Goal: Task Accomplishment & Management: Manage account settings

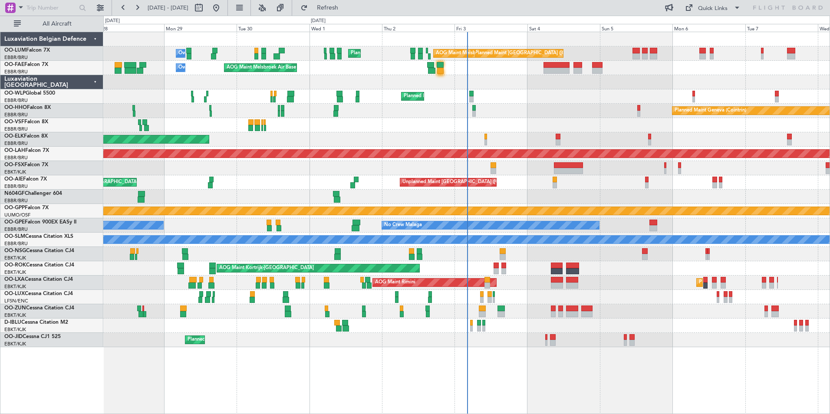
click at [448, 225] on div "Owner Melsbroek Air Base Planned Maint Brussels (Brussels National) AOG Maint M…" at bounding box center [466, 189] width 726 height 315
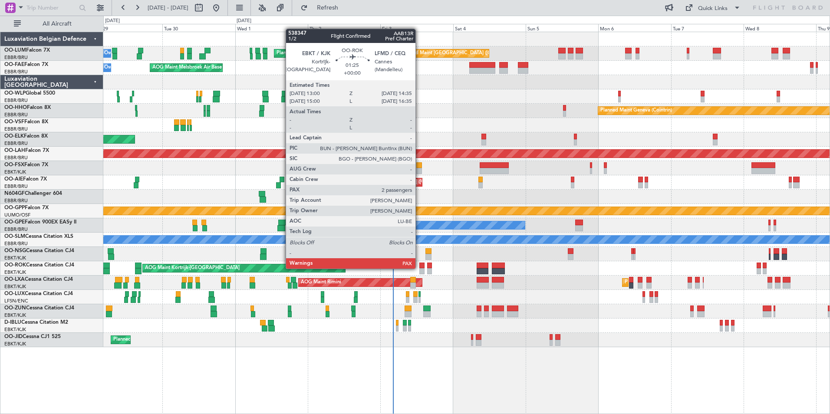
click at [418, 268] on div "AOG Maint Kortrijk-[GEOGRAPHIC_DATA]" at bounding box center [466, 268] width 726 height 14
click at [421, 268] on div at bounding box center [421, 266] width 5 height 6
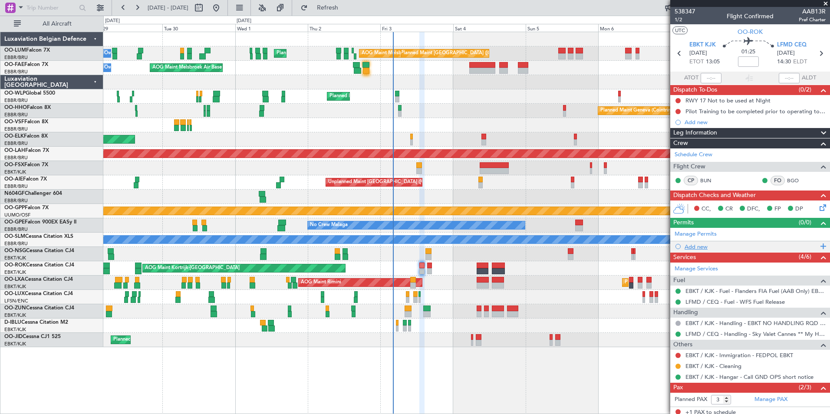
scroll to position [43, 0]
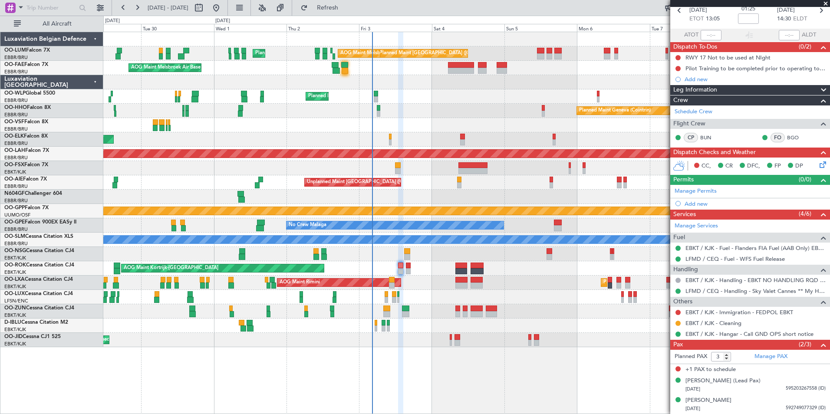
click at [346, 196] on div at bounding box center [466, 197] width 726 height 14
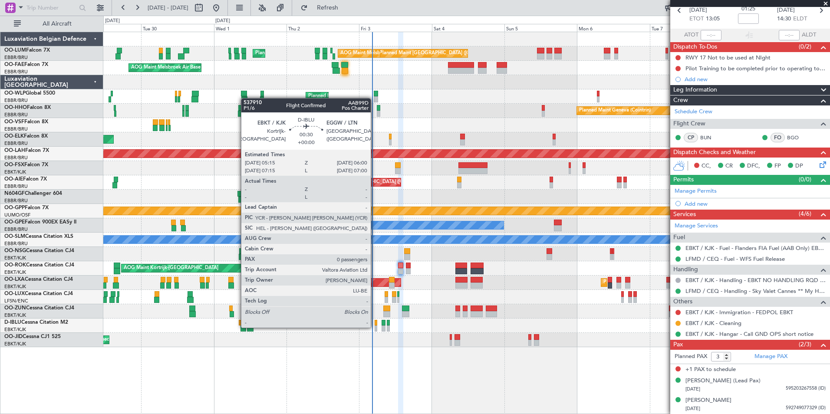
click at [374, 327] on div at bounding box center [375, 328] width 3 height 6
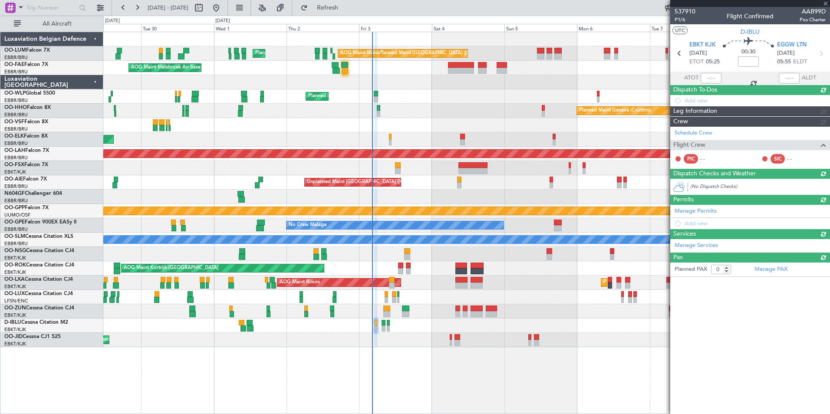
scroll to position [0, 0]
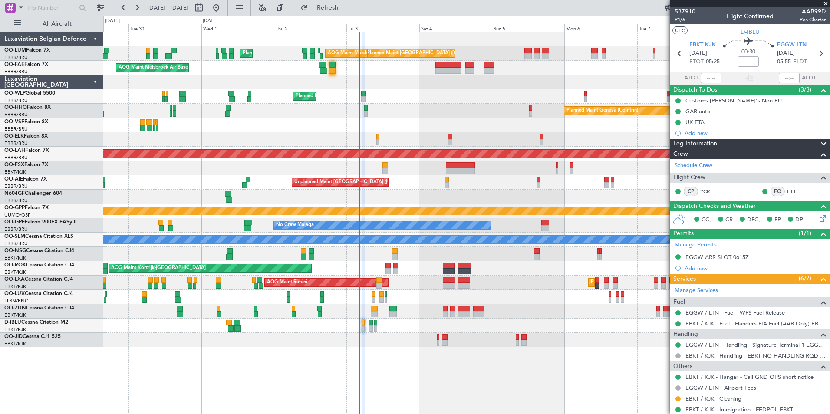
click at [392, 357] on div "Planned Maint Brussels (Brussels National) AOG Maint Melsbroek Air Base Planned…" at bounding box center [466, 223] width 726 height 382
click at [392, 349] on div "Planned Maint Brussels (Brussels National) AOG Maint Melsbroek Air Base Planned…" at bounding box center [466, 223] width 726 height 382
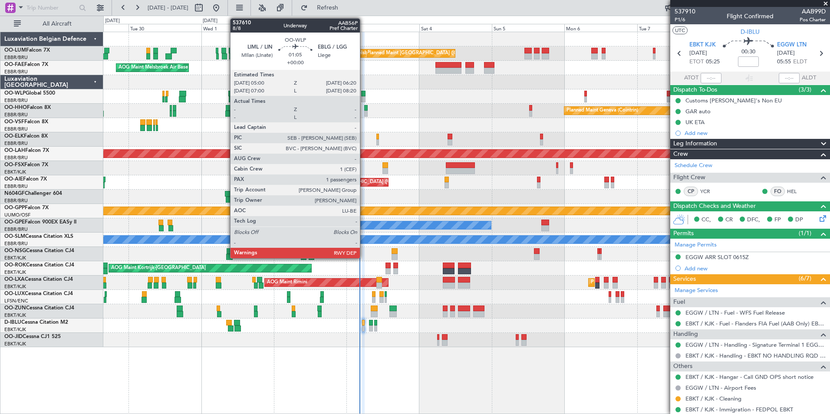
click at [364, 96] on div at bounding box center [363, 99] width 4 height 6
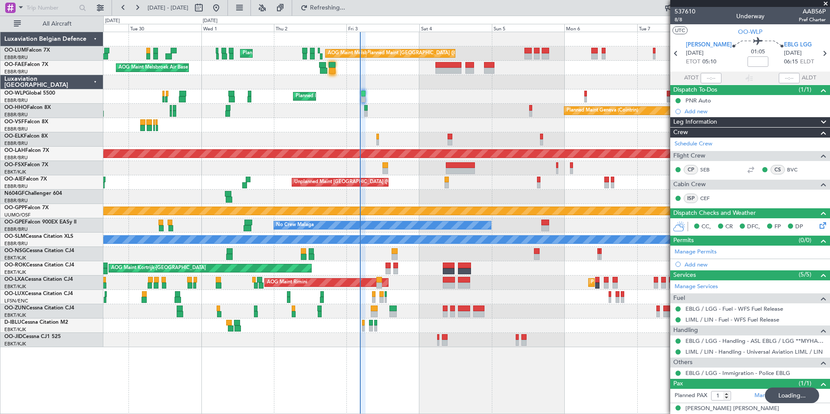
click at [402, 113] on div "Planned Maint Geneva (Cointrin)" at bounding box center [466, 111] width 726 height 14
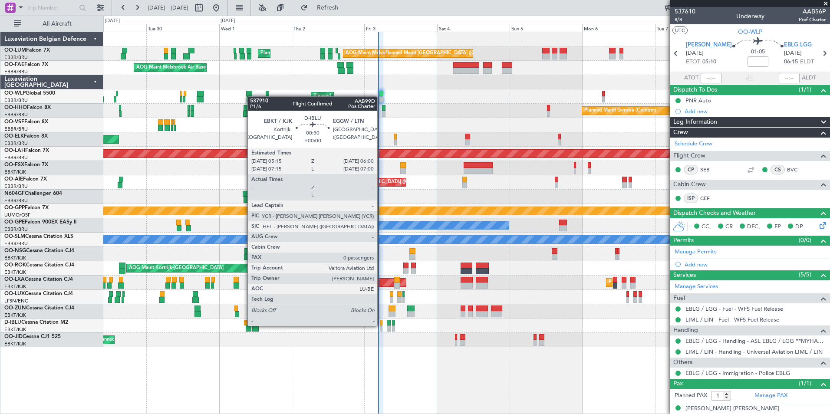
click at [381, 325] on div at bounding box center [381, 323] width 3 height 6
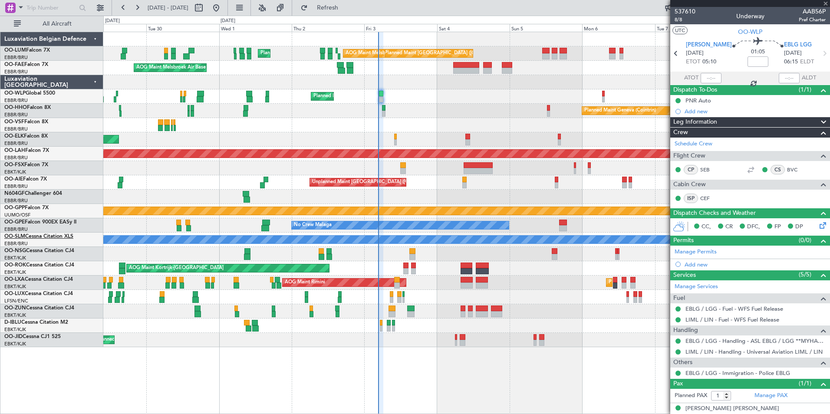
type input "0"
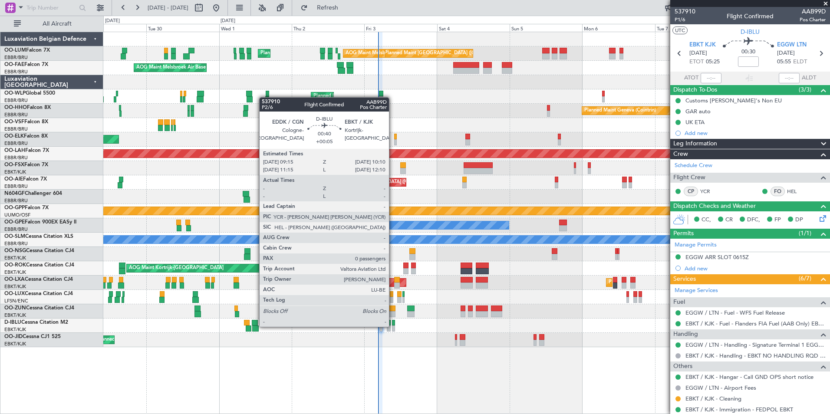
click at [393, 326] on div at bounding box center [393, 328] width 3 height 6
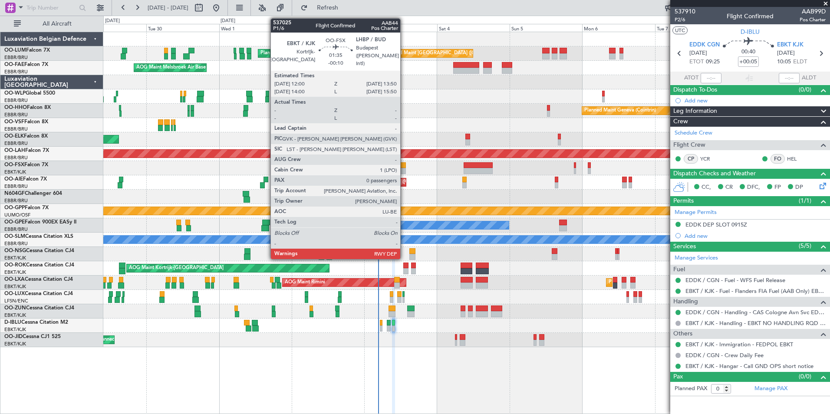
click at [404, 167] on div at bounding box center [403, 165] width 6 height 6
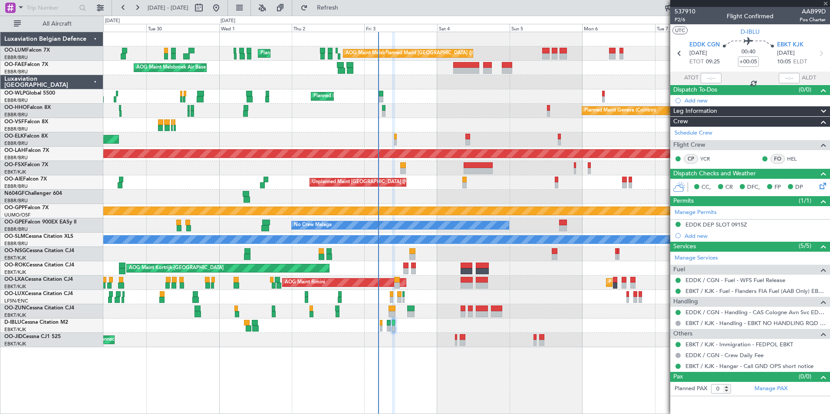
type input "-00:10"
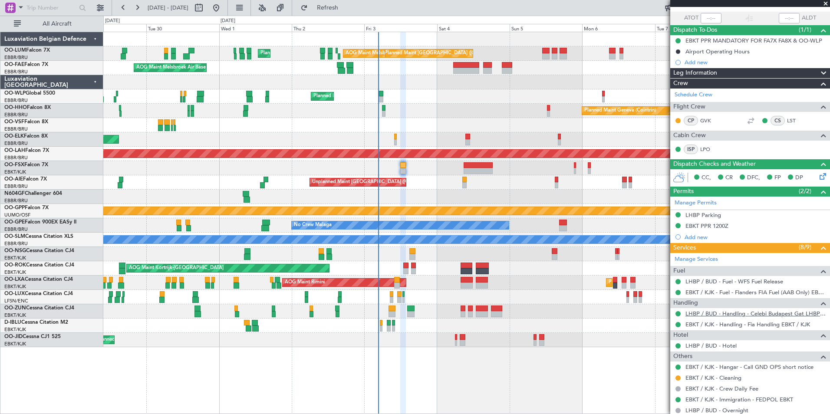
scroll to position [10, 0]
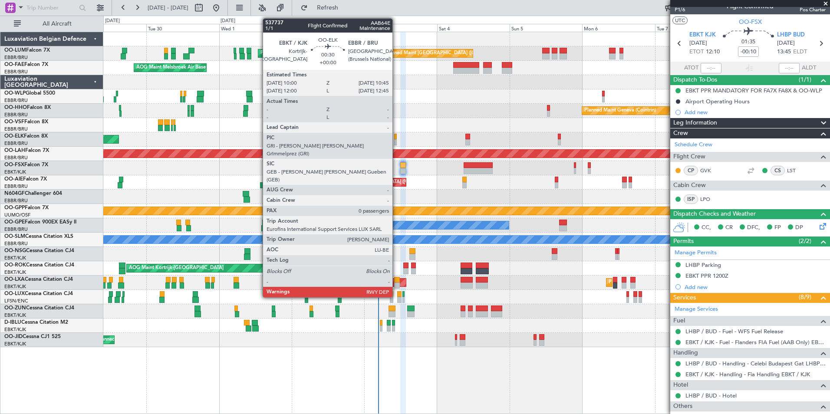
click at [396, 139] on div at bounding box center [395, 137] width 3 height 6
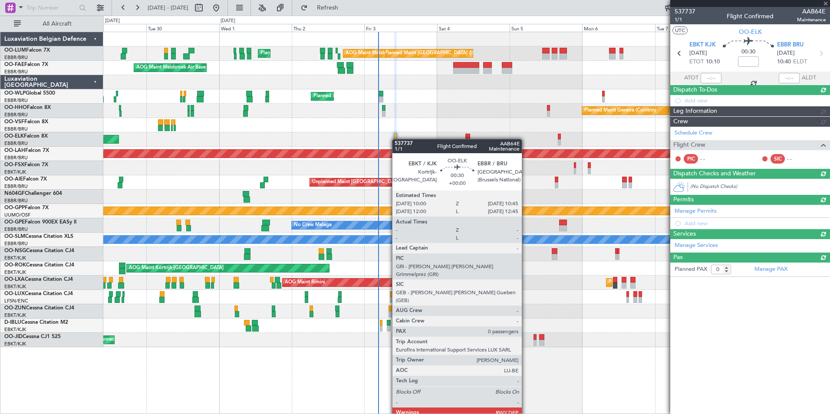
scroll to position [0, 0]
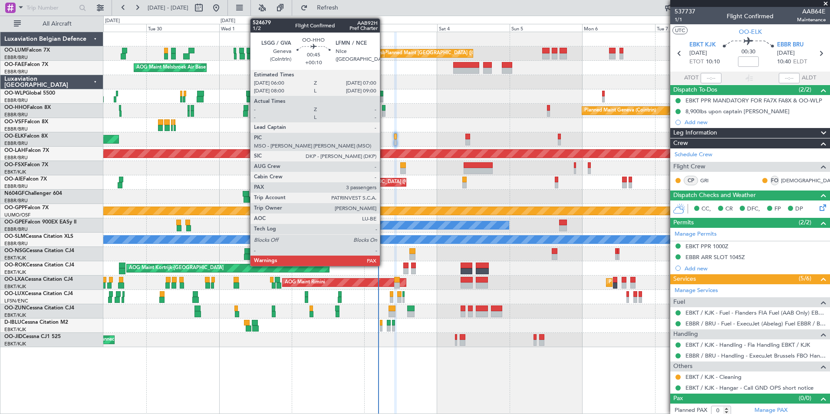
click at [384, 108] on div at bounding box center [383, 108] width 3 height 6
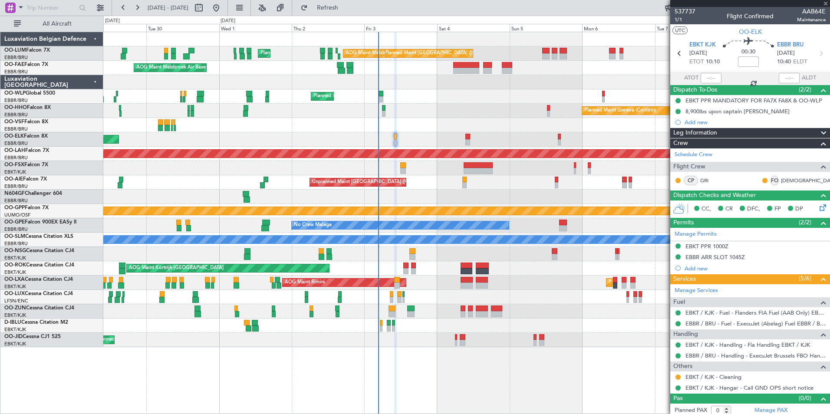
type input "+00:10"
type input "3"
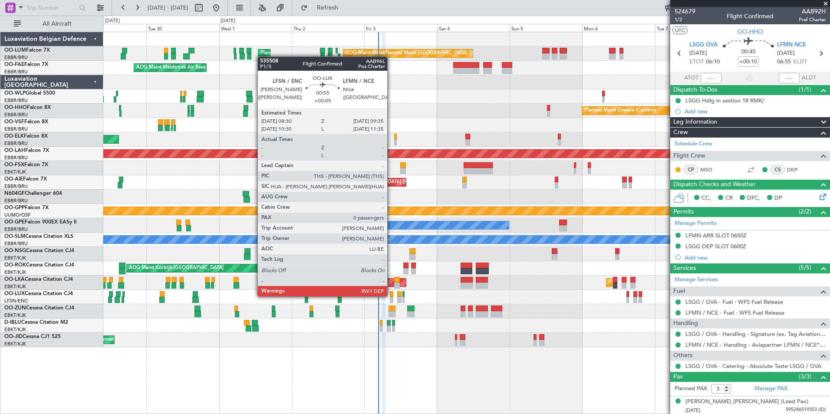
click at [391, 295] on div at bounding box center [391, 294] width 3 height 6
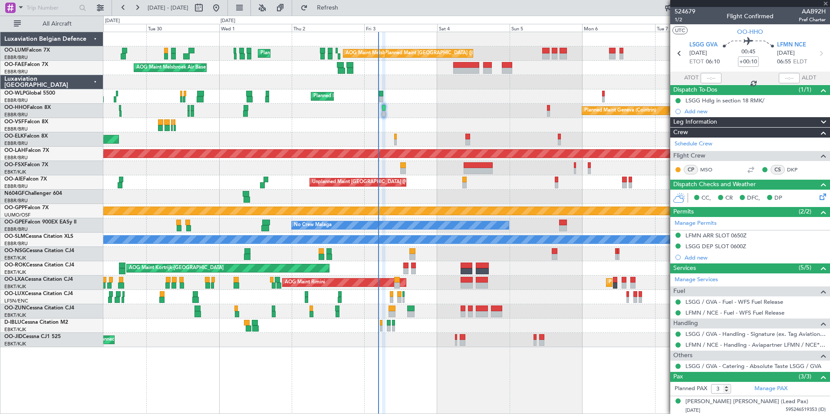
type input "+00:05"
type input "0"
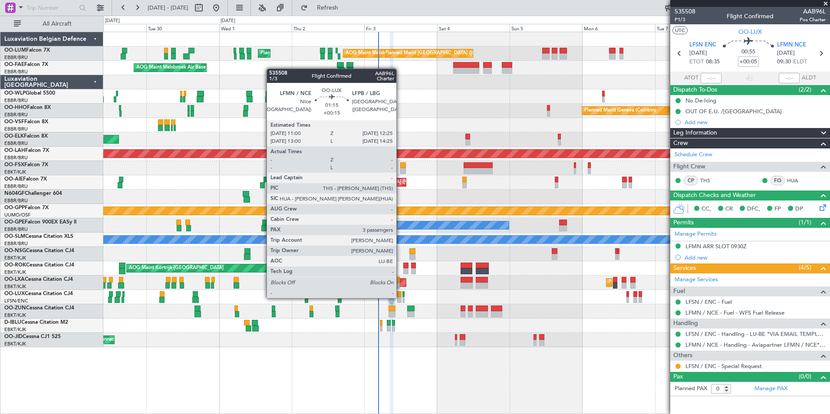
click at [400, 297] on div at bounding box center [399, 300] width 4 height 6
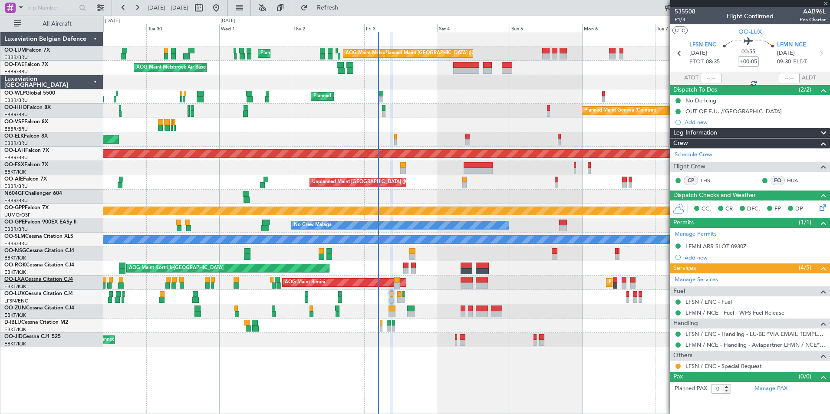
type input "+00:15"
type input "3"
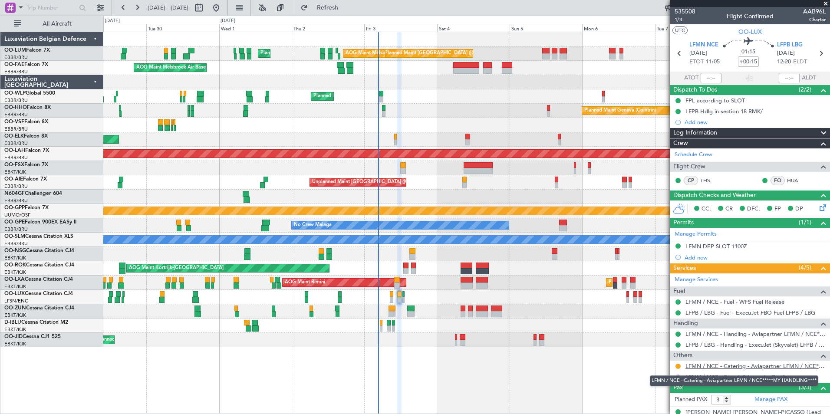
click at [712, 364] on link "LFMN / NCE - Catering - Aviapartner LFMN / NCE*****MY HANDLING****" at bounding box center [755, 365] width 140 height 7
click at [679, 366] on button at bounding box center [677, 366] width 5 height 5
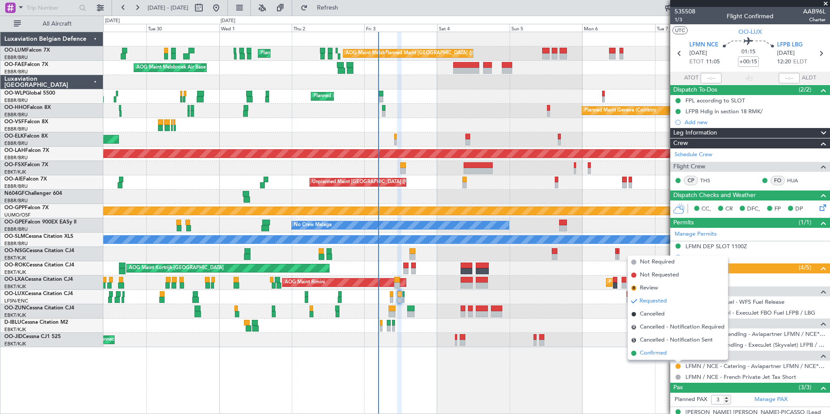
click at [657, 356] on span "Confirmed" at bounding box center [653, 353] width 27 height 9
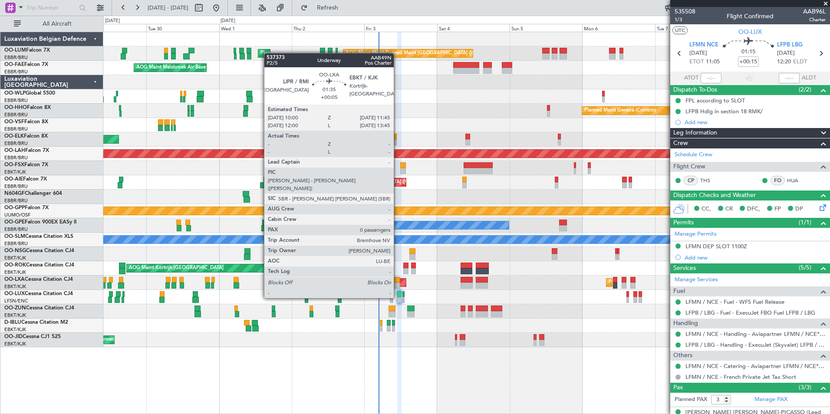
click at [397, 282] on div at bounding box center [397, 280] width 6 height 6
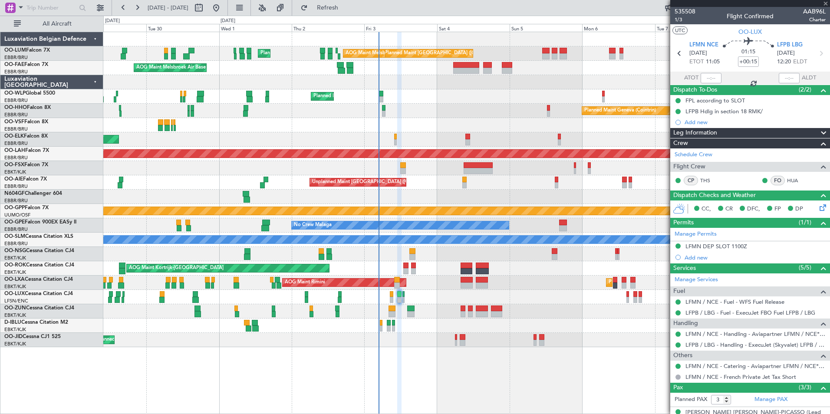
type input "+00:05"
type input "0"
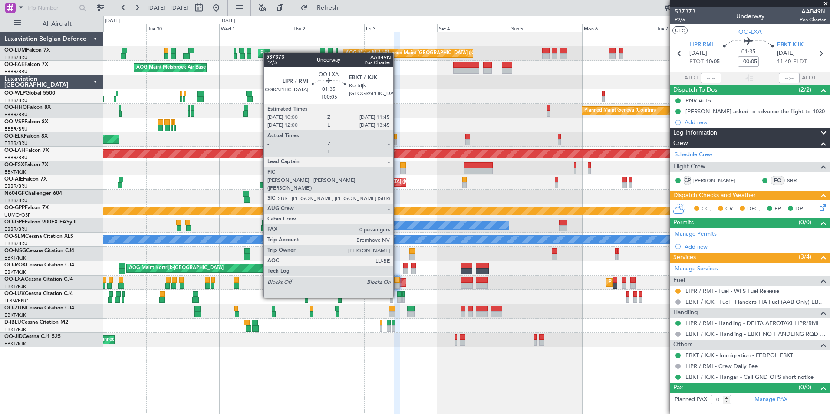
click at [397, 281] on div at bounding box center [397, 280] width 6 height 6
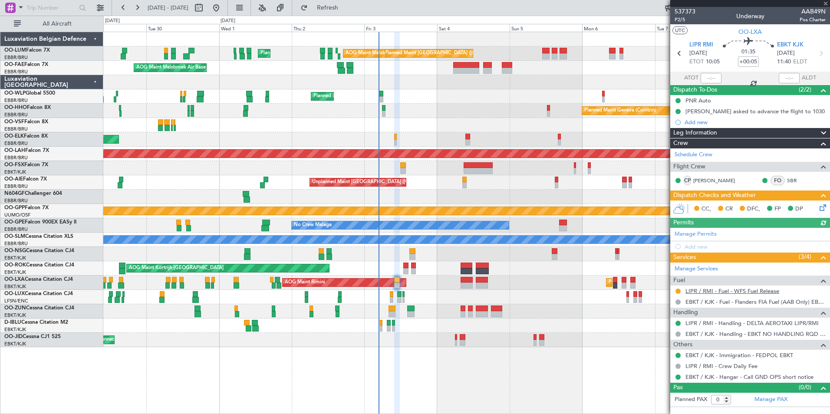
click at [698, 291] on link "LIPR / RMI - Fuel - WFS Fuel Release" at bounding box center [732, 290] width 94 height 7
click at [679, 291] on button at bounding box center [677, 291] width 5 height 5
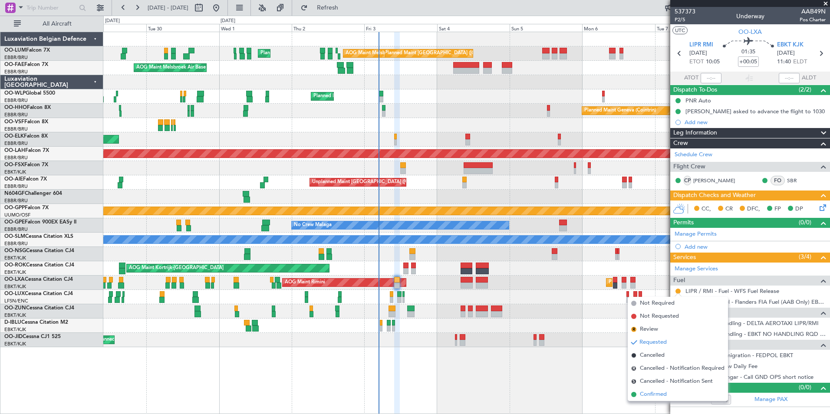
click at [652, 394] on span "Confirmed" at bounding box center [653, 394] width 27 height 9
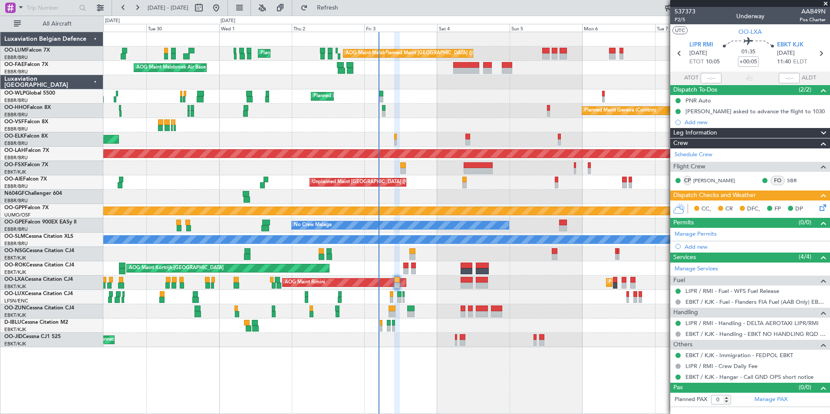
click at [686, 44] on section "LIPR RMI 03/10/2025 ETOT 10:05 01:35 +00:05 EBKT KJK 03/10/2025 11:40 ELDT" at bounding box center [750, 54] width 160 height 34
click at [701, 43] on span "LIPR RMI" at bounding box center [701, 45] width 24 height 9
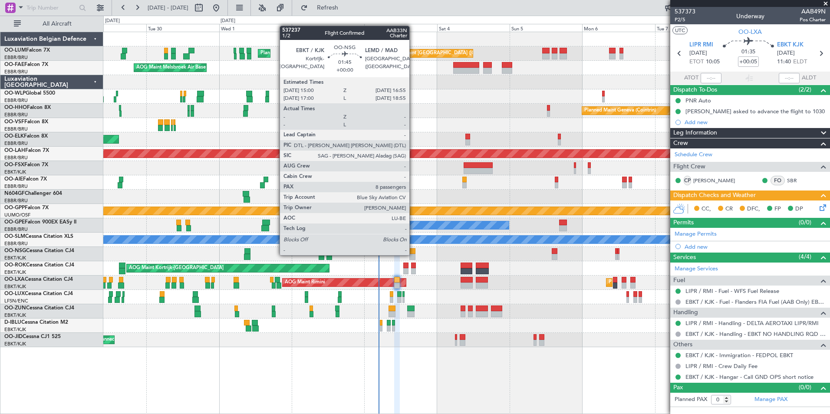
click at [413, 254] on div at bounding box center [412, 257] width 6 height 6
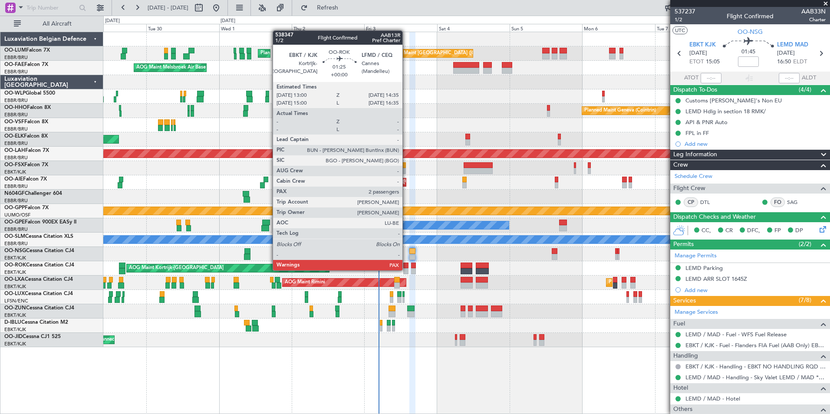
click at [406, 269] on div at bounding box center [405, 271] width 5 height 6
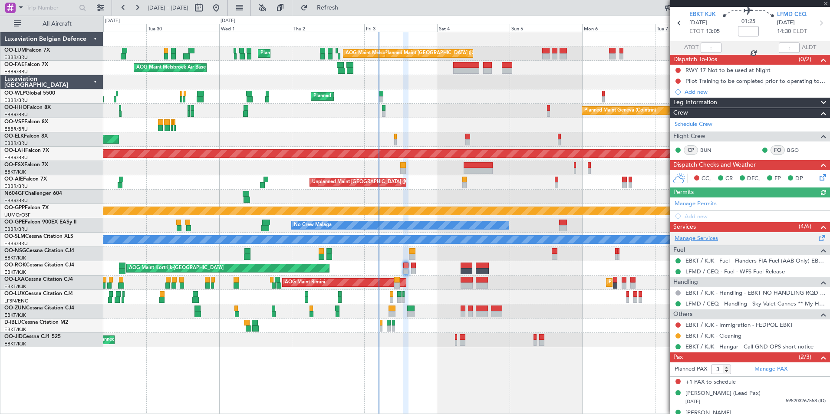
scroll to position [43, 0]
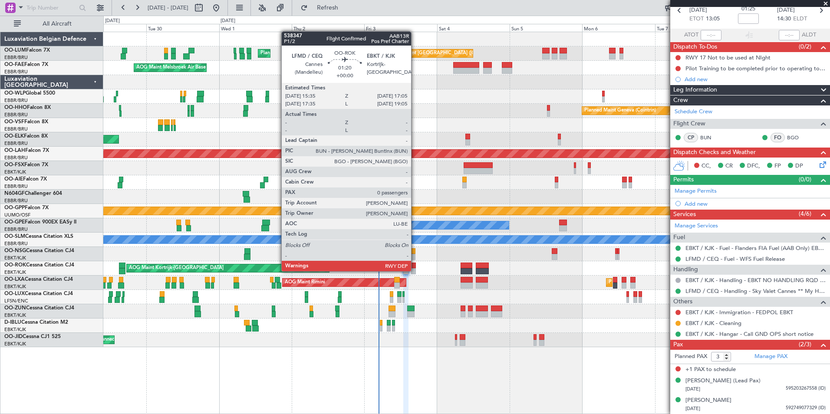
click at [415, 270] on div at bounding box center [413, 271] width 5 height 6
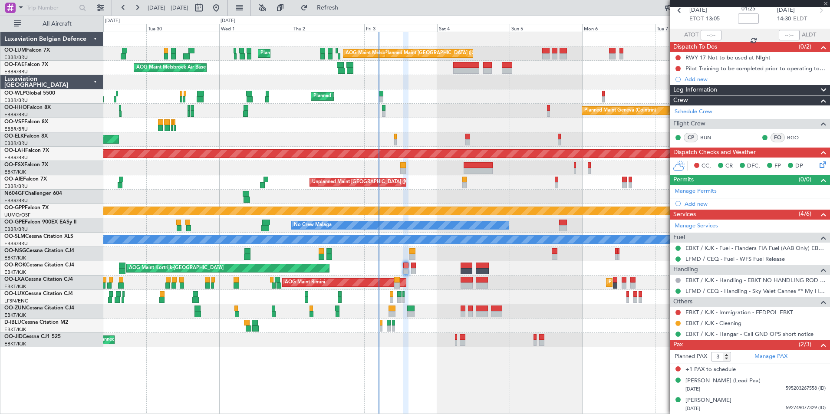
type input "0"
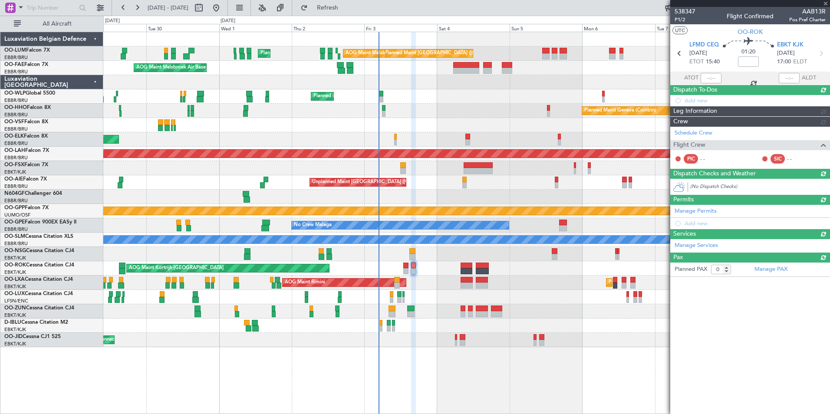
scroll to position [0, 0]
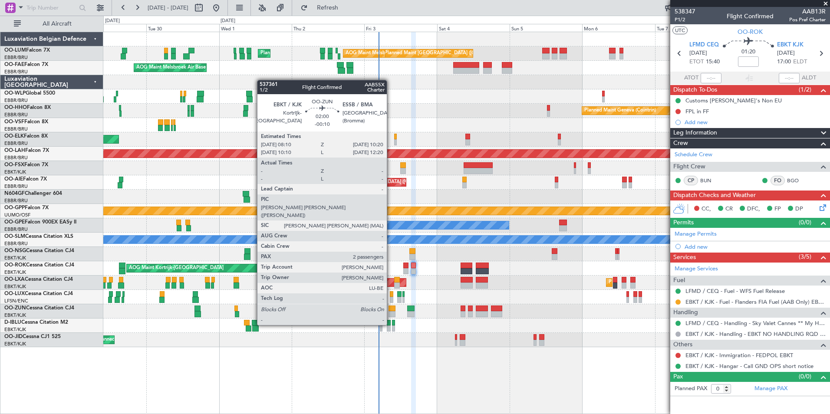
click at [391, 309] on div at bounding box center [391, 308] width 7 height 6
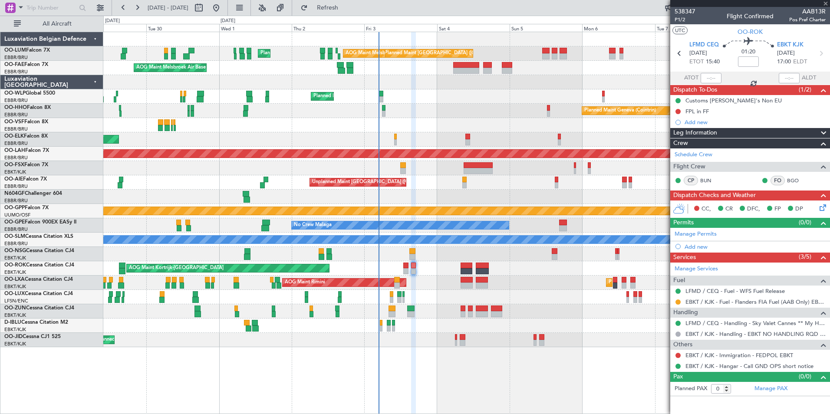
type input "-00:10"
type input "2"
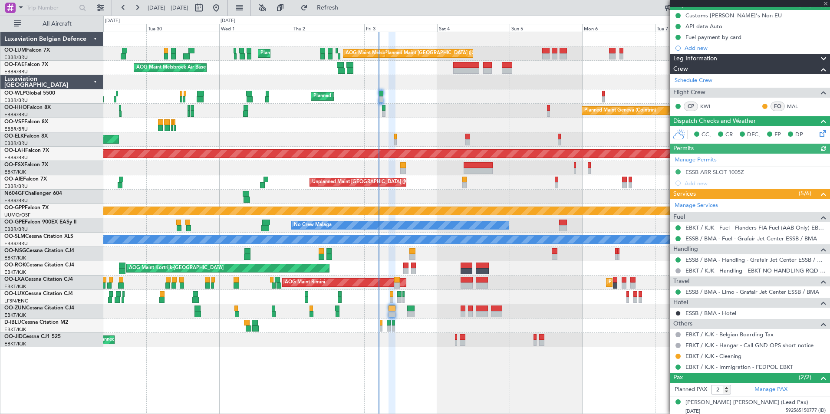
scroll to position [87, 0]
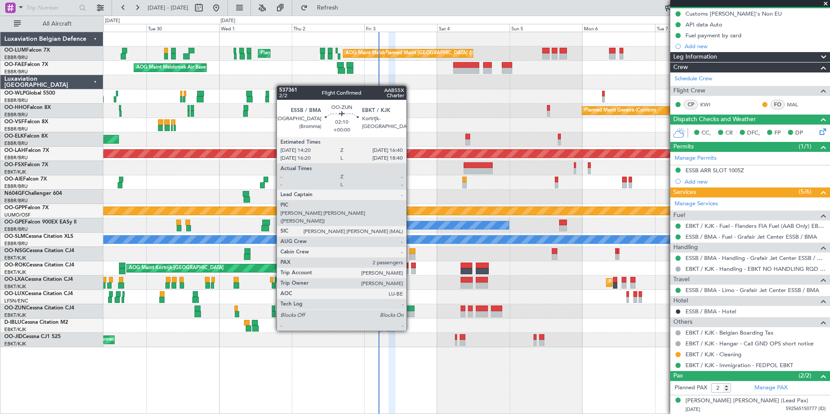
click at [410, 314] on div at bounding box center [410, 314] width 7 height 6
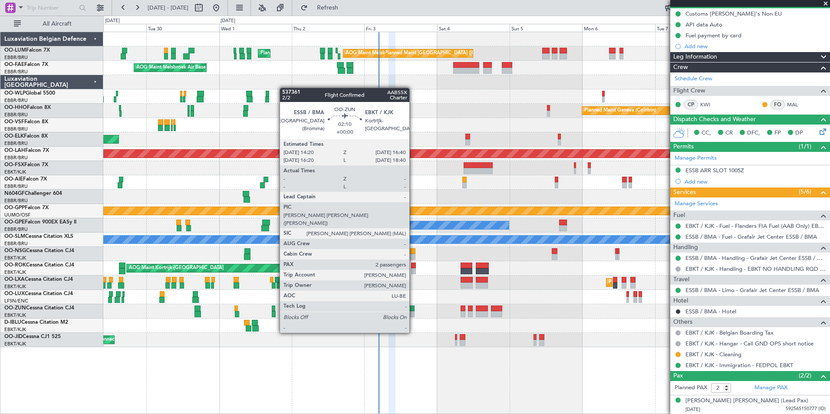
click at [413, 310] on div at bounding box center [410, 308] width 7 height 6
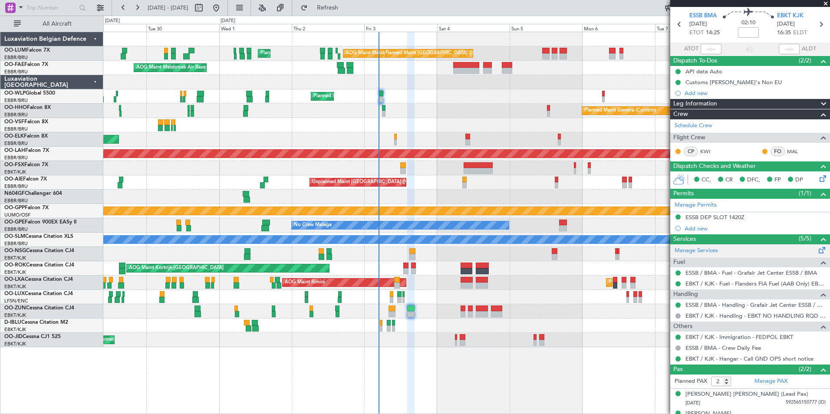
scroll to position [43, 0]
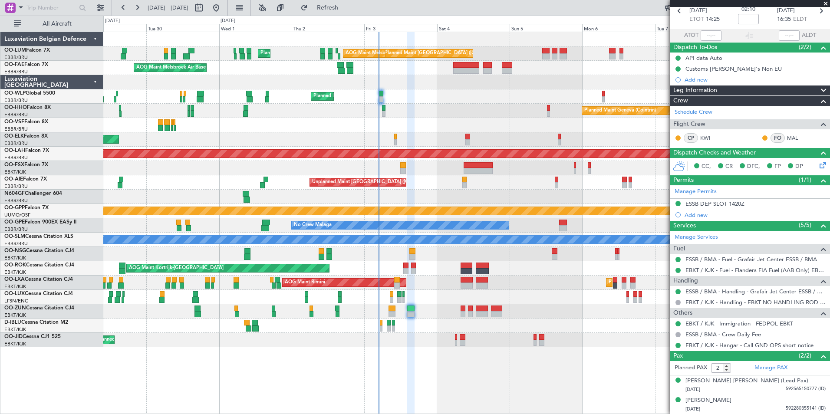
click at [381, 325] on div at bounding box center [381, 323] width 3 height 6
type input "0"
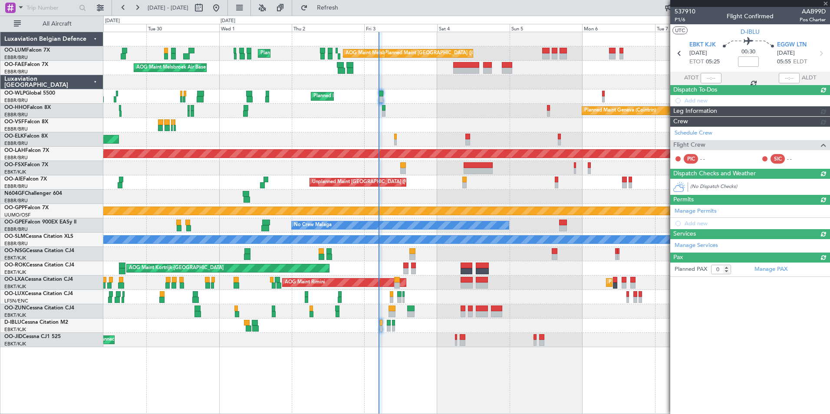
scroll to position [0, 0]
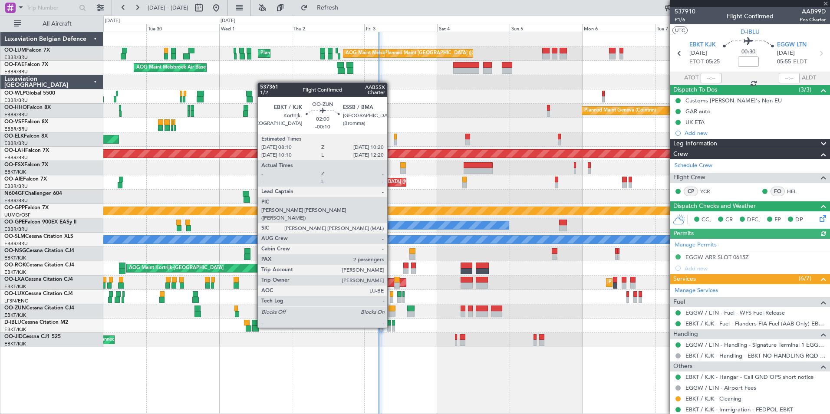
click at [392, 311] on div at bounding box center [391, 314] width 7 height 6
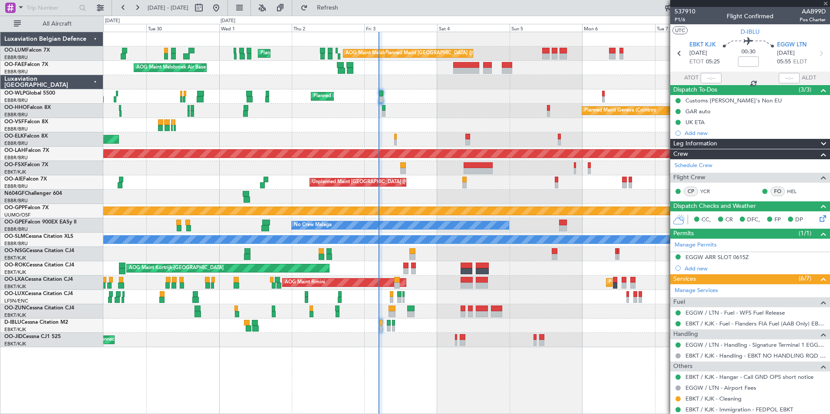
type input "-00:10"
type input "2"
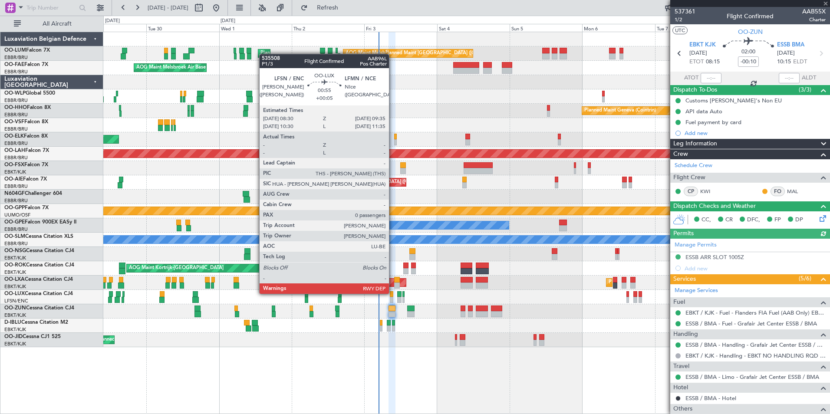
click at [393, 293] on div at bounding box center [391, 294] width 3 height 6
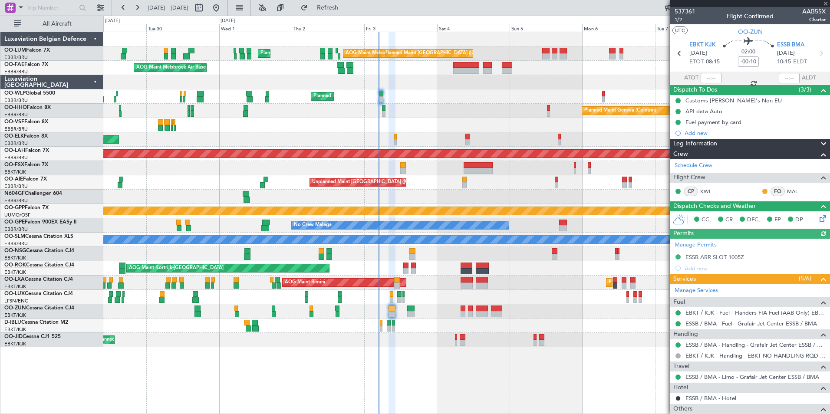
type input "+00:05"
type input "0"
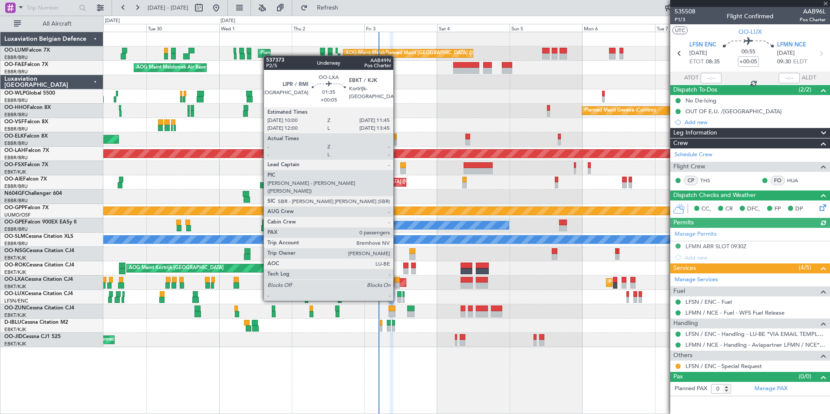
click at [397, 284] on div at bounding box center [397, 285] width 6 height 6
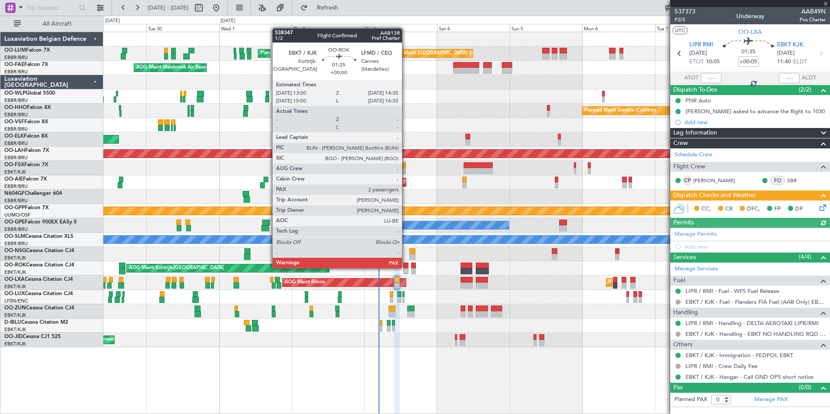
click at [406, 267] on div at bounding box center [405, 266] width 5 height 6
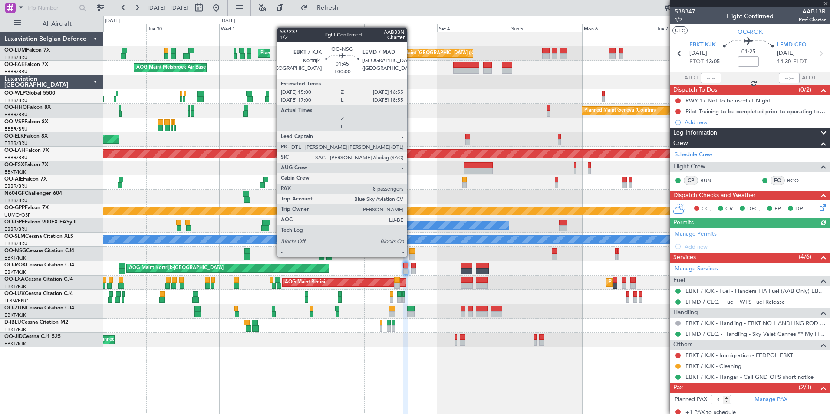
click at [410, 256] on div at bounding box center [412, 257] width 6 height 6
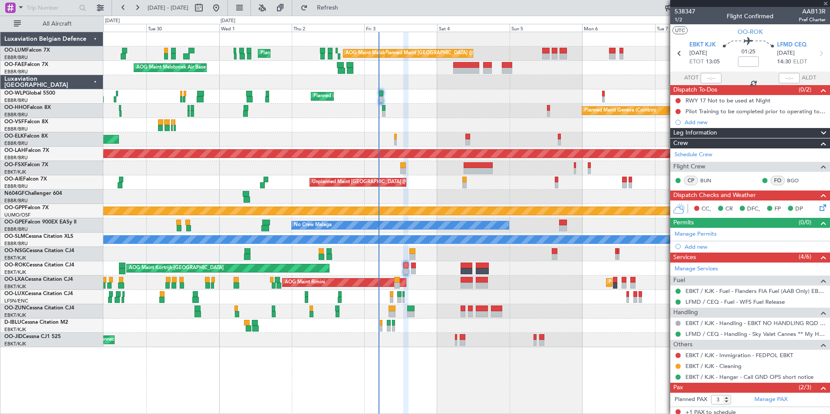
type input "8"
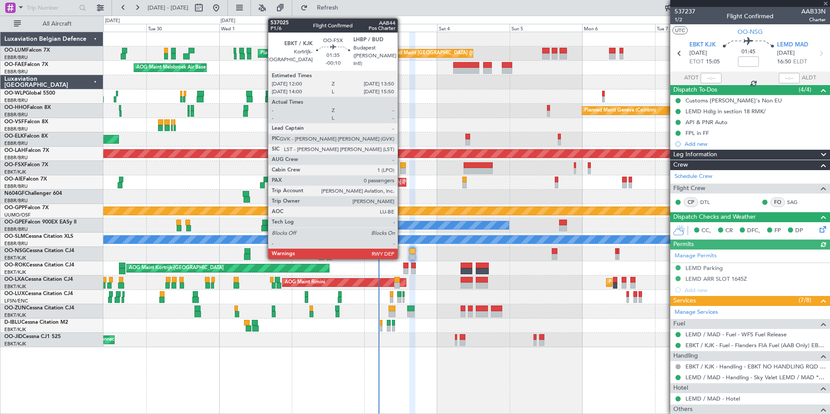
click at [401, 167] on div at bounding box center [403, 165] width 6 height 6
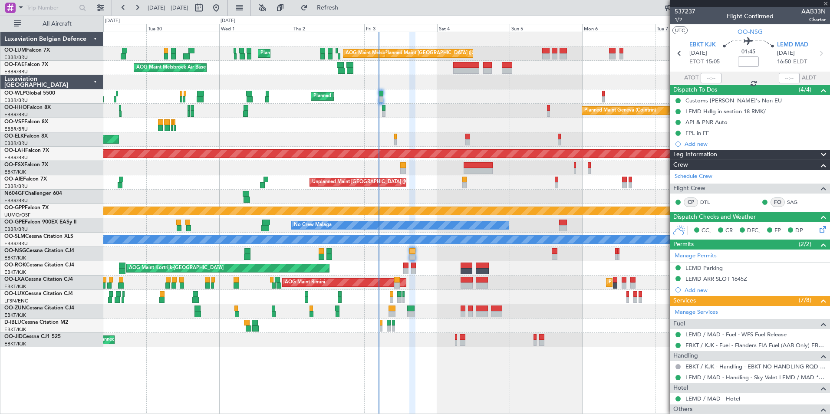
type input "-00:10"
type input "0"
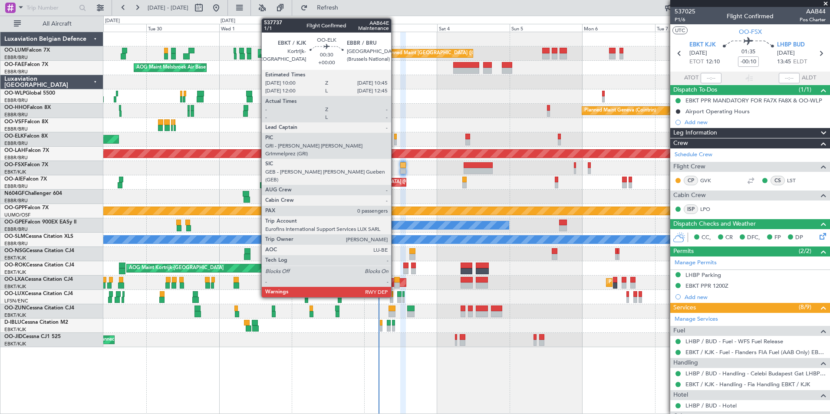
click at [395, 139] on div at bounding box center [395, 142] width 3 height 6
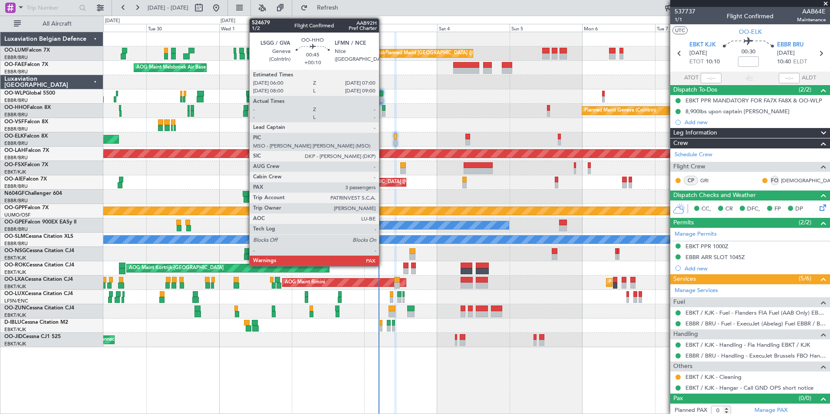
click at [383, 108] on div at bounding box center [383, 108] width 3 height 6
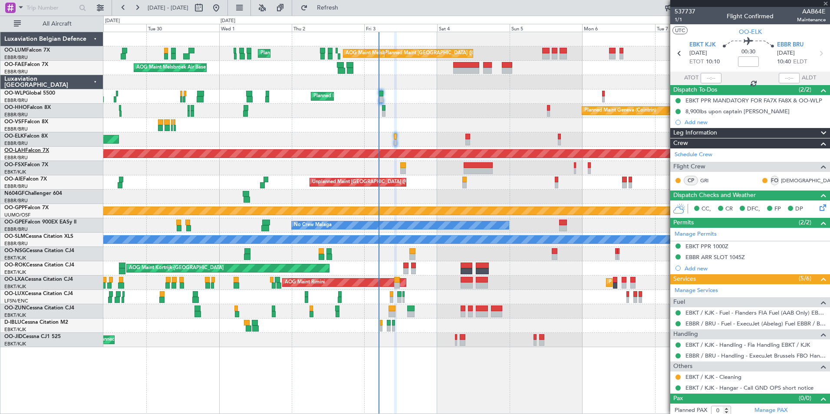
type input "+00:10"
type input "3"
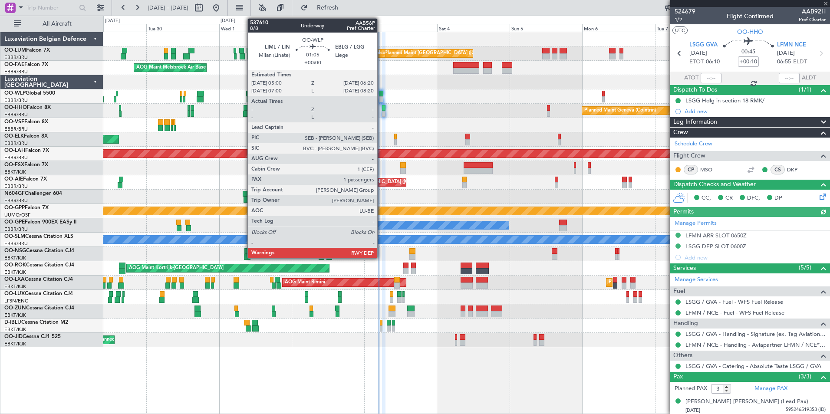
click at [381, 95] on div at bounding box center [381, 94] width 4 height 6
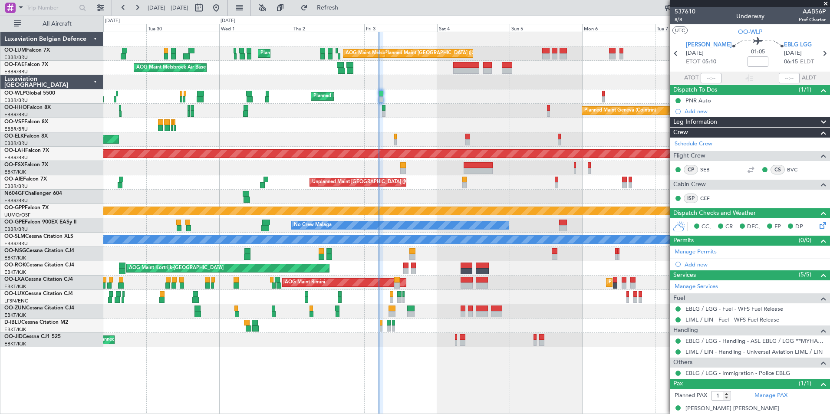
click at [407, 306] on div "Planned Maint Brussels (Brussels National) AOG Maint Melsbroek Air Base Planned…" at bounding box center [466, 189] width 726 height 315
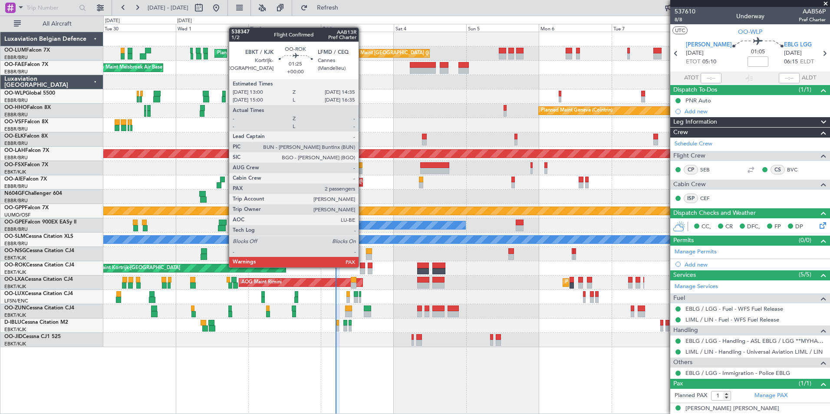
click at [362, 266] on div at bounding box center [362, 266] width 5 height 6
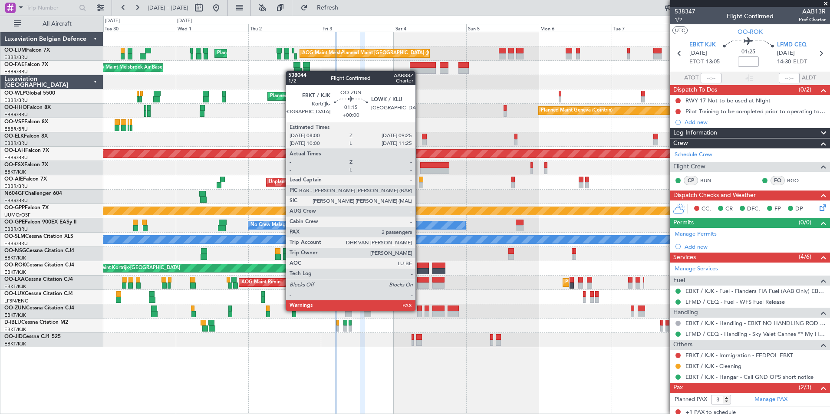
click at [419, 310] on div at bounding box center [419, 308] width 4 height 6
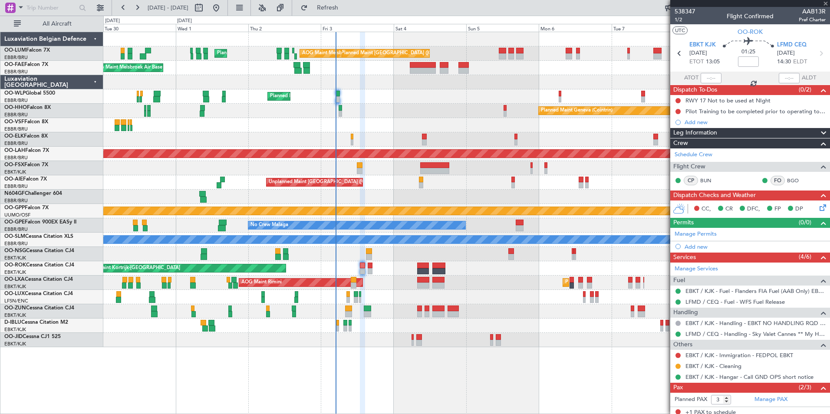
type input "2"
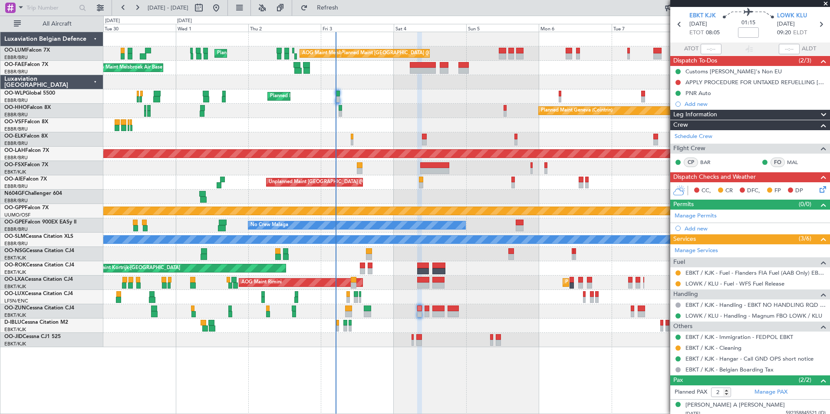
scroll to position [53, 0]
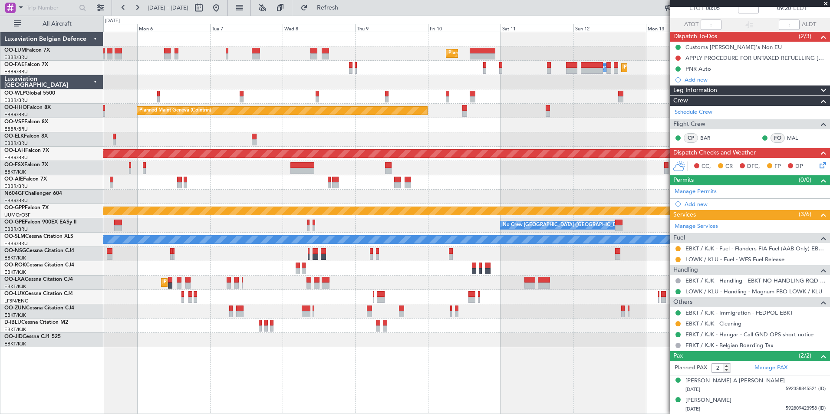
click at [143, 201] on div "Planned Maint Brussels (Brussels National) Planned Maint Brussels (Brussels Nat…" at bounding box center [466, 189] width 726 height 315
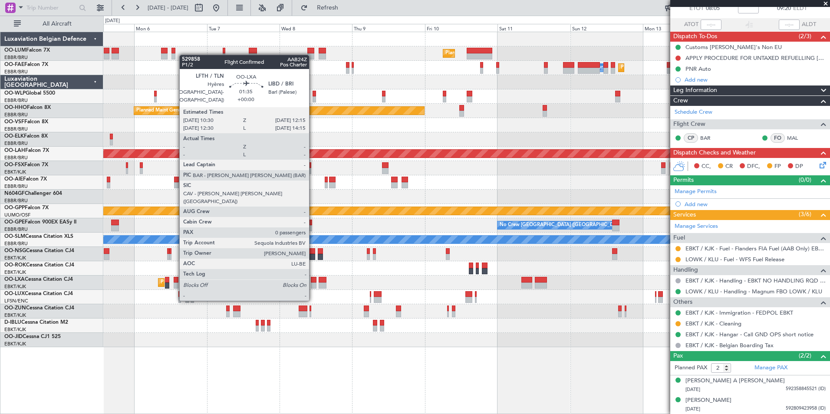
click at [313, 283] on div at bounding box center [314, 285] width 6 height 6
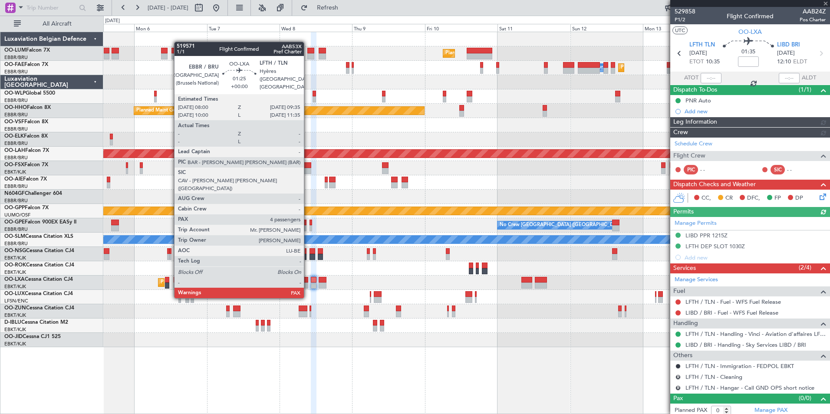
click at [308, 282] on div at bounding box center [305, 280] width 5 height 6
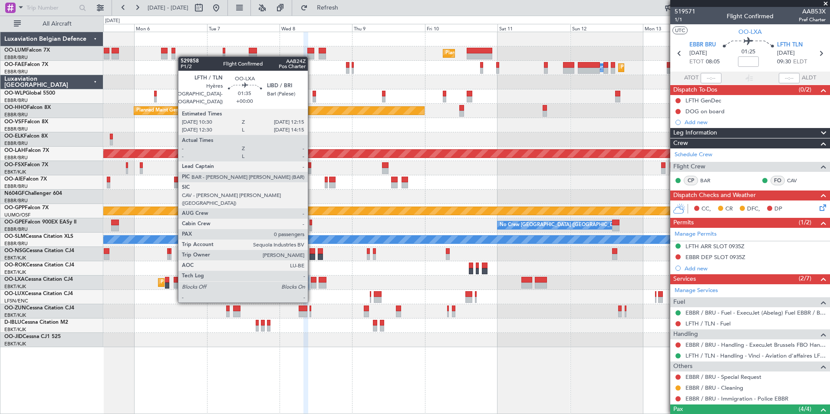
click at [312, 285] on div at bounding box center [314, 285] width 6 height 6
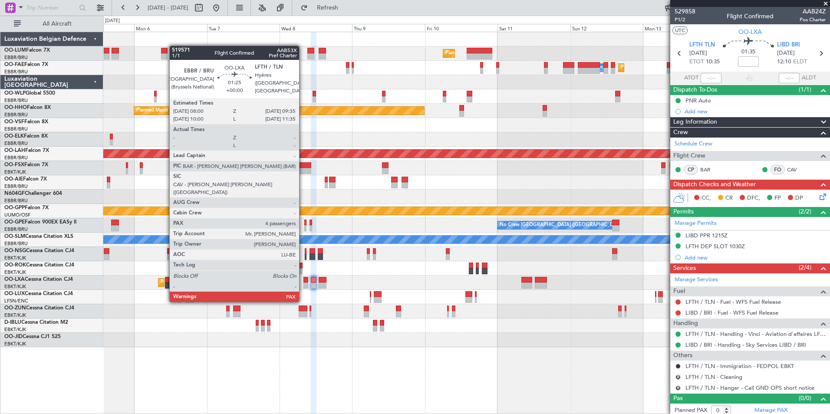
click at [303, 286] on div at bounding box center [305, 285] width 5 height 6
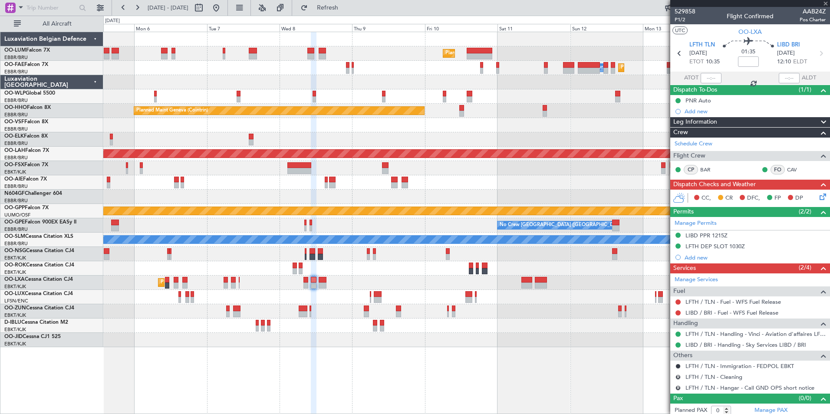
type input "4"
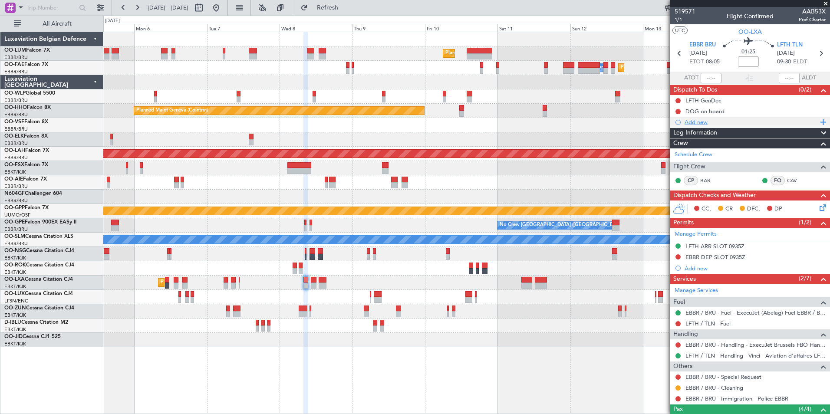
click at [689, 123] on div "Add new" at bounding box center [750, 121] width 133 height 7
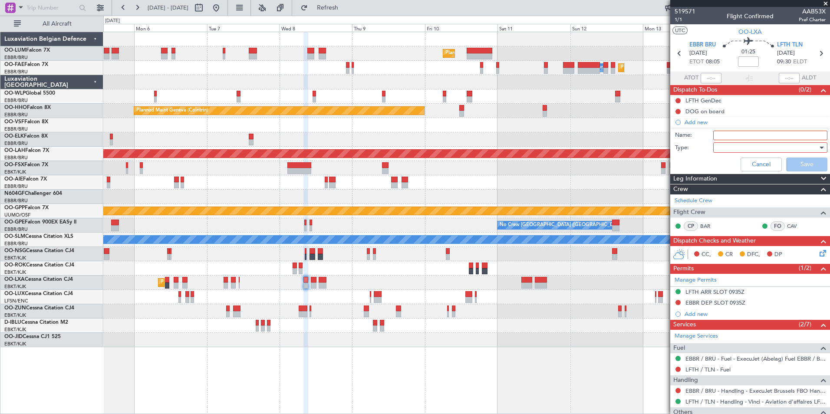
click at [720, 138] on input "Name:" at bounding box center [770, 136] width 114 height 10
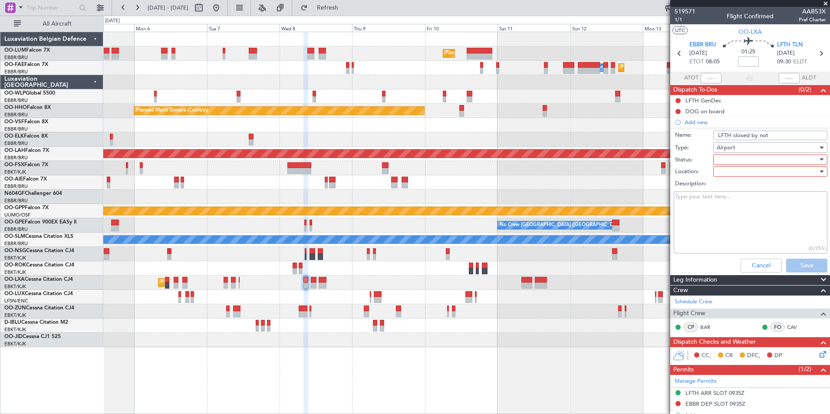
click at [769, 132] on input "LFTH closed by not" at bounding box center [770, 136] width 114 height 10
type input "LFTH closed by notam"
click at [750, 154] on div at bounding box center [766, 159] width 101 height 13
click at [736, 177] on span "Not Started" at bounding box center [766, 177] width 102 height 13
click at [732, 171] on div at bounding box center [766, 171] width 101 height 13
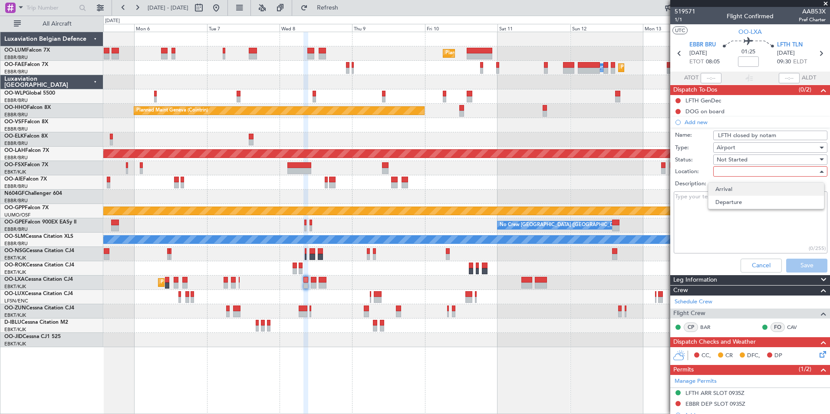
click at [731, 188] on span "Arrival" at bounding box center [766, 189] width 102 height 13
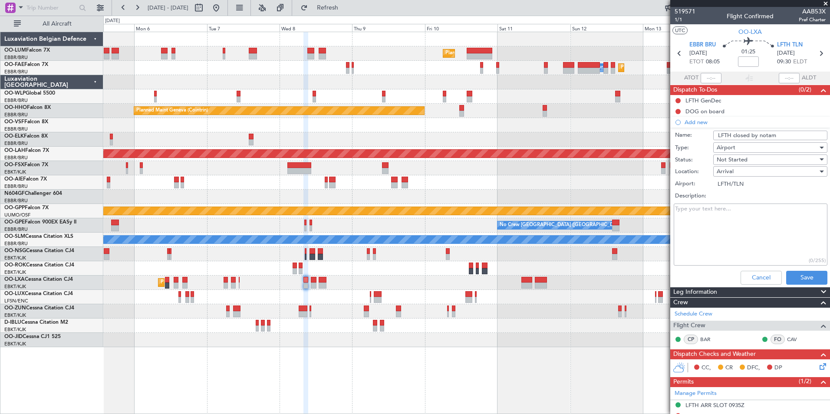
click at [698, 207] on textarea "Description:" at bounding box center [750, 235] width 154 height 62
paste textarea "On OCT 07 & 08 -> between 08:45Z – 09:45Z & between 14:45Z-15:45Z"
click at [673, 210] on textarea "On OCT 07 & 08 -> between 08:45Z – 09:45Z & between 14:45Z-15:45Z" at bounding box center [750, 235] width 154 height 62
drag, startPoint x: 685, startPoint y: 207, endPoint x: 745, endPoint y: 227, distance: 63.1
click at [776, 213] on textarea "closed On OCT 07 & 08 -> between 08:45Z – 09:45Z & between 14:45Z-15:45Z" at bounding box center [750, 235] width 154 height 62
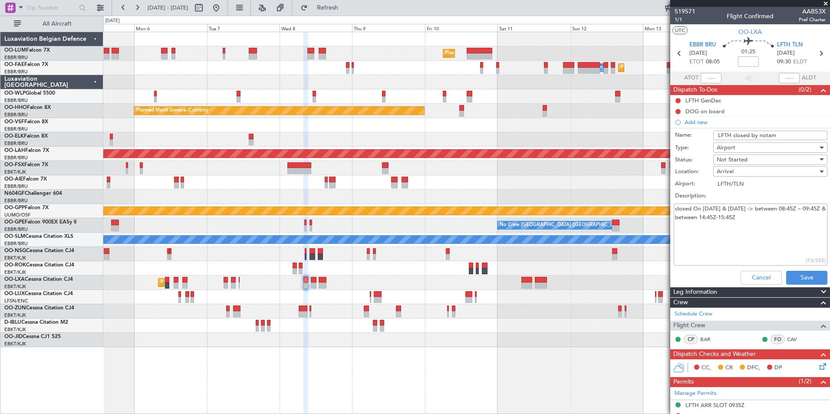
drag, startPoint x: 744, startPoint y: 227, endPoint x: 692, endPoint y: 277, distance: 71.8
click at [744, 227] on textarea "closed On OCT 07 & 08 -> between 08:45Z – 09:45Z & between 14:45Z-15:45Z" at bounding box center [750, 235] width 154 height 62
click at [691, 236] on textarea "closed On OCT 07 & 08 -> between 08:45Z – 09:45Z & between 14:45Z-15:45Z" at bounding box center [750, 235] width 154 height 62
click at [676, 209] on textarea "closed On OCT 07 & 08 -> between 08:45Z – 09:45Z & between 14:45Z-15:45Z" at bounding box center [750, 235] width 154 height 62
paste textarea "Number: B4306/25 LFTH"
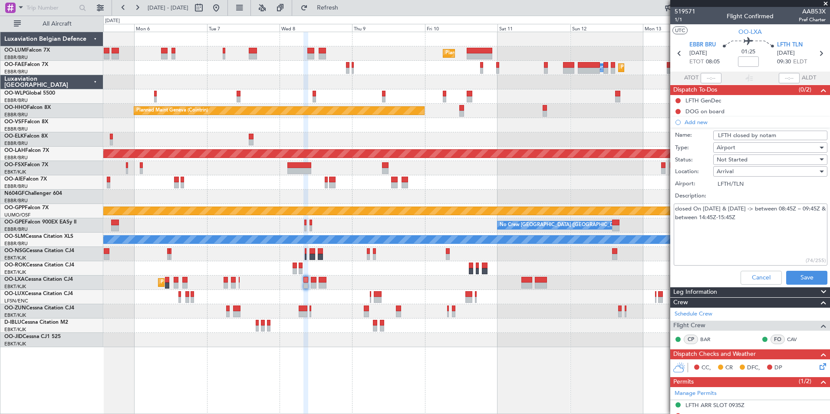
type textarea "Number: B4306/25 LFTH closed On OCT 07 & 08 -> between 08:45Z – 09:45Z & betwee…"
click at [725, 230] on textarea "Number: B4306/25 LFTH closed On OCT 07 & 08 -> between 08:45Z – 09:45Z & betwee…" at bounding box center [750, 235] width 154 height 62
drag, startPoint x: 677, startPoint y: 235, endPoint x: 749, endPoint y: 246, distance: 72.5
click at [748, 243] on textarea "Number: B4306/25 LFTH closed On OCT 07 & 08 -> between 08:45Z – 09:45Z & betwee…" at bounding box center [750, 235] width 154 height 62
drag, startPoint x: 749, startPoint y: 246, endPoint x: 781, endPoint y: 267, distance: 38.3
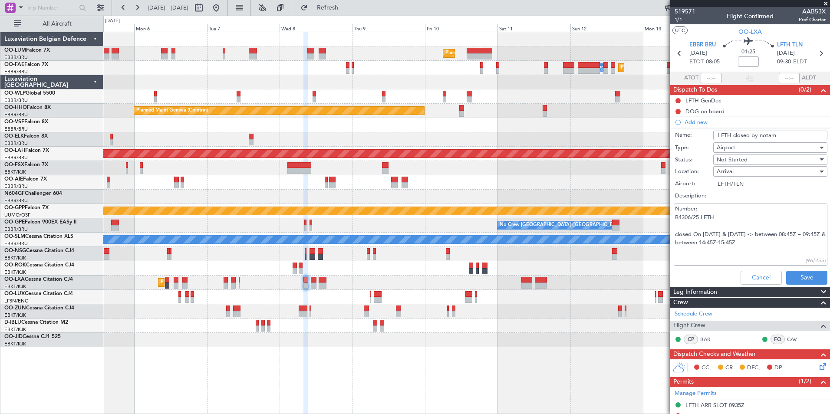
click at [749, 247] on textarea "Number: B4306/25 LFTH closed On OCT 07 & 08 -> between 08:45Z – 09:45Z & betwee…" at bounding box center [750, 235] width 154 height 62
click at [790, 275] on button "Save" at bounding box center [806, 278] width 41 height 14
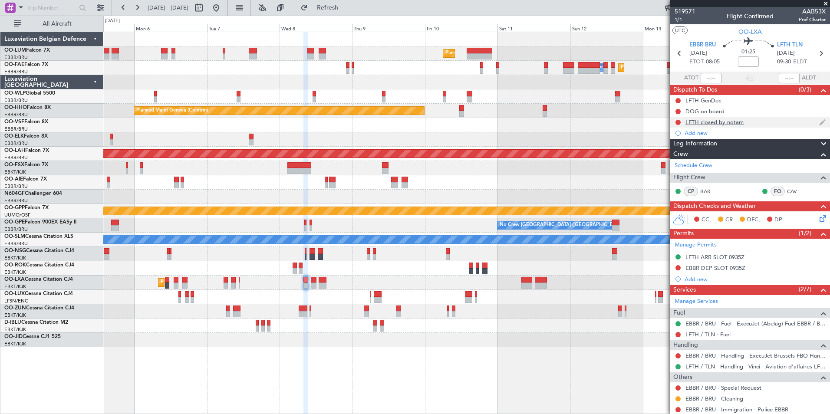
click at [713, 118] on div "LFTH closed by notam" at bounding box center [714, 121] width 58 height 7
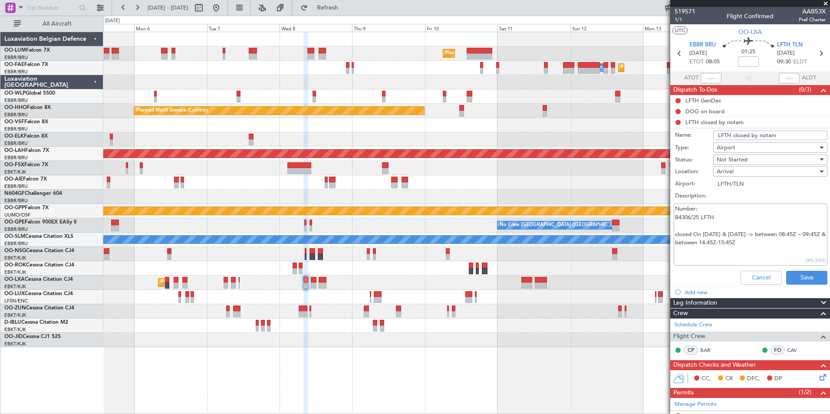
click at [748, 249] on textarea "Number: B4306/25 LFTH closed On OCT 07 & 08 -> between 08:45Z – 09:45Z & betwee…" at bounding box center [750, 235] width 154 height 62
paste textarea "On OCT 09 -> between 08:45Z – 09:45Z"
drag, startPoint x: 677, startPoint y: 259, endPoint x: 784, endPoint y: 257, distance: 106.8
click at [784, 257] on textarea "Number: B4306/25 LFTH closed On OCT 07 & 08 -> between 08:45Z – 09:45Z & betwee…" at bounding box center [750, 235] width 154 height 62
drag, startPoint x: 777, startPoint y: 249, endPoint x: 776, endPoint y: 256, distance: 6.6
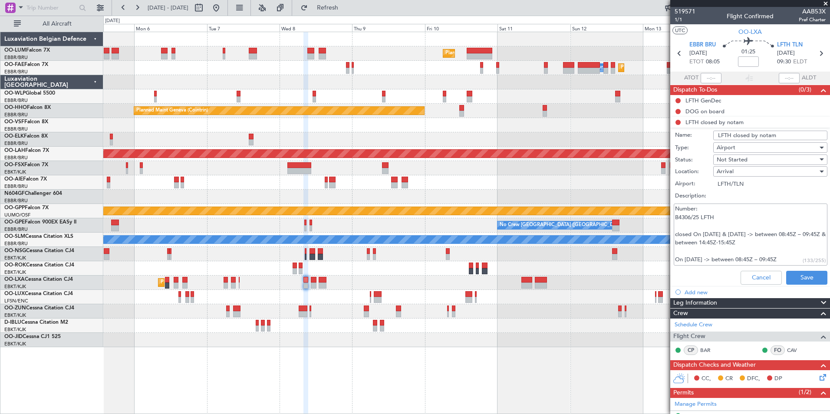
click at [777, 249] on textarea "Number: B4306/25 LFTH closed On OCT 07 & 08 -> between 08:45Z – 09:45Z & betwee…" at bounding box center [750, 235] width 154 height 62
type textarea "Number: B4306/25 LFTH closed On OCT 07 & 08 -> between 08:45Z – 09:45Z & betwee…"
drag, startPoint x: 792, startPoint y: 275, endPoint x: 764, endPoint y: 284, distance: 29.9
click at [792, 276] on button "Save" at bounding box center [806, 278] width 41 height 14
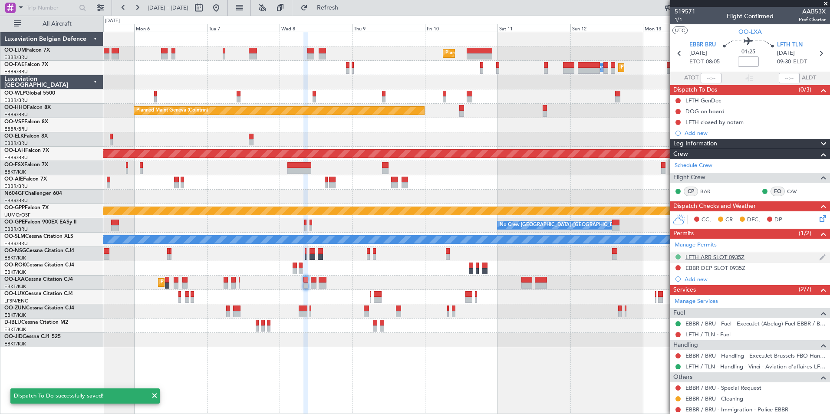
click at [678, 258] on button at bounding box center [677, 256] width 5 height 5
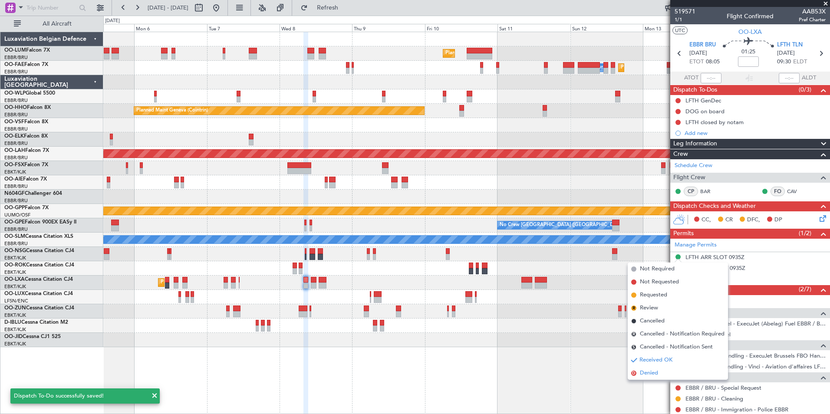
click at [652, 371] on span "Denied" at bounding box center [649, 373] width 18 height 9
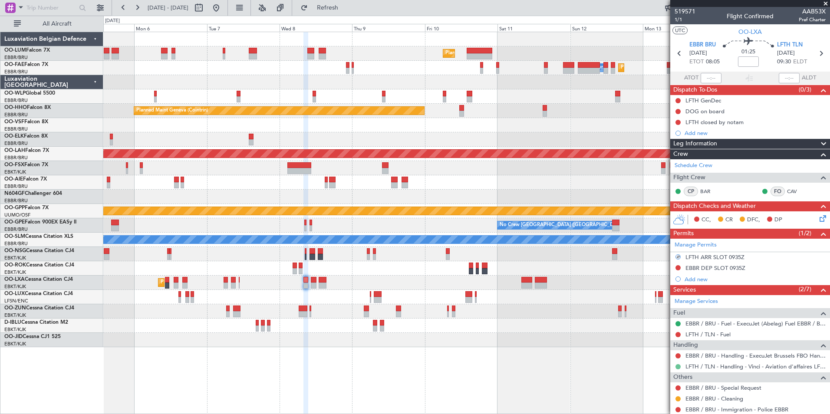
click at [678, 367] on button at bounding box center [677, 366] width 5 height 5
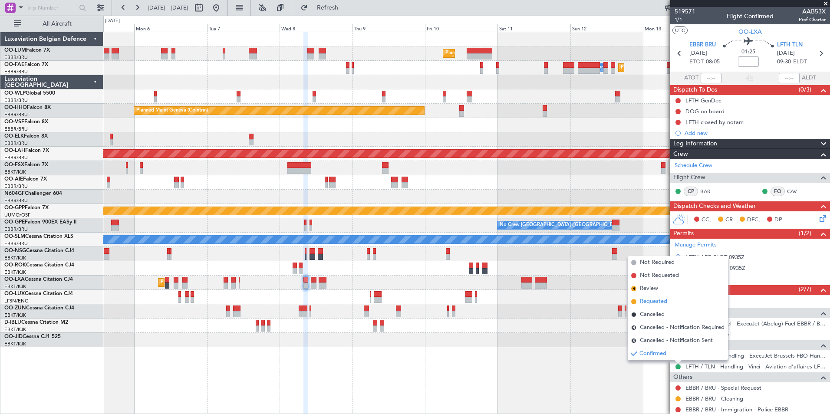
click at [660, 302] on span "Requested" at bounding box center [653, 301] width 27 height 9
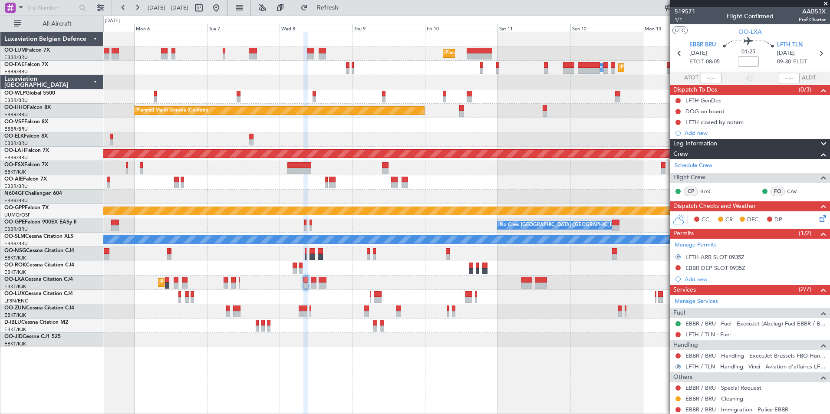
click at [483, 389] on div "Planned Maint Brussels (Brussels National) Planned Maint Brussels (Brussels Nat…" at bounding box center [466, 223] width 726 height 382
drag, startPoint x: 700, startPoint y: 122, endPoint x: 707, endPoint y: 121, distance: 6.7
click at [701, 122] on div "LFTH closed by notam" at bounding box center [714, 121] width 58 height 7
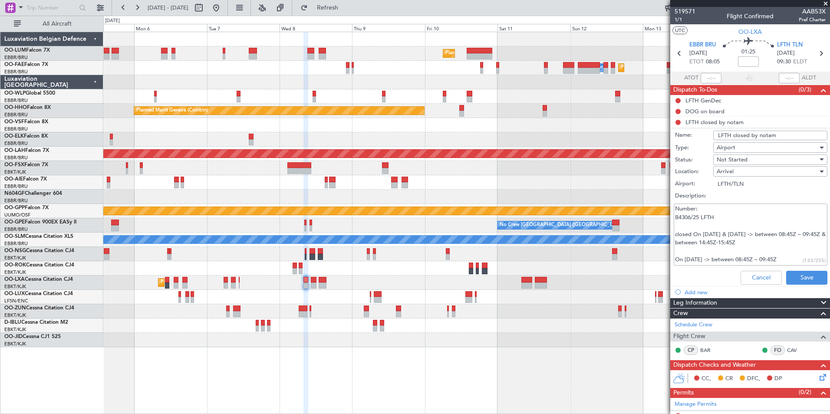
drag, startPoint x: 675, startPoint y: 234, endPoint x: 756, endPoint y: 242, distance: 81.1
click at [756, 242] on textarea "Number: B4306/25 LFTH closed On OCT 07 & 08 -> between 08:45Z – 09:45Z & betwee…" at bounding box center [750, 235] width 154 height 62
click at [802, 276] on button "Save" at bounding box center [806, 278] width 41 height 14
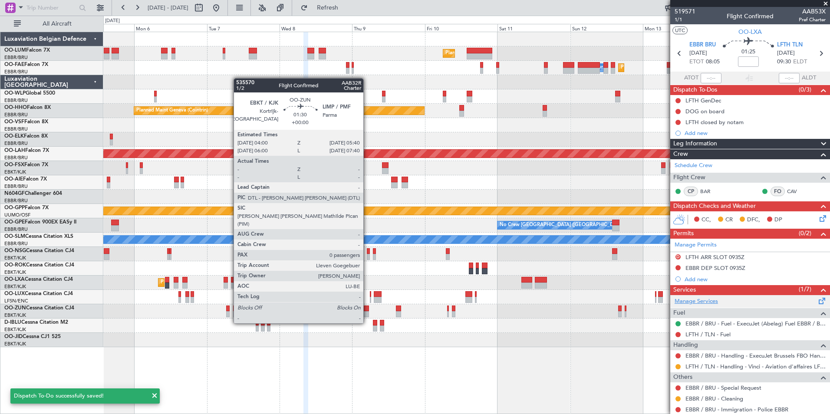
click at [748, 302] on fb-app "05 Oct 2025 - 15 Oct 2025 Refresh Quick Links All Aircraft Planned Maint Brusse…" at bounding box center [415, 210] width 830 height 407
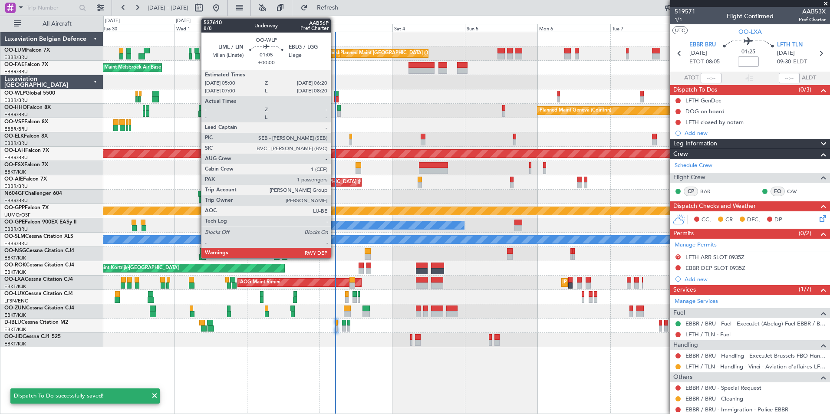
click at [335, 99] on div at bounding box center [336, 99] width 4 height 6
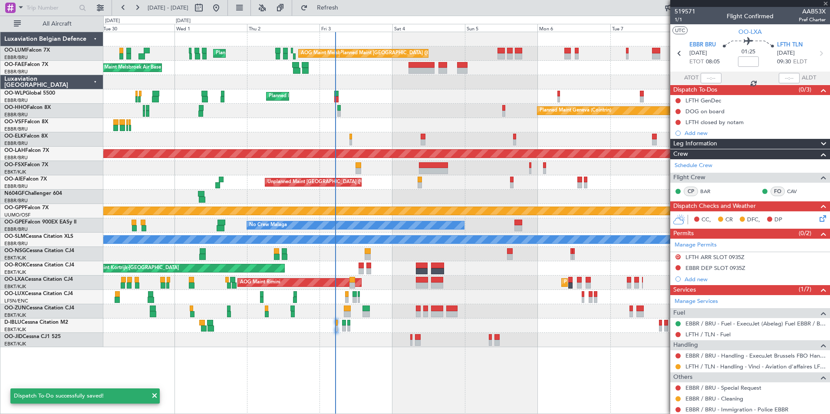
type input "1"
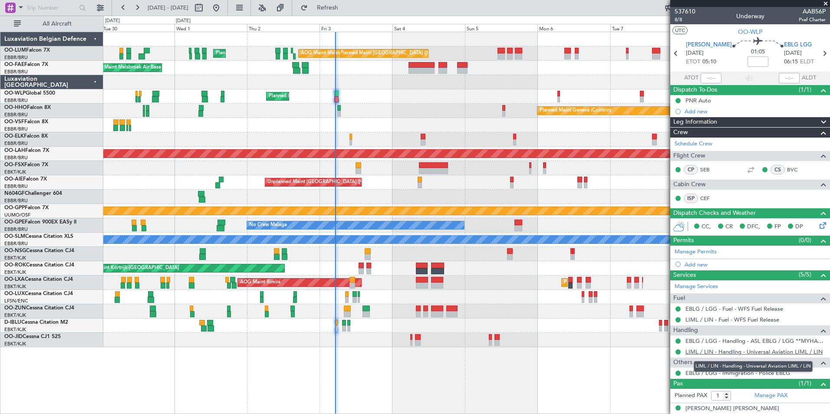
click at [712, 351] on link "LIML / LIN - Handling - Universal Aviation LIML / LIN" at bounding box center [753, 351] width 137 height 7
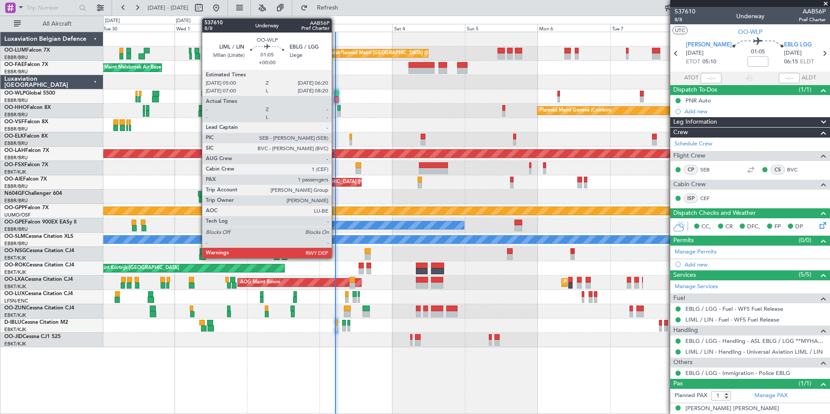
click at [335, 98] on div at bounding box center [336, 99] width 4 height 6
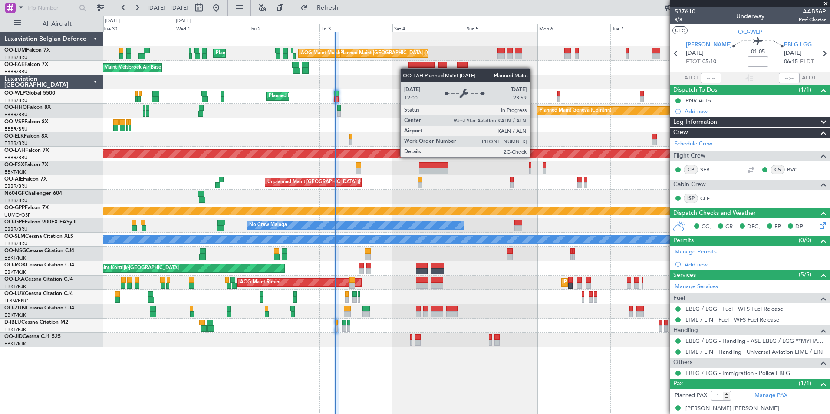
click at [0, 230] on html "30 Sep 2025 - 10 Oct 2025 Refresh Quick Links All Aircraft Planned Maint Brusse…" at bounding box center [415, 207] width 830 height 414
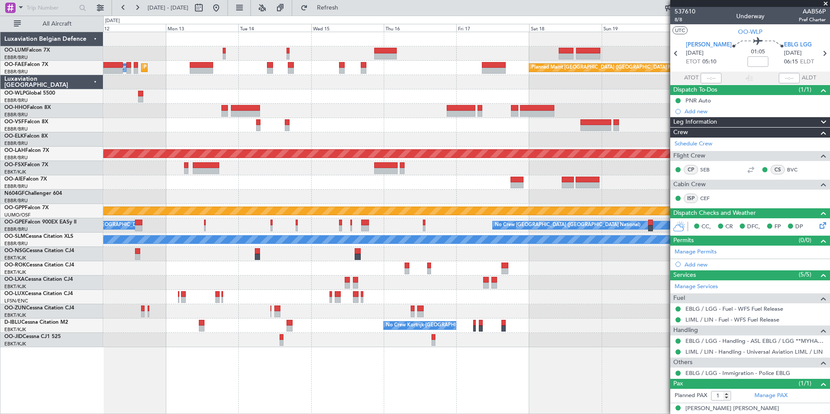
click at [0, 280] on html "30 Sep 2025 - 10 Oct 2025 Refresh Quick Links All Aircraft Planned Maint Brusse…" at bounding box center [415, 207] width 830 height 414
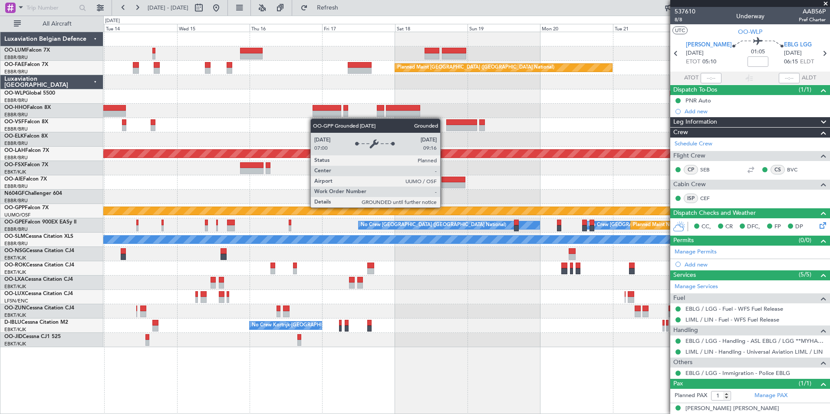
click at [18, 271] on div "Planned Maint Brussels (Brussels National) Owner Melsbroek Air Base Planned Mai…" at bounding box center [415, 215] width 830 height 398
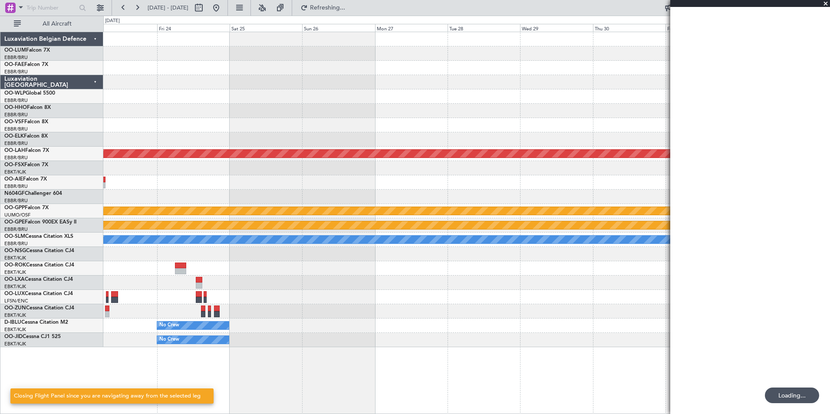
click at [0, 224] on html "20 Oct 2025 - 30 Oct 2025 Refreshing... Quick Links All Aircraft Planned Maint …" at bounding box center [415, 207] width 830 height 414
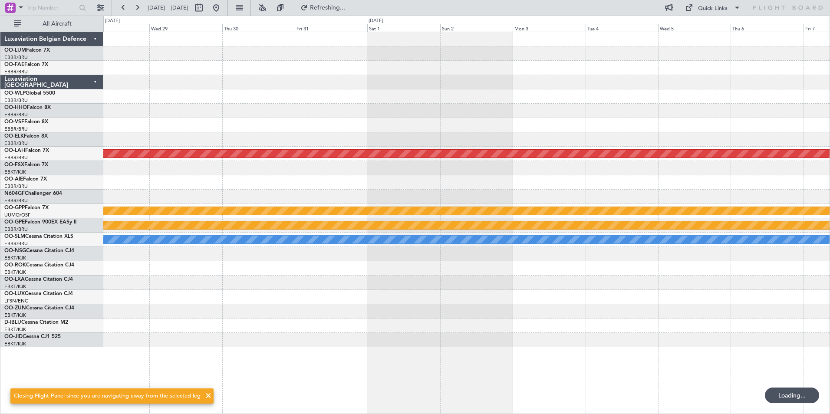
click at [711, 144] on div at bounding box center [466, 139] width 726 height 14
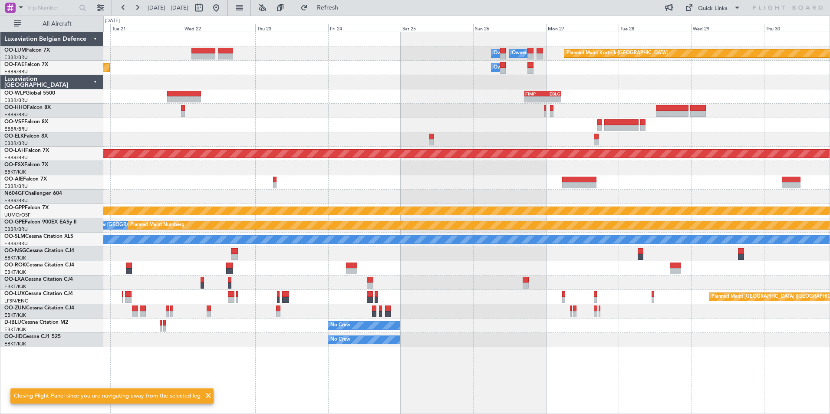
click at [379, 110] on div "Planned Maint Kortrijk-Wevelgem Owner Melsbroek Air Base Owner Melsbroek Air Ba…" at bounding box center [466, 189] width 726 height 315
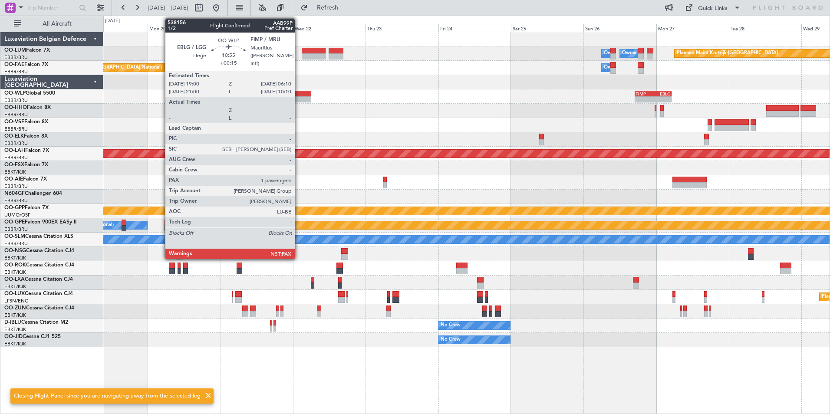
click at [299, 98] on div at bounding box center [294, 99] width 34 height 6
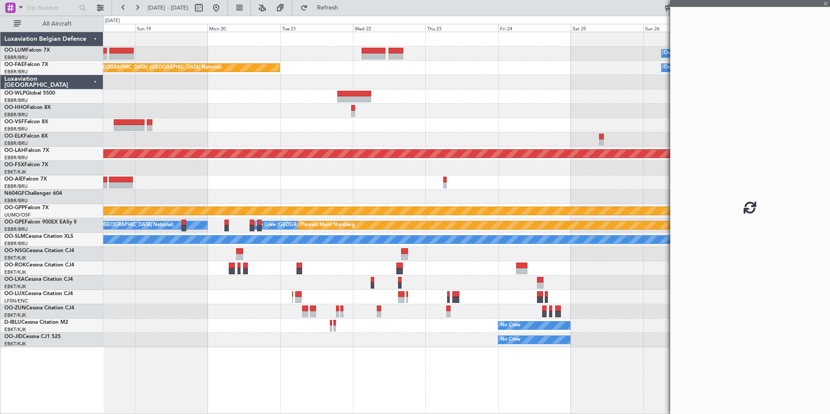
click at [335, 121] on div at bounding box center [466, 125] width 726 height 14
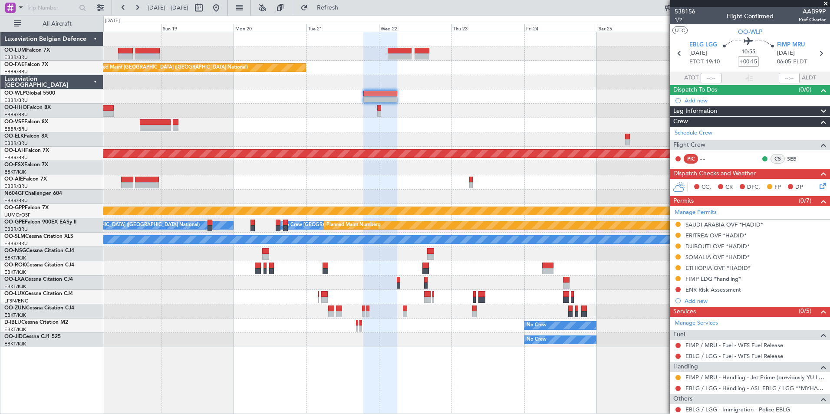
click at [406, 134] on div at bounding box center [466, 139] width 726 height 14
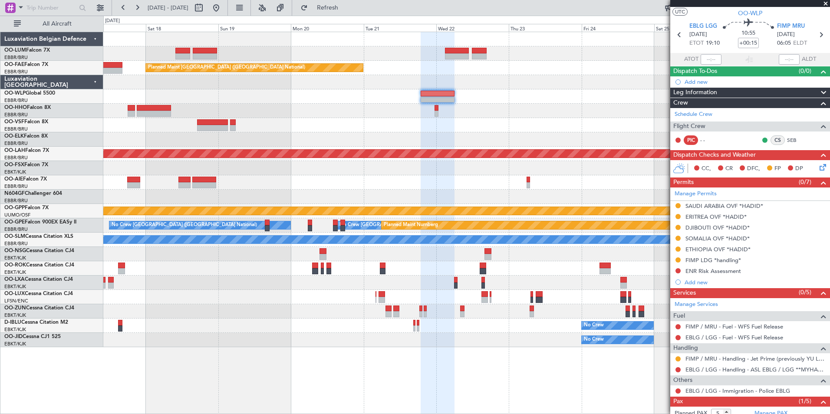
scroll to position [56, 0]
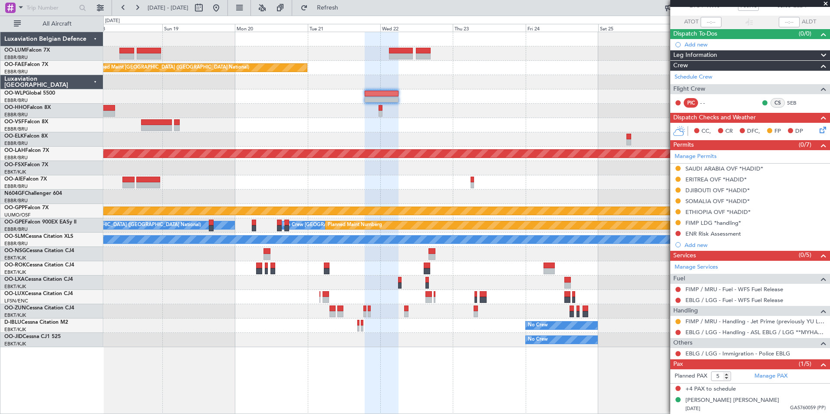
click at [370, 149] on div "Planned Maint Kortrijk-Wevelgem Owner Melsbroek Air Base Owner Melsbroek Air Ba…" at bounding box center [466, 189] width 726 height 315
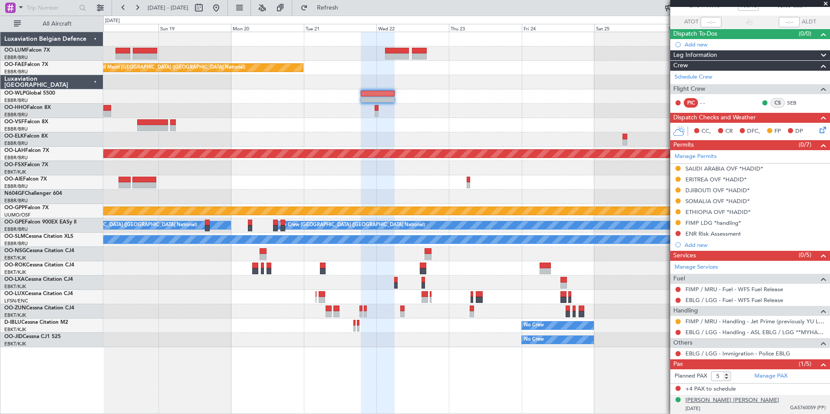
click at [714, 403] on div "[PERSON_NAME] [PERSON_NAME]" at bounding box center [732, 400] width 94 height 9
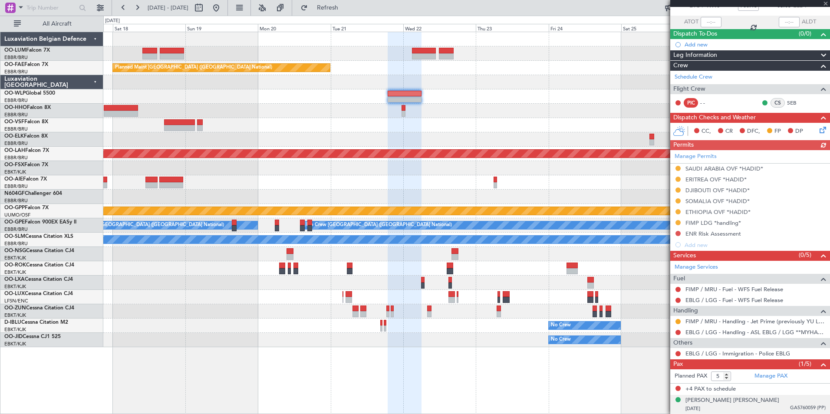
click at [312, 204] on div "Grounded [PERSON_NAME]" at bounding box center [466, 211] width 726 height 14
click at [223, 10] on button at bounding box center [216, 8] width 14 height 14
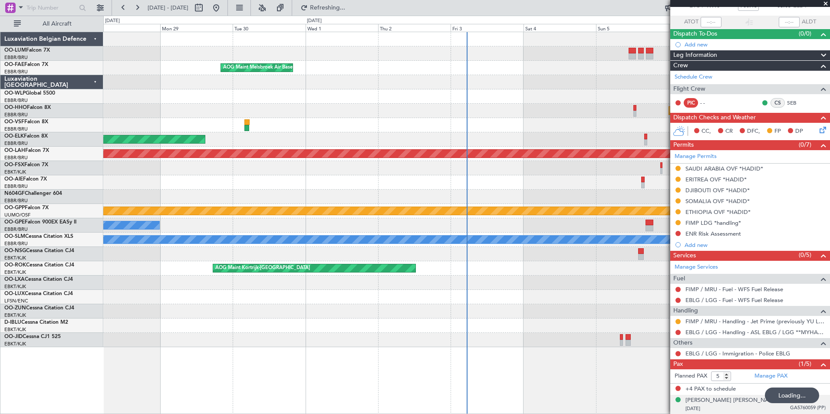
click at [214, 223] on div "Planned Maint Brussels (Brussels National) AOG Maint Melsbroek Air Base Planned…" at bounding box center [466, 189] width 726 height 315
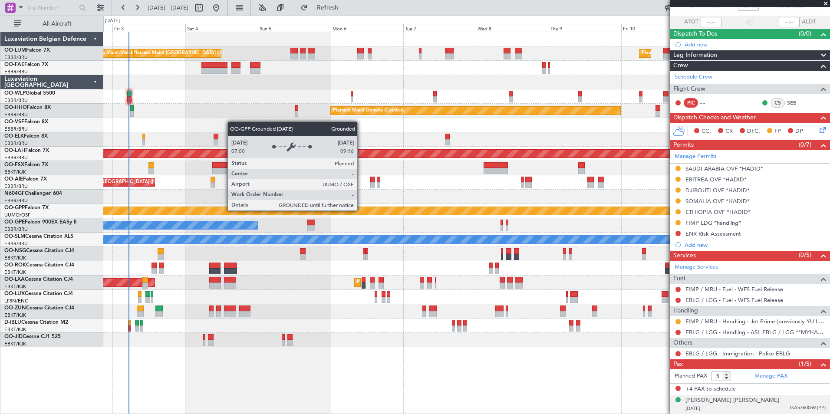
click at [304, 209] on div "Grounded [PERSON_NAME]" at bounding box center [466, 211] width 2177 height 8
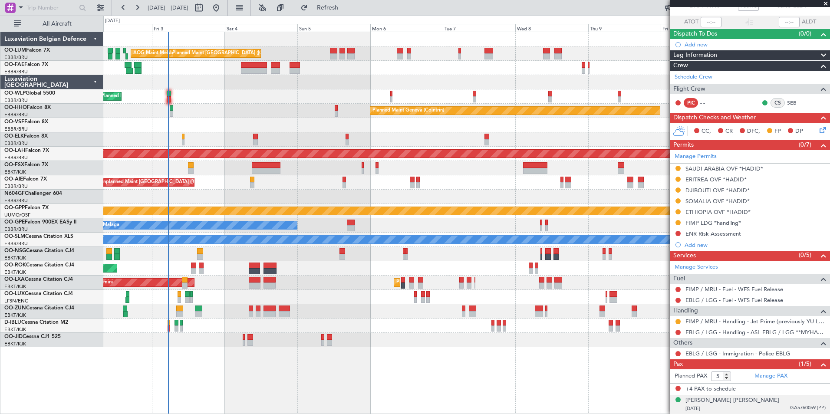
click at [302, 179] on div "Unplanned Maint [GEOGRAPHIC_DATA] ([GEOGRAPHIC_DATA])" at bounding box center [466, 182] width 726 height 14
click at [217, 333] on div at bounding box center [466, 340] width 726 height 14
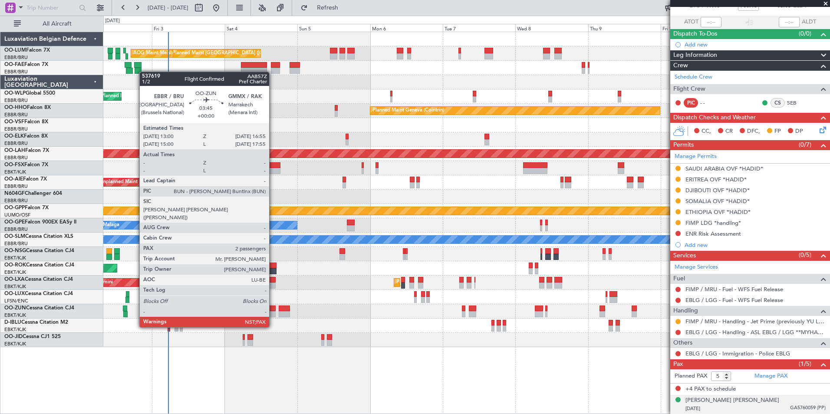
click at [273, 312] on div at bounding box center [269, 314] width 12 height 6
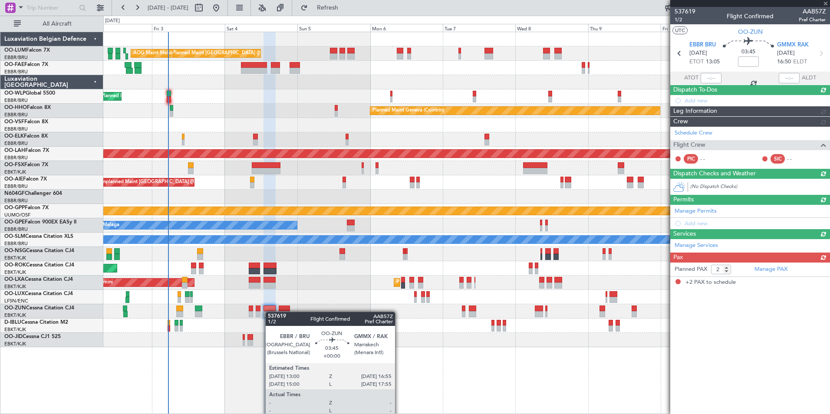
scroll to position [0, 0]
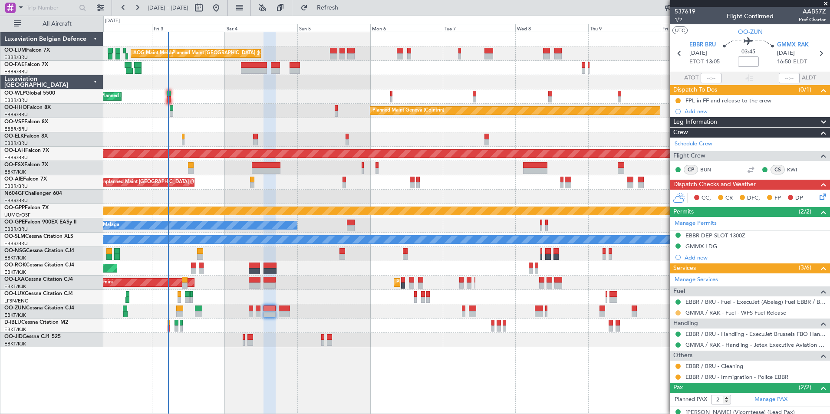
click at [676, 312] on button at bounding box center [677, 312] width 5 height 5
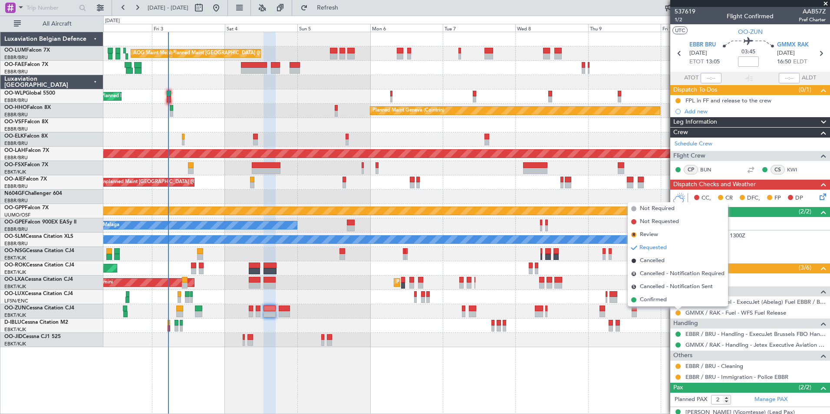
drag, startPoint x: 647, startPoint y: 298, endPoint x: 623, endPoint y: 300, distance: 24.0
click at [647, 298] on span "Confirmed" at bounding box center [653, 299] width 27 height 9
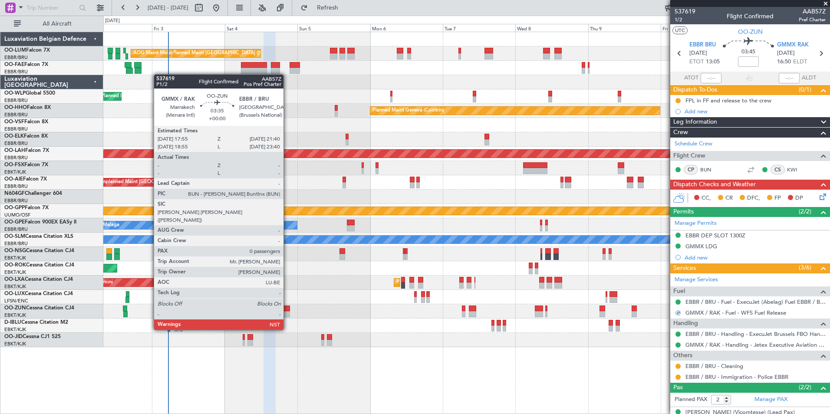
click at [287, 313] on div at bounding box center [285, 314] width 12 height 6
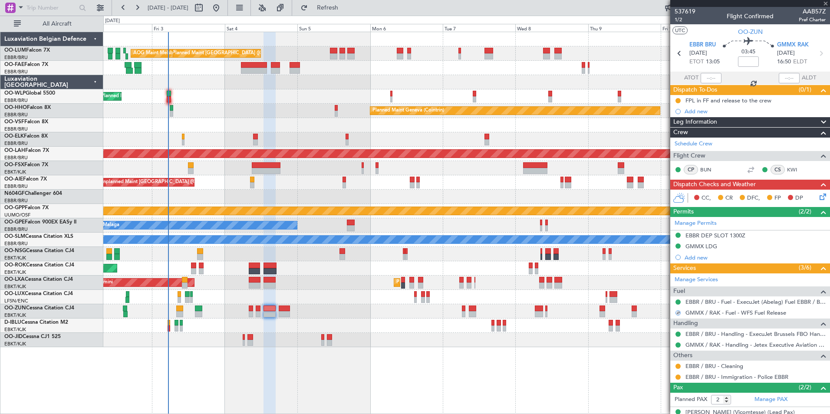
type input "0"
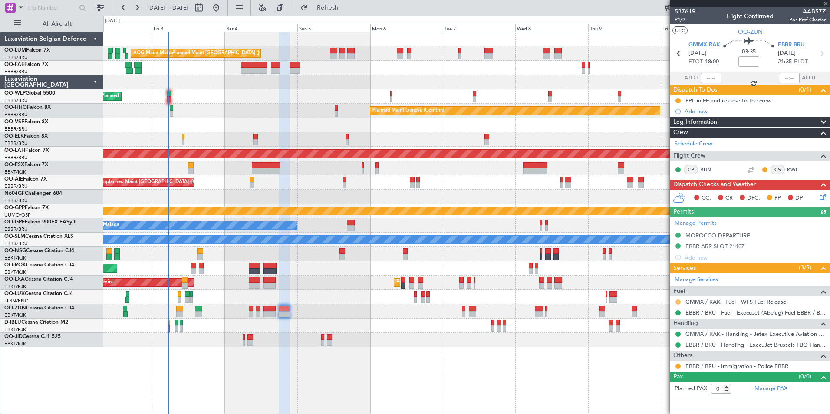
click at [680, 301] on button at bounding box center [677, 301] width 5 height 5
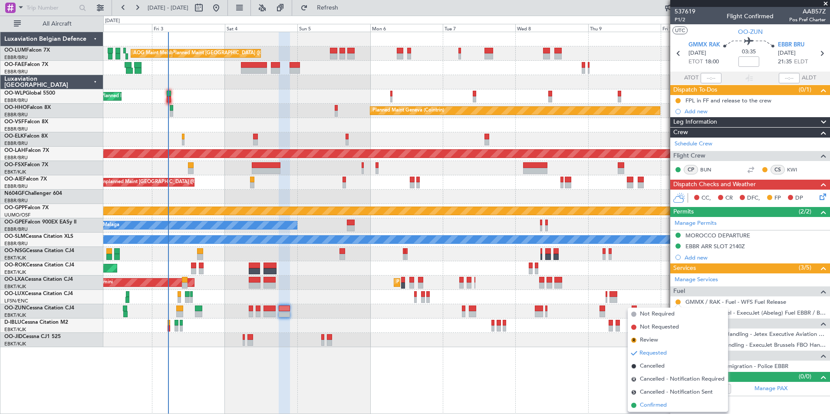
click at [650, 404] on span "Confirmed" at bounding box center [653, 405] width 27 height 9
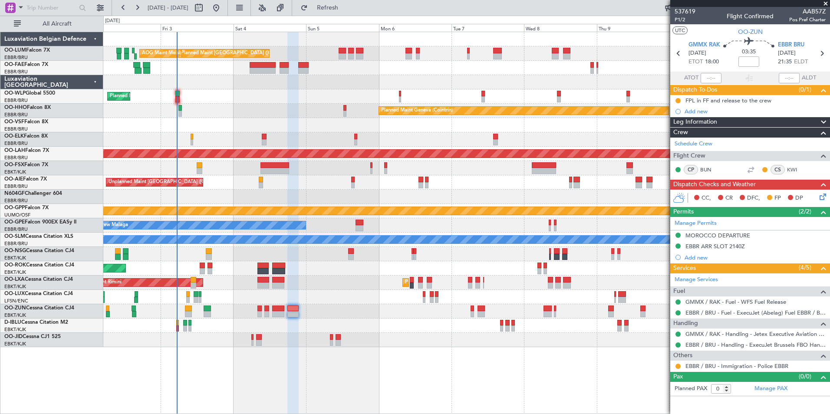
click at [190, 253] on div at bounding box center [466, 254] width 726 height 14
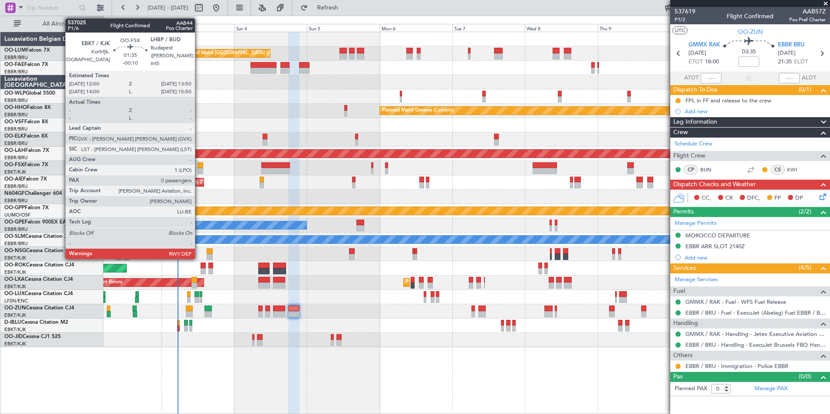
click at [199, 167] on div at bounding box center [200, 165] width 6 height 6
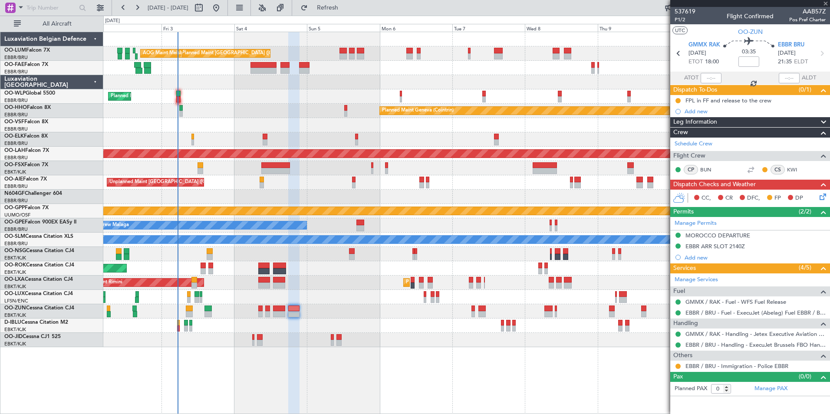
type input "-00:10"
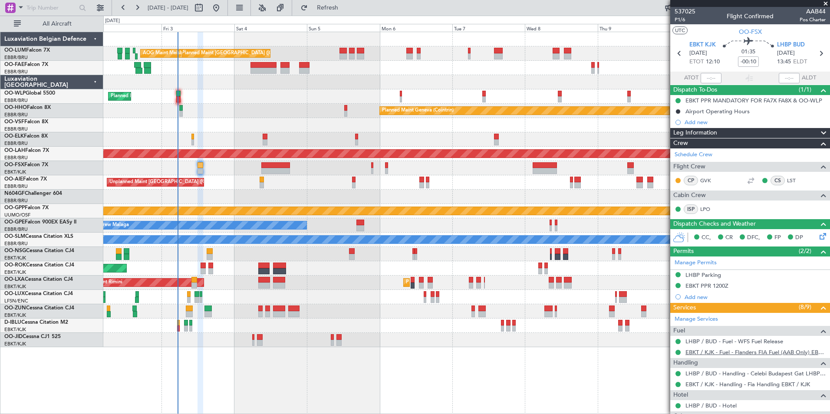
click at [752, 351] on link "EBKT / KJK - Fuel - Flanders FIA Fuel (AAB Only) EBKT / KJK" at bounding box center [755, 351] width 140 height 7
click at [232, 192] on div "Planned Maint Brussels (Brussels National) Planned Maint Brussels (Brussels Nat…" at bounding box center [466, 189] width 726 height 315
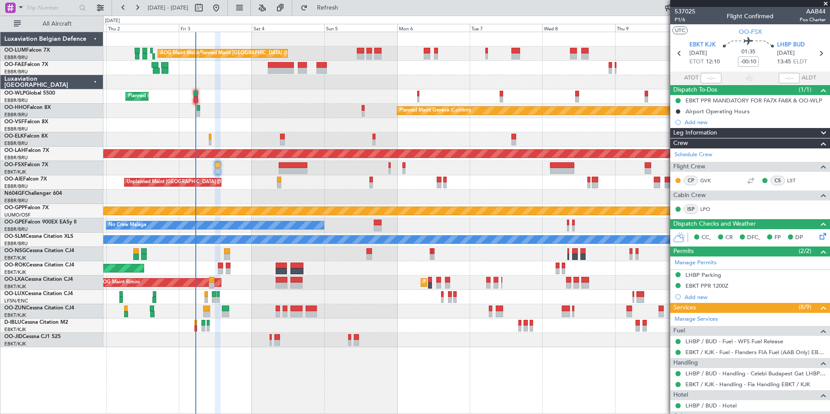
drag, startPoint x: 696, startPoint y: 120, endPoint x: 706, endPoint y: 125, distance: 10.3
click at [696, 120] on div "Add new" at bounding box center [754, 121] width 141 height 7
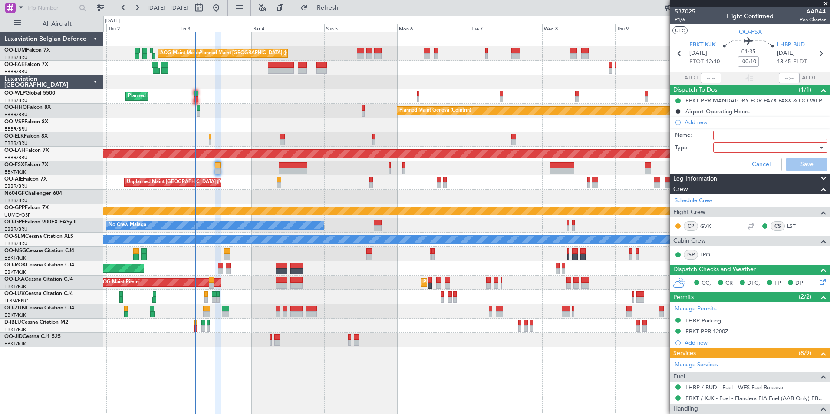
click at [727, 135] on input "Name:" at bounding box center [770, 136] width 114 height 10
type input "21.000 LBS FOB"
click at [730, 148] on div at bounding box center [766, 147] width 101 height 13
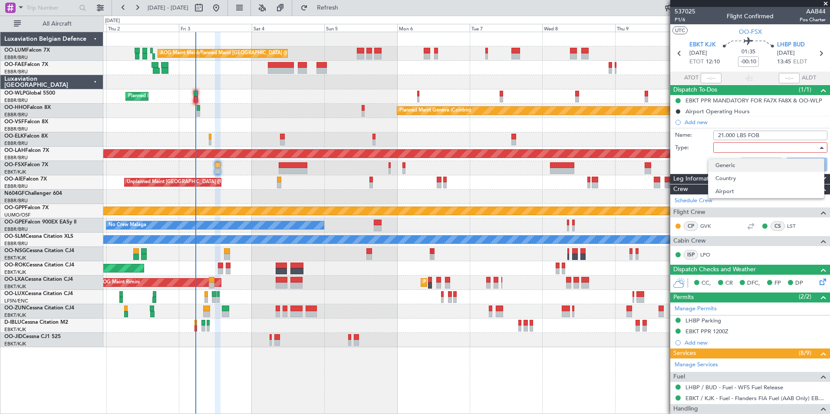
click at [727, 160] on span "Generic" at bounding box center [766, 165] width 102 height 13
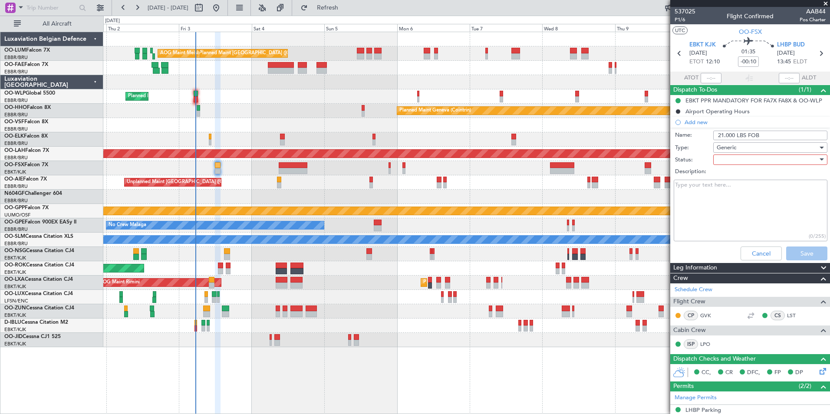
click at [729, 162] on div at bounding box center [766, 159] width 101 height 13
click at [726, 201] on span "Completed" at bounding box center [766, 203] width 102 height 13
click at [805, 256] on button "Save" at bounding box center [806, 253] width 41 height 14
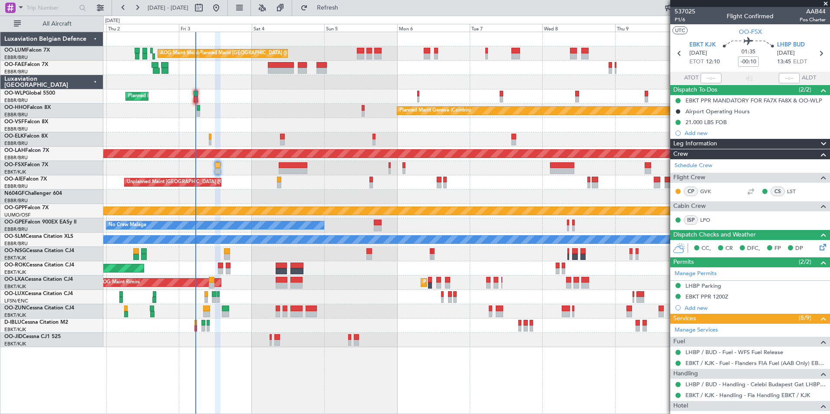
click at [295, 187] on div "Unplanned Maint [GEOGRAPHIC_DATA] ([GEOGRAPHIC_DATA])" at bounding box center [466, 182] width 726 height 14
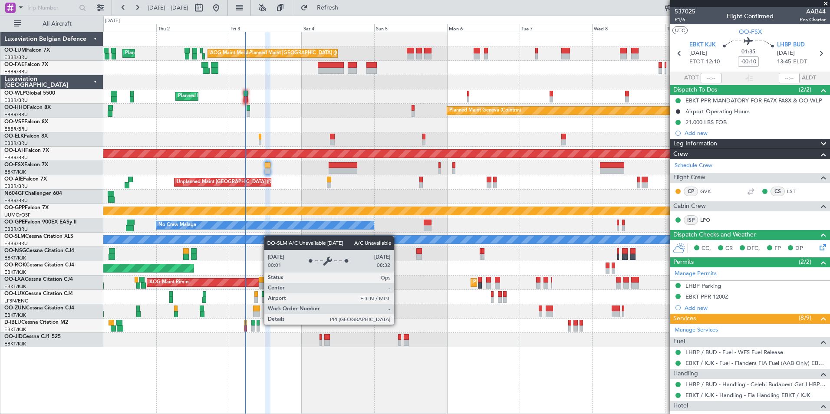
click at [291, 236] on div "A/C Unavailable [GEOGRAPHIC_DATA]" at bounding box center [466, 240] width 726 height 14
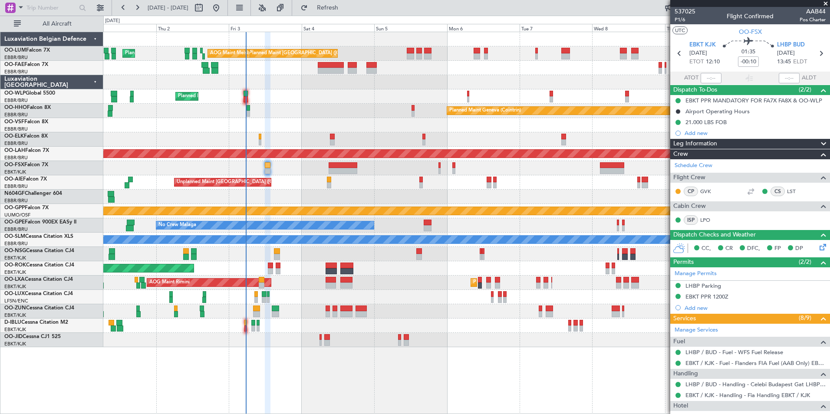
click at [313, 200] on div at bounding box center [466, 197] width 726 height 14
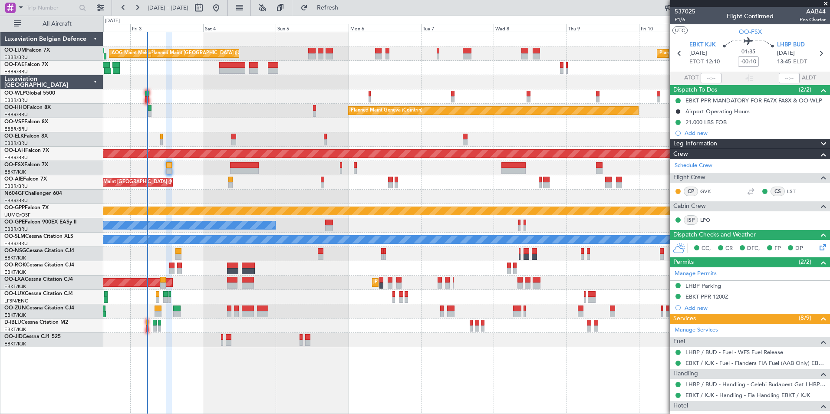
click at [278, 189] on div "Planned Maint Brussels (Brussels National) AOG Maint Melsbroek Air Base Planned…" at bounding box center [466, 189] width 726 height 315
click at [326, 156] on div "Planned Maint Brussels (Brussels National) AOG Maint Melsbroek Air Base Planned…" at bounding box center [466, 189] width 726 height 315
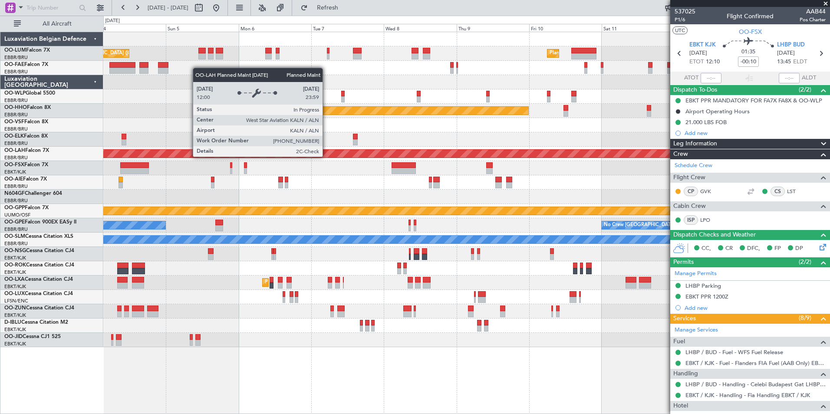
click at [363, 161] on div "Planned Maint [PERSON_NAME]-[GEOGRAPHIC_DATA][PERSON_NAME] ([GEOGRAPHIC_DATA][P…" at bounding box center [466, 154] width 726 height 14
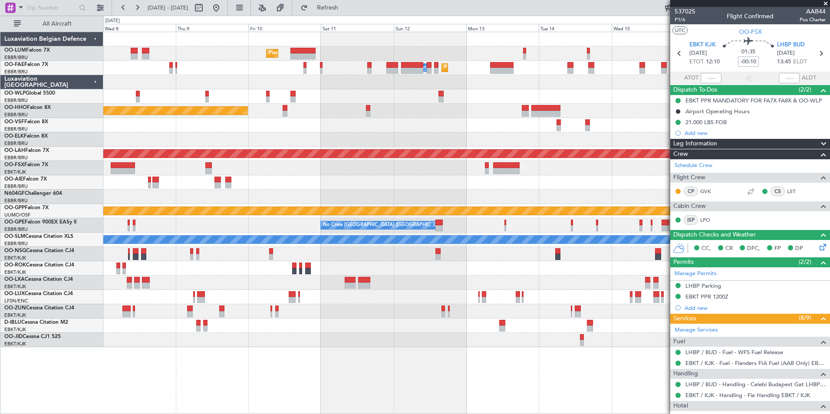
click at [313, 128] on div "Planned Maint Brussels (Brussels National) Owner Melsbroek Air Base Planned Mai…" at bounding box center [466, 189] width 726 height 315
click at [488, 131] on div at bounding box center [466, 125] width 726 height 14
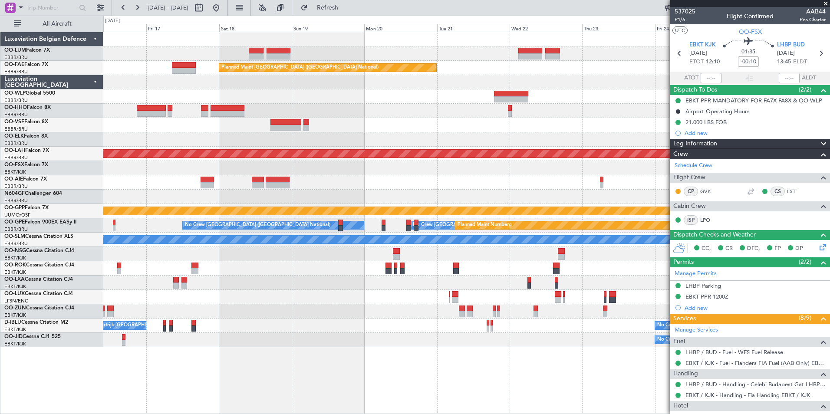
click at [87, 144] on div "Planned Maint Kortrijk-Wevelgem Planned Maint Brussels (Brussels National) Plan…" at bounding box center [415, 215] width 830 height 398
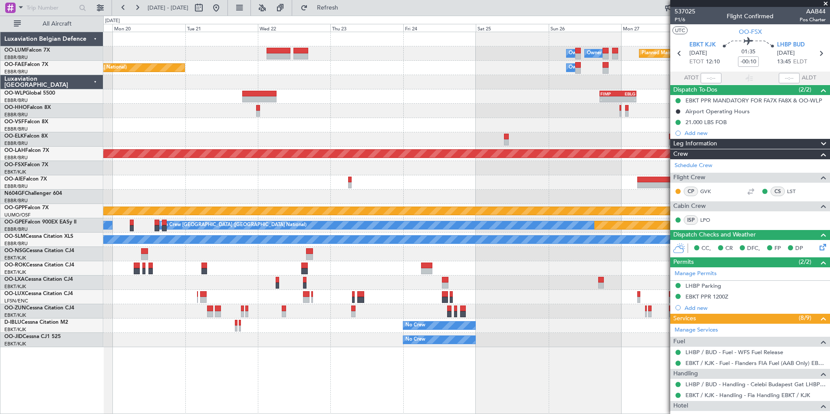
click at [243, 100] on div at bounding box center [259, 99] width 34 height 6
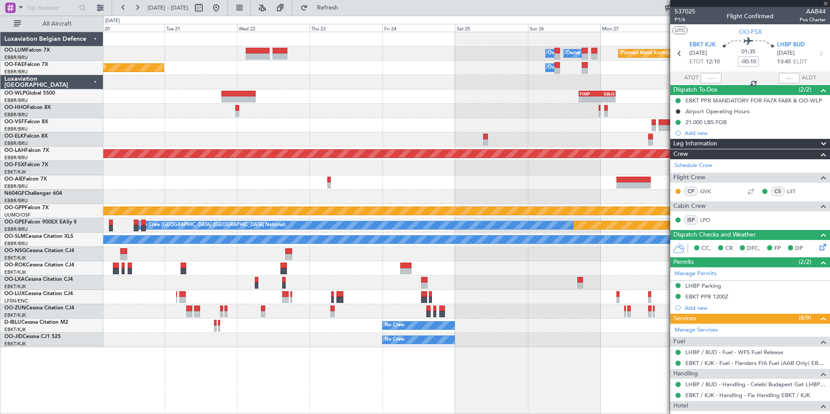
click at [583, 107] on div at bounding box center [466, 111] width 726 height 14
type input "+00:15"
type input "5"
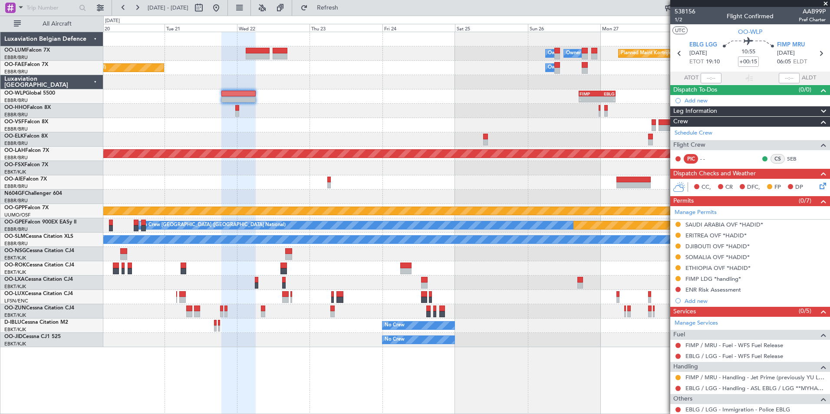
click at [748, 118] on fb-app "20 Oct 2025 - 30 Oct 2025 Refresh Quick Links All Aircraft Planned Maint Kortri…" at bounding box center [415, 210] width 830 height 407
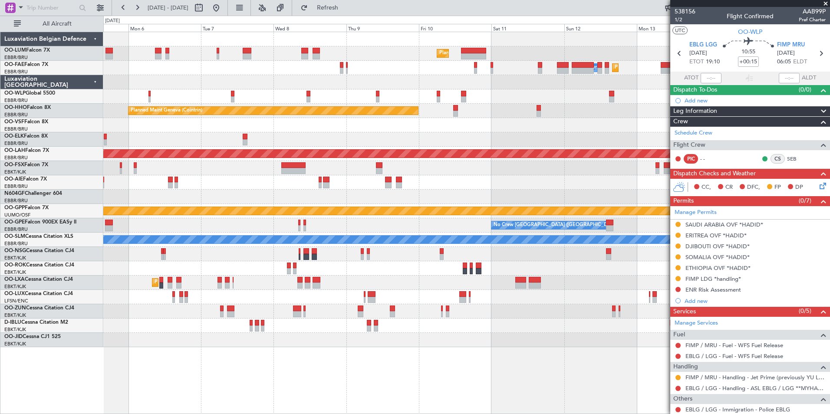
click at [723, 113] on fb-app "20 Oct 2025 - 30 Oct 2025 Refresh Quick Links All Aircraft Planned Maint Brusse…" at bounding box center [415, 210] width 830 height 407
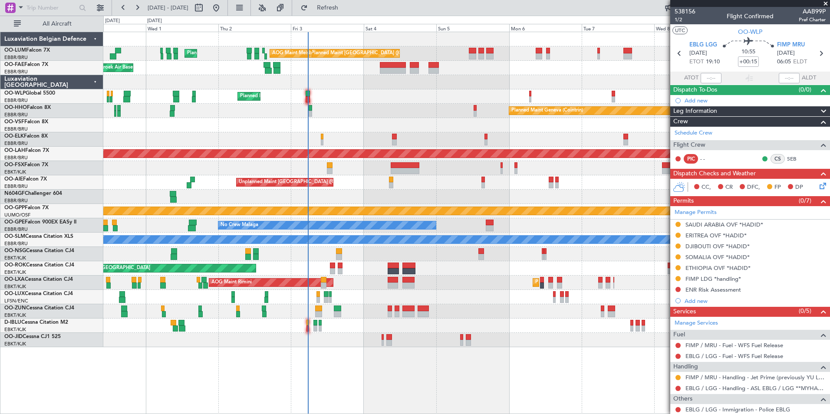
click at [639, 140] on div "Planned Maint Brussels (Brussels National) Planned Maint Brussels (Brussels Nat…" at bounding box center [466, 189] width 726 height 315
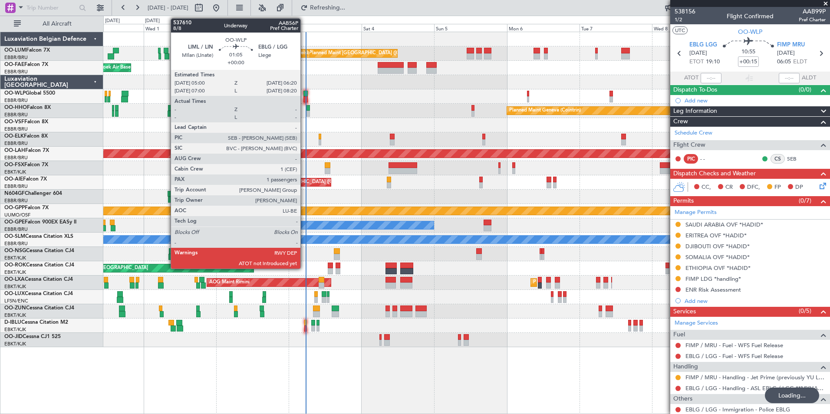
click at [304, 95] on div at bounding box center [305, 94] width 4 height 6
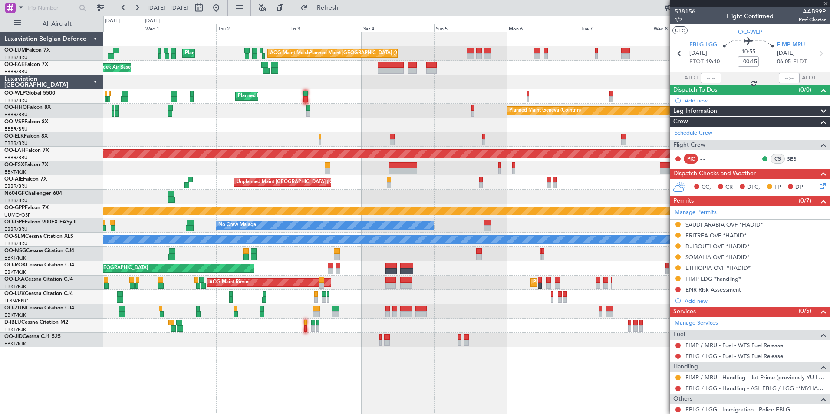
type input "1"
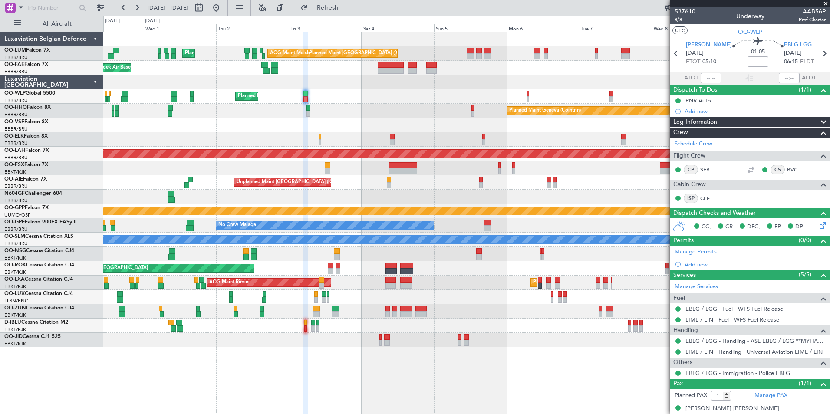
click at [705, 78] on mat-tooltip-component "Estimated Take-Off Time" at bounding box center [701, 68] width 69 height 23
click at [710, 79] on mat-tooltip-component "Estimated Take-Off Time" at bounding box center [701, 68] width 69 height 23
click at [721, 79] on mat-tooltip-component "Estimated Take-Off Time" at bounding box center [701, 68] width 69 height 23
click at [699, 77] on mat-tooltip-component "Estimated Take-Off Time" at bounding box center [701, 68] width 69 height 23
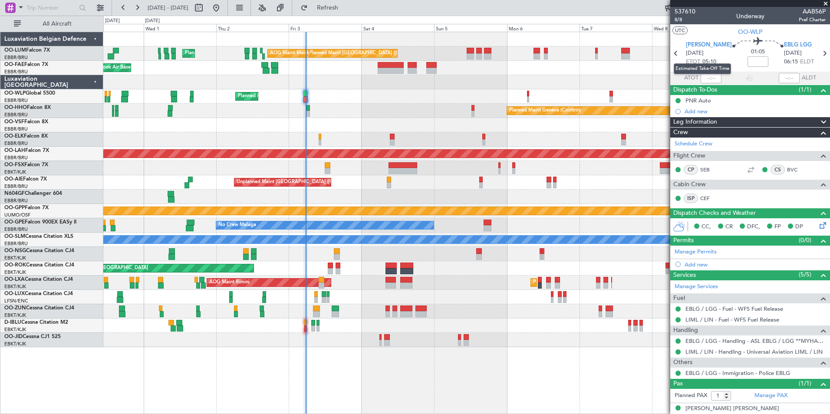
click at [707, 77] on mat-tooltip-component "Estimated Take-Off Time" at bounding box center [701, 68] width 69 height 23
click at [711, 79] on mat-tooltip-component "Estimated Take-Off Time" at bounding box center [701, 68] width 69 height 23
drag, startPoint x: 711, startPoint y: 79, endPoint x: 686, endPoint y: 74, distance: 25.4
click at [686, 74] on div "Estimated Take-Off Time" at bounding box center [701, 68] width 57 height 11
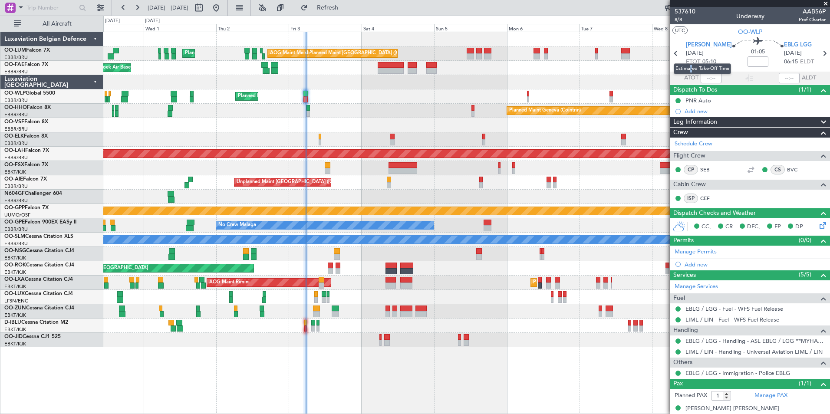
click at [691, 75] on mat-tooltip-component "Estimated Take-Off Time" at bounding box center [701, 68] width 69 height 23
drag, startPoint x: 691, startPoint y: 75, endPoint x: 710, endPoint y: 75, distance: 19.1
click at [710, 75] on mat-tooltip-component "Estimated Take-Off Time" at bounding box center [701, 68] width 69 height 23
click at [711, 79] on mat-tooltip-component "Estimated Take-Off Time" at bounding box center [701, 68] width 69 height 23
drag, startPoint x: 714, startPoint y: 82, endPoint x: 722, endPoint y: 89, distance: 10.8
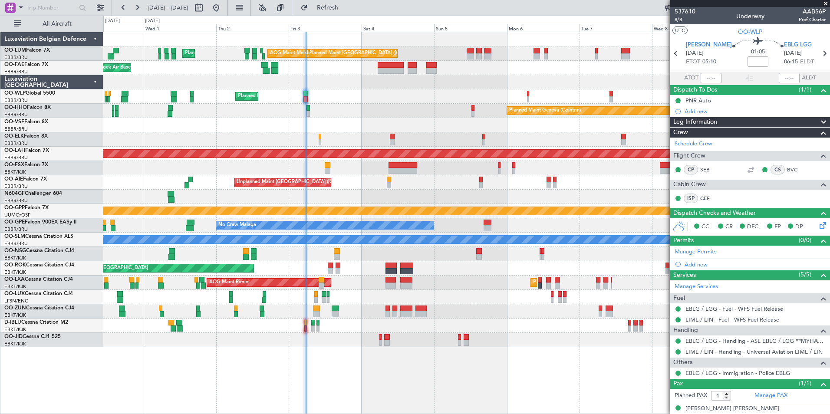
click at [722, 97] on mat-tooltip-component "Actual Take-Off Time" at bounding box center [708, 94] width 61 height 23
click at [703, 78] on input "text" at bounding box center [710, 78] width 21 height 10
type input "05:25"
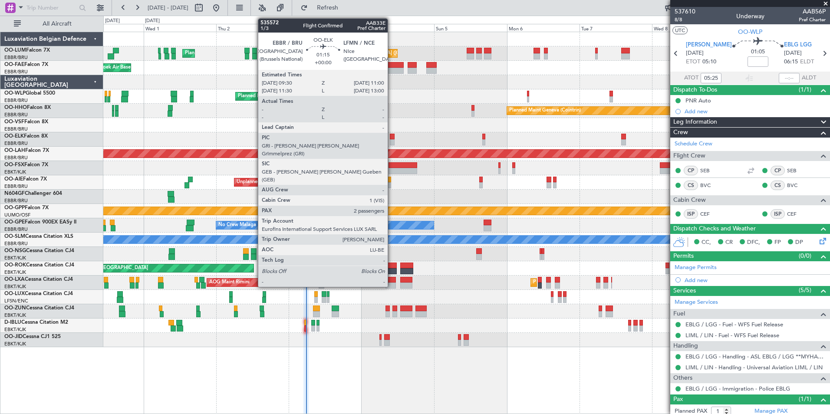
click at [391, 138] on div at bounding box center [392, 137] width 5 height 6
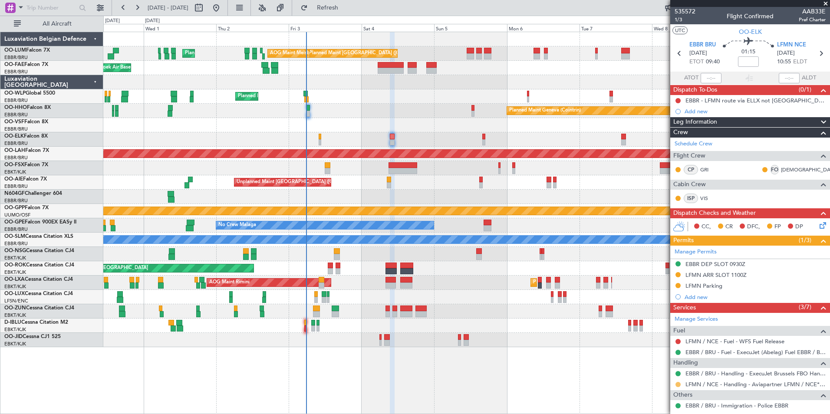
click at [678, 382] on button at bounding box center [677, 384] width 5 height 5
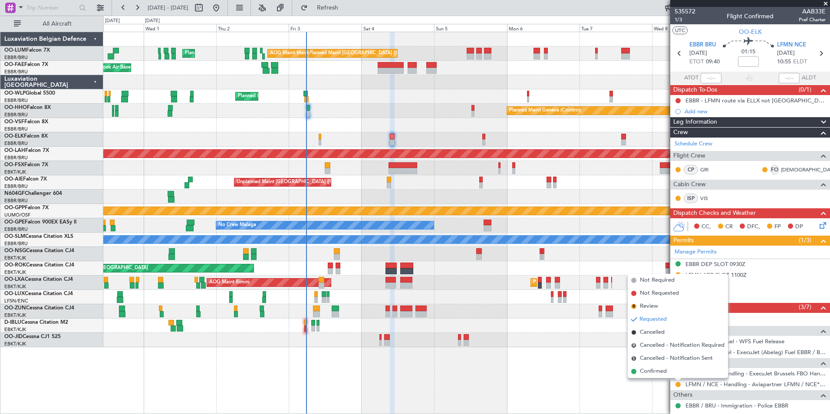
drag, startPoint x: 663, startPoint y: 372, endPoint x: 646, endPoint y: 365, distance: 18.1
click at [663, 371] on span "Confirmed" at bounding box center [653, 371] width 27 height 9
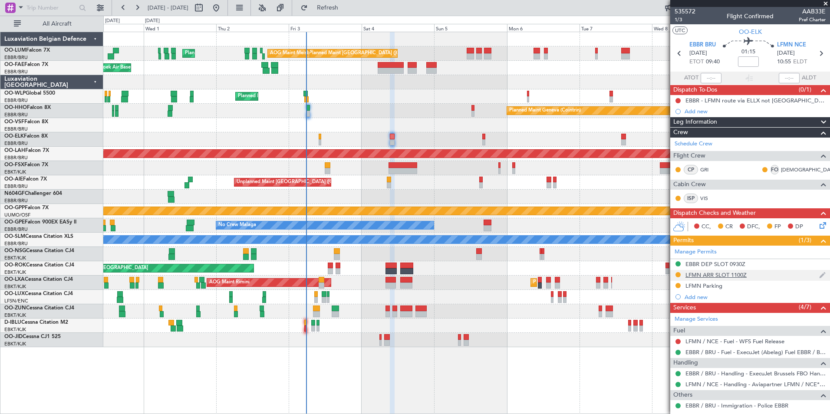
click at [736, 272] on div "LFMN ARR SLOT 1100Z" at bounding box center [715, 274] width 61 height 7
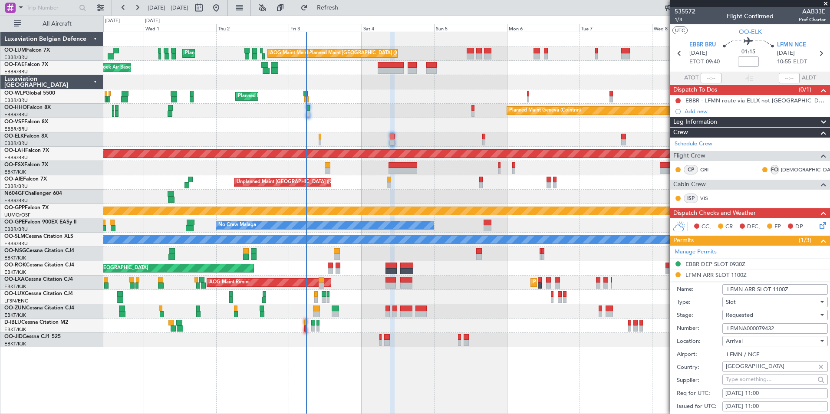
click at [760, 326] on input "LFMNA000079432" at bounding box center [774, 328] width 105 height 10
click at [760, 325] on input "LFMNA000079432" at bounding box center [774, 328] width 105 height 10
drag, startPoint x: 759, startPoint y: 325, endPoint x: 752, endPoint y: 315, distance: 11.8
click at [752, 315] on span "Requested" at bounding box center [738, 315] width 27 height 8
click at [761, 379] on span "Received OK" at bounding box center [771, 384] width 91 height 13
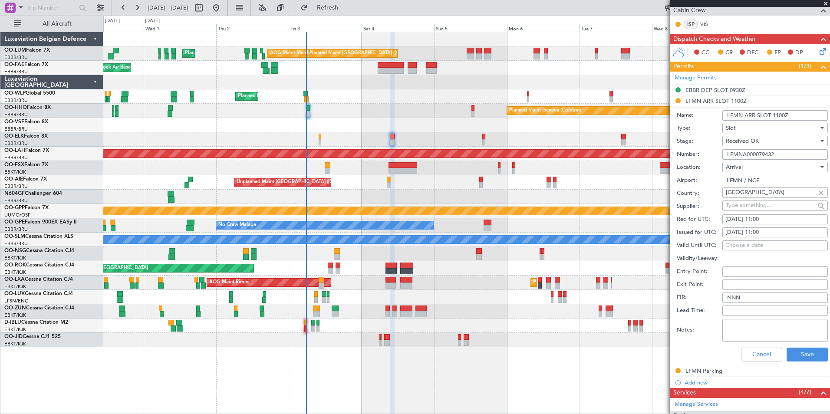
scroll to position [217, 0]
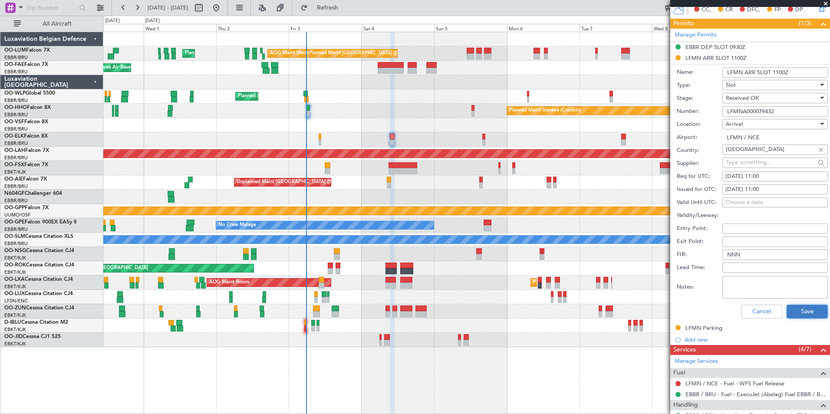
click at [801, 306] on button "Save" at bounding box center [806, 312] width 41 height 14
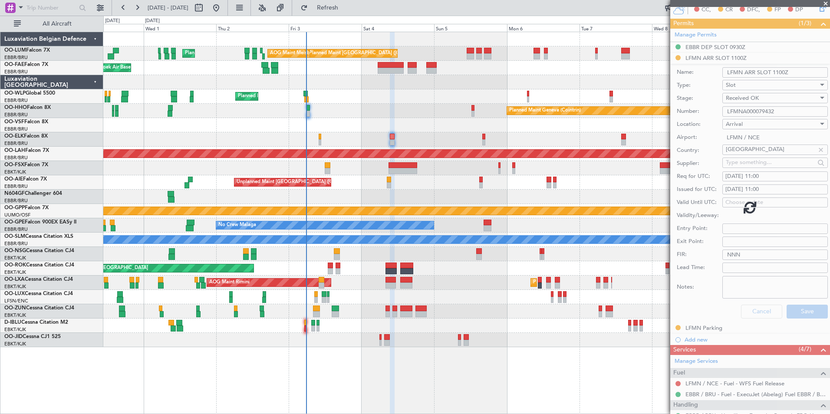
scroll to position [82, 0]
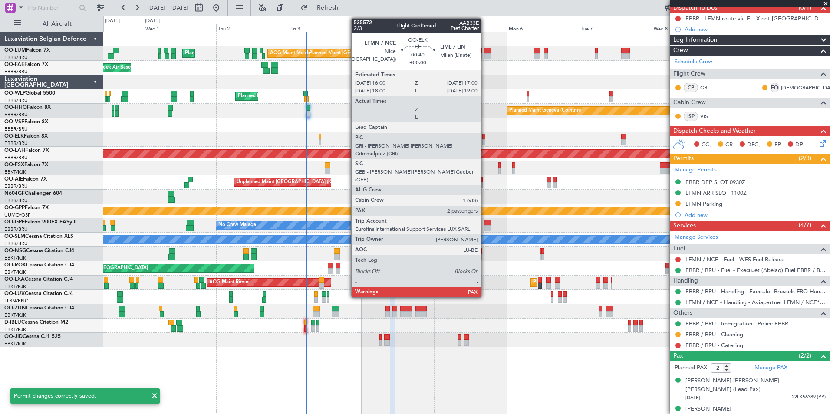
click at [485, 138] on div at bounding box center [483, 137] width 3 height 6
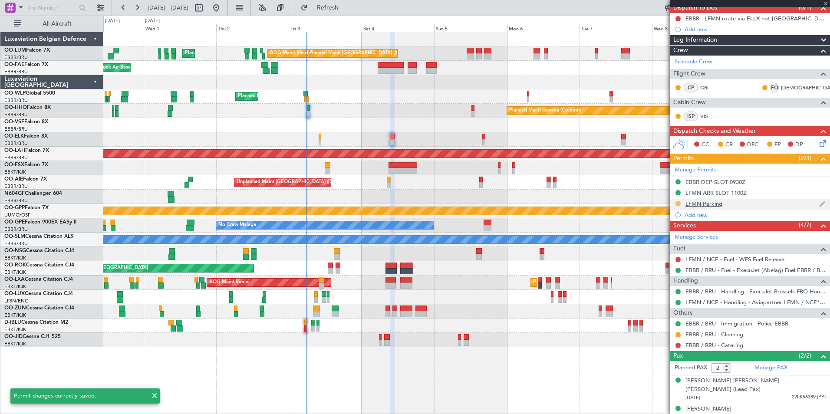
click at [679, 202] on button at bounding box center [677, 203] width 5 height 5
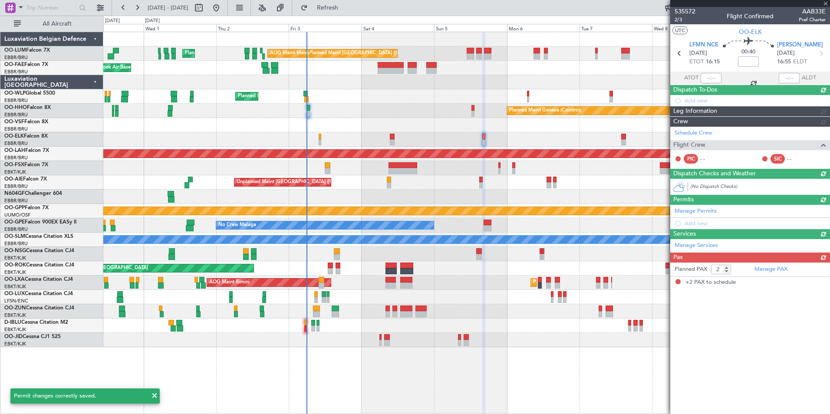
scroll to position [0, 0]
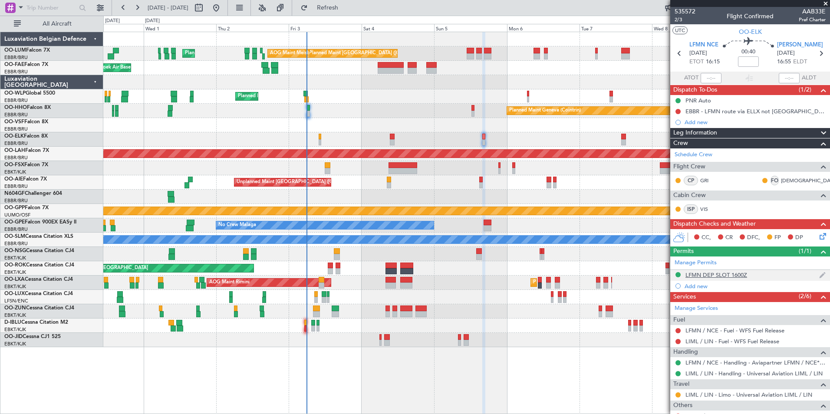
click at [699, 275] on div "LFMN DEP SLOT 1600Z" at bounding box center [716, 274] width 62 height 7
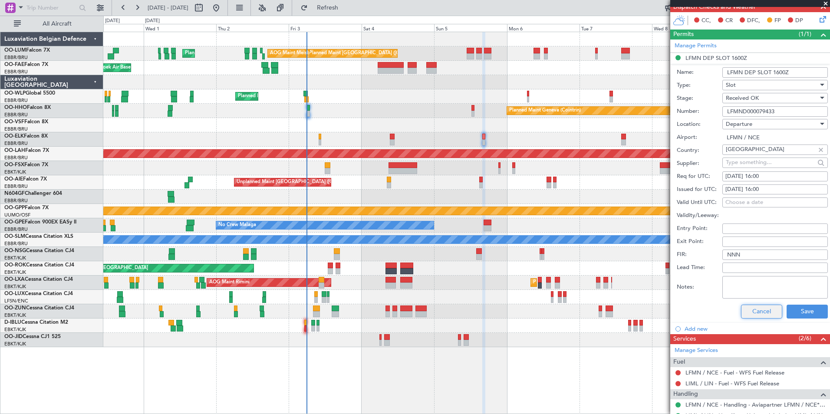
click at [767, 317] on button "Cancel" at bounding box center [761, 312] width 41 height 14
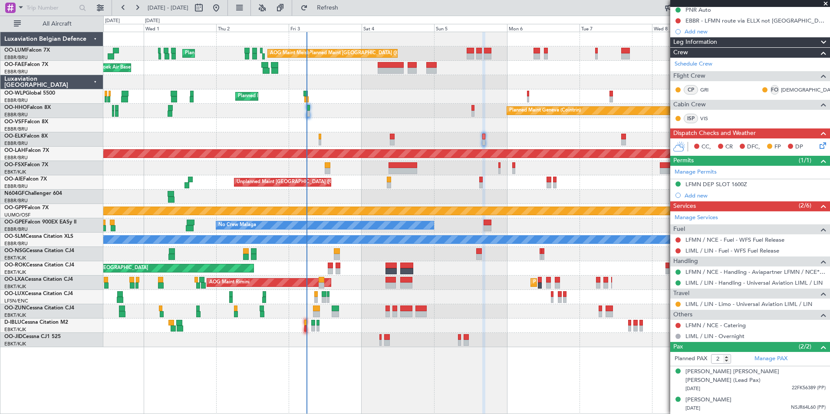
scroll to position [82, 0]
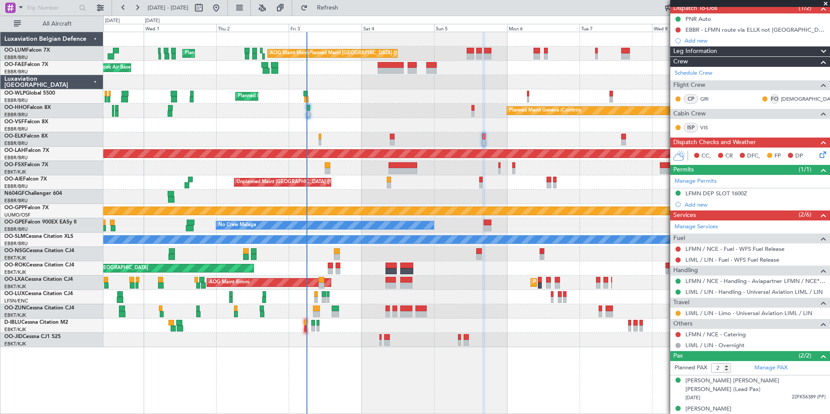
click at [395, 139] on div "Planned Maint Kortrijk-[GEOGRAPHIC_DATA]" at bounding box center [466, 139] width 726 height 14
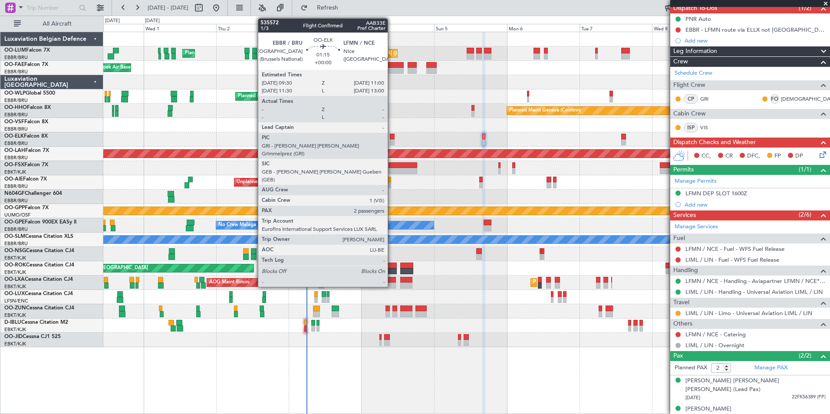
click at [391, 139] on div at bounding box center [392, 137] width 5 height 6
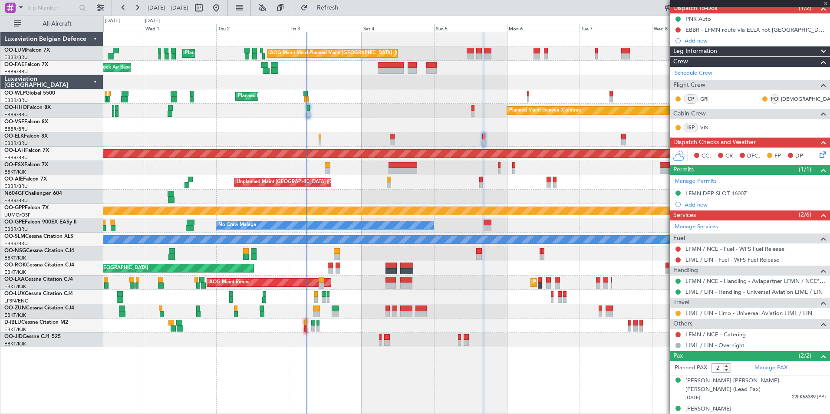
scroll to position [0, 0]
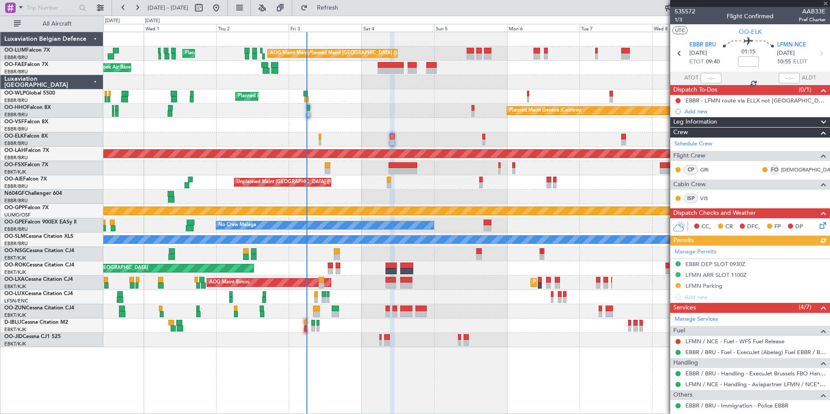
click at [679, 286] on div "Manage Permits EBBR DEP SLOT 0930Z LFMN ARR SLOT 1100Z LFMN Parking Add new" at bounding box center [750, 274] width 160 height 57
click at [678, 286] on button at bounding box center [677, 285] width 5 height 5
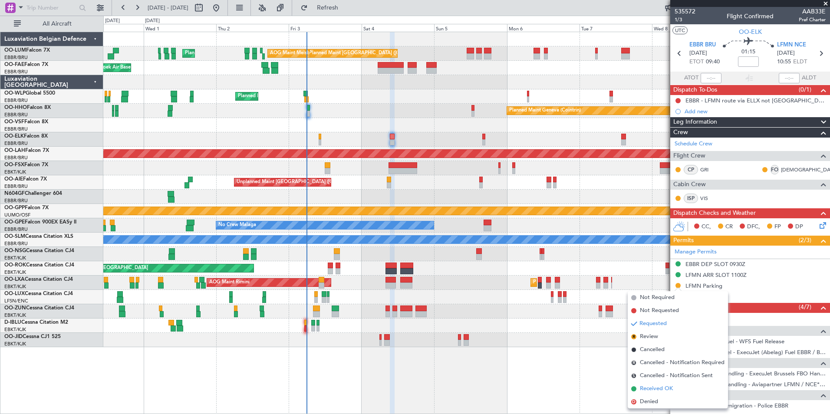
click at [658, 387] on span "Received OK" at bounding box center [656, 388] width 33 height 9
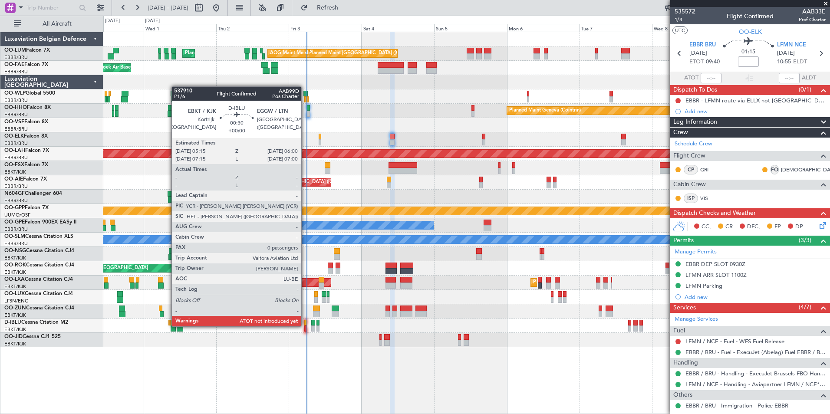
click at [305, 325] on div at bounding box center [305, 328] width 3 height 6
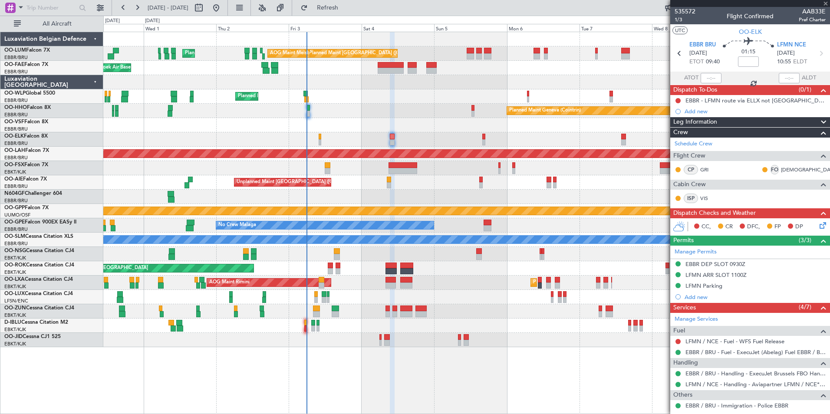
type input "0"
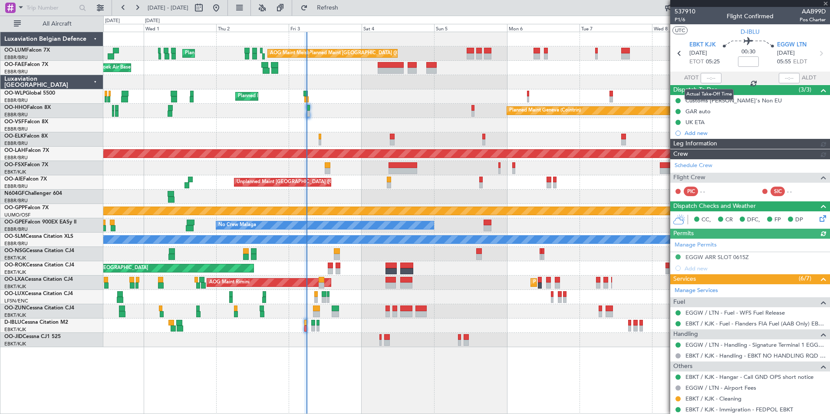
click at [713, 79] on div at bounding box center [710, 78] width 21 height 10
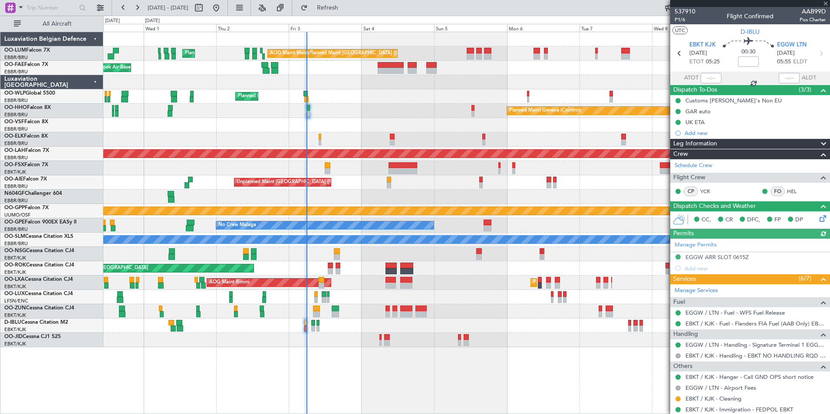
click at [710, 79] on div at bounding box center [710, 78] width 21 height 10
click at [707, 79] on div at bounding box center [710, 78] width 21 height 10
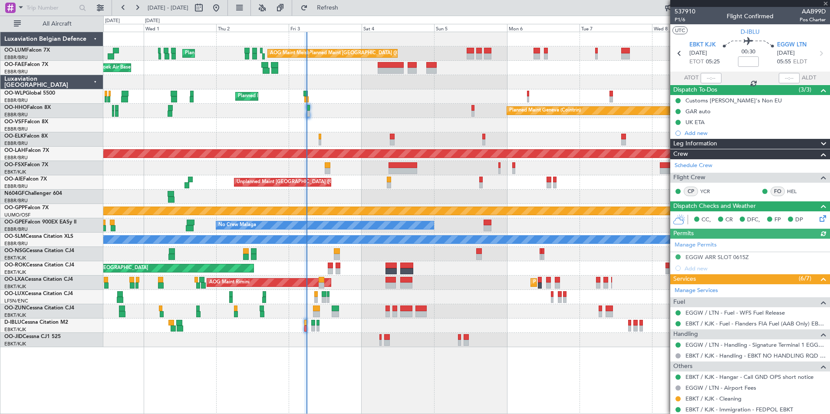
click at [711, 79] on div at bounding box center [710, 78] width 21 height 10
click at [711, 79] on input "text" at bounding box center [710, 78] width 21 height 10
type input "05:35"
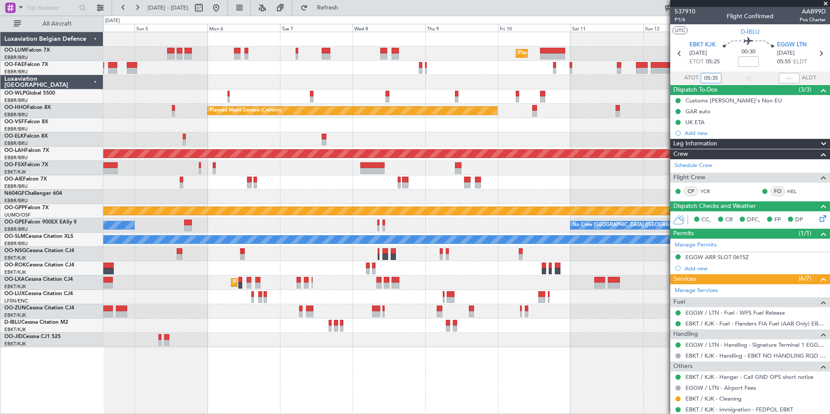
click at [322, 189] on div "Planned Maint Brussels (Brussels National) Planned Maint Brussels (Brussels Nat…" at bounding box center [466, 189] width 726 height 315
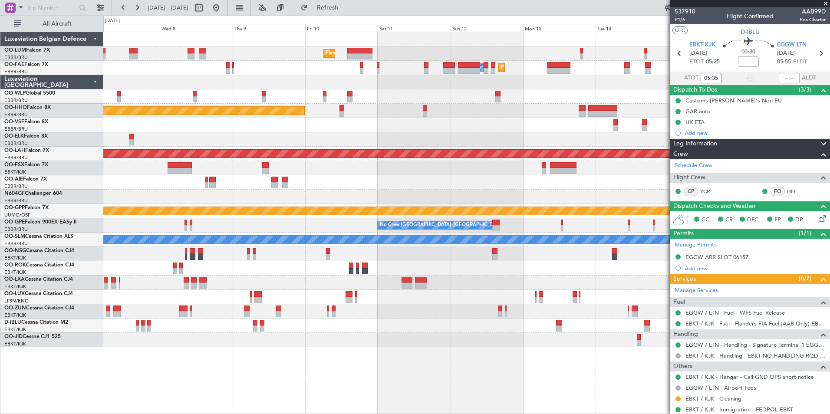
click at [285, 194] on div "Planned Maint Brussels (Brussels National) Planned Maint Melsbroek Air Base Own…" at bounding box center [466, 189] width 726 height 315
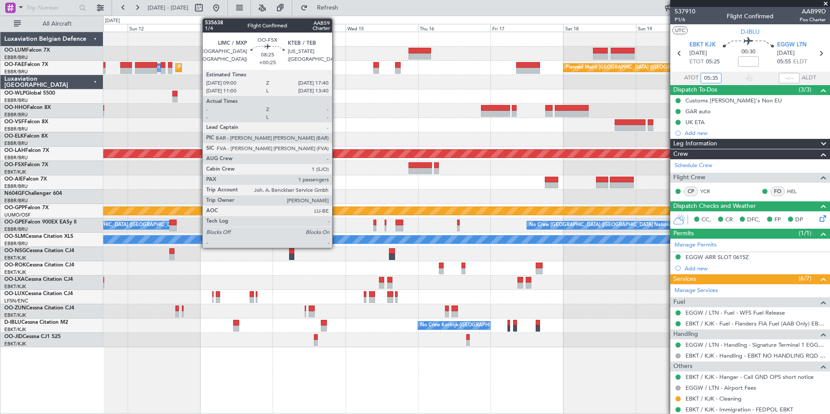
click at [296, 192] on div "Planned Maint Brussels (Brussels National) Planned Maint Brussels (Brussels Nat…" at bounding box center [466, 189] width 726 height 315
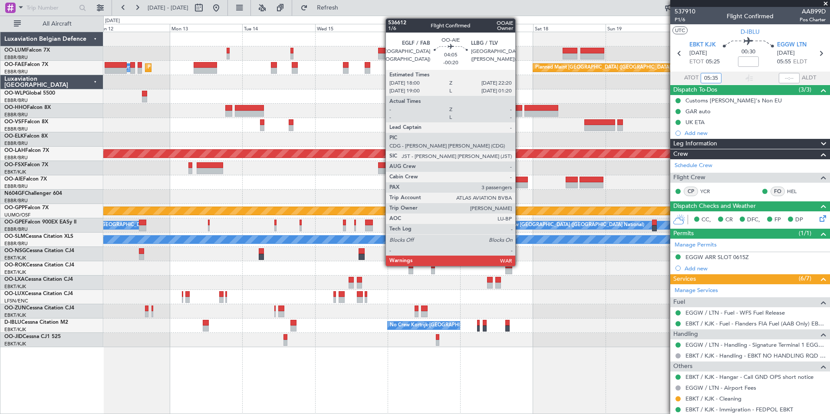
click at [519, 184] on div at bounding box center [520, 185] width 13 height 6
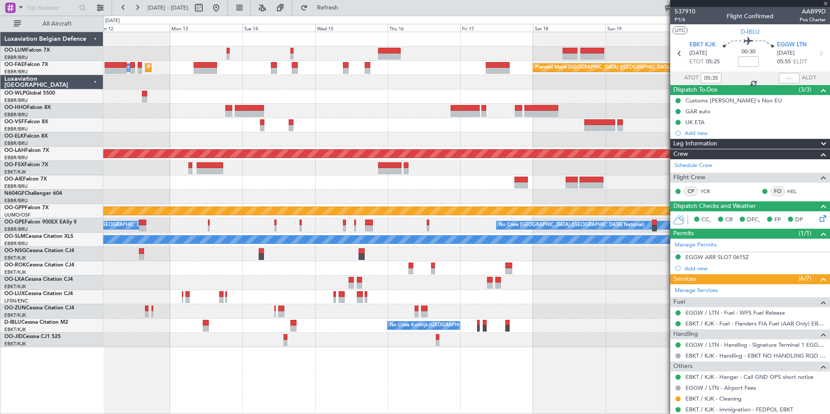
type input "-00:20"
type input "3"
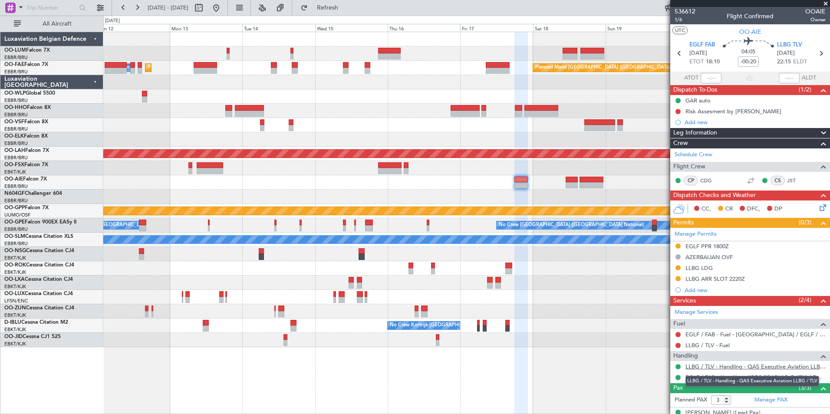
click at [787, 368] on link "LLBG / TLV - Handling - QAS Executive Aviation LLBG / TLV" at bounding box center [755, 366] width 140 height 7
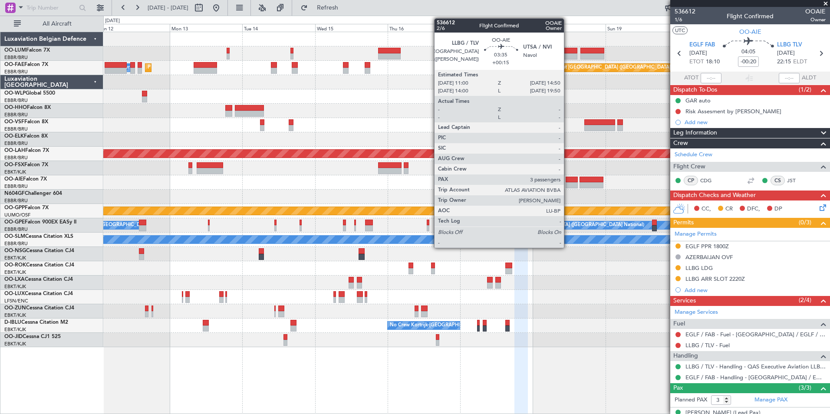
click at [568, 181] on div at bounding box center [571, 180] width 12 height 6
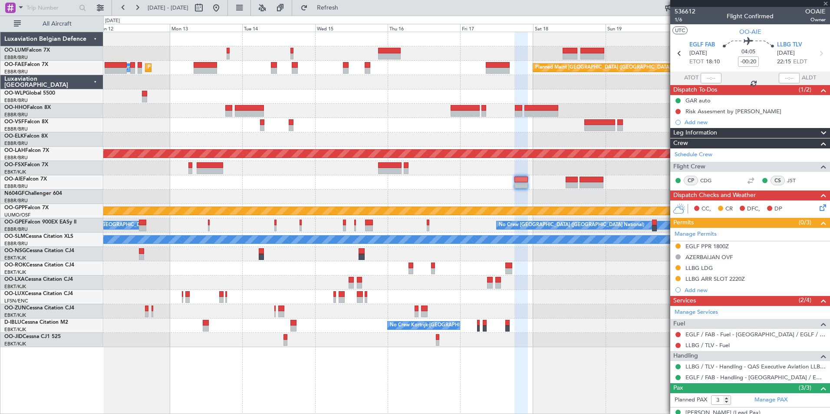
type input "+00:15"
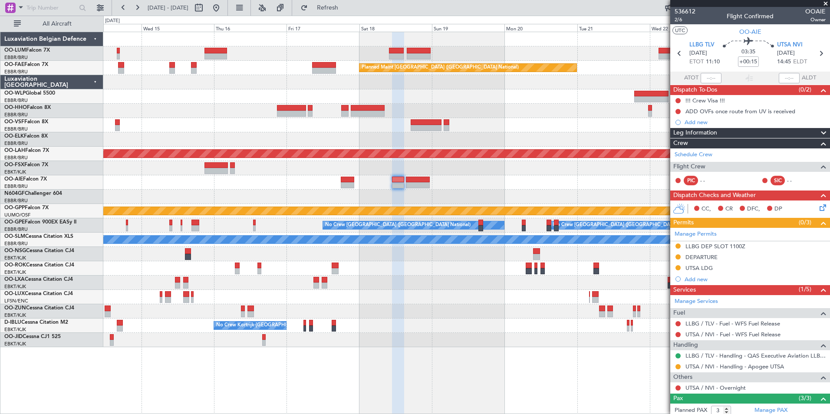
click at [440, 182] on div at bounding box center [466, 182] width 726 height 14
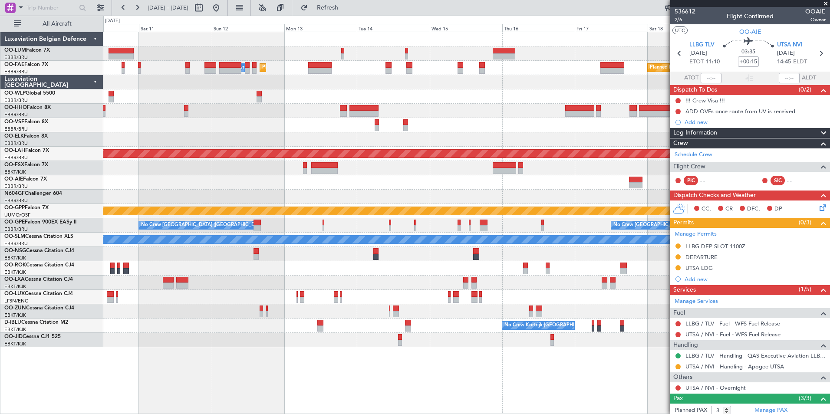
click at [557, 176] on div at bounding box center [466, 182] width 726 height 14
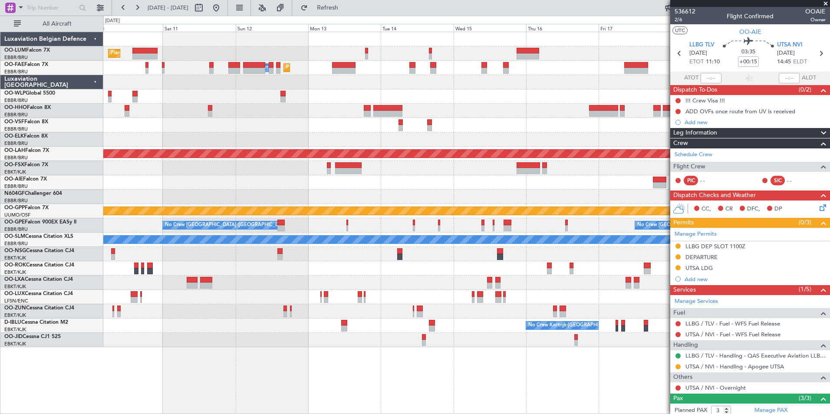
click at [646, 178] on div "Planned Maint Brussels (Brussels National) Planned Maint Brussels (Brussels Nat…" at bounding box center [466, 189] width 726 height 315
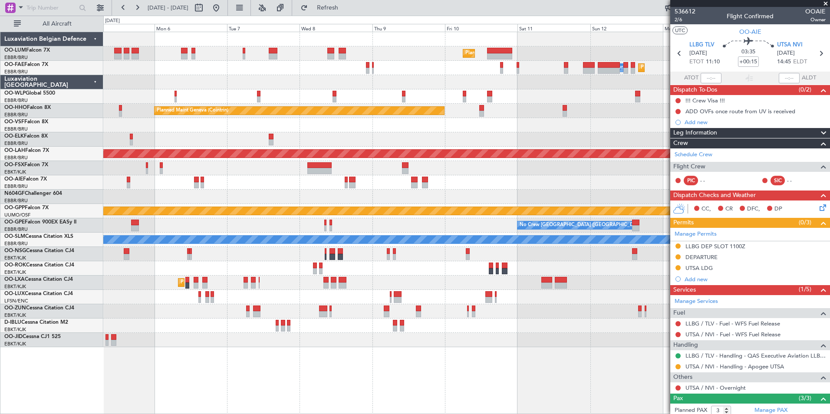
click at [515, 175] on div "Planned Maint Brussels (Brussels National) Planned Maint Brussels (Brussels Nat…" at bounding box center [466, 189] width 726 height 315
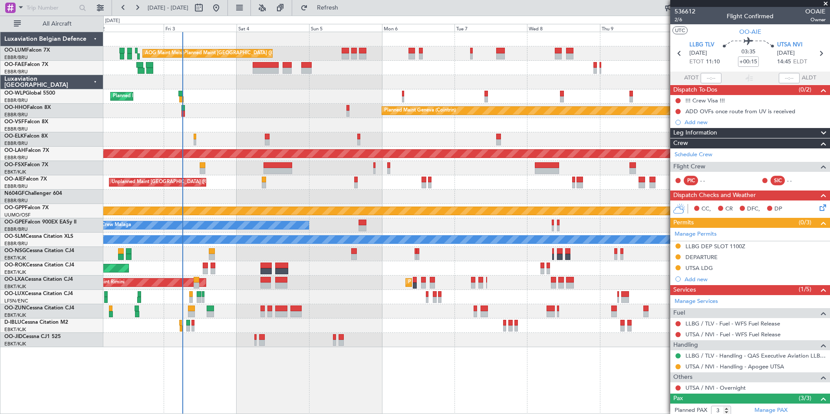
click at [407, 184] on div "Unplanned Maint [GEOGRAPHIC_DATA] ([GEOGRAPHIC_DATA])" at bounding box center [466, 182] width 726 height 14
click at [301, 184] on div "Unplanned Maint [GEOGRAPHIC_DATA] ([GEOGRAPHIC_DATA])" at bounding box center [466, 182] width 726 height 14
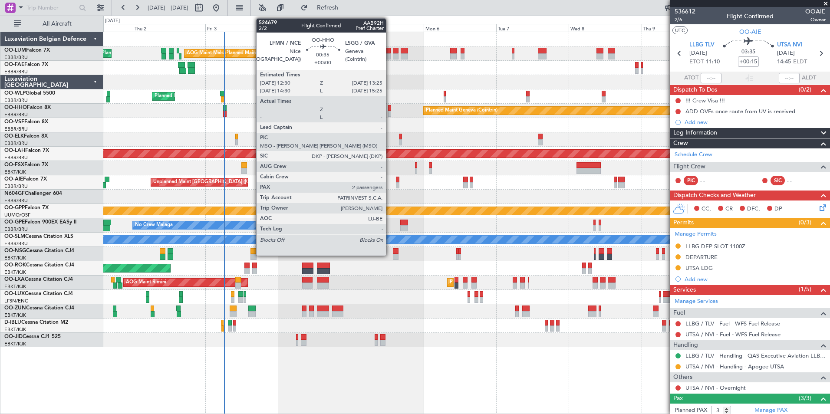
click at [390, 108] on div at bounding box center [389, 108] width 3 height 6
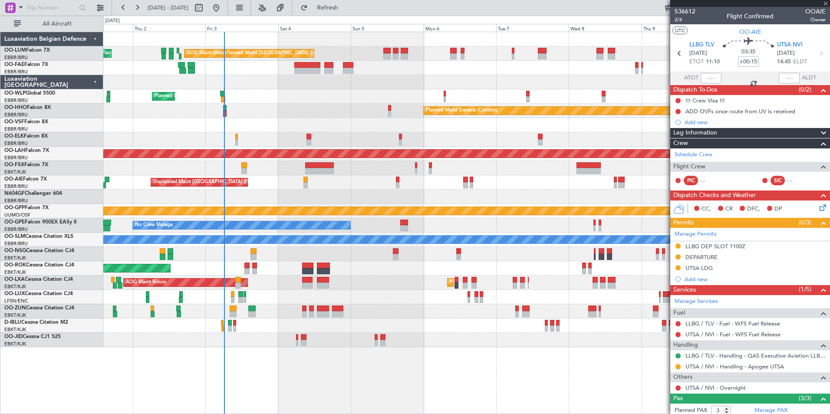
type input "2"
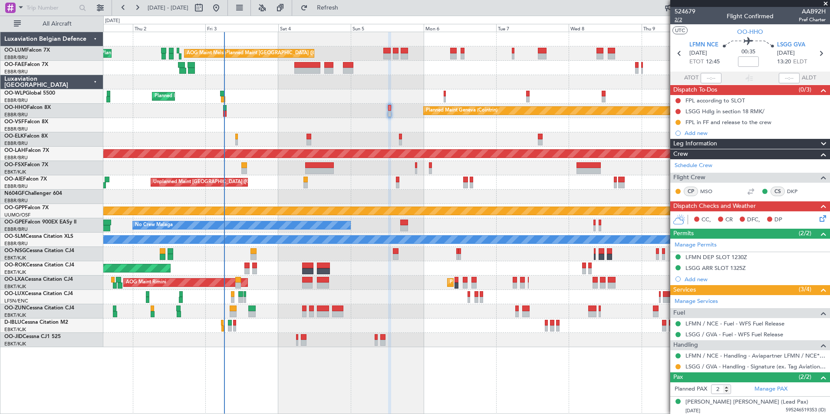
click at [679, 22] on span "2/2" at bounding box center [684, 19] width 21 height 7
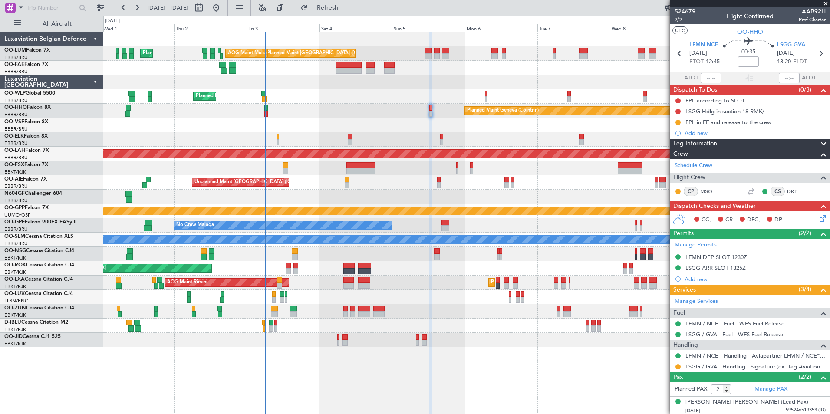
click at [416, 139] on div "Planned Maint Kortrijk-[GEOGRAPHIC_DATA]" at bounding box center [466, 139] width 726 height 14
click at [725, 255] on div "Manage Permits LFMN DEP SLOT 1230Z LSGG ARR SLOT 1325Z Add new" at bounding box center [750, 262] width 160 height 46
click at [730, 257] on div "Manage Permits LFMN DEP SLOT 1230Z LSGG ARR SLOT 1325Z Add new" at bounding box center [750, 262] width 160 height 46
click at [727, 256] on div "Manage Permits LFMN DEP SLOT 1230Z LSGG ARR SLOT 1325Z Add new" at bounding box center [750, 262] width 160 height 46
click at [732, 256] on div "LFMN DEP SLOT 1230Z" at bounding box center [716, 256] width 62 height 7
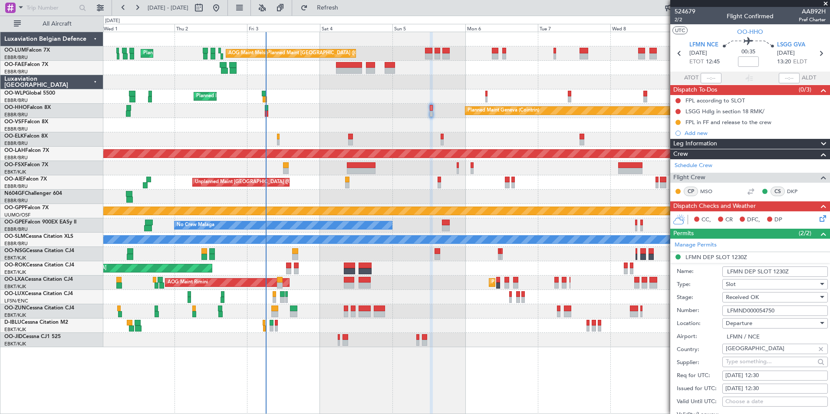
click at [754, 378] on div "05/10/2025 12:30" at bounding box center [774, 375] width 99 height 9
select select "10"
select select "2025"
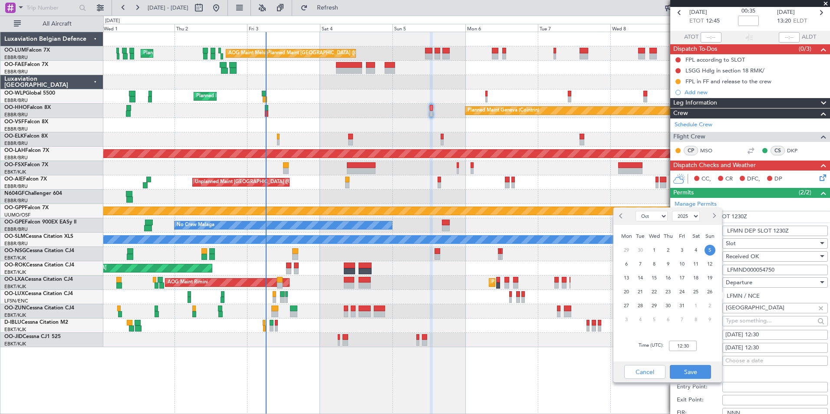
scroll to position [87, 0]
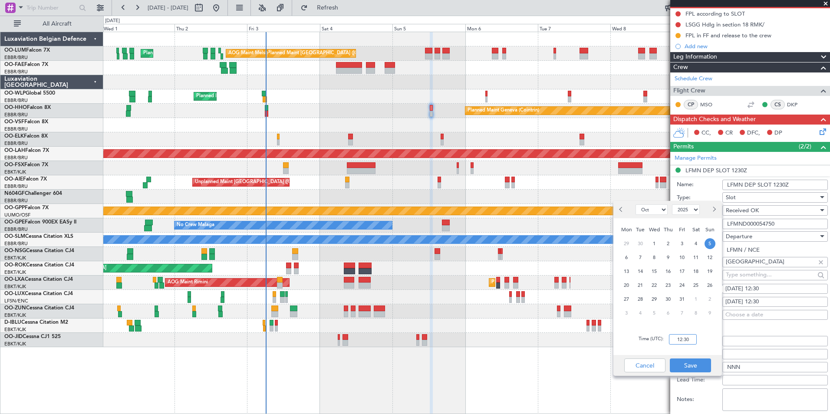
click at [680, 341] on input "12:30" at bounding box center [683, 339] width 28 height 10
type input "12:00"
click at [691, 371] on button "Save" at bounding box center [690, 365] width 41 height 14
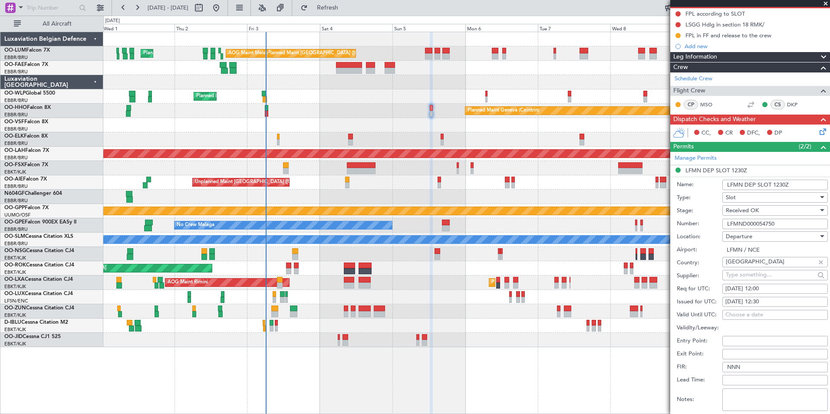
click at [771, 303] on div "05/10/2025 12:30" at bounding box center [774, 302] width 99 height 9
select select "10"
select select "2025"
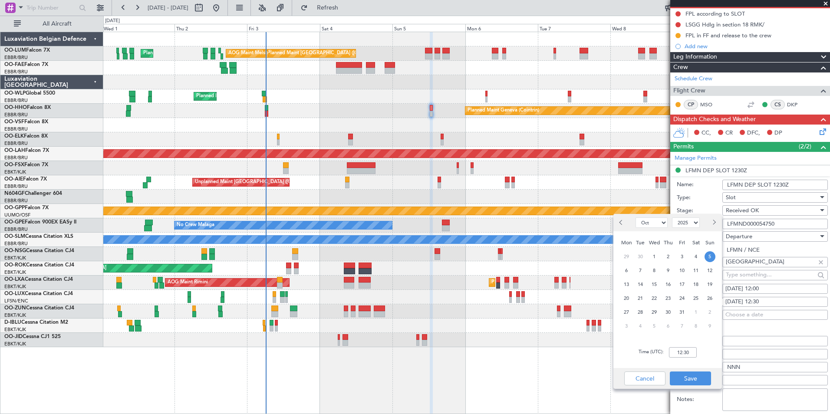
click at [679, 358] on div "Time (UTC): 12:30" at bounding box center [667, 352] width 108 height 31
click at [681, 348] on input "12:30" at bounding box center [683, 352] width 28 height 10
type input "12:00"
click at [689, 372] on button "Save" at bounding box center [690, 378] width 41 height 14
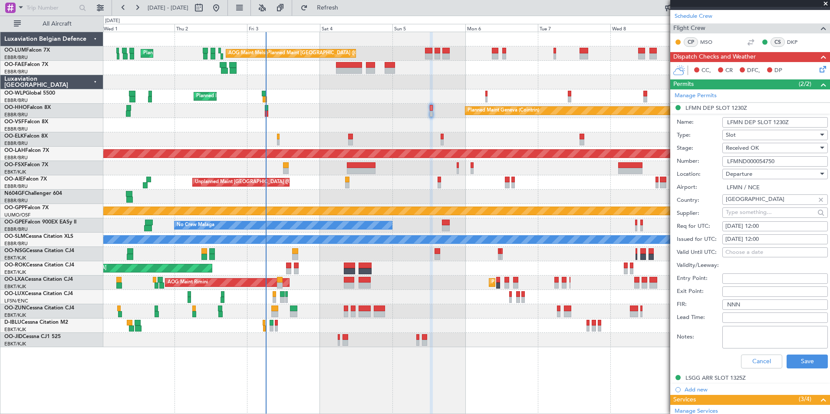
scroll to position [260, 0]
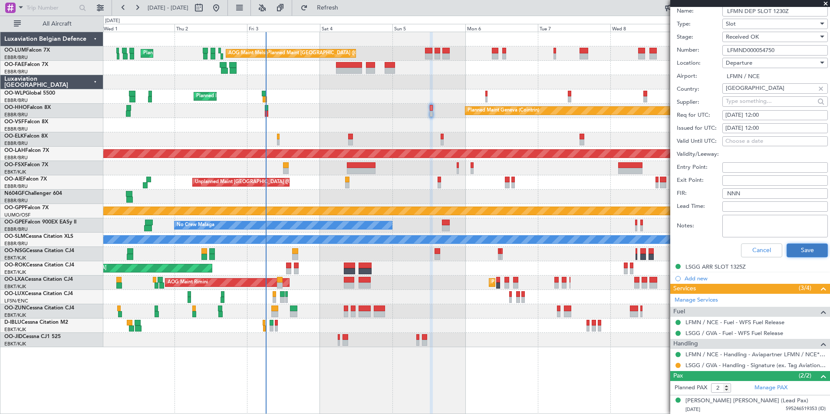
click at [802, 250] on button "Save" at bounding box center [806, 250] width 41 height 14
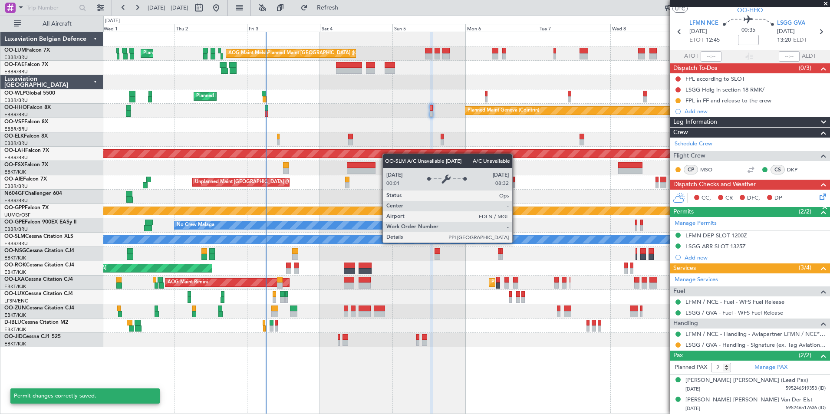
scroll to position [1, 0]
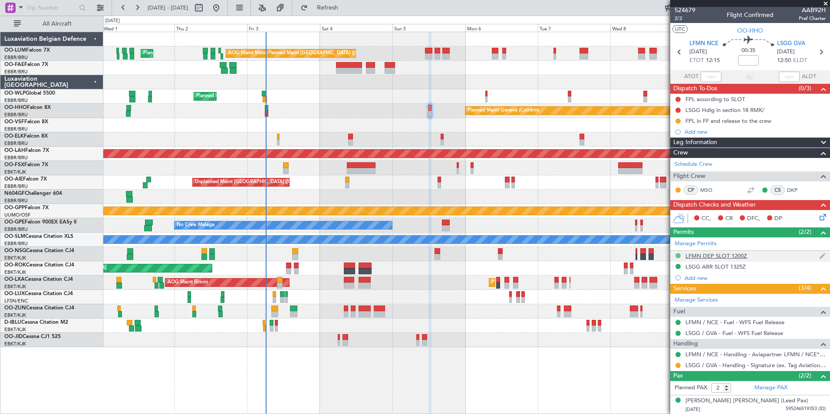
click at [676, 257] on button at bounding box center [677, 255] width 5 height 5
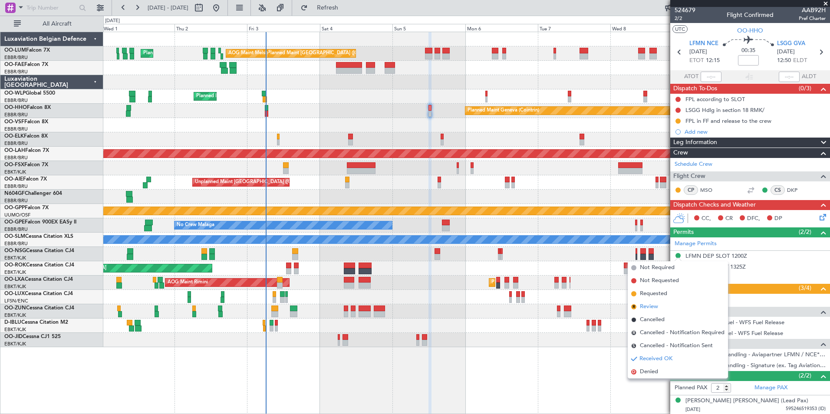
click at [652, 304] on span "Review" at bounding box center [649, 306] width 18 height 9
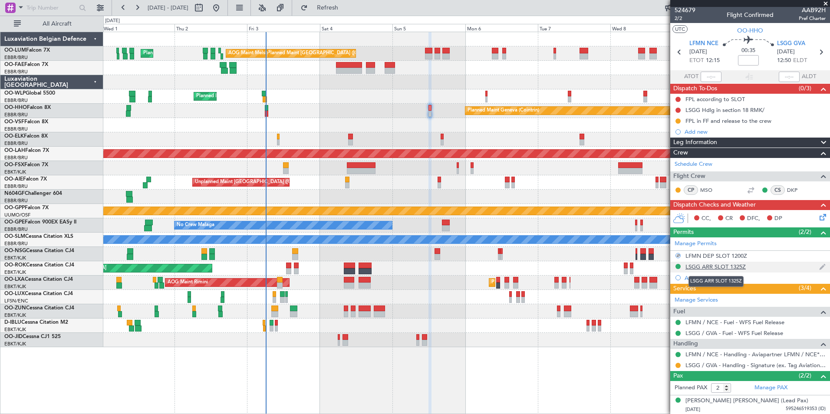
click at [698, 268] on div "LSGG ARR SLOT 1325Z" at bounding box center [715, 266] width 60 height 7
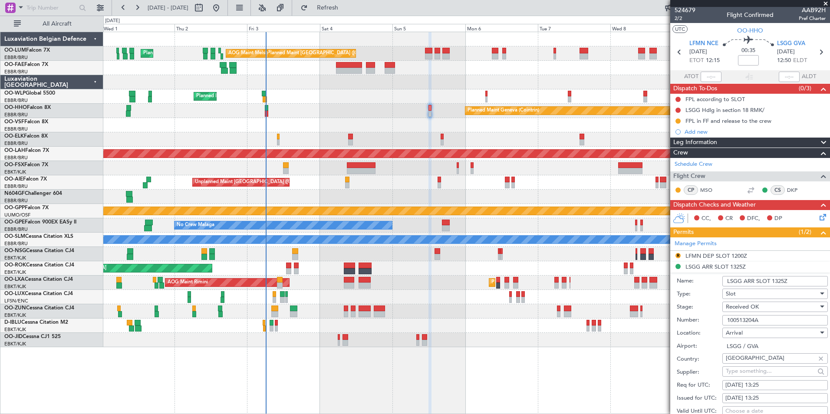
click at [768, 385] on div "05/10/2025 13:25" at bounding box center [774, 385] width 99 height 9
select select "10"
select select "2025"
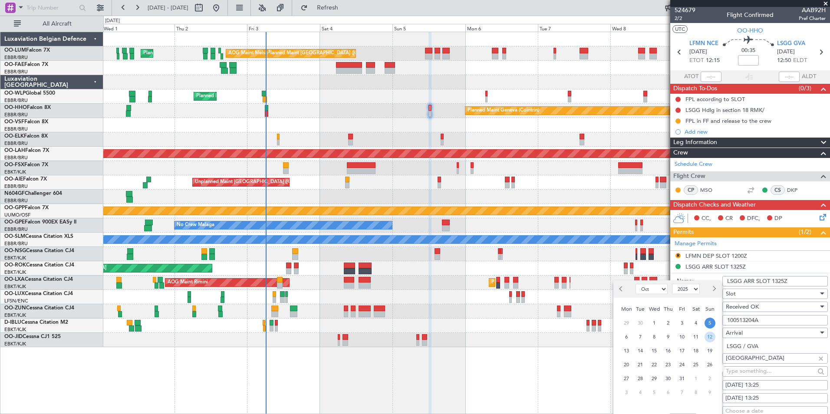
scroll to position [45, 0]
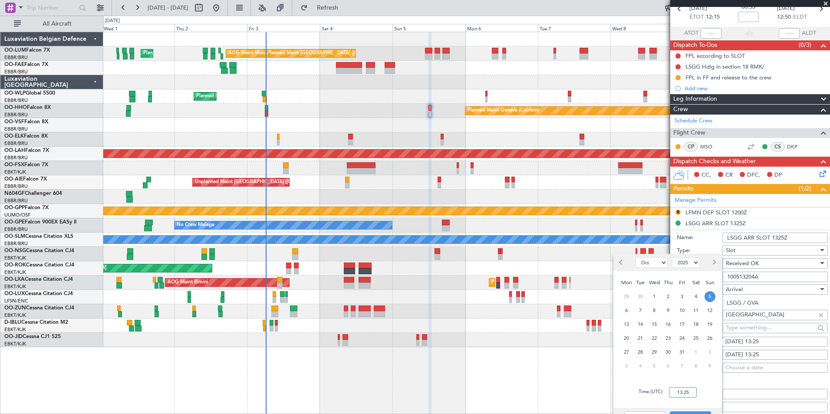
click at [676, 393] on input "13:25" at bounding box center [683, 392] width 28 height 10
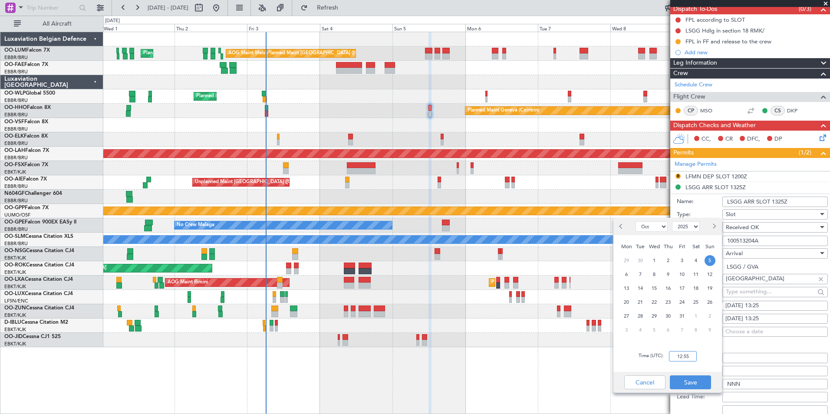
scroll to position [131, 0]
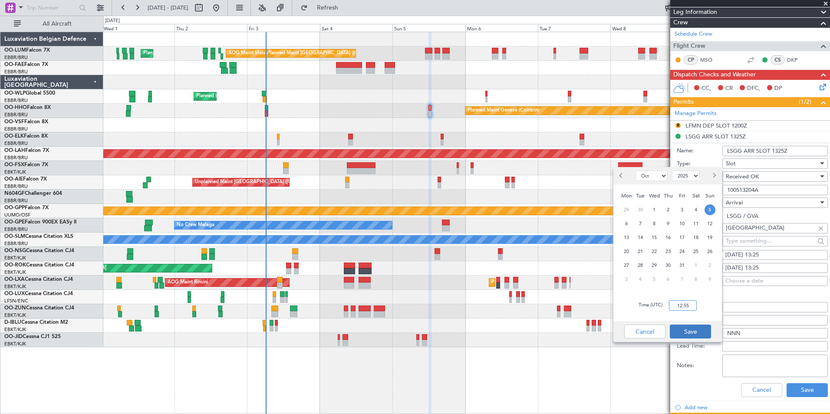
type input "12:55"
click at [699, 334] on button "Save" at bounding box center [690, 332] width 41 height 14
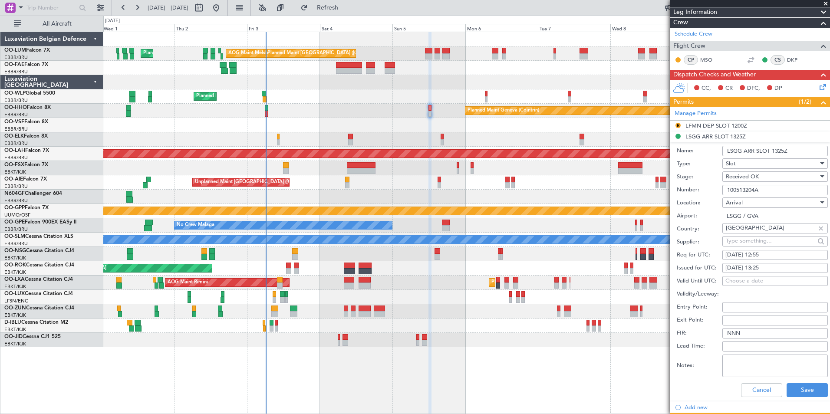
click at [762, 272] on fb-calendar-cell "05/10/2025 13:25" at bounding box center [774, 268] width 105 height 10
click at [761, 265] on div "05/10/2025 13:25" at bounding box center [774, 268] width 99 height 9
select select "10"
select select "2025"
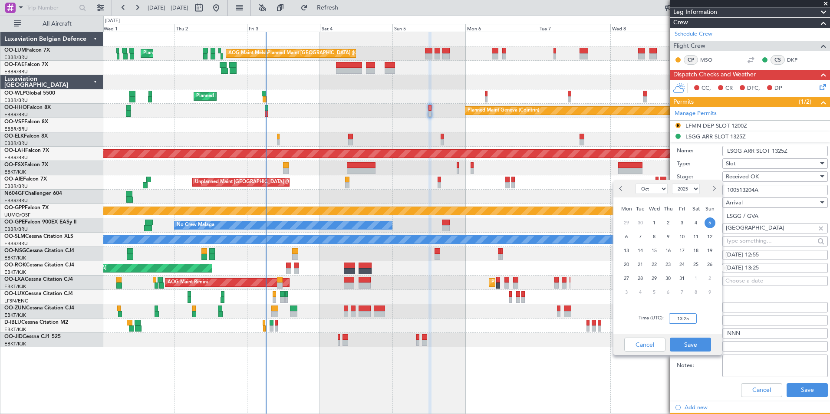
click at [685, 314] on input "13:25" at bounding box center [683, 318] width 28 height 10
type input "12:55"
click at [697, 341] on button "Save" at bounding box center [690, 345] width 41 height 14
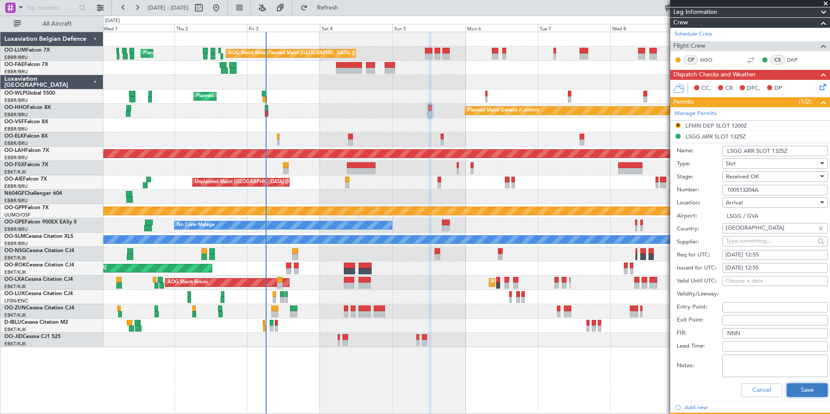
click at [795, 393] on button "Save" at bounding box center [806, 390] width 41 height 14
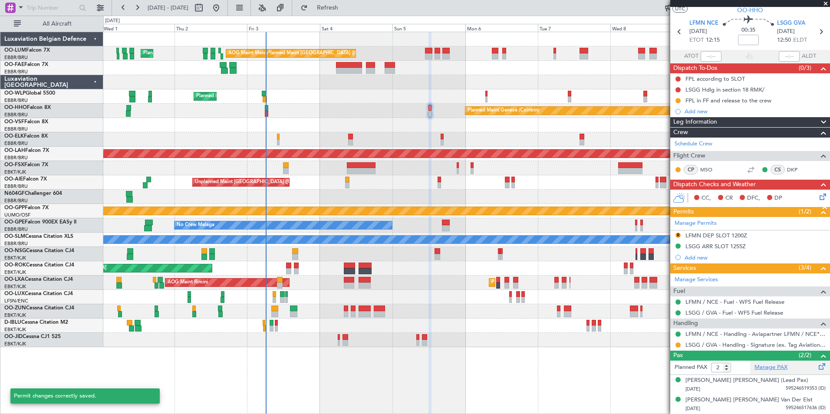
scroll to position [21, 0]
click at [677, 245] on button at bounding box center [677, 246] width 5 height 5
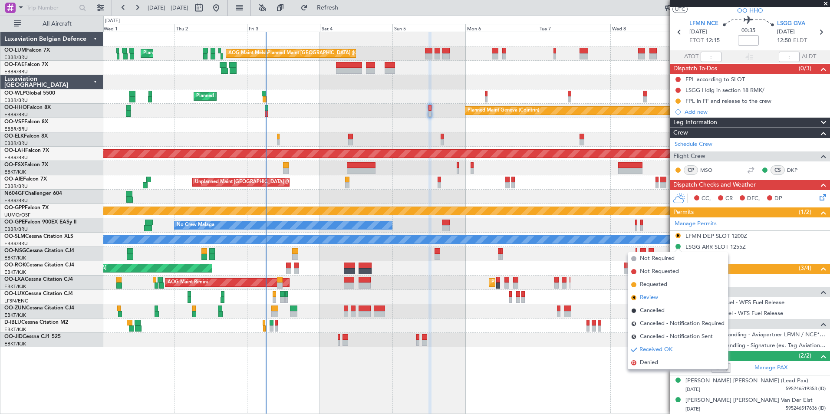
click at [651, 297] on span "Review" at bounding box center [649, 297] width 18 height 9
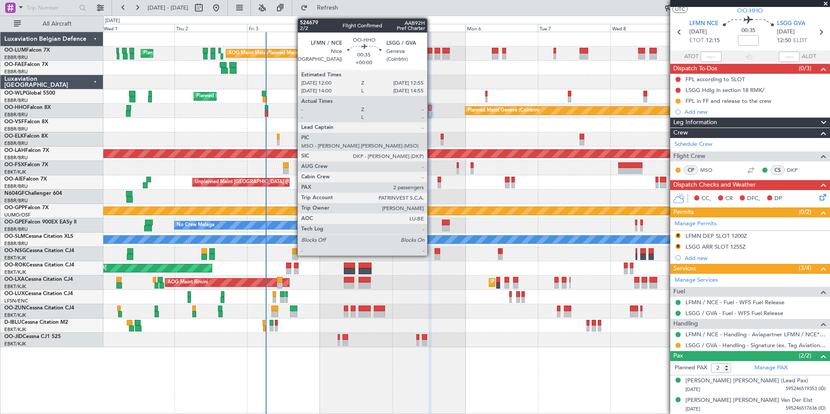
click at [431, 112] on div at bounding box center [429, 114] width 3 height 6
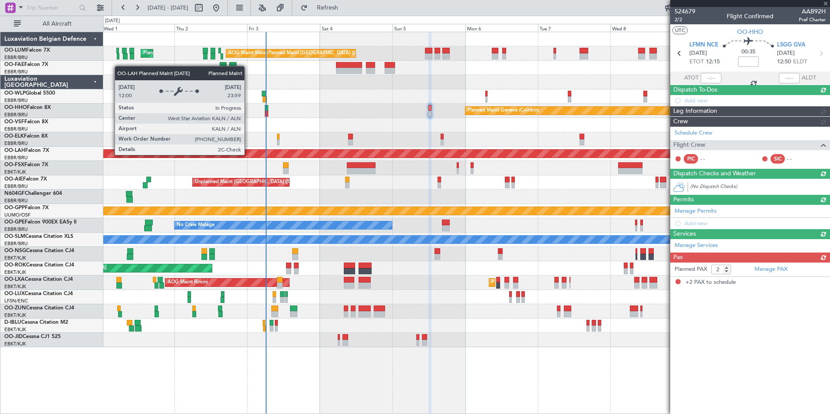
scroll to position [0, 0]
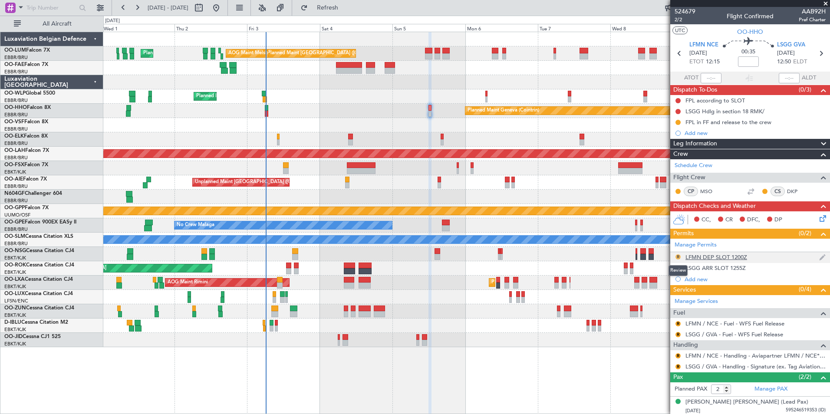
click at [678, 255] on button "R" at bounding box center [677, 256] width 5 height 5
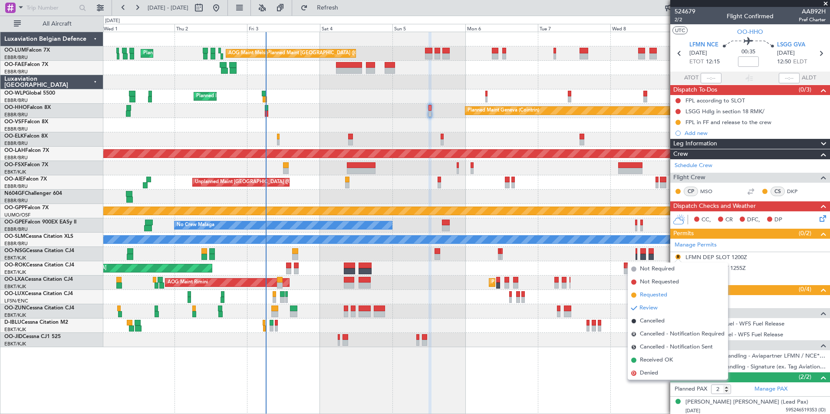
click at [647, 295] on span "Requested" at bounding box center [653, 295] width 27 height 9
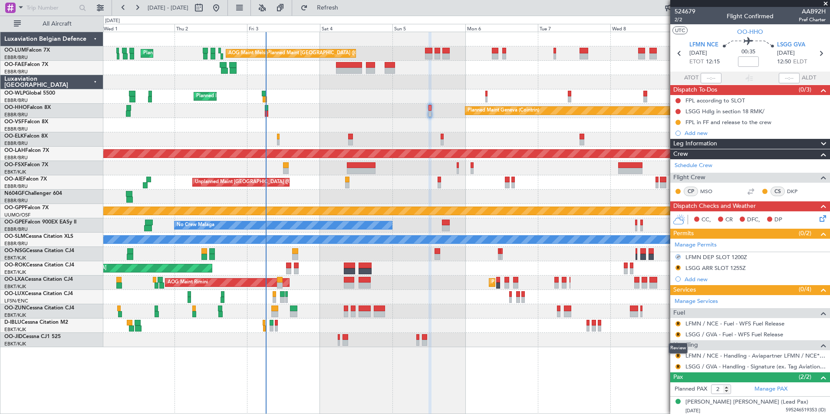
click at [677, 356] on mat-tooltip-component "Review" at bounding box center [677, 348] width 31 height 23
click at [676, 355] on button "R" at bounding box center [677, 355] width 5 height 5
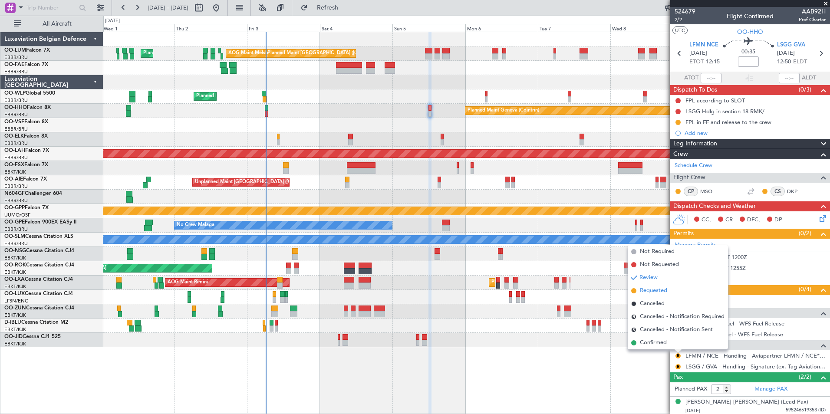
click at [663, 286] on li "Requested" at bounding box center [677, 290] width 100 height 13
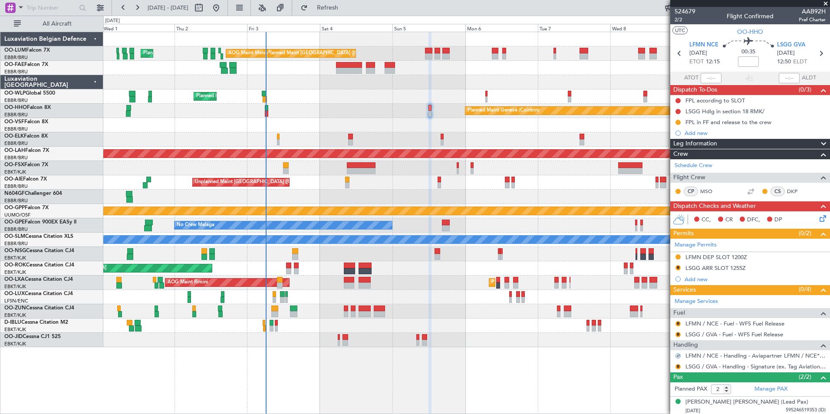
click at [690, 327] on mat-tooltip-component "LFMN / NCE - Fuel - WFS Fuel Release" at bounding box center [734, 338] width 99 height 23
click at [695, 322] on link "LFMN / NCE - Fuel - WFS Fuel Release" at bounding box center [734, 323] width 99 height 7
click at [677, 323] on button "R" at bounding box center [677, 323] width 5 height 5
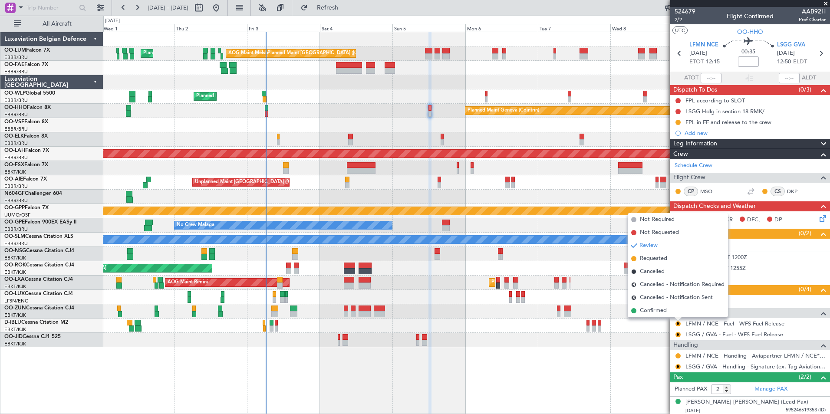
drag, startPoint x: 666, startPoint y: 312, endPoint x: 686, endPoint y: 331, distance: 27.3
click at [666, 312] on span "Confirmed" at bounding box center [653, 310] width 27 height 9
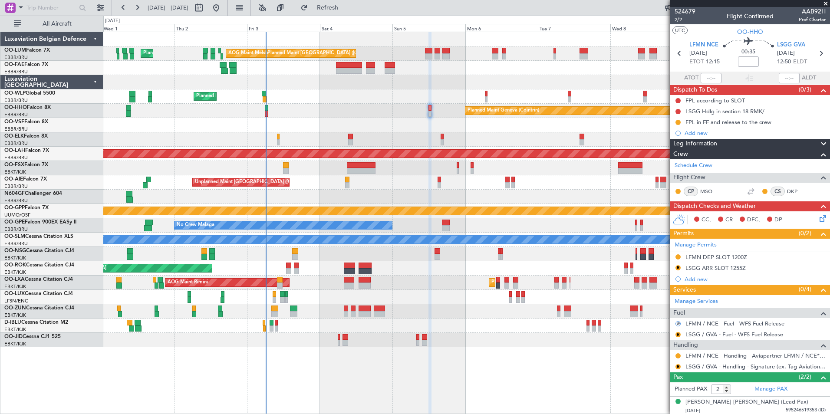
click at [703, 334] on link "LSGG / GVA - Fuel - WFS Fuel Release" at bounding box center [734, 334] width 98 height 7
click at [679, 336] on button "R" at bounding box center [677, 334] width 5 height 5
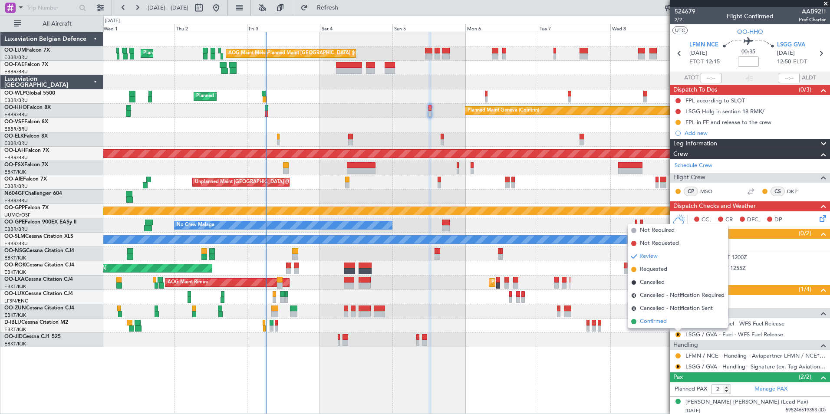
click at [653, 322] on span "Confirmed" at bounding box center [653, 321] width 27 height 9
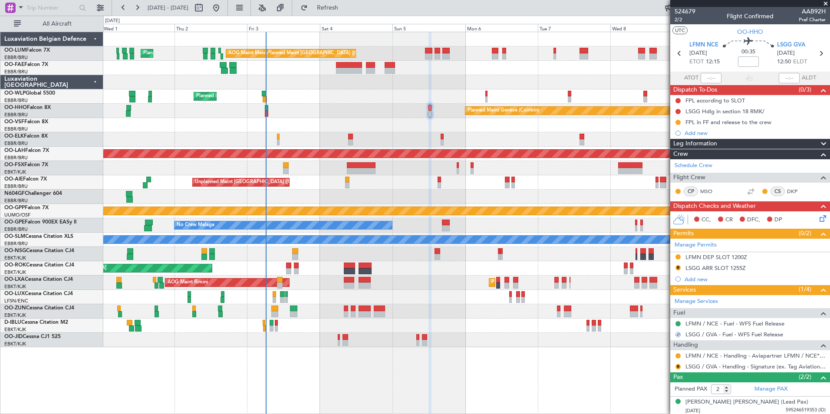
click at [424, 141] on div "Planned Maint Kortrijk-[GEOGRAPHIC_DATA]" at bounding box center [466, 139] width 726 height 14
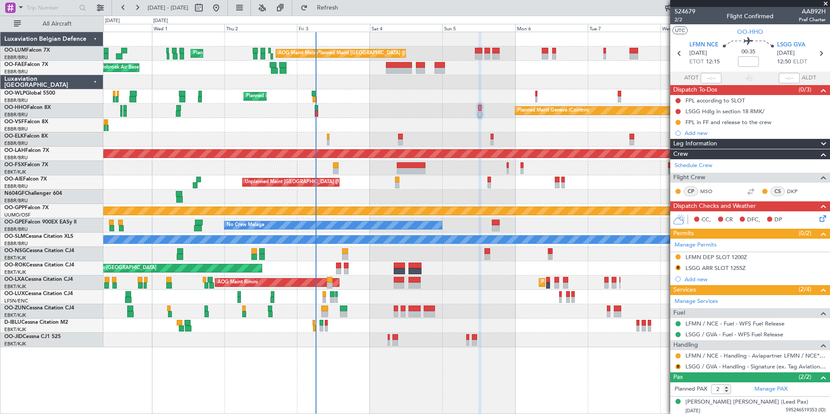
click at [474, 126] on div at bounding box center [466, 125] width 726 height 14
click at [695, 367] on link "LSGG / GVA - Handling - Signature (ex. Tag Aviation) LSGG / GVA" at bounding box center [755, 366] width 140 height 7
click at [346, 10] on span "Refreshing..." at bounding box center [327, 8] width 36 height 6
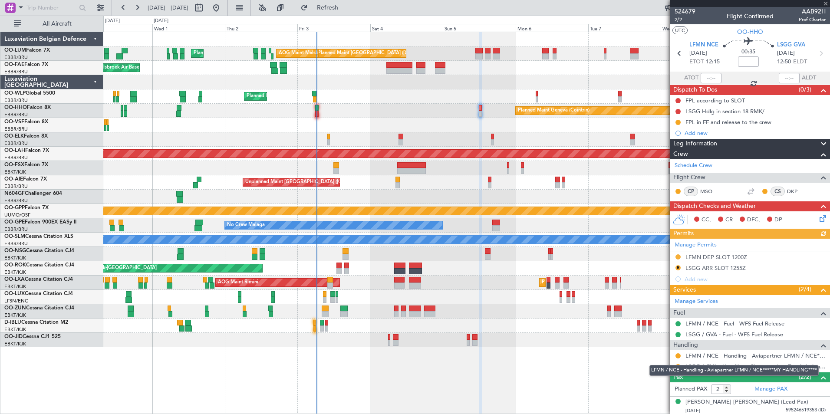
click at [677, 368] on div "LFMN / NCE - Handling - Aviapartner LFMN / NCE*****MY HANDLING****" at bounding box center [733, 370] width 169 height 11
click at [673, 367] on div "R LSGG / GVA - Handling - Signature (ex. Tag Aviation) LSGG / GVA" at bounding box center [750, 366] width 160 height 11
click at [676, 364] on button "R" at bounding box center [677, 366] width 5 height 5
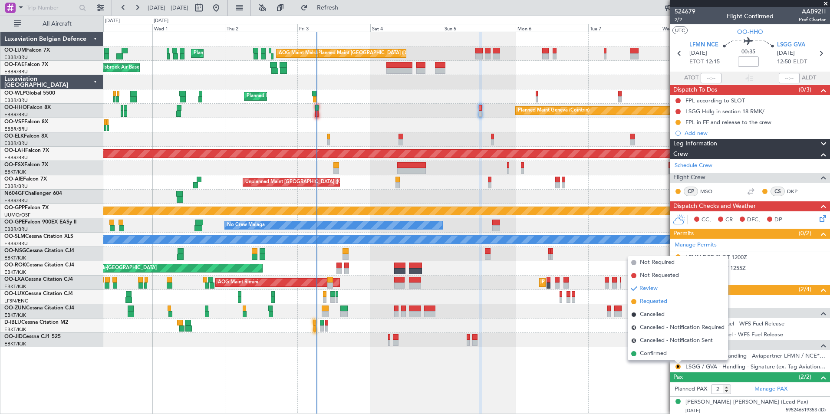
click at [664, 302] on span "Requested" at bounding box center [653, 301] width 27 height 9
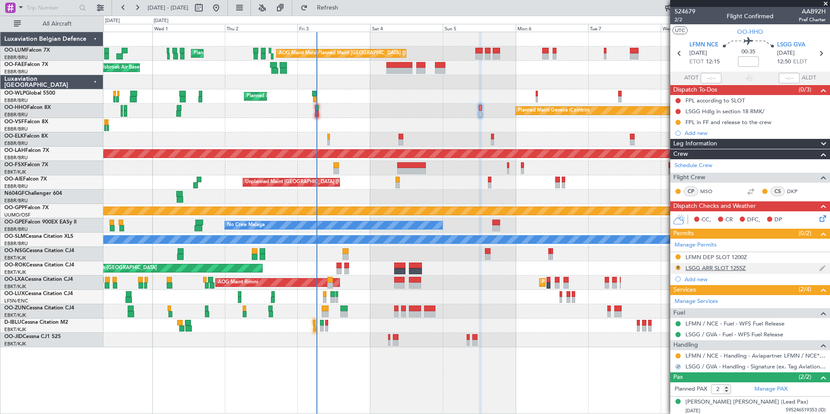
click at [678, 269] on button "R" at bounding box center [677, 267] width 5 height 5
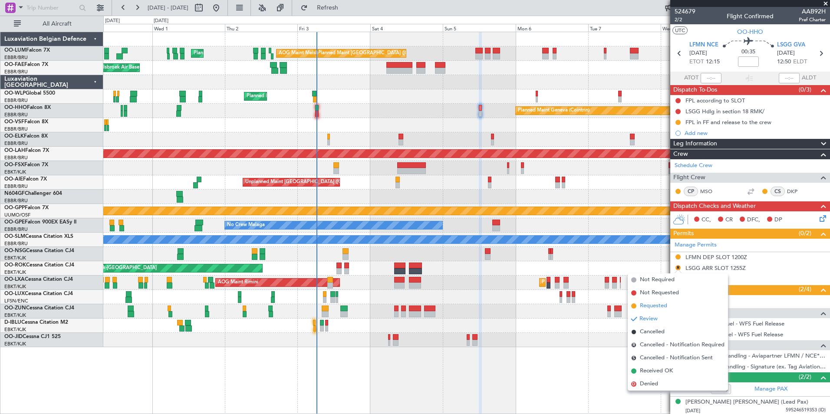
click at [656, 307] on span "Requested" at bounding box center [653, 306] width 27 height 9
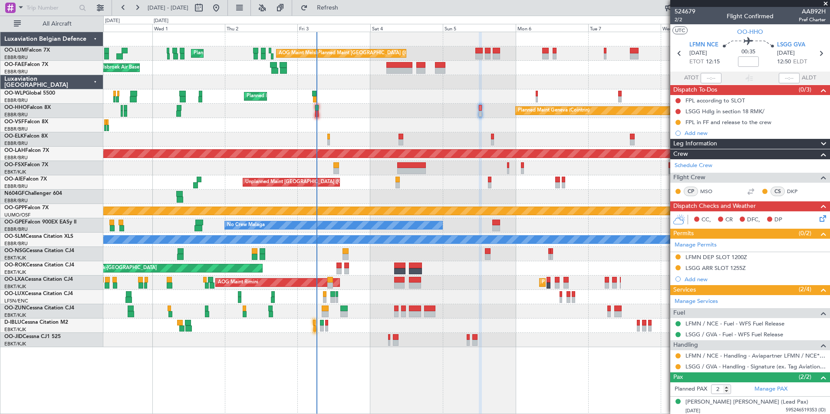
click at [516, 218] on div "No Crew Malaga No Crew Brussels (Brussels National) No Crew Brussels (Brussels …" at bounding box center [466, 225] width 726 height 14
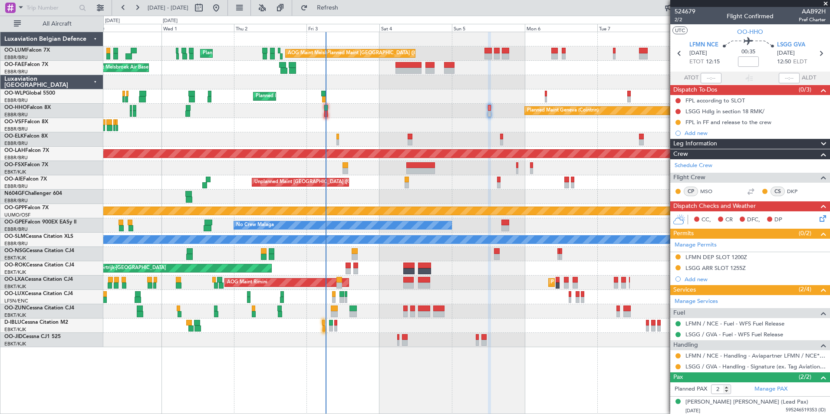
click at [520, 200] on div at bounding box center [466, 197] width 726 height 14
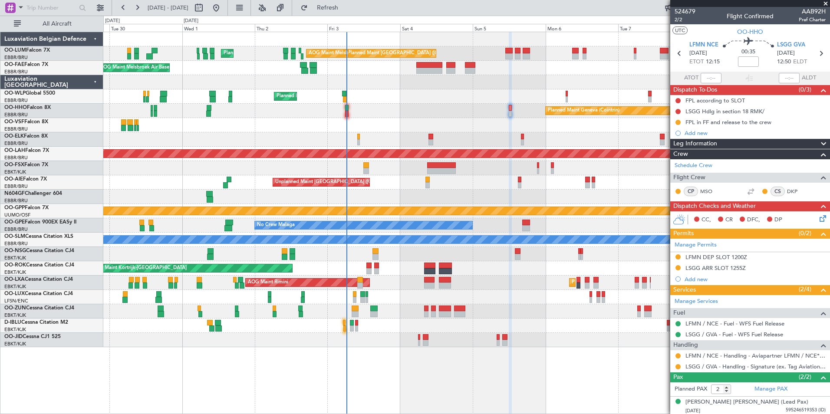
click at [502, 198] on div at bounding box center [466, 197] width 726 height 14
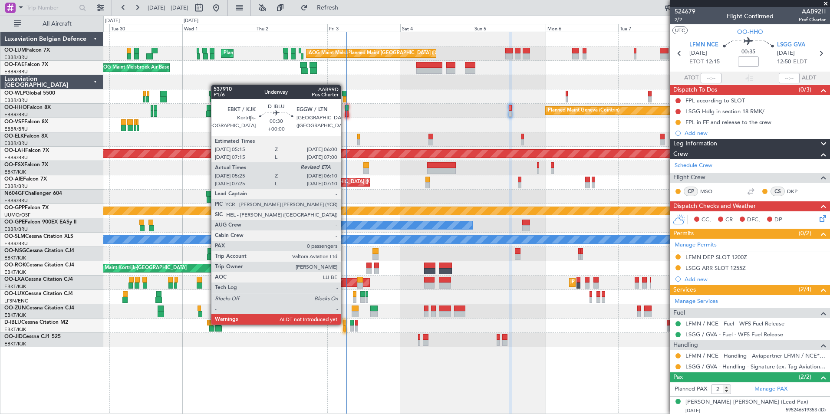
click at [345, 324] on div at bounding box center [344, 323] width 3 height 6
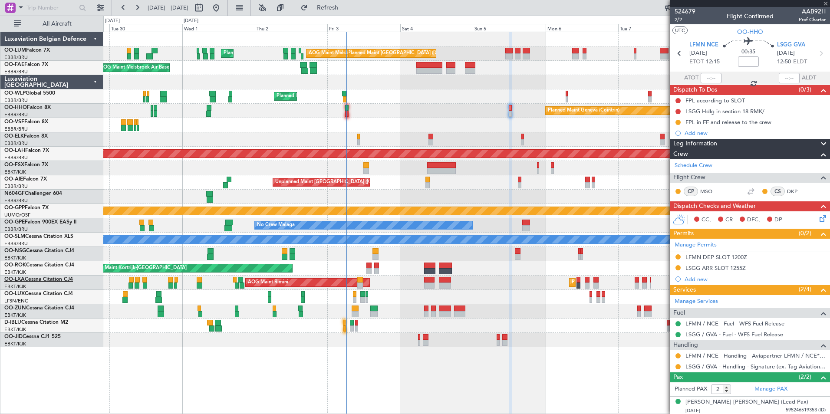
type input "05:35"
type input "0"
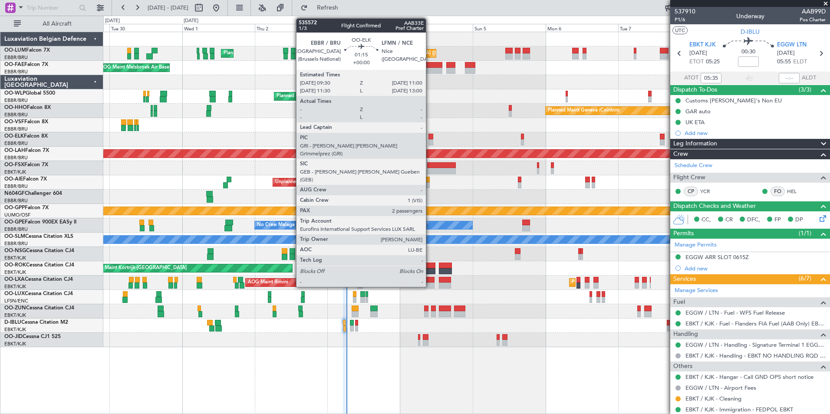
click at [430, 138] on div at bounding box center [430, 137] width 5 height 6
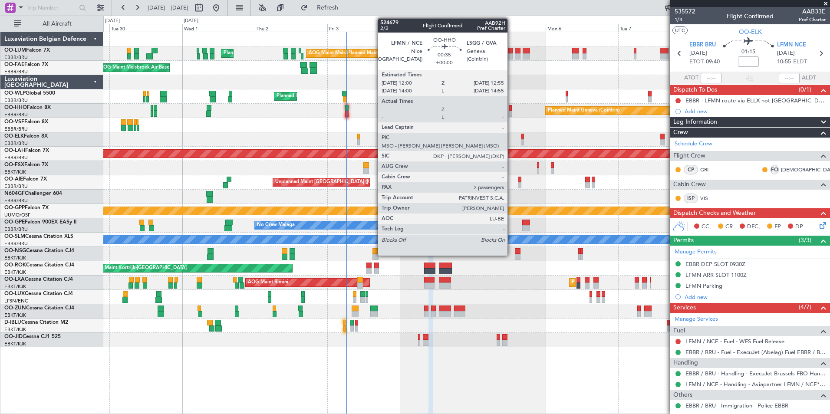
click at [511, 108] on div at bounding box center [510, 108] width 3 height 6
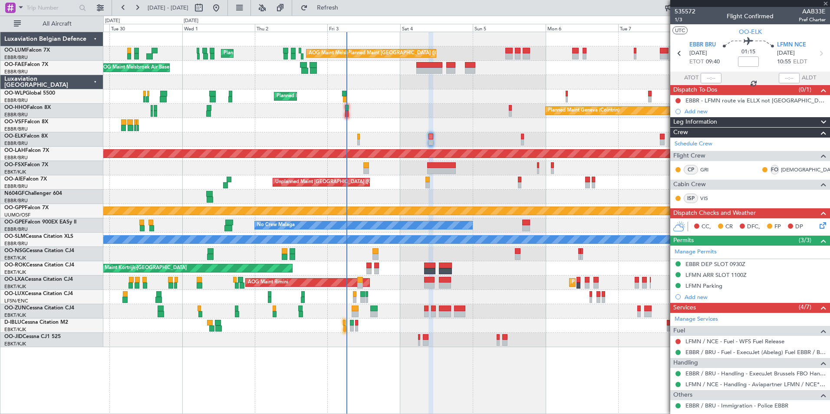
click at [500, 123] on div at bounding box center [466, 125] width 726 height 14
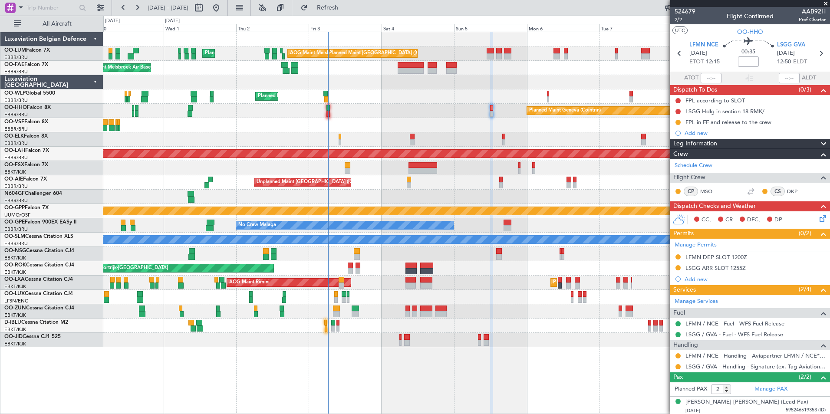
click at [738, 254] on div "LFMN DEP SLOT 1200Z" at bounding box center [716, 256] width 62 height 7
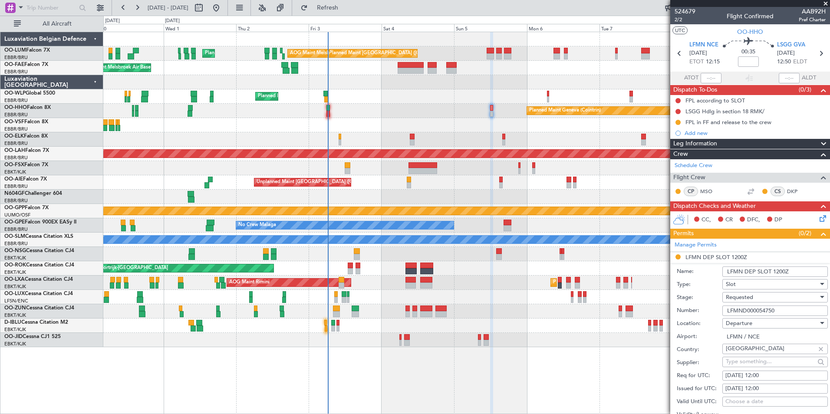
click at [760, 312] on input "LFMND000054750" at bounding box center [774, 310] width 105 height 10
drag, startPoint x: 760, startPoint y: 312, endPoint x: 755, endPoint y: 295, distance: 17.7
click at [755, 295] on div "Requested" at bounding box center [771, 297] width 92 height 13
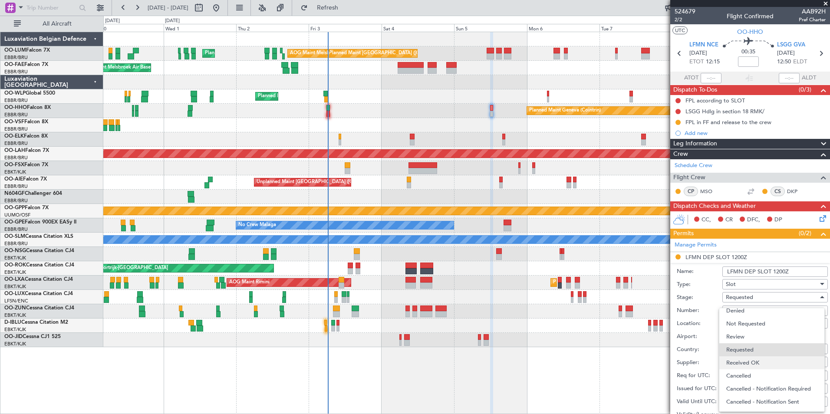
click at [745, 362] on span "Received OK" at bounding box center [771, 362] width 91 height 13
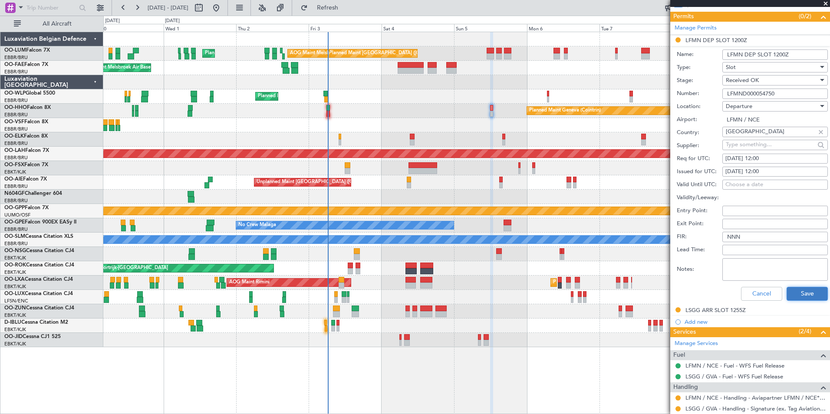
click at [802, 296] on button "Save" at bounding box center [806, 294] width 41 height 14
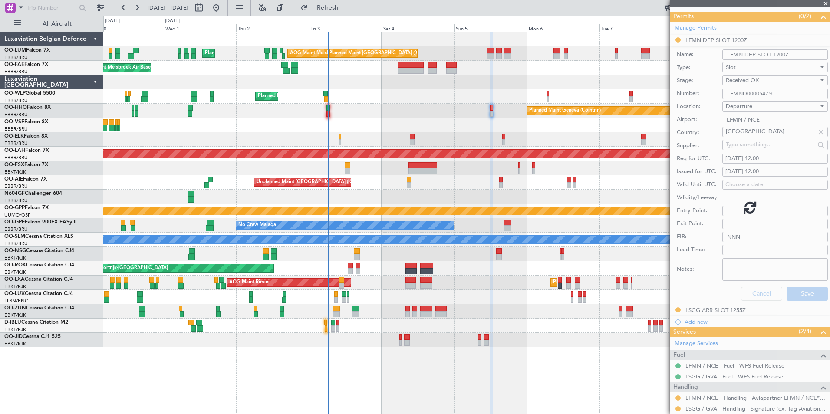
scroll to position [21, 0]
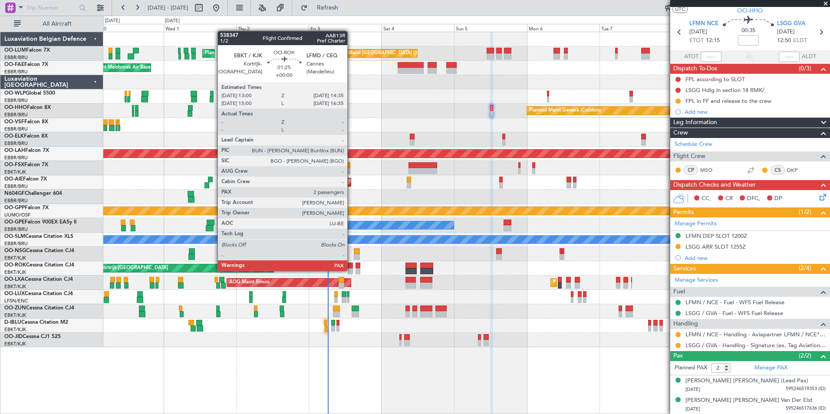
click at [351, 270] on div at bounding box center [350, 271] width 5 height 6
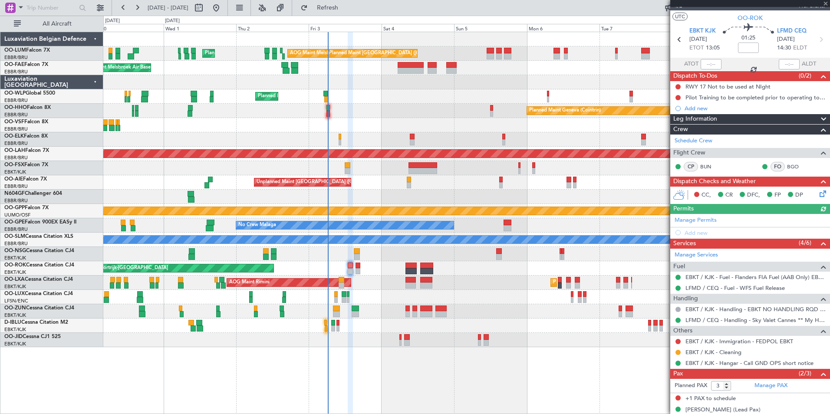
scroll to position [0, 0]
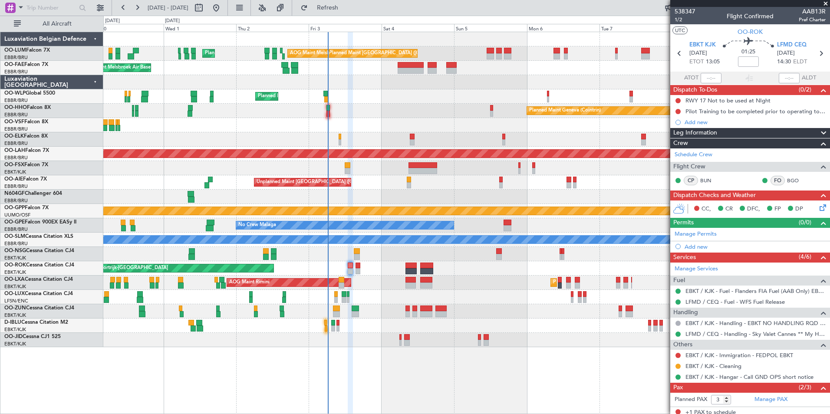
click at [412, 128] on div at bounding box center [466, 125] width 726 height 14
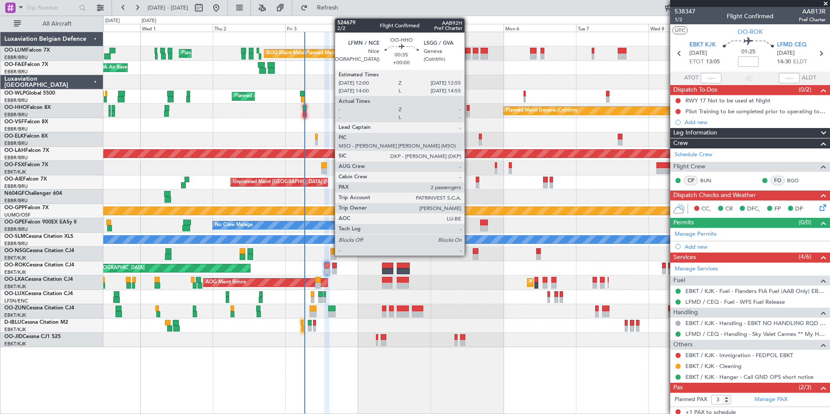
click at [468, 111] on div at bounding box center [467, 114] width 3 height 6
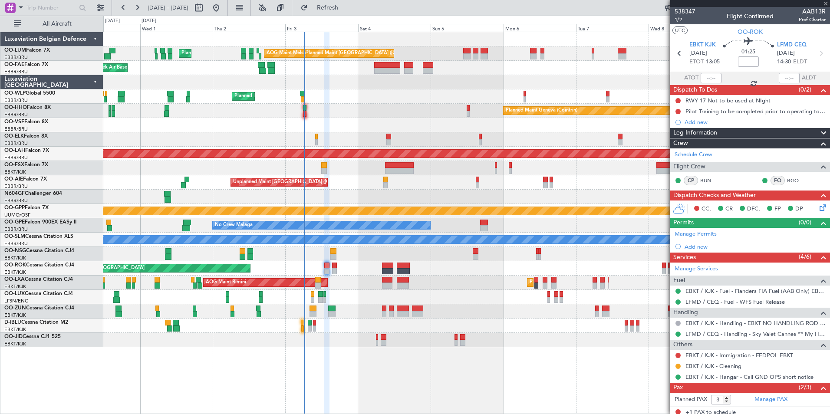
type input "2"
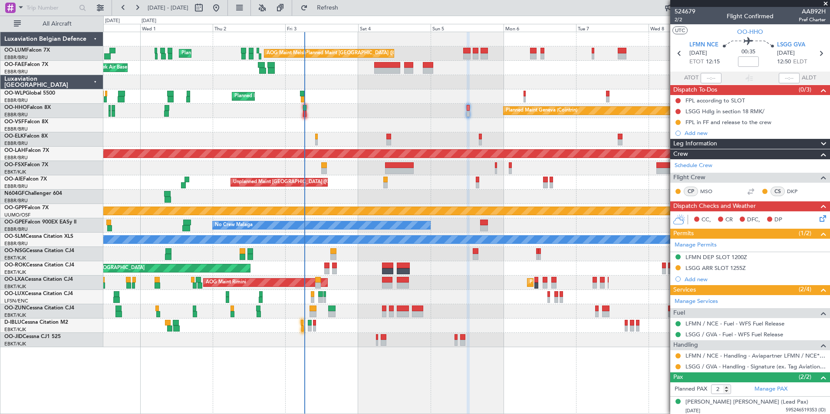
click at [456, 120] on div at bounding box center [466, 125] width 726 height 14
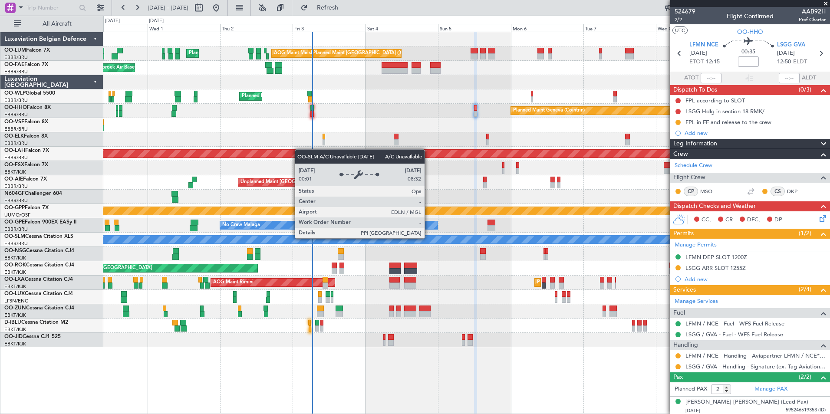
click at [462, 238] on div "A/C Unavailable [GEOGRAPHIC_DATA]" at bounding box center [466, 240] width 2177 height 8
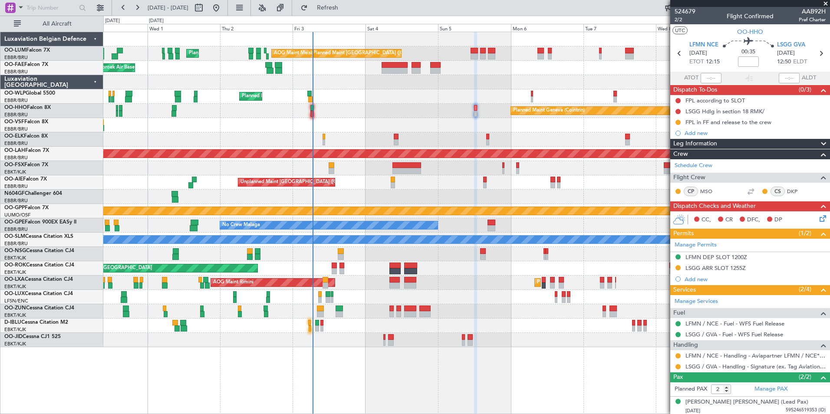
click at [347, 117] on div "Planned Maint Geneva (Cointrin)" at bounding box center [466, 111] width 726 height 14
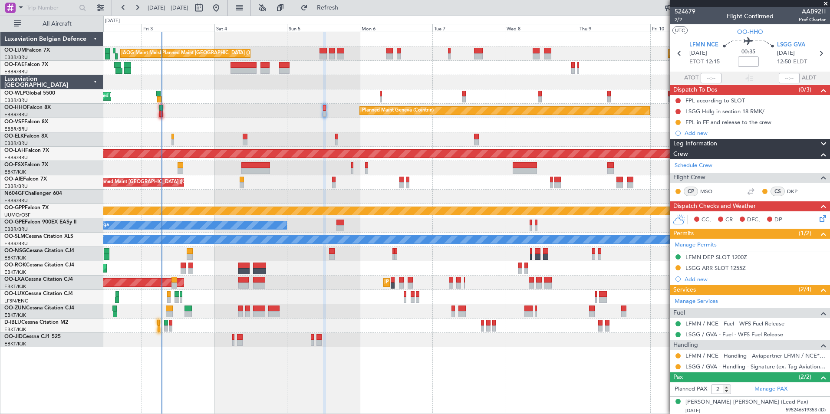
click at [72, 142] on div "Planned Maint [GEOGRAPHIC_DATA] ([GEOGRAPHIC_DATA] National) Planned Maint [GEO…" at bounding box center [415, 215] width 830 height 398
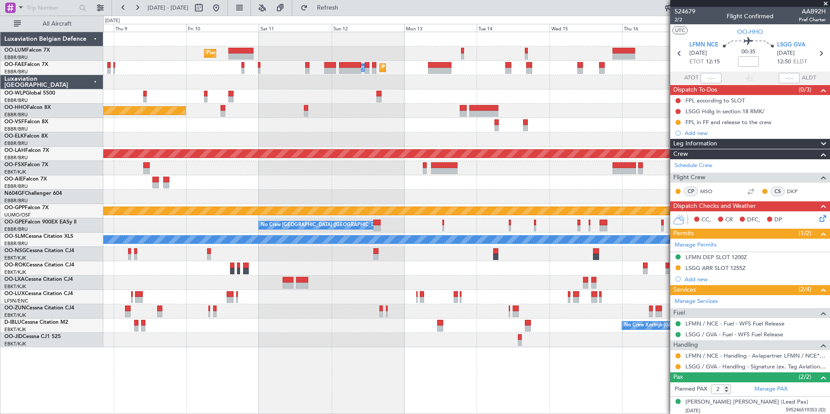
click at [199, 112] on div "Planned Maint Geneva (Cointrin)" at bounding box center [466, 111] width 726 height 14
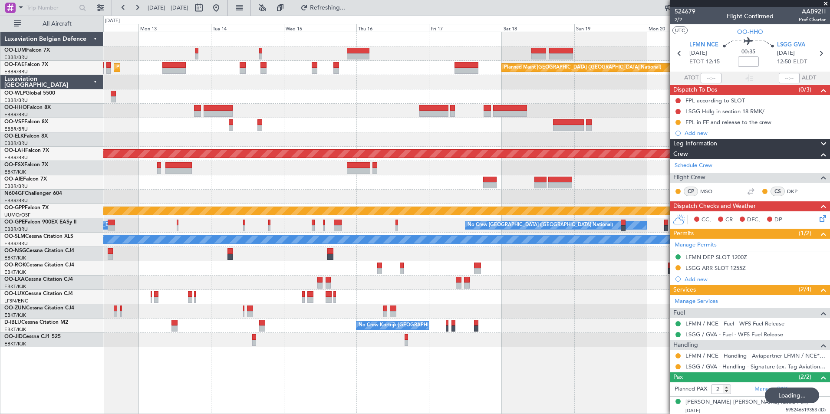
click at [424, 93] on div at bounding box center [466, 96] width 726 height 14
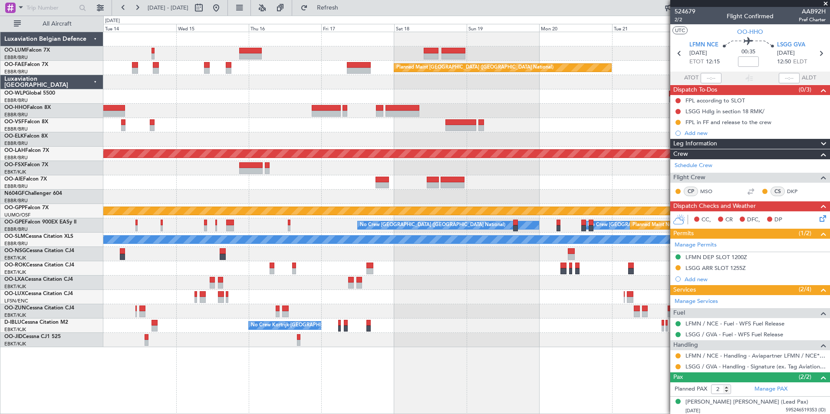
click at [544, 98] on div at bounding box center [466, 96] width 726 height 14
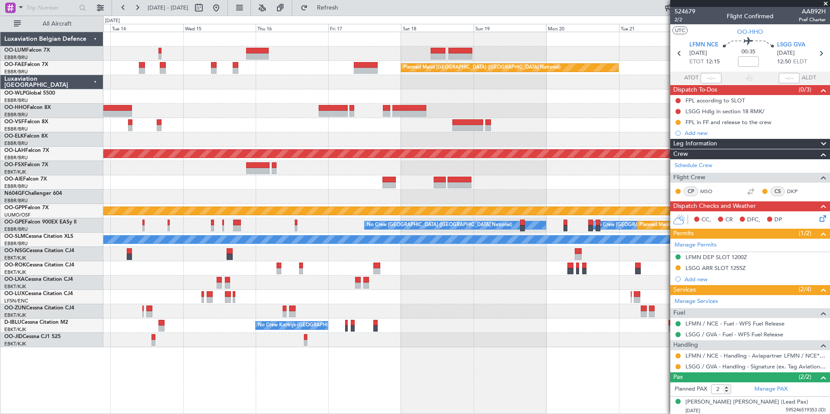
click at [464, 99] on div at bounding box center [466, 96] width 726 height 14
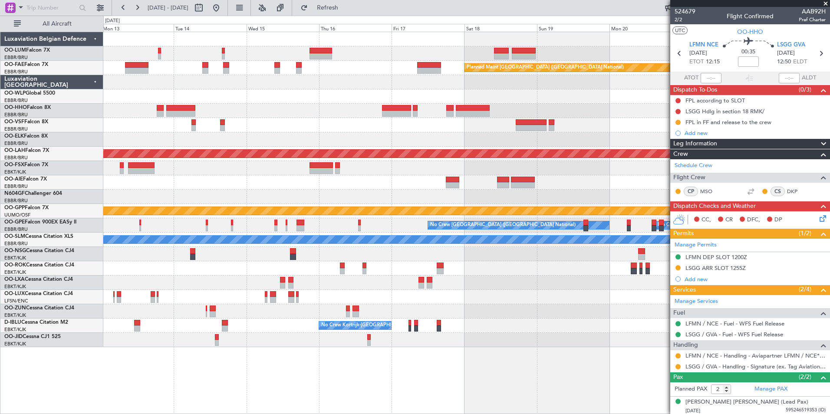
click at [120, 113] on div "Planned Maint [GEOGRAPHIC_DATA] ([GEOGRAPHIC_DATA] National) Owner [GEOGRAPHIC_…" at bounding box center [466, 189] width 726 height 315
click at [144, 126] on div "Planned Maint [GEOGRAPHIC_DATA] ([GEOGRAPHIC_DATA] National) Owner [GEOGRAPHIC_…" at bounding box center [466, 189] width 726 height 315
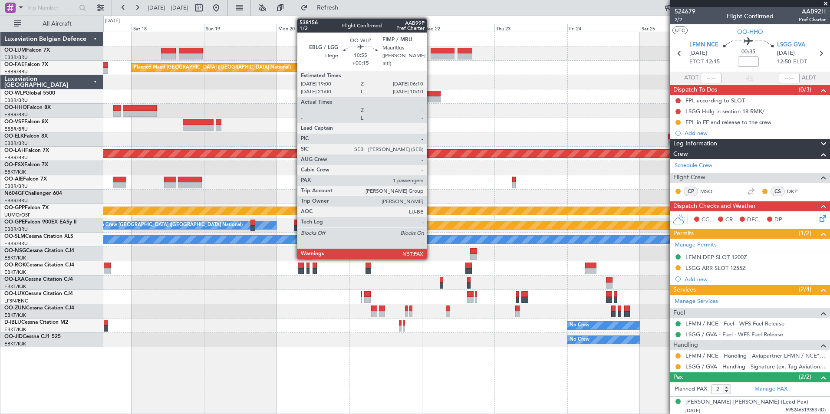
click at [430, 95] on div at bounding box center [423, 94] width 34 height 6
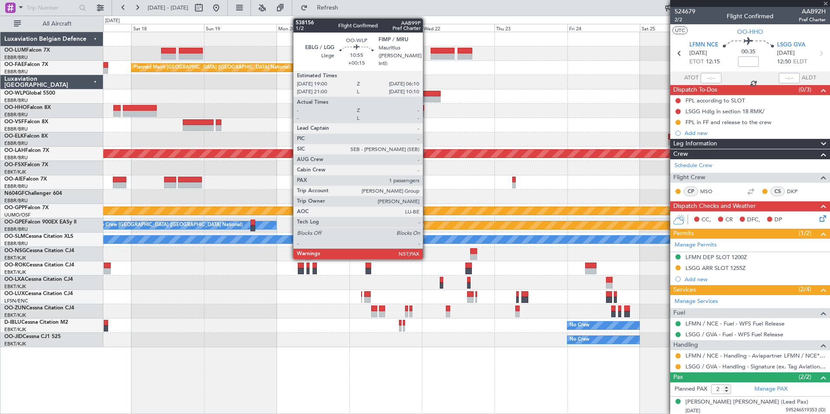
type input "+00:15"
type input "5"
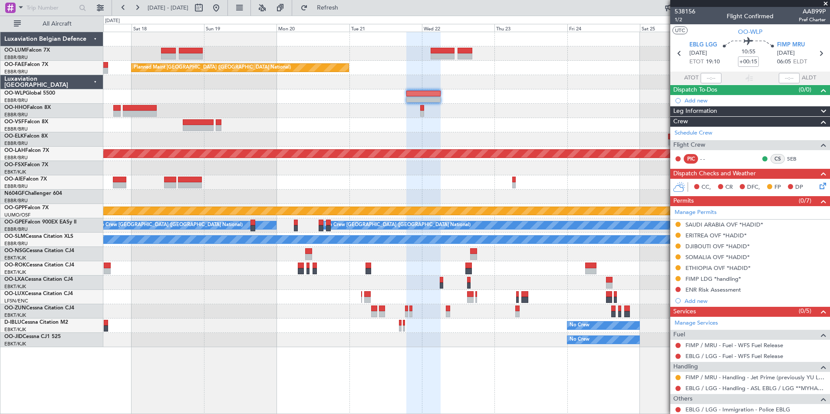
click at [176, 144] on div "Planned Maint Kortrijk-[GEOGRAPHIC_DATA] Owner [GEOGRAPHIC_DATA] Owner [GEOGRAP…" at bounding box center [466, 189] width 726 height 315
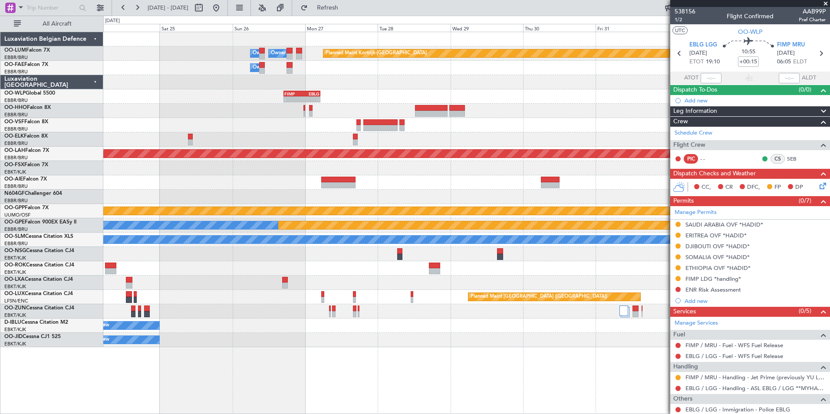
click at [328, 119] on div at bounding box center [466, 125] width 726 height 14
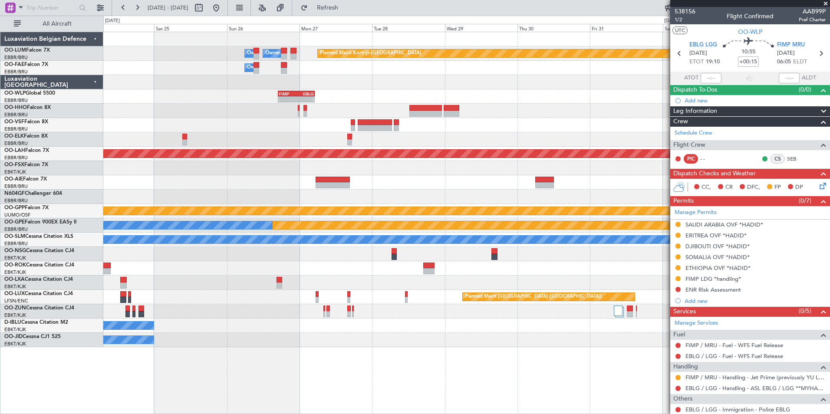
click at [736, 306] on fb-app "[DATE] - [DATE] Refresh Quick Links All Aircraft Planned Maint [GEOGRAPHIC_DATA…" at bounding box center [415, 210] width 830 height 407
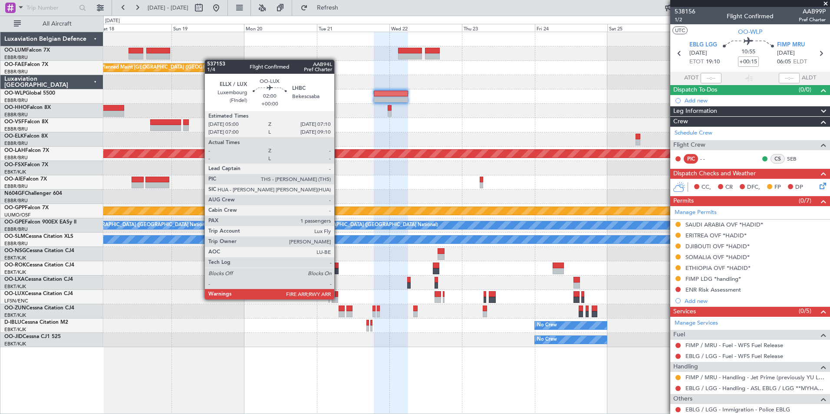
click at [713, 299] on fb-app "[DATE] - [DATE] Refresh Quick Links All Aircraft Planned Maint [GEOGRAPHIC_DATA…" at bounding box center [415, 210] width 830 height 407
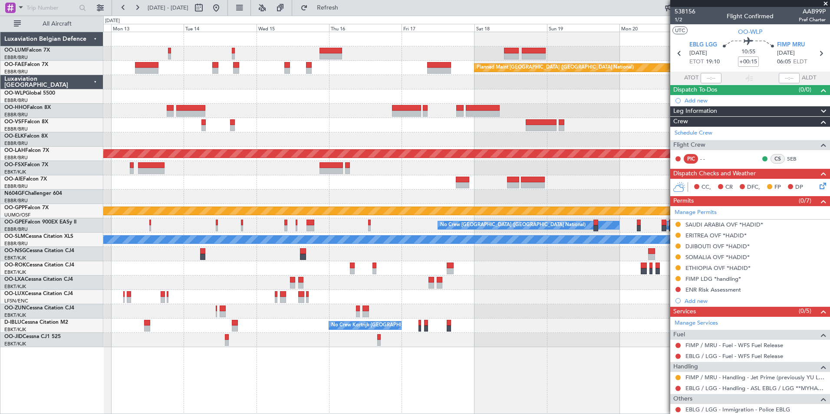
click at [601, 300] on div at bounding box center [466, 297] width 726 height 14
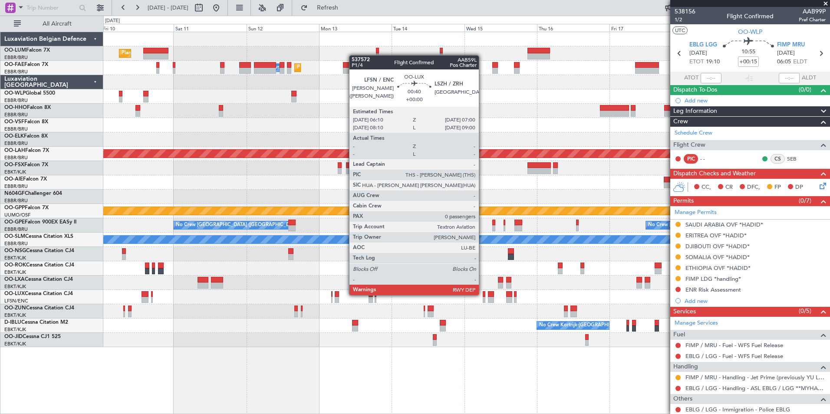
click at [644, 311] on div at bounding box center [466, 311] width 726 height 14
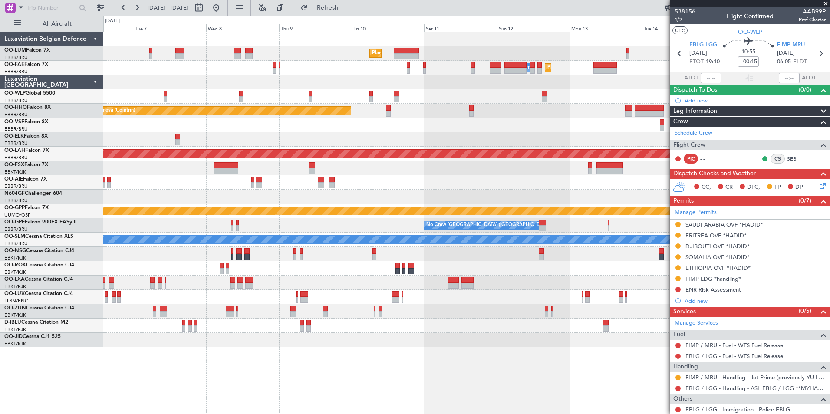
click at [623, 323] on div "Planned Maint [GEOGRAPHIC_DATA] ([GEOGRAPHIC_DATA] National) Planned Maint [GEO…" at bounding box center [466, 189] width 726 height 315
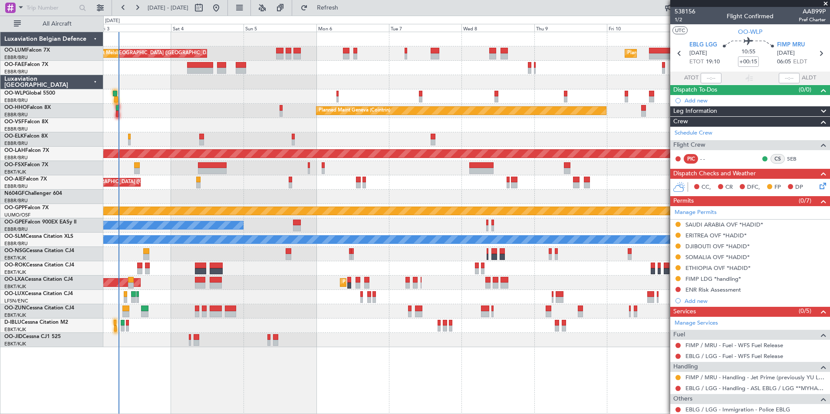
click at [616, 341] on div "Planned Maint [GEOGRAPHIC_DATA] ([GEOGRAPHIC_DATA] National) Planned Maint [GEO…" at bounding box center [466, 189] width 726 height 315
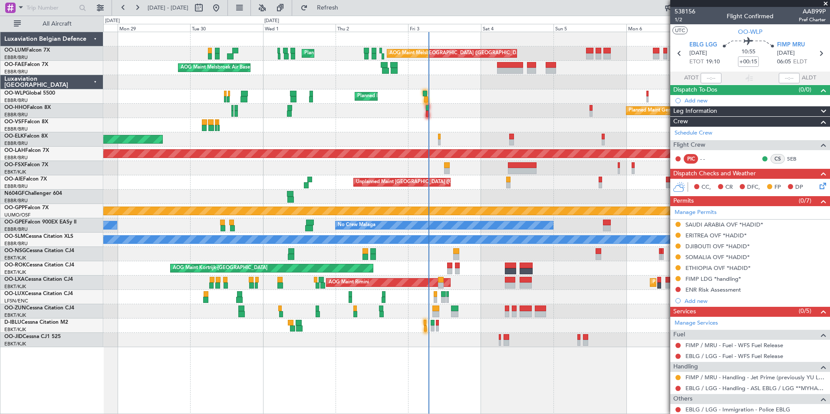
click at [405, 312] on div at bounding box center [466, 311] width 726 height 14
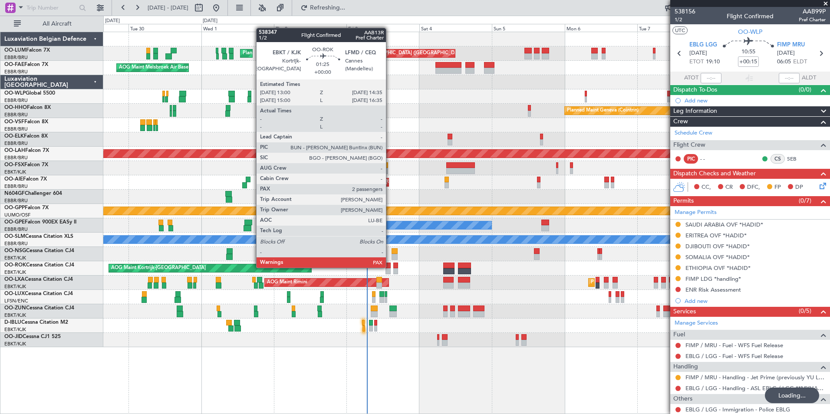
click at [390, 267] on div at bounding box center [387, 266] width 5 height 6
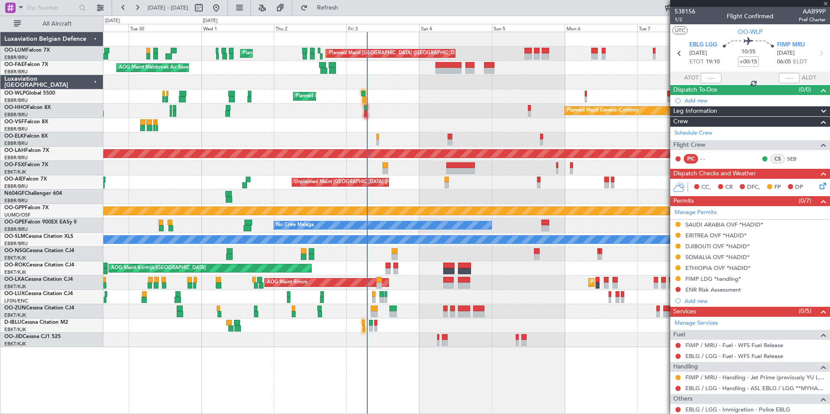
type input "3"
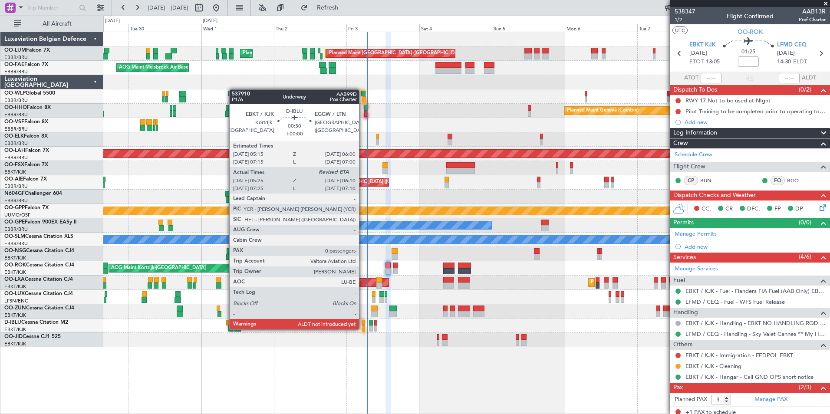
click at [363, 328] on div at bounding box center [363, 328] width 3 height 6
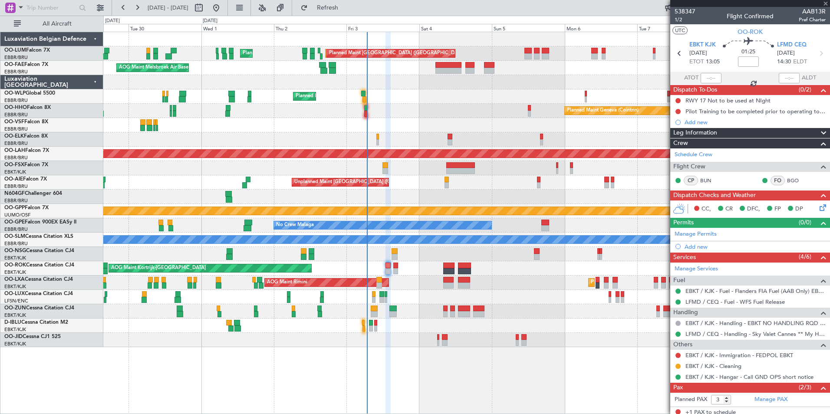
type input "05:35"
type input "0"
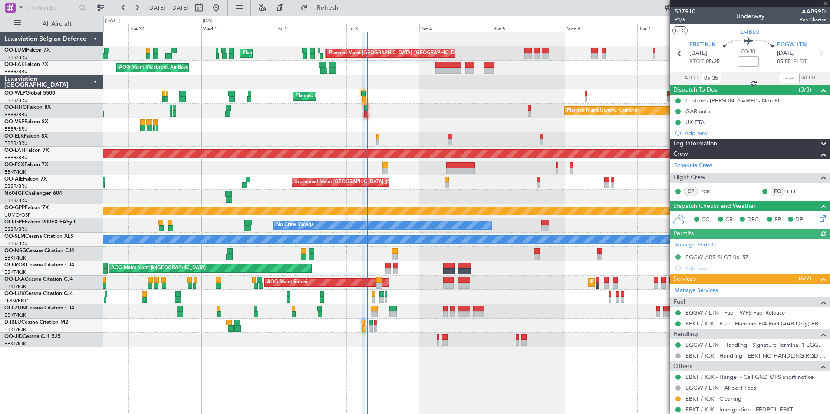
click at [778, 78] on div at bounding box center [788, 78] width 21 height 10
click at [782, 80] on div at bounding box center [788, 78] width 21 height 10
click at [789, 79] on input "text" at bounding box center [788, 78] width 21 height 10
type input "06:23"
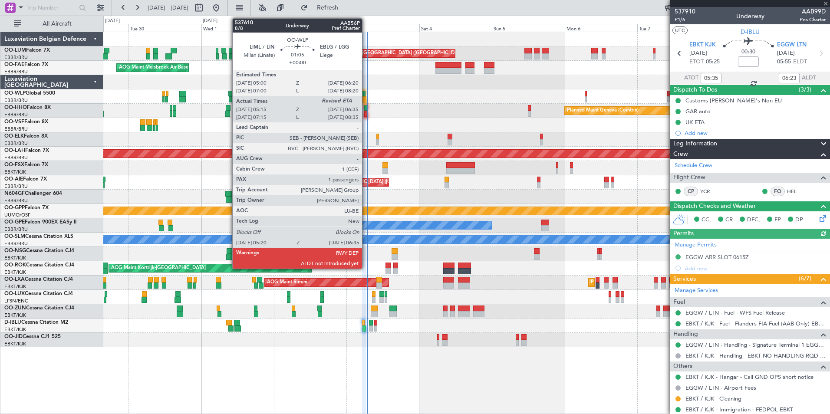
click at [366, 96] on div at bounding box center [364, 99] width 4 height 6
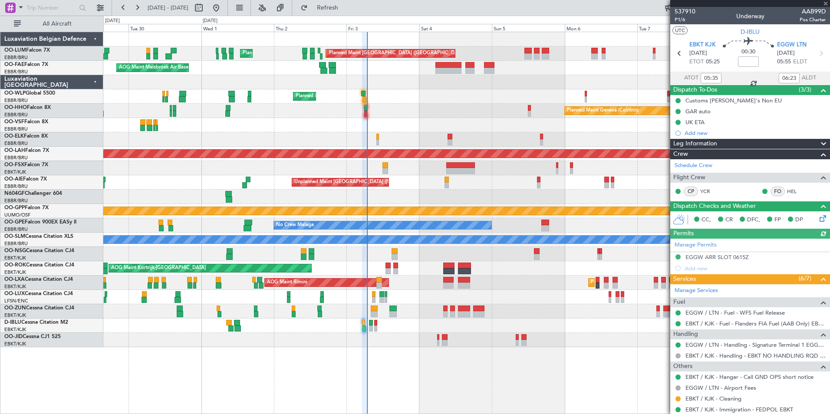
type input "05:25"
type input "1"
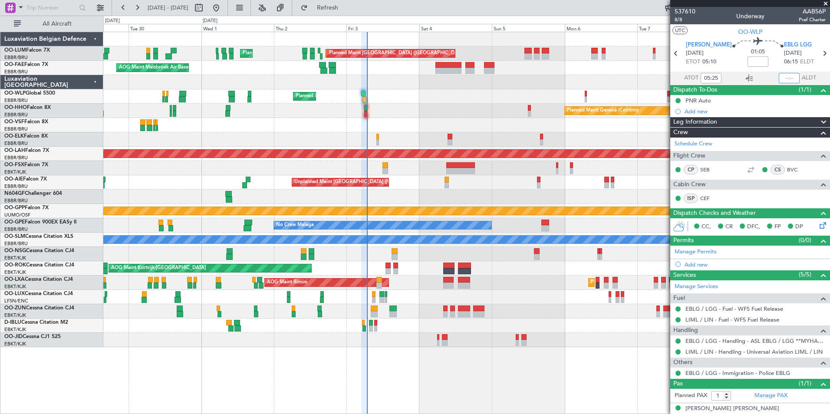
click at [788, 76] on input "text" at bounding box center [788, 78] width 21 height 10
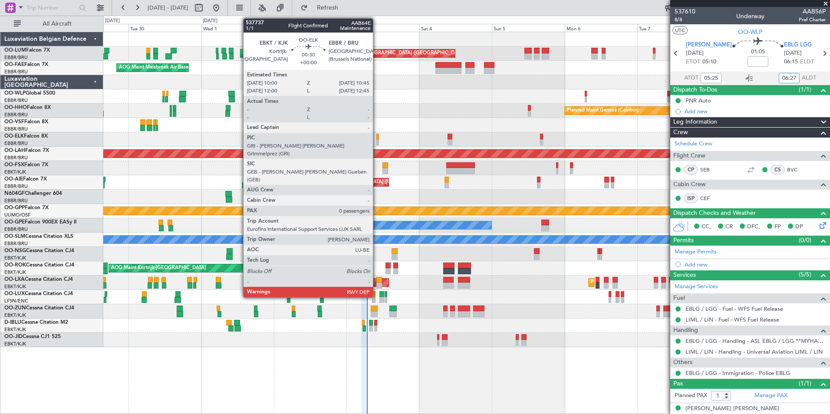
click at [377, 139] on div at bounding box center [377, 142] width 3 height 6
type input "06:27"
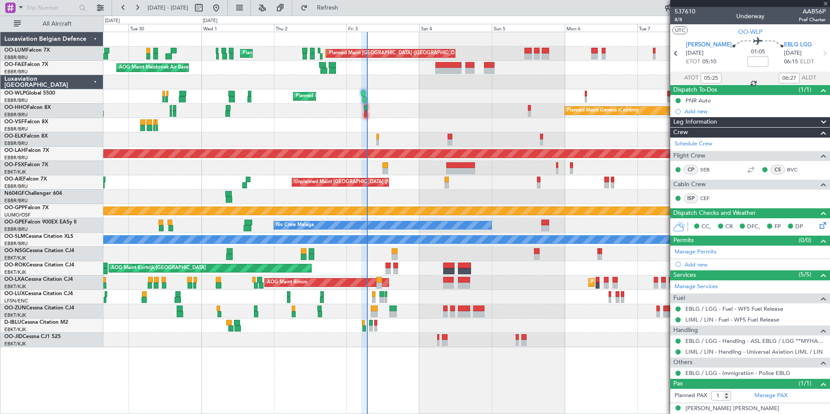
type input "0"
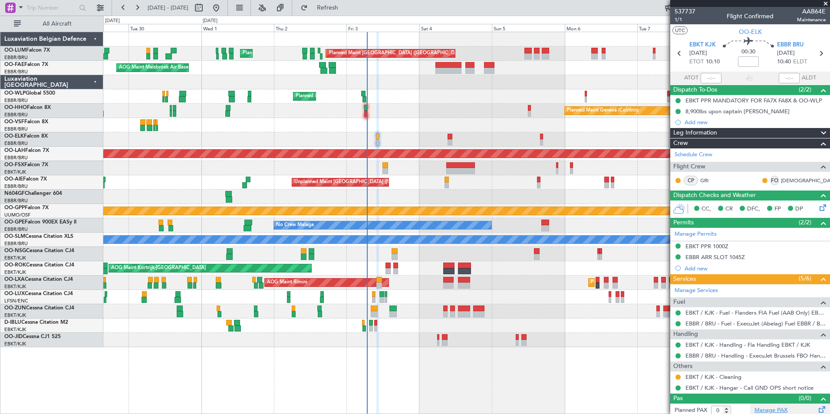
click at [773, 407] on link "Manage PAX" at bounding box center [770, 410] width 33 height 9
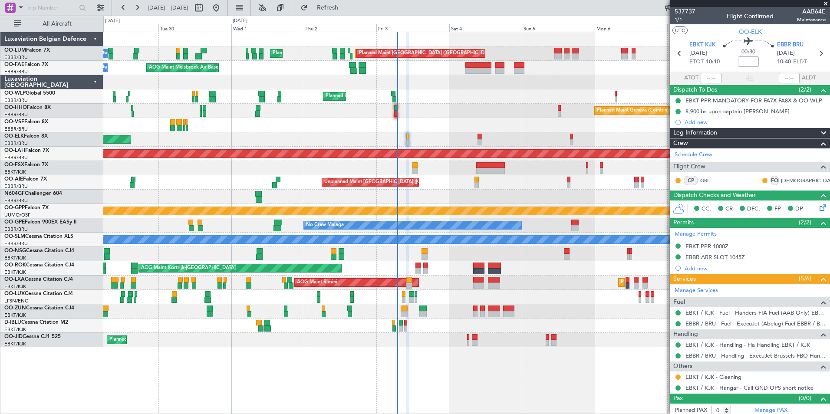
click at [411, 139] on div "Planned Maint Kortrijk-[GEOGRAPHIC_DATA]" at bounding box center [466, 139] width 726 height 14
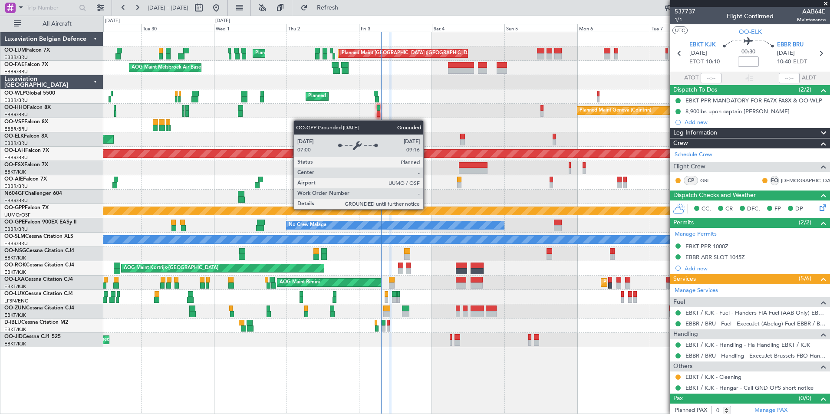
click at [409, 208] on div "Grounded [PERSON_NAME]" at bounding box center [466, 211] width 2177 height 8
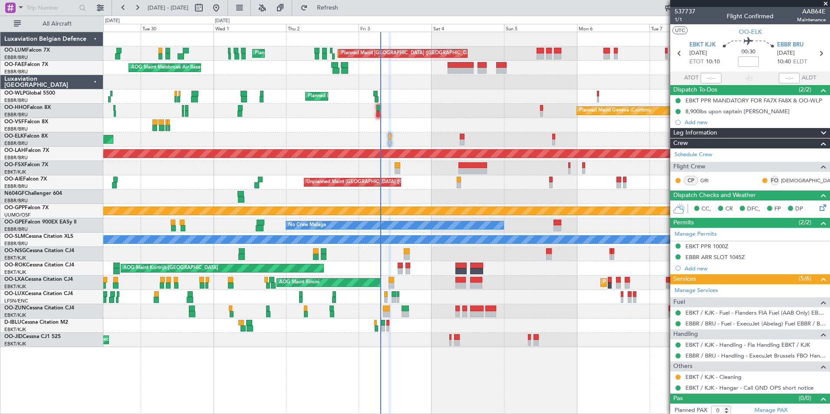
click at [413, 316] on div at bounding box center [466, 311] width 726 height 14
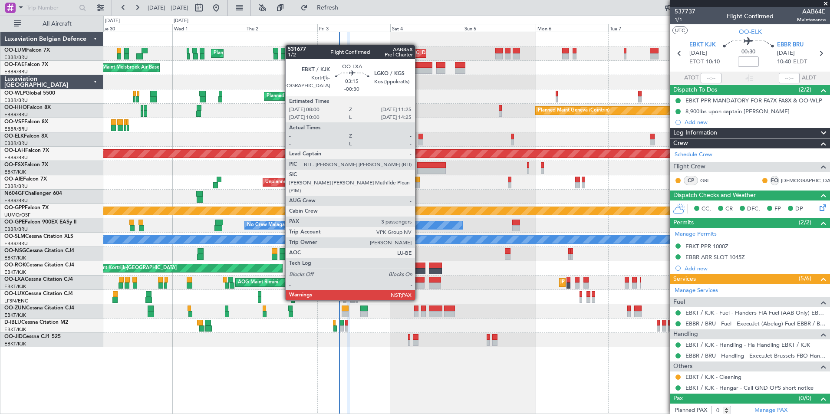
click at [419, 284] on div at bounding box center [419, 285] width 10 height 6
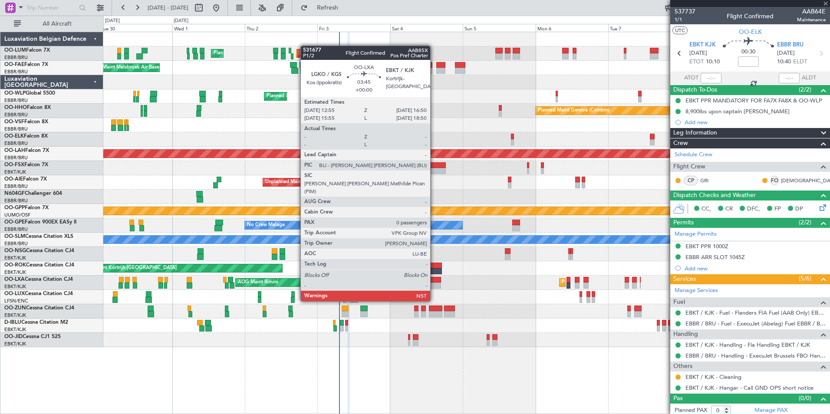
type input "-00:30"
type input "3"
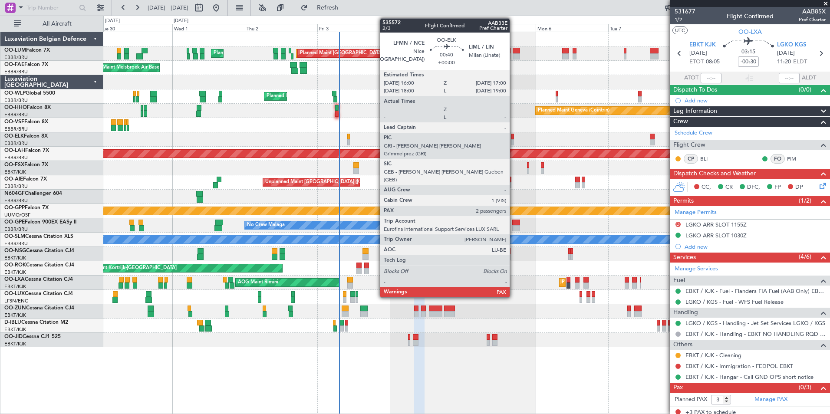
click at [513, 138] on div at bounding box center [512, 137] width 3 height 6
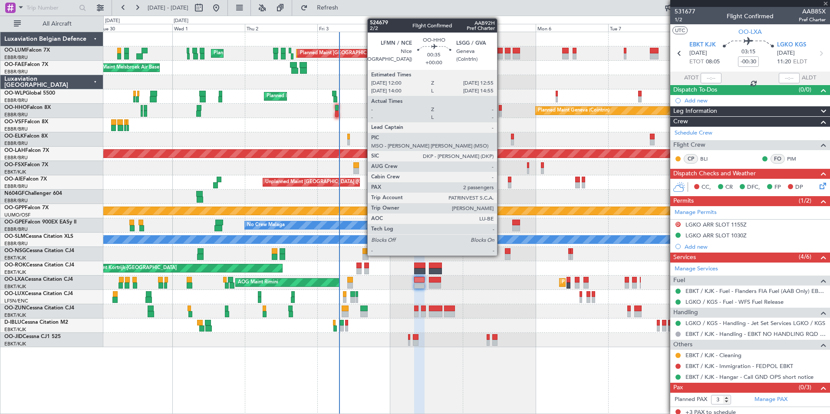
click at [501, 110] on div at bounding box center [500, 108] width 3 height 6
type input "2"
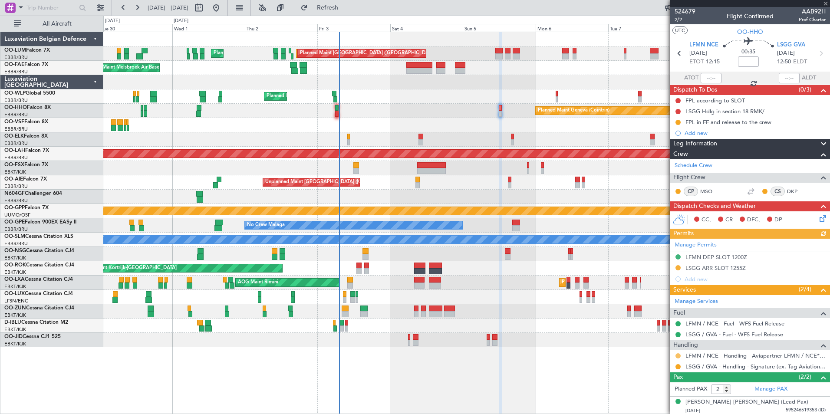
click at [679, 354] on button at bounding box center [677, 355] width 5 height 5
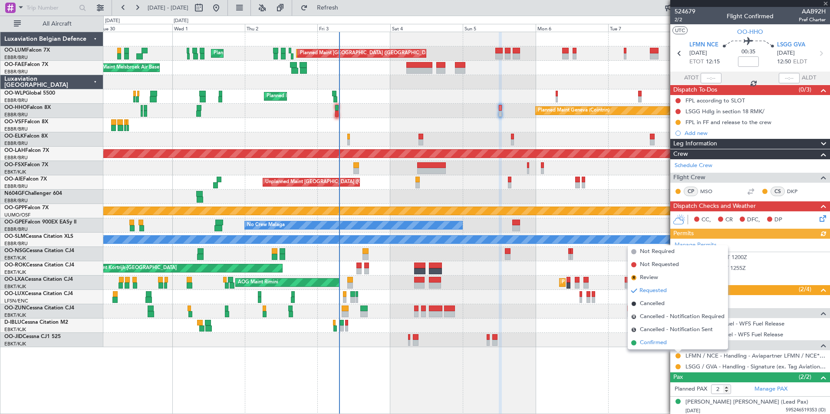
click at [668, 344] on li "Confirmed" at bounding box center [677, 342] width 100 height 13
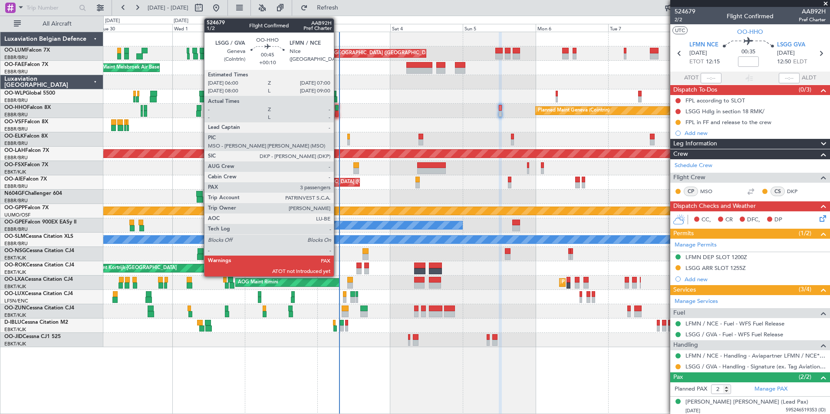
click at [338, 107] on div at bounding box center [336, 108] width 3 height 6
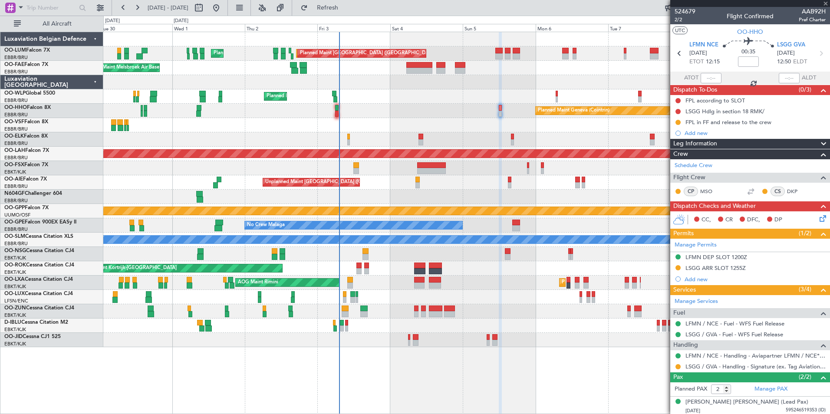
type input "+00:10"
type input "3"
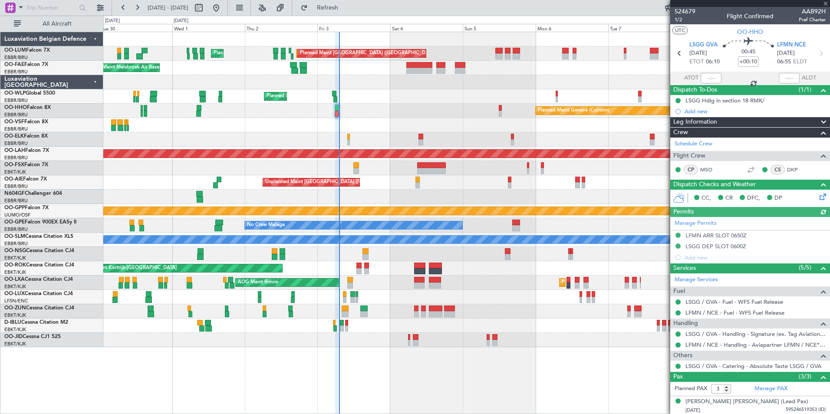
click at [705, 78] on div at bounding box center [710, 78] width 21 height 10
click at [710, 78] on div at bounding box center [710, 78] width 21 height 10
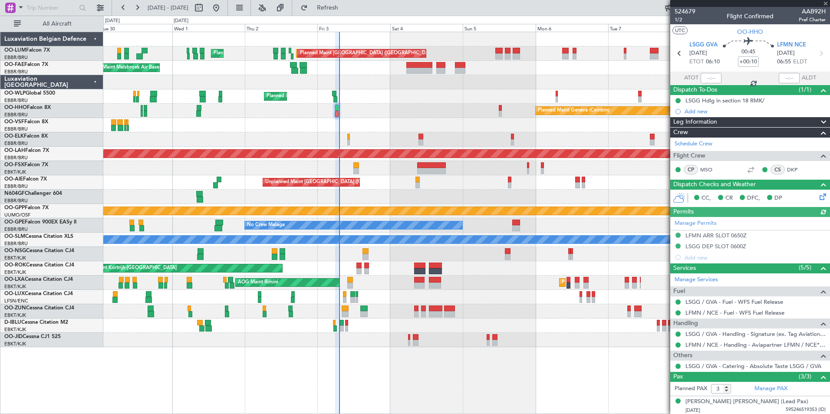
click at [717, 79] on div at bounding box center [710, 78] width 21 height 10
click at [714, 80] on input "text" at bounding box center [710, 78] width 21 height 10
type input "06:29"
click at [422, 118] on div "AOG Maint Melsbroek Air Base Planned Maint Brussels (Brussels National) Planned…" at bounding box center [466, 189] width 726 height 315
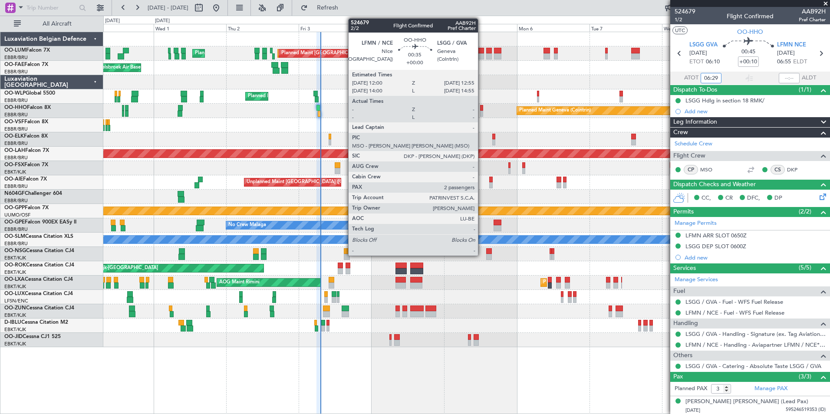
click at [482, 112] on div at bounding box center [481, 114] width 3 height 6
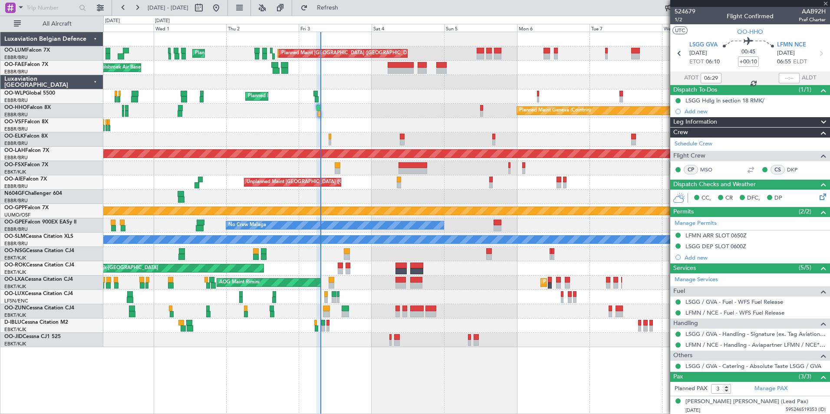
type input "2"
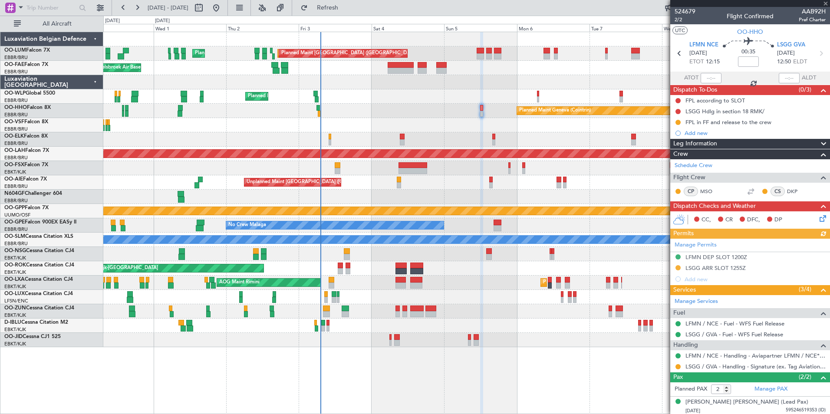
click at [712, 266] on div "Manage Permits LFMN DEP SLOT 1200Z LSGG ARR SLOT 1255Z Add new" at bounding box center [750, 262] width 160 height 46
click at [710, 266] on div "LSGG ARR SLOT 1255Z" at bounding box center [715, 267] width 60 height 7
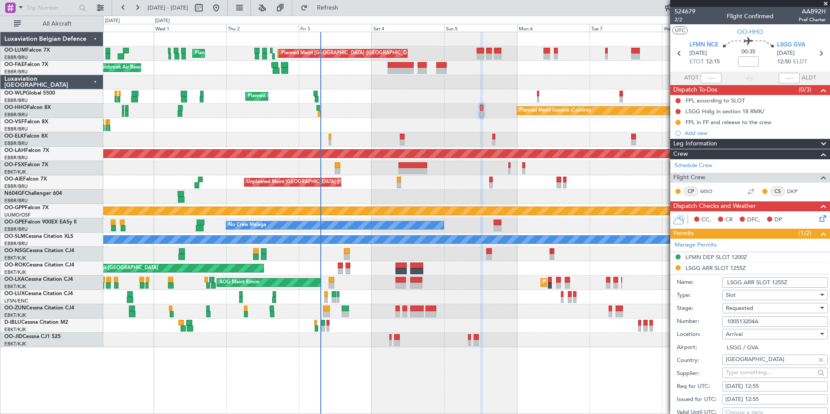
click at [764, 323] on input "100513204A" at bounding box center [774, 321] width 105 height 10
click at [766, 320] on input "100513204A" at bounding box center [774, 321] width 105 height 10
click at [765, 319] on input "100513204A" at bounding box center [774, 321] width 105 height 10
paste input "2303"
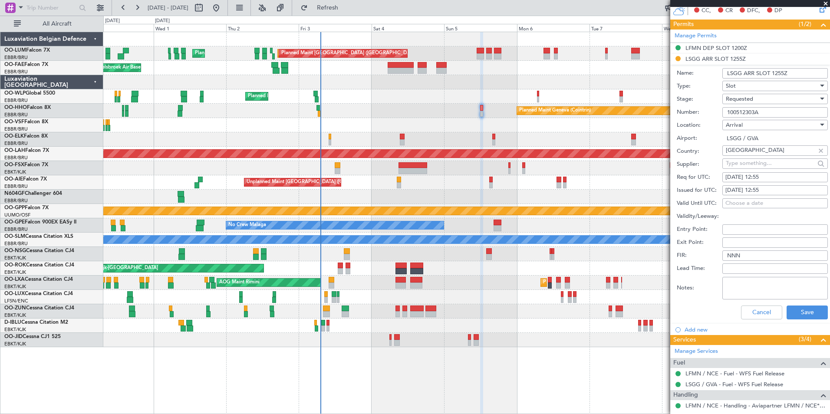
scroll to position [260, 0]
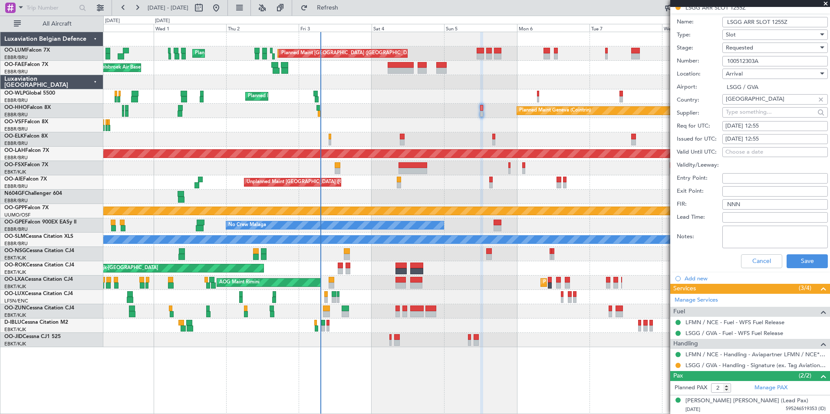
type input "100512303A"
click at [823, 259] on form "Name: LSGG ARR SLOT 1255Z Type: Slot Stage: Requested Number: 100512303A Locati…" at bounding box center [750, 142] width 160 height 259
click at [809, 261] on button "Save" at bounding box center [806, 261] width 41 height 14
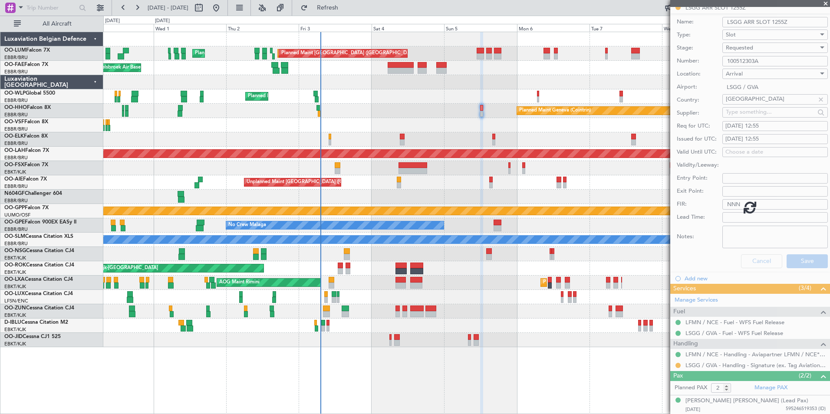
scroll to position [1, 0]
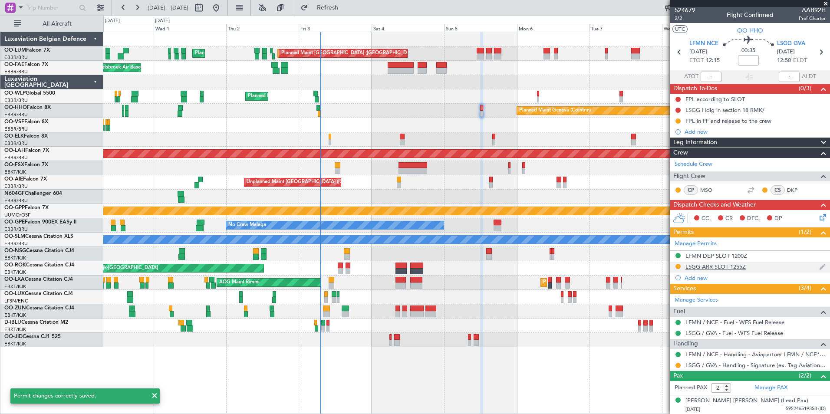
click at [679, 263] on nimbus-traffic-light at bounding box center [677, 267] width 7 height 8
drag, startPoint x: 679, startPoint y: 263, endPoint x: 674, endPoint y: 269, distance: 8.9
click at [674, 269] on div "LSGG ARR SLOT 1255Z" at bounding box center [750, 267] width 160 height 11
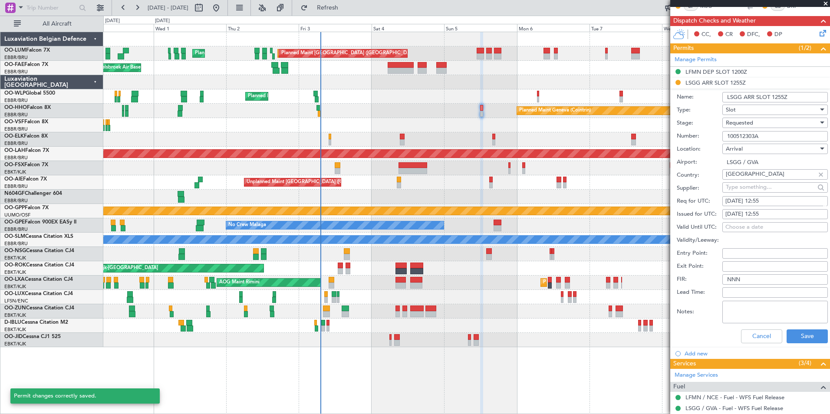
scroll to position [130, 0]
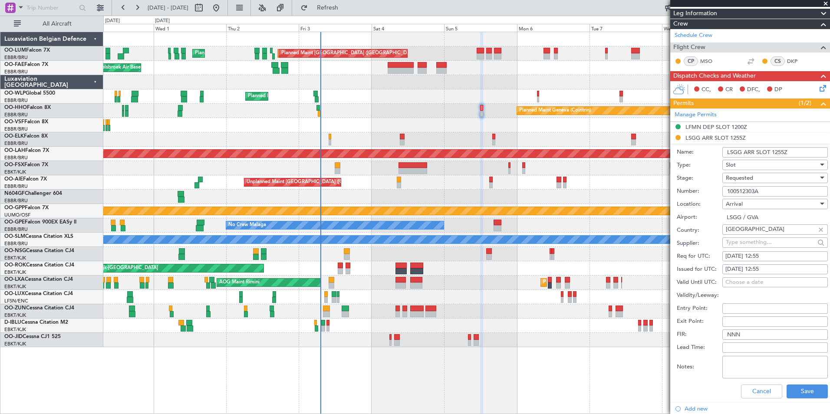
click at [751, 175] on span "Requested" at bounding box center [738, 178] width 27 height 8
click at [752, 237] on span "Received OK" at bounding box center [771, 243] width 91 height 13
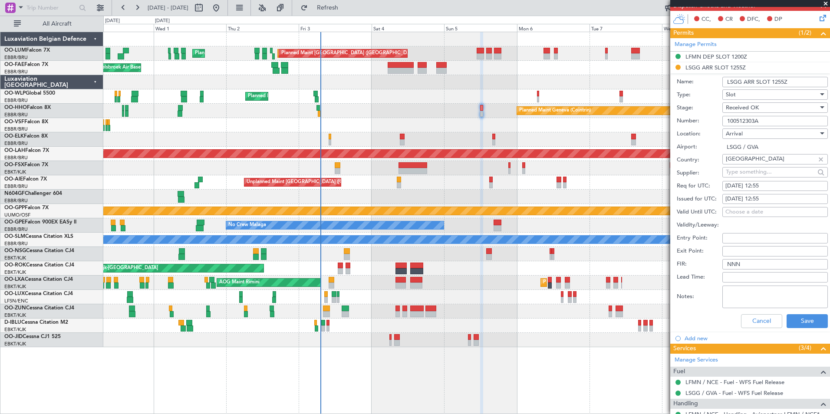
scroll to position [280, 0]
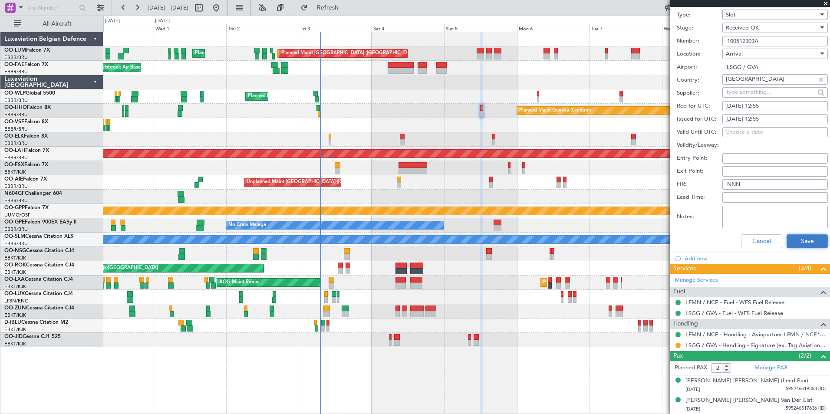
click at [790, 247] on button "Save" at bounding box center [806, 241] width 41 height 14
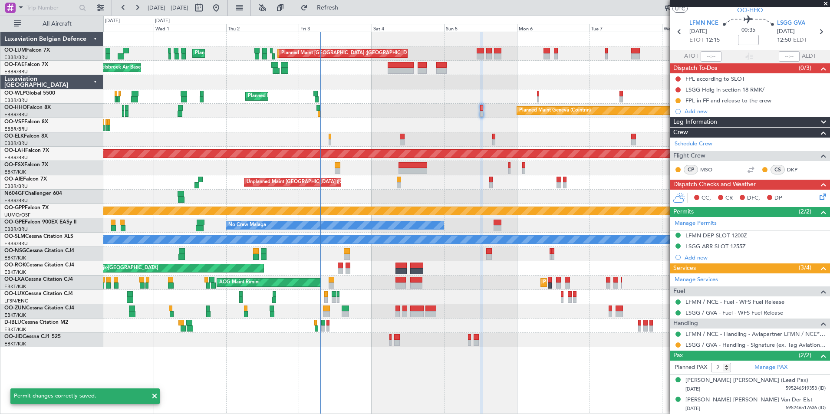
scroll to position [21, 0]
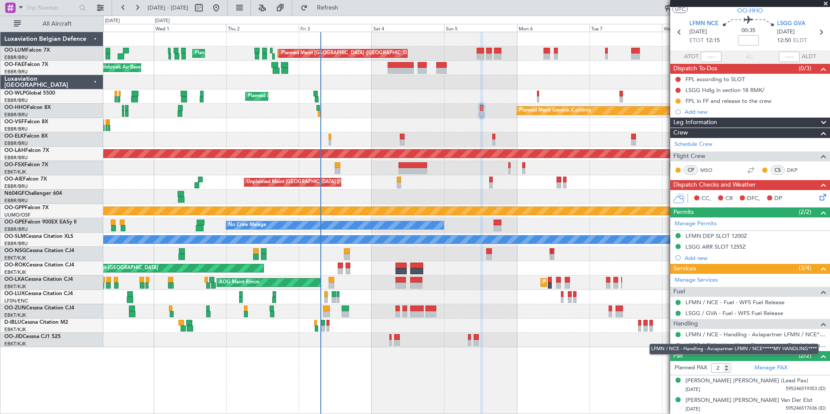
click at [680, 346] on div "LFMN / NCE - Handling - Aviapartner LFMN / NCE*****MY HANDLING****" at bounding box center [733, 349] width 169 height 11
click at [676, 344] on button at bounding box center [677, 345] width 5 height 5
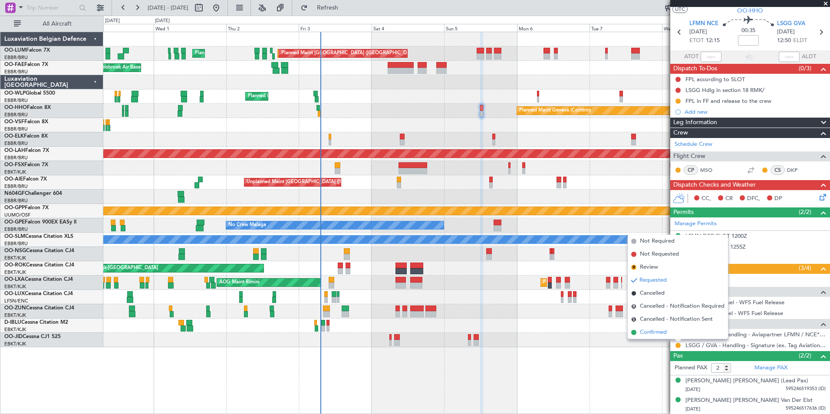
click at [650, 332] on span "Confirmed" at bounding box center [653, 332] width 27 height 9
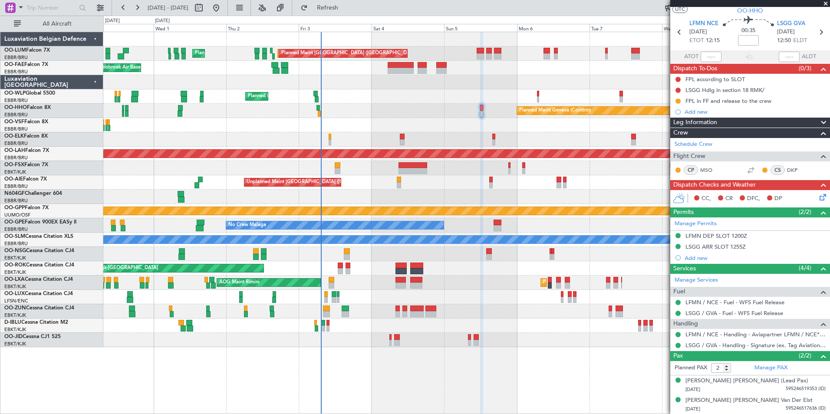
click at [398, 178] on div "Unplanned Maint London (Farnborough) Planned Maint London (Farnborough)" at bounding box center [466, 182] width 726 height 14
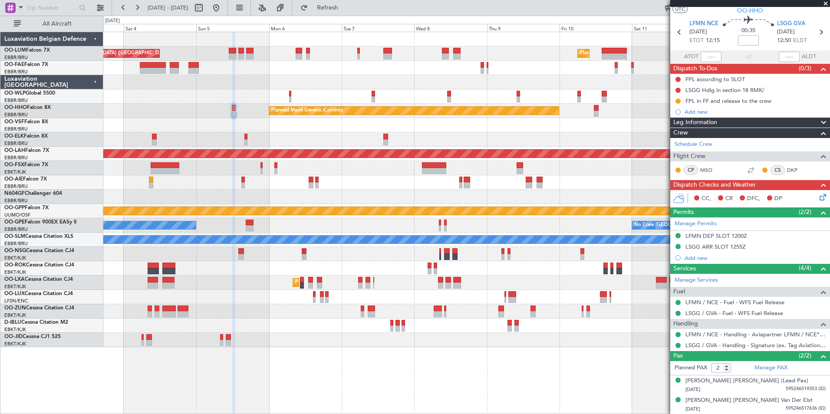
click at [391, 183] on div "Unplanned Maint [GEOGRAPHIC_DATA] ([GEOGRAPHIC_DATA])" at bounding box center [466, 182] width 726 height 14
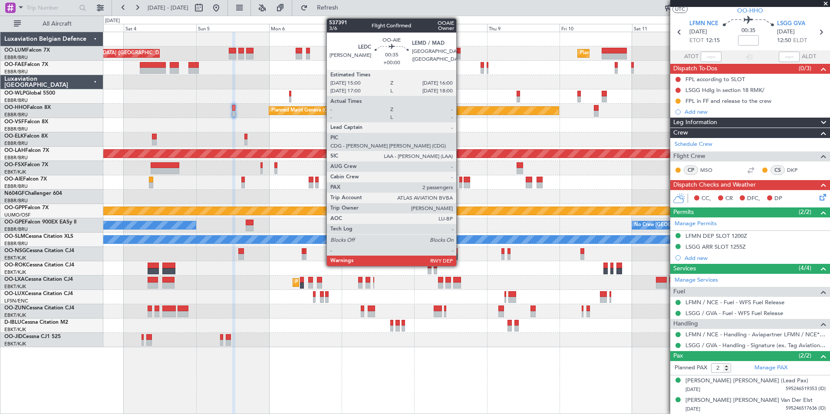
click at [460, 183] on div at bounding box center [460, 185] width 3 height 6
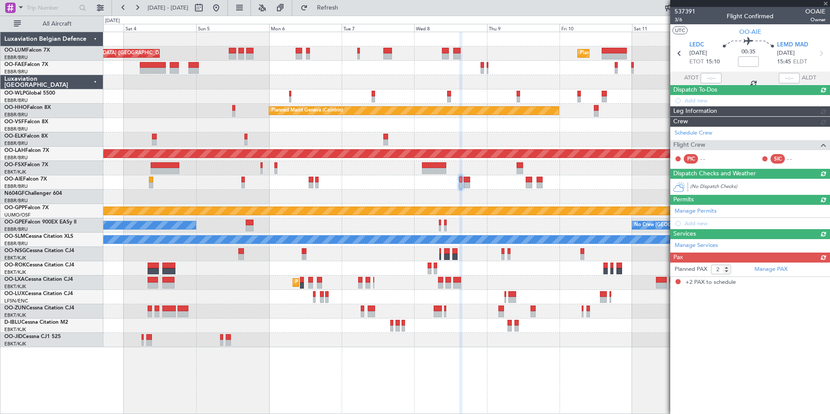
scroll to position [0, 0]
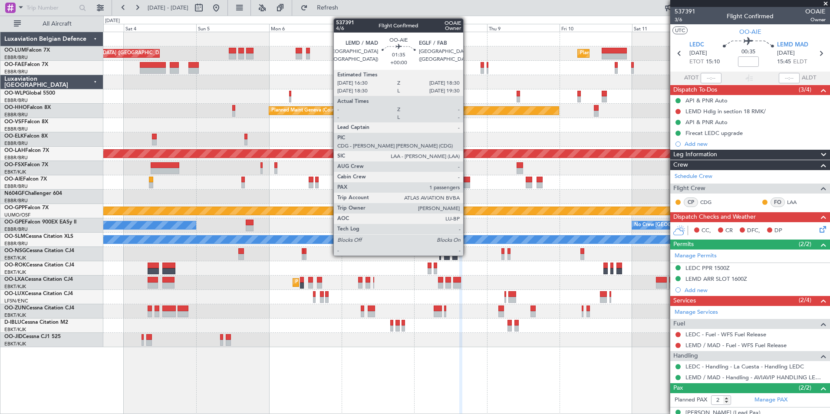
click at [467, 184] on div at bounding box center [466, 185] width 6 height 6
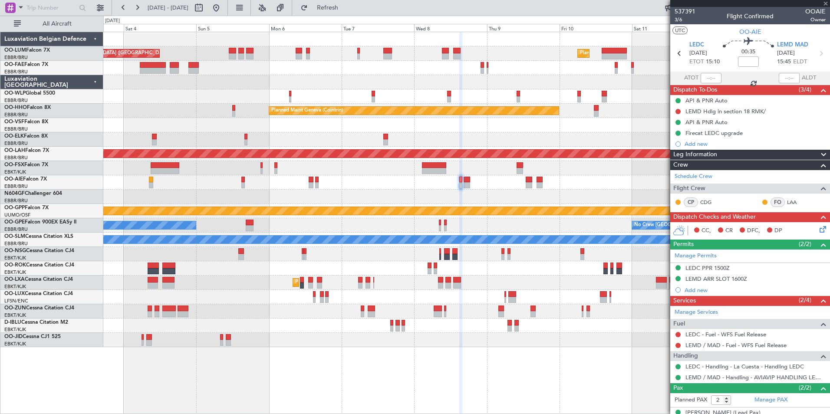
type input "1"
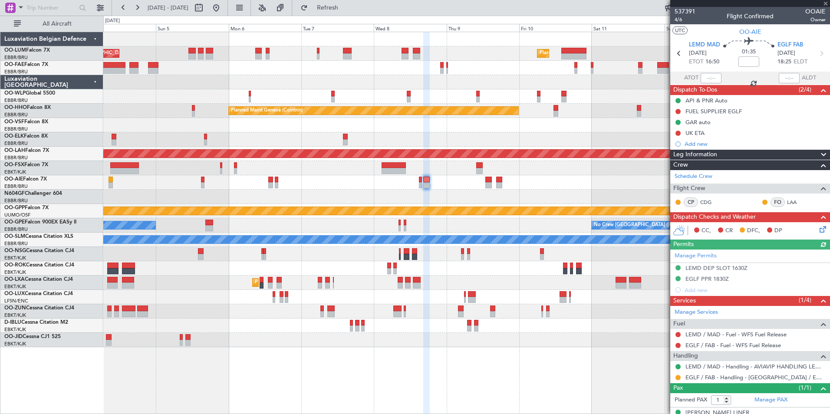
click at [436, 189] on div "Unplanned Maint [GEOGRAPHIC_DATA] ([GEOGRAPHIC_DATA])" at bounding box center [466, 182] width 726 height 14
click at [22, 6] on span at bounding box center [21, 7] width 10 height 11
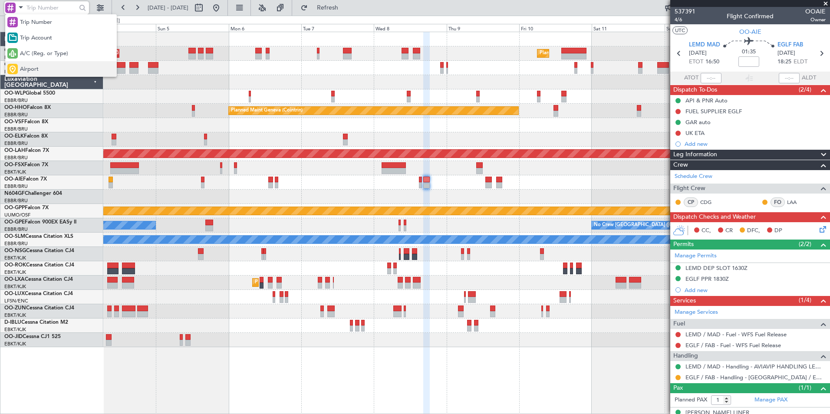
click at [36, 71] on span "Airport" at bounding box center [29, 69] width 19 height 9
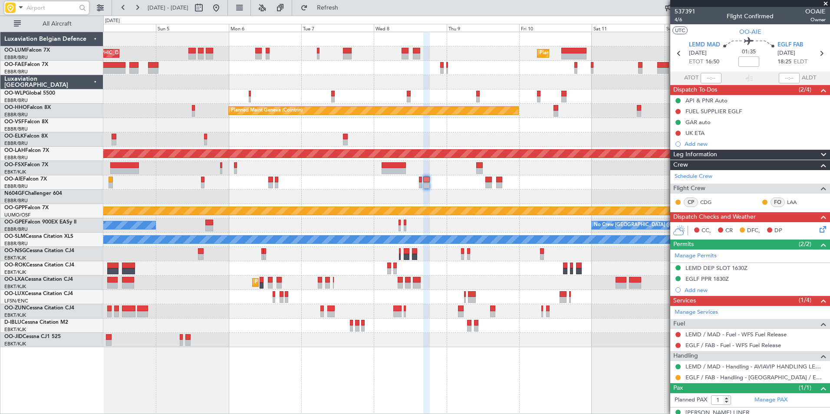
click at [42, 12] on input "text" at bounding box center [51, 7] width 50 height 13
type input "EHAM"
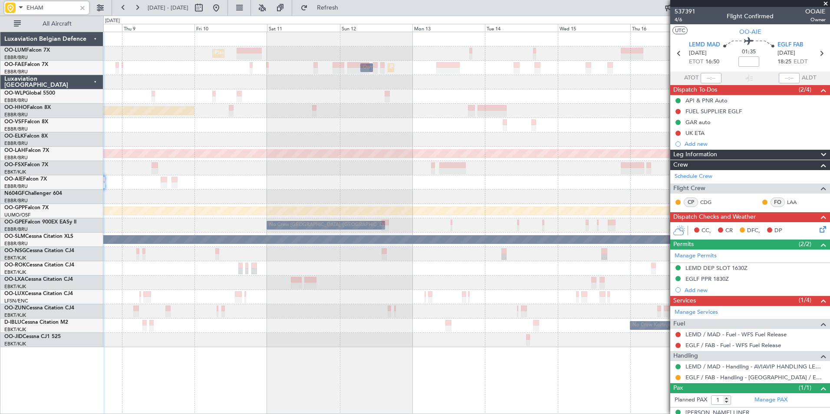
click at [168, 162] on div "Planned Maint Brussels (Brussels National) Planned Maint Melsbroek Air Base Own…" at bounding box center [466, 189] width 726 height 315
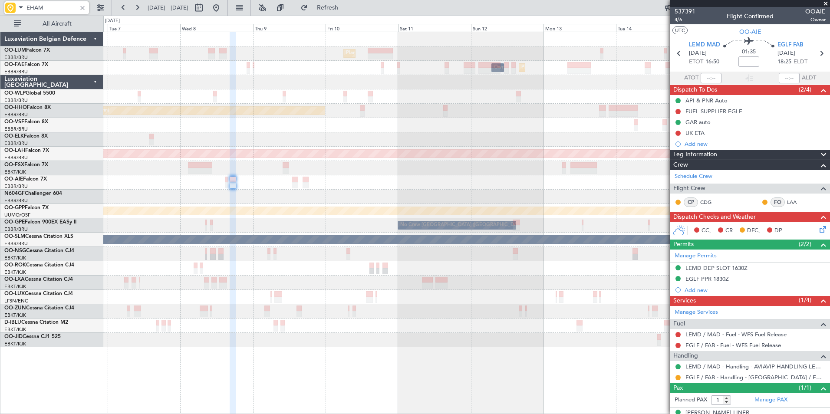
click at [111, 201] on div "Planned Maint Brussels (Brussels National) Planned Maint Brussels (Brussels Nat…" at bounding box center [466, 189] width 726 height 315
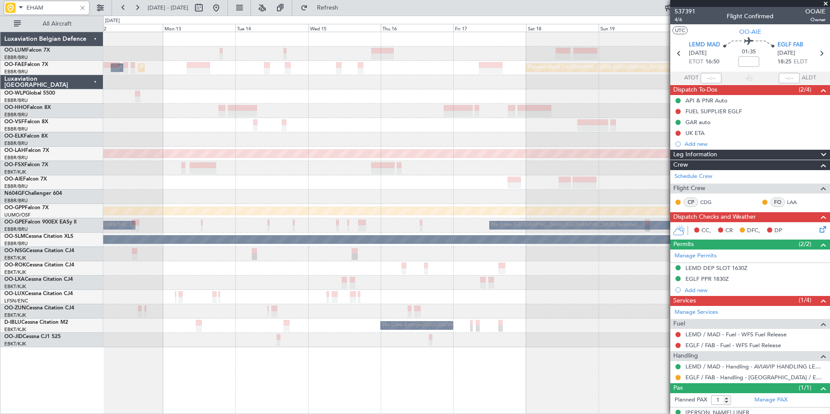
click at [78, 202] on div "Planned Maint Brussels (Brussels National) Planned Maint Melsbroek Air Base Own…" at bounding box center [415, 215] width 830 height 398
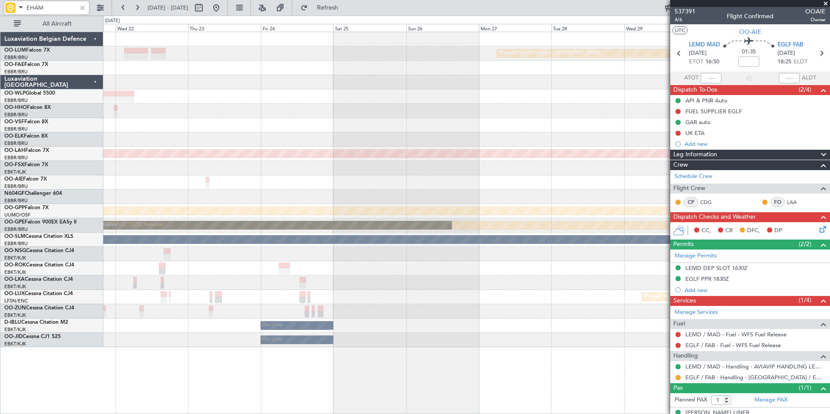
click at [0, 238] on html "EHAM 06 Oct 2025 - 16 Oct 2025 Refresh Quick Links All Aircraft Planned Maint K…" at bounding box center [415, 207] width 830 height 414
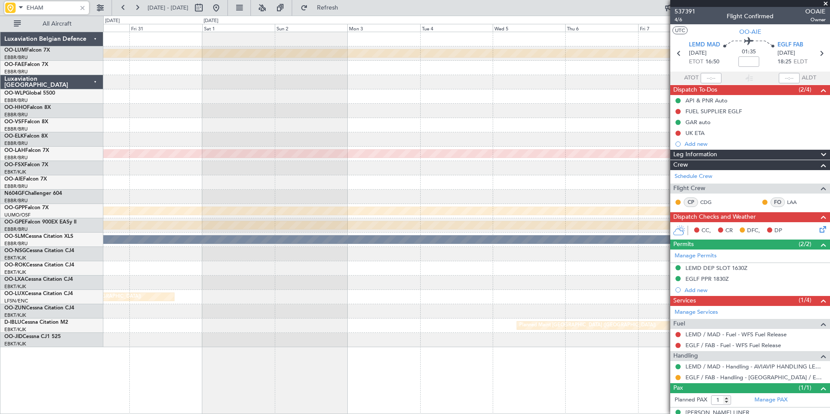
click at [0, 271] on html "EHAM 06 Oct 2025 - 16 Oct 2025 Refresh Quick Links All Aircraft Planned Maint K…" at bounding box center [415, 207] width 830 height 414
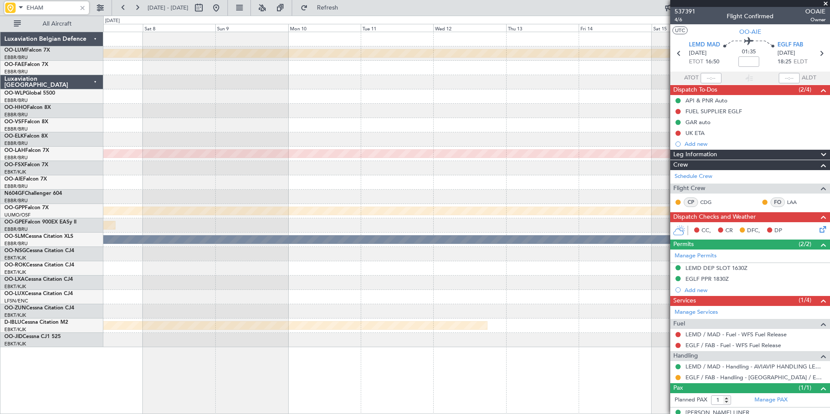
click at [0, 273] on html "EHAM 06 Oct 2025 - 16 Oct 2025 Refresh Quick Links All Aircraft Planned Maint K…" at bounding box center [415, 207] width 830 height 414
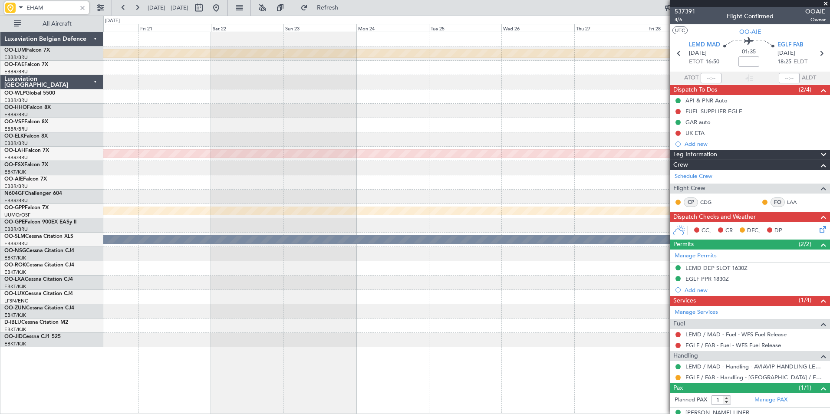
click at [23, 236] on div "Planned Maint Kortrijk-Wevelgem Planned Maint Alton-st Louis (St Louis Regl) Gr…" at bounding box center [415, 215] width 830 height 398
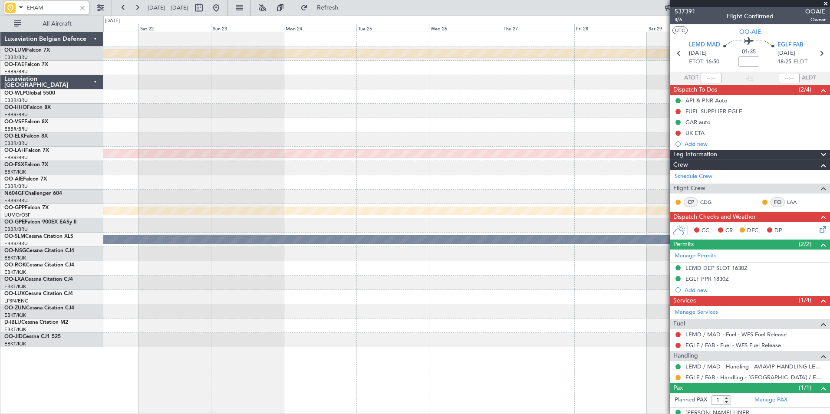
click at [29, 237] on div "Planned Maint Kortrijk-Wevelgem Planned Maint Alton-st Louis (St Louis Regl) Gr…" at bounding box center [415, 215] width 830 height 398
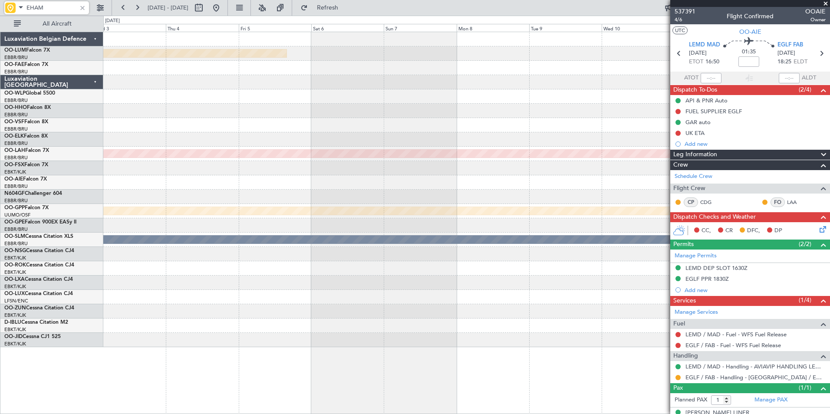
click at [261, 224] on div "Planned Maint Kortrijk-Wevelgem Planned Maint Alton-st Louis (St Louis Regl) Gr…" at bounding box center [466, 189] width 726 height 315
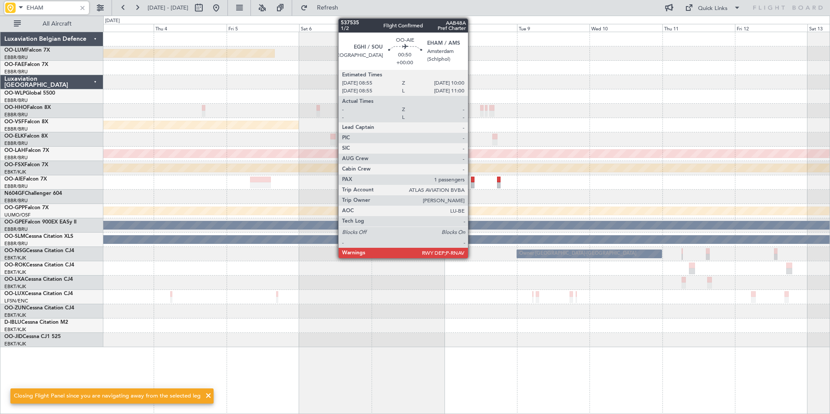
click at [472, 181] on div at bounding box center [472, 180] width 3 height 6
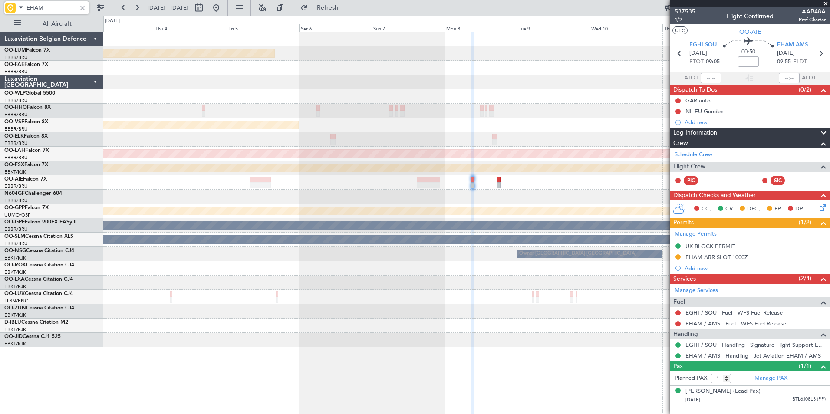
click at [713, 355] on link "EHAM / AMS - Handling - Jet Aviation EHAM / AMS" at bounding box center [752, 355] width 135 height 7
click at [223, 8] on button at bounding box center [216, 8] width 14 height 14
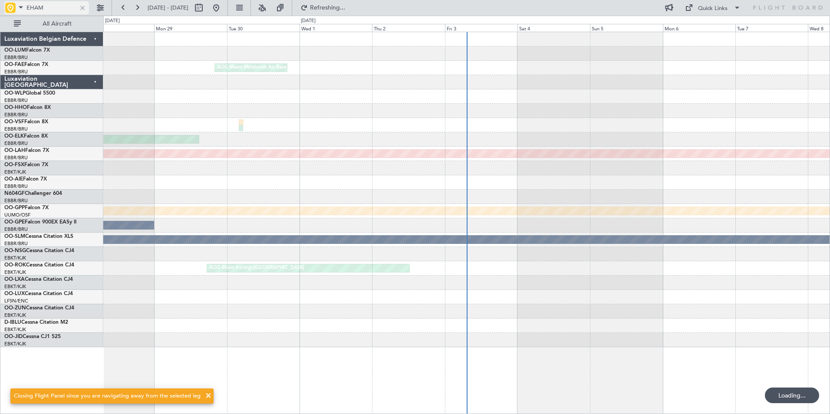
click at [81, 7] on div at bounding box center [83, 8] width 10 height 10
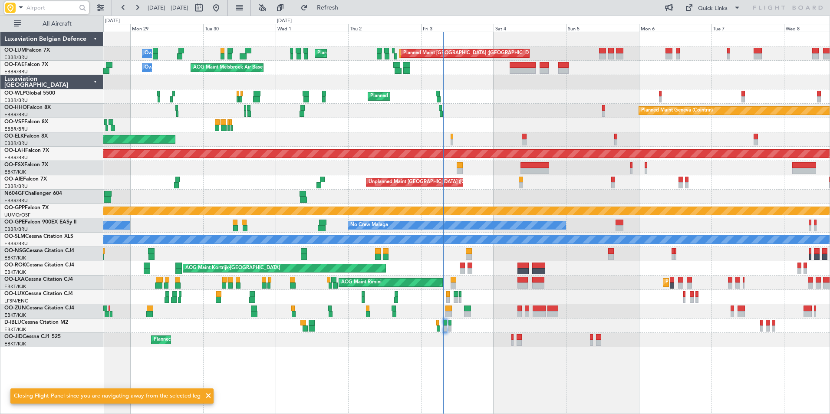
click at [488, 282] on div "Planned Maint Kortrijk-Wevelgem AOG Maint Rimini A/C Unavailable A/C Unavailabl…" at bounding box center [466, 283] width 726 height 14
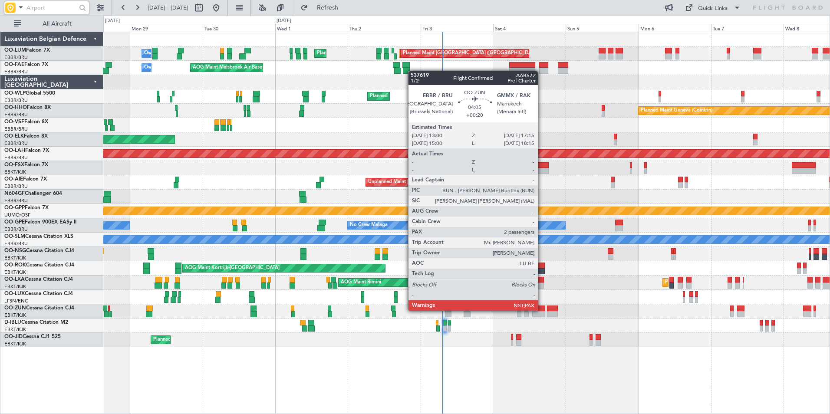
click at [542, 311] on div at bounding box center [538, 308] width 13 height 6
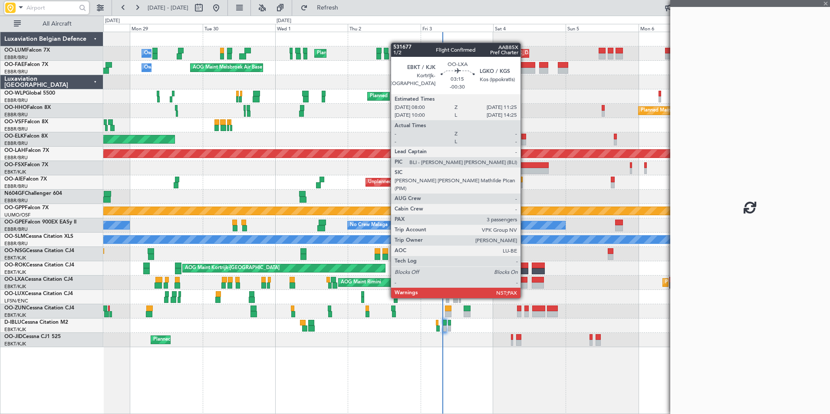
click at [519, 283] on div at bounding box center [522, 285] width 10 height 6
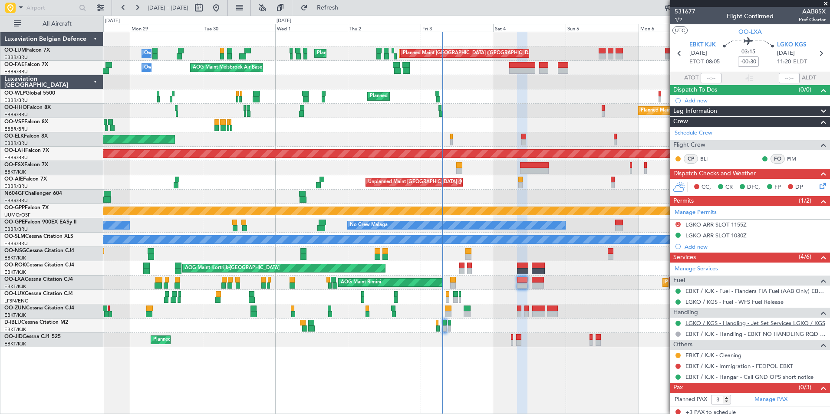
click at [702, 325] on link "LGKO / KGS - Handling - Jet Set Services LGKO / KGS" at bounding box center [755, 322] width 140 height 7
click at [746, 320] on link "LGKO / KGS - Handling - Jet Set Services LGKO / KGS" at bounding box center [755, 322] width 140 height 7
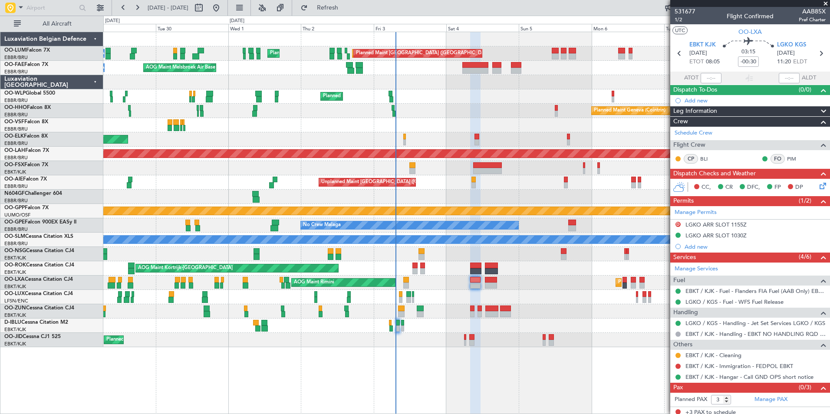
click at [475, 289] on div "AOG Maint Rimini Planned Maint Kortrijk-Wevelgem A/C Unavailable A/C Unavailabl…" at bounding box center [466, 283] width 726 height 14
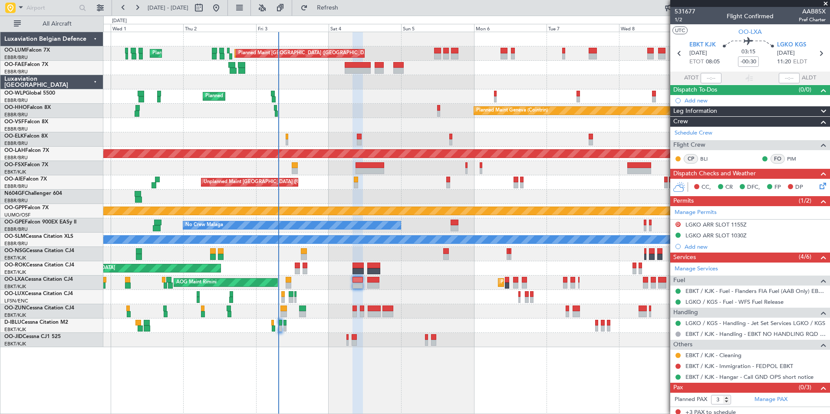
click at [437, 342] on div "Planned Maint Kortrijk-[GEOGRAPHIC_DATA]" at bounding box center [466, 340] width 726 height 14
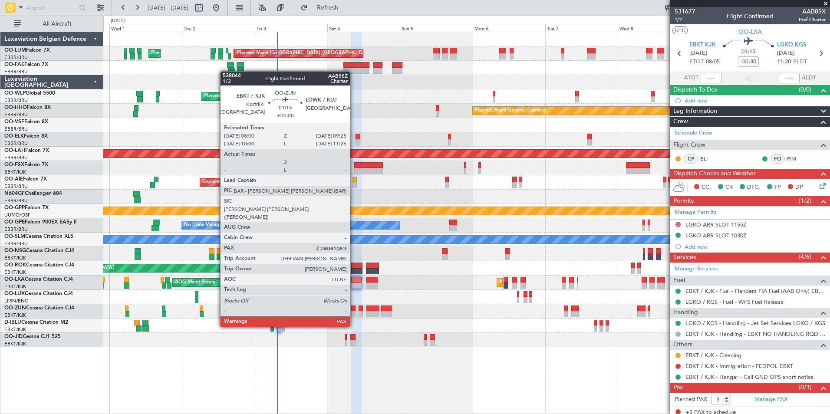
click at [354, 310] on div at bounding box center [353, 308] width 4 height 6
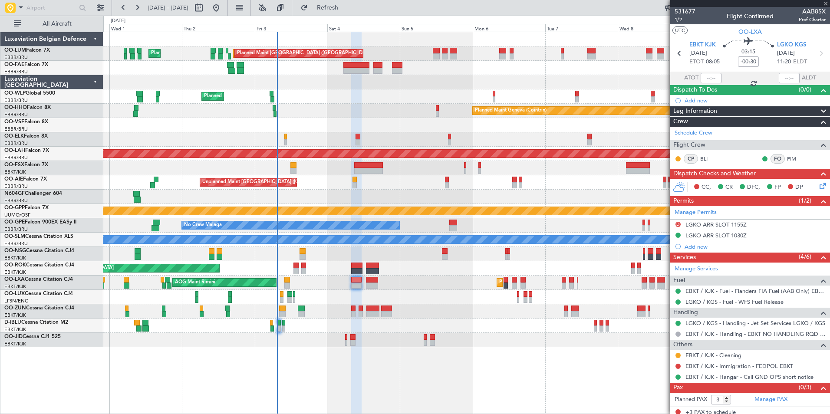
type input "2"
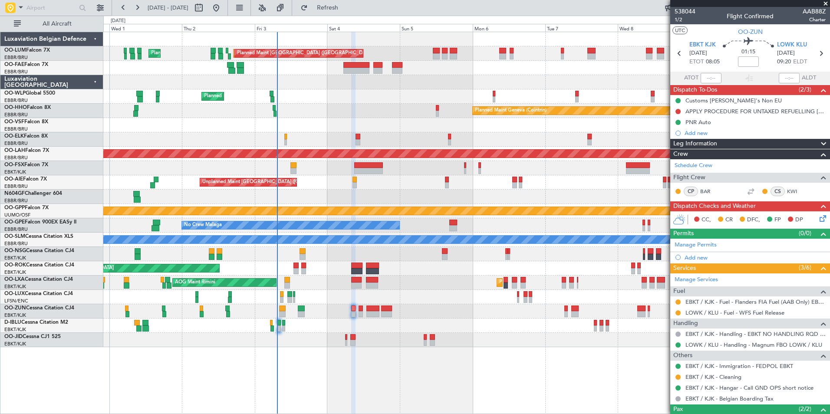
click at [363, 324] on div at bounding box center [466, 325] width 726 height 14
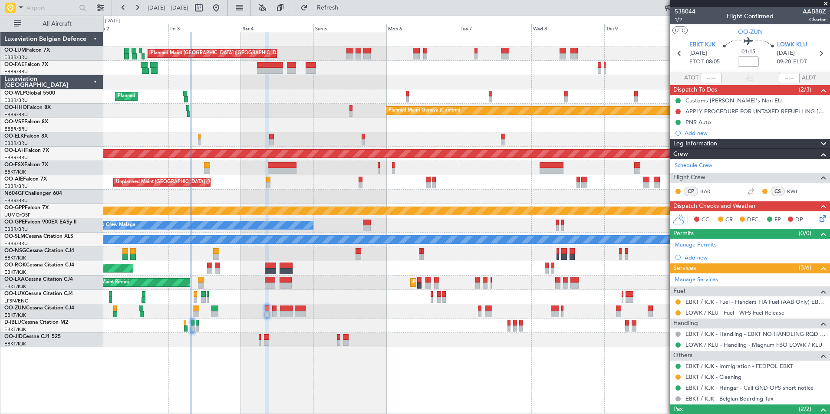
click at [680, 301] on div at bounding box center [677, 302] width 7 height 7
click at [677, 302] on button at bounding box center [677, 301] width 5 height 5
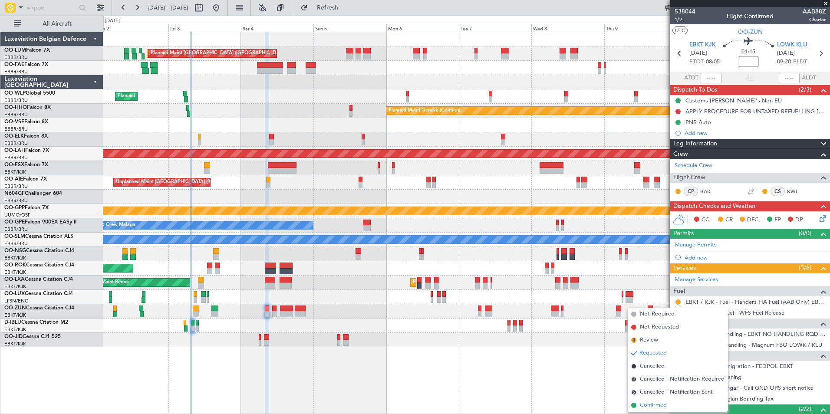
click at [652, 403] on span "Confirmed" at bounding box center [653, 405] width 27 height 9
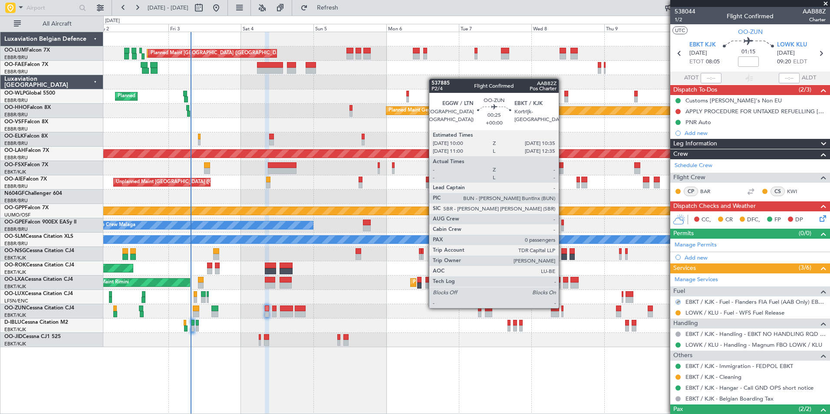
click at [562, 307] on div at bounding box center [562, 308] width 2 height 6
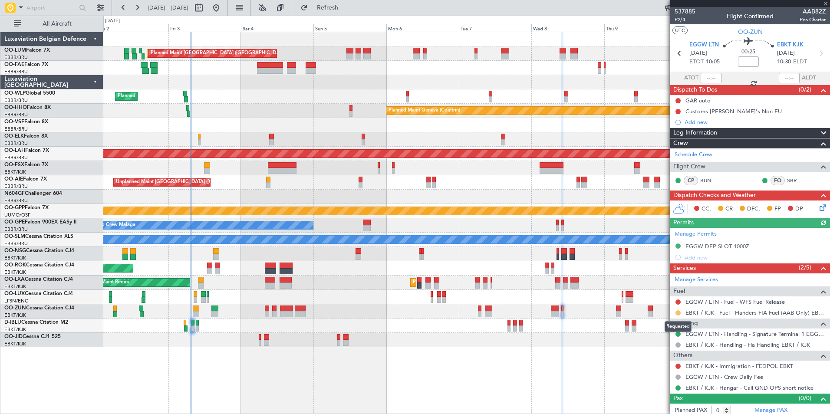
click at [677, 313] on button at bounding box center [677, 312] width 5 height 5
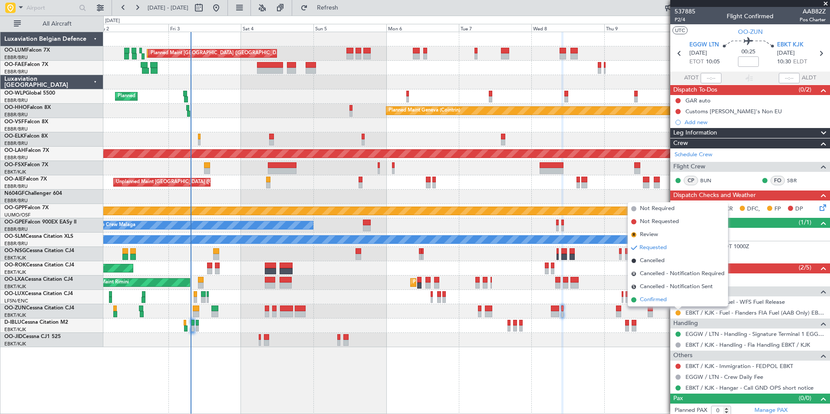
click at [659, 302] on span "Confirmed" at bounding box center [653, 299] width 27 height 9
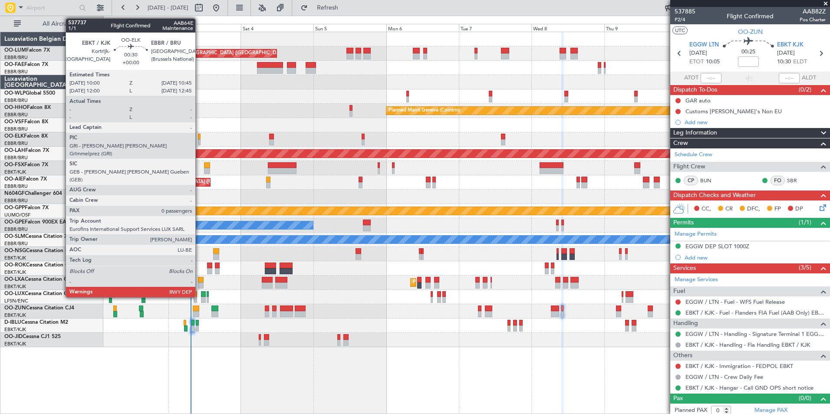
click at [199, 141] on div at bounding box center [199, 142] width 3 height 6
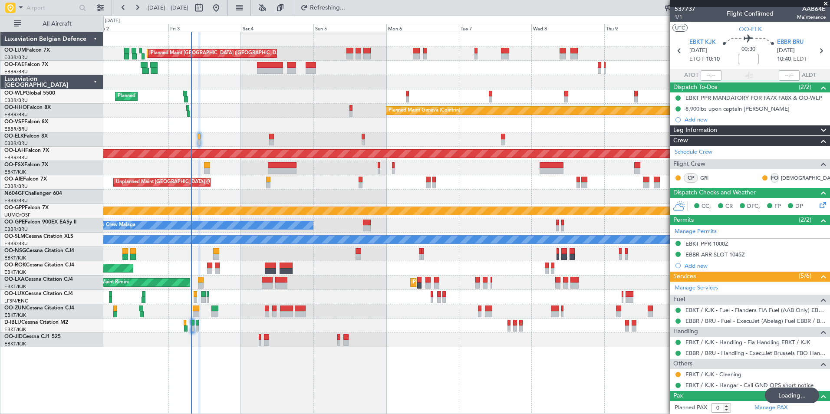
scroll to position [3, 0]
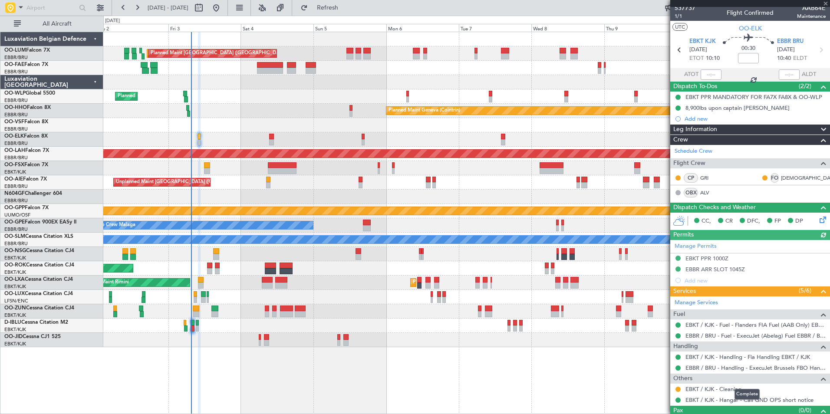
click at [764, 406] on div "Pax (0/0)" at bounding box center [750, 411] width 160 height 10
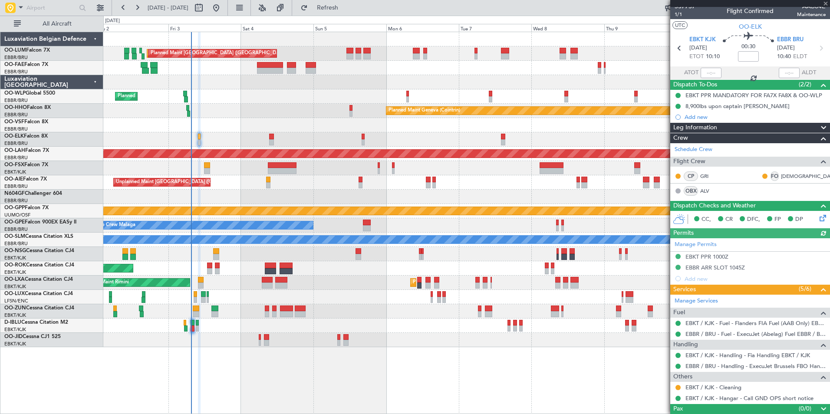
click at [768, 407] on div "Pax (0/0)" at bounding box center [750, 409] width 160 height 10
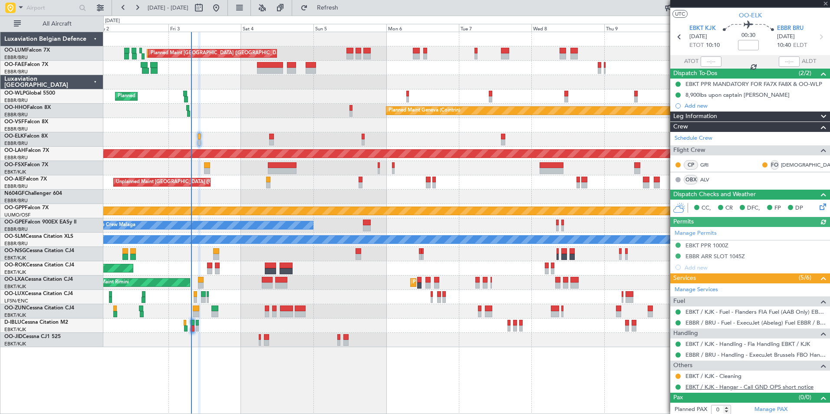
scroll to position [19, 0]
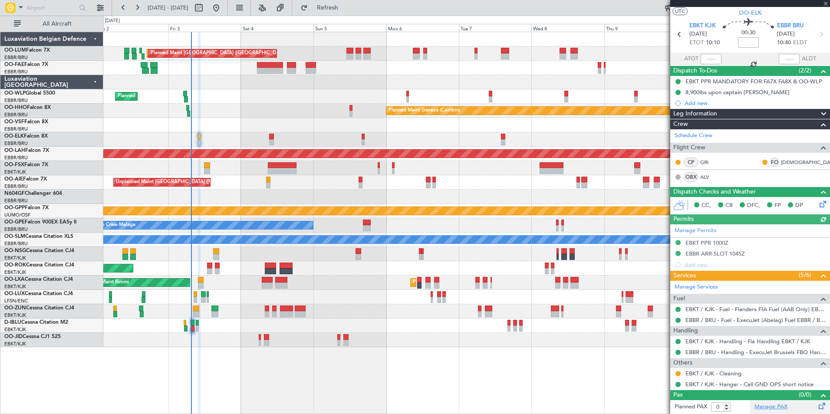
click at [770, 409] on link "Manage PAX" at bounding box center [770, 407] width 33 height 9
click at [346, 8] on span "Refresh" at bounding box center [327, 8] width 36 height 6
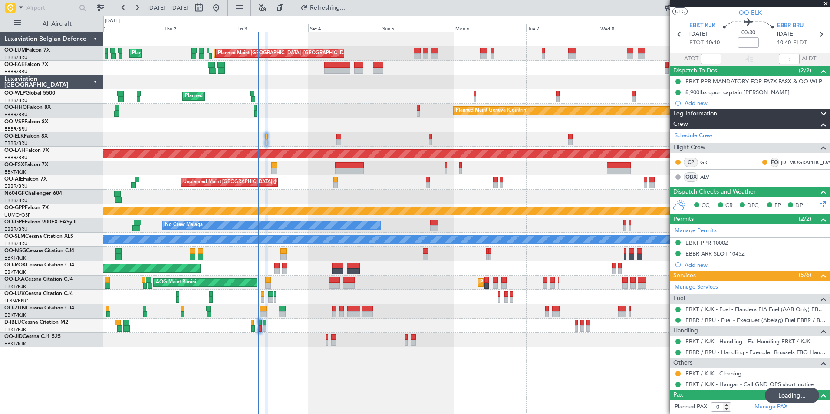
click at [362, 219] on div "Planned Maint [GEOGRAPHIC_DATA] ([GEOGRAPHIC_DATA] National) AOG Maint [GEOGRAP…" at bounding box center [466, 189] width 726 height 315
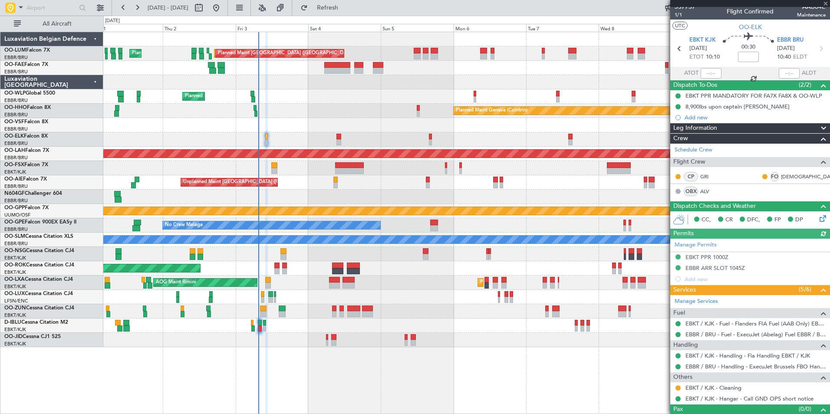
scroll to position [0, 0]
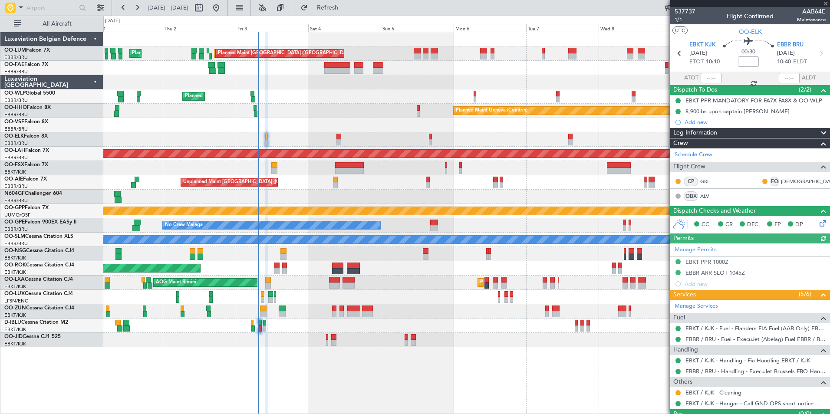
click at [681, 22] on span "1/1" at bounding box center [684, 19] width 21 height 7
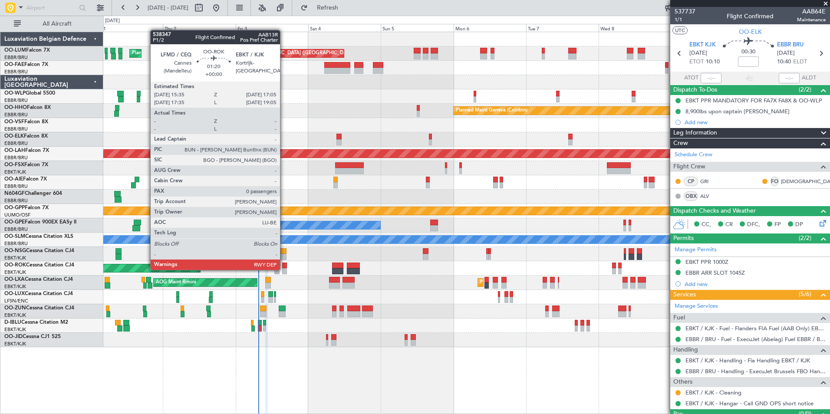
click at [284, 269] on div at bounding box center [284, 271] width 5 height 6
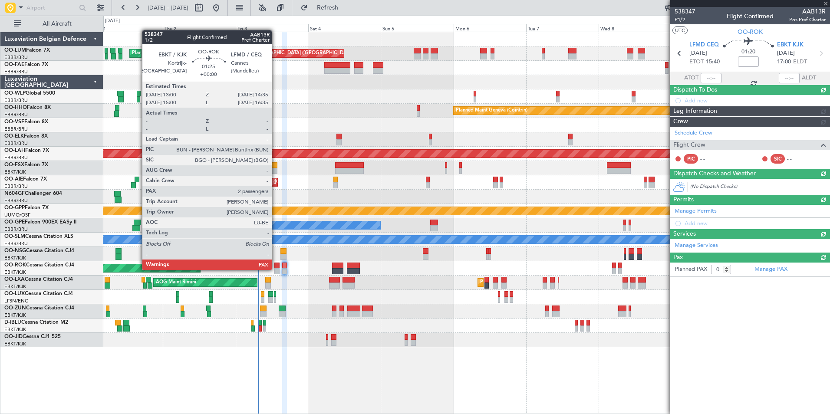
click at [276, 269] on div at bounding box center [276, 271] width 5 height 6
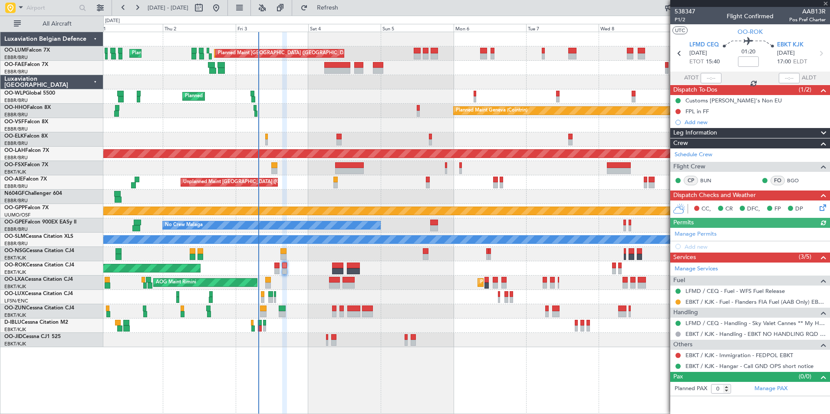
type input "3"
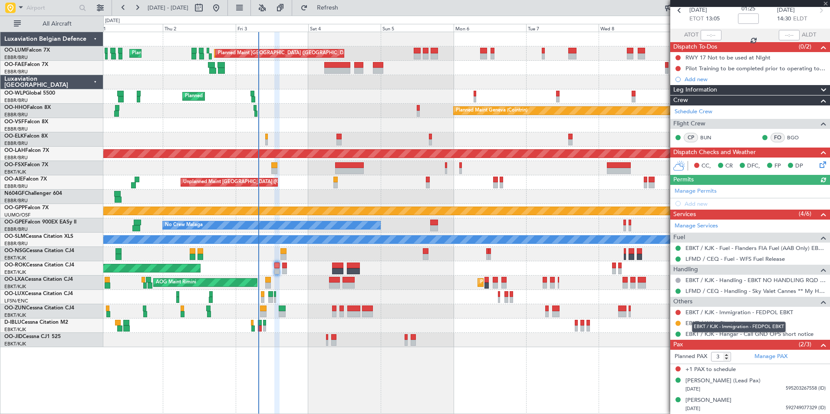
scroll to position [43, 0]
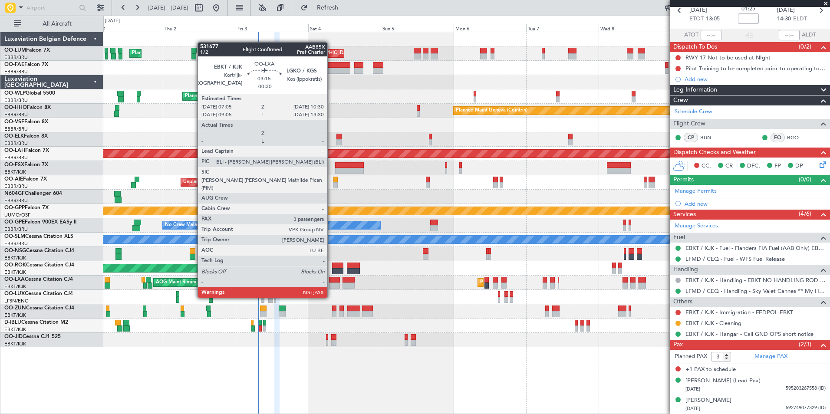
click at [331, 281] on div at bounding box center [334, 280] width 10 height 6
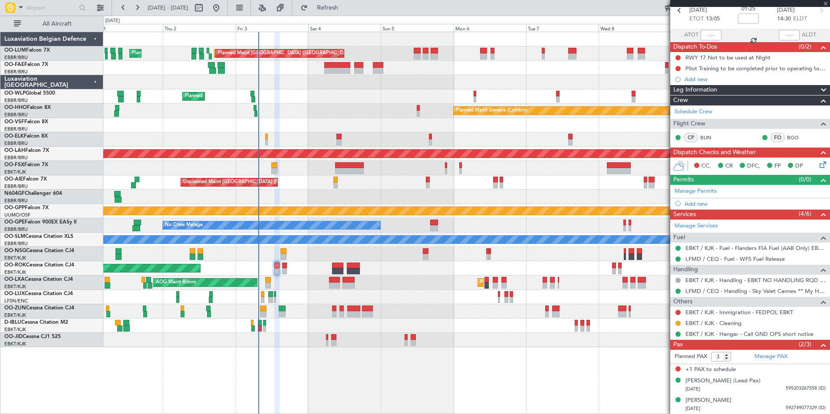
type input "-00:30"
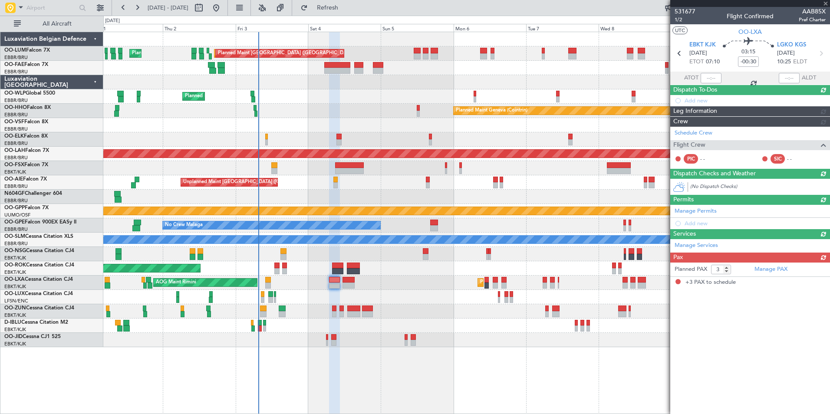
scroll to position [0, 0]
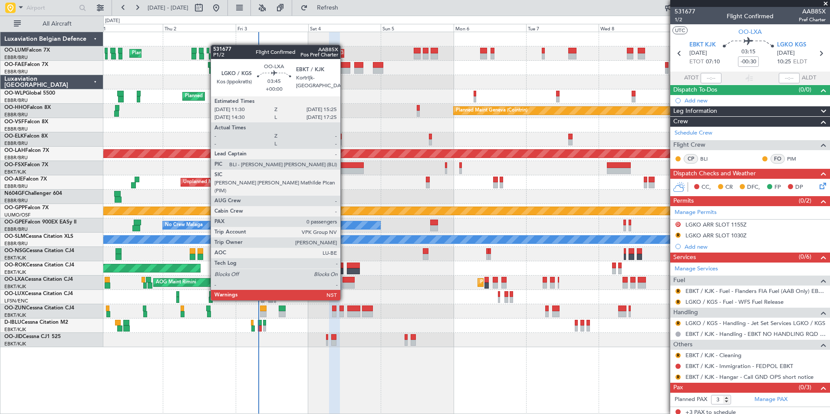
click at [344, 284] on div at bounding box center [348, 285] width 12 height 6
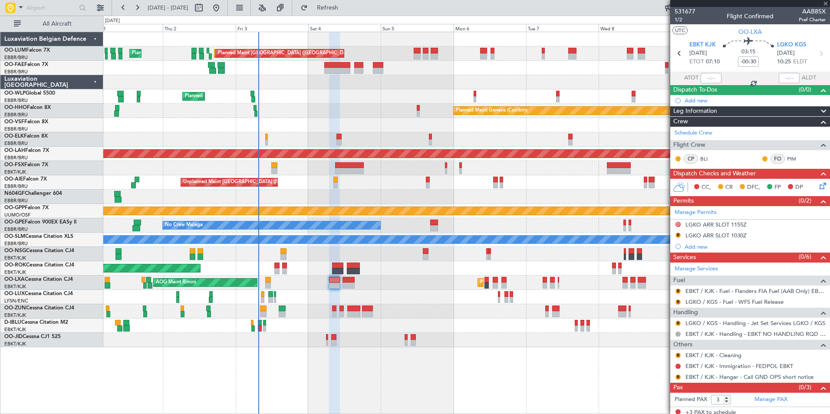
scroll to position [4, 0]
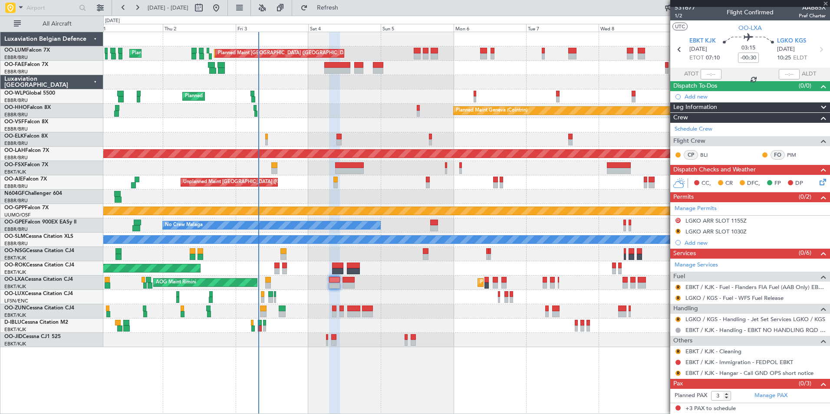
type input "0"
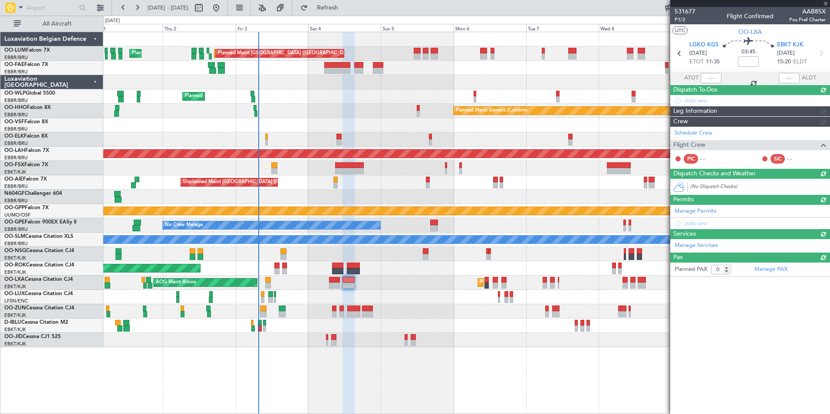
scroll to position [0, 0]
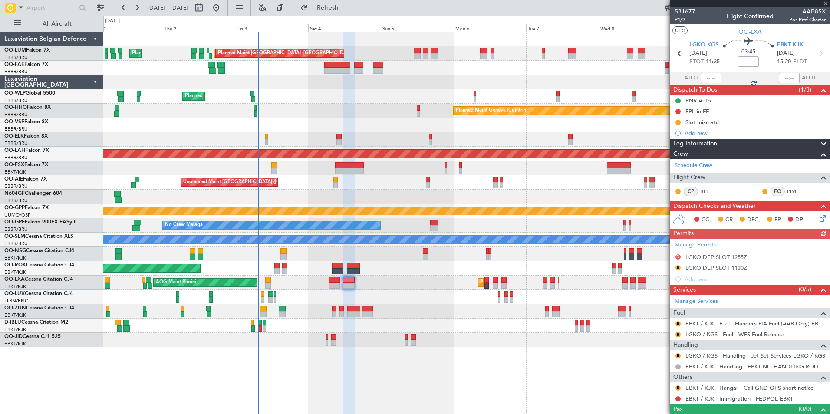
click at [326, 286] on div "Planned Maint Kortrijk-[GEOGRAPHIC_DATA] AOG Maint [GEOGRAPHIC_DATA]" at bounding box center [466, 283] width 726 height 14
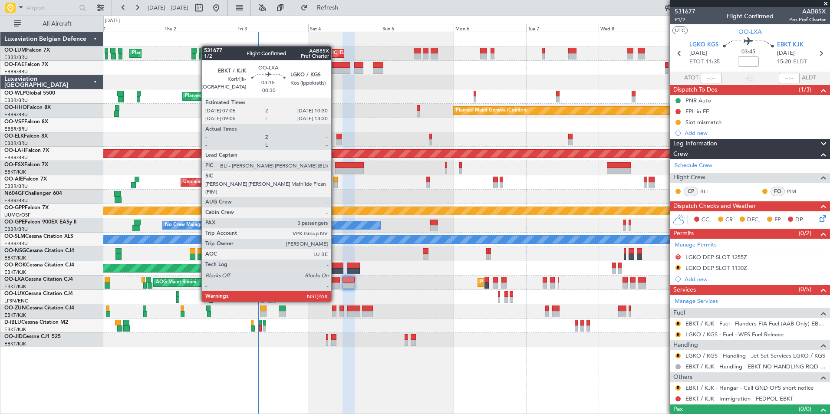
click at [335, 285] on div at bounding box center [334, 285] width 10 height 6
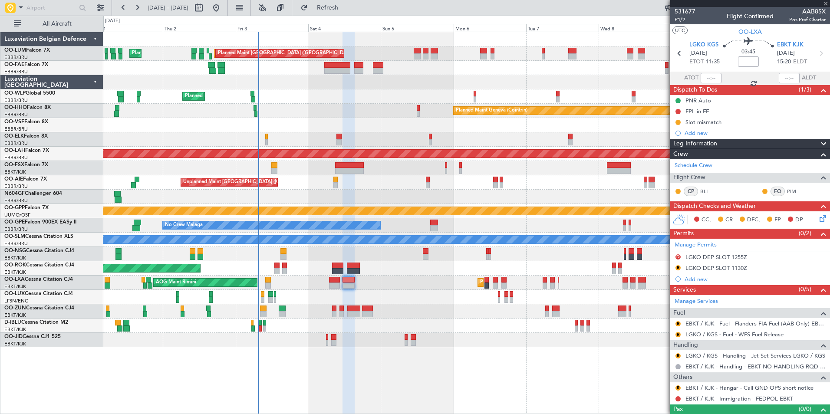
type input "-00:30"
type input "3"
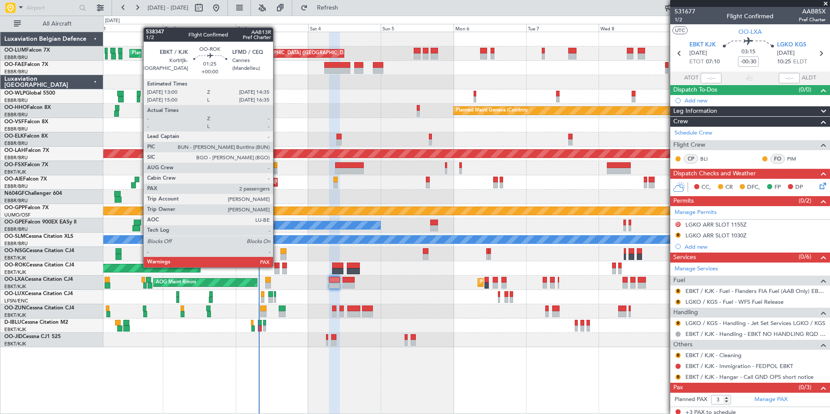
click at [277, 266] on div at bounding box center [276, 266] width 5 height 6
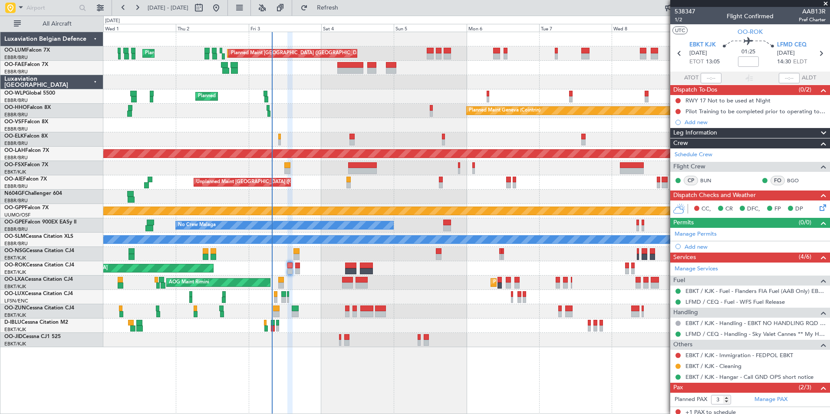
click at [311, 233] on div "A/C Unavailable [GEOGRAPHIC_DATA]" at bounding box center [466, 240] width 726 height 14
click at [287, 195] on div at bounding box center [466, 197] width 726 height 14
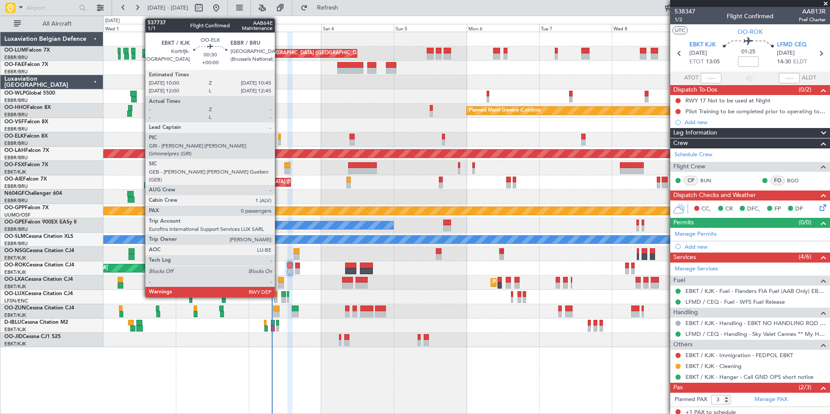
click at [279, 139] on div at bounding box center [279, 142] width 3 height 6
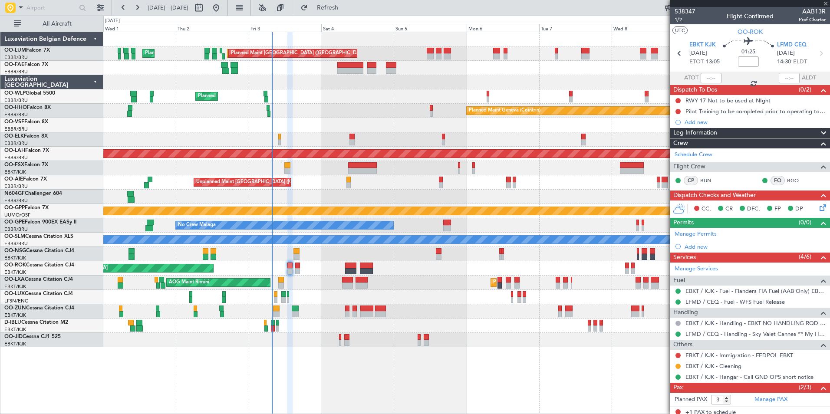
type input "0"
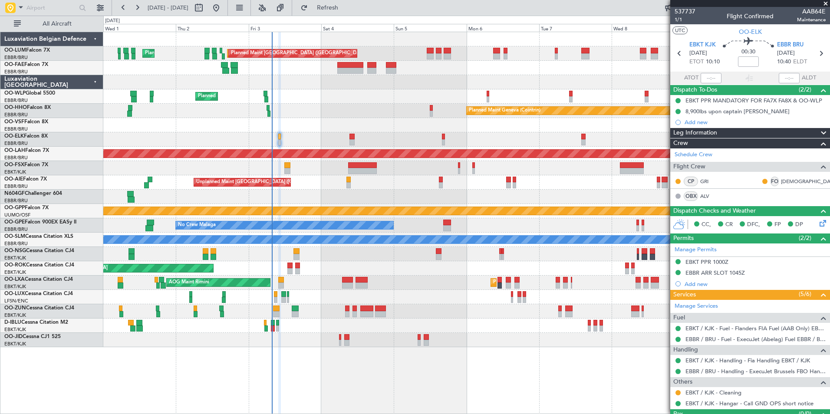
click at [254, 276] on div "Planned Maint [GEOGRAPHIC_DATA] ([GEOGRAPHIC_DATA] National) AOG Maint [GEOGRAP…" at bounding box center [466, 189] width 726 height 315
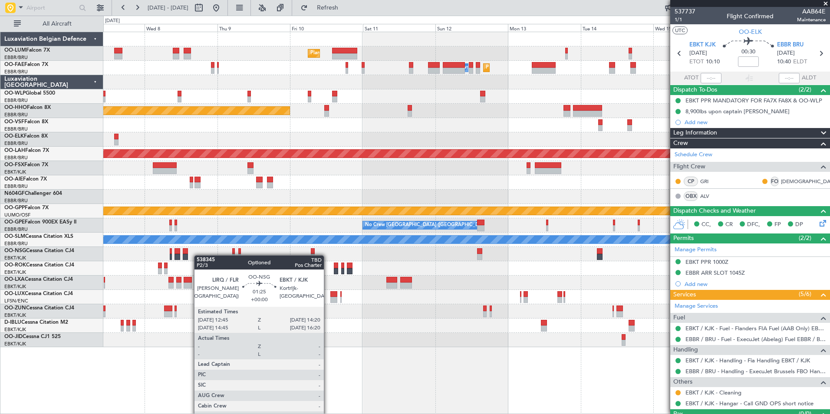
click at [193, 257] on div "Planned Maint [GEOGRAPHIC_DATA] ([GEOGRAPHIC_DATA] National) Owner [GEOGRAPHIC_…" at bounding box center [466, 189] width 726 height 315
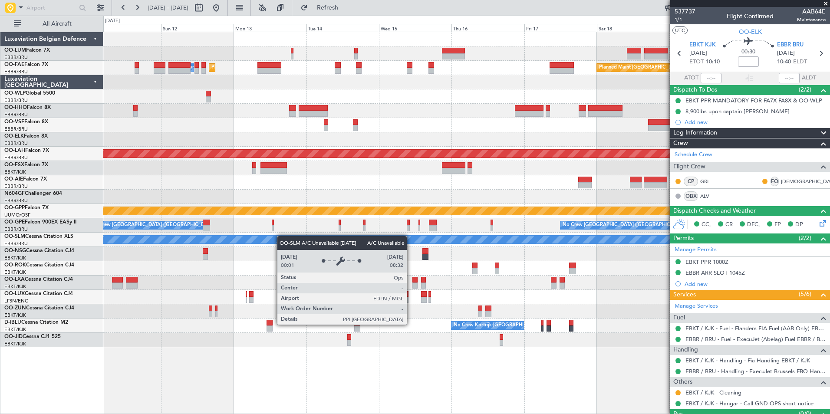
click at [230, 242] on div "Planned Maint [GEOGRAPHIC_DATA] ([GEOGRAPHIC_DATA] National) Owner [GEOGRAPHIC_…" at bounding box center [466, 189] width 726 height 315
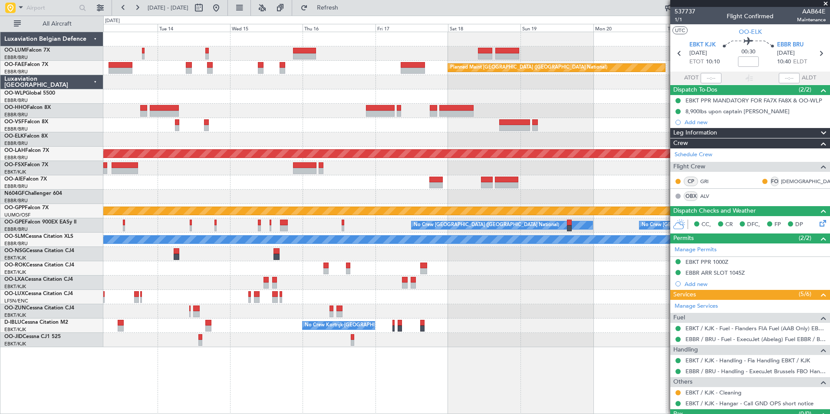
click at [248, 196] on div "Planned Maint [GEOGRAPHIC_DATA] ([GEOGRAPHIC_DATA] National) Owner [GEOGRAPHIC_…" at bounding box center [466, 189] width 726 height 315
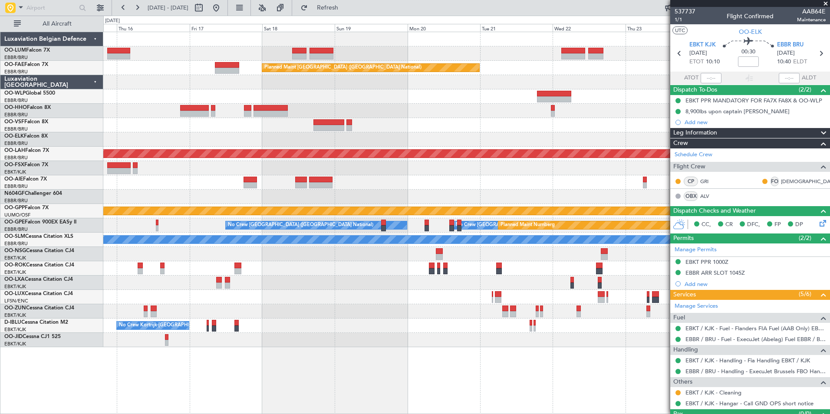
click at [274, 138] on div "Owner Melsbroek Air Base Owner [GEOGRAPHIC_DATA] Planned Maint [GEOGRAPHIC_DATA…" at bounding box center [466, 189] width 726 height 315
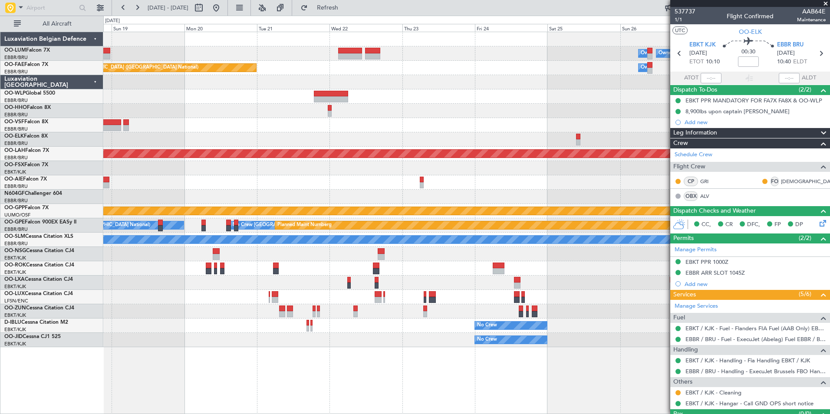
click at [473, 111] on div "Owner Melsbroek Air Base Owner [GEOGRAPHIC_DATA] Planned Maint [GEOGRAPHIC_DATA…" at bounding box center [466, 189] width 726 height 315
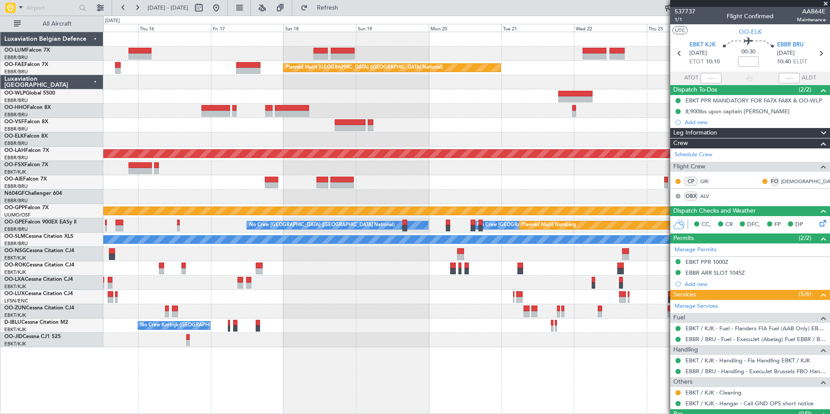
click at [211, 149] on div "Owner Melsbroek Air Base Owner [GEOGRAPHIC_DATA] Planned Maint [GEOGRAPHIC_DATA…" at bounding box center [466, 189] width 726 height 315
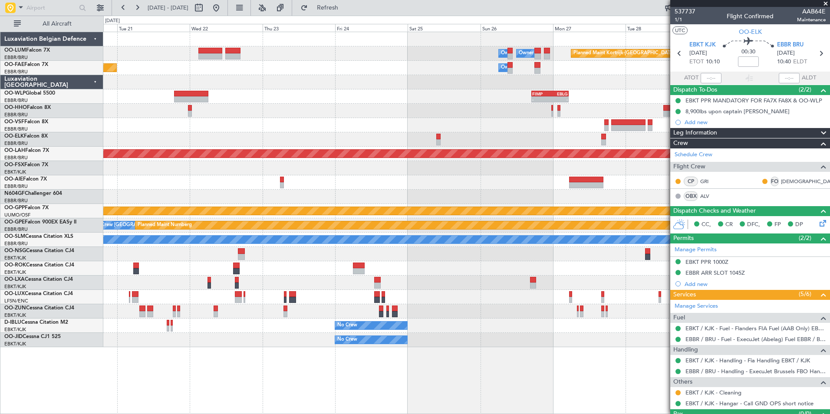
click at [365, 117] on div at bounding box center [466, 111] width 726 height 14
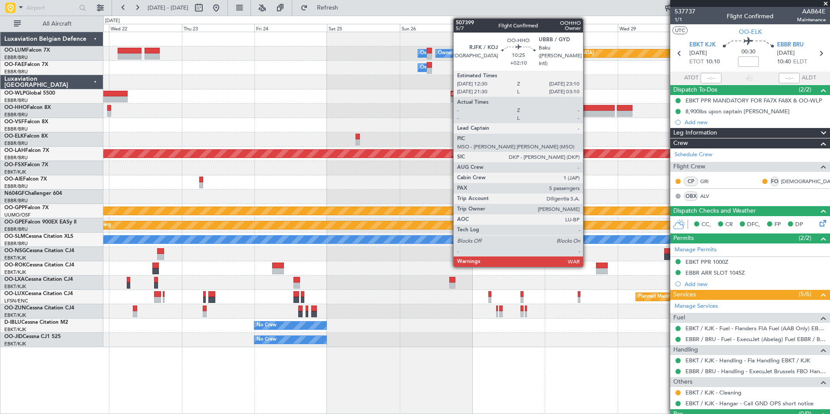
click at [587, 112] on div at bounding box center [598, 114] width 33 height 6
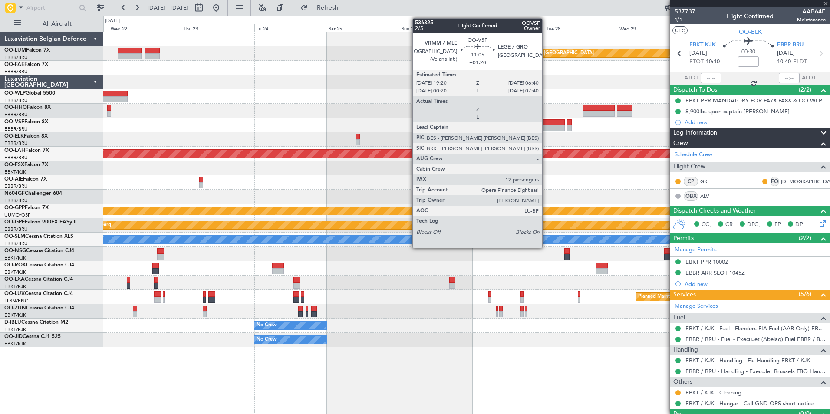
type input "+02:10"
type input "5"
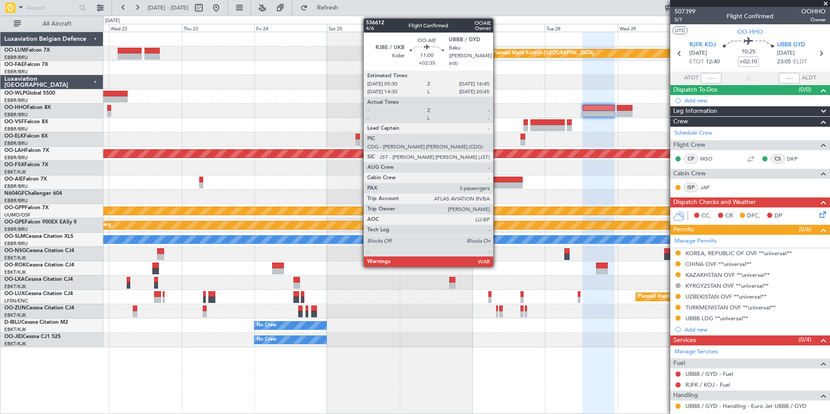
click at [497, 185] on div at bounding box center [505, 185] width 34 height 6
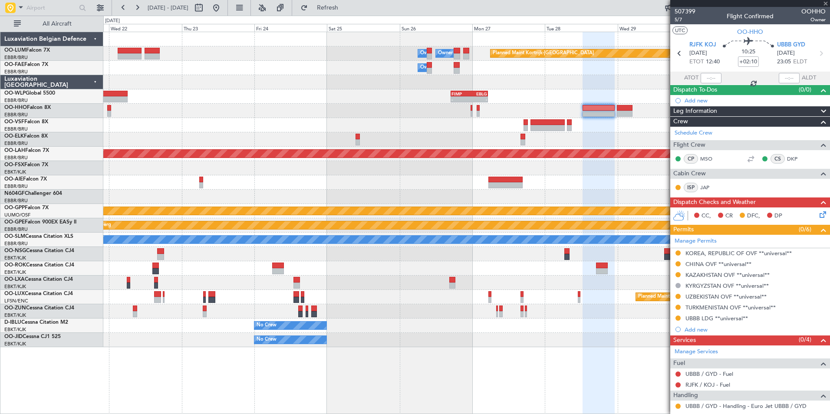
type input "+02:35"
type input "3"
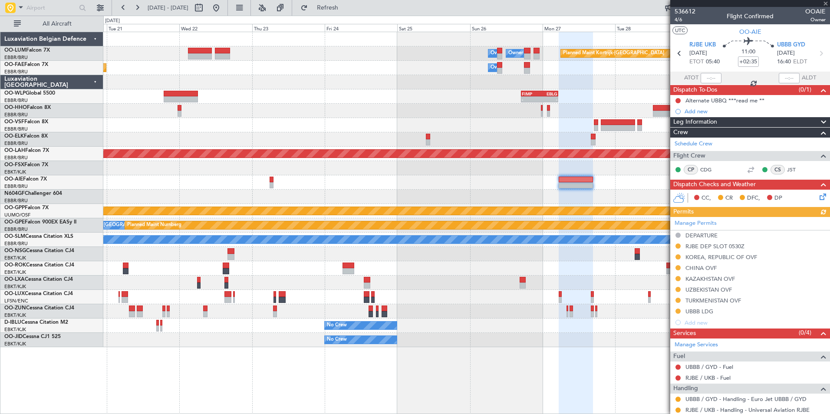
click at [470, 198] on div at bounding box center [466, 197] width 726 height 14
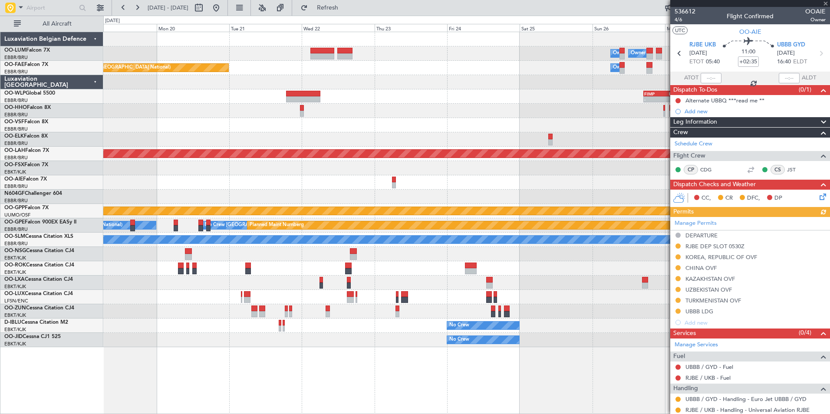
click at [515, 191] on div at bounding box center [466, 197] width 726 height 14
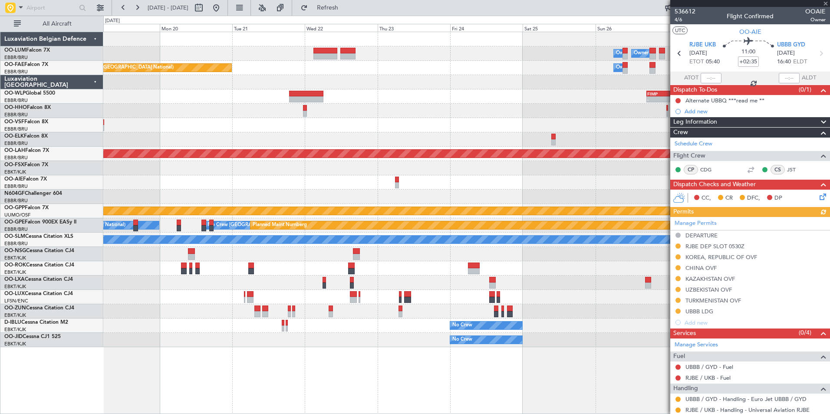
click at [460, 190] on div at bounding box center [466, 197] width 726 height 14
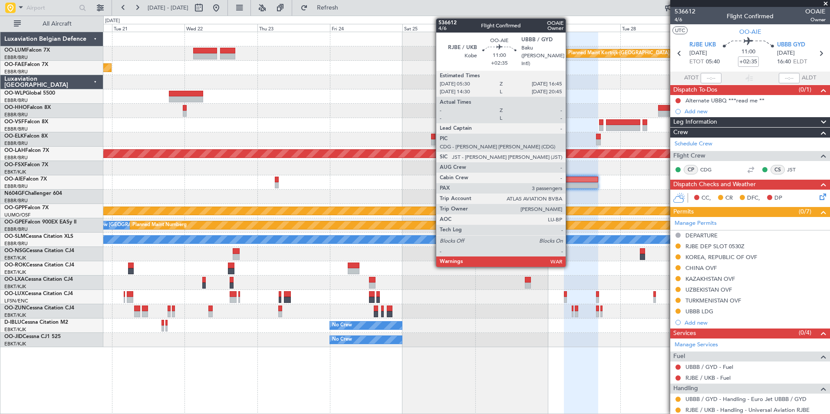
click at [489, 190] on div "Planned Maint Kortrijk-Wevelgem Owner Melsbroek Air Base Owner Melsbroek Air Ba…" at bounding box center [466, 189] width 726 height 315
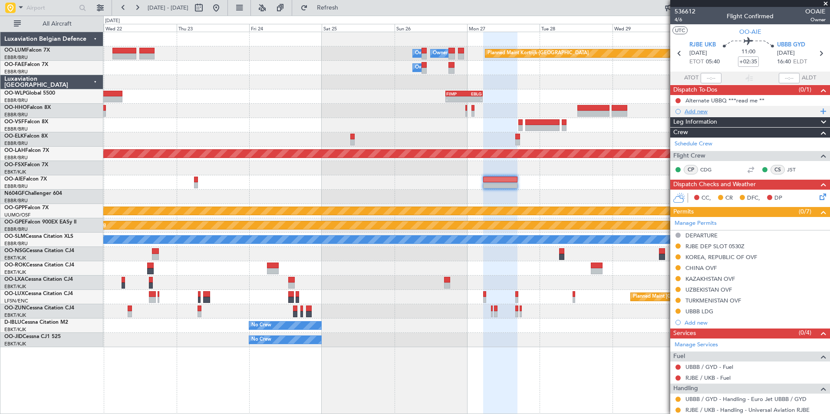
click at [689, 116] on div "Add new" at bounding box center [750, 111] width 160 height 11
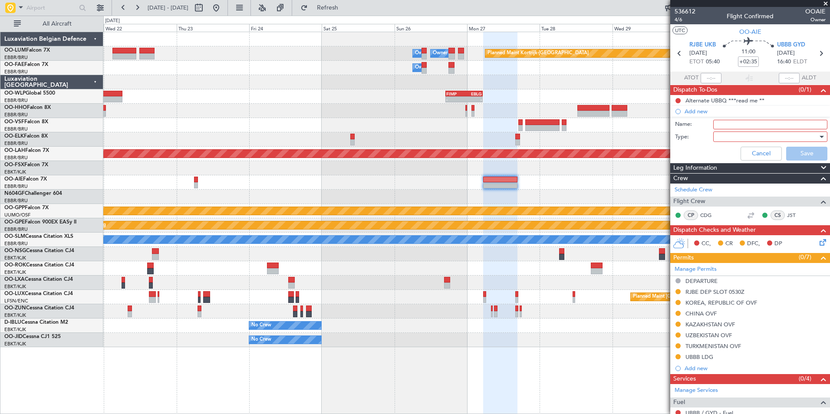
click at [728, 124] on input "Name:" at bounding box center [770, 125] width 114 height 10
type input "check Uzbekistan ICAO code (ETP)"
click at [726, 137] on div at bounding box center [766, 136] width 101 height 13
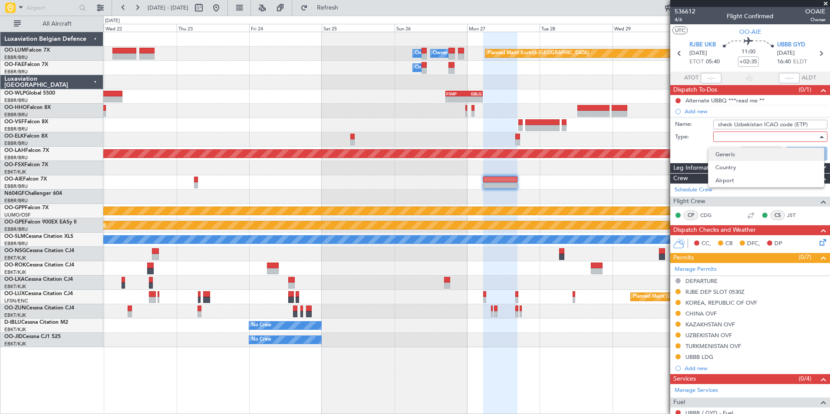
click at [727, 157] on span "Generic" at bounding box center [766, 154] width 102 height 13
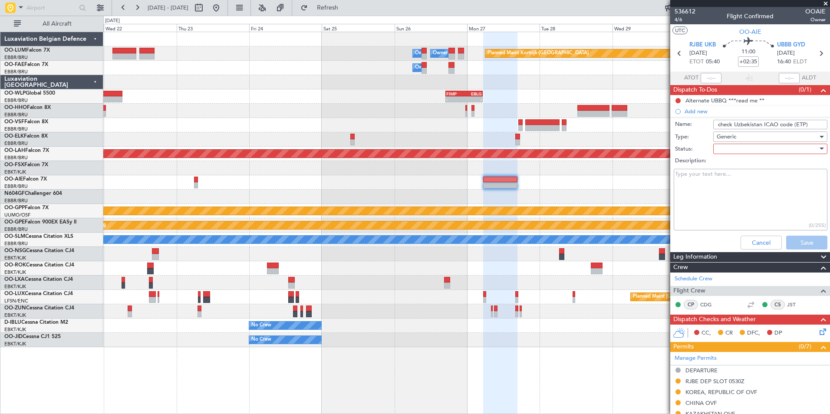
click at [726, 151] on div at bounding box center [766, 148] width 101 height 13
click at [729, 165] on span "Not Started" at bounding box center [766, 166] width 102 height 13
click at [713, 187] on textarea "Description:" at bounding box center [750, 200] width 154 height 62
drag, startPoint x: 716, startPoint y: 182, endPoint x: 667, endPoint y: 174, distance: 49.2
click at [667, 174] on fb-app "21 Oct 2025 - 31 Oct 2025 Refresh Quick Links All Aircraft Planned Maint Kortri…" at bounding box center [415, 210] width 830 height 407
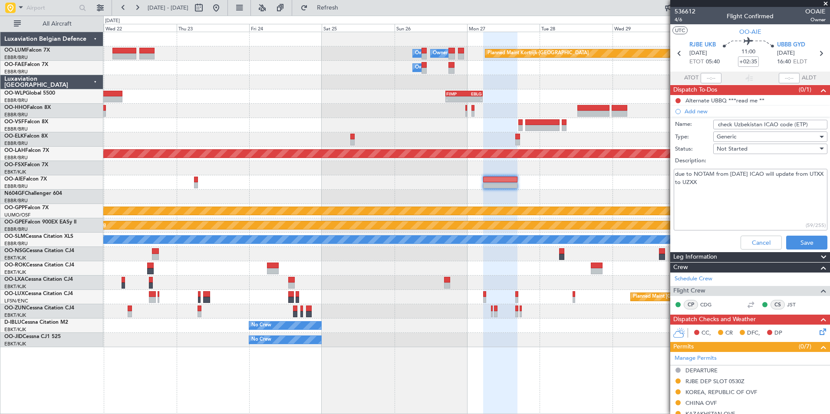
click at [734, 177] on textarea "due to NOTAM from 25 OCT ICAO will update from UTXX to UZXX" at bounding box center [750, 200] width 154 height 62
click at [746, 173] on textarea "due to NOTAM from 25 OCT ICAO will update from UTXX to UZXX" at bounding box center [750, 200] width 154 height 62
click at [742, 189] on textarea "due to NOTAM from 25 OCT 25 ICAO will update from UTXX to UZXX" at bounding box center [750, 200] width 154 height 62
drag, startPoint x: 739, startPoint y: 184, endPoint x: 723, endPoint y: 184, distance: 15.6
click at [675, 167] on div "due to NOTAM from 25 OCT 25 ICAO will update from UTXX to UZXX (62/255)" at bounding box center [750, 200] width 168 height 66
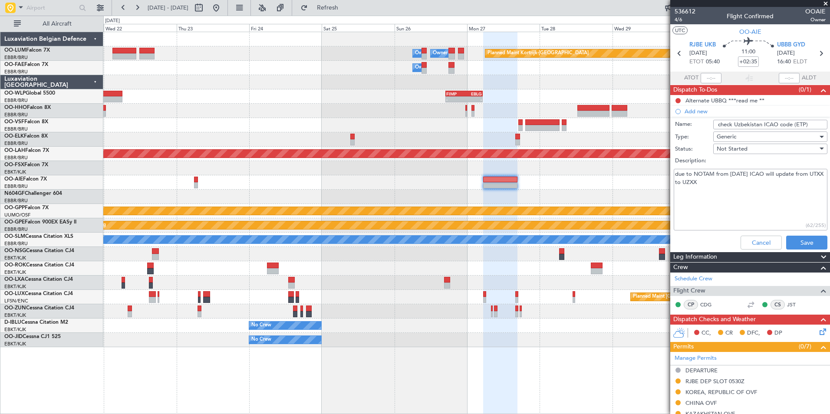
click at [764, 192] on textarea "due to NOTAM from 25 OCT 25 ICAO will update from UTXX to UZXX" at bounding box center [750, 200] width 154 height 62
drag, startPoint x: 722, startPoint y: 185, endPoint x: 665, endPoint y: 173, distance: 57.8
click at [665, 173] on fb-app "21 Oct 2025 - 31 Oct 2025 Refresh Quick Links All Aircraft Planned Maint Kortri…" at bounding box center [415, 210] width 830 height 407
click at [755, 202] on textarea "due to NOTAM from 25 OCT 25 ICAO will update from UTXX to UZXX" at bounding box center [750, 200] width 154 height 62
drag, startPoint x: 725, startPoint y: 174, endPoint x: 799, endPoint y: 184, distance: 74.5
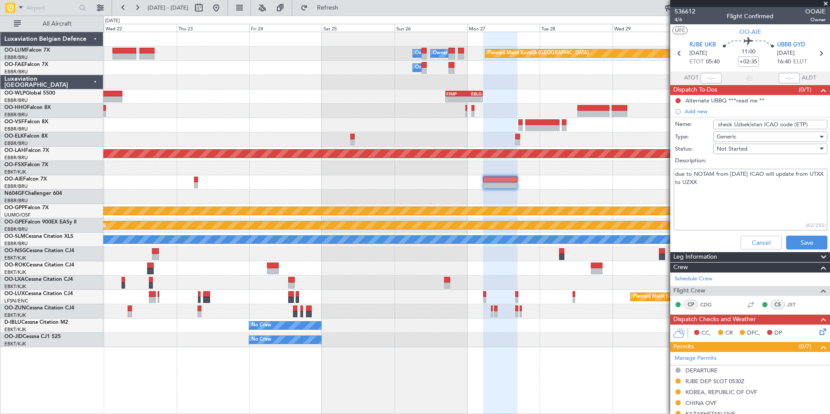
click at [806, 181] on textarea "due to NOTAM from 25 OCT 25 ICAO will update from UTXX to UZXX" at bounding box center [750, 200] width 154 height 62
click at [799, 184] on textarea "due to NOTAM from 25 OCT 25 ICAO will update from UTXX to UZXX" at bounding box center [750, 200] width 154 height 62
drag, startPoint x: 724, startPoint y: 184, endPoint x: 718, endPoint y: 179, distance: 8.6
click at [663, 166] on fb-app "21 Oct 2025 - 31 Oct 2025 Refresh Quick Links All Aircraft Planned Maint Kortri…" at bounding box center [415, 210] width 830 height 407
click at [770, 192] on textarea "due to NOTAM from 25 OCT 25 ICAO will update from UTXX to UZXX" at bounding box center [750, 200] width 154 height 62
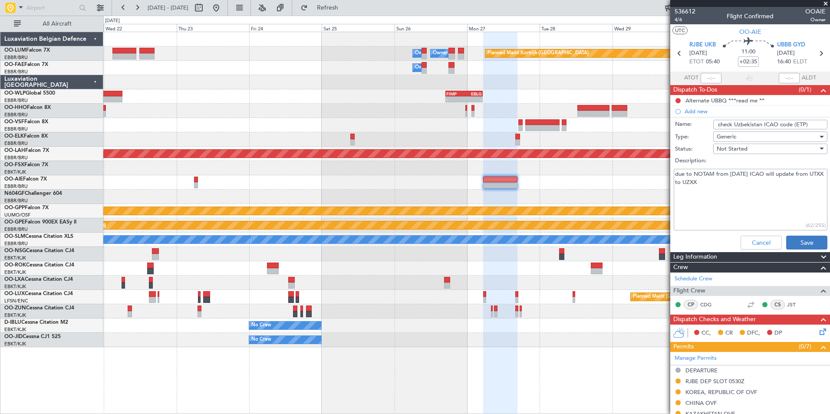
type textarea "due to NOTAM from 25 OCT 25 ICAO will update from UTXX to UZXX"
click at [806, 241] on button "Save" at bounding box center [806, 243] width 41 height 14
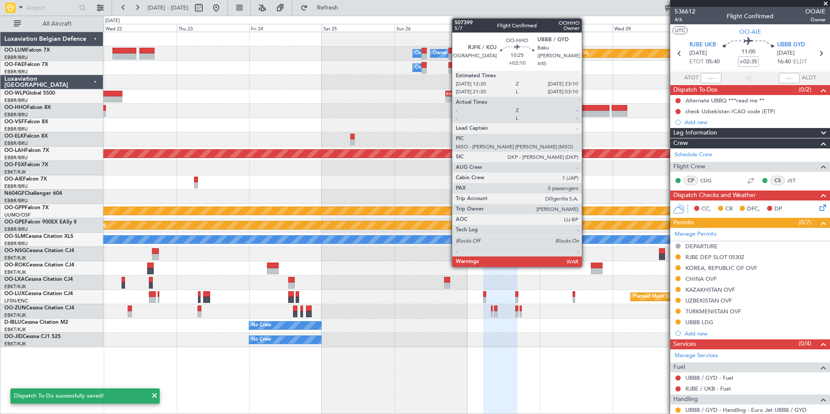
click at [585, 110] on div at bounding box center [593, 108] width 33 height 6
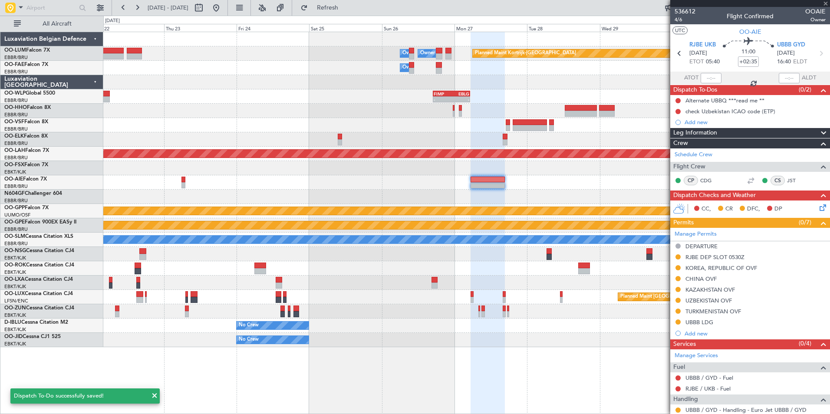
click at [556, 129] on div at bounding box center [466, 125] width 726 height 14
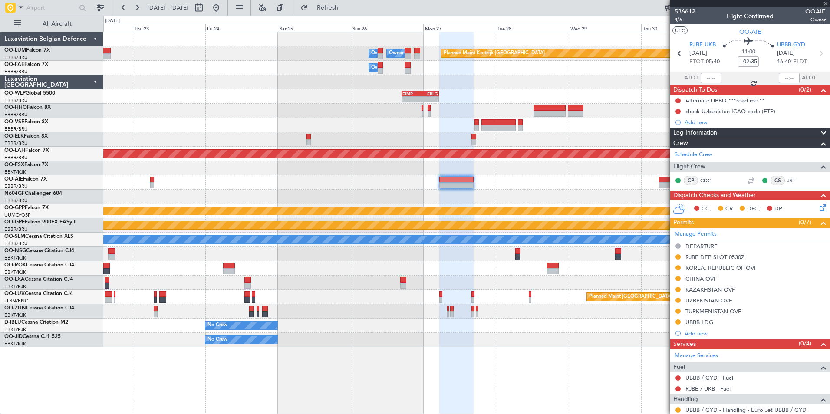
type input "+02:10"
type input "5"
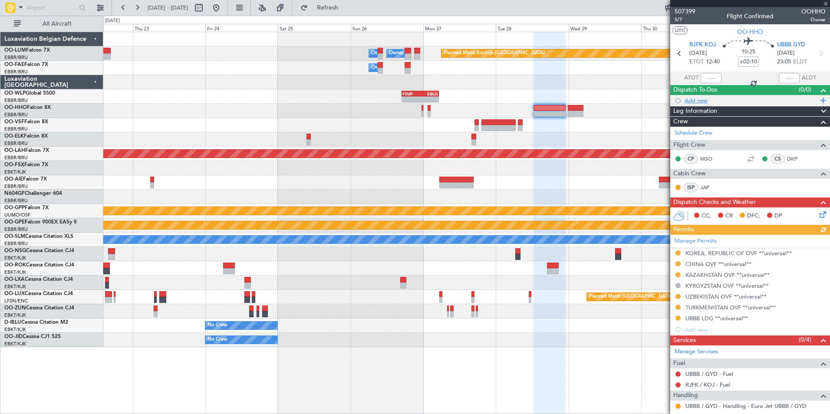
click at [699, 99] on div "Add new" at bounding box center [750, 100] width 133 height 7
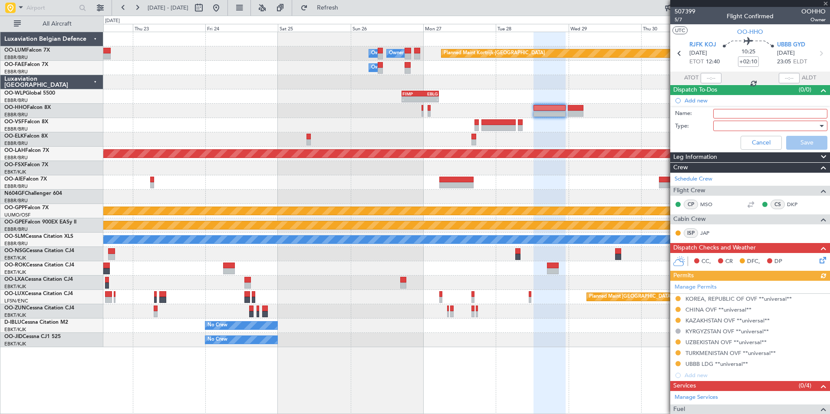
click at [724, 116] on input "Name:" at bounding box center [770, 114] width 114 height 10
type input "check Uzbekistan ICAO code (ETP)"
click at [742, 125] on div at bounding box center [766, 125] width 101 height 13
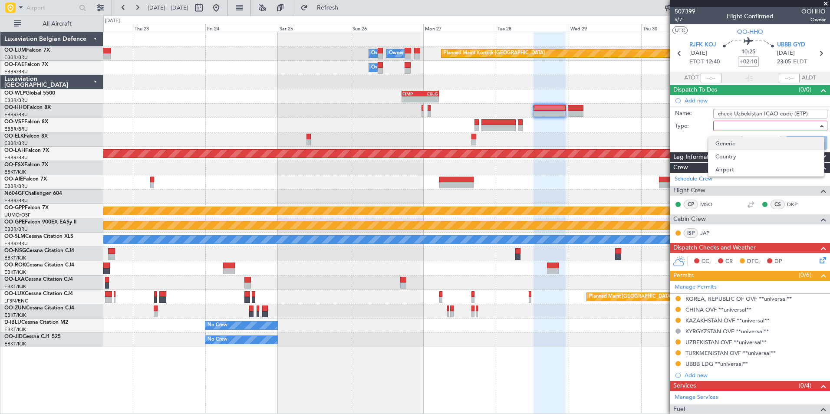
click at [726, 139] on span "Generic" at bounding box center [766, 143] width 102 height 13
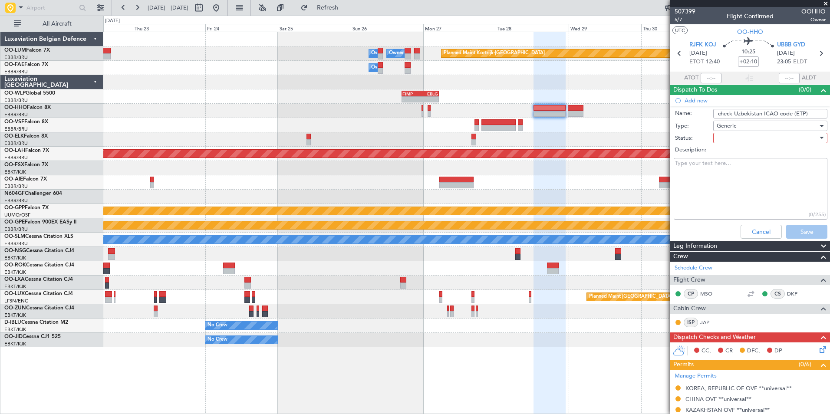
click at [728, 139] on div at bounding box center [766, 137] width 101 height 13
click at [729, 156] on span "Not Started" at bounding box center [766, 155] width 102 height 13
click at [715, 174] on textarea "Description:" at bounding box center [750, 189] width 154 height 62
paste textarea "due to NOTAM from 25 OCT ICAO will update from UTXX to UZXX"
drag, startPoint x: 682, startPoint y: 163, endPoint x: 786, endPoint y: 173, distance: 104.2
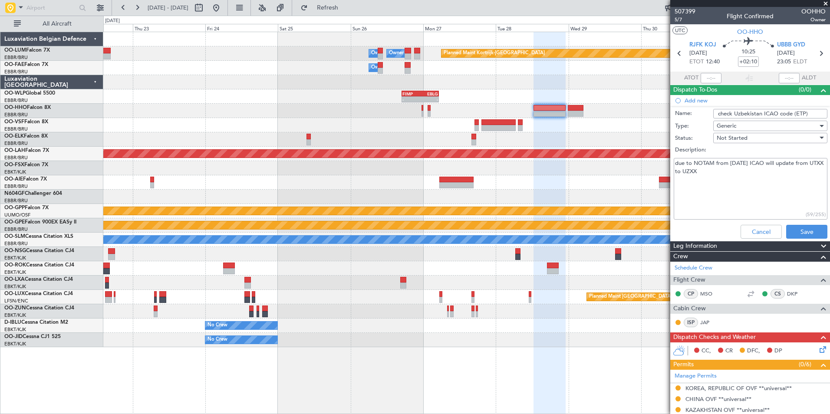
click at [786, 172] on textarea "due to NOTAM from 25 OCT ICAO will update from UTXX to UZXX" at bounding box center [750, 189] width 154 height 62
drag, startPoint x: 745, startPoint y: 187, endPoint x: 732, endPoint y: 176, distance: 17.0
click at [745, 187] on textarea "due to NOTAM from 25 OCT ICAO will update from UTXX to UZXX" at bounding box center [750, 189] width 154 height 62
click at [756, 182] on textarea "due to NOTAM from 25 OCT ICAO will update from UTXX to UZXX" at bounding box center [750, 189] width 154 height 62
type textarea "due to NOTAM from 25 OCT ICAO will update from UTXX to UZXX"
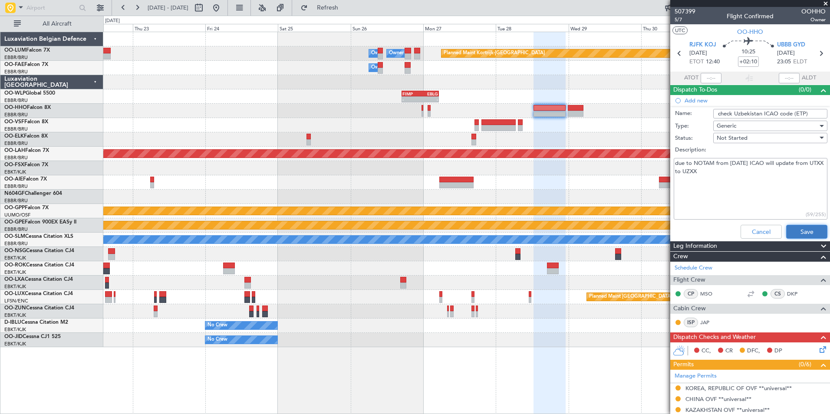
click at [798, 230] on button "Save" at bounding box center [806, 232] width 41 height 14
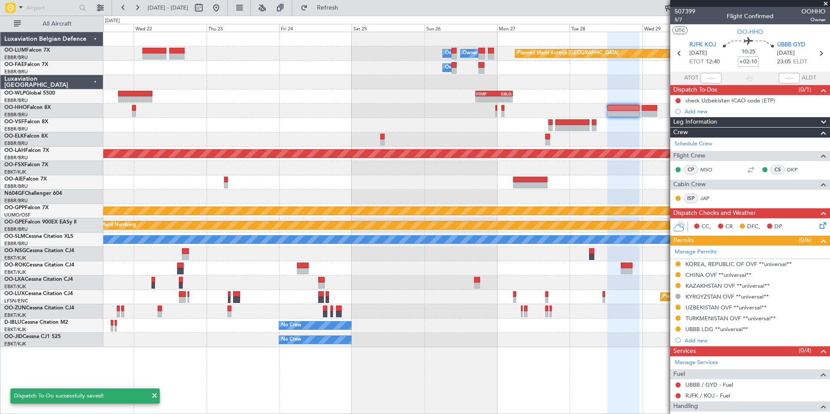
click at [570, 181] on div at bounding box center [466, 182] width 726 height 14
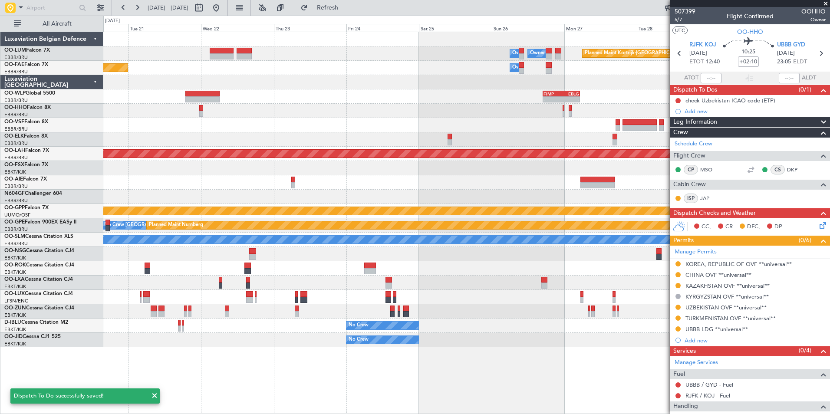
click at [542, 180] on div at bounding box center [466, 182] width 726 height 14
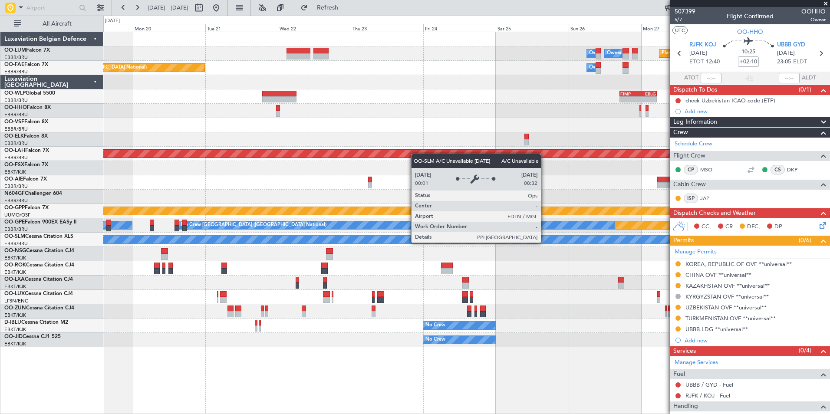
click at [0, 375] on html "19 Oct 2025 - 29 Oct 2025 Refresh Quick Links All Aircraft Planned Maint Kortri…" at bounding box center [415, 207] width 830 height 414
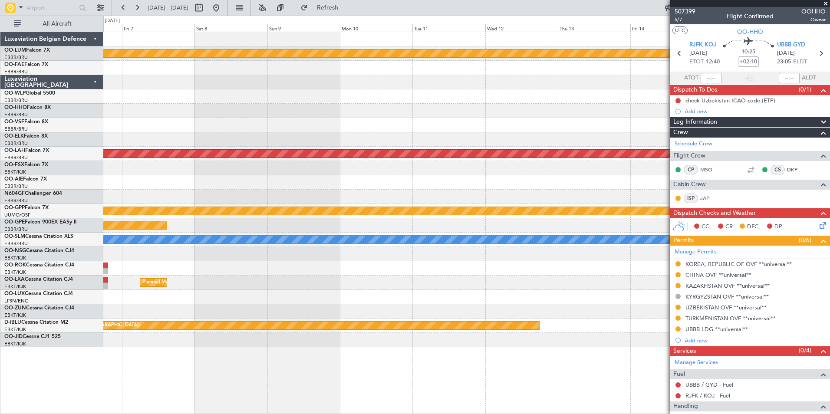
click at [0, 379] on html "19 Oct 2025 - 29 Oct 2025 Refresh Quick Links All Aircraft Planned Maint Kortri…" at bounding box center [415, 207] width 830 height 414
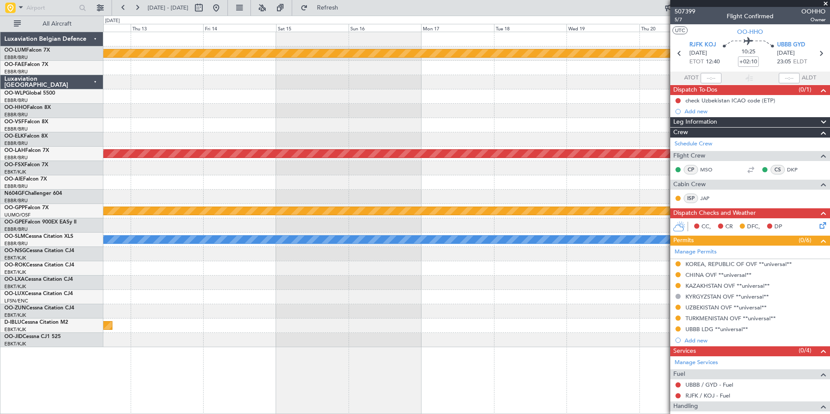
click at [0, 392] on html "19 Oct 2025 - 29 Oct 2025 Refresh Quick Links All Aircraft Planned Maint Kortri…" at bounding box center [415, 207] width 830 height 414
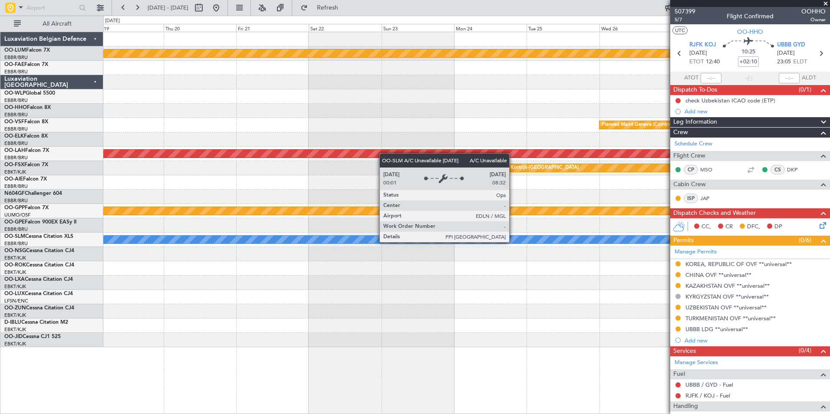
click at [0, 379] on html "19 Oct 2025 - 29 Oct 2025 Refresh Quick Links All Aircraft Planned Maint Kortri…" at bounding box center [415, 207] width 830 height 414
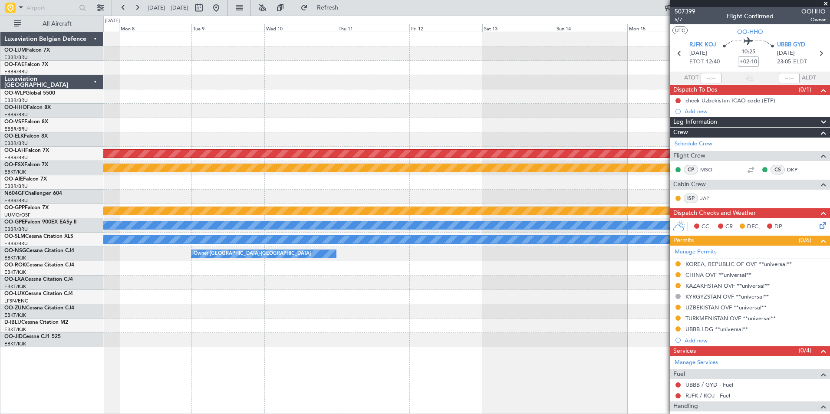
click at [0, 357] on html "19 Oct 2025 - 29 Oct 2025 Refresh Quick Links All Aircraft Planned Maint Kortri…" at bounding box center [415, 207] width 830 height 414
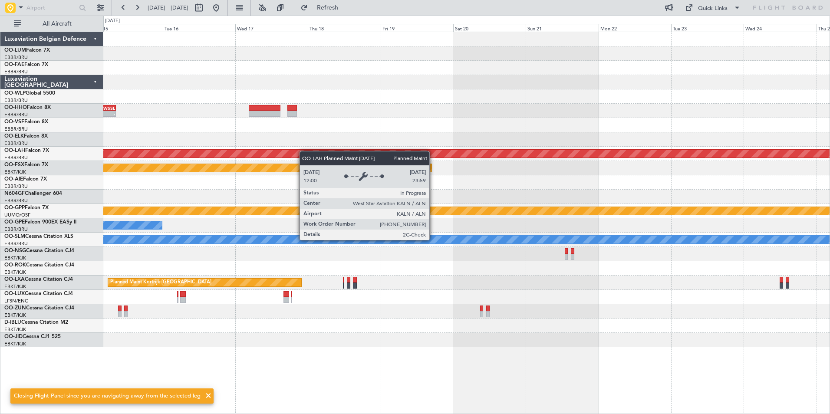
click at [257, 157] on div "- - LSGG 20:30 Z WSSL 08:40 Z Planned Maint Alton-st Louis (St Louis Regl) Plan…" at bounding box center [466, 189] width 726 height 315
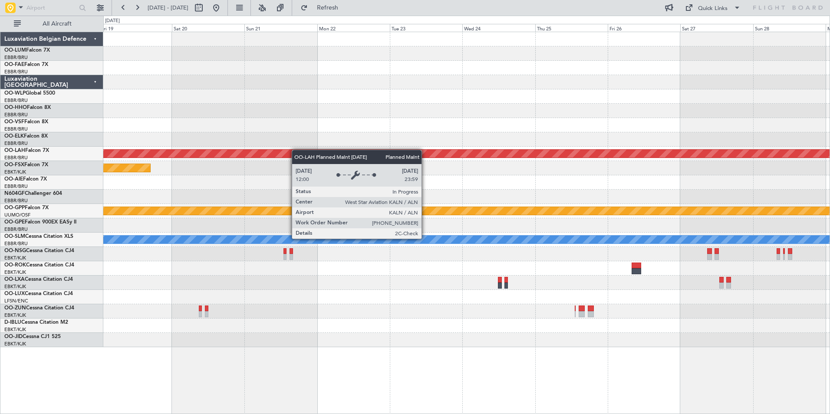
click at [224, 154] on div "Planned Maint Alton-st Louis (St Louis Regl) Planned Maint Kortrijk-Wevelgem Gr…" at bounding box center [466, 189] width 726 height 315
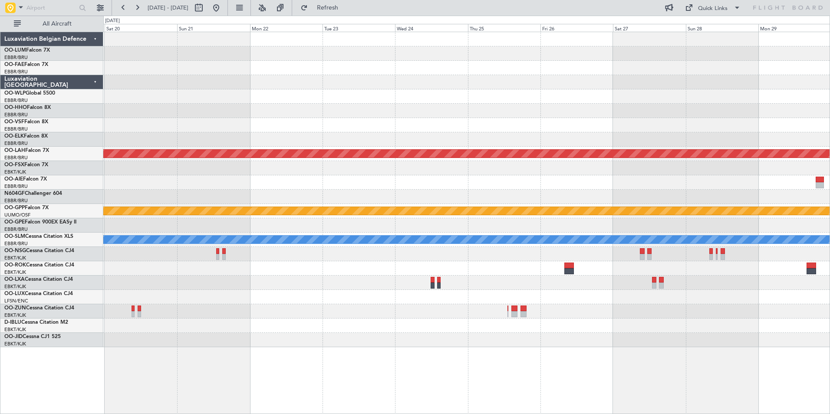
click at [306, 131] on div at bounding box center [466, 125] width 726 height 14
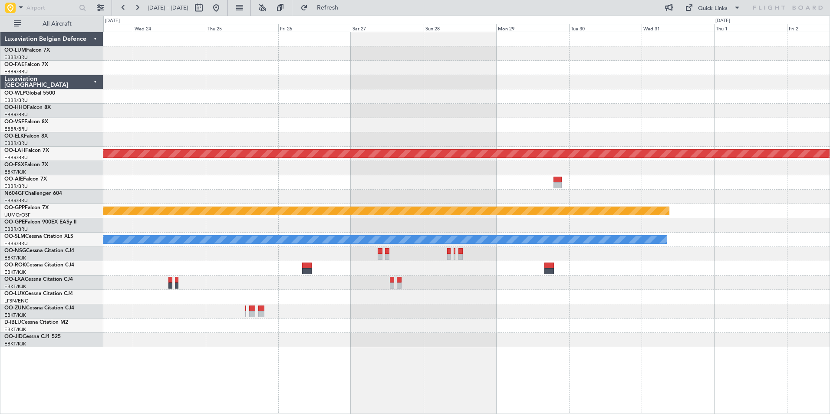
click at [388, 166] on div at bounding box center [466, 168] width 726 height 14
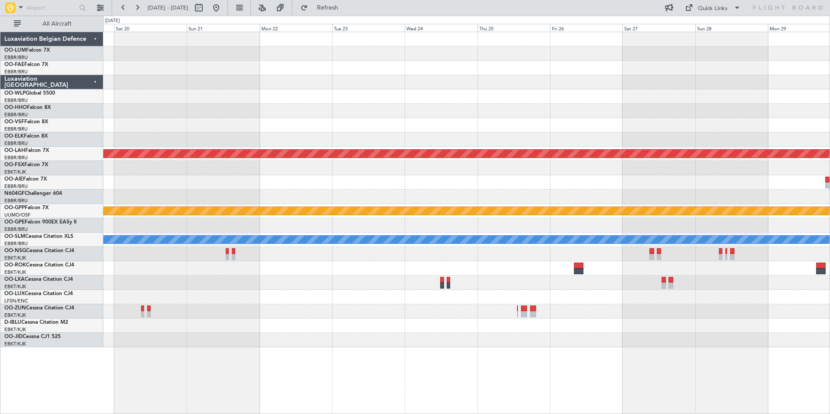
click at [563, 133] on div "Planned Maint Alton-st Louis (St Louis Regl) Planned Maint Kortrijk-Wevelgem Gr…" at bounding box center [466, 189] width 726 height 315
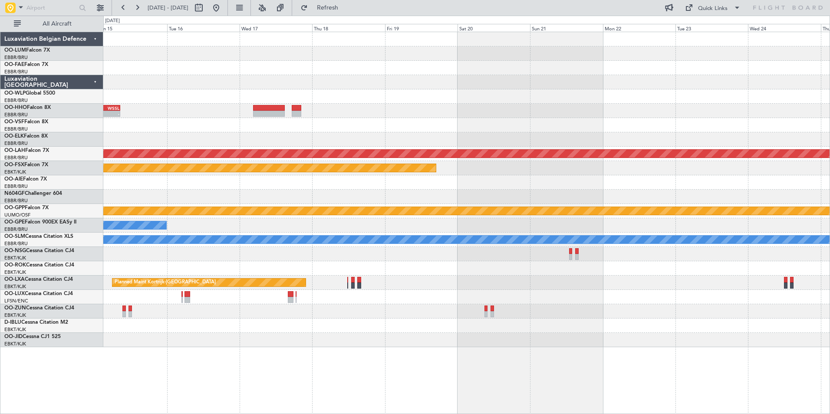
click at [699, 143] on div "LSGG 20:30 Z WSSL 08:40 Z - - Planned Maint Alton-st Louis (St Louis Regl) Plan…" at bounding box center [466, 189] width 726 height 315
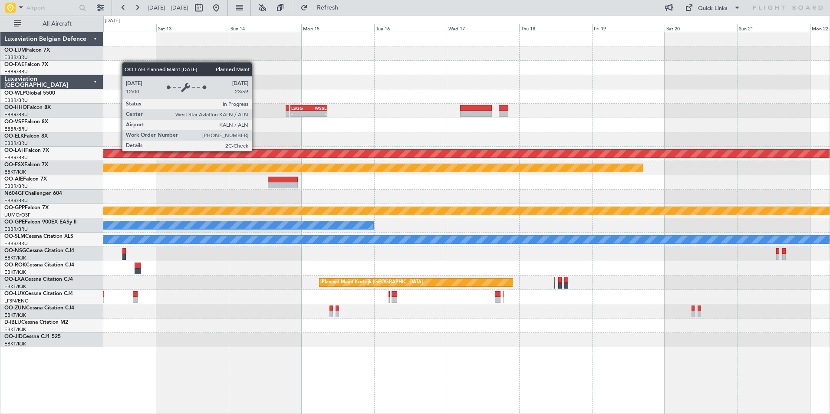
click at [450, 156] on div "Planned Maint [PERSON_NAME]-[GEOGRAPHIC_DATA][PERSON_NAME] ([GEOGRAPHIC_DATA][P…" at bounding box center [466, 154] width 2177 height 8
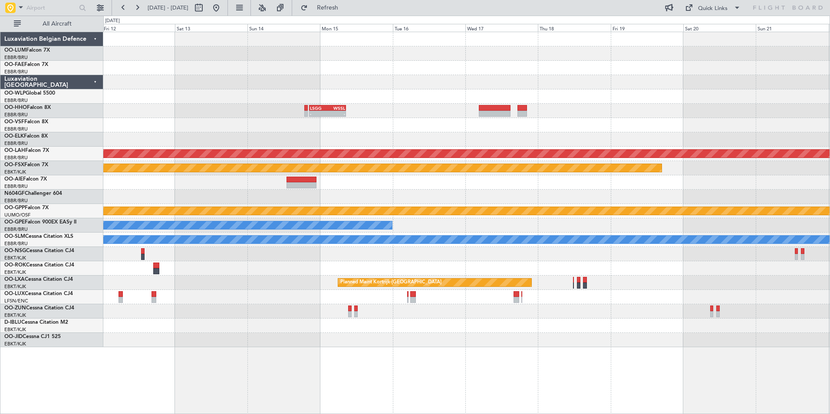
click at [563, 142] on div "LSGG 20:30 Z WSSL 08:40 Z - - Planned Maint Alton-st Louis (St Louis Regl) Plan…" at bounding box center [466, 189] width 726 height 315
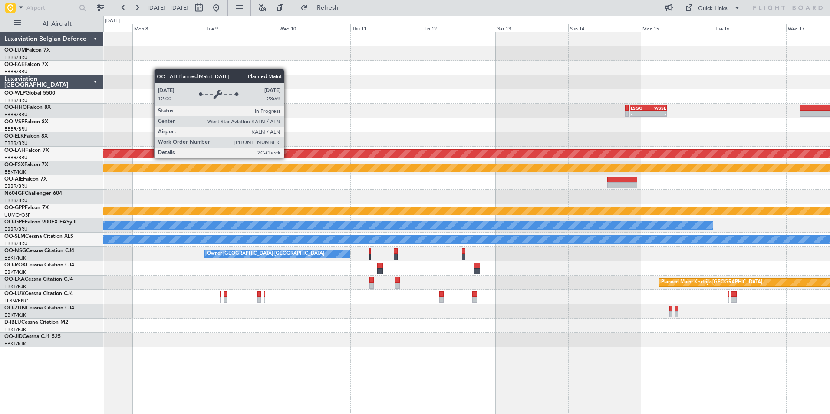
click at [456, 150] on div "Planned Maint [PERSON_NAME]-[GEOGRAPHIC_DATA][PERSON_NAME] ([GEOGRAPHIC_DATA][P…" at bounding box center [466, 154] width 726 height 14
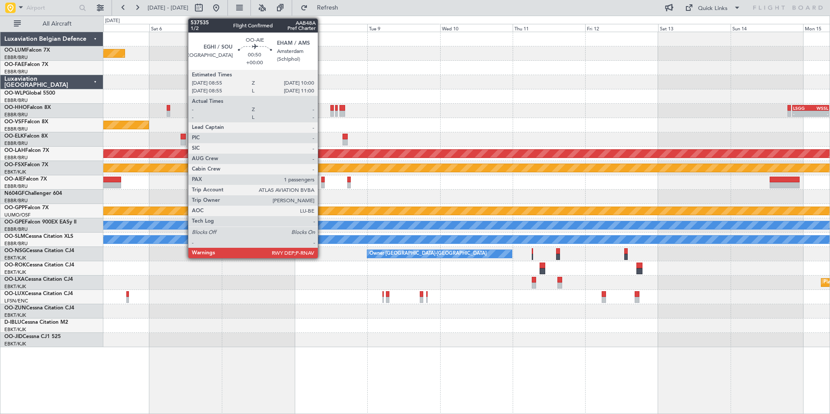
click at [322, 183] on div at bounding box center [322, 185] width 3 height 6
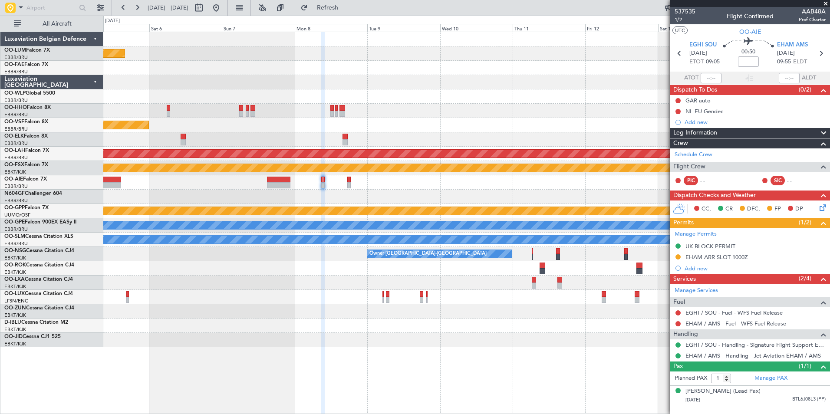
click at [723, 255] on div "EHAM ARR SLOT 1000Z" at bounding box center [716, 256] width 62 height 7
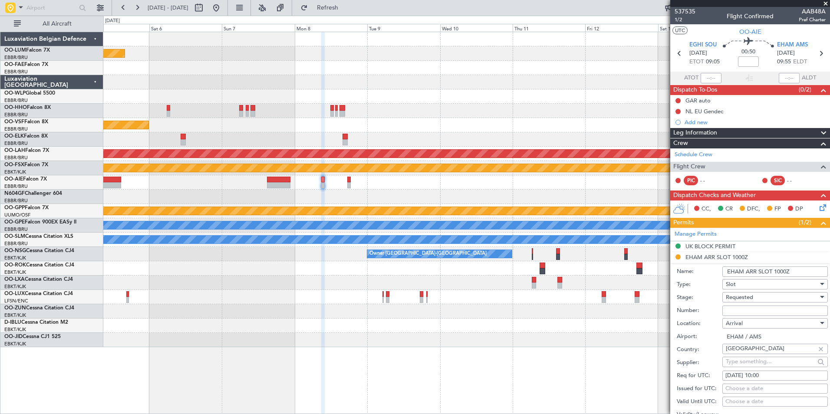
click at [741, 305] on input "Number:" at bounding box center [774, 310] width 105 height 10
paste input "EHAMAGNN027700"
type input "EHAMAGNN027700"
click at [743, 298] on span "Requested" at bounding box center [738, 297] width 27 height 8
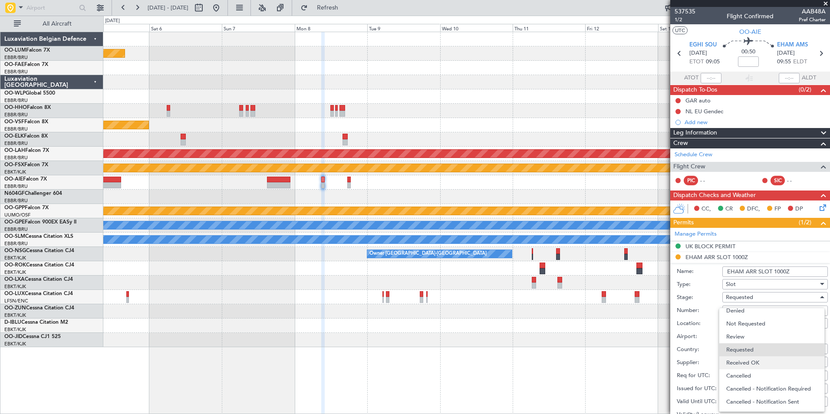
click at [751, 364] on span "Received OK" at bounding box center [771, 362] width 91 height 13
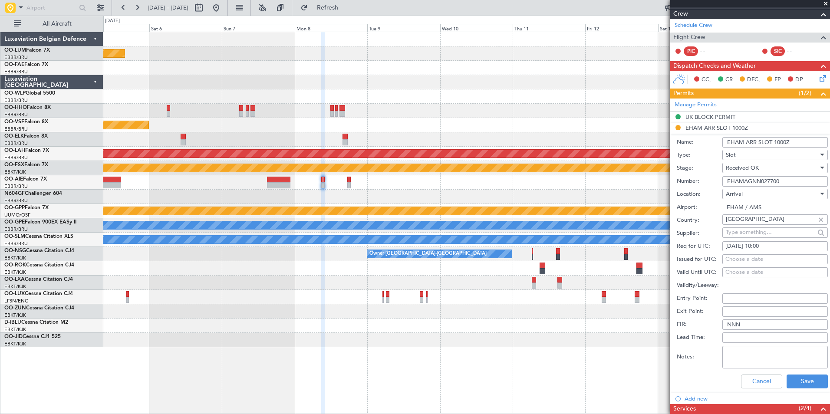
scroll to position [130, 0]
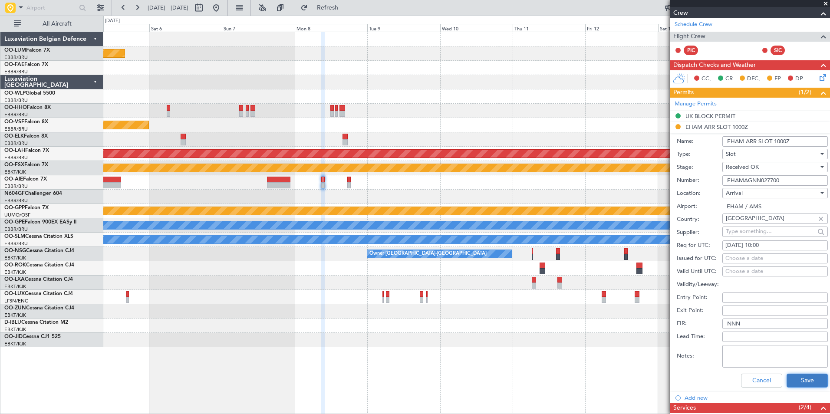
click at [801, 374] on button "Save" at bounding box center [806, 381] width 41 height 14
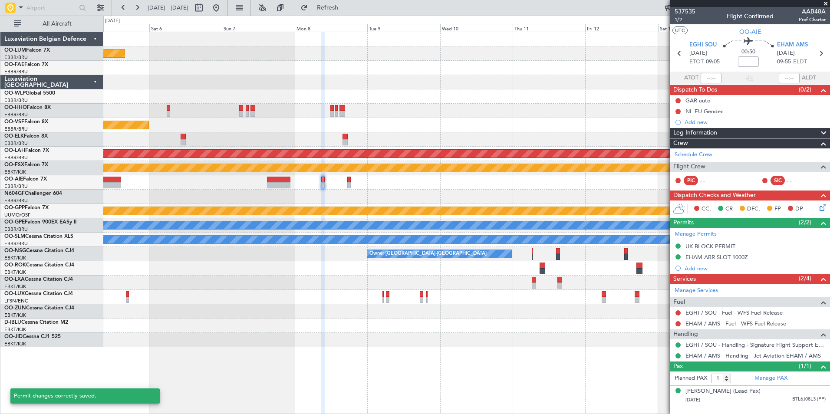
scroll to position [0, 0]
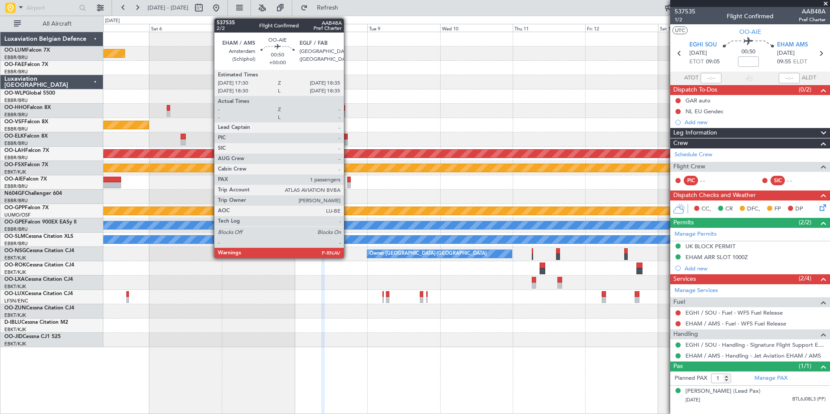
click at [348, 182] on div at bounding box center [348, 180] width 3 height 6
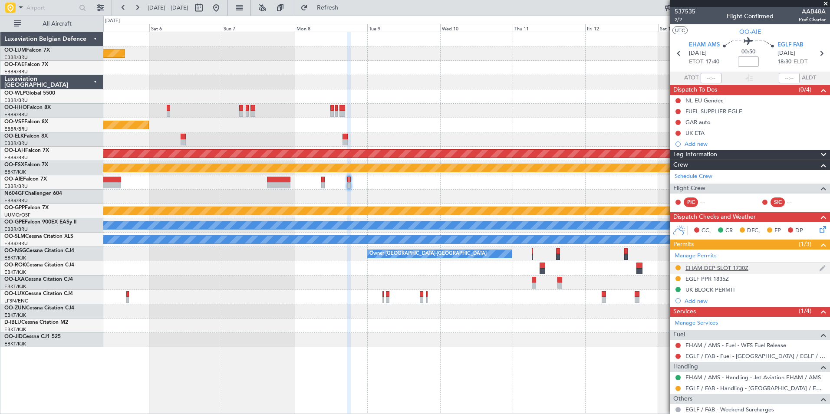
click at [732, 268] on div "EHAM DEP SLOT 1730Z" at bounding box center [716, 267] width 63 height 7
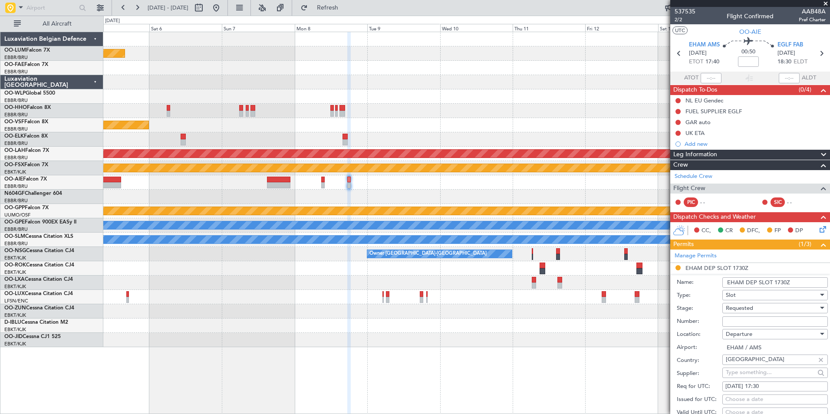
click at [755, 324] on input "Number:" at bounding box center [774, 321] width 105 height 10
paste input "EHAMDGNN027800"
type input "EHAMDGNN027800"
click at [751, 308] on span "Requested" at bounding box center [738, 308] width 27 height 8
click at [755, 378] on span "Received OK" at bounding box center [771, 377] width 91 height 13
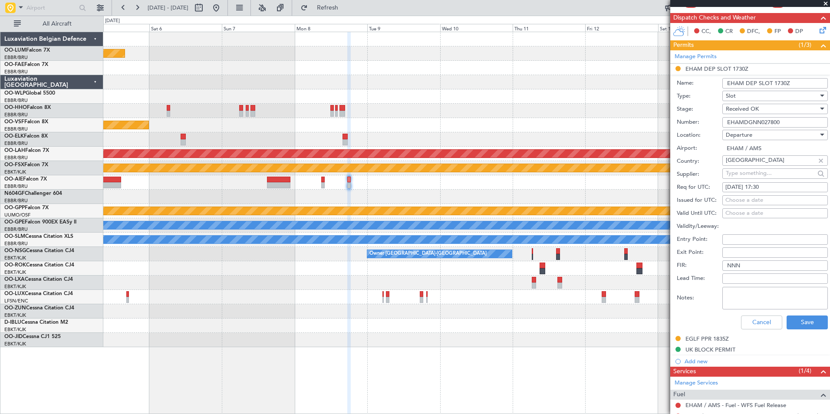
scroll to position [217, 0]
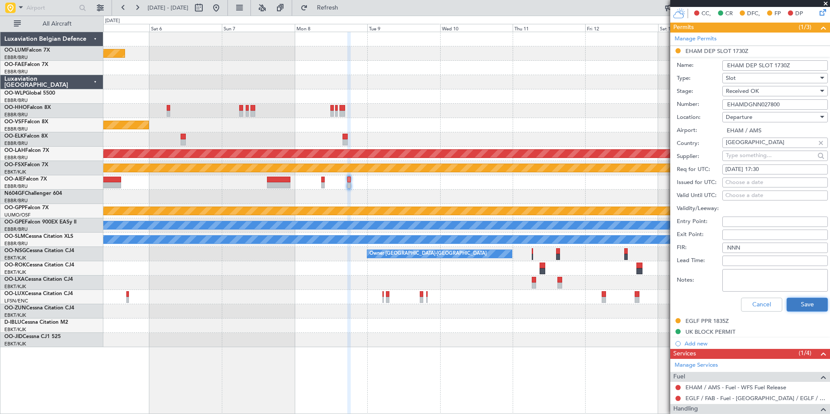
click at [797, 303] on button "Save" at bounding box center [806, 305] width 41 height 14
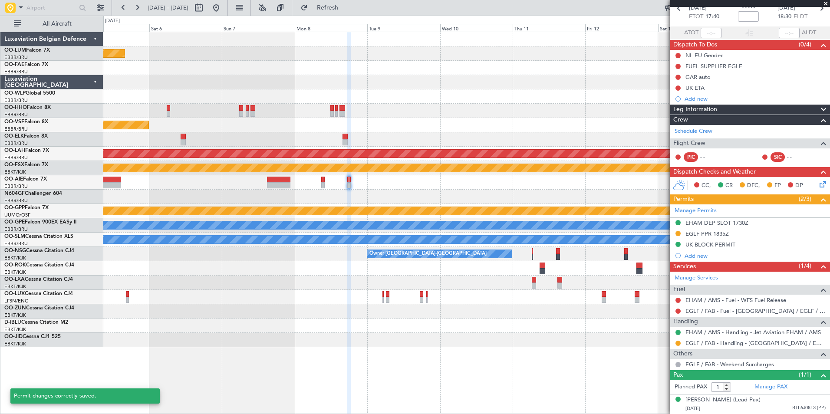
scroll to position [53, 0]
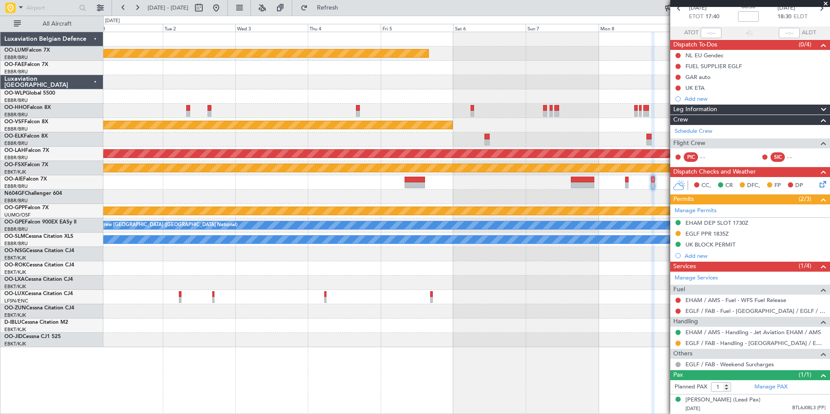
click at [587, 248] on div "Planned Maint Kortrijk-Wevelgem Planned Maint Geneva (Cointrin) Planned Maint A…" at bounding box center [466, 189] width 726 height 315
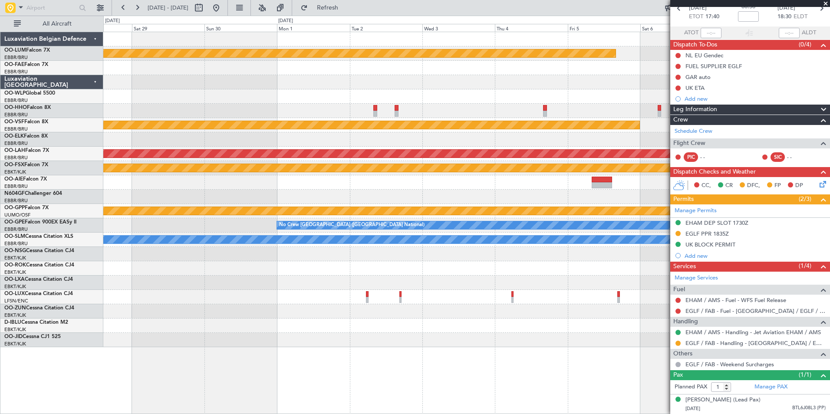
click at [515, 273] on div at bounding box center [466, 268] width 726 height 14
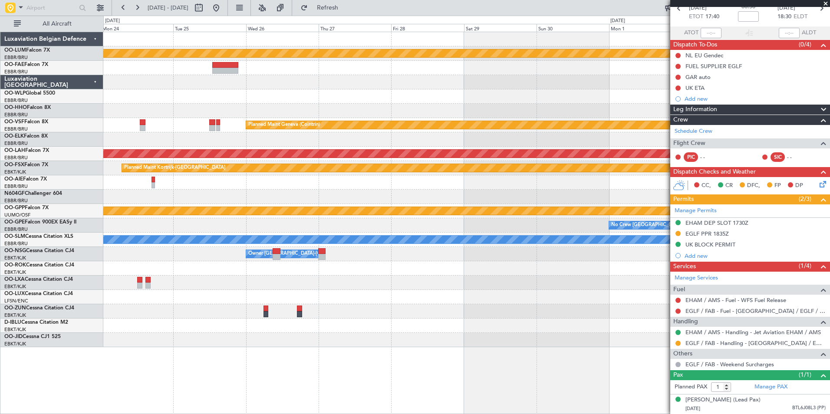
click at [775, 265] on fb-app "28 Nov 2025 - 08 Dec 2025 Refresh Quick Links All Aircraft Planned Maint Kortri…" at bounding box center [415, 210] width 830 height 407
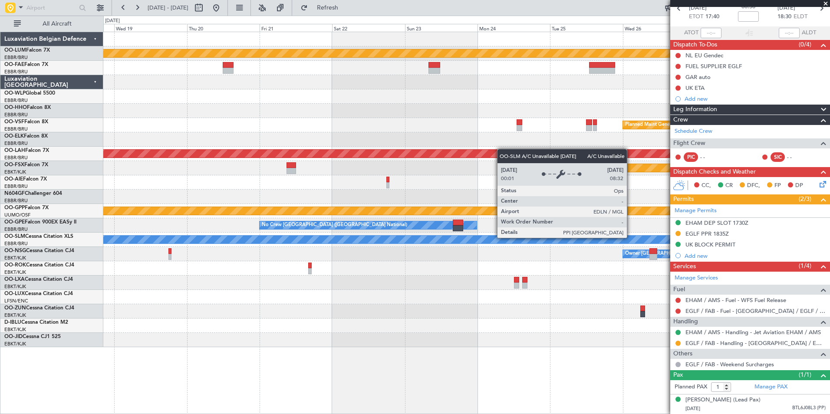
click at [804, 242] on fb-app "28 Nov 2025 - 08 Dec 2025 Refresh Quick Links All Aircraft Planned Maint Kortri…" at bounding box center [415, 210] width 830 height 407
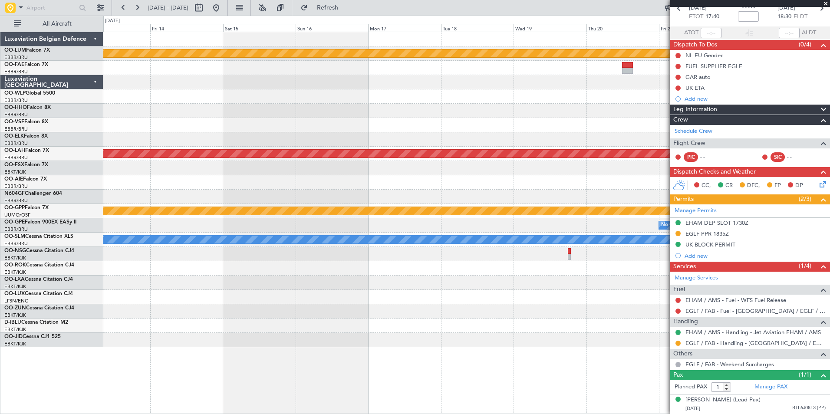
click at [743, 233] on fb-app "28 Nov 2025 - 08 Dec 2025 Refresh Quick Links All Aircraft Planned Maint Kortri…" at bounding box center [415, 210] width 830 height 407
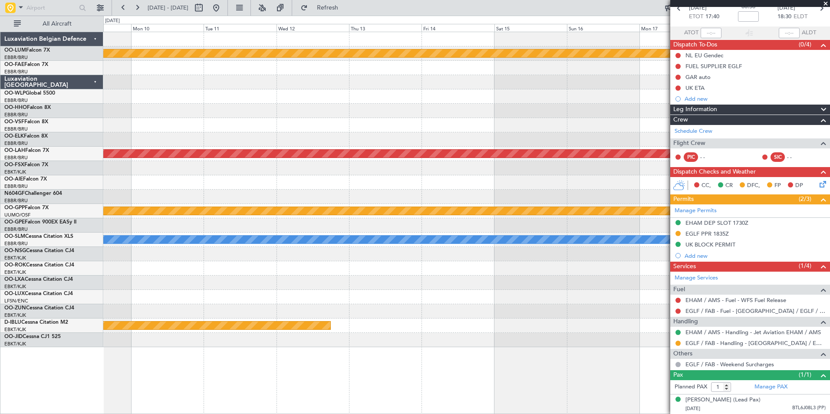
click at [698, 196] on fb-app "28 Nov 2025 - 08 Dec 2025 Refresh Quick Links All Aircraft Planned Maint Kortri…" at bounding box center [415, 210] width 830 height 407
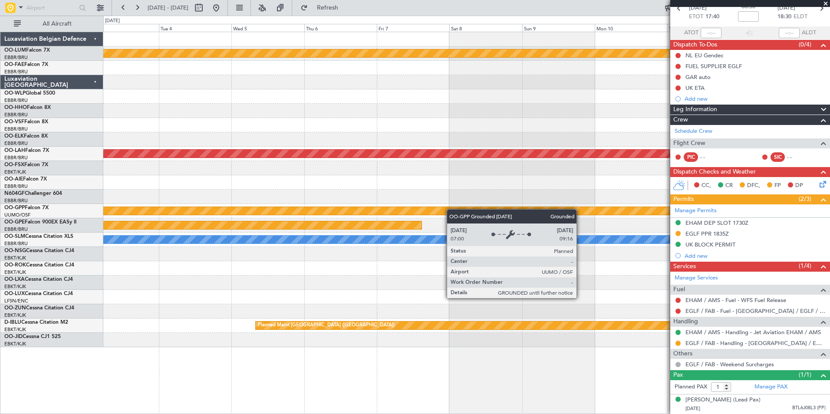
click at [574, 211] on div "Planned Maint Kortrijk-Wevelgem Planned Maint Alton-st Louis (St Louis Regl) Gr…" at bounding box center [466, 189] width 726 height 315
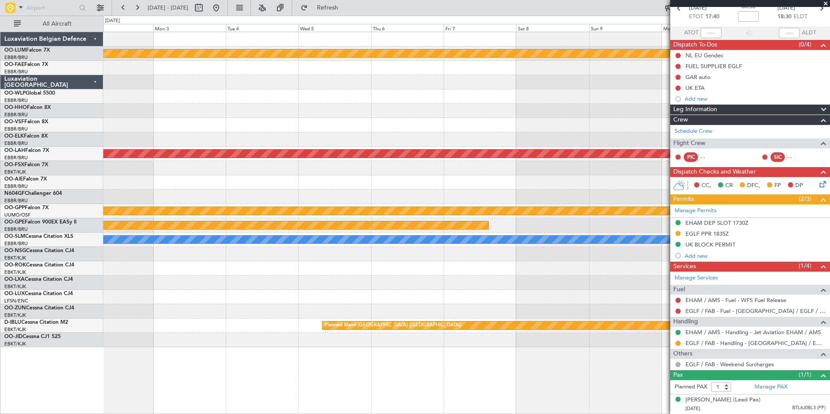
click at [579, 190] on div "Planned Maint Kortrijk-Wevelgem Planned Maint Alton-st Louis (St Louis Regl) Gr…" at bounding box center [466, 189] width 726 height 315
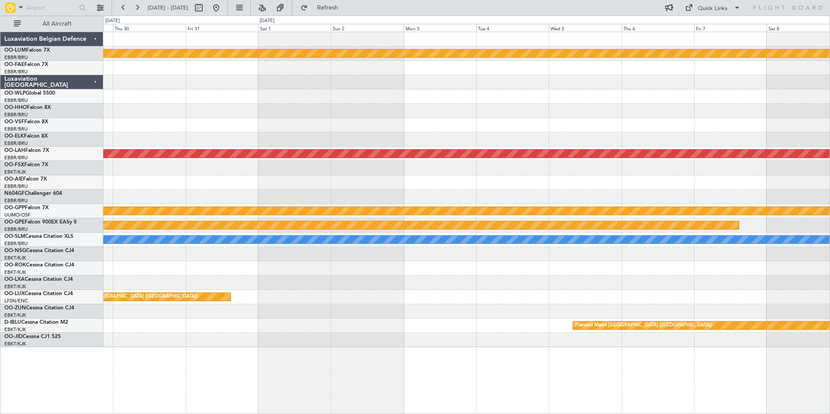
scroll to position [0, 0]
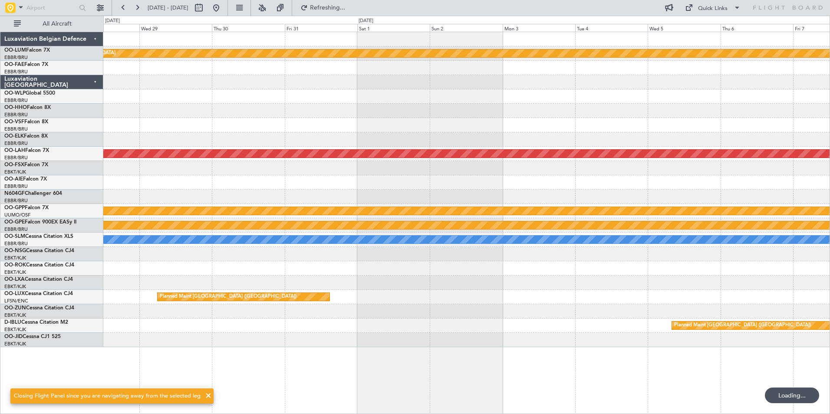
click at [325, 180] on div at bounding box center [466, 182] width 726 height 14
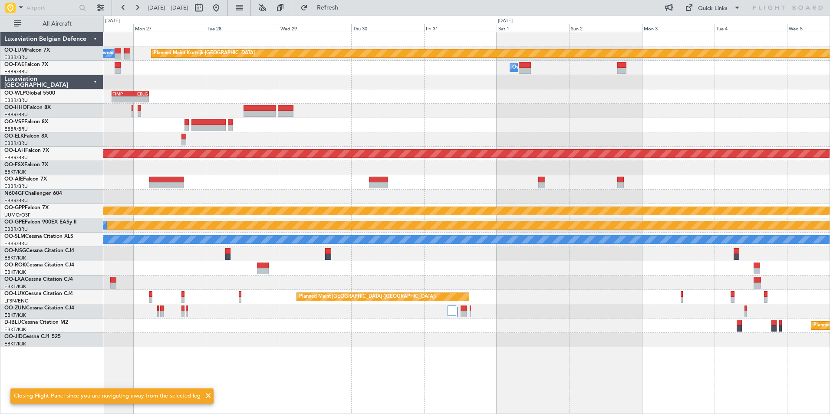
click at [452, 186] on div at bounding box center [466, 182] width 726 height 14
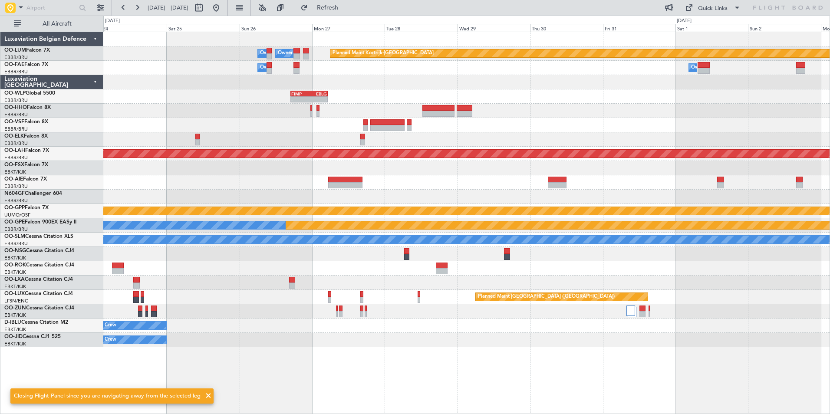
click at [399, 197] on div at bounding box center [466, 197] width 726 height 14
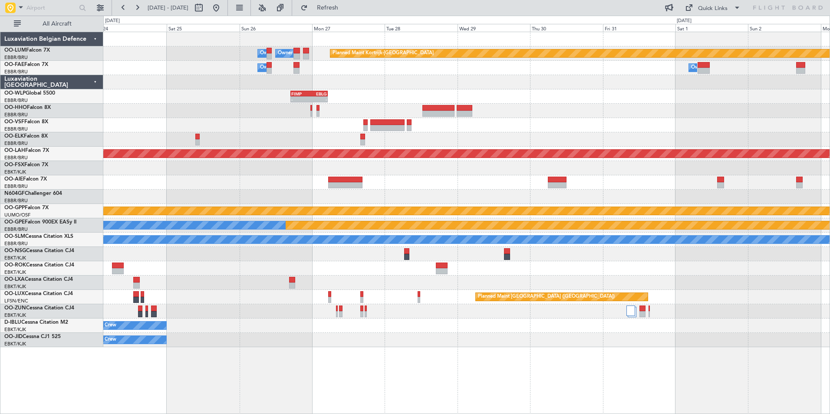
click at [583, 142] on div at bounding box center [466, 139] width 726 height 14
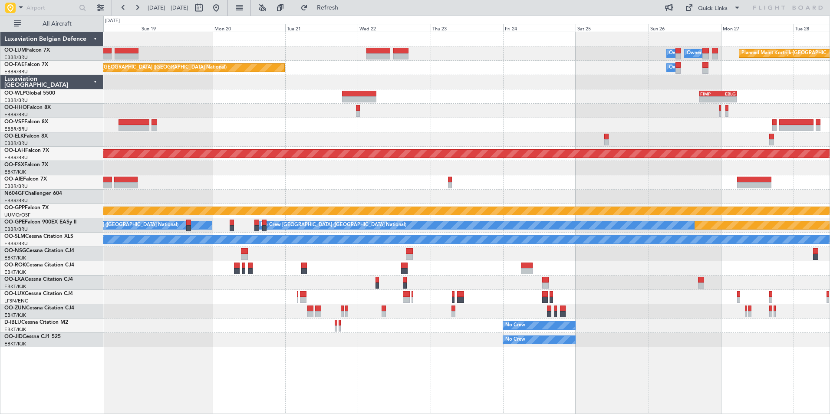
click at [491, 126] on div at bounding box center [466, 125] width 726 height 14
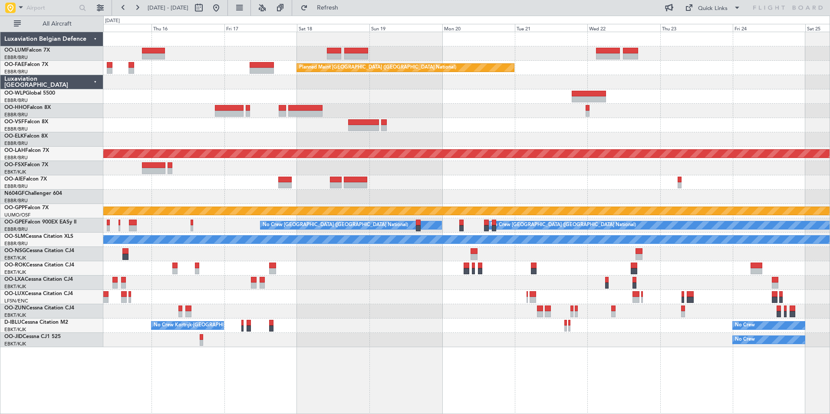
click at [338, 118] on div at bounding box center [466, 111] width 726 height 14
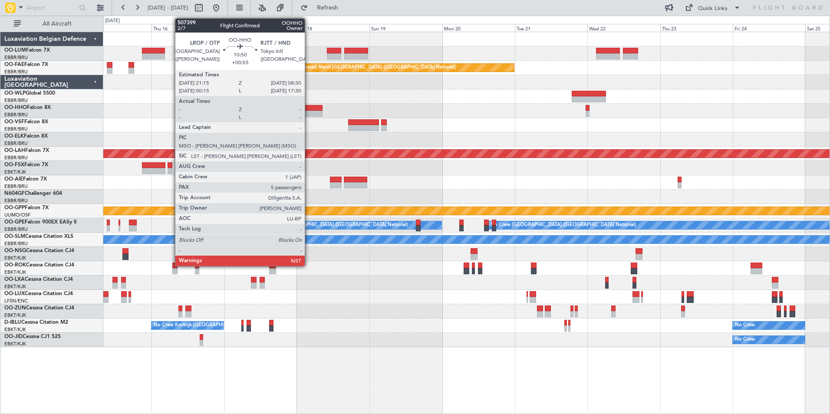
click at [309, 112] on div at bounding box center [305, 114] width 34 height 6
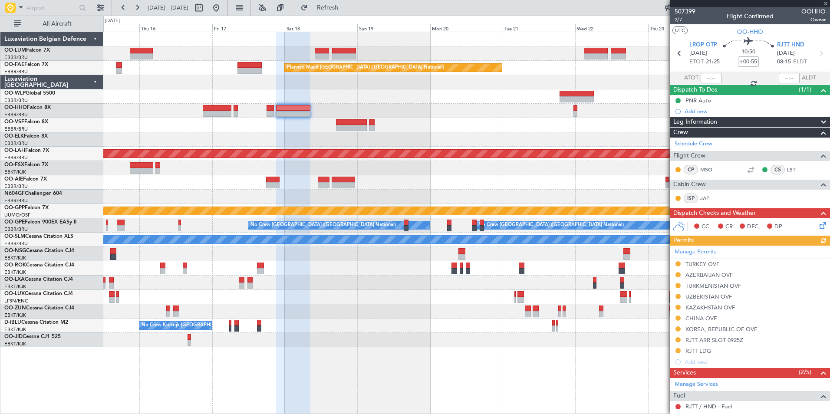
click at [326, 112] on div at bounding box center [466, 111] width 726 height 14
click at [330, 169] on div at bounding box center [466, 168] width 726 height 14
click at [295, 163] on div at bounding box center [466, 168] width 726 height 14
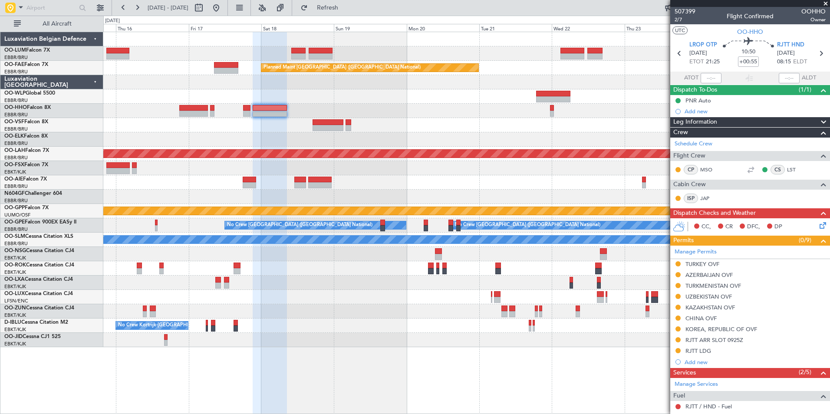
click at [485, 149] on div "Owner Melsbroek Air Base Owner Melsbroek Air Base Planned Maint Kortrijk-Wevelg…" at bounding box center [466, 189] width 726 height 315
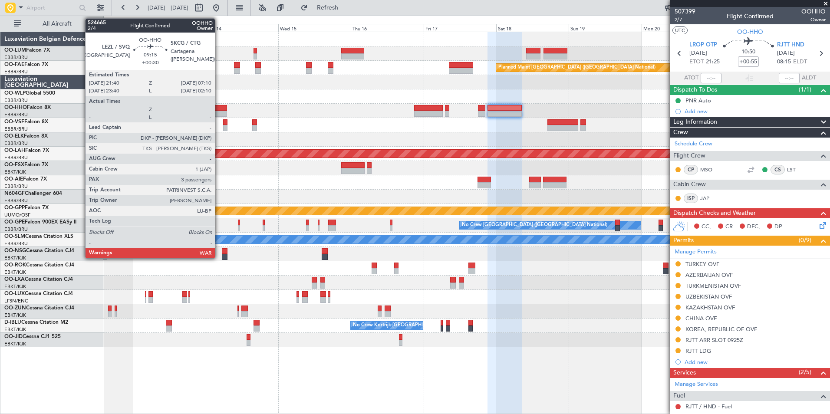
click at [216, 111] on div at bounding box center [212, 114] width 29 height 6
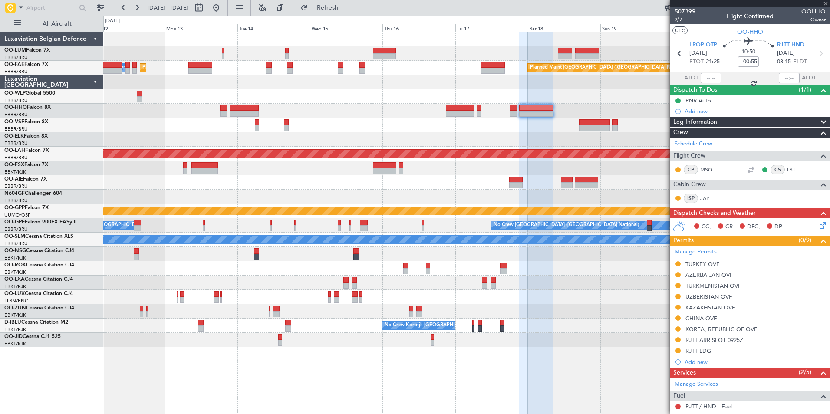
click at [247, 130] on div at bounding box center [466, 125] width 726 height 14
type input "+00:30"
type input "3"
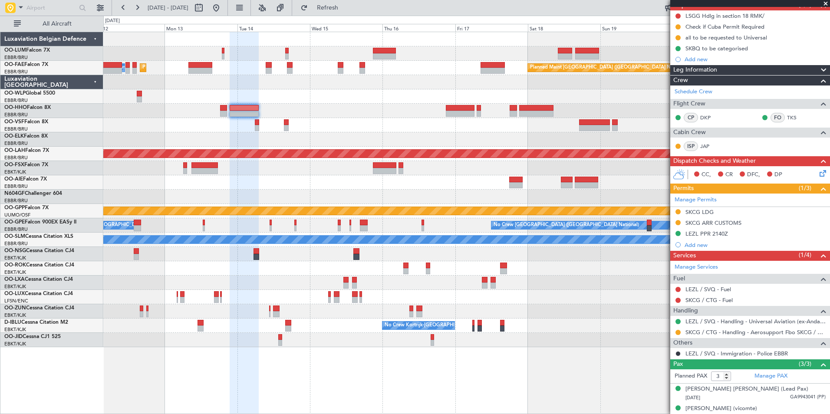
scroll to position [87, 0]
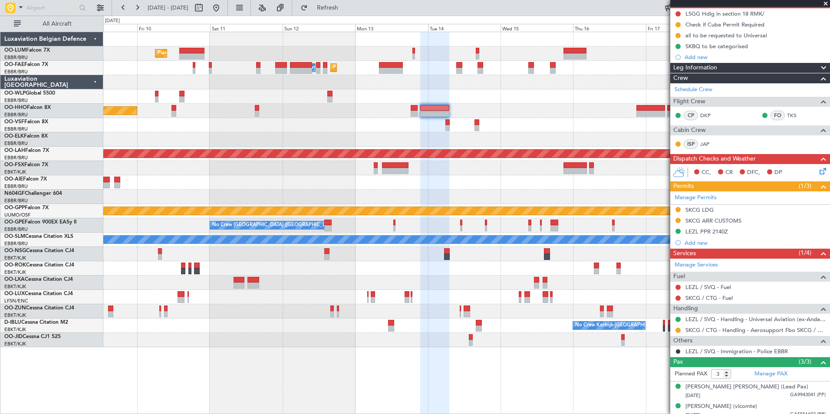
click at [670, 263] on fb-app "12 Oct 2025 - 22 Oct 2025 Refresh Quick Links All Aircraft Planned Maint Brusse…" at bounding box center [415, 210] width 830 height 407
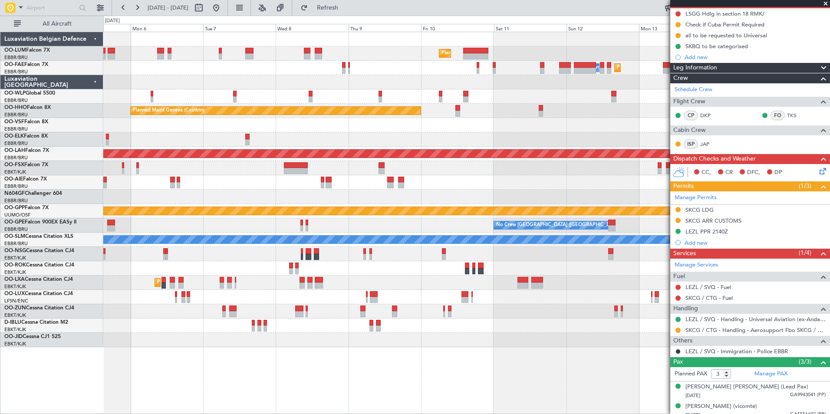
click at [670, 275] on div at bounding box center [466, 268] width 726 height 14
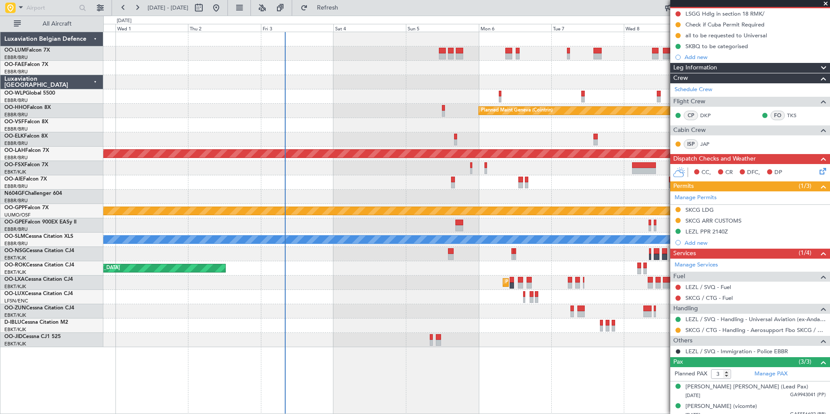
click at [353, 282] on div "Planned Maint Kortrijk-[GEOGRAPHIC_DATA]" at bounding box center [466, 283] width 726 height 14
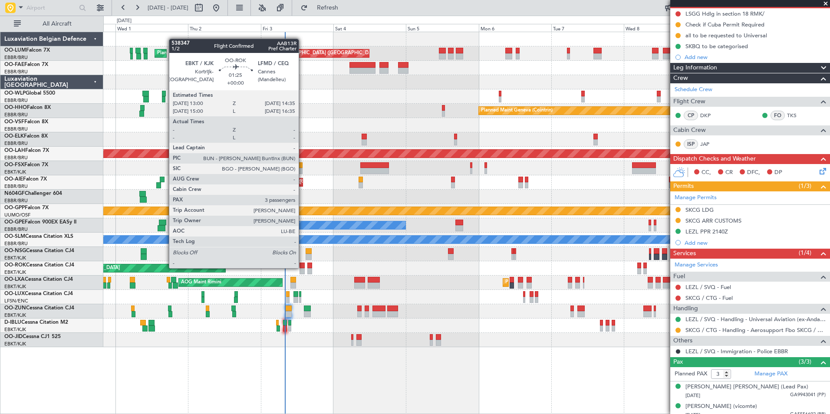
click at [302, 267] on div at bounding box center [301, 266] width 5 height 6
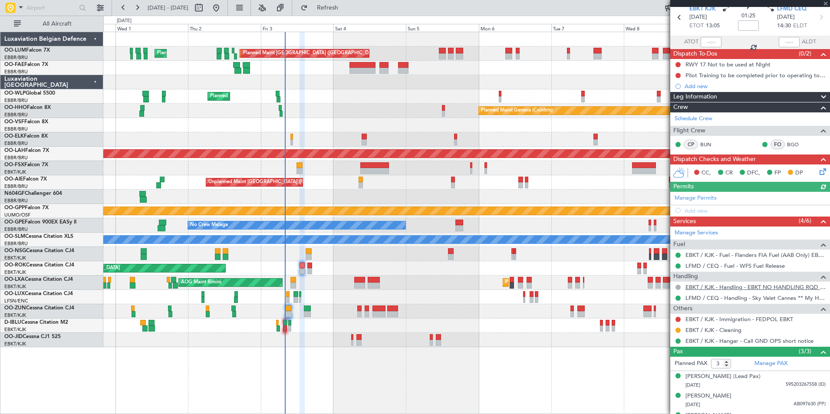
scroll to position [51, 0]
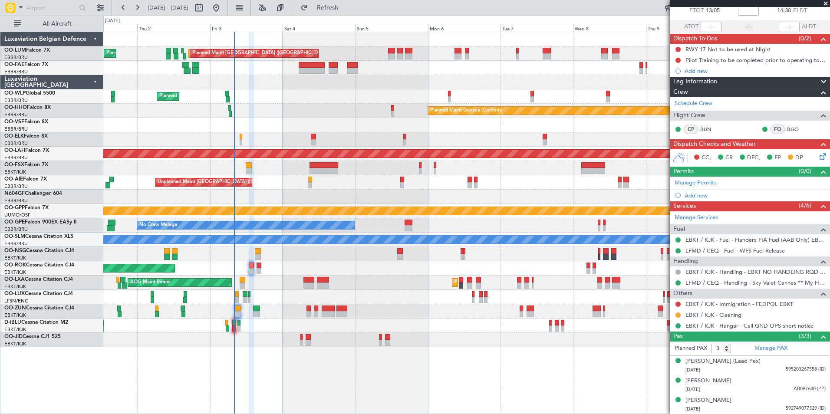
click at [293, 296] on div at bounding box center [466, 297] width 726 height 14
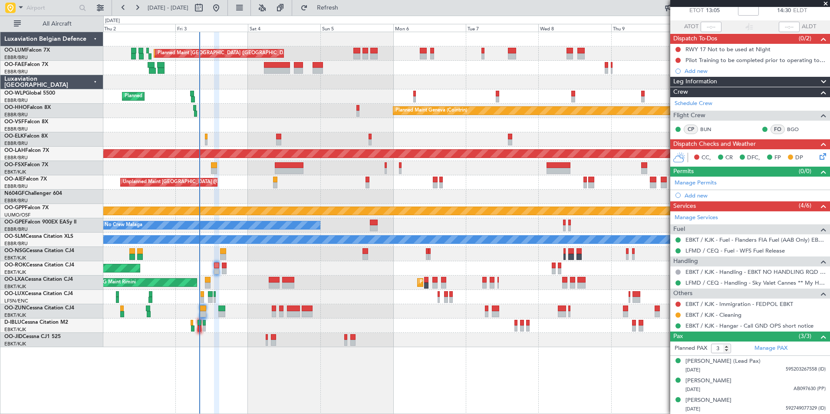
click at [312, 342] on div "Planned Maint Kortrijk-[GEOGRAPHIC_DATA]" at bounding box center [466, 340] width 726 height 14
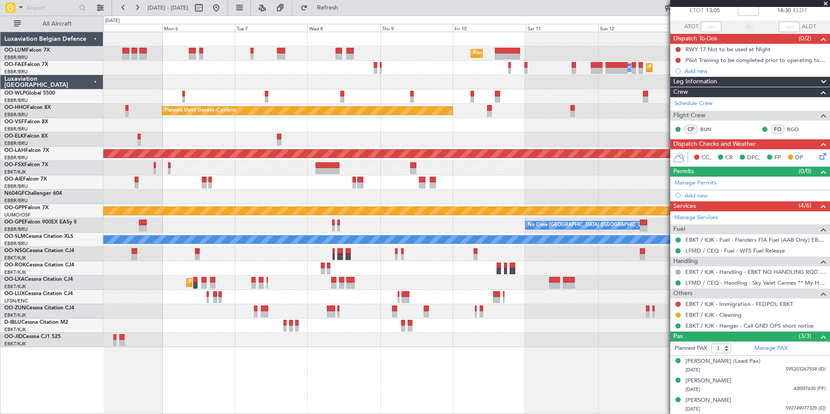
click at [231, 276] on div "Planned Maint Brussels (Brussels National) Planned Maint Brussels (Brussels Nat…" at bounding box center [466, 189] width 726 height 315
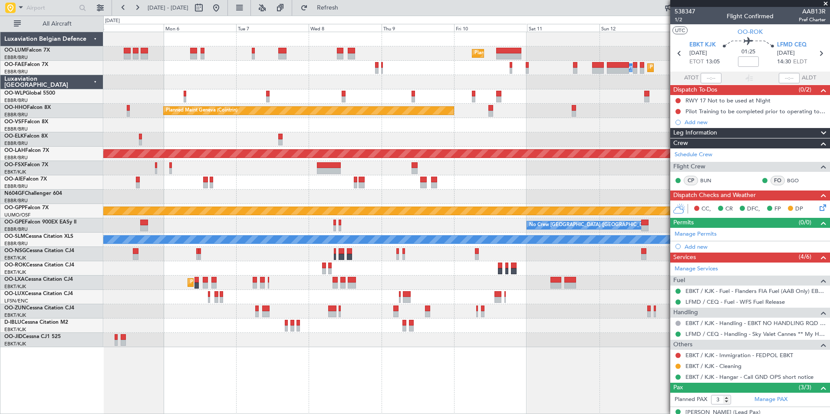
scroll to position [51, 0]
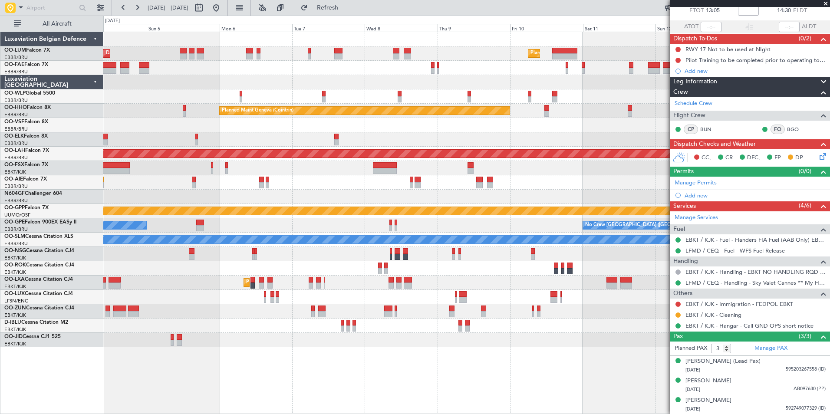
click at [144, 273] on div "Planned Maint [GEOGRAPHIC_DATA] ([GEOGRAPHIC_DATA] National) Planned Maint [GEO…" at bounding box center [466, 189] width 726 height 315
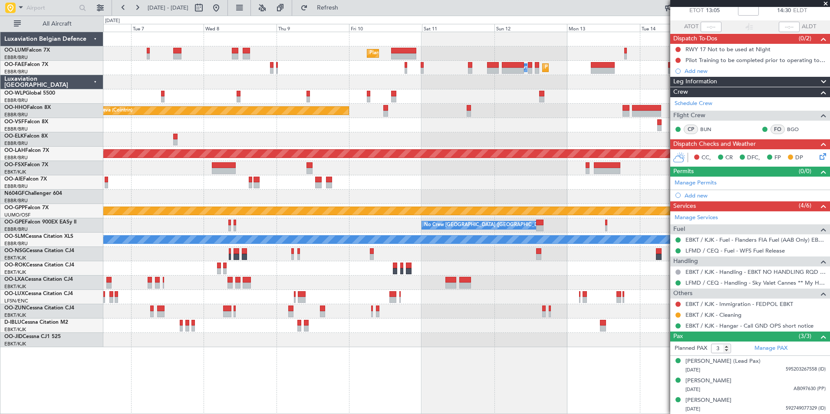
click at [531, 358] on div "Planned Maint [GEOGRAPHIC_DATA] ([GEOGRAPHIC_DATA] National) Planned Maint [GEO…" at bounding box center [466, 223] width 726 height 382
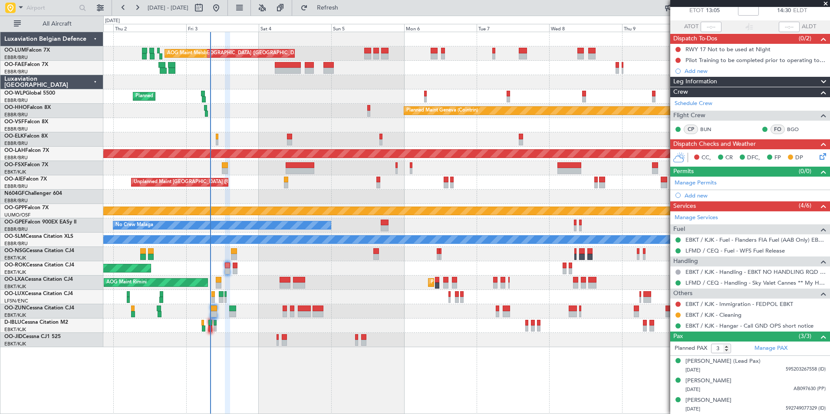
click at [617, 337] on div "Planned Maint [GEOGRAPHIC_DATA] ([GEOGRAPHIC_DATA] National) Planned Maint [GEO…" at bounding box center [466, 189] width 726 height 315
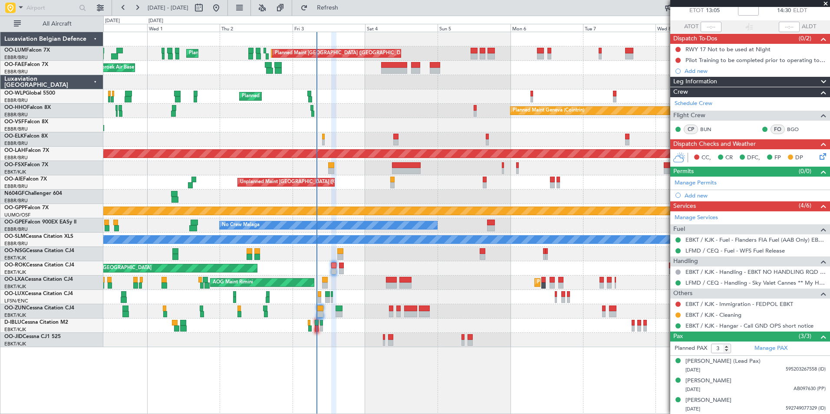
click at [434, 294] on div "AOG Maint Melsbroek Air Base Planned Maint [GEOGRAPHIC_DATA] ([GEOGRAPHIC_DATA]…" at bounding box center [466, 189] width 726 height 315
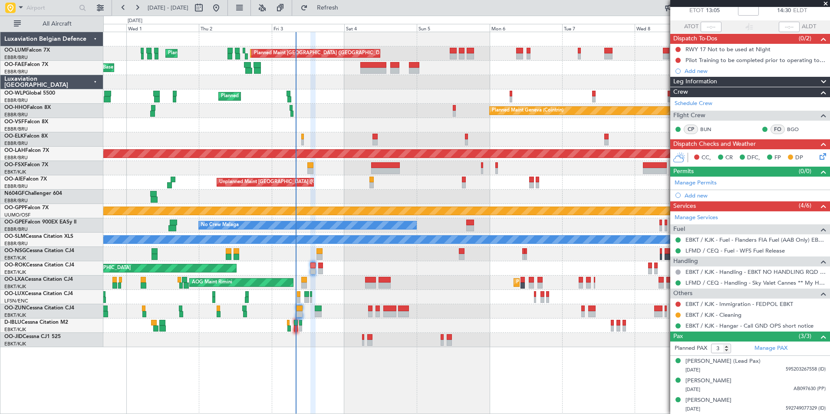
click at [430, 285] on div "AOG Maint Rimini Planned Maint [GEOGRAPHIC_DATA]-[GEOGRAPHIC_DATA]" at bounding box center [466, 283] width 726 height 14
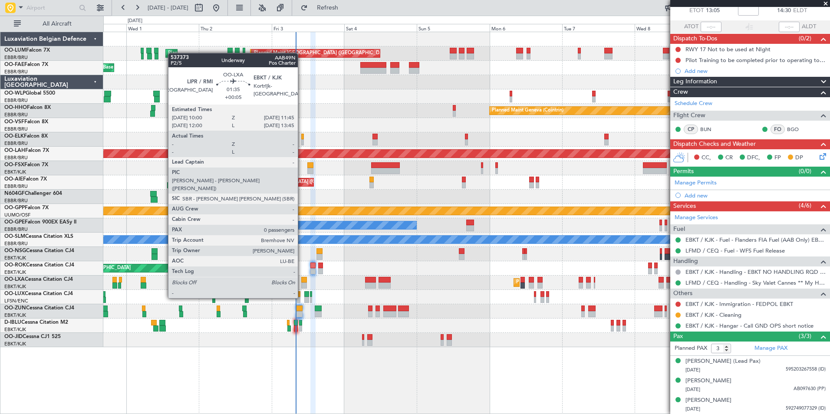
click at [302, 282] on div at bounding box center [304, 280] width 6 height 6
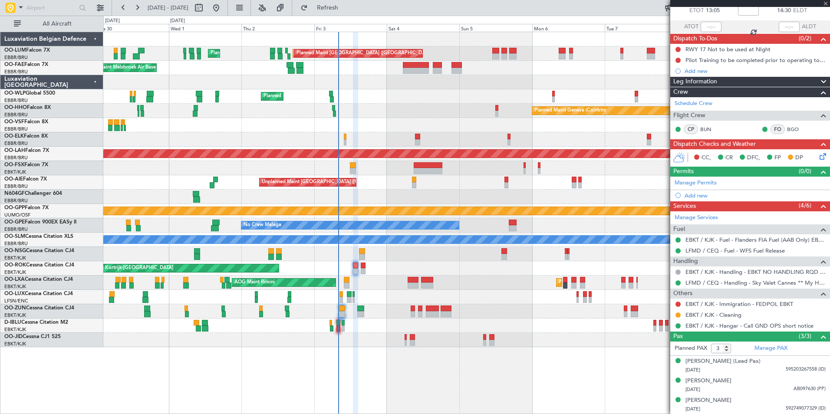
click at [361, 283] on div "AOG Maint Rimini Planned Maint [GEOGRAPHIC_DATA]-[GEOGRAPHIC_DATA] A/C Unavaila…" at bounding box center [466, 283] width 726 height 14
type input "+00:05"
type input "0"
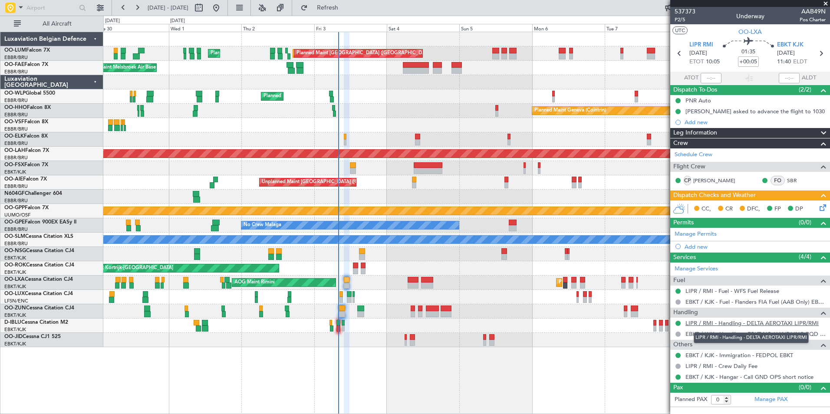
click at [707, 325] on link "LIPR / RMI - Handling - DELTA AEROTAXI LIPR/RMI" at bounding box center [751, 322] width 133 height 7
click at [406, 295] on div at bounding box center [466, 297] width 726 height 14
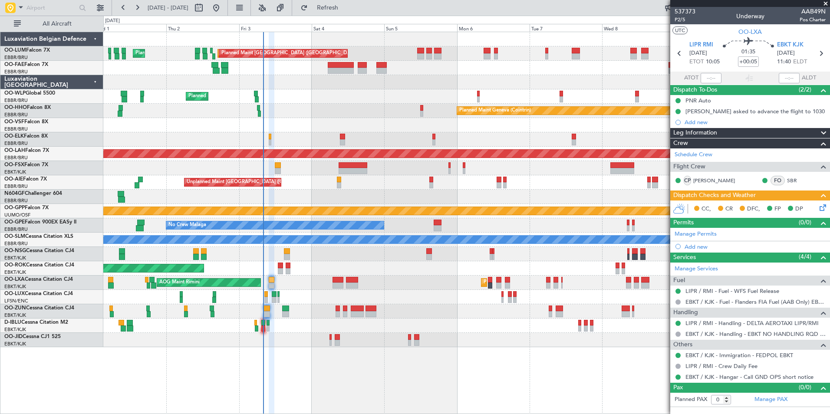
click at [277, 284] on div "AOG Maint Rimini Planned Maint [GEOGRAPHIC_DATA]-[GEOGRAPHIC_DATA]" at bounding box center [466, 283] width 726 height 14
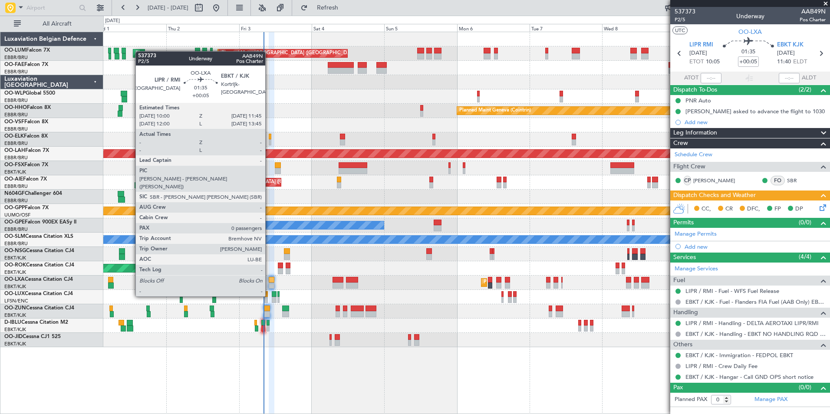
click at [269, 280] on div at bounding box center [272, 280] width 6 height 6
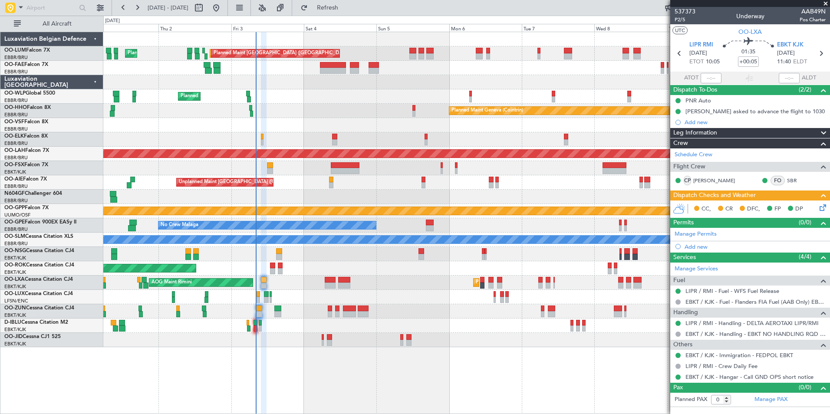
click at [279, 284] on div "AOG Maint Rimini Planned Maint [GEOGRAPHIC_DATA]-[GEOGRAPHIC_DATA]" at bounding box center [466, 283] width 726 height 14
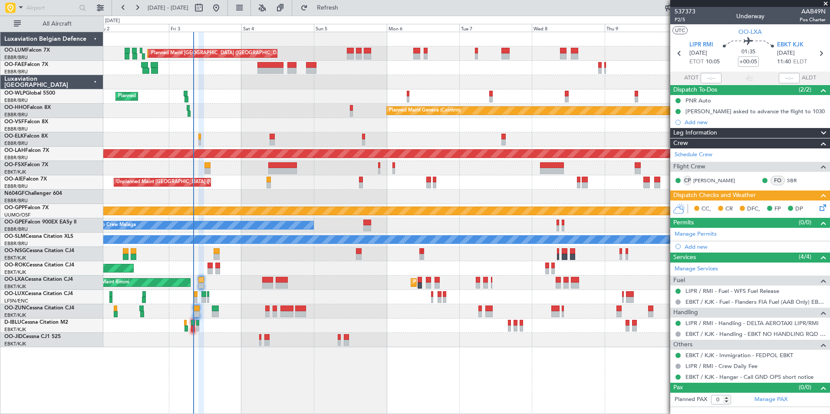
click at [250, 287] on div "AOG Maint Rimini Planned Maint [GEOGRAPHIC_DATA]-[GEOGRAPHIC_DATA]" at bounding box center [466, 283] width 726 height 14
click at [383, 287] on div "AOG Maint Rimini Planned Maint [GEOGRAPHIC_DATA]-[GEOGRAPHIC_DATA]" at bounding box center [466, 283] width 726 height 14
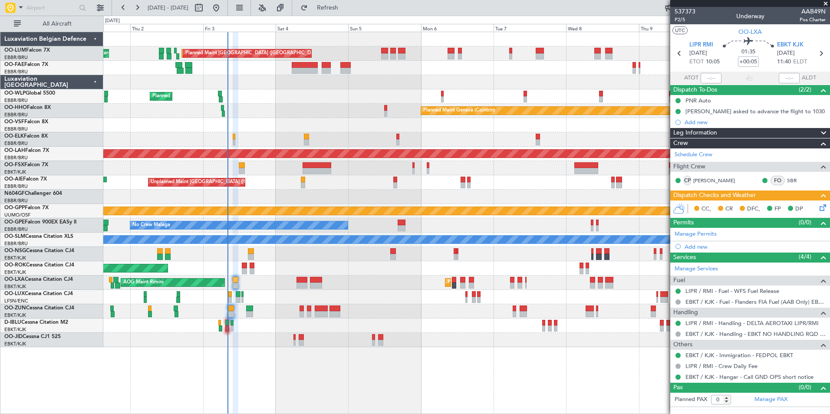
click at [270, 310] on div at bounding box center [466, 311] width 726 height 14
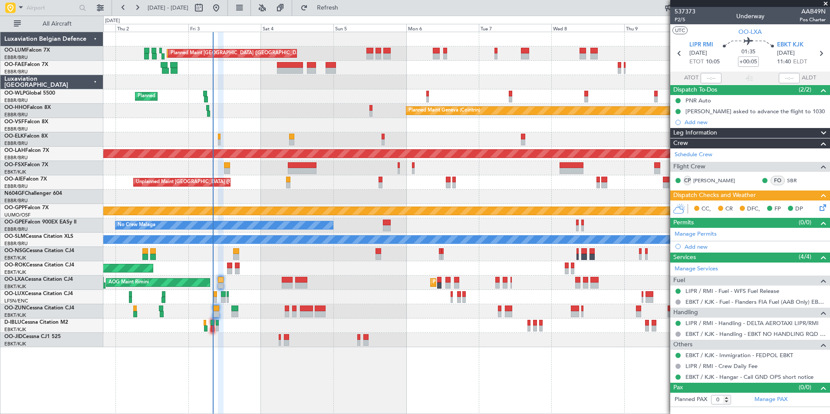
click at [82, 185] on div "Planned Maint [GEOGRAPHIC_DATA] ([GEOGRAPHIC_DATA] National) AOG Maint [GEOGRAP…" at bounding box center [415, 215] width 830 height 398
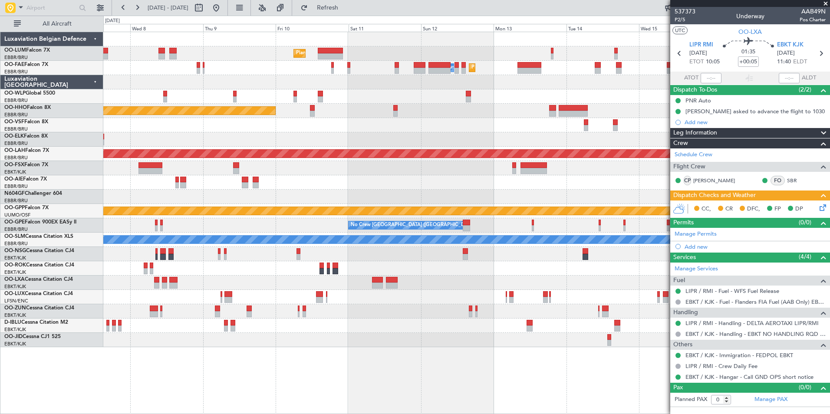
click at [139, 185] on div "Planned Maint [GEOGRAPHIC_DATA] ([GEOGRAPHIC_DATA] National) Owner [GEOGRAPHIC_…" at bounding box center [466, 189] width 726 height 315
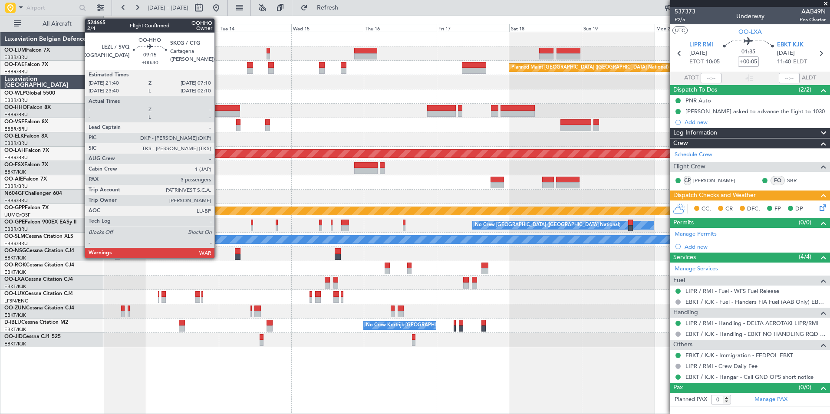
click at [218, 116] on div at bounding box center [225, 114] width 29 height 6
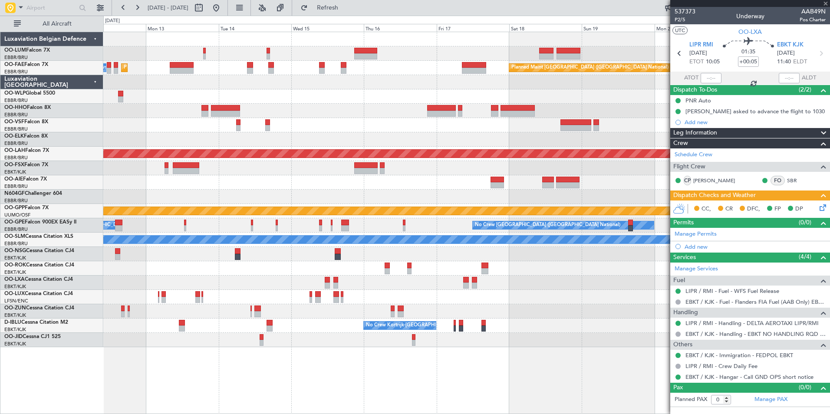
type input "+00:30"
type input "3"
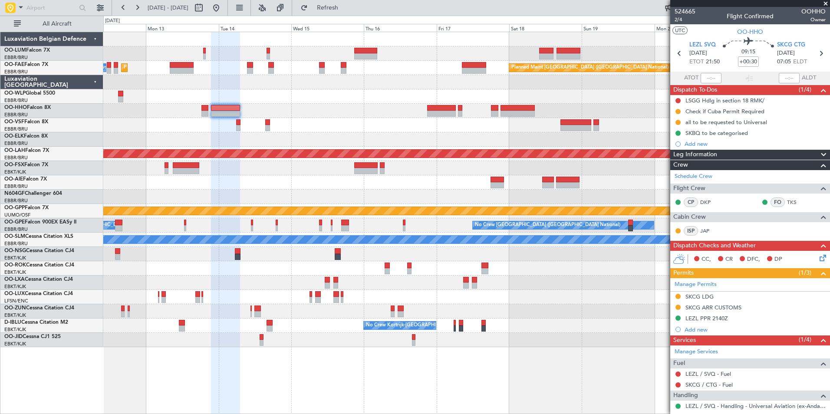
click at [466, 178] on div at bounding box center [466, 182] width 726 height 14
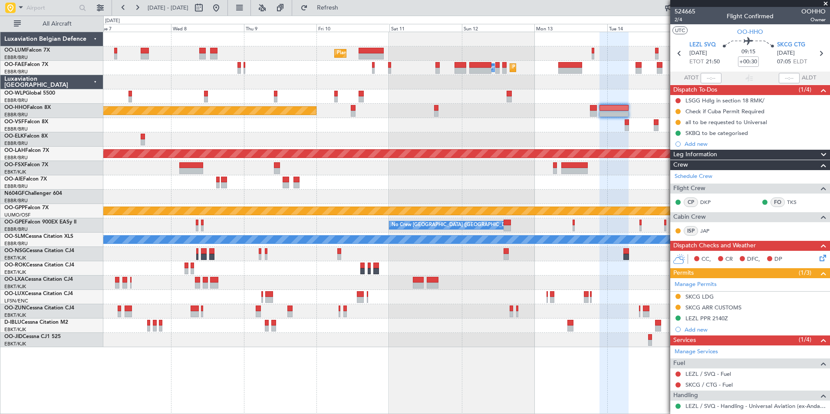
click at [484, 185] on div at bounding box center [466, 182] width 726 height 14
click at [628, 178] on div "Planned Maint [GEOGRAPHIC_DATA] ([GEOGRAPHIC_DATA] National) Planned Maint [GEO…" at bounding box center [466, 189] width 726 height 315
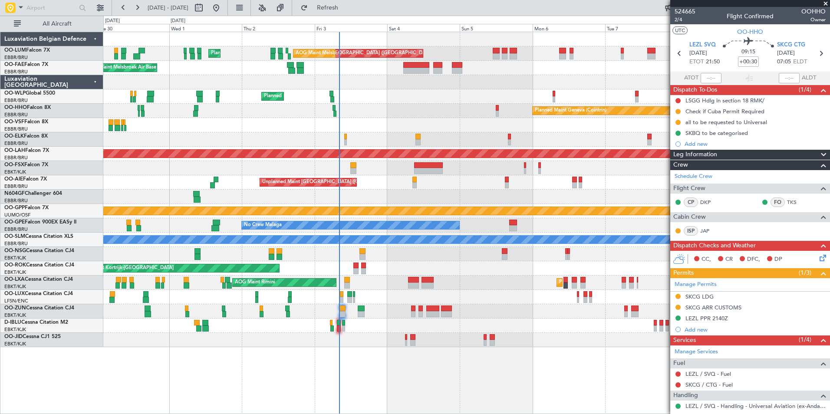
click at [489, 173] on div "Planned Maint [GEOGRAPHIC_DATA] ([GEOGRAPHIC_DATA] National) AOG Maint [GEOGRAP…" at bounding box center [466, 189] width 726 height 315
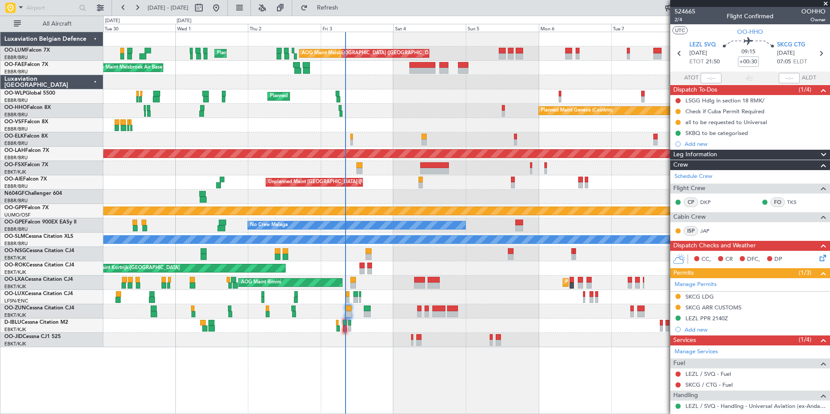
click at [396, 184] on div "Unplanned Maint [GEOGRAPHIC_DATA] ([GEOGRAPHIC_DATA]) Planned Maint [GEOGRAPHIC…" at bounding box center [466, 182] width 726 height 14
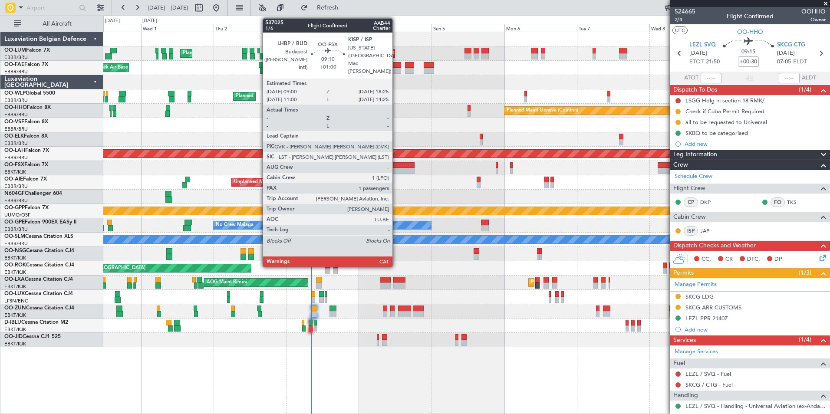
click at [396, 172] on div at bounding box center [400, 171] width 29 height 6
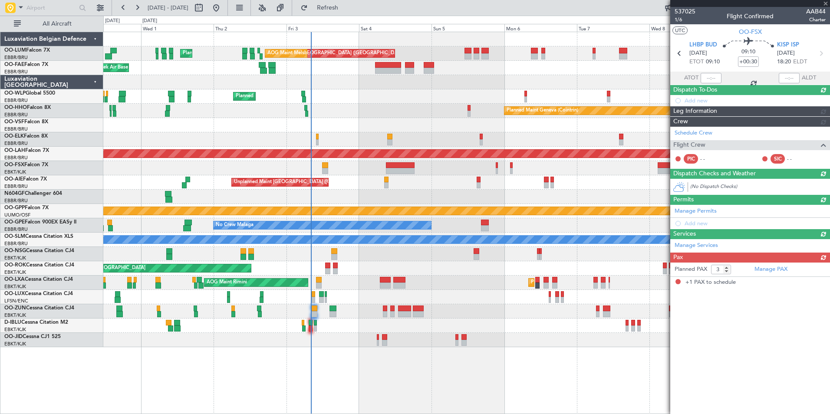
type input "+01:00"
type input "1"
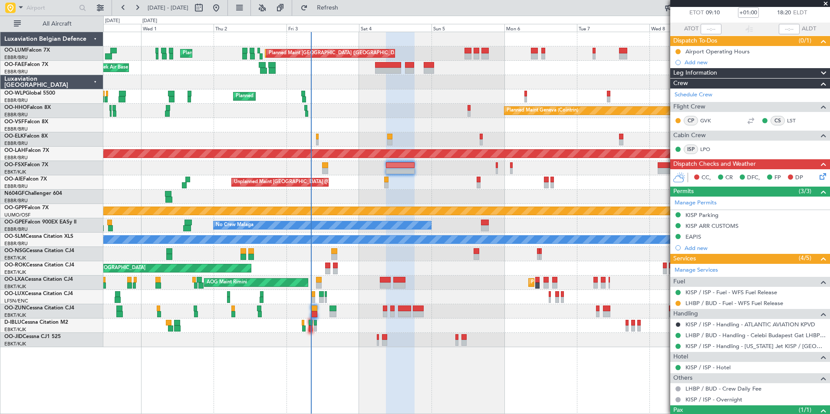
scroll to position [84, 0]
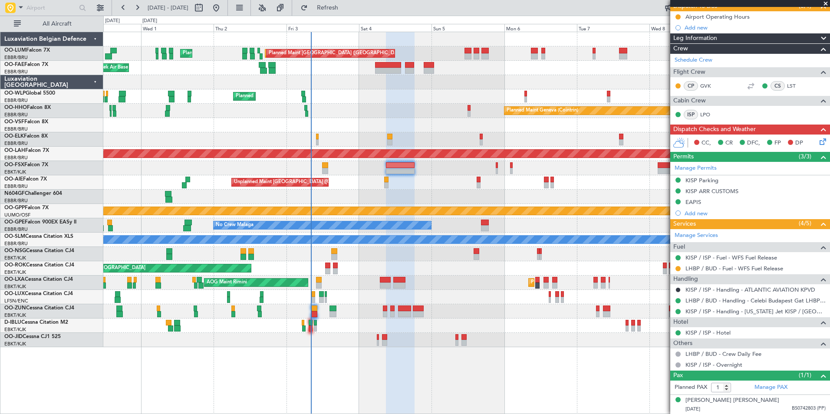
click at [409, 143] on div "Planned Maint Kortrijk-[GEOGRAPHIC_DATA]" at bounding box center [466, 139] width 726 height 14
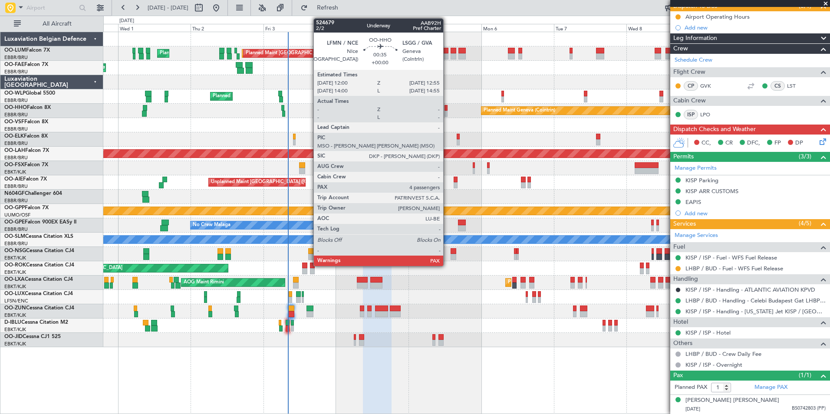
click at [447, 113] on div "Planned Maint Geneva (Cointrin)" at bounding box center [466, 111] width 726 height 14
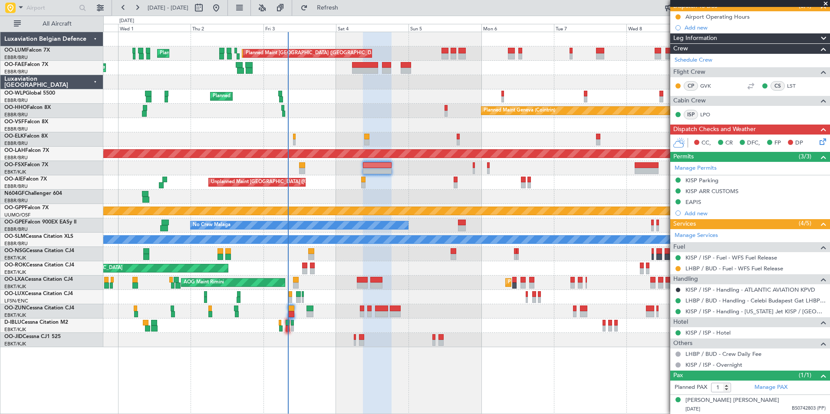
click at [443, 108] on div "Planned Maint Geneva (Cointrin)" at bounding box center [466, 111] width 726 height 14
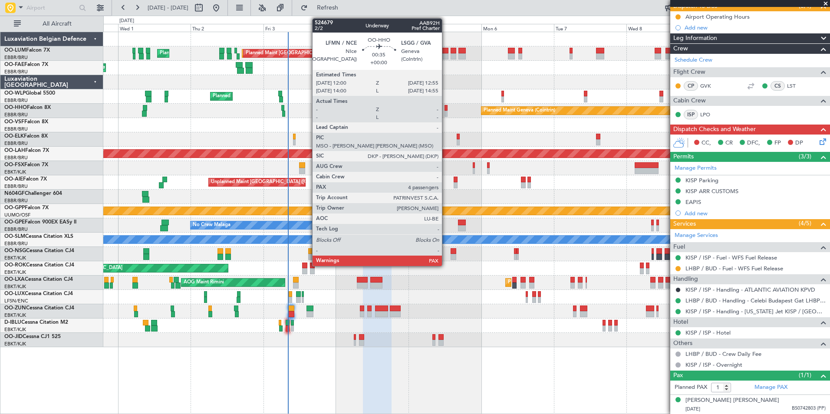
click at [446, 109] on div at bounding box center [445, 108] width 3 height 6
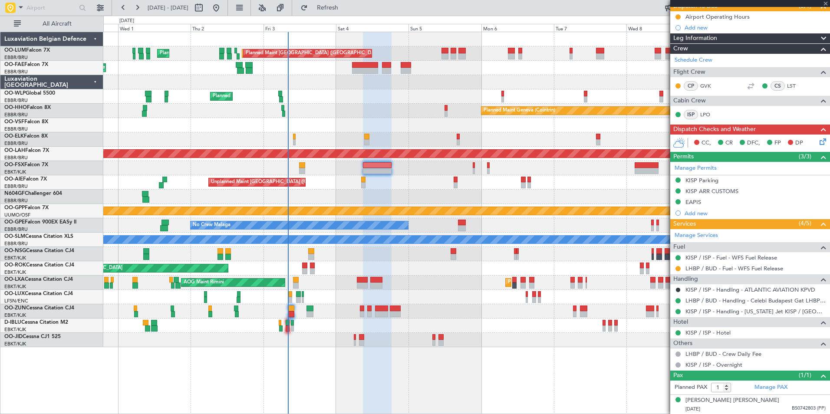
type input "4"
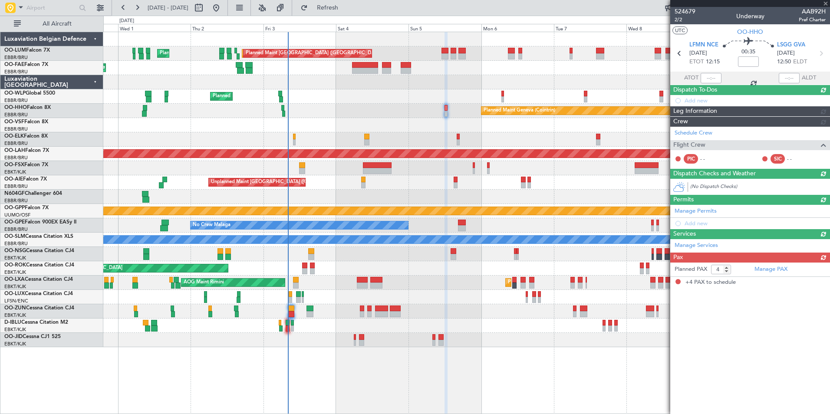
scroll to position [0, 0]
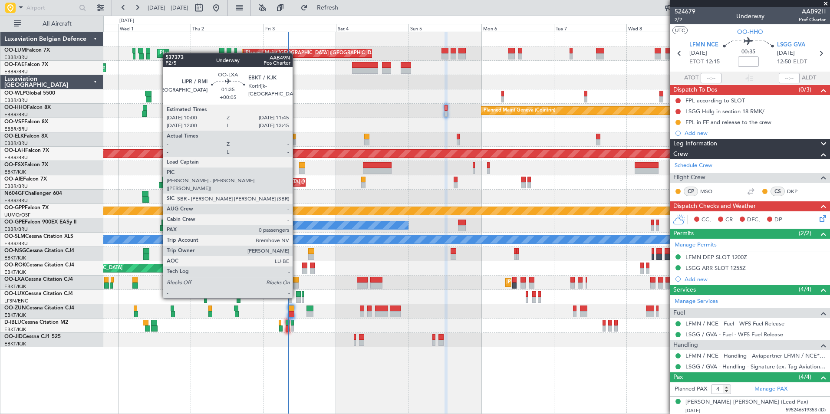
click at [296, 282] on div at bounding box center [296, 280] width 6 height 6
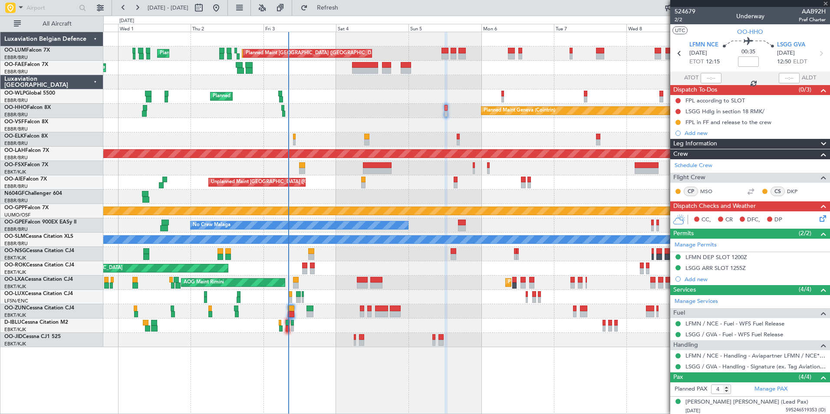
type input "+00:05"
type input "0"
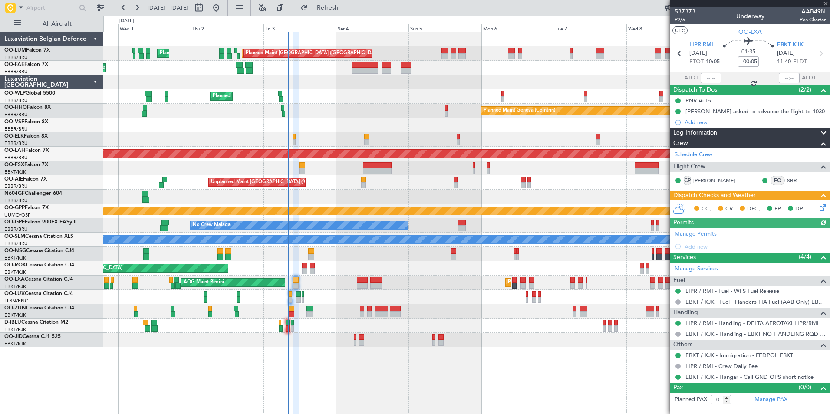
click at [346, 288] on div "AOG Maint Rimini Planned Maint [GEOGRAPHIC_DATA]-[GEOGRAPHIC_DATA]" at bounding box center [466, 283] width 726 height 14
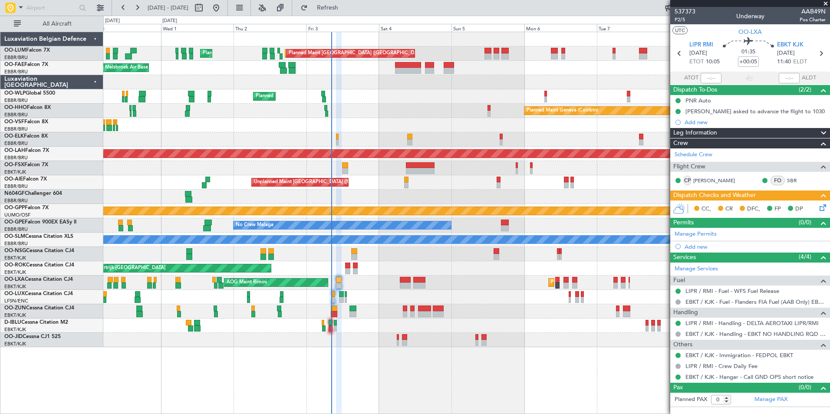
click at [345, 285] on div "AOG Maint Rimini Planned Maint [GEOGRAPHIC_DATA]-[GEOGRAPHIC_DATA] A/C Unavaila…" at bounding box center [466, 283] width 726 height 14
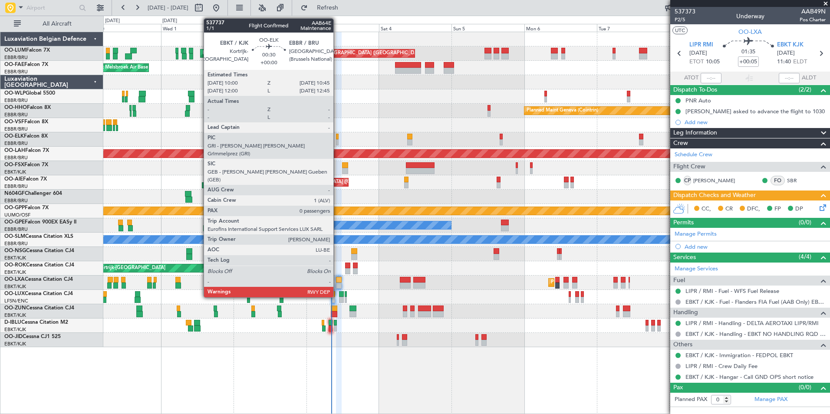
click at [337, 140] on div at bounding box center [337, 142] width 3 height 6
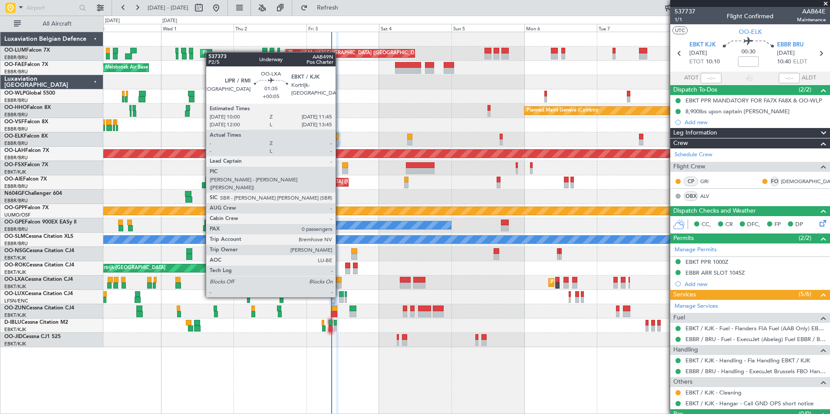
click at [339, 281] on div at bounding box center [339, 280] width 6 height 6
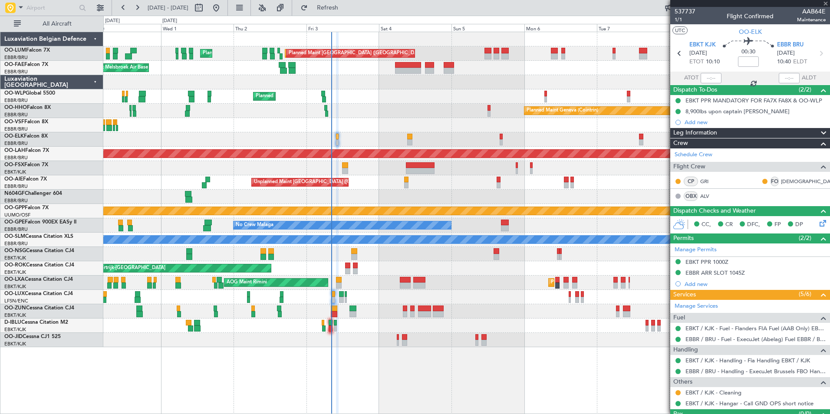
type input "+00:05"
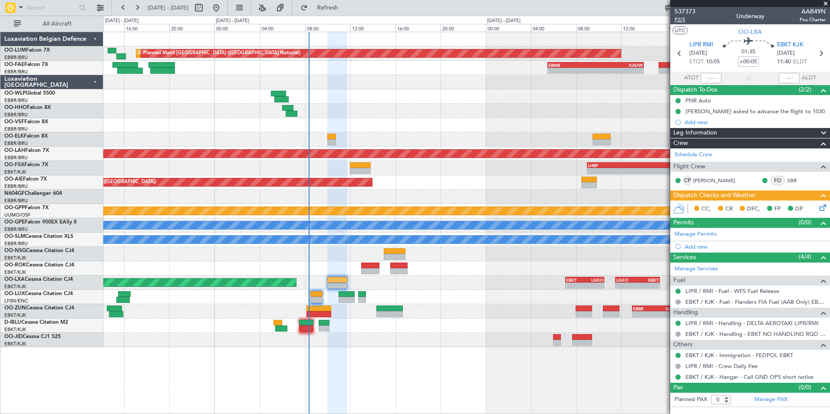
click at [684, 18] on span "P2/5" at bounding box center [684, 19] width 21 height 7
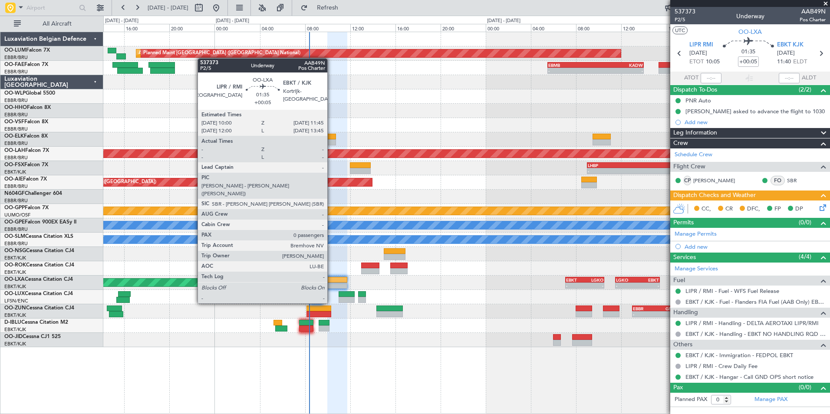
click at [335, 285] on div at bounding box center [337, 285] width 20 height 6
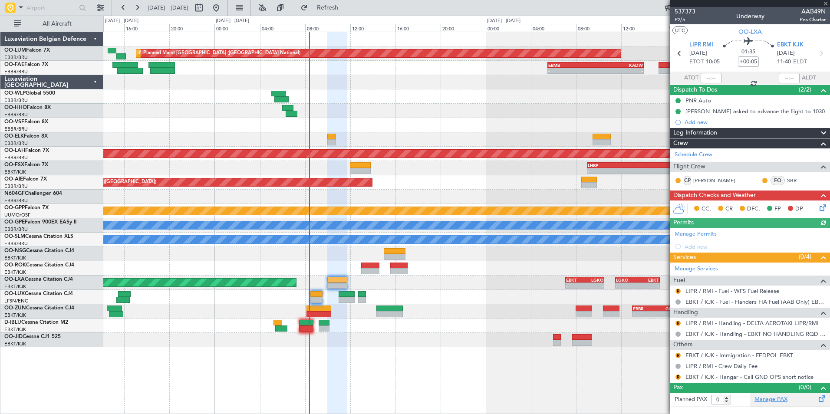
click at [770, 398] on link "Manage PAX" at bounding box center [770, 399] width 33 height 9
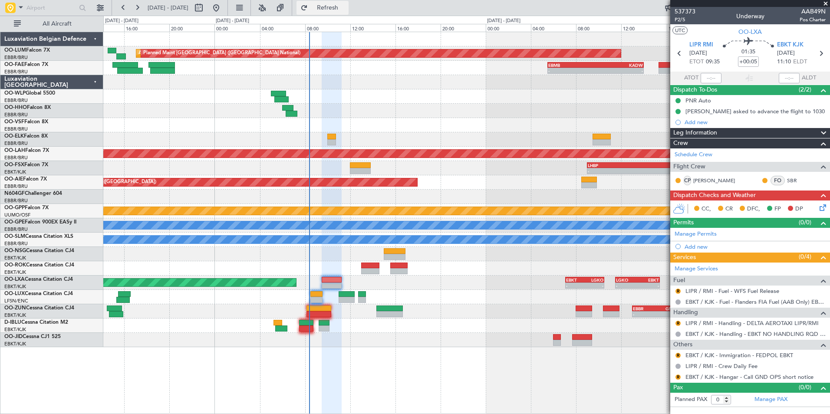
click at [346, 5] on span "Refresh" at bounding box center [327, 8] width 36 height 6
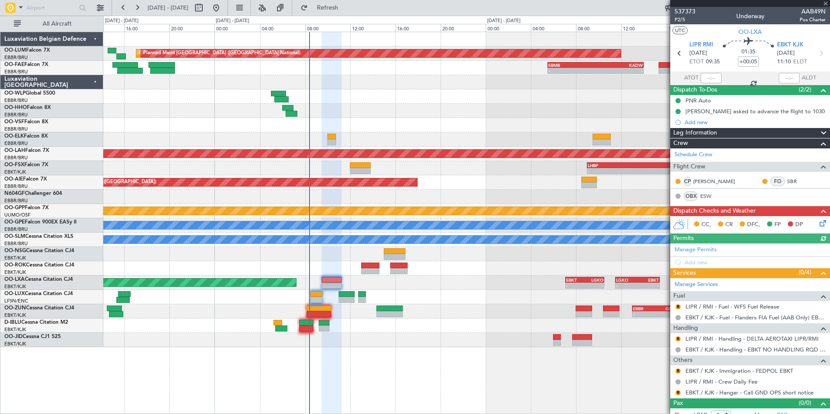
click at [414, 301] on div at bounding box center [466, 297] width 726 height 14
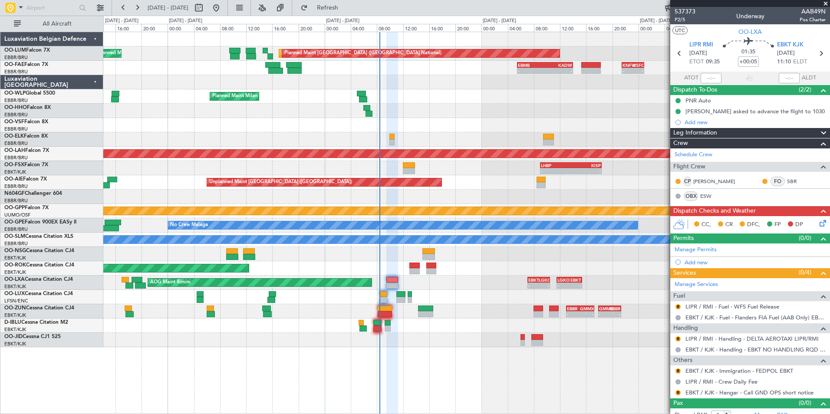
click at [425, 288] on div "AOG Maint Rimini - - EBKT 07:05 Z LGKO 10:30 Z - - LGKO 11:30 Z EBKT 15:25 Z Pl…" at bounding box center [466, 283] width 726 height 14
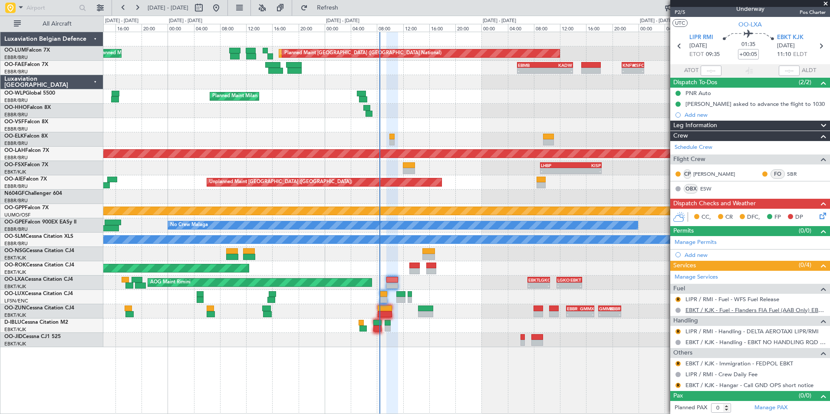
scroll to position [8, 0]
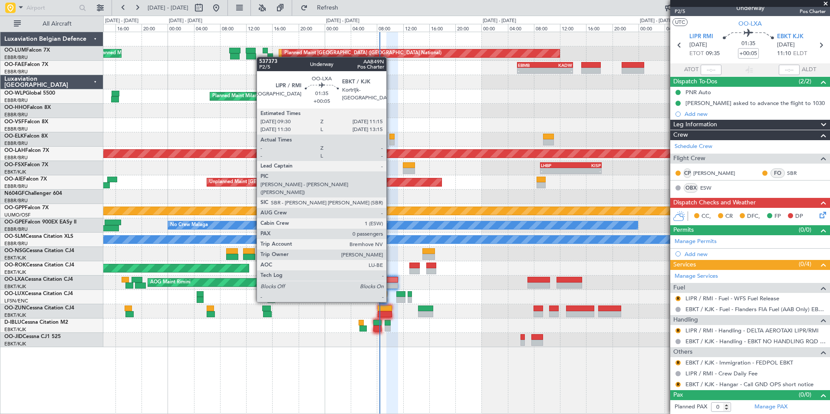
click at [390, 286] on div at bounding box center [392, 285] width 12 height 6
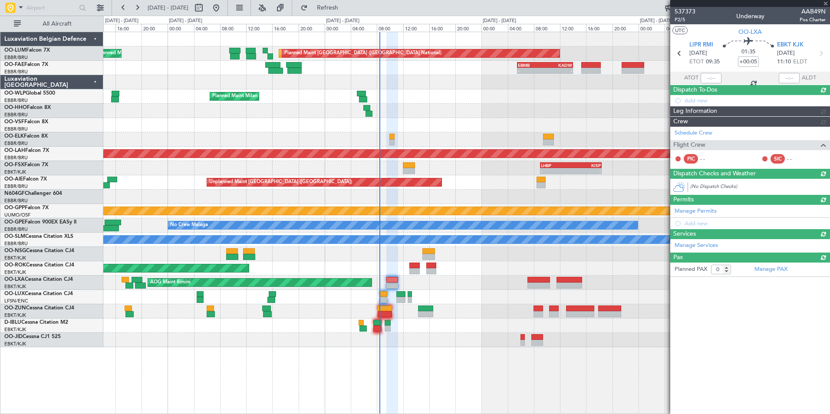
scroll to position [0, 0]
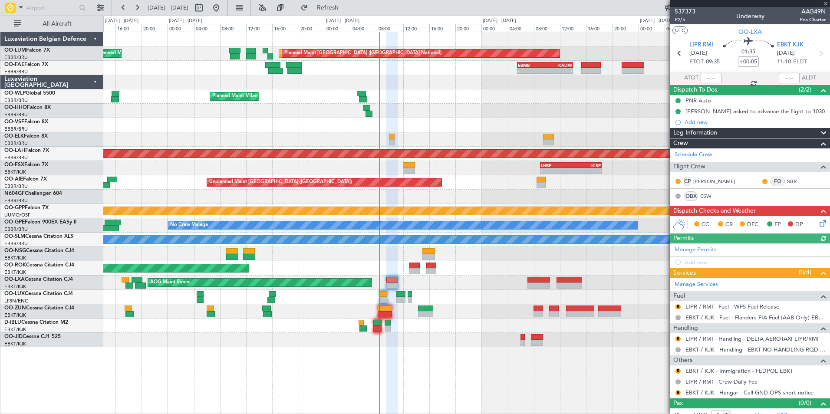
click at [377, 338] on div at bounding box center [466, 340] width 726 height 14
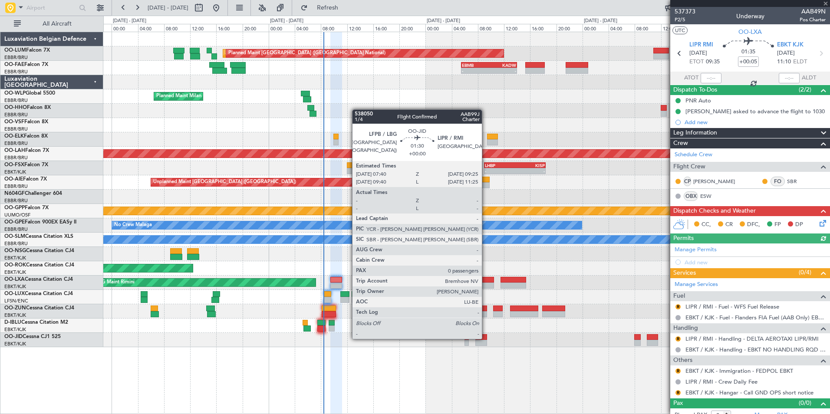
click at [486, 338] on div at bounding box center [481, 337] width 12 height 6
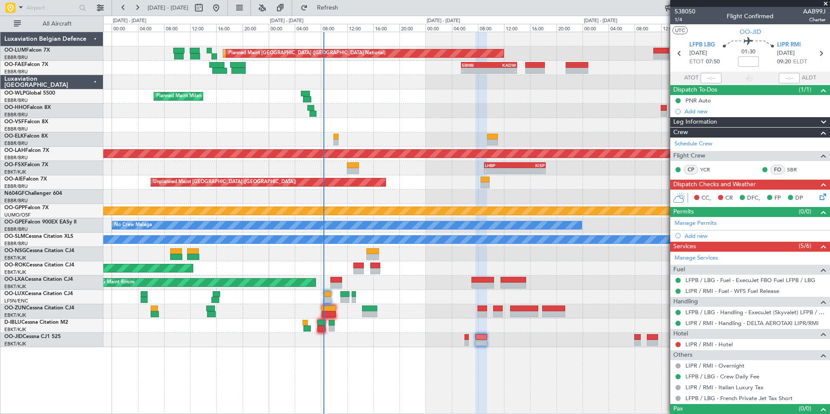
click at [439, 348] on div "AOG Maint Melsbroek Air Base Planned Maint [GEOGRAPHIC_DATA] ([GEOGRAPHIC_DATA]…" at bounding box center [466, 223] width 726 height 382
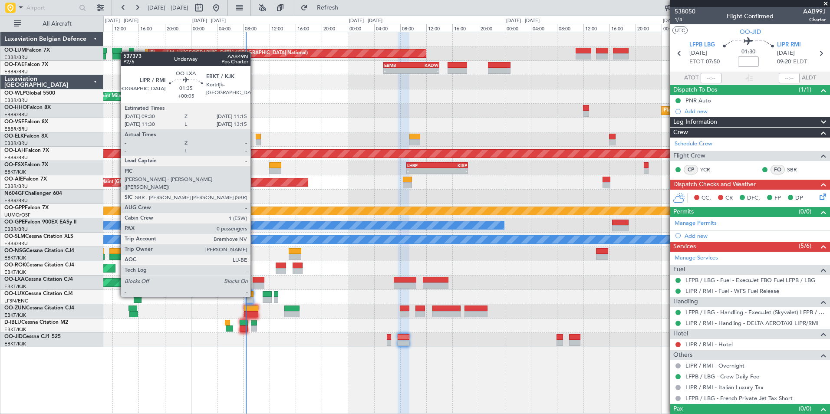
click at [254, 280] on div at bounding box center [259, 280] width 12 height 6
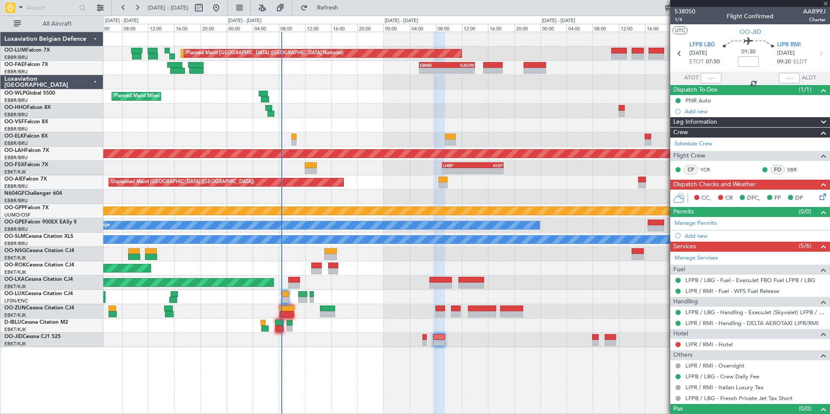
click at [313, 351] on div "AOG Maint Melsbroek Air Base Planned Maint [GEOGRAPHIC_DATA] ([GEOGRAPHIC_DATA]…" at bounding box center [466, 223] width 726 height 382
type input "+00:05"
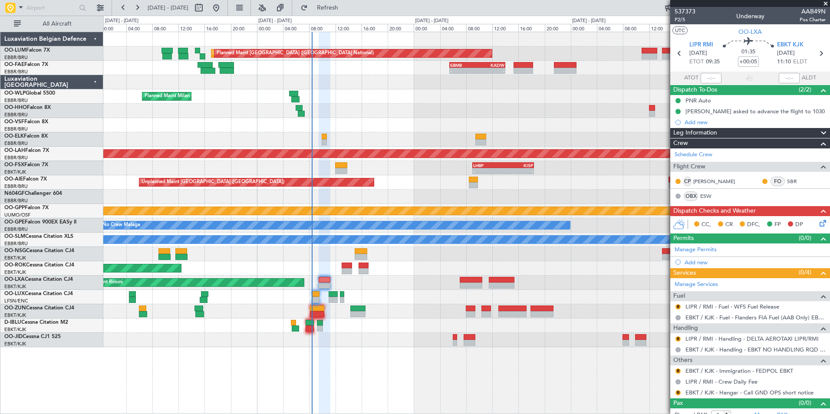
click at [456, 286] on div "AOG Maint Rimini Planned Maint [GEOGRAPHIC_DATA]-[GEOGRAPHIC_DATA]" at bounding box center [466, 283] width 726 height 14
click at [681, 20] on span "P2/5" at bounding box center [684, 19] width 21 height 7
click at [719, 338] on link "LIPR / RMI - Handling - DELTA AEROTAXI LIPR/RMI" at bounding box center [751, 338] width 133 height 7
click at [419, 282] on div "AOG Maint Melsbroek Air Base Planned Maint [GEOGRAPHIC_DATA] ([GEOGRAPHIC_DATA]…" at bounding box center [466, 189] width 726 height 315
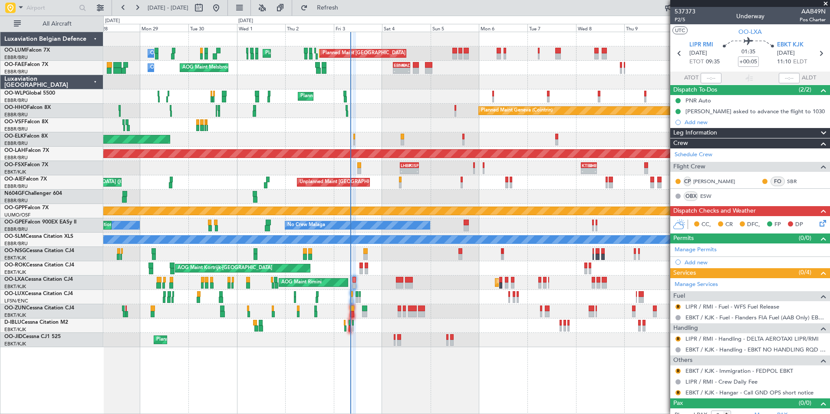
click at [426, 322] on div "A/C Unavailable [GEOGRAPHIC_DATA]-[GEOGRAPHIC_DATA] A/C Unavailable [GEOGRAPHIC…" at bounding box center [466, 325] width 726 height 14
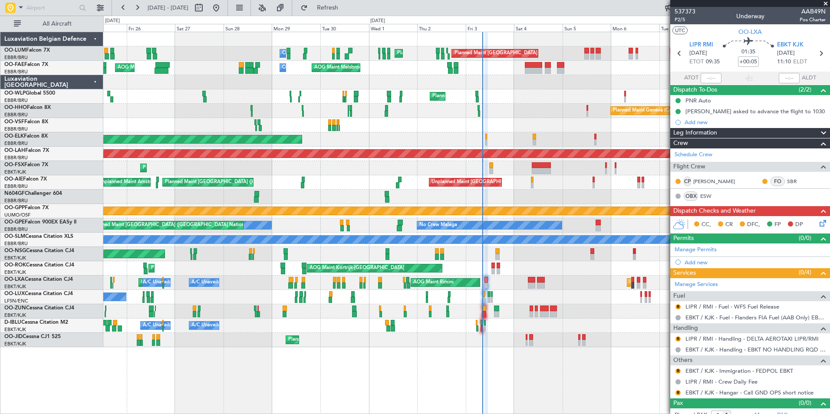
click at [525, 289] on div "AOG Maint Melsbroek Air Base Planned Maint [GEOGRAPHIC_DATA] ([GEOGRAPHIC_DATA]…" at bounding box center [466, 189] width 726 height 315
click at [286, 298] on div "No Crew Nancy (Essey)" at bounding box center [466, 297] width 726 height 14
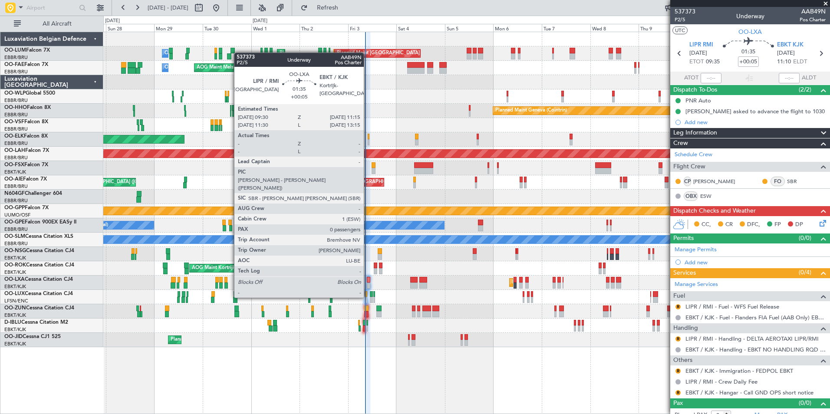
click at [368, 281] on div at bounding box center [369, 280] width 4 height 6
click at [368, 283] on div at bounding box center [369, 285] width 4 height 6
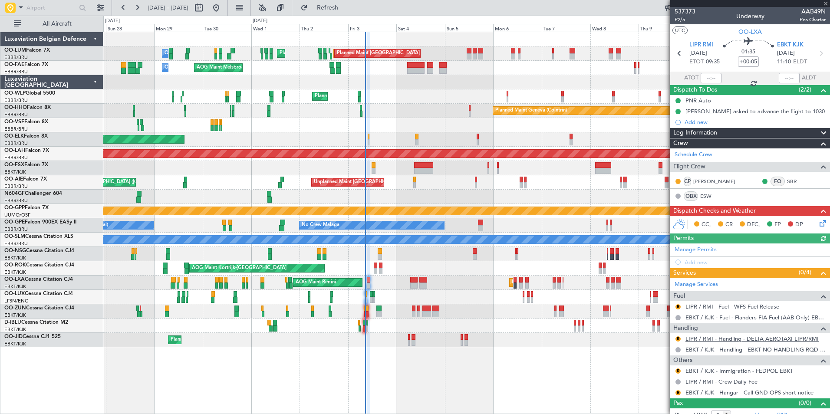
click at [705, 338] on link "LIPR / RMI - Handling - DELTA AEROTAXI LIPR/RMI" at bounding box center [751, 338] width 133 height 7
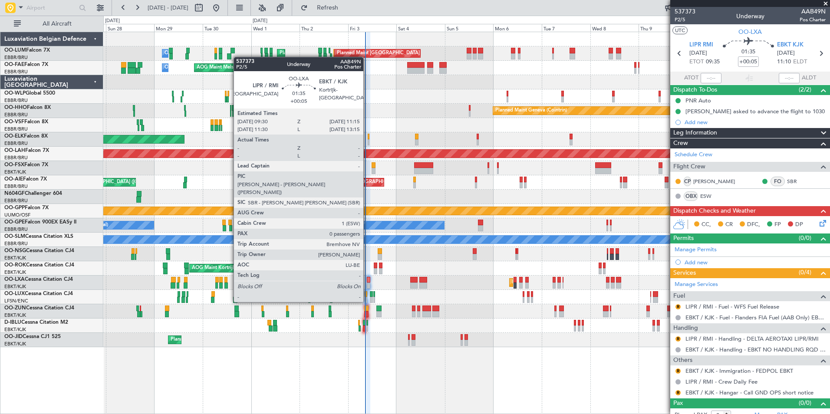
click at [367, 286] on div at bounding box center [369, 285] width 4 height 6
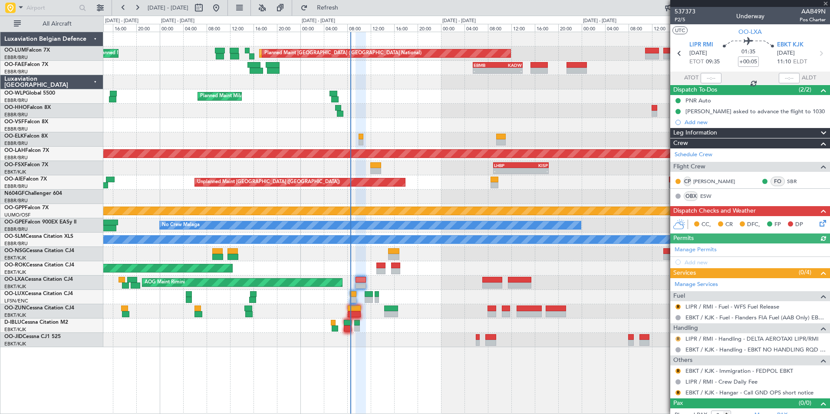
click at [678, 339] on button "R" at bounding box center [677, 338] width 5 height 5
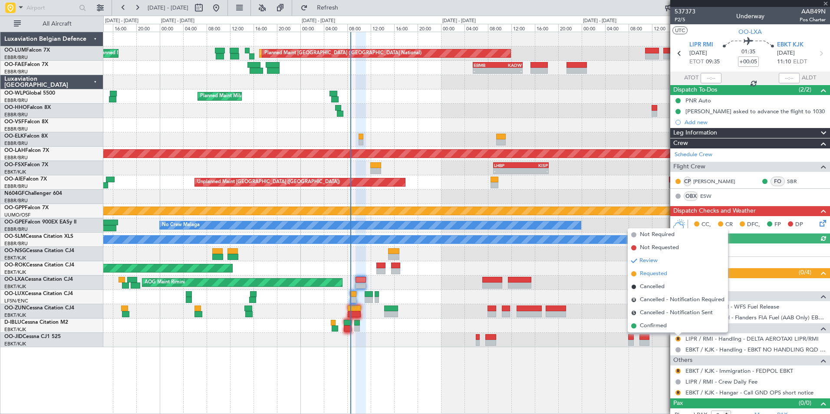
click at [659, 274] on span "Requested" at bounding box center [653, 273] width 27 height 9
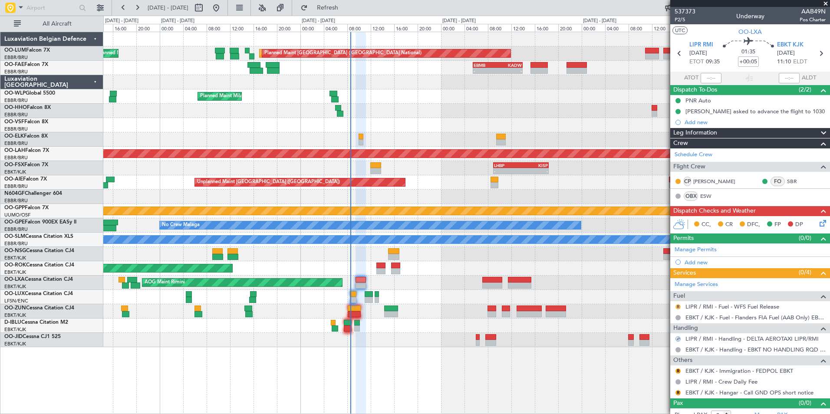
click at [676, 305] on button "R" at bounding box center [677, 306] width 5 height 5
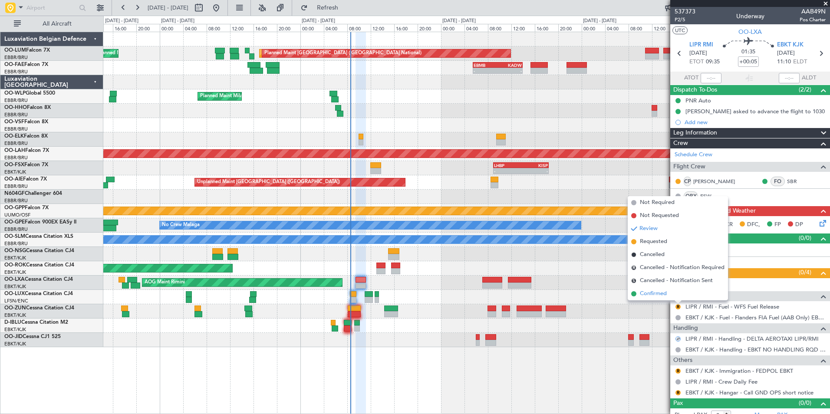
click at [665, 294] on span "Confirmed" at bounding box center [653, 293] width 27 height 9
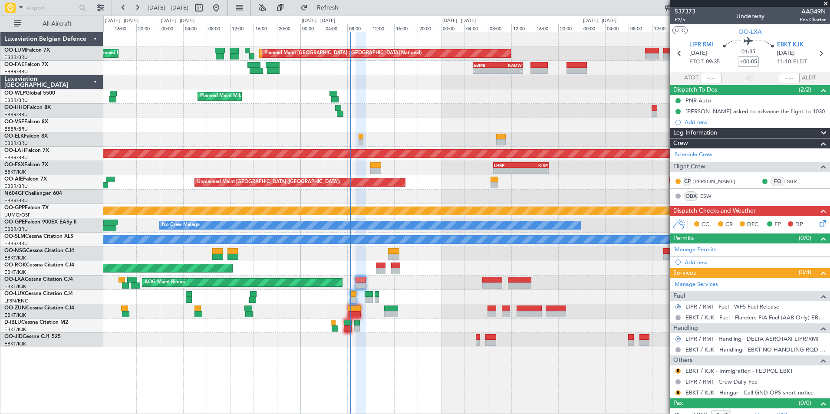
click at [681, 371] on div "R EBKT / KJK - Immigration - FEDPOL EBKT" at bounding box center [750, 370] width 160 height 11
click at [676, 369] on button "R" at bounding box center [677, 370] width 5 height 5
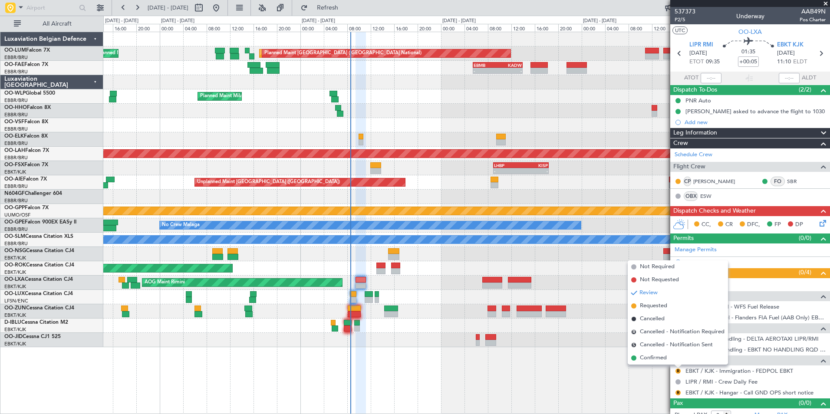
click at [663, 354] on span "Confirmed" at bounding box center [653, 358] width 27 height 9
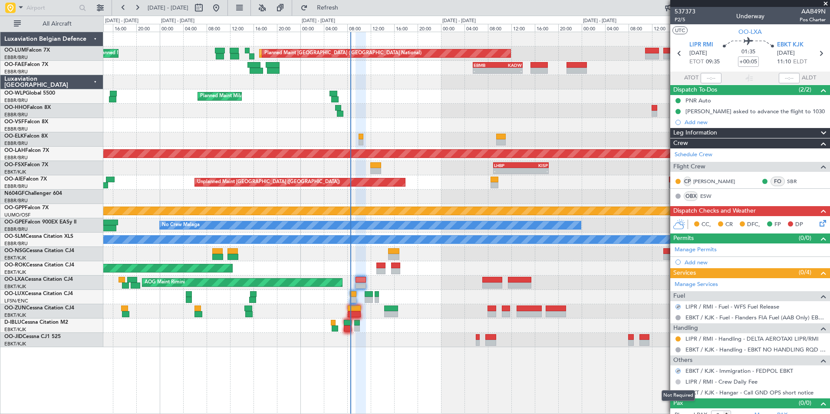
click at [678, 395] on div "Not Required" at bounding box center [677, 395] width 33 height 11
click at [678, 391] on button "R" at bounding box center [677, 392] width 5 height 5
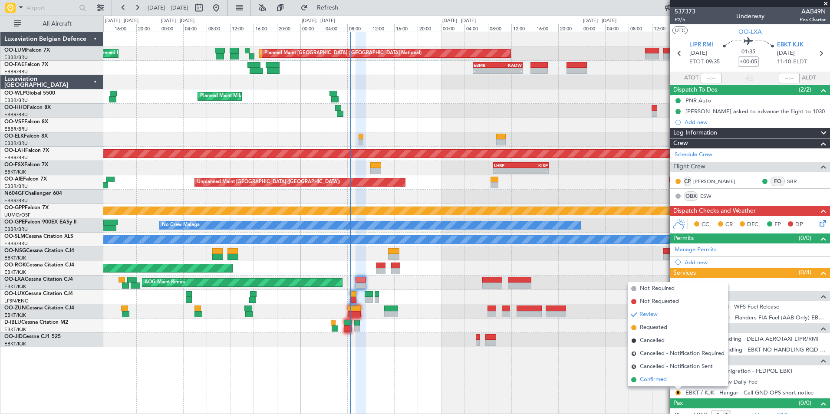
click at [653, 376] on span "Confirmed" at bounding box center [653, 379] width 27 height 9
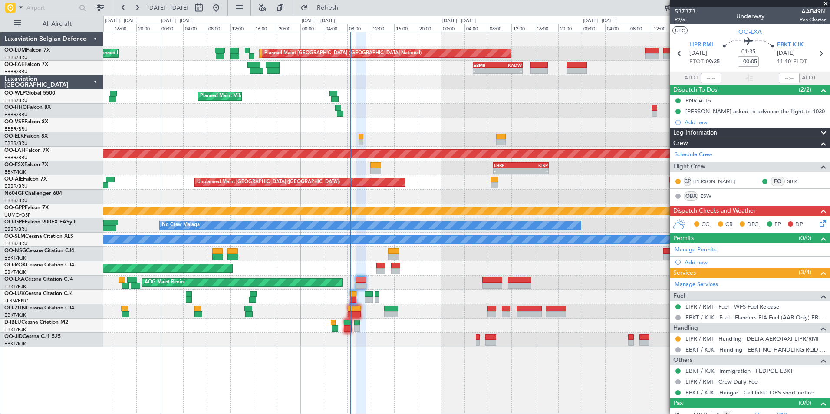
click at [679, 23] on span "P2/5" at bounding box center [684, 19] width 21 height 7
click at [377, 286] on div "Planned Maint Kortrijk-[GEOGRAPHIC_DATA] AOG Maint [GEOGRAPHIC_DATA]" at bounding box center [466, 283] width 726 height 14
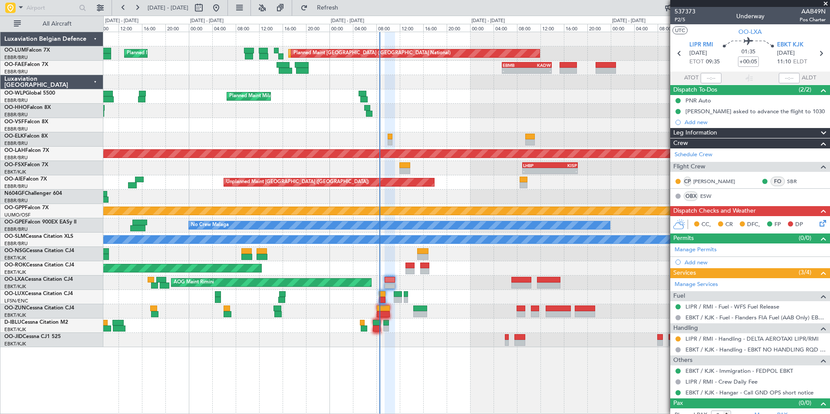
click at [409, 284] on div "Planned Maint Kortrijk-[GEOGRAPHIC_DATA] AOG Maint [GEOGRAPHIC_DATA]" at bounding box center [466, 283] width 726 height 14
click at [346, 6] on span "Refresh" at bounding box center [327, 8] width 36 height 6
click at [486, 294] on div at bounding box center [466, 297] width 726 height 14
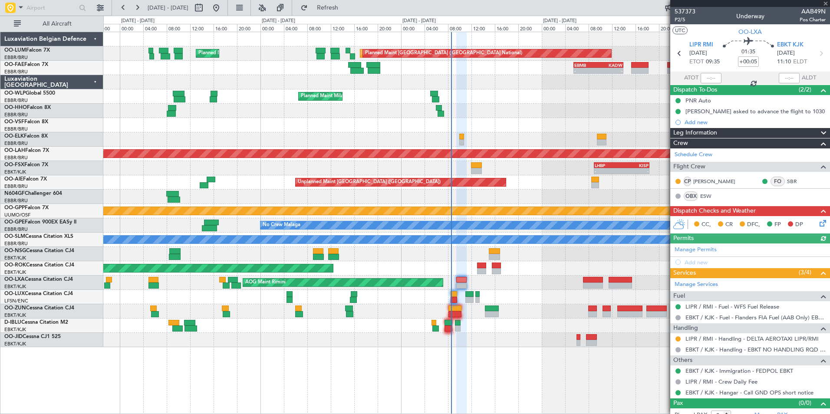
click at [710, 372] on mat-tooltip-component "LIPR / RMI - Crew Daily Fee" at bounding box center [720, 366] width 75 height 23
click at [761, 368] on link "EBKT / KJK - Immigration - FEDPOL EBKT" at bounding box center [739, 370] width 108 height 7
click at [348, 3] on button "Refresh" at bounding box center [322, 8] width 52 height 14
click at [679, 370] on button at bounding box center [677, 370] width 5 height 5
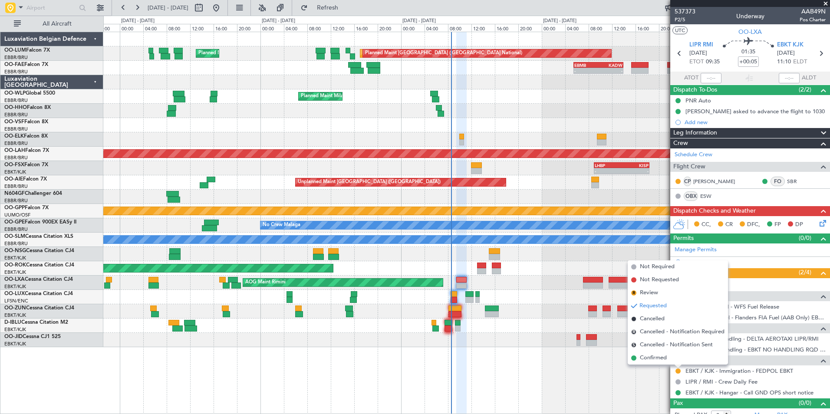
drag, startPoint x: 655, startPoint y: 358, endPoint x: 630, endPoint y: 377, distance: 31.0
click at [655, 358] on span "Confirmed" at bounding box center [653, 358] width 27 height 9
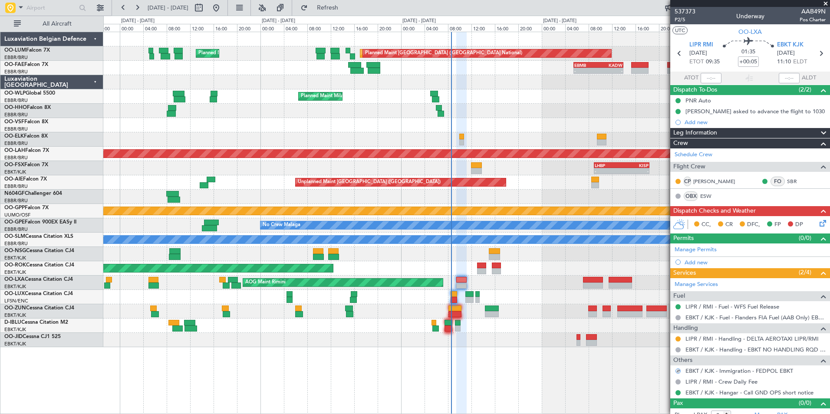
click at [611, 387] on div "AOG Maint Melsbroek Air Base Planned Maint Brussels (Brussels National) Planned…" at bounding box center [466, 223] width 726 height 382
click at [417, 325] on div "AOG Maint Melsbroek Air Base Planned Maint Brussels (Brussels National) Planned…" at bounding box center [466, 189] width 726 height 315
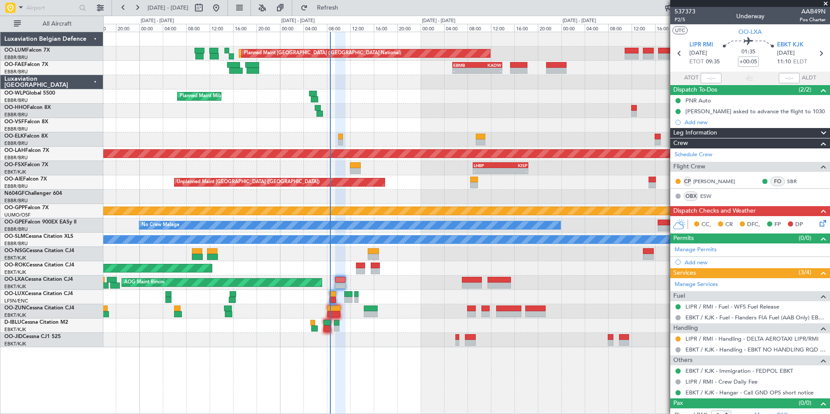
click at [817, 225] on icon at bounding box center [820, 221] width 7 height 7
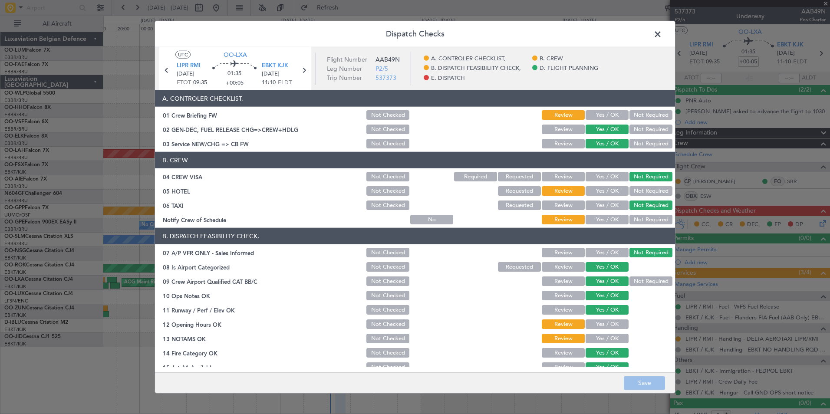
click at [667, 30] on header "Dispatch Checks" at bounding box center [415, 34] width 520 height 26
click at [662, 31] on span at bounding box center [662, 36] width 0 height 17
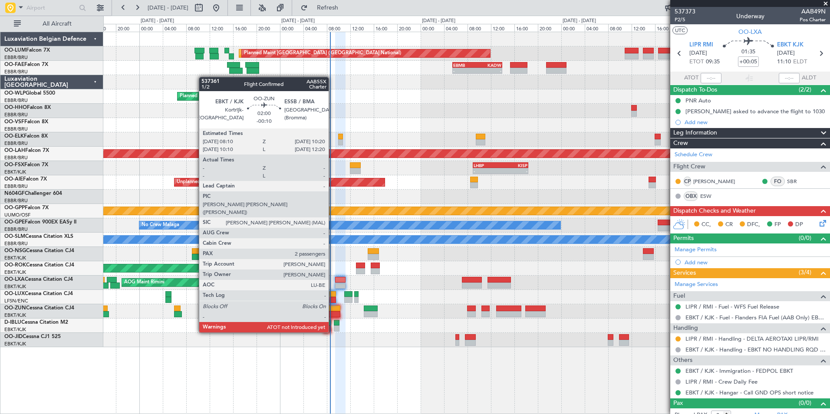
click at [332, 316] on div at bounding box center [333, 314] width 13 height 6
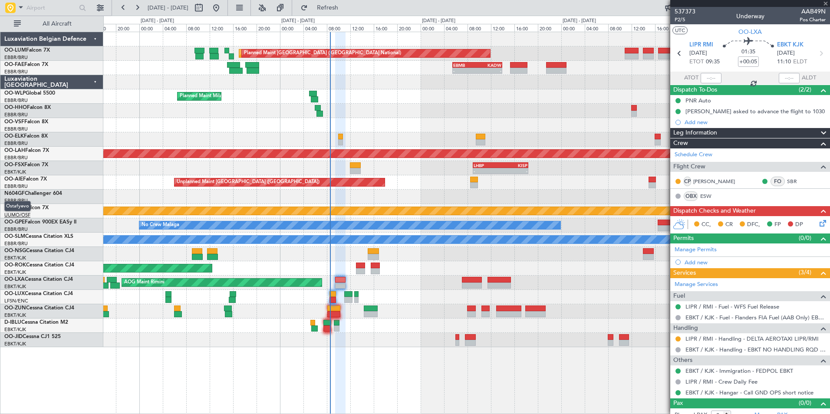
type input "-00:10"
type input "2"
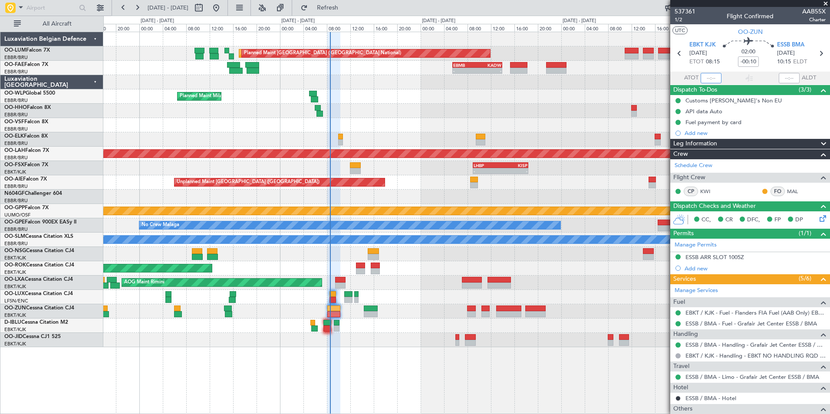
click at [709, 77] on input "text" at bounding box center [710, 78] width 21 height 10
type input "08:22"
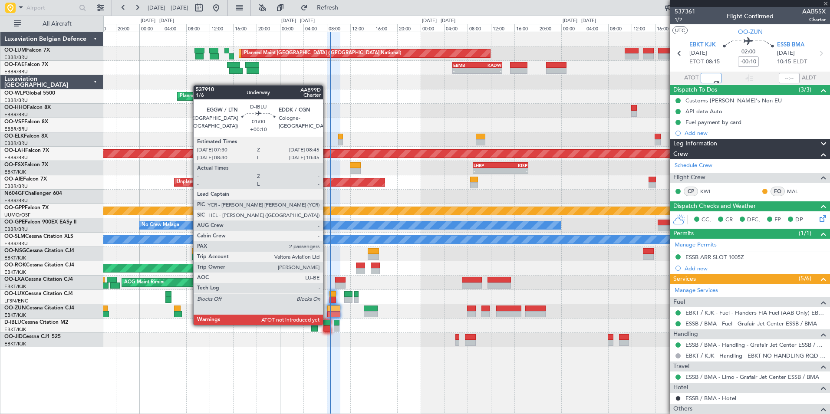
click at [327, 324] on div at bounding box center [326, 323] width 7 height 6
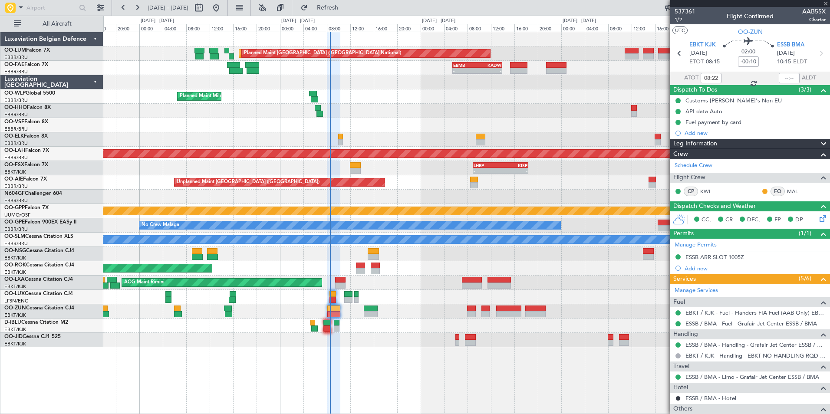
type input "+00:10"
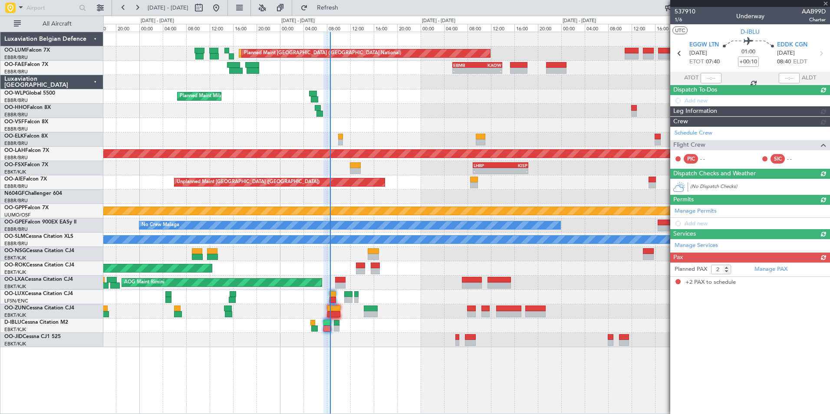
click at [785, 77] on div at bounding box center [788, 78] width 21 height 10
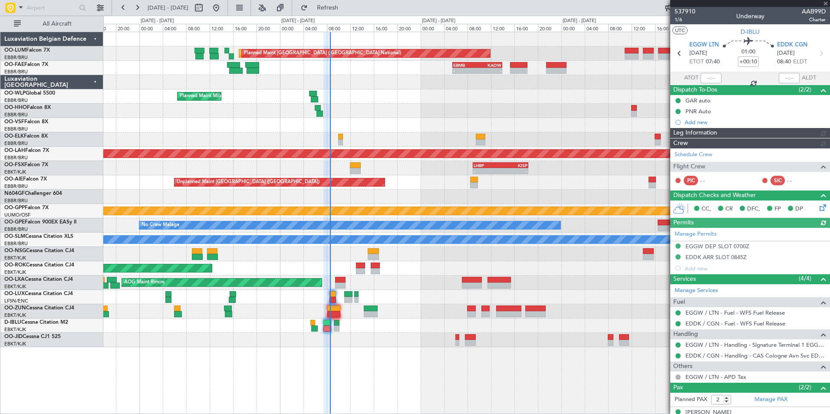
click at [713, 74] on div at bounding box center [710, 78] width 21 height 10
click at [706, 75] on div at bounding box center [710, 78] width 21 height 10
click at [708, 79] on div at bounding box center [710, 78] width 21 height 10
click at [708, 80] on div at bounding box center [710, 78] width 21 height 10
click at [707, 81] on div at bounding box center [710, 78] width 21 height 10
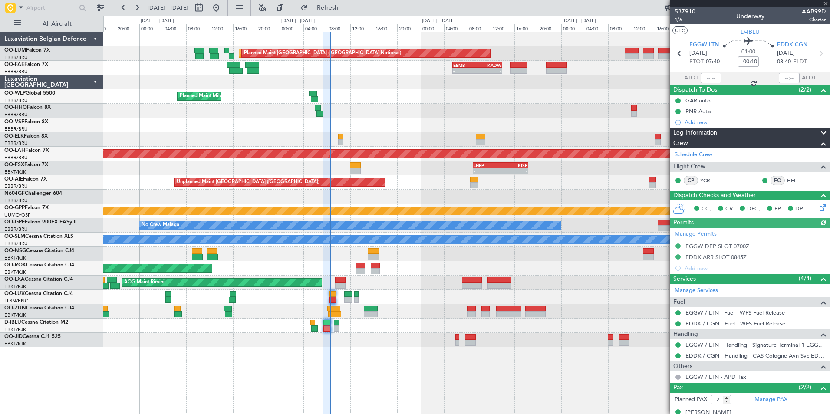
click at [708, 80] on div at bounding box center [710, 78] width 21 height 10
click at [708, 80] on input "text" at bounding box center [710, 78] width 21 height 10
type input "07:53"
click at [318, 296] on div "AOG Maint Melsbroek Air Base Planned Maint Brussels (Brussels National) Planned…" at bounding box center [466, 189] width 726 height 315
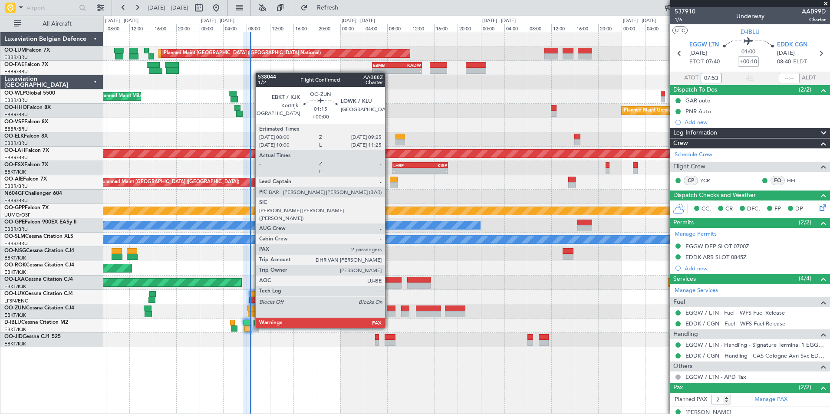
click at [389, 312] on div at bounding box center [391, 314] width 9 height 6
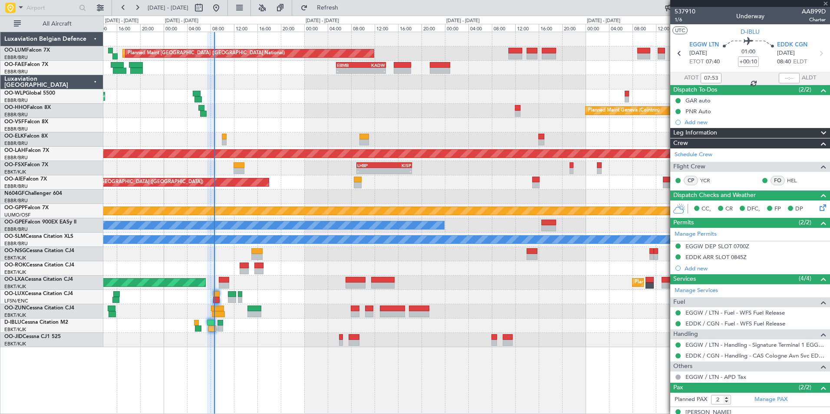
click at [360, 320] on div at bounding box center [466, 325] width 726 height 14
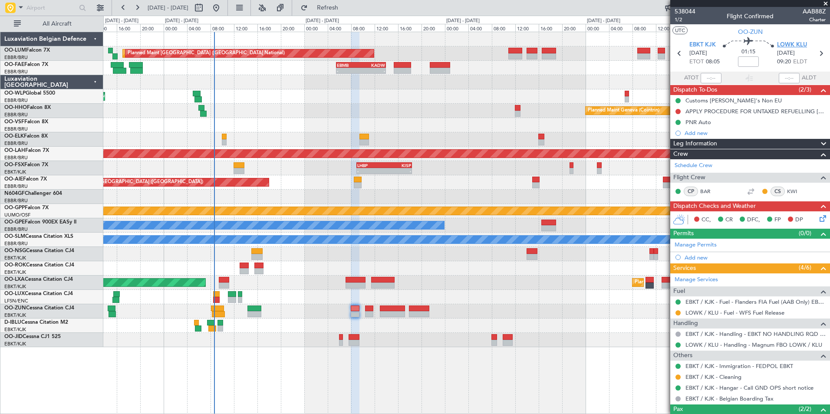
click at [789, 41] on span "LOWK KLU" at bounding box center [792, 45] width 30 height 9
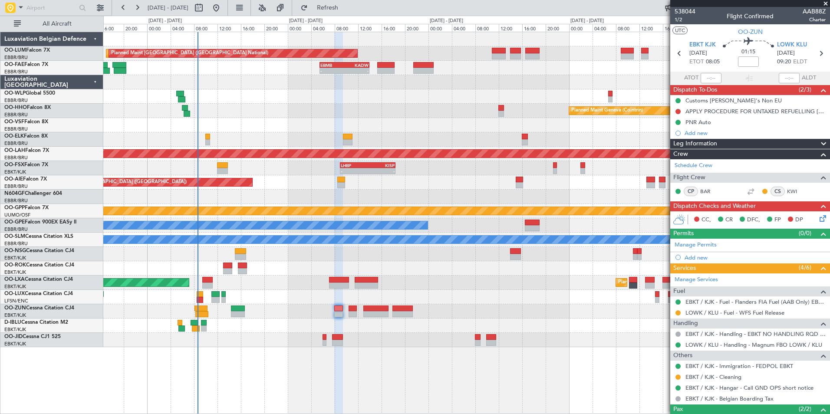
click at [355, 256] on div at bounding box center [466, 254] width 726 height 14
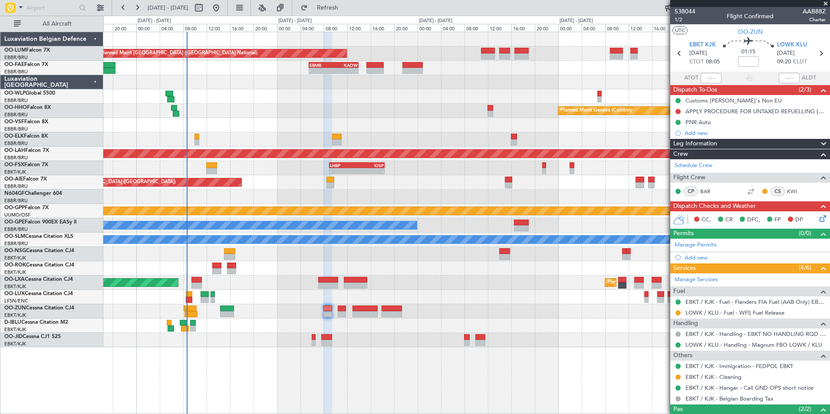
click at [304, 287] on div "Planned Maint Kortrijk-Wevelgem AOG Maint Rimini" at bounding box center [466, 283] width 726 height 14
click at [706, 135] on div "Add new" at bounding box center [750, 132] width 133 height 7
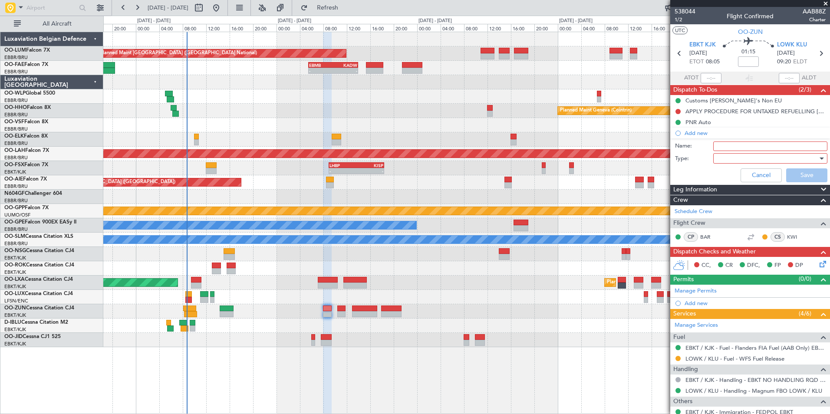
click at [735, 148] on input "Name:" at bounding box center [770, 146] width 114 height 10
type input "MAX fuel"
click at [726, 158] on div at bounding box center [766, 158] width 101 height 13
click at [728, 178] on span "Generic" at bounding box center [766, 176] width 102 height 13
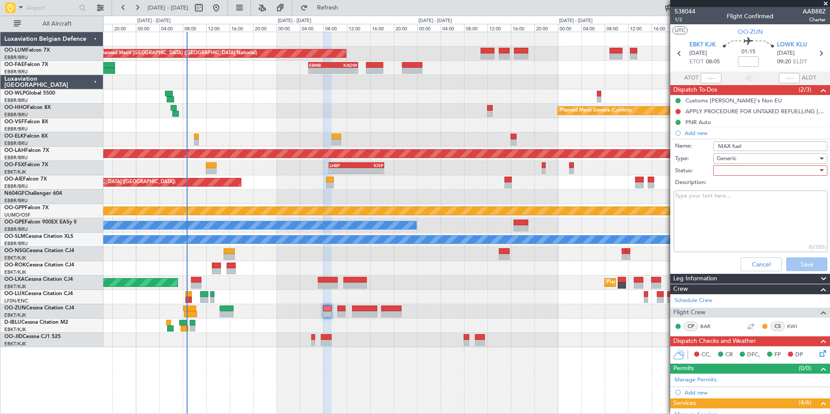
click at [733, 175] on div at bounding box center [766, 170] width 101 height 13
click at [734, 171] on div at bounding box center [415, 207] width 830 height 414
click at [731, 168] on div at bounding box center [766, 170] width 101 height 13
click at [727, 191] on span "Not Started" at bounding box center [766, 187] width 102 height 13
click at [800, 265] on button "Save" at bounding box center [806, 264] width 41 height 14
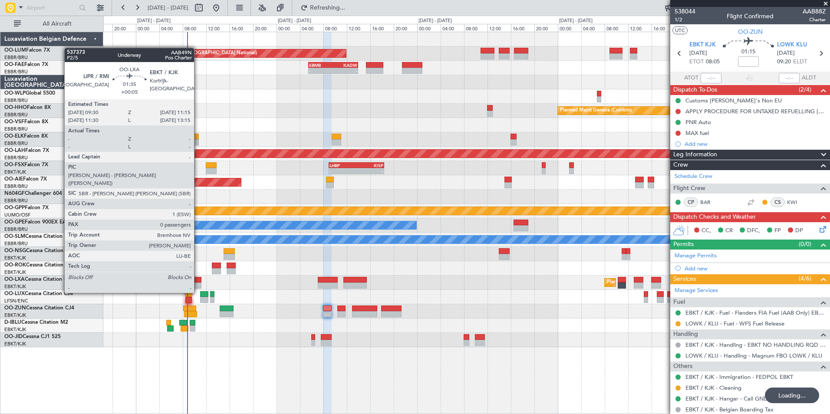
click at [194, 278] on div at bounding box center [196, 280] width 10 height 6
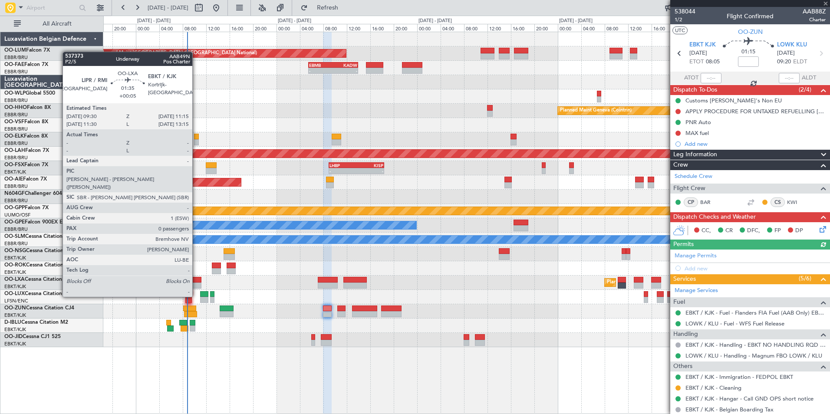
type input "+00:05"
type input "0"
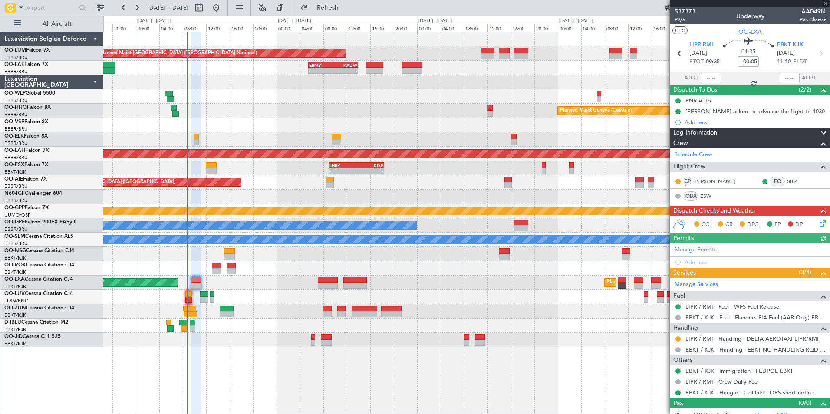
click at [819, 225] on icon at bounding box center [820, 221] width 7 height 7
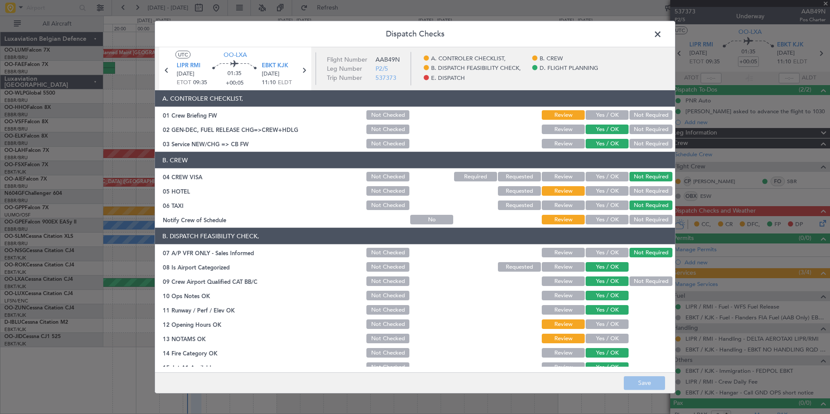
click at [600, 113] on button "Yes / OK" at bounding box center [606, 115] width 43 height 10
click at [631, 192] on button "Not Required" at bounding box center [650, 191] width 43 height 10
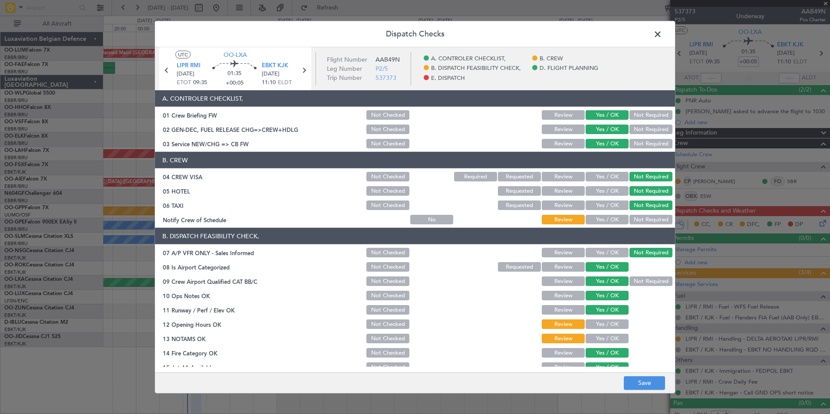
click at [608, 222] on button "Yes / OK" at bounding box center [606, 220] width 43 height 10
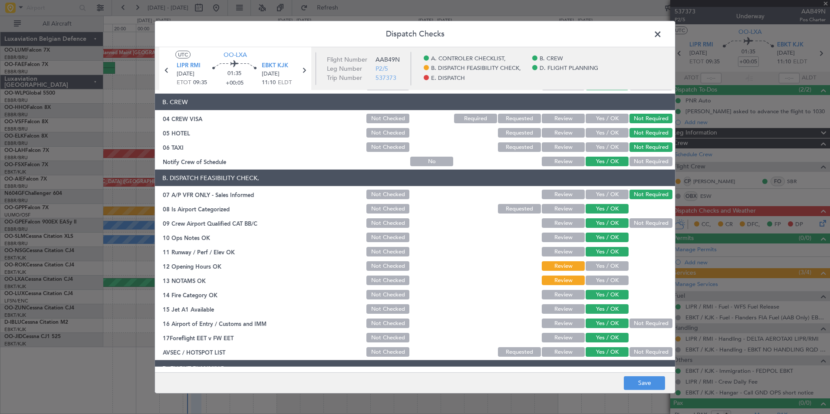
scroll to position [161, 0]
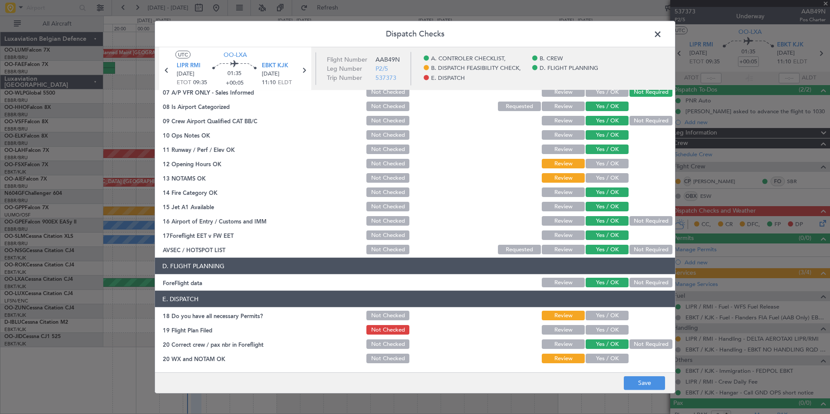
drag, startPoint x: 598, startPoint y: 156, endPoint x: 598, endPoint y: 167, distance: 11.3
click at [598, 157] on section "B. DISPATCH FEASIBILITY CHECK, 07 A/P VFR ONLY - Sales Informed Not Checked Rev…" at bounding box center [415, 161] width 520 height 188
click at [598, 167] on button "Yes / OK" at bounding box center [606, 164] width 43 height 10
click at [600, 178] on button "Yes / OK" at bounding box center [606, 178] width 43 height 10
click at [604, 311] on button "Yes / OK" at bounding box center [606, 316] width 43 height 10
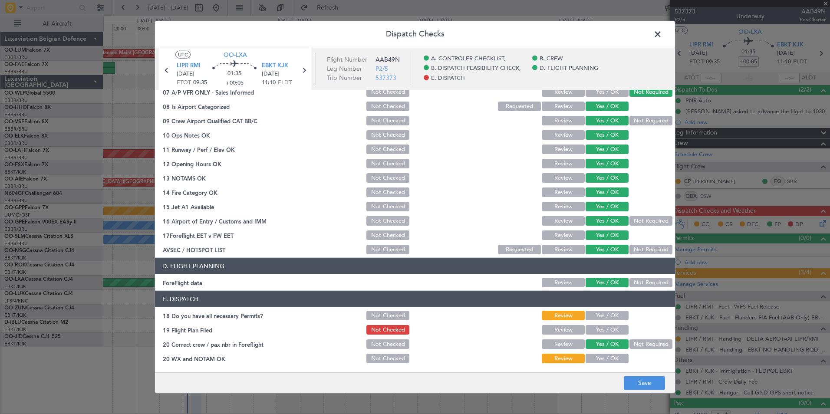
click at [604, 321] on div "Yes / OK" at bounding box center [606, 315] width 44 height 12
click at [604, 330] on button "Yes / OK" at bounding box center [606, 330] width 43 height 10
click at [603, 351] on section "E. DISPATCH 18 Do you have all necessary Permits? Not Checked Review Yes / OK 1…" at bounding box center [415, 328] width 520 height 74
click at [607, 364] on div "Yes / OK" at bounding box center [606, 358] width 44 height 12
click at [607, 359] on button "Yes / OK" at bounding box center [606, 359] width 43 height 10
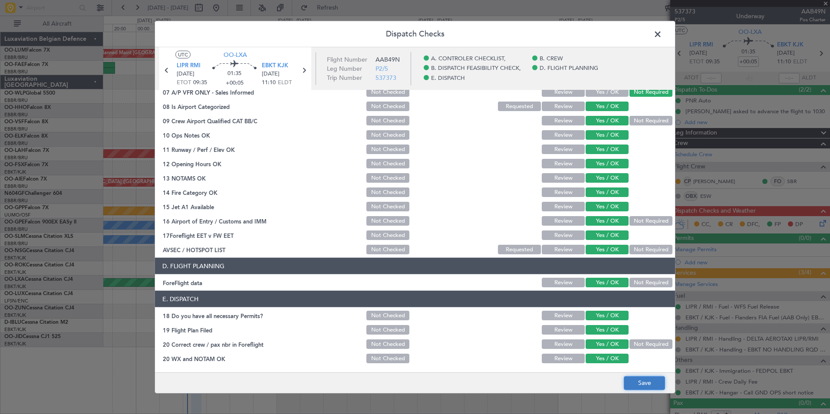
click at [639, 383] on button "Save" at bounding box center [644, 383] width 41 height 14
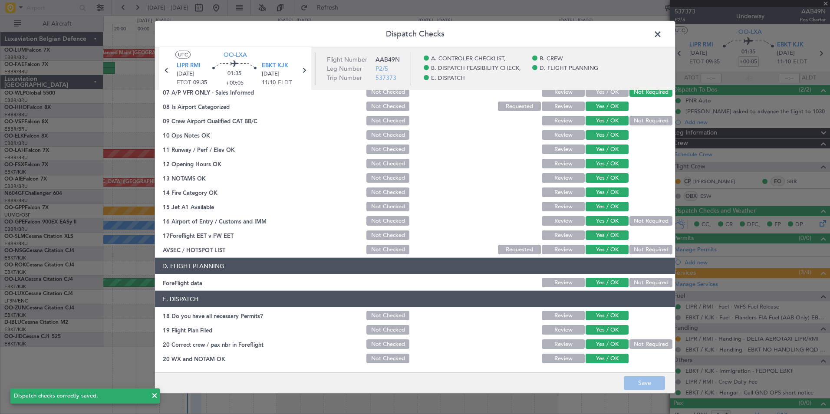
click at [662, 32] on span at bounding box center [662, 36] width 0 height 17
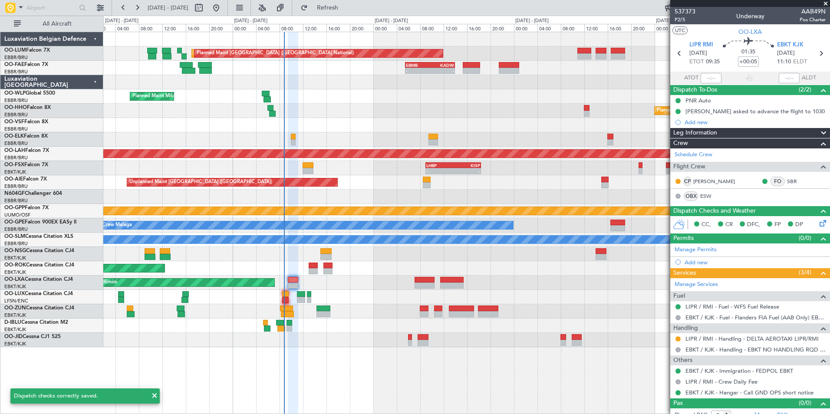
click at [332, 307] on div "AOG Maint Melsbroek Air Base Planned Maint Brussels (Brussels National) Planned…" at bounding box center [466, 189] width 726 height 315
click at [339, 318] on div at bounding box center [466, 311] width 726 height 14
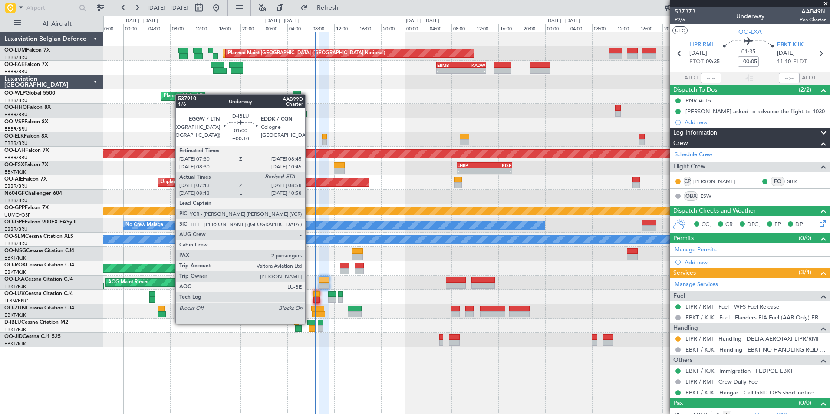
click at [309, 323] on div at bounding box center [310, 323] width 7 height 6
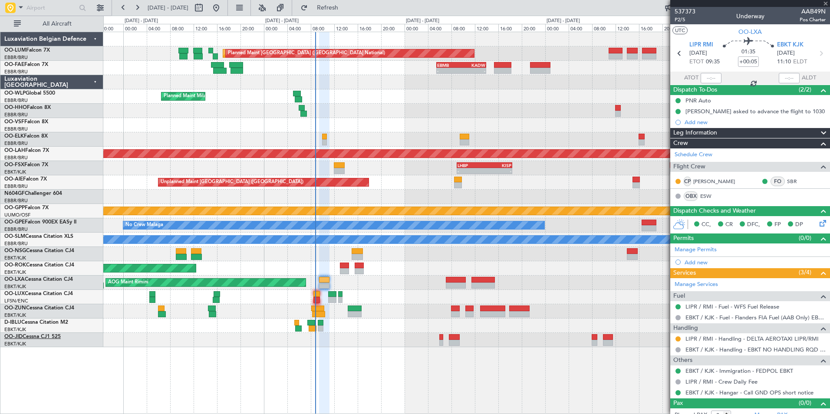
type input "+00:10"
type input "07:53"
type input "2"
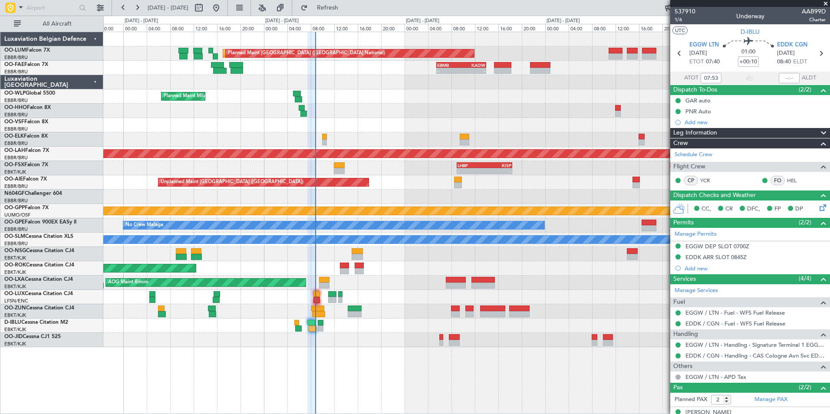
click at [235, 146] on div "AOG Maint Melsbroek Air Base Planned Maint Brussels (Brussels National) Planned…" at bounding box center [466, 189] width 726 height 315
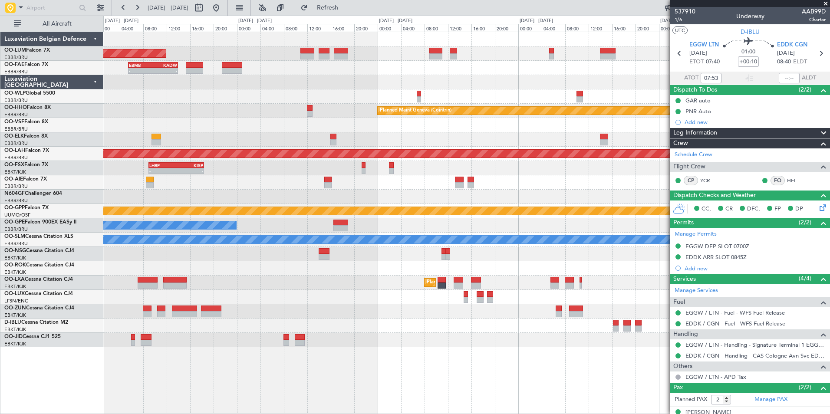
click at [339, 133] on div "Planned Maint Brussels (Brussels National) Planned Maint Brussels (Brussels Nat…" at bounding box center [466, 189] width 726 height 315
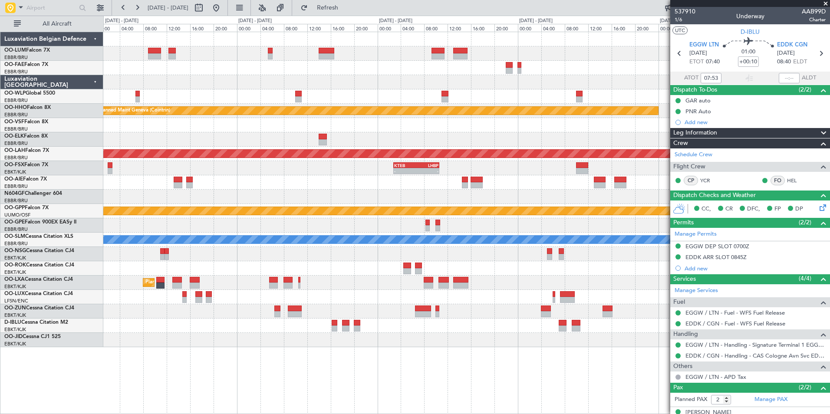
click at [384, 196] on div "Planned Maint Brussels (Brussels National) - - EBMB 14:00 Z KPHL 22:20 Z - - KA…" at bounding box center [466, 189] width 726 height 315
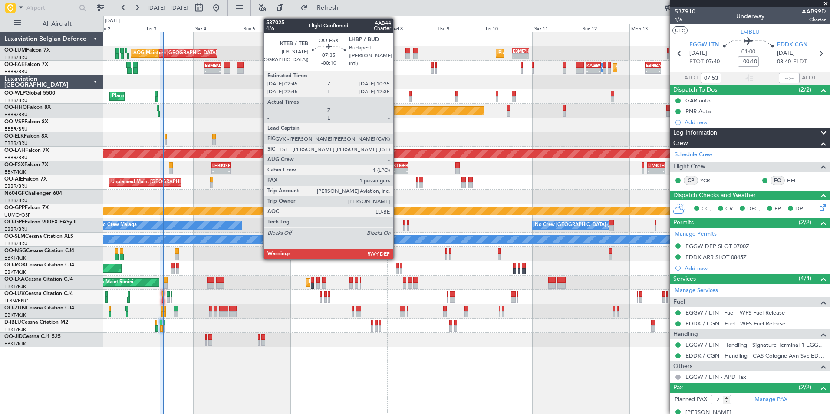
click at [369, 178] on div "Planned Maint Brussels (Brussels National) - - EBMB 14:00 Z KPHL 22:20 Z Planne…" at bounding box center [466, 189] width 726 height 315
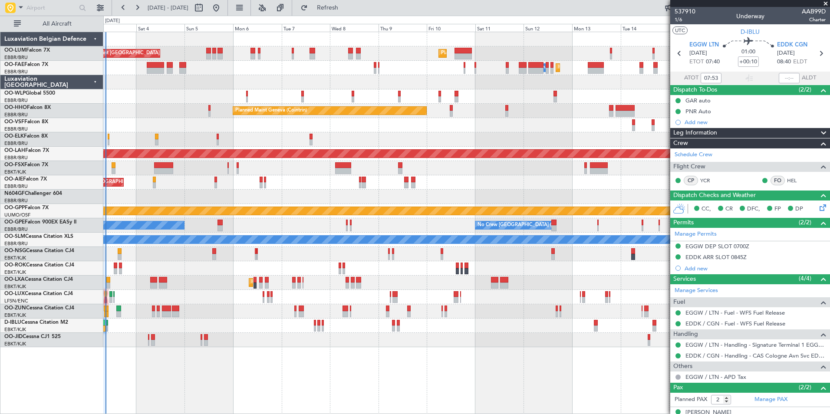
click at [352, 160] on div "Planned Maint Brussels (Brussels National) Planned Maint Brussels (Brussels Nat…" at bounding box center [466, 189] width 726 height 315
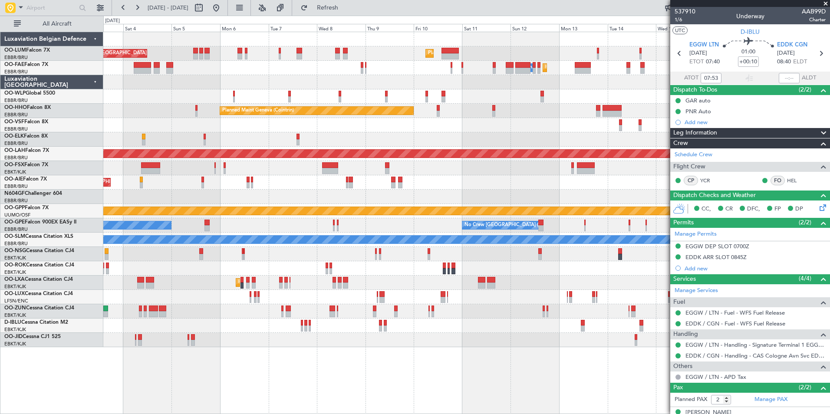
click at [323, 148] on div "Planned Maint Brussels (Brussels National) Planned Maint Brussels (Brussels Nat…" at bounding box center [466, 189] width 726 height 315
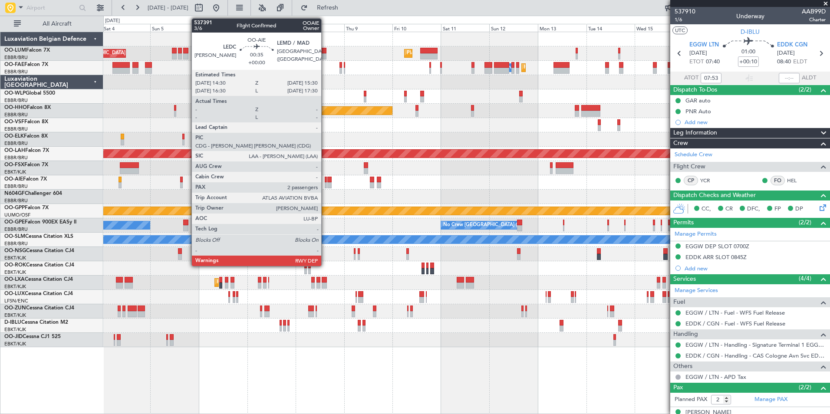
click at [325, 184] on div at bounding box center [326, 185] width 2 height 6
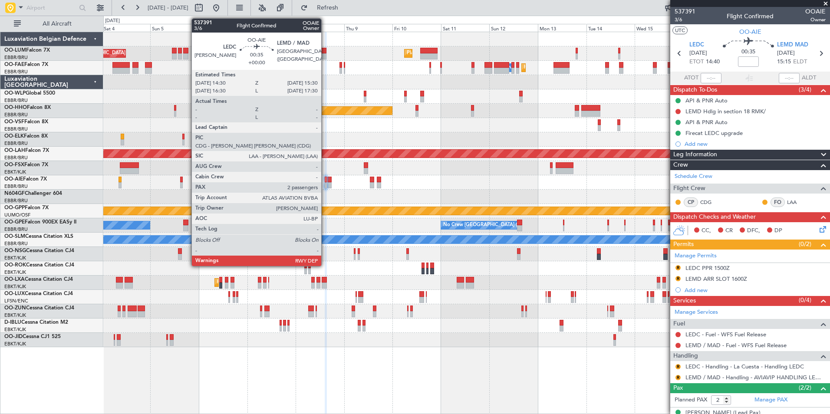
click at [325, 185] on div at bounding box center [326, 185] width 2 height 6
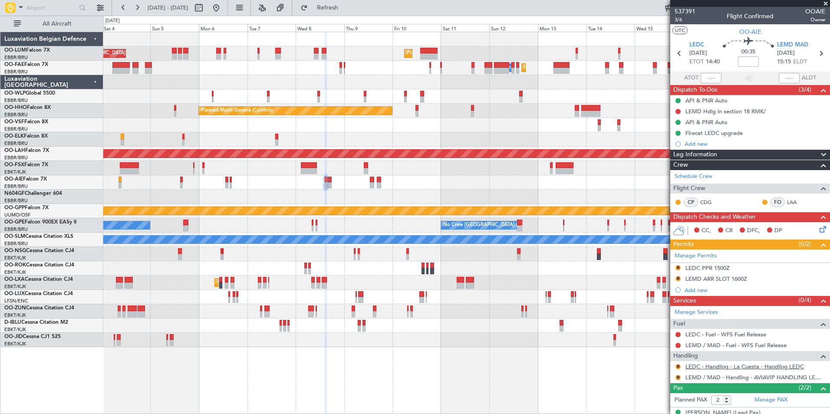
click at [703, 364] on link "LEDC - Handling - La Cuesta - Handling LEDC" at bounding box center [744, 366] width 118 height 7
click at [346, 6] on span "Refreshing..." at bounding box center [327, 8] width 36 height 6
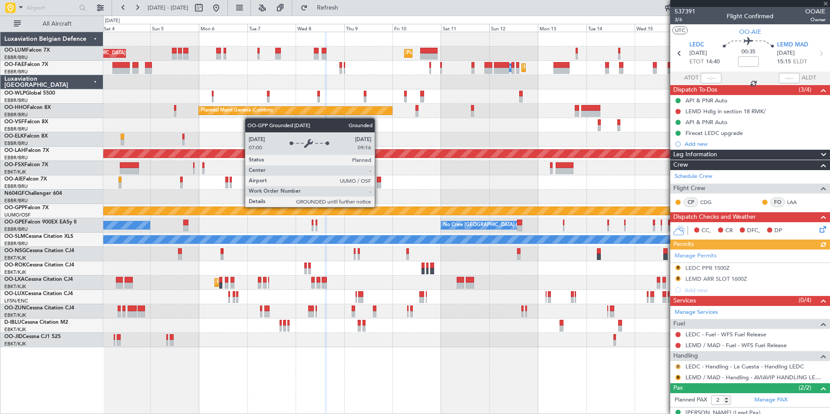
click at [678, 366] on button "R" at bounding box center [677, 366] width 5 height 5
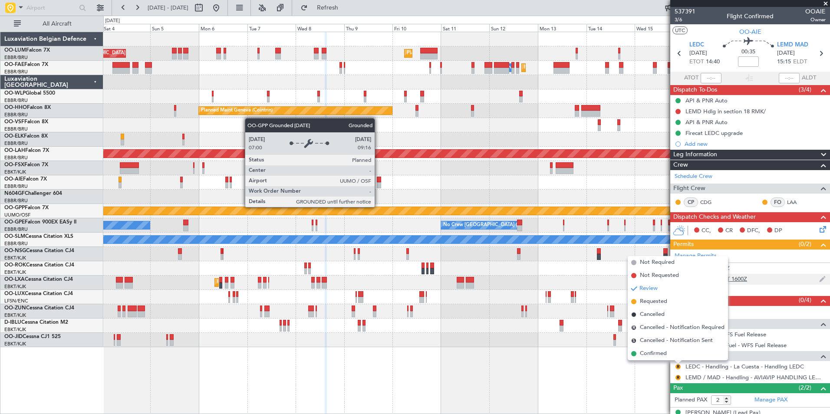
drag, startPoint x: 654, startPoint y: 303, endPoint x: 695, endPoint y: 276, distance: 49.5
click at [654, 302] on span "Requested" at bounding box center [653, 301] width 27 height 9
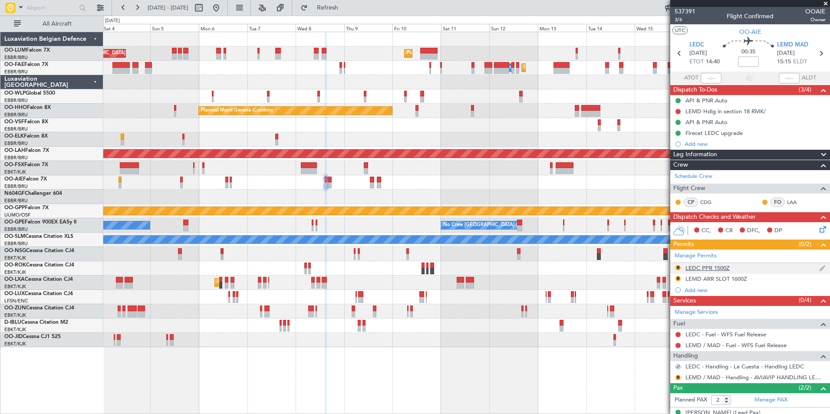
click at [706, 270] on div "LEDC PPR 1500Z" at bounding box center [707, 267] width 44 height 7
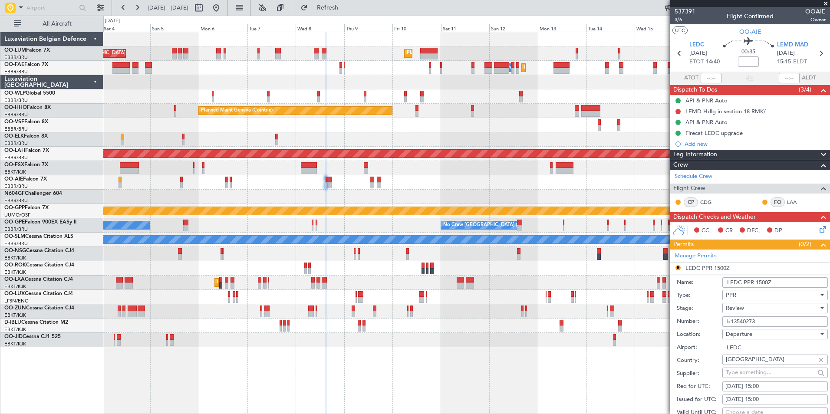
click at [755, 382] on div "08/10/2025 15:00" at bounding box center [774, 386] width 99 height 9
select select "10"
select select "2025"
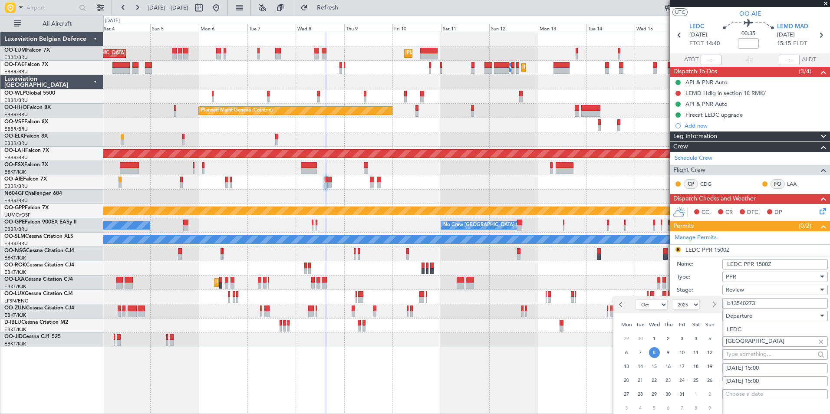
scroll to position [43, 0]
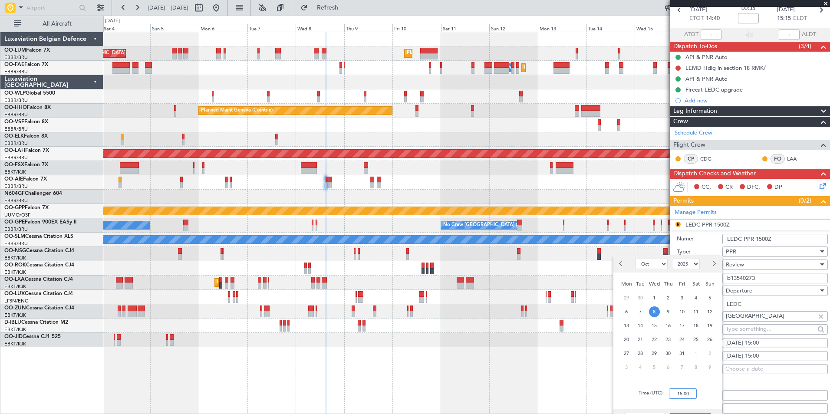
click at [681, 397] on input "15:00" at bounding box center [683, 393] width 28 height 10
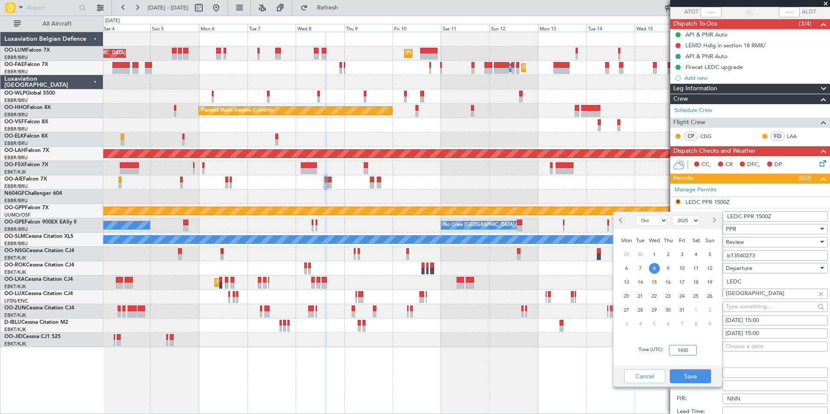
scroll to position [87, 0]
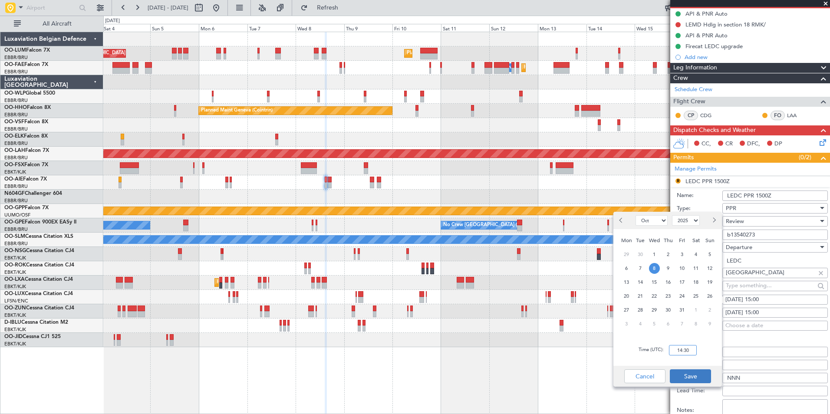
type input "14:30"
click at [700, 375] on button "Save" at bounding box center [690, 376] width 41 height 14
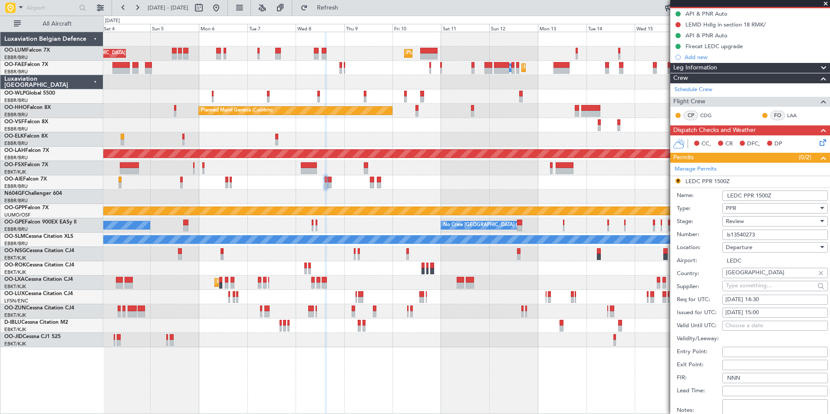
click at [767, 313] on div "08/10/2025 15:00" at bounding box center [774, 313] width 99 height 9
select select "10"
select select "2025"
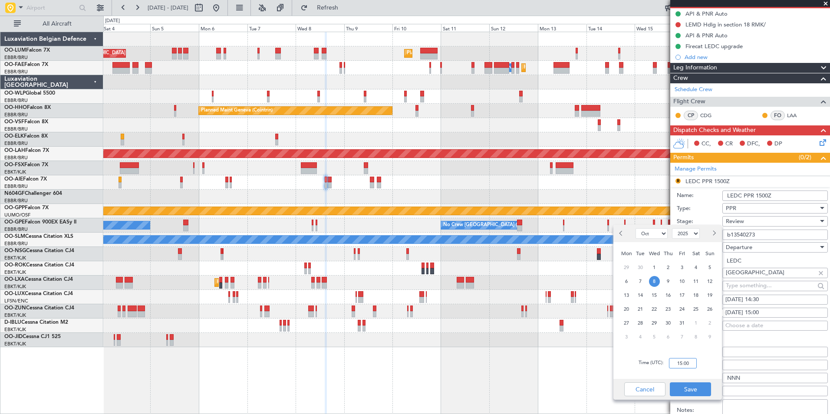
click at [676, 361] on input "15:00" at bounding box center [683, 363] width 28 height 10
type input "14:30"
click at [690, 386] on button "Save" at bounding box center [690, 389] width 41 height 14
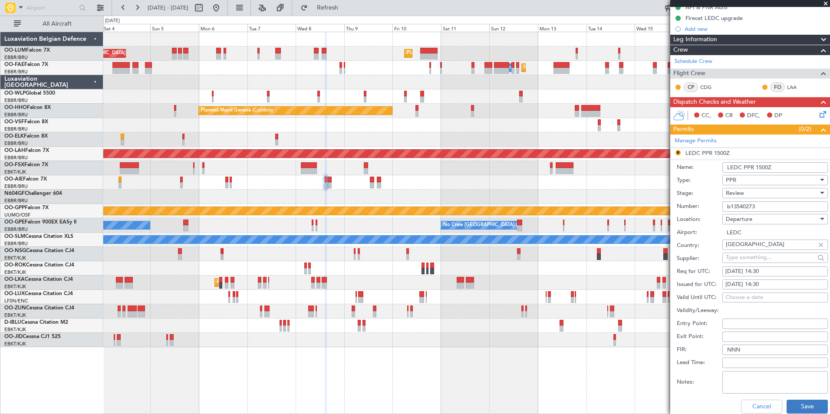
scroll to position [217, 0]
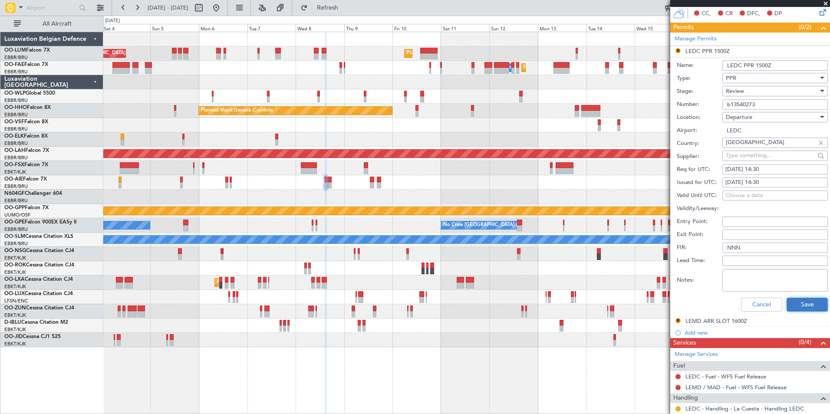
click at [794, 299] on button "Save" at bounding box center [806, 305] width 41 height 14
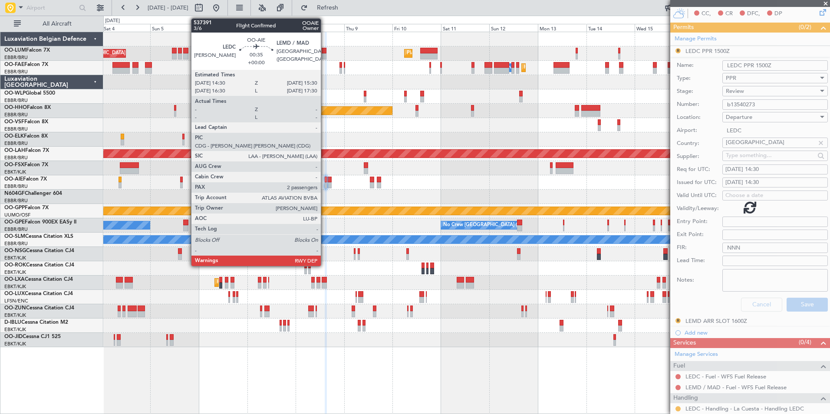
scroll to position [41, 0]
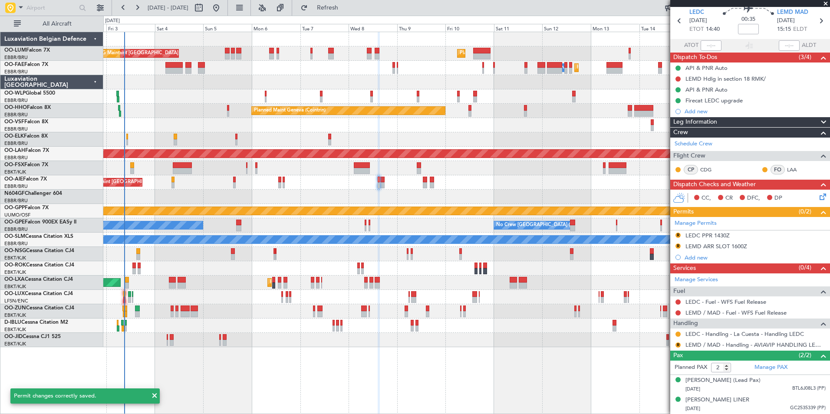
click at [377, 202] on div "Planned Maint Brussels (Brussels National) Planned Maint Brussels (Brussels Nat…" at bounding box center [466, 189] width 726 height 315
click at [677, 232] on div "R" at bounding box center [677, 235] width 7 height 7
click at [677, 233] on button "R" at bounding box center [677, 235] width 5 height 5
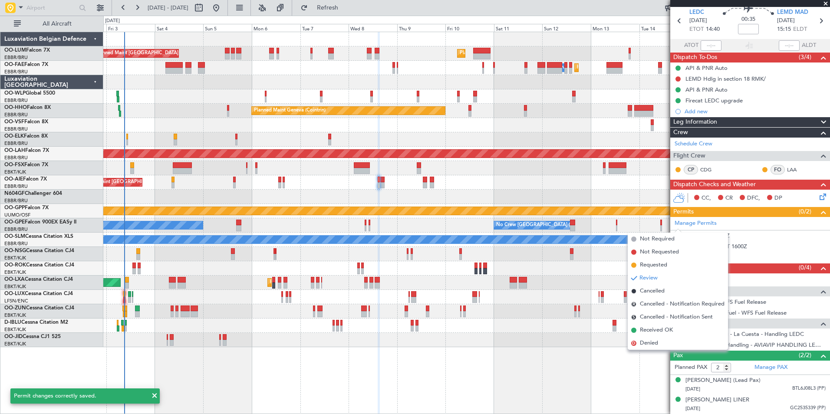
click at [661, 264] on span "Requested" at bounding box center [653, 265] width 27 height 9
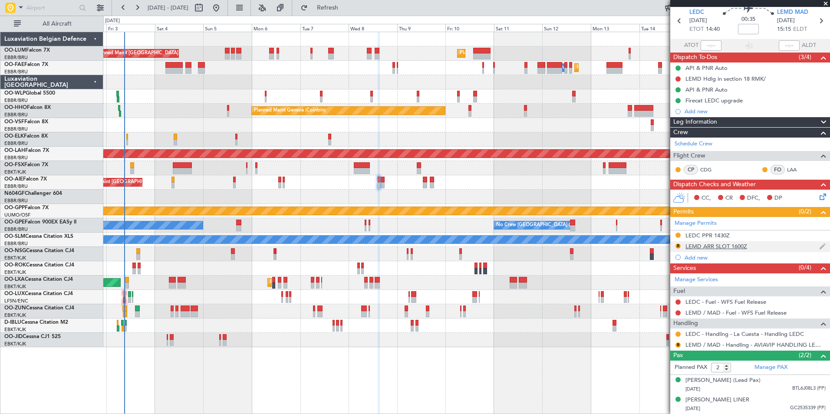
click at [727, 243] on div "LEMD ARR SLOT 1600Z" at bounding box center [716, 246] width 62 height 7
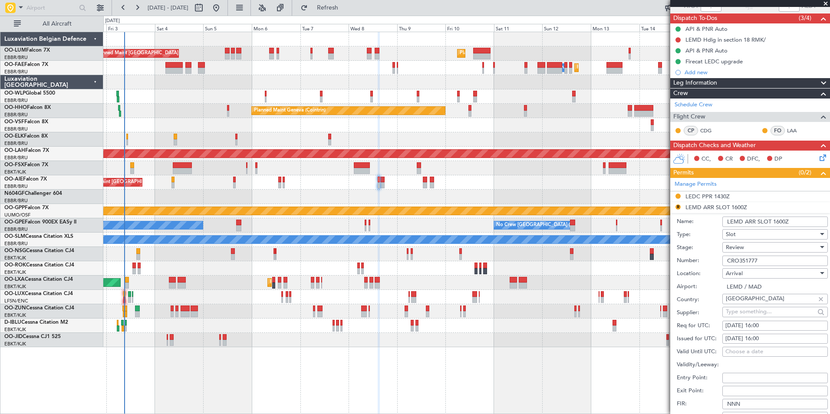
scroll to position [84, 0]
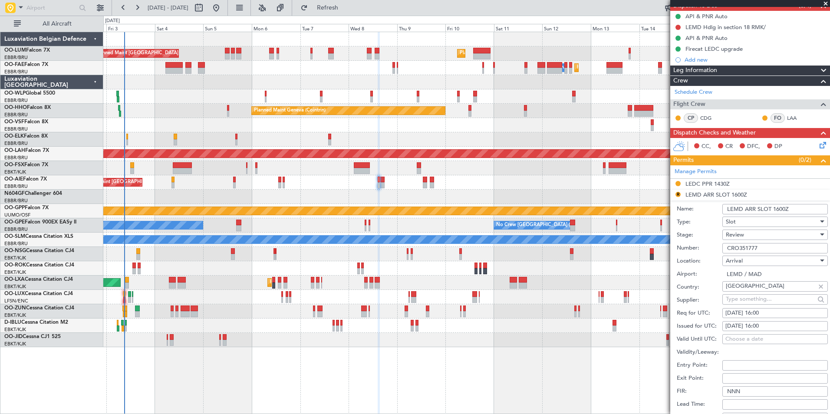
click at [771, 318] on div "Req for UTC: 08/10/2025 16:00" at bounding box center [751, 313] width 151 height 13
click at [764, 315] on div "08/10/2025 16:00" at bounding box center [774, 313] width 99 height 9
select select "10"
select select "2025"
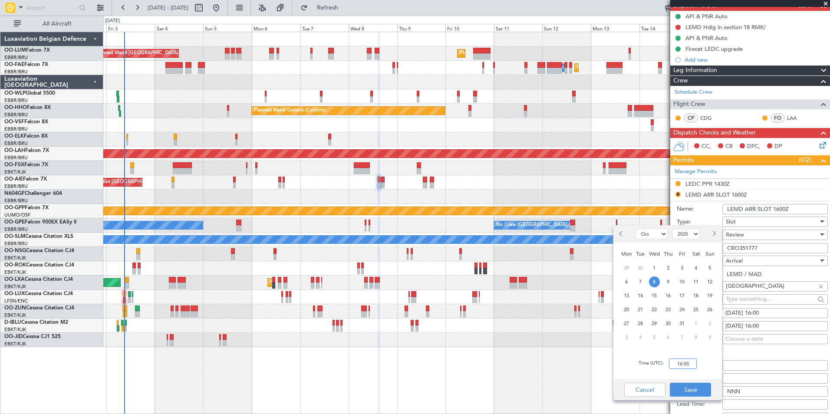
click at [679, 362] on input "16:00" at bounding box center [683, 363] width 28 height 10
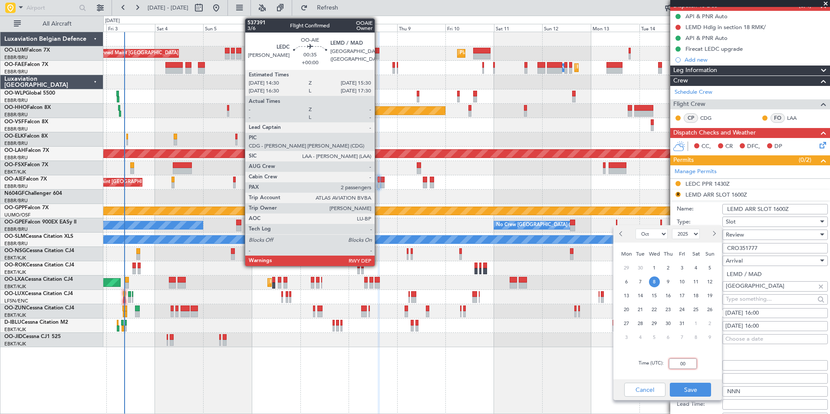
type input "0"
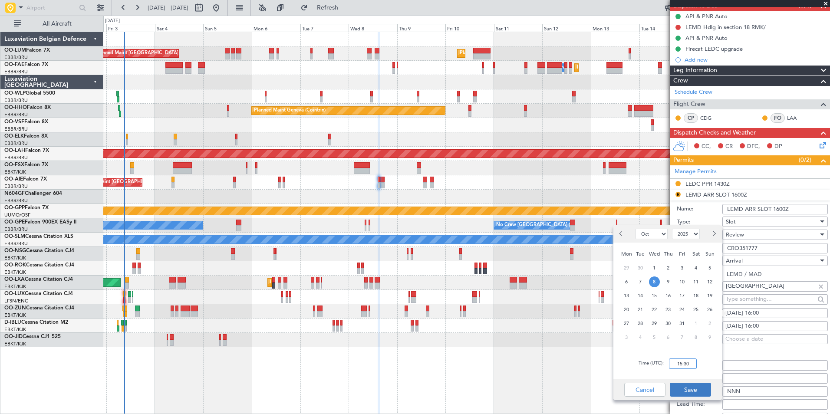
type input "15:30"
click at [694, 391] on button "Save" at bounding box center [690, 390] width 41 height 14
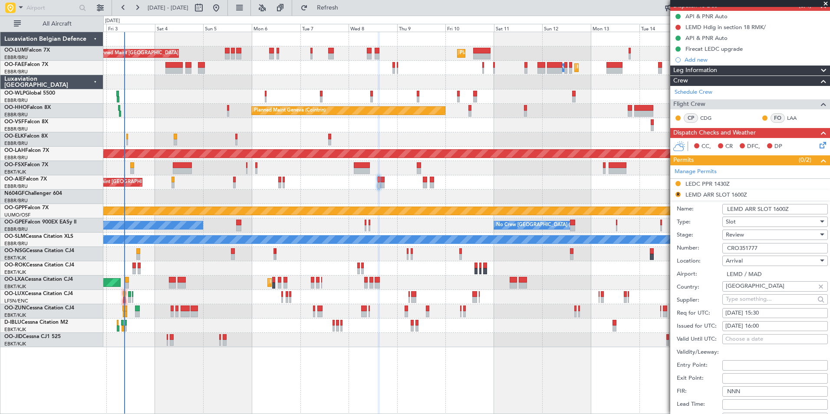
click at [763, 330] on fb-calendar-cell "08/10/2025 16:00" at bounding box center [774, 326] width 105 height 10
click at [762, 328] on div "08/10/2025 16:00" at bounding box center [774, 326] width 99 height 9
select select "10"
select select "2025"
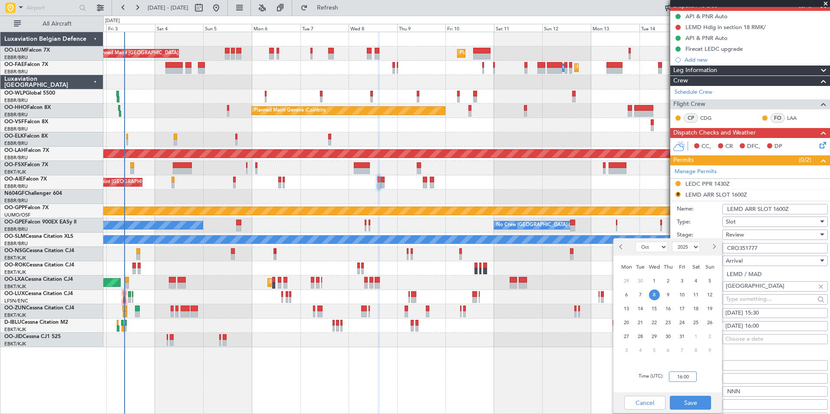
click at [692, 372] on input "16:00" at bounding box center [683, 376] width 28 height 10
type input "15:30"
click at [685, 404] on button "Save" at bounding box center [690, 403] width 41 height 14
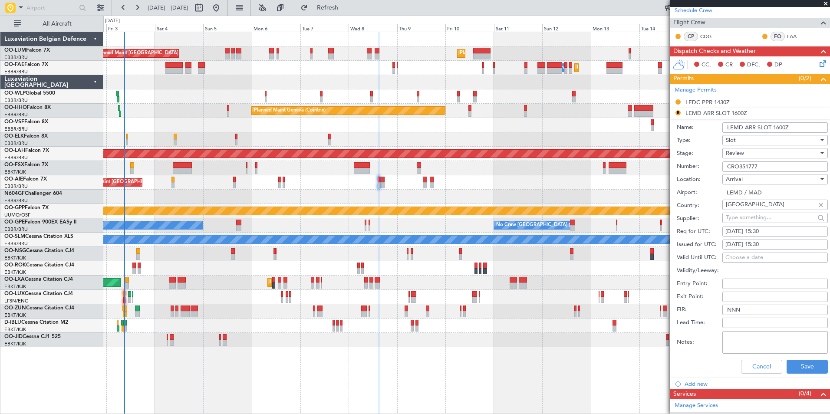
scroll to position [258, 0]
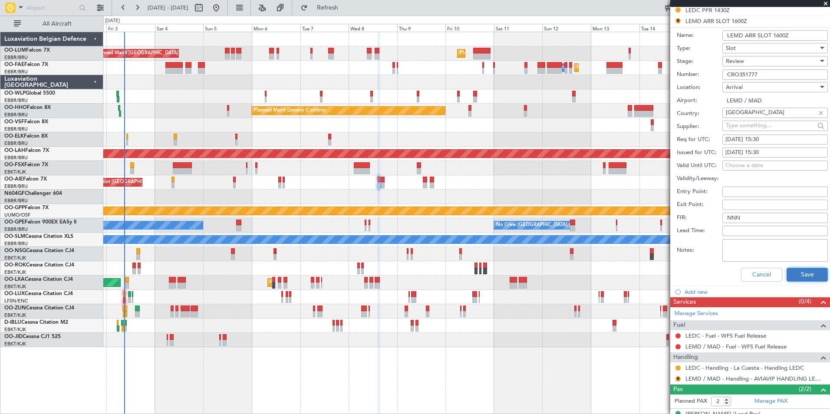
click at [807, 272] on button "Save" at bounding box center [806, 275] width 41 height 14
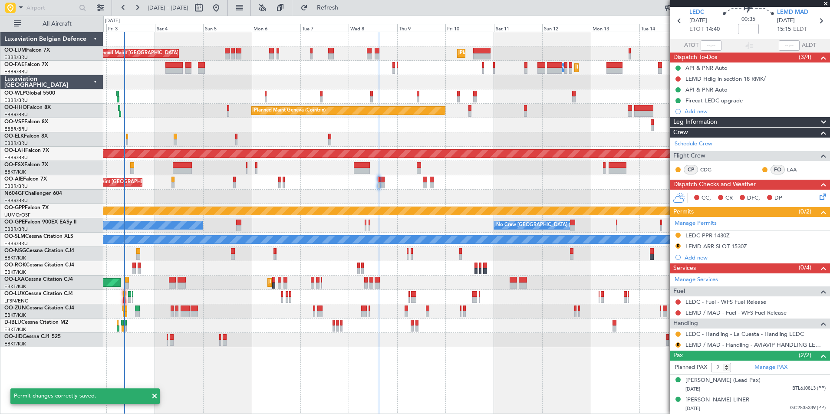
scroll to position [41, 0]
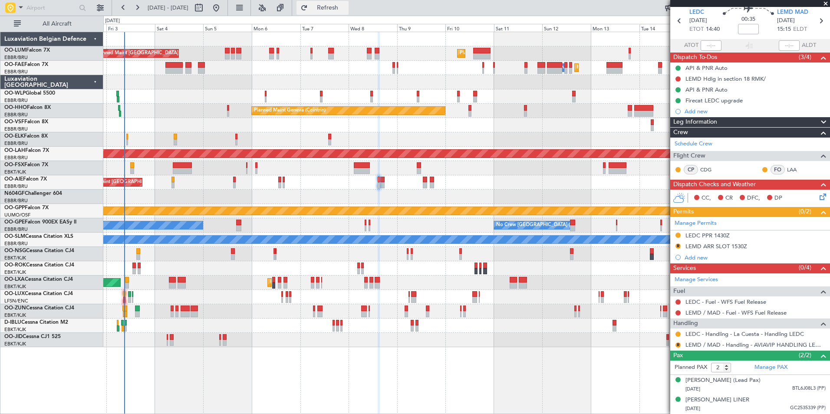
click at [346, 7] on span "Refresh" at bounding box center [327, 8] width 36 height 6
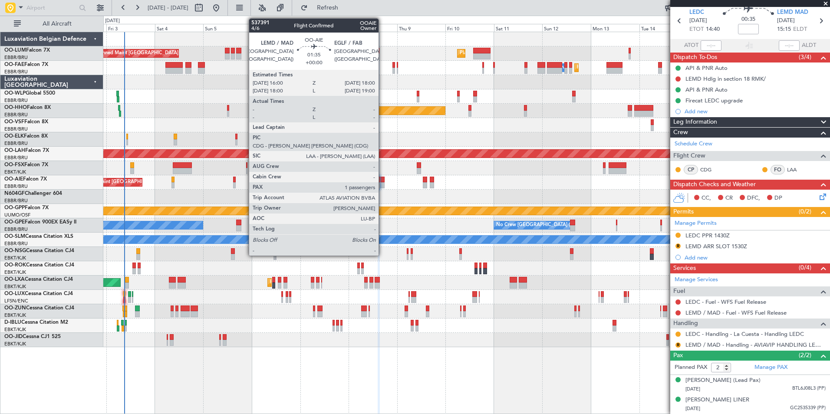
click at [382, 184] on div at bounding box center [382, 185] width 4 height 6
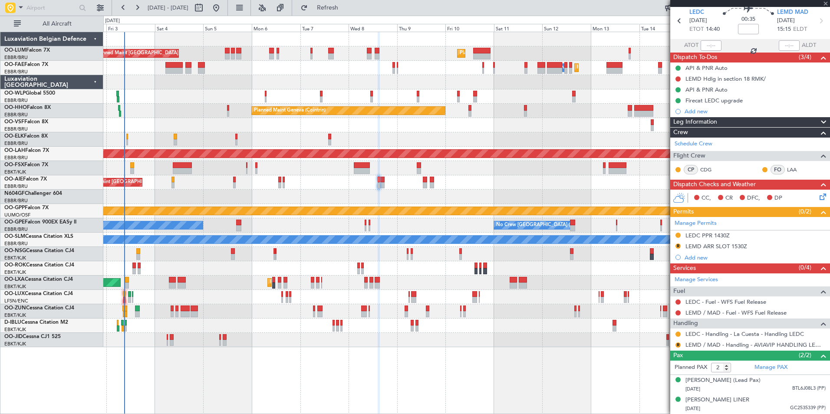
type input "1"
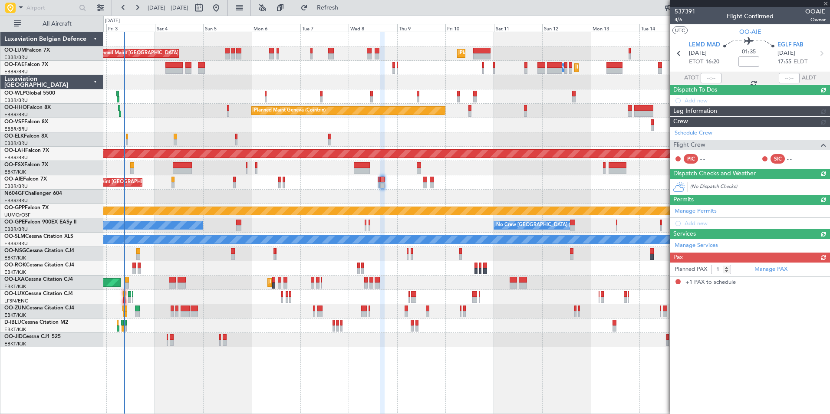
scroll to position [0, 0]
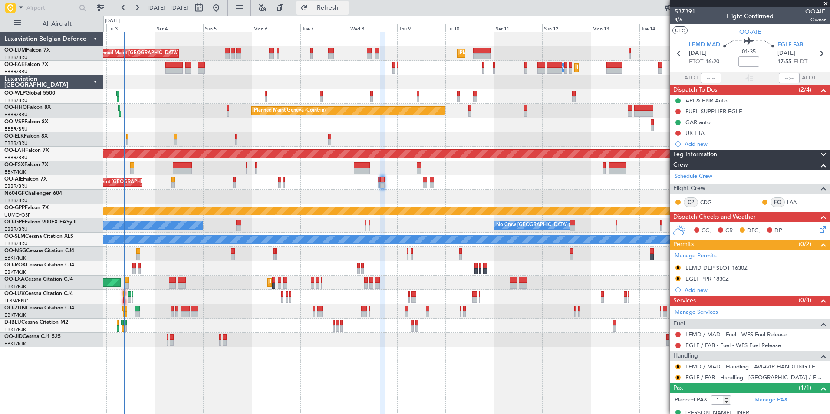
click at [346, 6] on span "Refresh" at bounding box center [327, 8] width 36 height 6
click at [716, 269] on div "LEMD DEP SLOT 1630Z" at bounding box center [716, 267] width 62 height 7
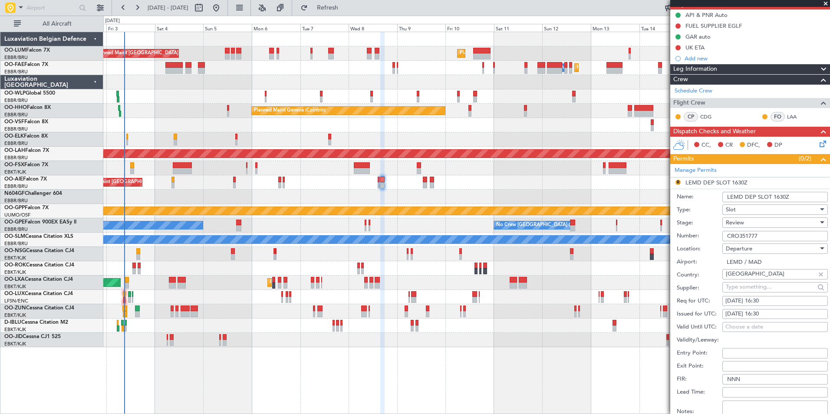
scroll to position [87, 0]
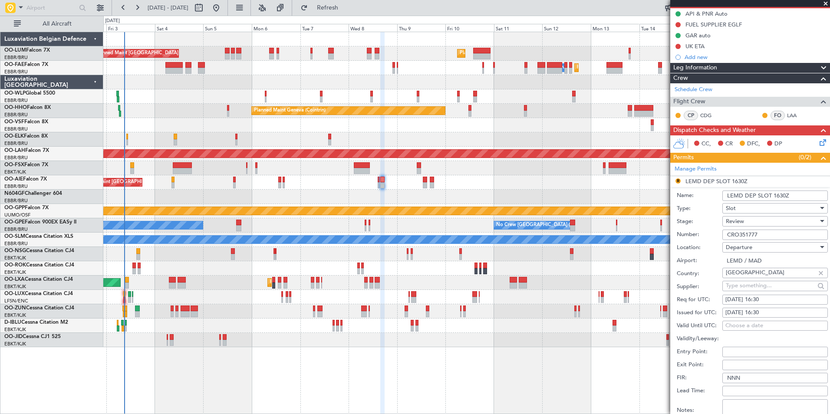
click at [766, 302] on div "08/10/2025 16:30" at bounding box center [774, 299] width 99 height 9
select select "10"
select select "2025"
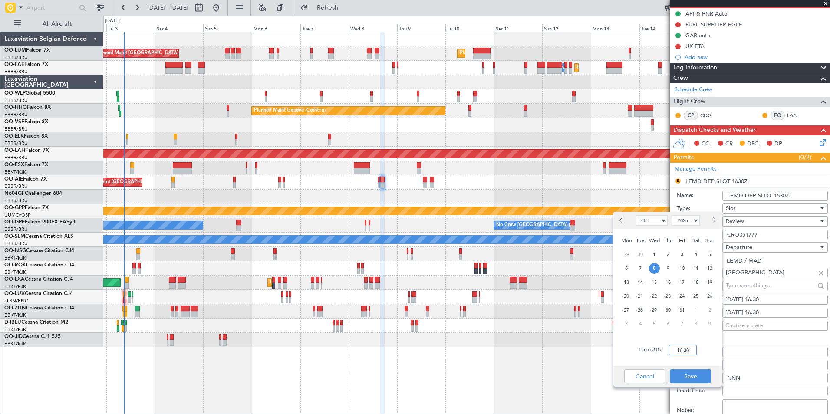
click at [682, 348] on input "16:30" at bounding box center [683, 350] width 28 height 10
type input "16:00"
click at [693, 376] on button "Save" at bounding box center [690, 376] width 41 height 14
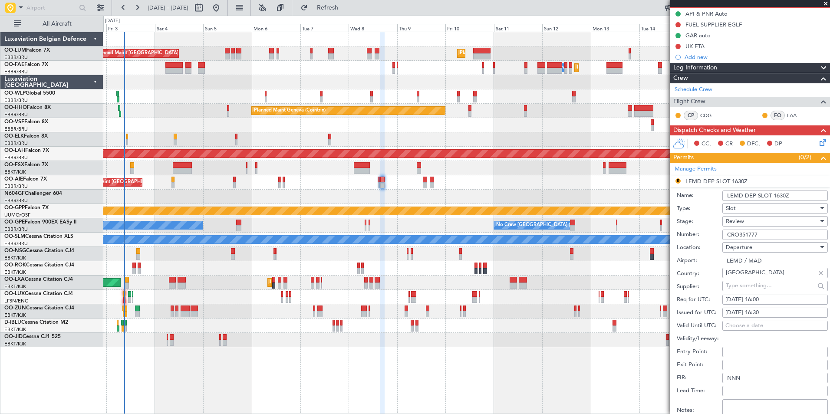
click at [759, 311] on div "08/10/2025 16:30" at bounding box center [774, 313] width 99 height 9
select select "10"
select select "2025"
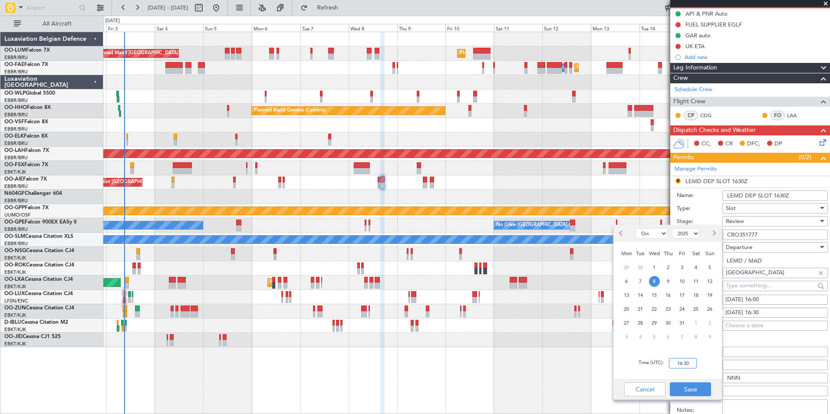
click at [676, 364] on input "16:30" at bounding box center [683, 363] width 28 height 10
type input "16:00"
click at [687, 392] on button "Save" at bounding box center [690, 389] width 41 height 14
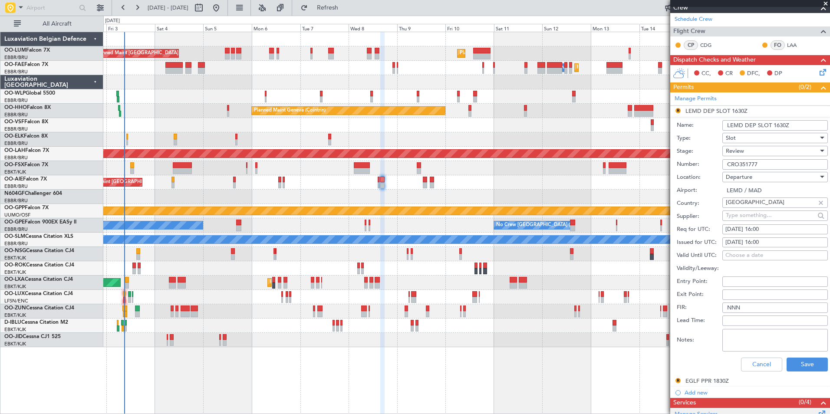
scroll to position [260, 0]
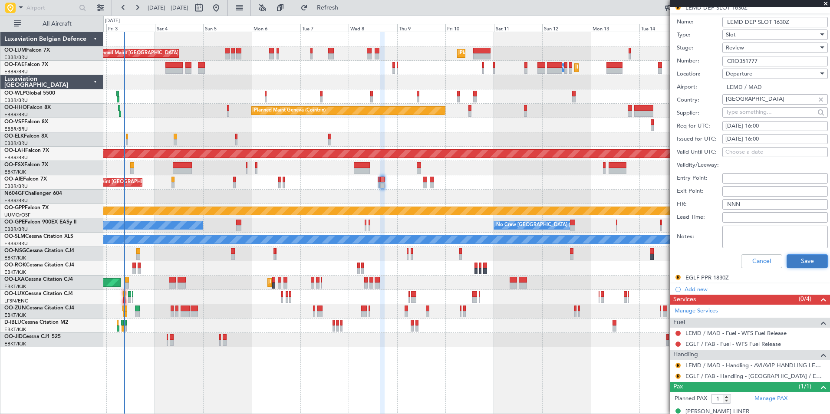
click at [803, 255] on button "Save" at bounding box center [806, 261] width 41 height 14
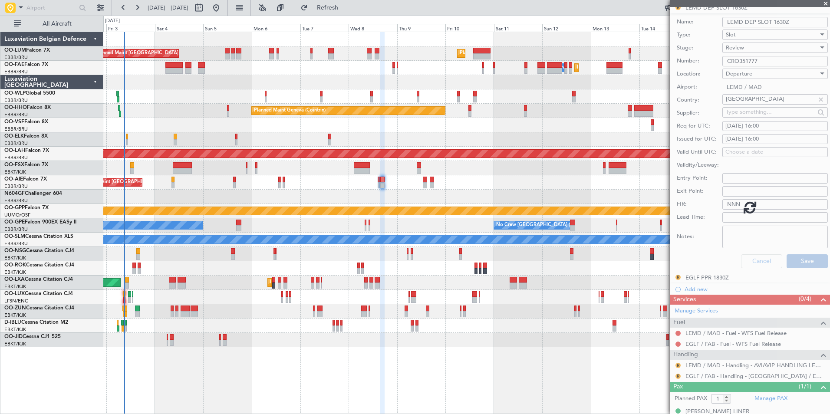
scroll to position [1, 0]
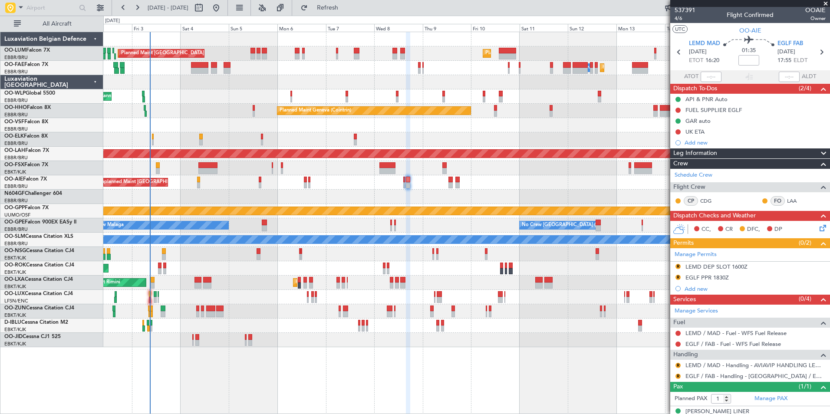
click at [406, 197] on div at bounding box center [466, 197] width 726 height 14
click at [432, 192] on div at bounding box center [466, 197] width 726 height 14
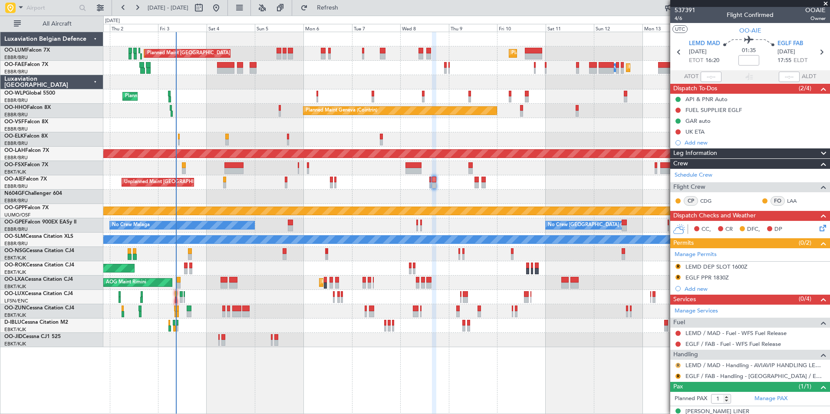
click at [678, 363] on button "R" at bounding box center [677, 365] width 5 height 5
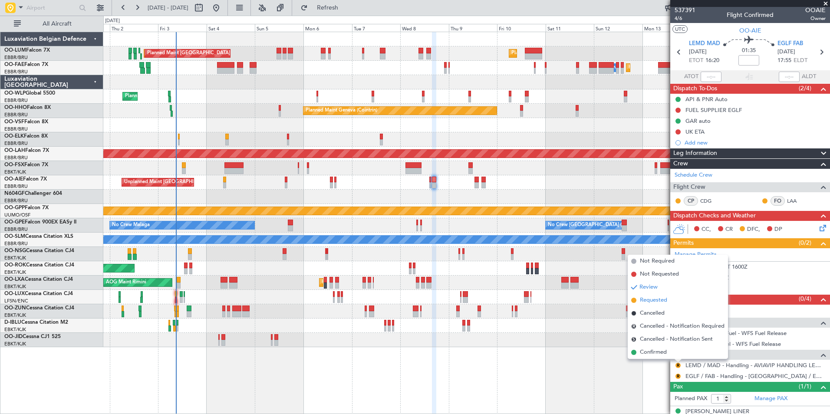
click at [656, 301] on span "Requested" at bounding box center [653, 300] width 27 height 9
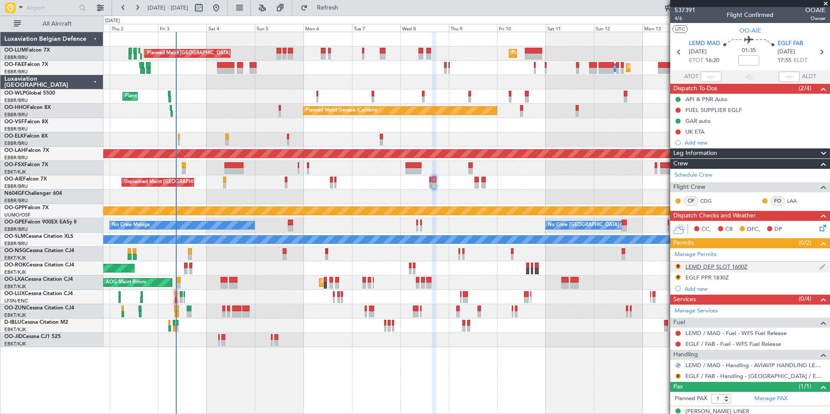
click at [675, 266] on div "R" at bounding box center [677, 266] width 7 height 7
click at [675, 264] on button "R" at bounding box center [677, 266] width 5 height 5
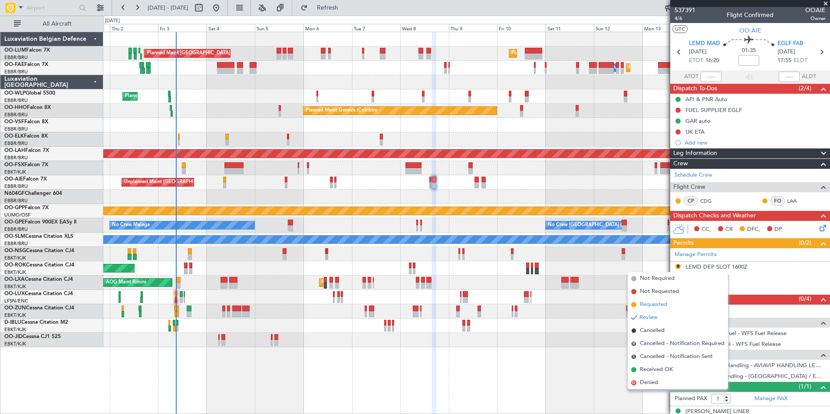
click at [656, 301] on span "Requested" at bounding box center [653, 304] width 27 height 9
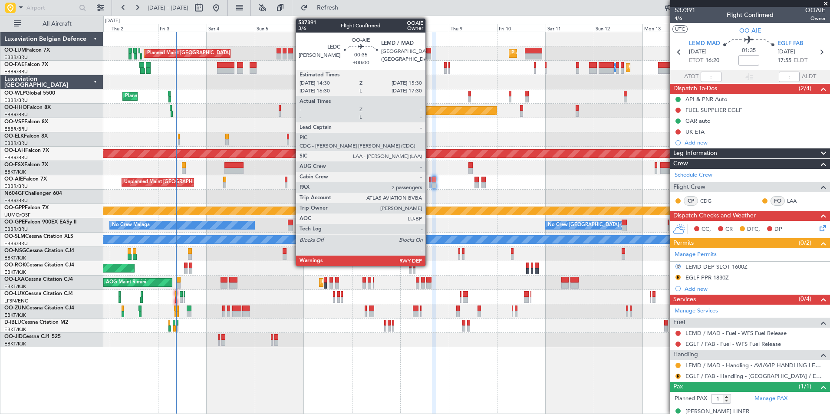
click at [429, 180] on div at bounding box center [430, 180] width 2 height 6
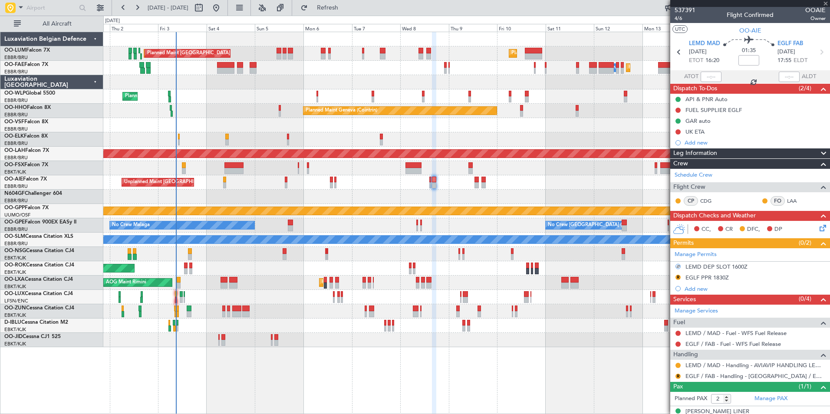
scroll to position [0, 0]
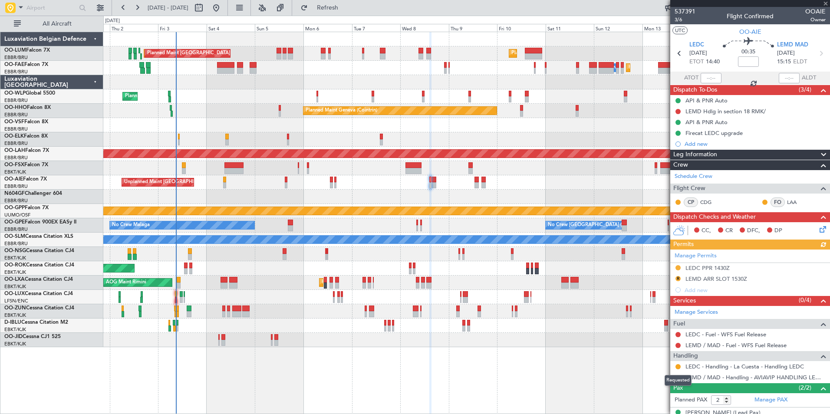
click at [682, 377] on div "Requested" at bounding box center [677, 380] width 27 height 11
click at [676, 376] on button "R" at bounding box center [677, 377] width 5 height 5
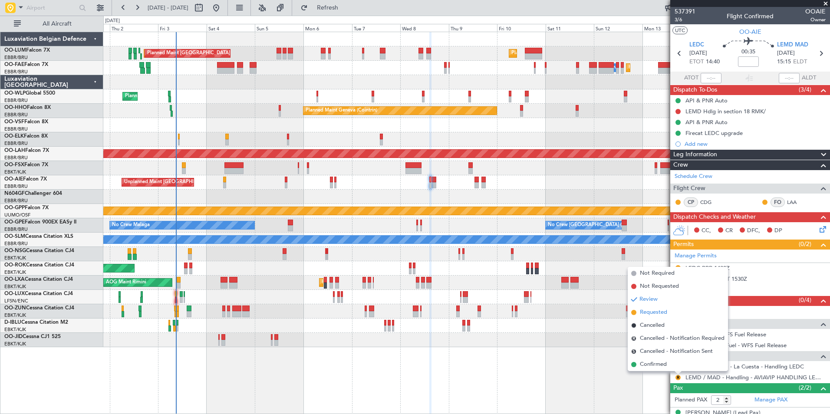
click at [661, 308] on li "Requested" at bounding box center [677, 312] width 100 height 13
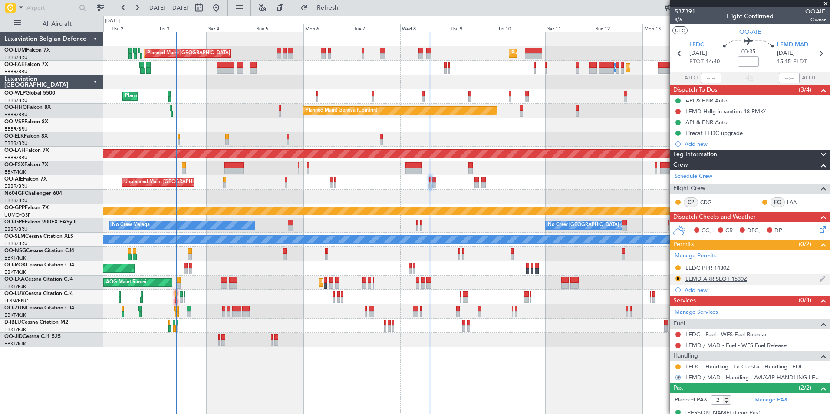
click at [676, 275] on nimbus-traffic-light "R" at bounding box center [677, 279] width 7 height 8
click at [677, 275] on nimbus-traffic-light "R" at bounding box center [677, 279] width 7 height 8
drag, startPoint x: 677, startPoint y: 274, endPoint x: 679, endPoint y: 279, distance: 4.5
click at [679, 279] on button "R" at bounding box center [677, 278] width 5 height 5
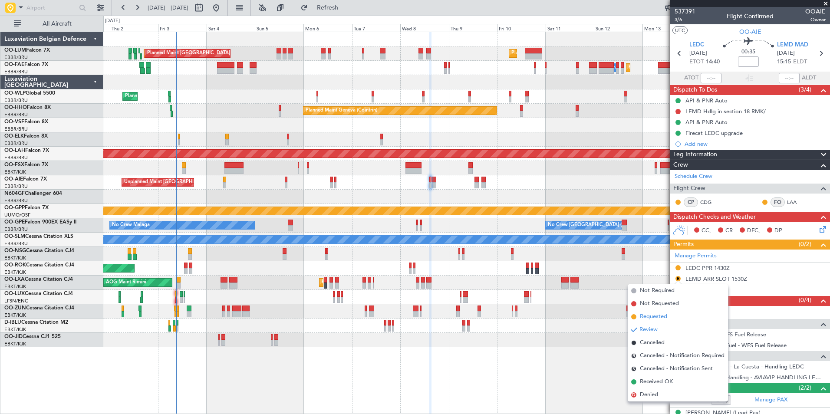
click at [661, 320] on span "Requested" at bounding box center [653, 316] width 27 height 9
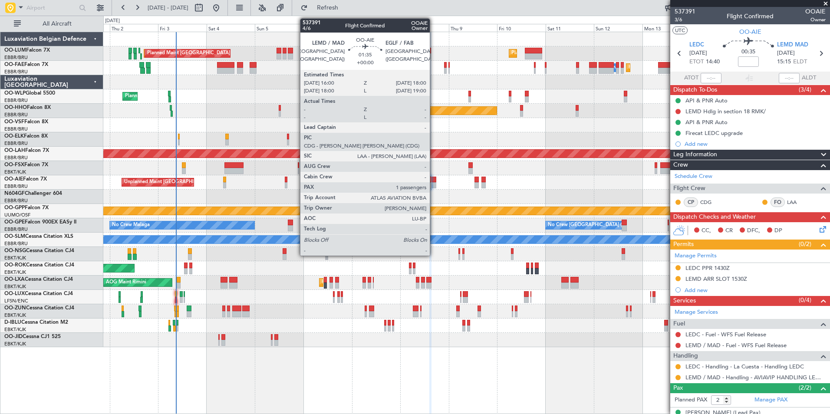
click at [433, 184] on div at bounding box center [434, 185] width 4 height 6
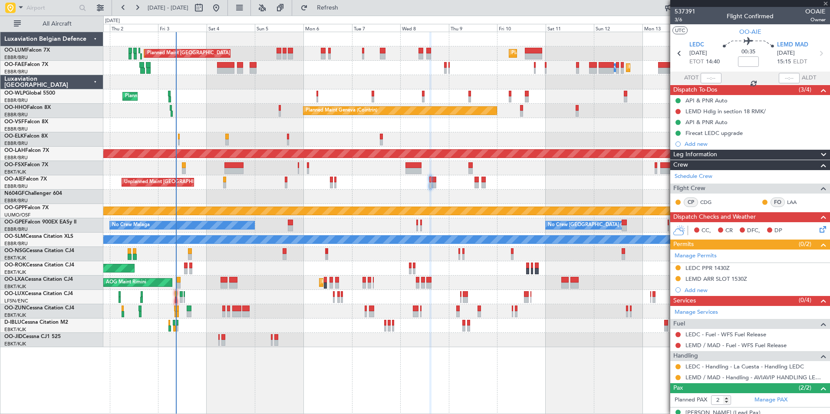
type input "1"
click at [704, 278] on div "EGLF PPR 1830Z" at bounding box center [706, 278] width 43 height 7
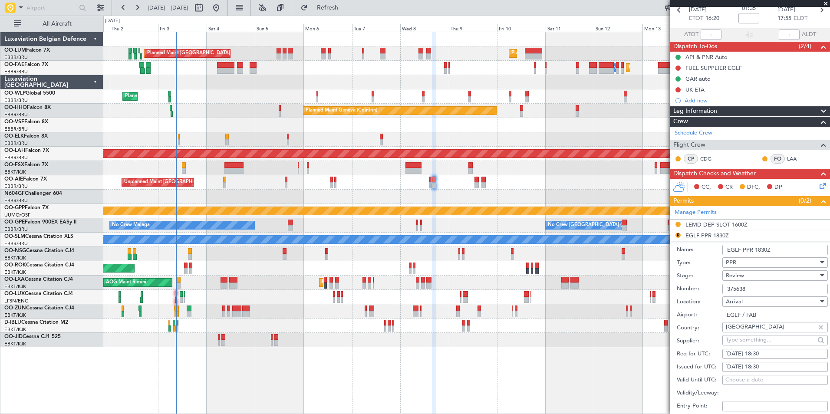
click at [764, 352] on div "08/10/2025 18:30" at bounding box center [774, 354] width 99 height 9
select select "10"
select select "2025"
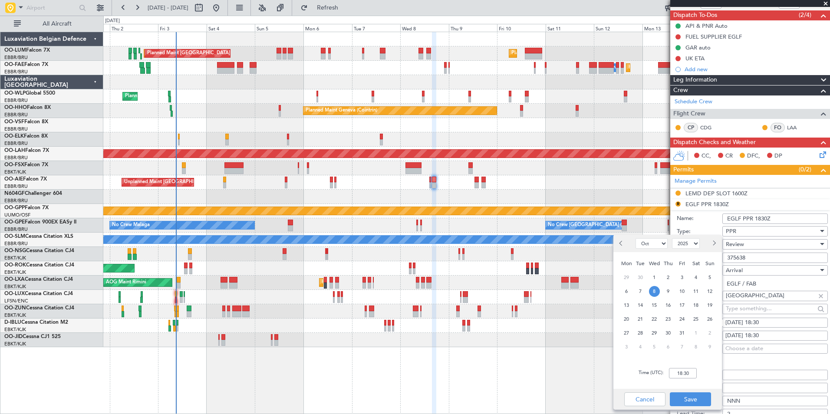
scroll to position [87, 0]
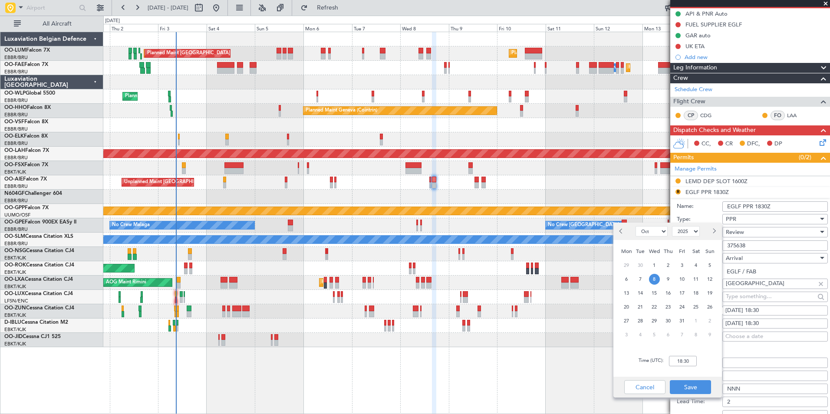
click at [689, 353] on div "Time (UTC): 18:30" at bounding box center [667, 360] width 108 height 31
click at [688, 356] on input "18:30" at bounding box center [683, 361] width 28 height 10
type input "18:00"
click at [701, 388] on button "Save" at bounding box center [690, 387] width 41 height 14
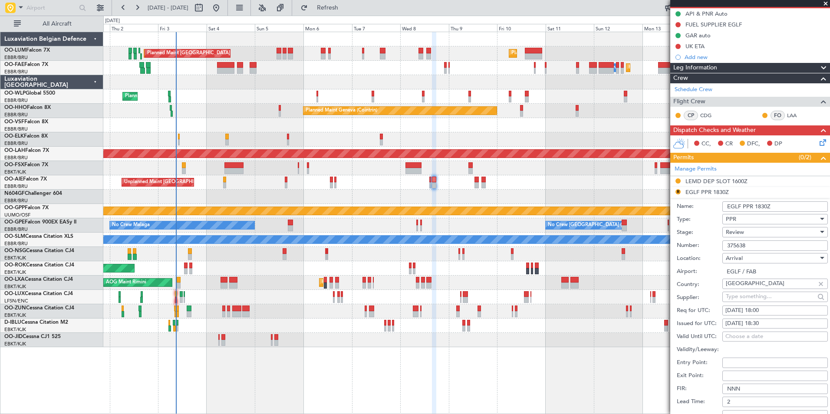
click at [767, 324] on div "08/10/2025 18:30" at bounding box center [774, 323] width 99 height 9
select select "10"
select select "2025"
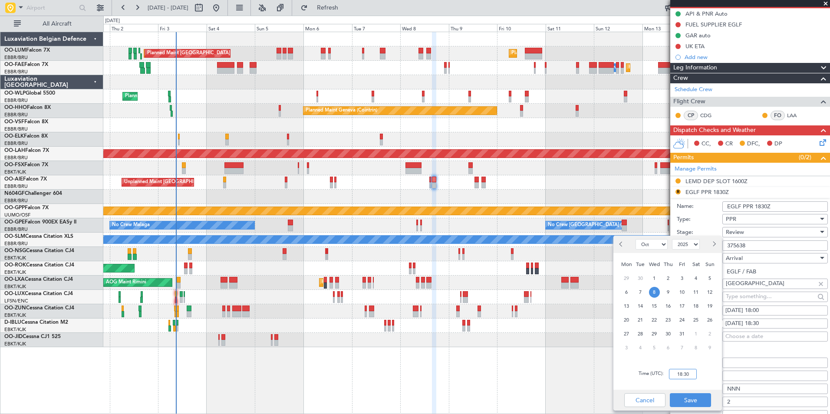
click at [679, 372] on input "18:30" at bounding box center [683, 374] width 28 height 10
type input "18:00"
click at [691, 395] on button "Save" at bounding box center [690, 400] width 41 height 14
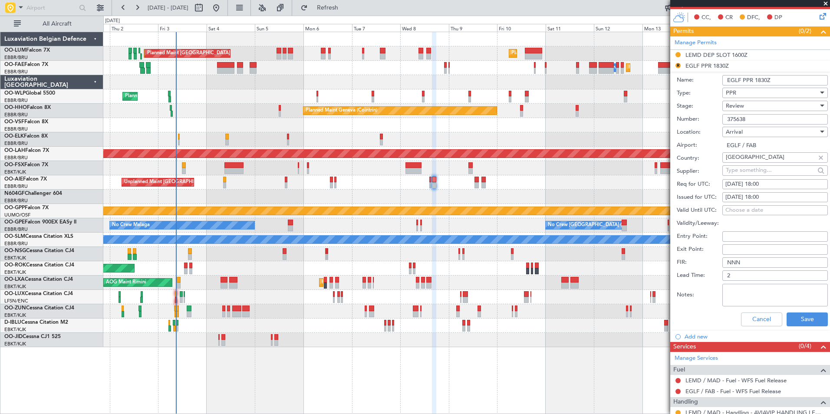
scroll to position [217, 0]
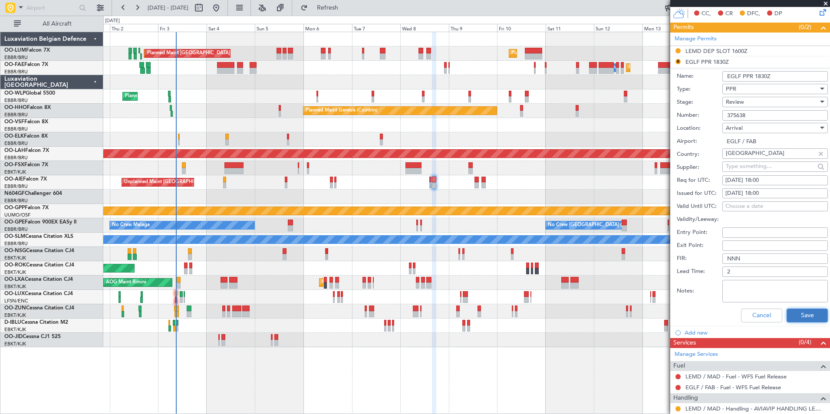
click at [803, 311] on button "Save" at bounding box center [806, 316] width 41 height 14
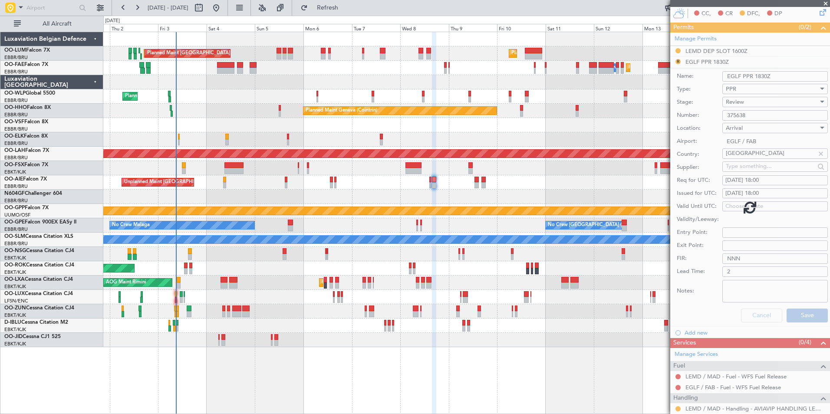
scroll to position [13, 0]
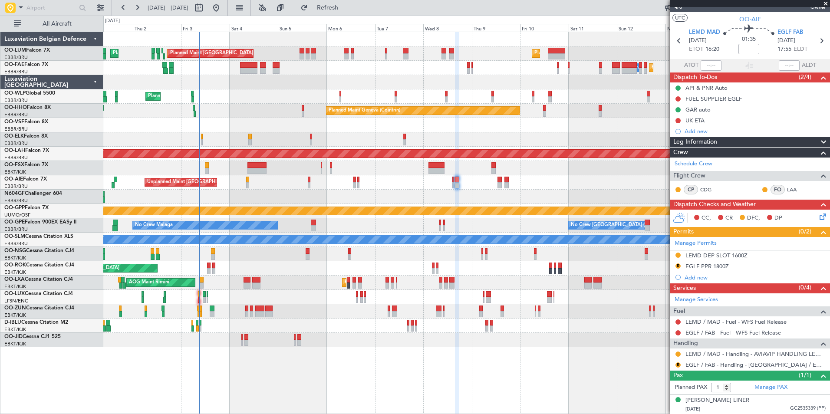
click at [458, 196] on div at bounding box center [466, 197] width 726 height 14
click at [456, 197] on div at bounding box center [466, 197] width 726 height 14
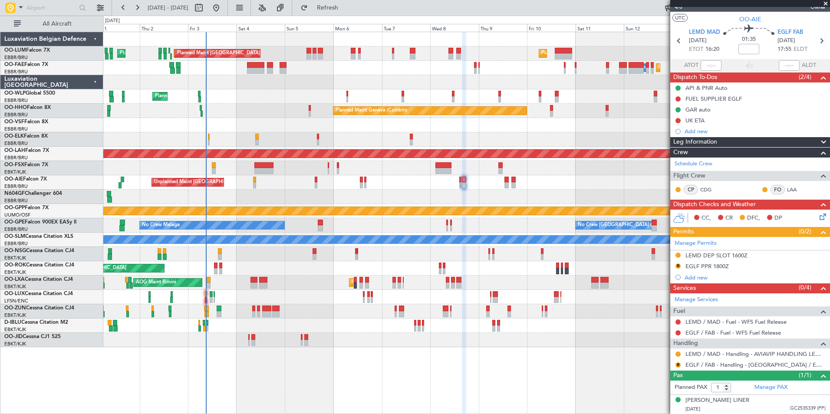
click at [462, 191] on div "Planned Maint Brussels (Brussels National) AOG Maint Melsbroek Air Base Planned…" at bounding box center [466, 189] width 726 height 315
click at [709, 366] on link "EGLF / FAB - Handling - Farnborough Airport / EGLF / FAB" at bounding box center [755, 364] width 140 height 7
click at [346, 5] on span "Refresh" at bounding box center [327, 8] width 36 height 6
click at [677, 365] on button "R" at bounding box center [677, 364] width 5 height 5
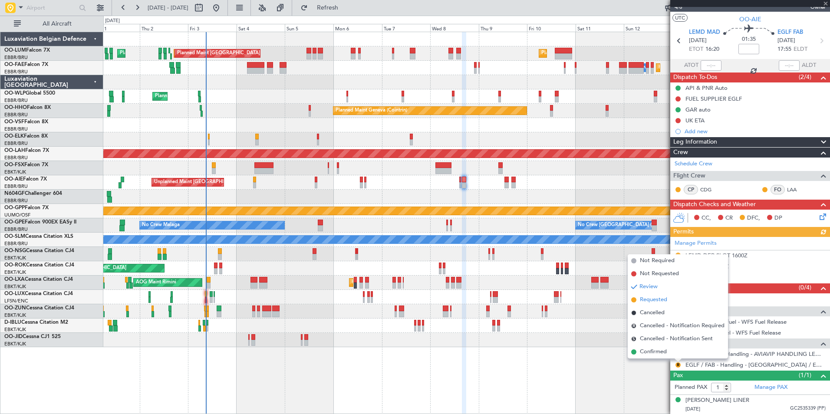
click at [662, 299] on span "Requested" at bounding box center [653, 299] width 27 height 9
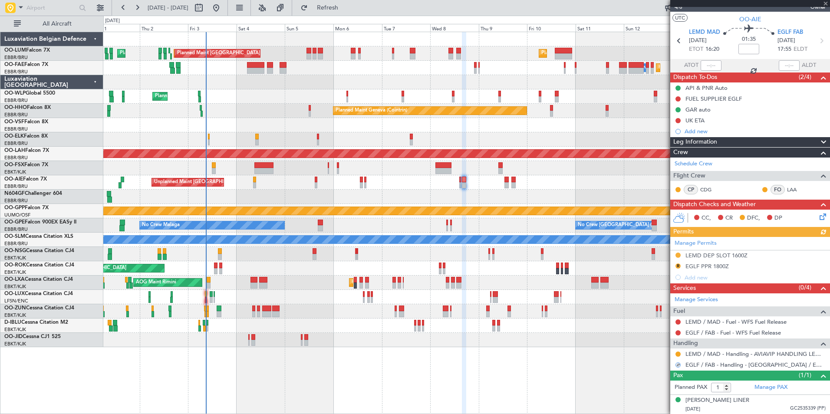
click at [678, 266] on div "Manage Permits LEMD DEP SLOT 1600Z R EGLF PPR 1800Z Add new" at bounding box center [750, 260] width 160 height 46
click at [678, 266] on button "R" at bounding box center [677, 265] width 5 height 5
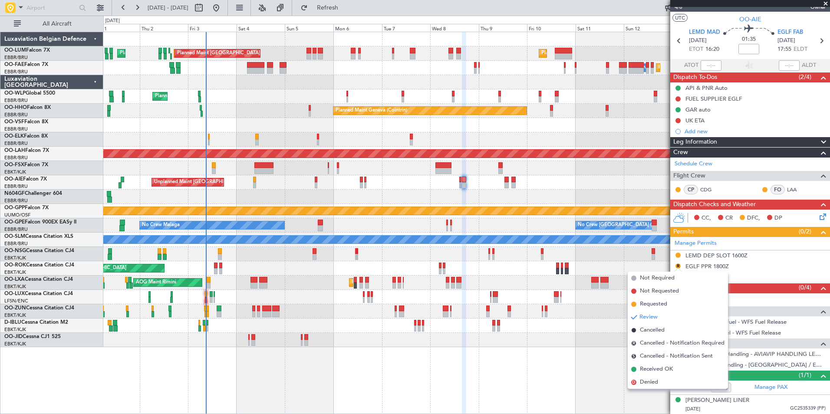
click at [654, 305] on span "Requested" at bounding box center [653, 304] width 27 height 9
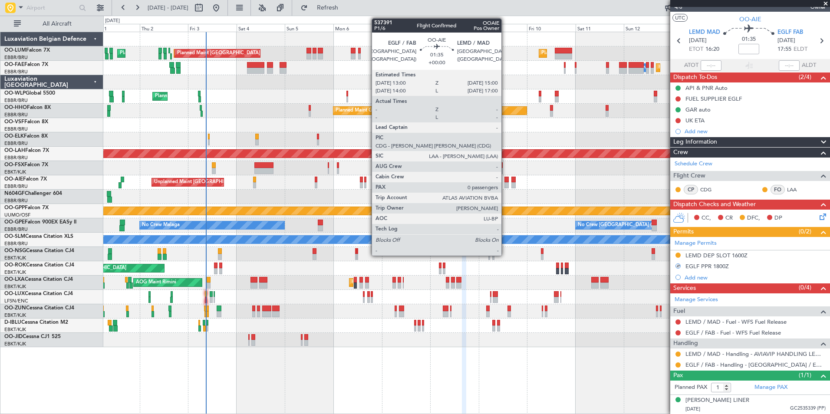
click at [505, 180] on div at bounding box center [506, 180] width 4 height 6
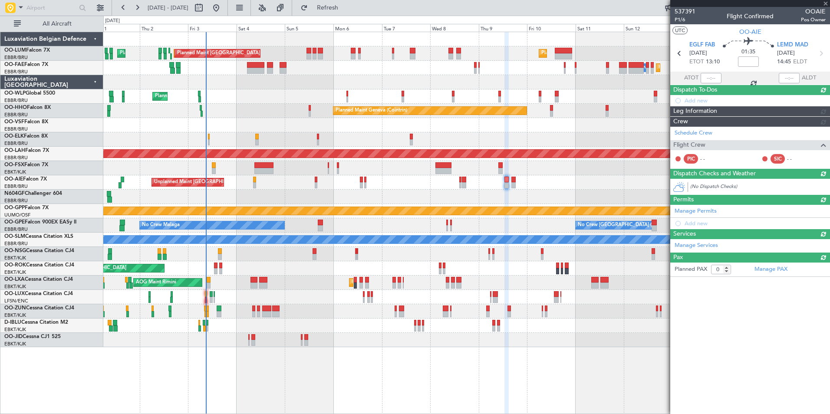
scroll to position [0, 0]
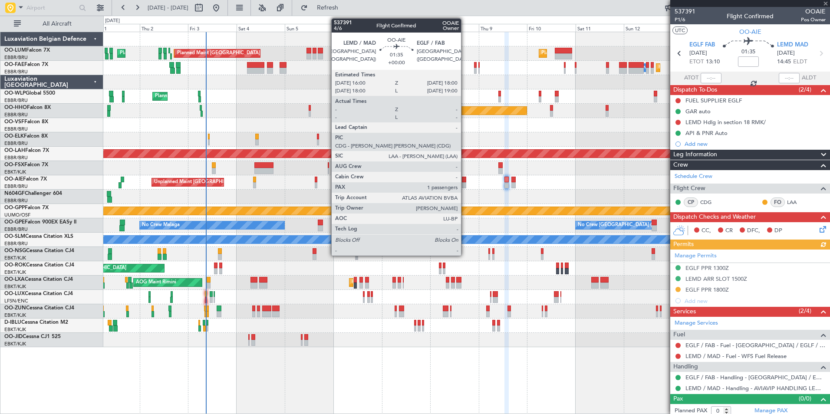
click at [465, 184] on div at bounding box center [464, 185] width 4 height 6
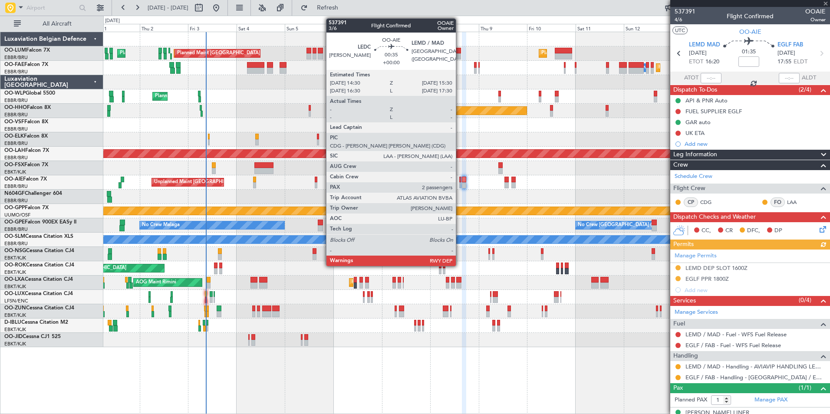
click at [460, 185] on div at bounding box center [460, 185] width 2 height 6
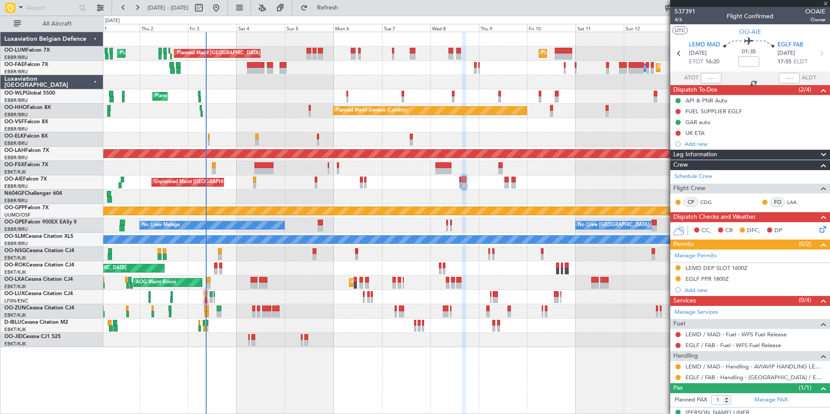
type input "2"
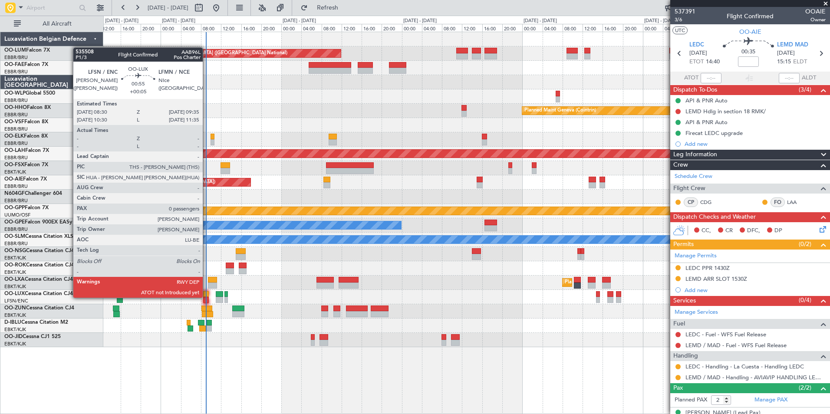
click at [207, 297] on div at bounding box center [206, 300] width 6 height 6
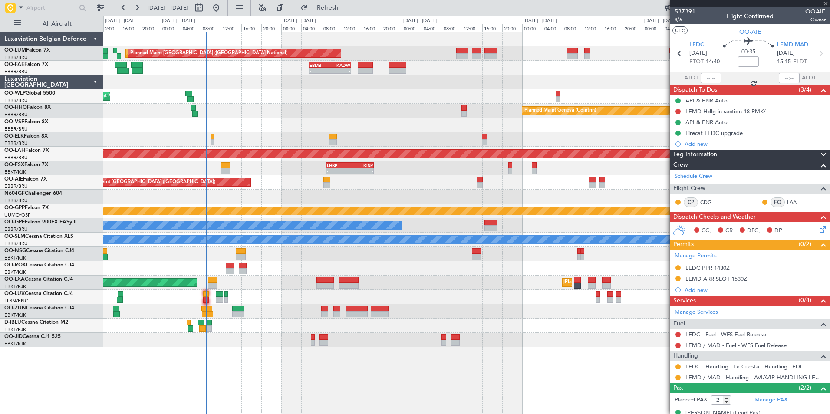
type input "+00:05"
type input "0"
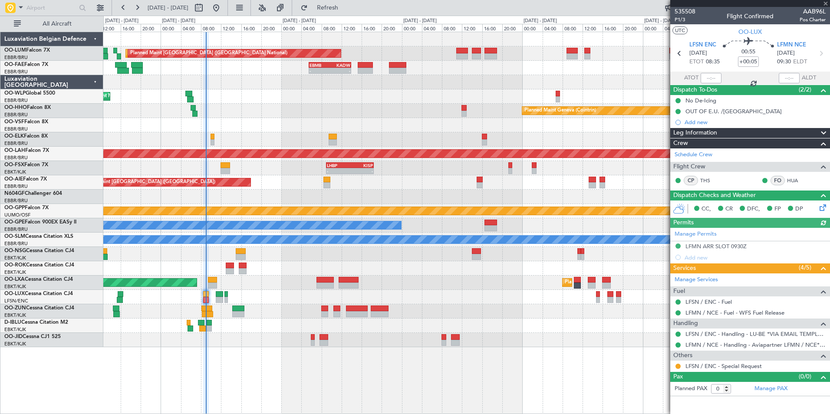
click at [702, 73] on div at bounding box center [710, 78] width 21 height 10
click at [709, 75] on div at bounding box center [710, 78] width 21 height 10
click at [714, 78] on div at bounding box center [710, 78] width 21 height 10
click at [710, 80] on div at bounding box center [710, 78] width 21 height 10
click at [709, 80] on div at bounding box center [710, 78] width 21 height 10
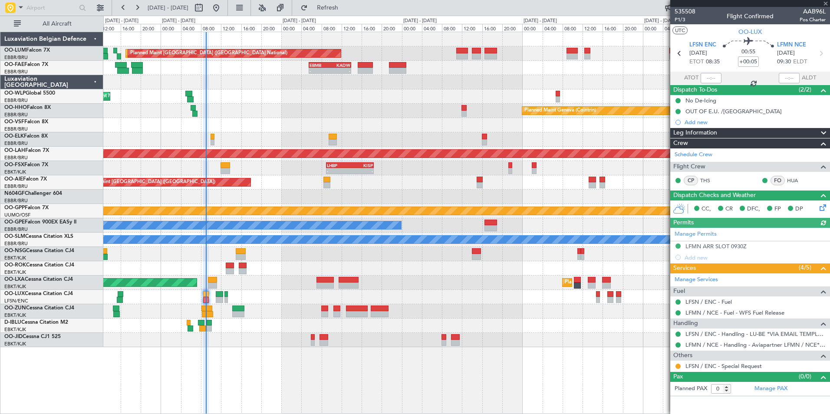
click at [708, 80] on div at bounding box center [710, 78] width 21 height 10
click at [710, 79] on input "text" at bounding box center [710, 78] width 21 height 10
click at [717, 78] on input "text" at bounding box center [710, 78] width 21 height 10
type input "08:50"
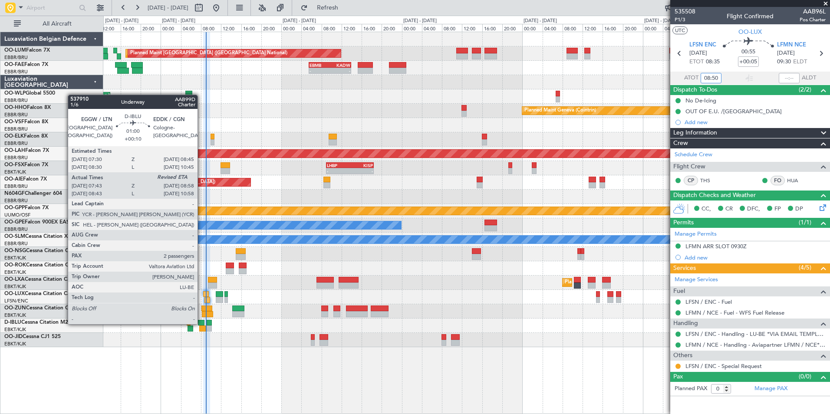
click at [203, 325] on div at bounding box center [201, 323] width 7 height 6
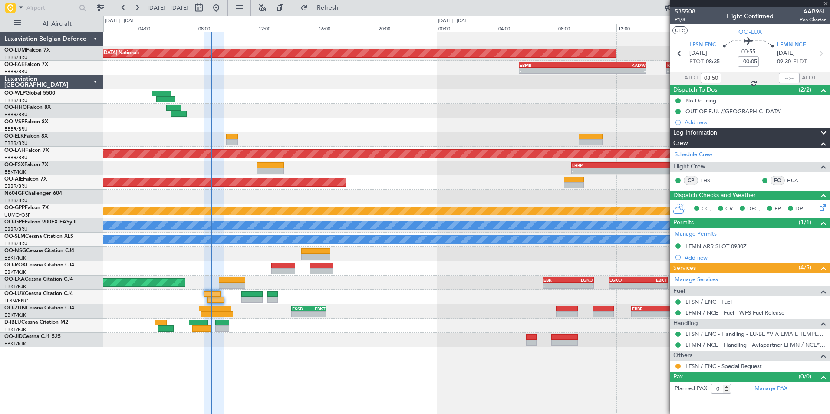
type input "+00:10"
type input "07:53"
type input "2"
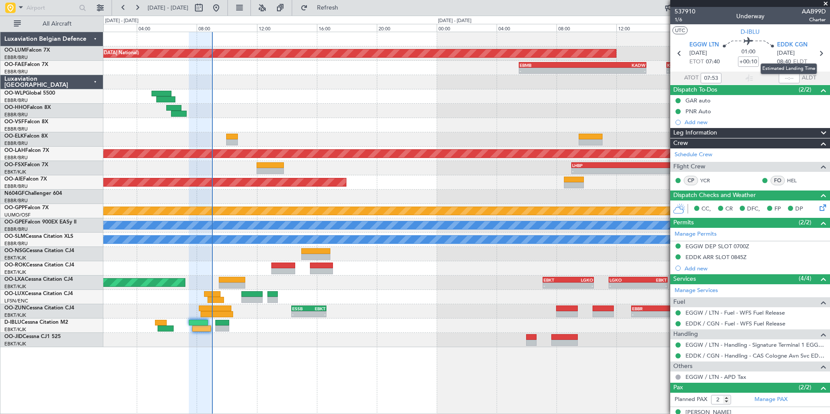
click at [786, 72] on mat-tooltip-component "Estimated Landing Time" at bounding box center [788, 68] width 69 height 23
click at [786, 78] on mat-tooltip-component "Estimated Landing Time" at bounding box center [788, 68] width 69 height 23
click at [782, 79] on input "text" at bounding box center [788, 78] width 21 height 10
type input "08:50"
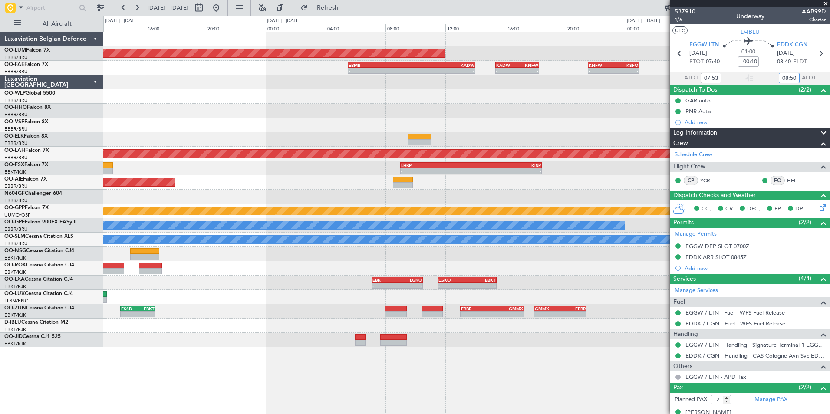
click at [354, 317] on div "- - ESSB 14:20 Z EBKT 16:40 Z - - EBBR 13:00 Z GMMX 17:15 Z - - GMMX 17:55 Z EB…" at bounding box center [466, 311] width 726 height 14
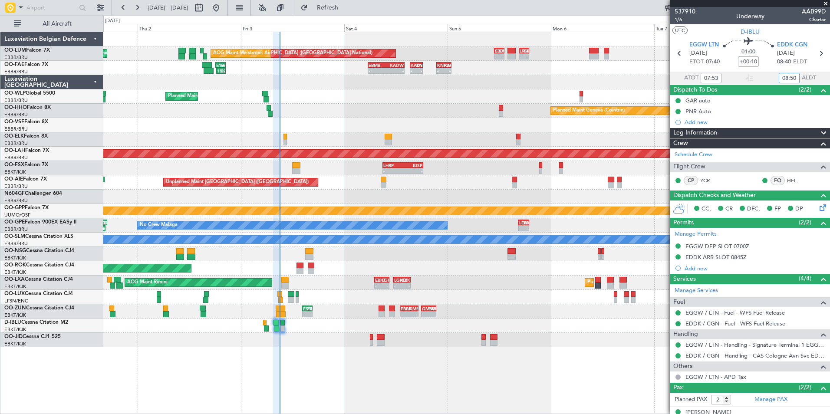
click at [358, 313] on div "- - ESSB 14:20 Z EBKT 16:40 Z - - EBBR 13:00 Z GMMX 17:15 Z - - GMMX 17:55 Z EB…" at bounding box center [466, 311] width 726 height 14
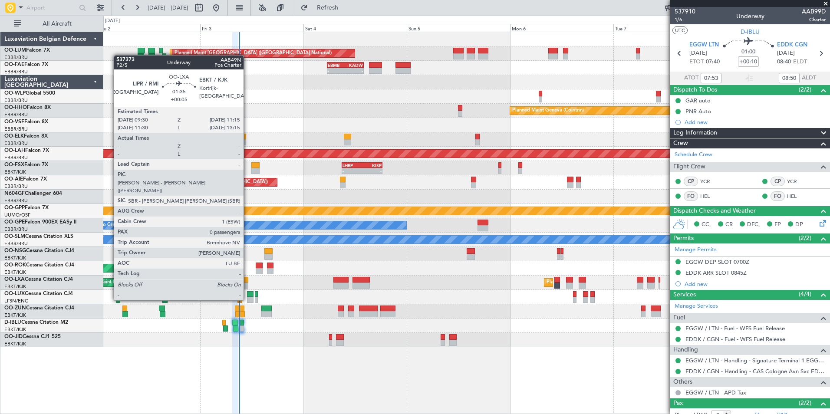
click at [247, 284] on div at bounding box center [244, 285] width 8 height 6
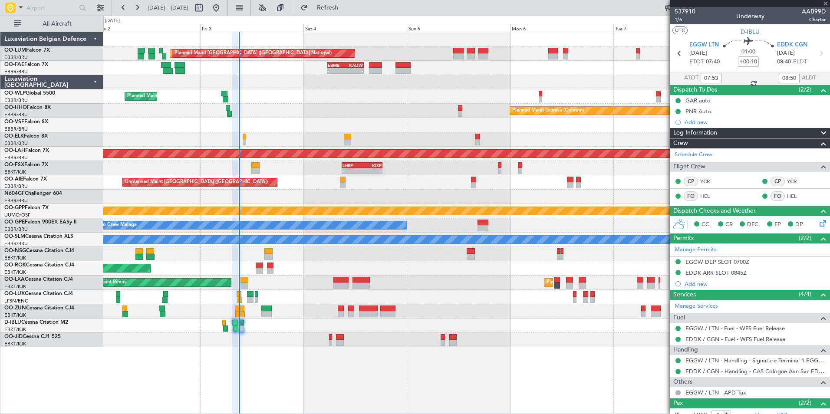
type input "+00:05"
type input "0"
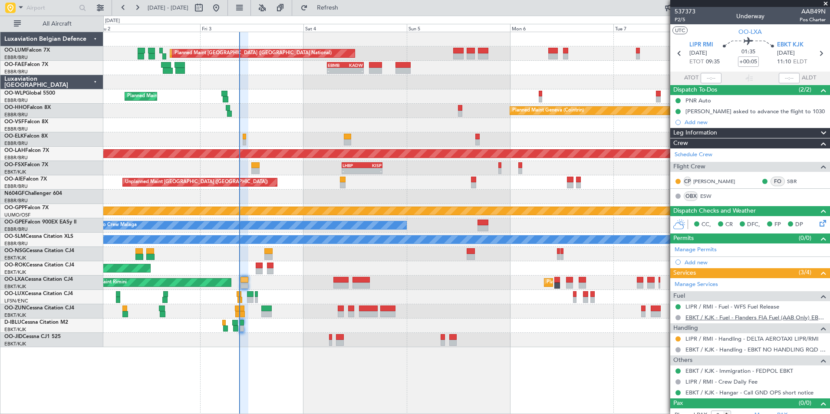
click at [712, 314] on link "EBKT / KJK - Fuel - Flanders FIA Fuel (AAB Only) EBKT / KJK" at bounding box center [755, 317] width 140 height 7
click at [704, 336] on link "LIPR / RMI - Handling - DELTA AEROTAXI LIPR/RMI" at bounding box center [751, 338] width 133 height 7
click at [703, 307] on link "LIPR / RMI - Fuel - WFS Fuel Release" at bounding box center [732, 306] width 94 height 7
click at [706, 320] on mat-tooltip-component "LIPR / RMI - Fuel - WFS Fuel Release" at bounding box center [731, 321] width 94 height 23
click at [709, 316] on link "EBKT / KJK - Fuel - Flanders FIA Fuel (AAB Only) EBKT / KJK" at bounding box center [755, 317] width 140 height 7
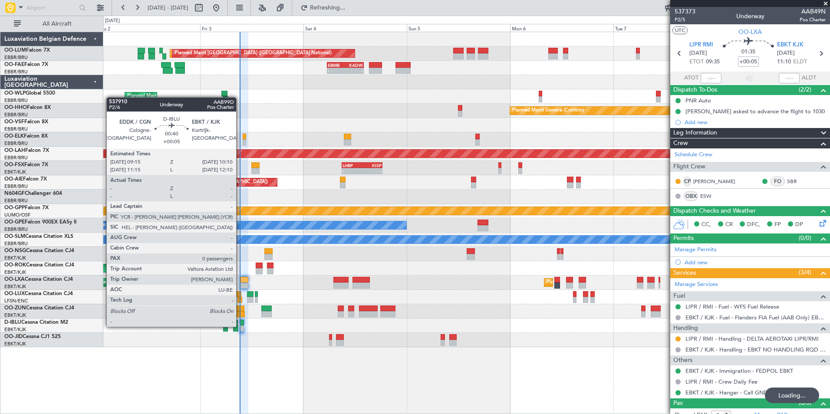
click at [240, 326] on div at bounding box center [242, 328] width 4 height 6
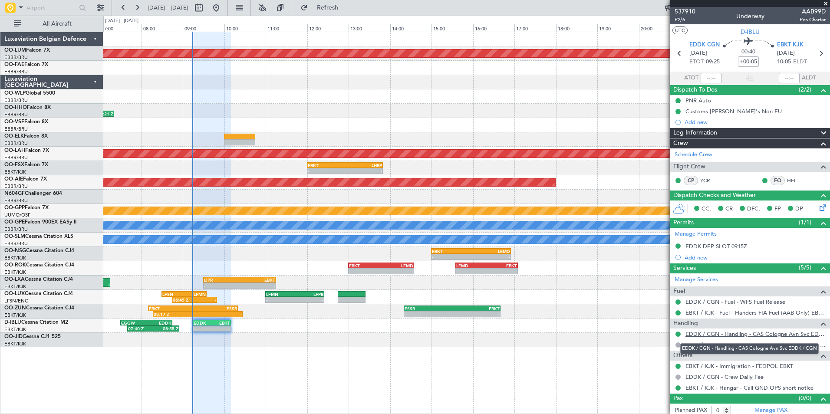
click at [705, 337] on link "EDDK / CGN - Handling - CAS Cologne Avn Svc EDDK / CGN" at bounding box center [755, 333] width 140 height 7
click at [720, 245] on div "EDDK DEP SLOT 0915Z" at bounding box center [716, 246] width 62 height 7
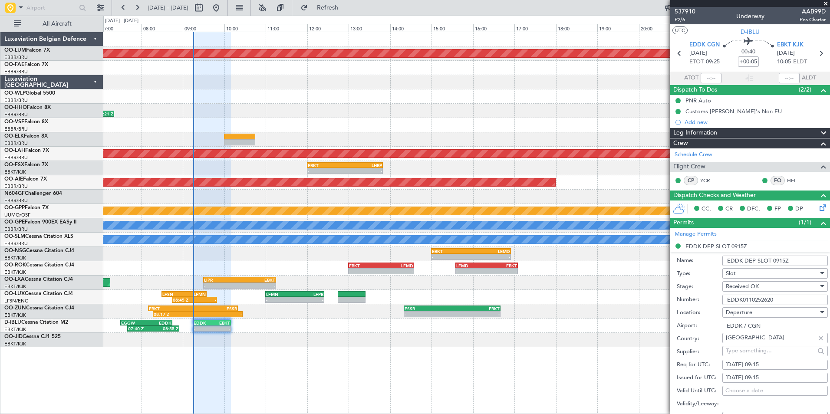
click at [759, 364] on div "03/10/2025 09:15" at bounding box center [774, 365] width 99 height 9
select select "10"
select select "2025"
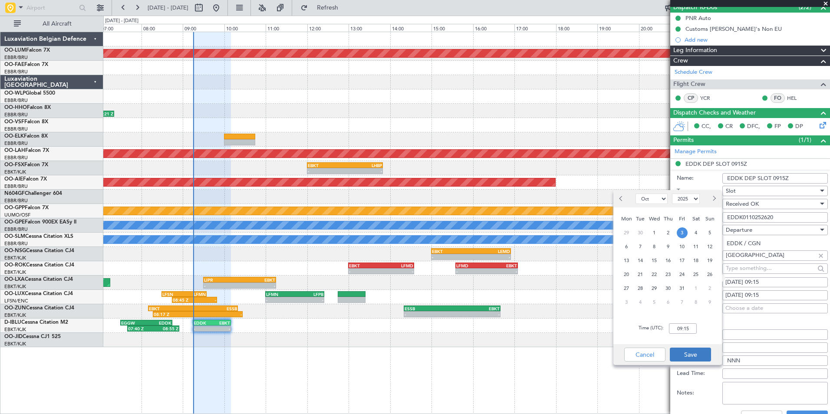
scroll to position [87, 0]
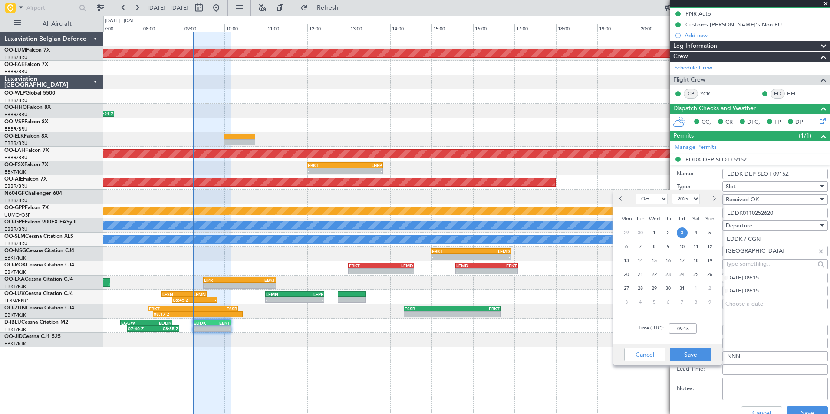
click at [680, 336] on div "Time (UTC): 09:15" at bounding box center [667, 328] width 108 height 31
click at [687, 329] on input "09:15" at bounding box center [683, 328] width 28 height 10
type input "09:35"
click at [688, 359] on button "Save" at bounding box center [690, 355] width 41 height 14
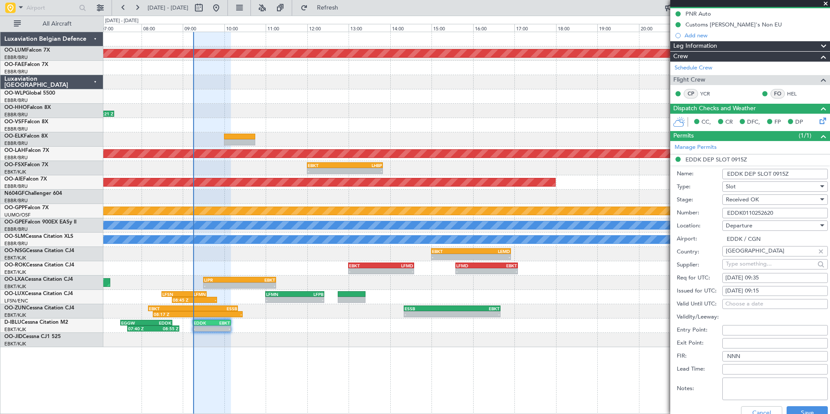
click at [769, 287] on div "03/10/2025 09:15" at bounding box center [774, 291] width 99 height 9
select select "10"
select select "2025"
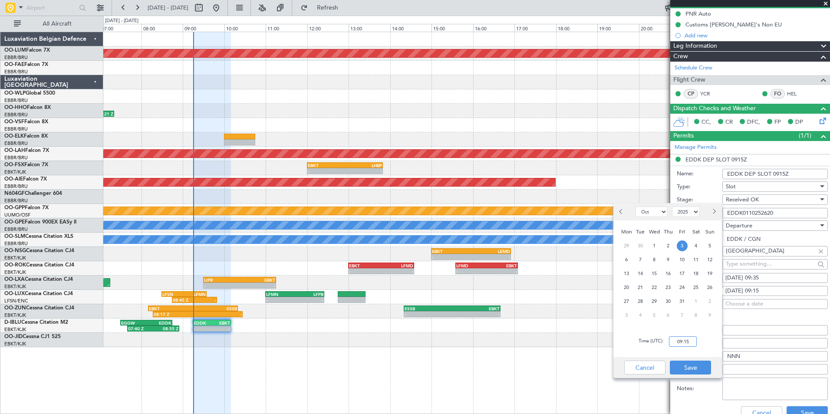
click at [688, 346] on input "09:15" at bounding box center [683, 341] width 28 height 10
type input "09:35"
click at [695, 367] on button "Save" at bounding box center [690, 368] width 41 height 14
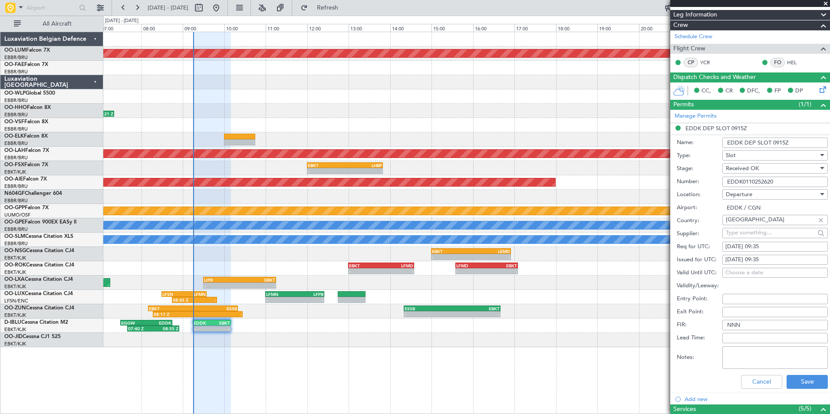
scroll to position [130, 0]
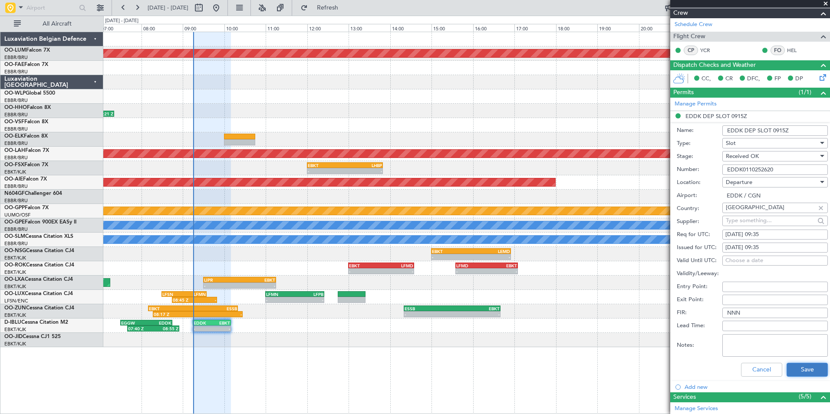
click at [801, 368] on button "Save" at bounding box center [806, 370] width 41 height 14
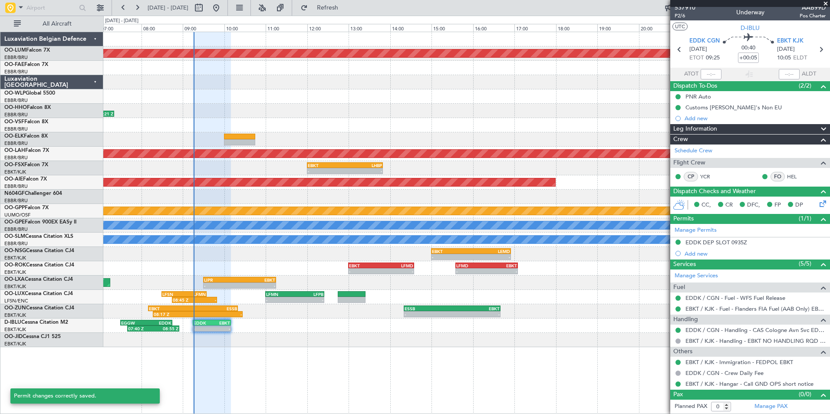
scroll to position [3, 0]
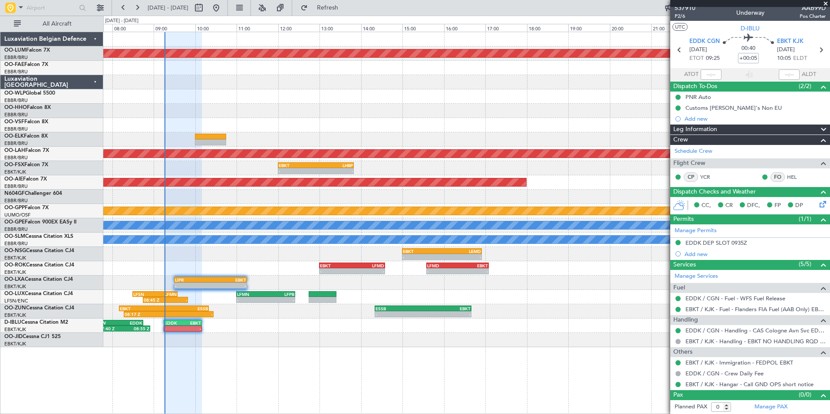
click at [343, 280] on div "- - LIPR 09:30 Z EBKT 11:15 Z AOG Maint Rimini" at bounding box center [466, 283] width 726 height 14
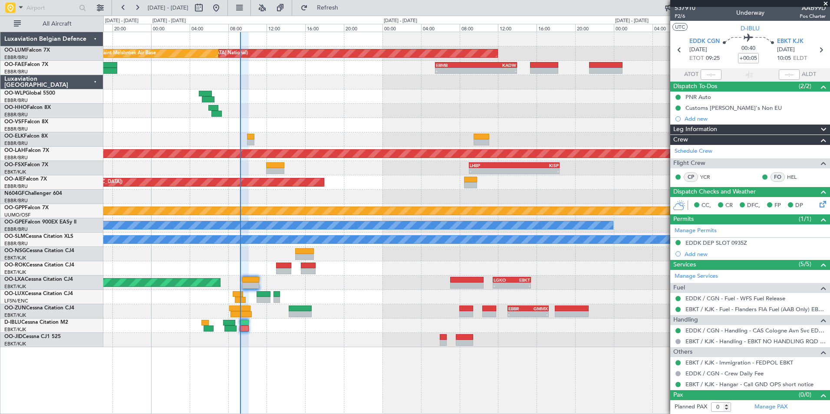
click at [293, 343] on div "Planned Maint Brussels (Brussels National) AOG Maint Melsbroek Air Base EBMB 05…" at bounding box center [466, 223] width 726 height 382
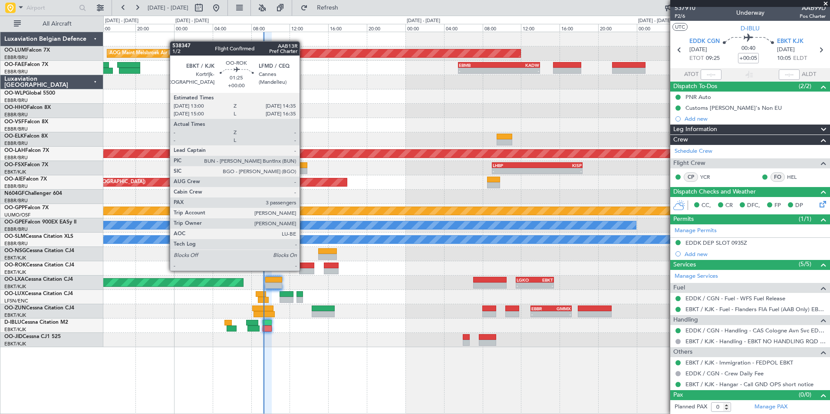
click at [303, 270] on div at bounding box center [307, 271] width 16 height 6
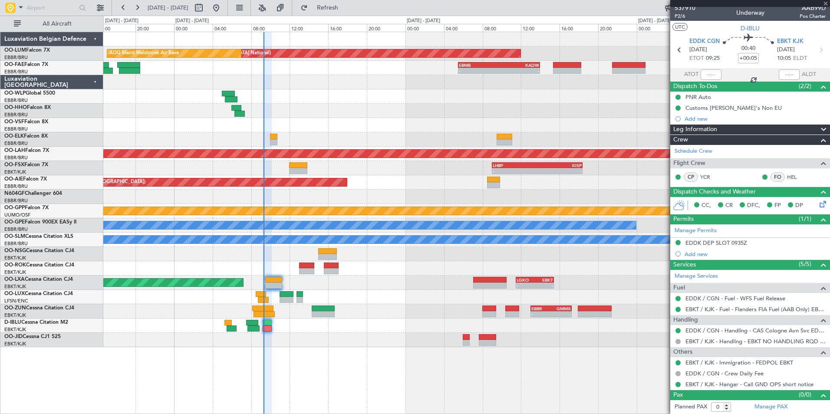
type input "3"
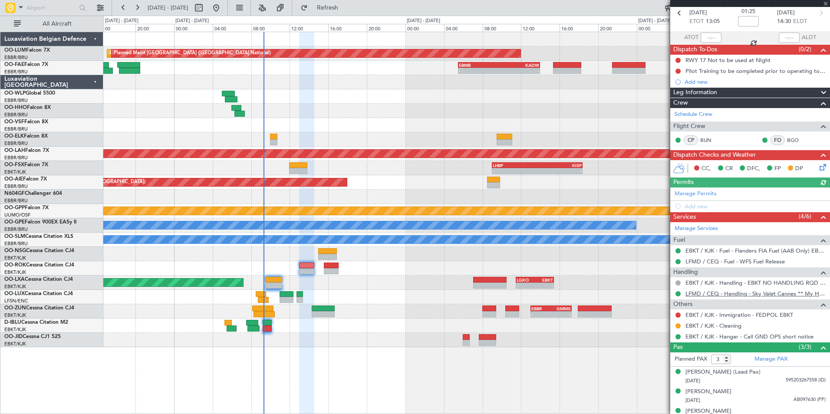
scroll to position [51, 0]
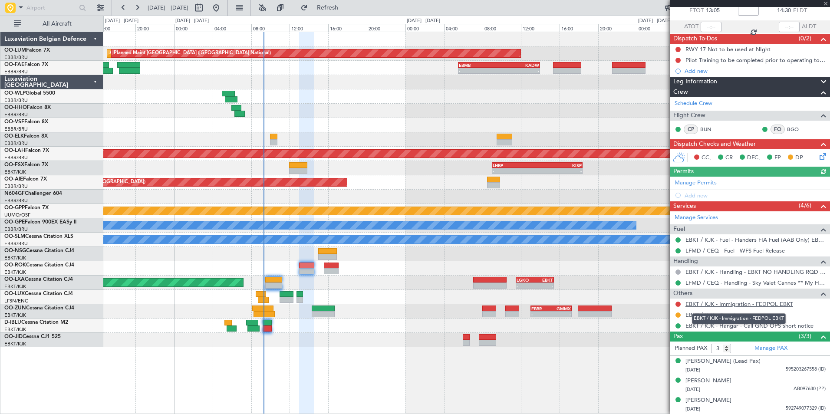
click at [738, 302] on link "EBKT / KJK - Immigration - FEDPOL EBKT" at bounding box center [739, 303] width 108 height 7
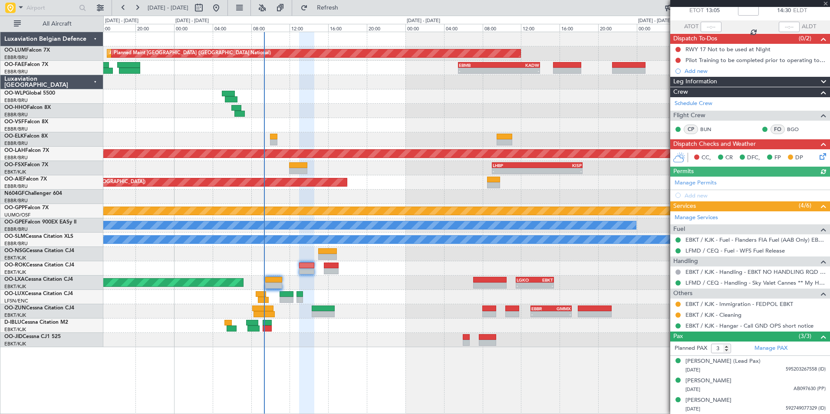
click at [817, 156] on icon at bounding box center [820, 154] width 7 height 7
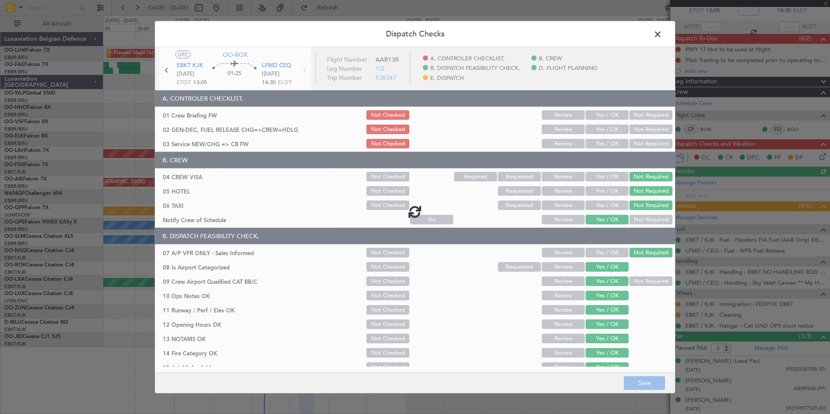
click at [662, 29] on span at bounding box center [662, 36] width 0 height 17
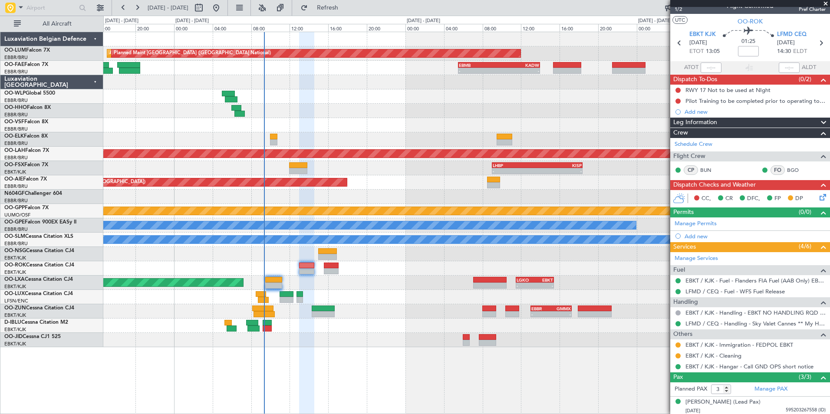
scroll to position [0, 0]
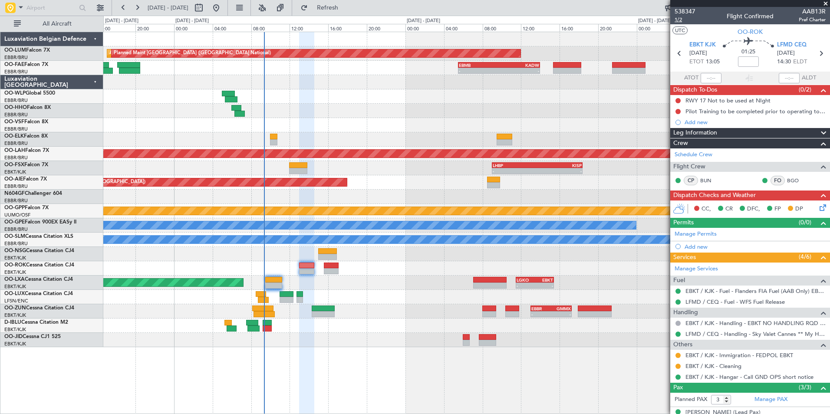
click at [678, 21] on span "1/2" at bounding box center [684, 19] width 21 height 7
click at [315, 236] on div "A/C Unavailable [GEOGRAPHIC_DATA]" at bounding box center [466, 240] width 726 height 14
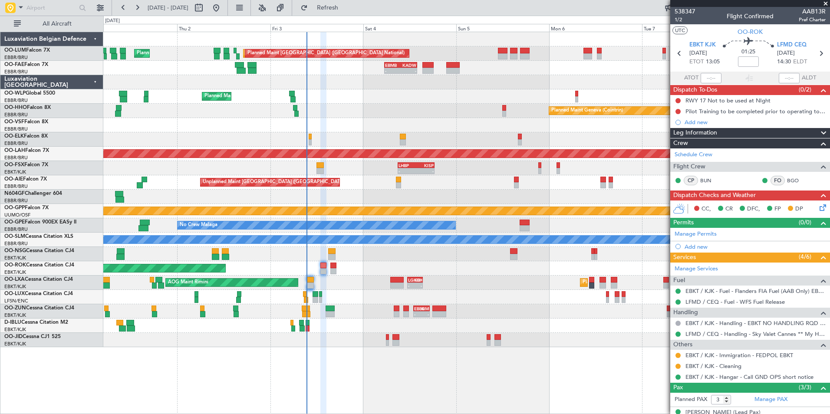
click at [430, 226] on div "No Crew Malaga" at bounding box center [466, 225] width 726 height 14
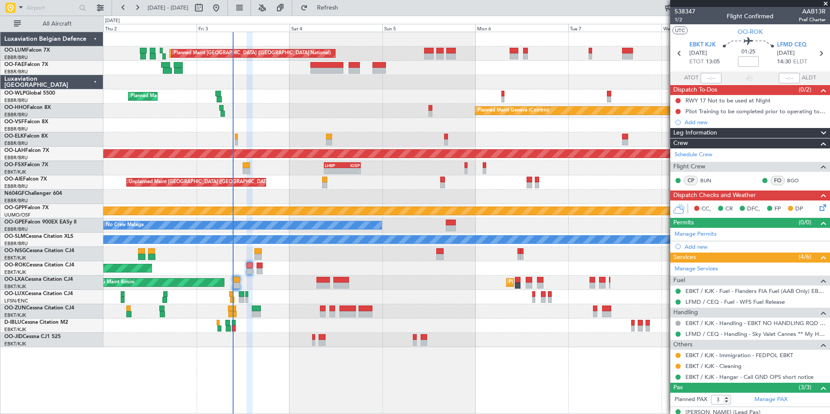
click at [381, 233] on div "AOG Maint Melsbroek Air Base Planned Maint Brussels (Brussels National) Planned…" at bounding box center [466, 189] width 726 height 315
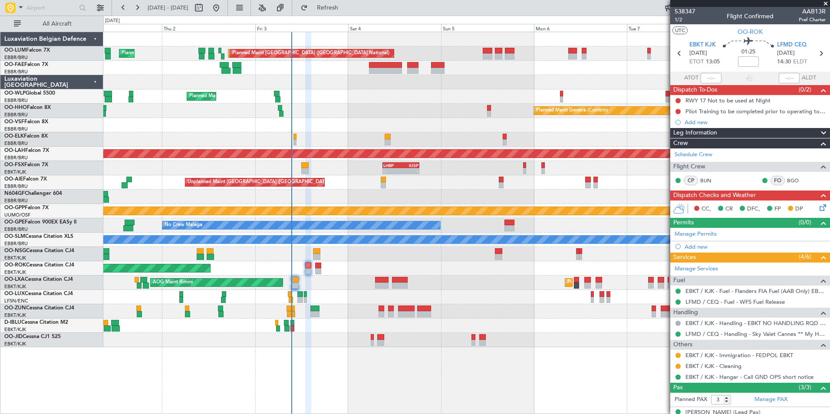
click at [289, 287] on div "AOG Maint Rimini Planned Maint Kortrijk-Wevelgem" at bounding box center [466, 283] width 726 height 14
click at [300, 282] on div "AOG Maint Rimini Planned Maint Kortrijk-Wevelgem" at bounding box center [466, 283] width 726 height 14
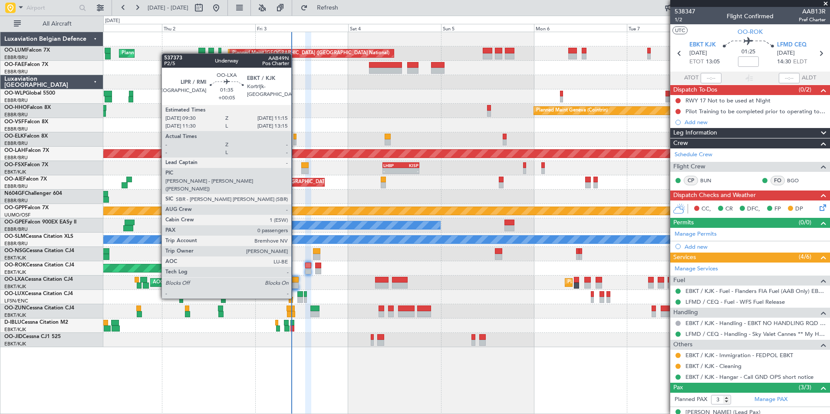
click at [295, 282] on div at bounding box center [294, 280] width 7 height 6
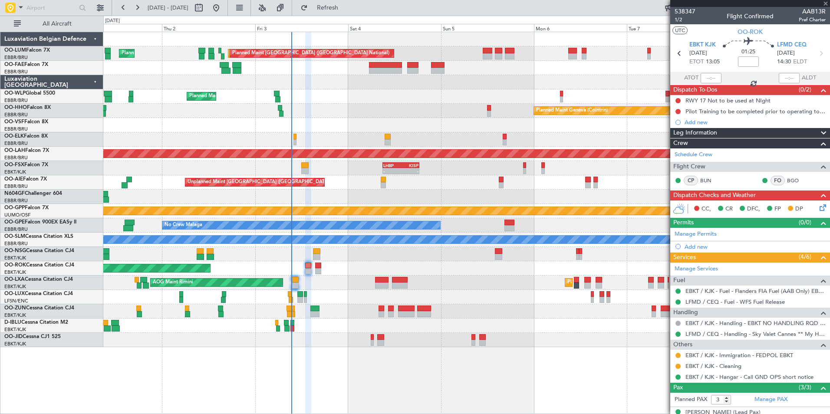
type input "+00:05"
type input "0"
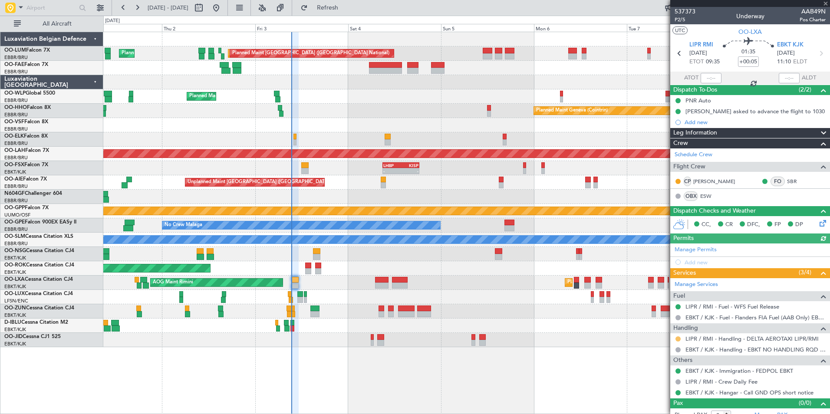
click at [678, 339] on button at bounding box center [677, 338] width 5 height 5
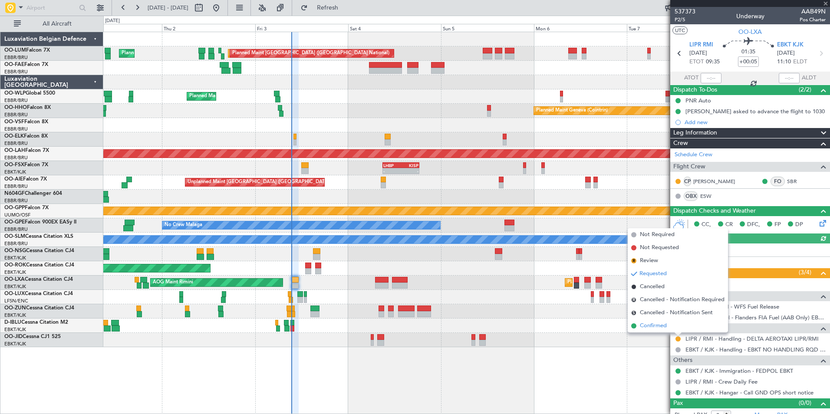
click at [661, 329] on span "Confirmed" at bounding box center [653, 326] width 27 height 9
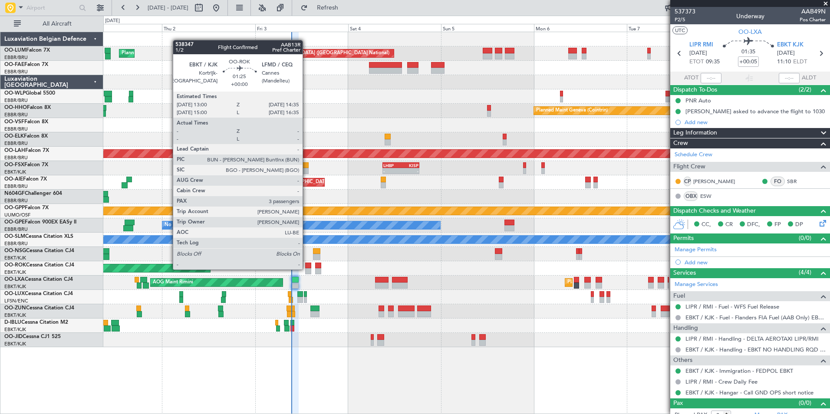
click at [306, 269] on div at bounding box center [308, 271] width 7 height 6
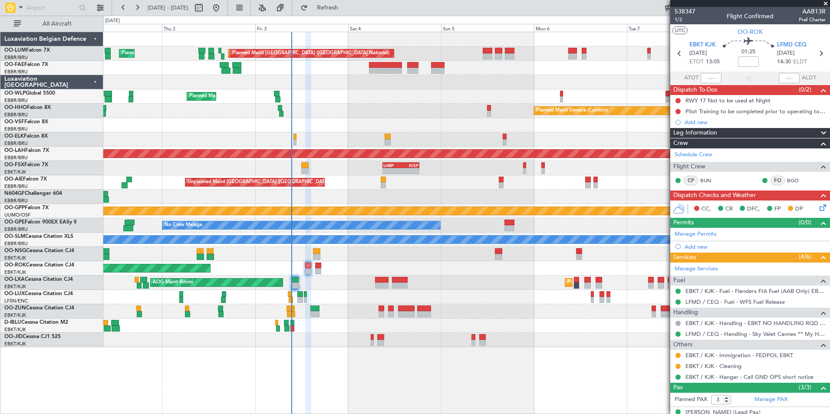
click at [820, 205] on icon at bounding box center [820, 206] width 7 height 7
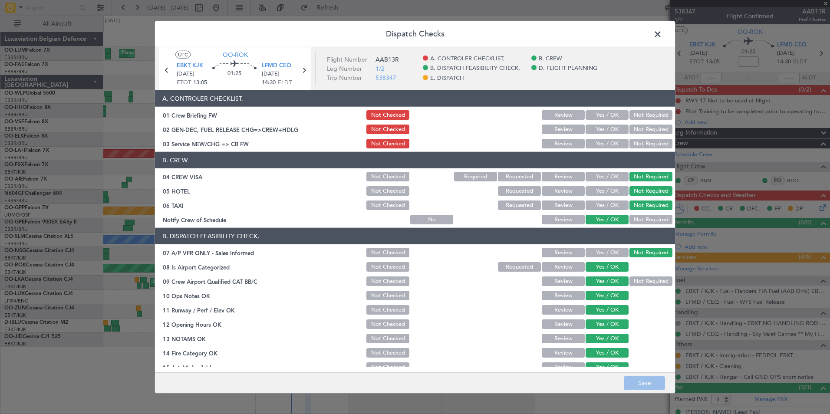
click at [591, 115] on button "Yes / OK" at bounding box center [606, 115] width 43 height 10
click at [597, 141] on button "Yes / OK" at bounding box center [606, 144] width 43 height 10
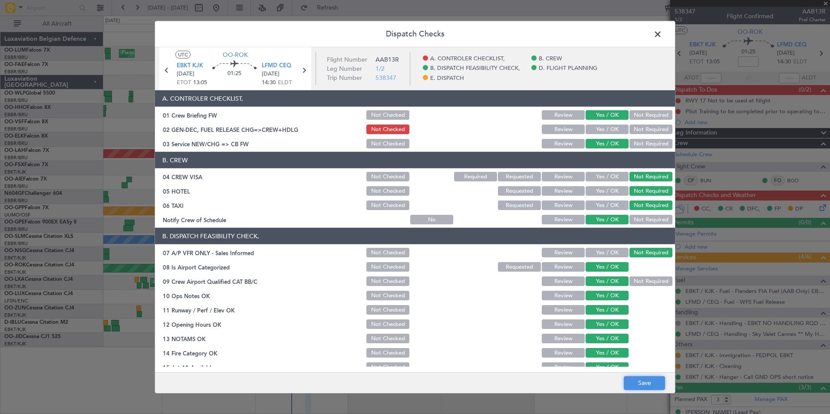
click at [639, 386] on button "Save" at bounding box center [644, 383] width 41 height 14
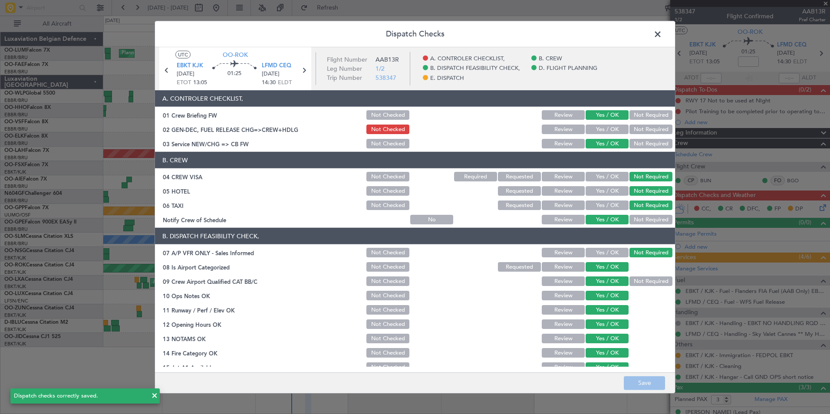
click at [662, 36] on span at bounding box center [662, 36] width 0 height 17
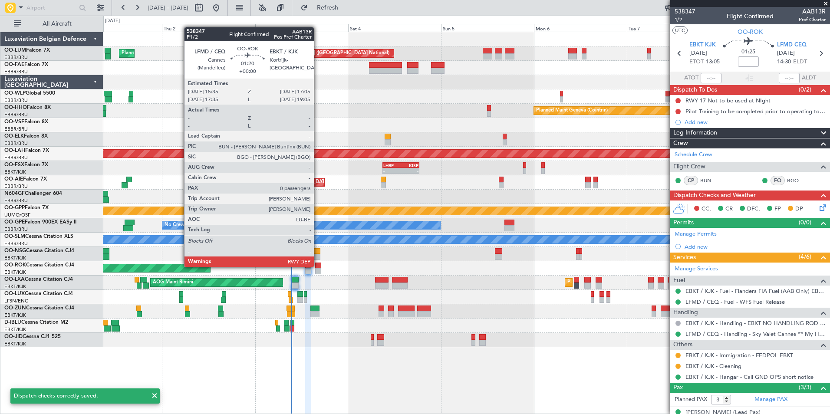
click at [318, 266] on div at bounding box center [318, 266] width 6 height 6
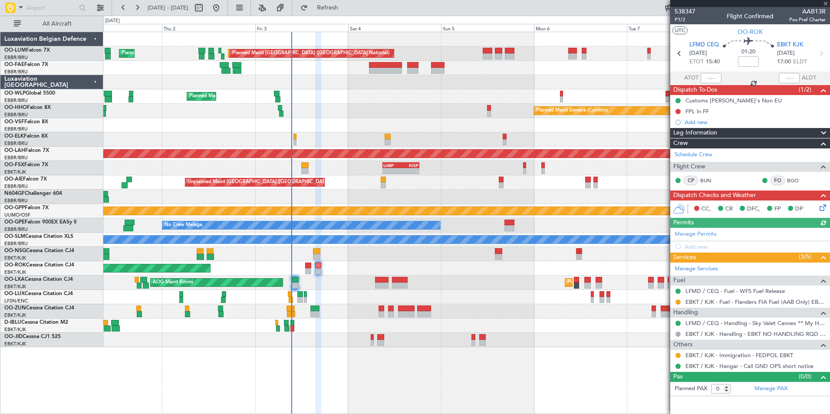
click at [824, 209] on icon at bounding box center [820, 206] width 7 height 7
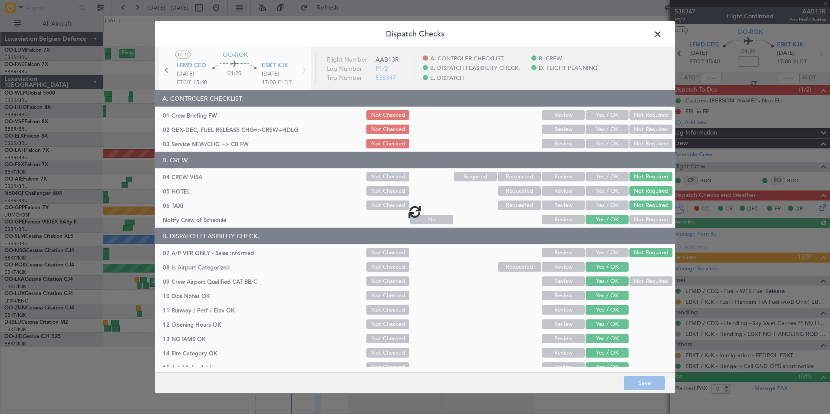
click at [592, 112] on div at bounding box center [415, 211] width 520 height 328
click at [596, 113] on div at bounding box center [415, 211] width 520 height 328
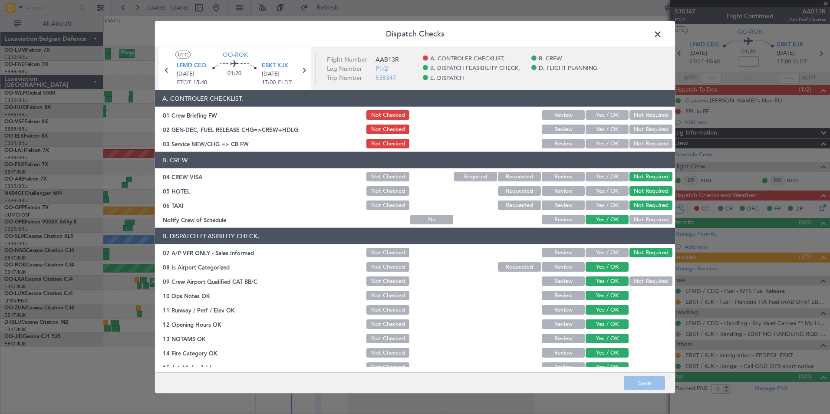
click at [596, 113] on button "Yes / OK" at bounding box center [606, 115] width 43 height 10
click at [601, 144] on button "Yes / OK" at bounding box center [606, 144] width 43 height 10
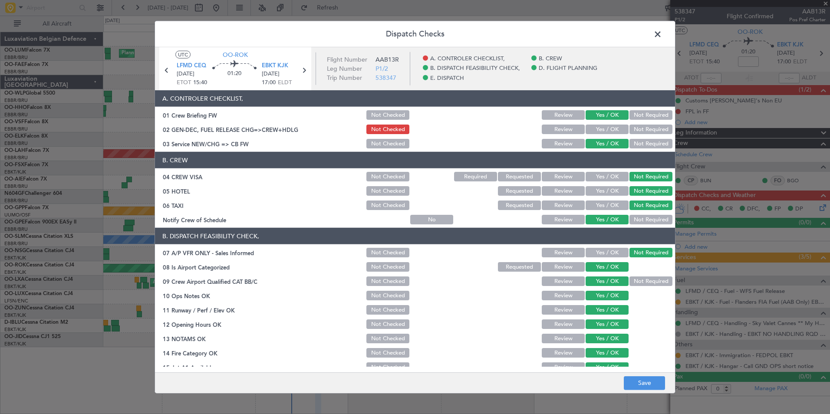
scroll to position [161, 0]
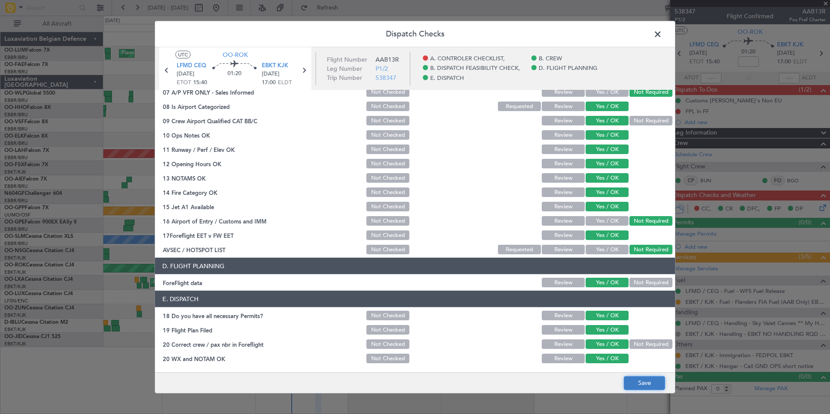
click at [643, 384] on button "Save" at bounding box center [644, 383] width 41 height 14
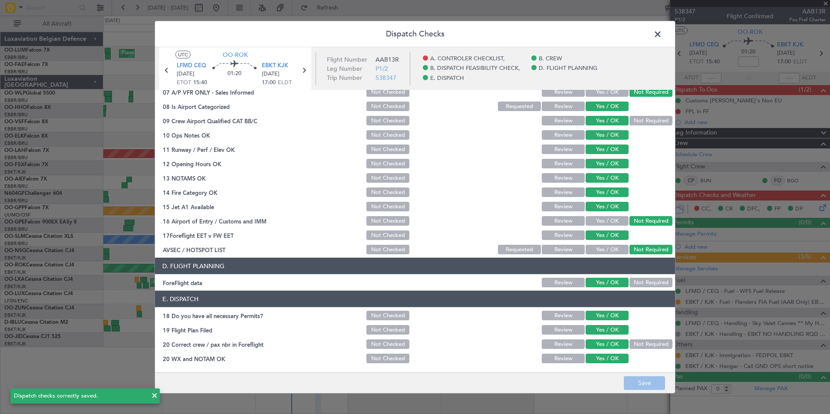
click at [662, 37] on span at bounding box center [662, 36] width 0 height 17
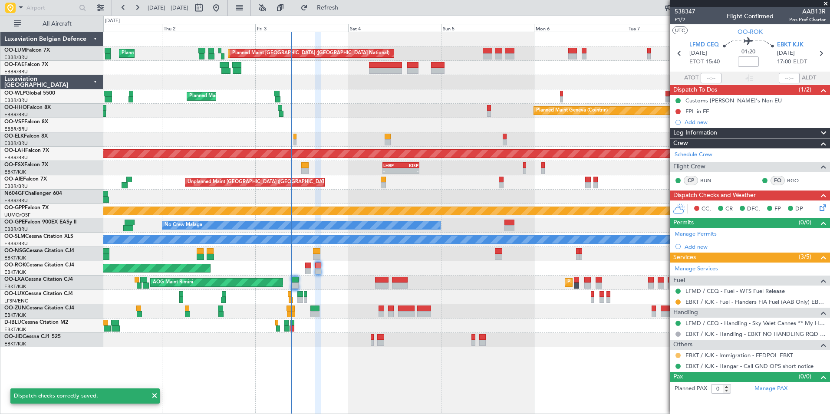
click at [677, 355] on button at bounding box center [677, 355] width 5 height 5
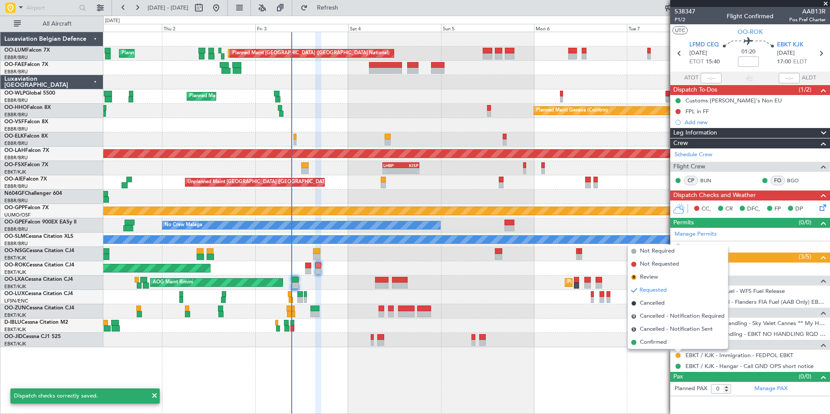
drag, startPoint x: 661, startPoint y: 343, endPoint x: 444, endPoint y: 262, distance: 232.2
click at [660, 343] on span "Confirmed" at bounding box center [653, 342] width 27 height 9
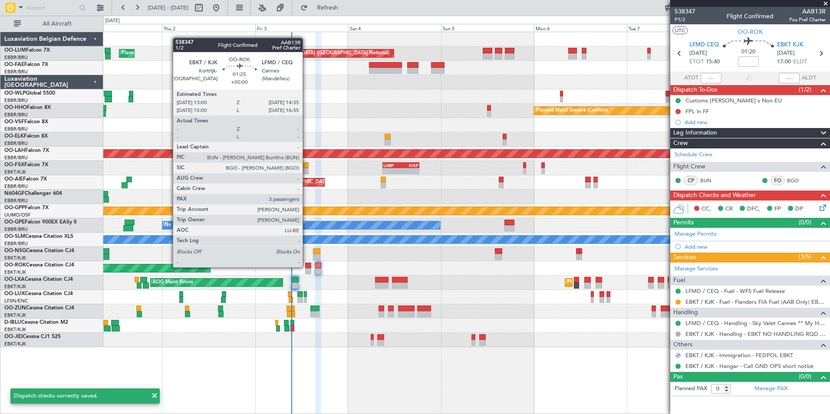
click at [306, 266] on div at bounding box center [308, 266] width 7 height 6
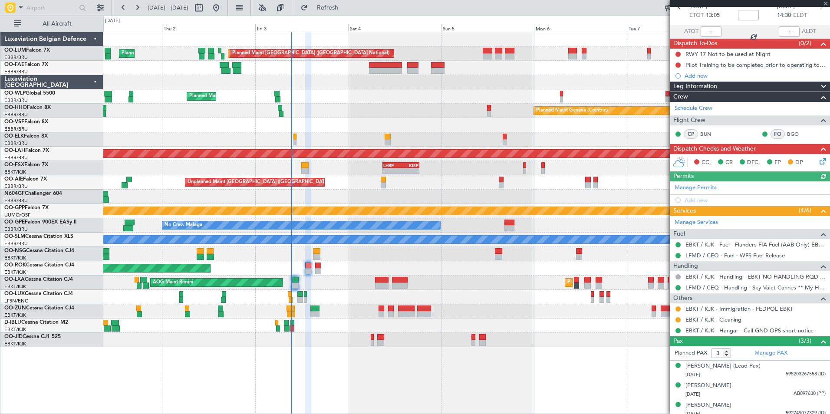
scroll to position [51, 0]
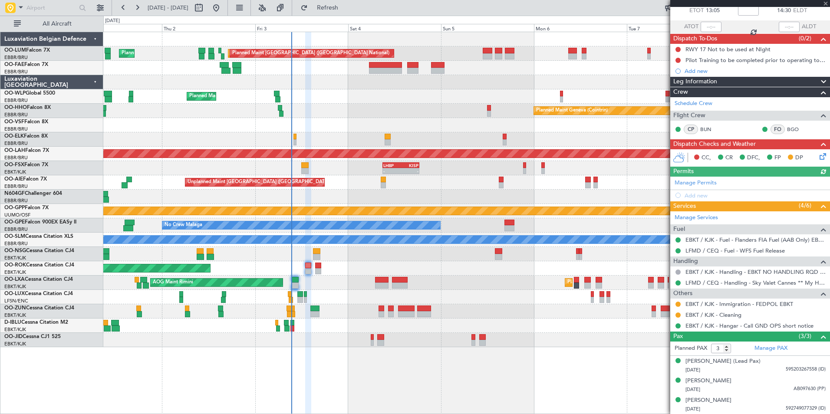
click at [676, 301] on nimbus-traffic-light at bounding box center [677, 304] width 7 height 7
click at [676, 305] on button at bounding box center [677, 304] width 5 height 5
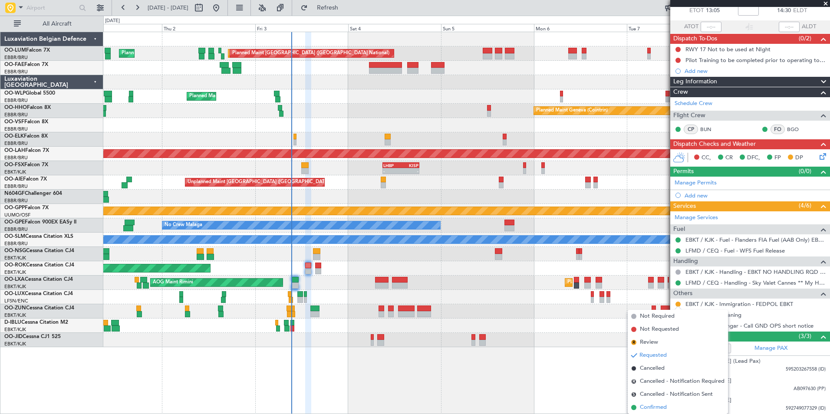
click at [662, 402] on li "Confirmed" at bounding box center [677, 407] width 100 height 13
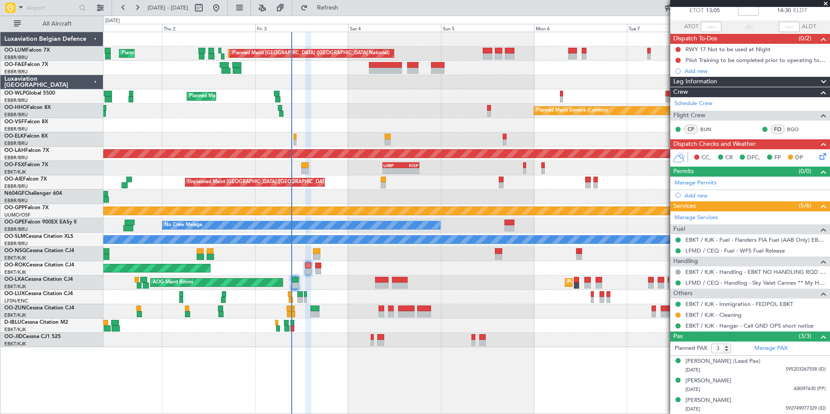
click at [817, 155] on icon at bounding box center [820, 154] width 7 height 7
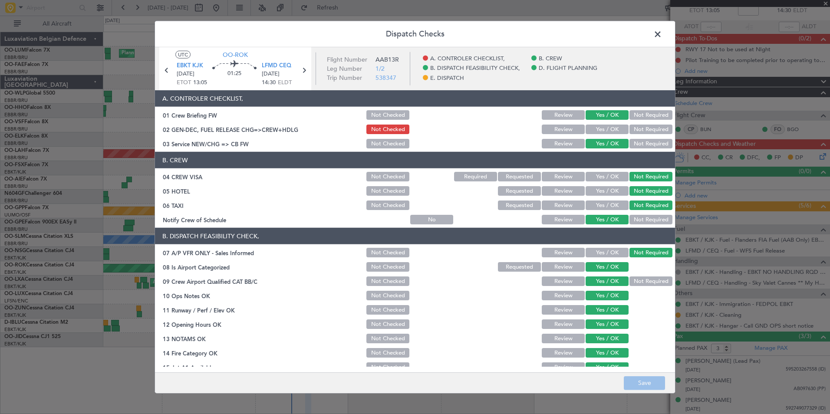
click at [650, 31] on header "Dispatch Checks" at bounding box center [415, 34] width 520 height 26
click at [662, 31] on span at bounding box center [662, 36] width 0 height 17
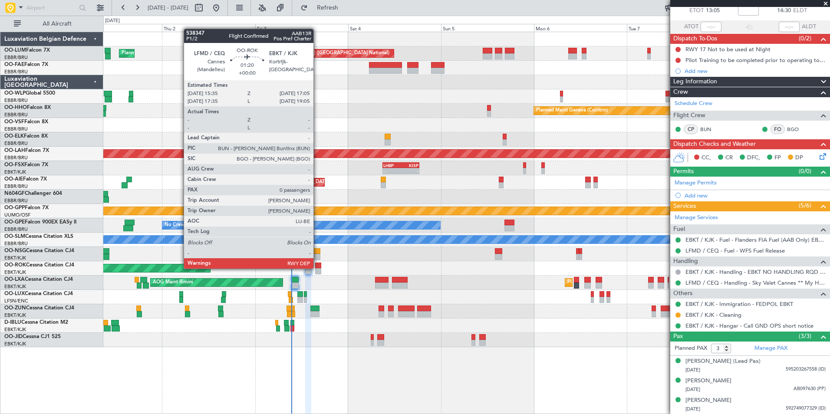
click at [317, 268] on div at bounding box center [318, 266] width 6 height 6
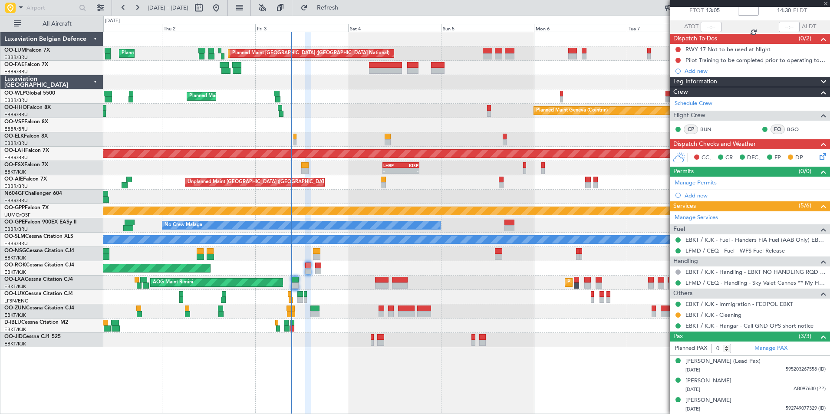
scroll to position [0, 0]
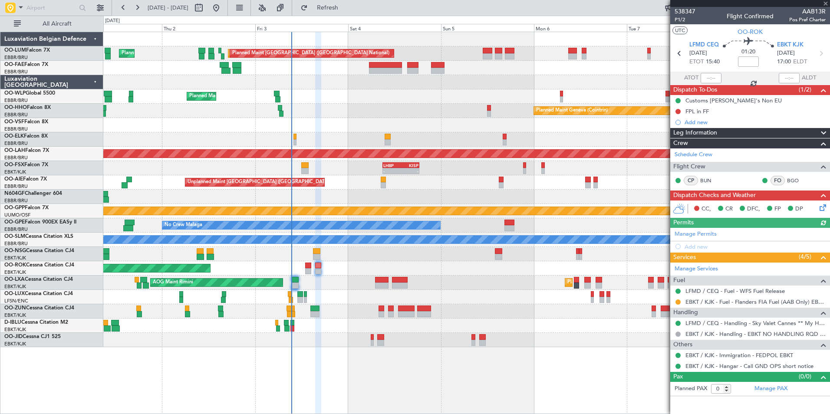
click at [820, 213] on div "CC, CR DFC, FP DP" at bounding box center [750, 208] width 160 height 17
click at [818, 203] on icon at bounding box center [820, 206] width 7 height 7
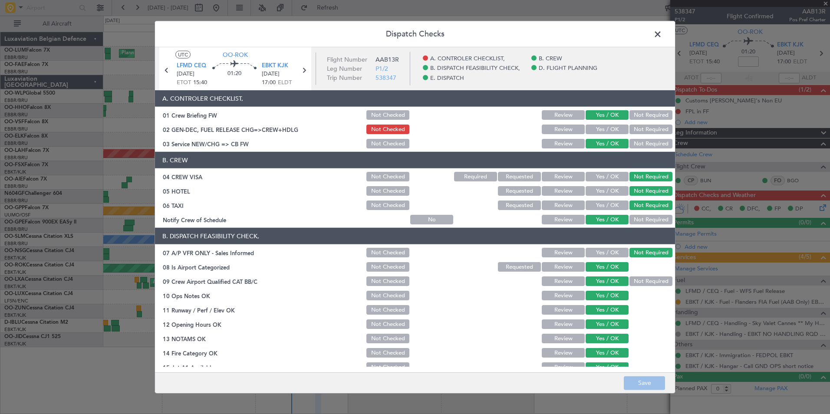
click at [662, 33] on span at bounding box center [662, 36] width 0 height 17
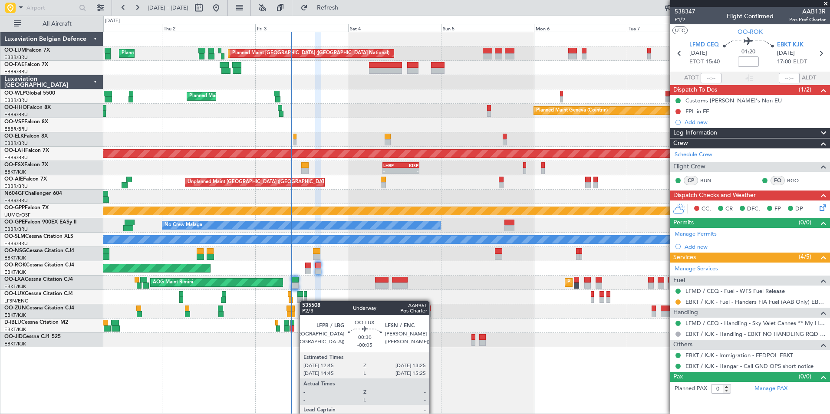
click at [361, 292] on div at bounding box center [466, 297] width 726 height 14
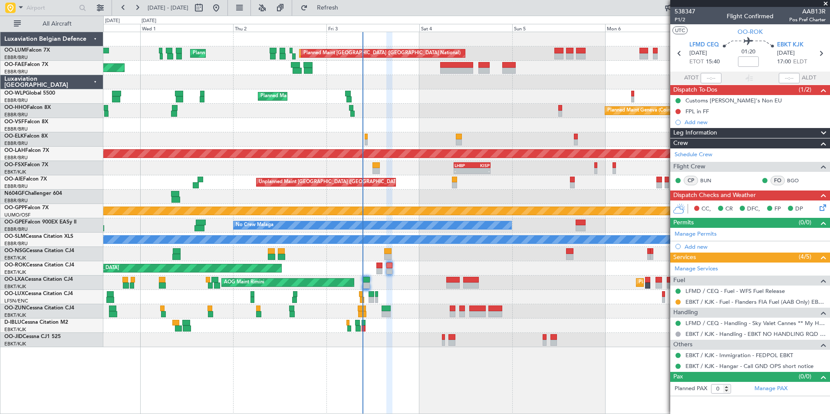
click at [404, 304] on div at bounding box center [466, 311] width 726 height 14
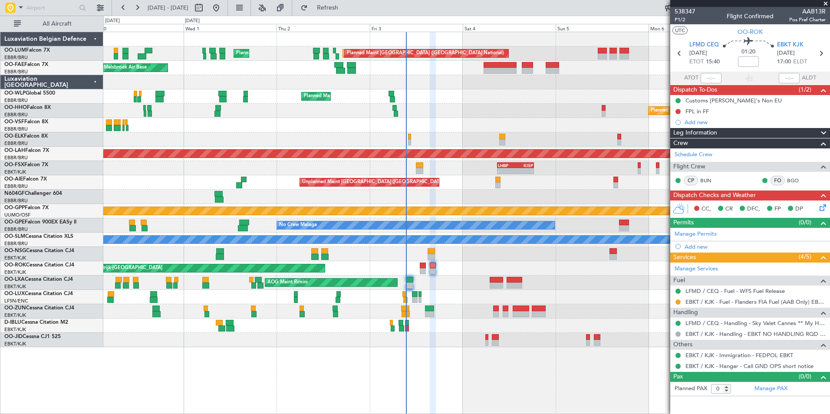
click at [463, 295] on div at bounding box center [466, 297] width 726 height 14
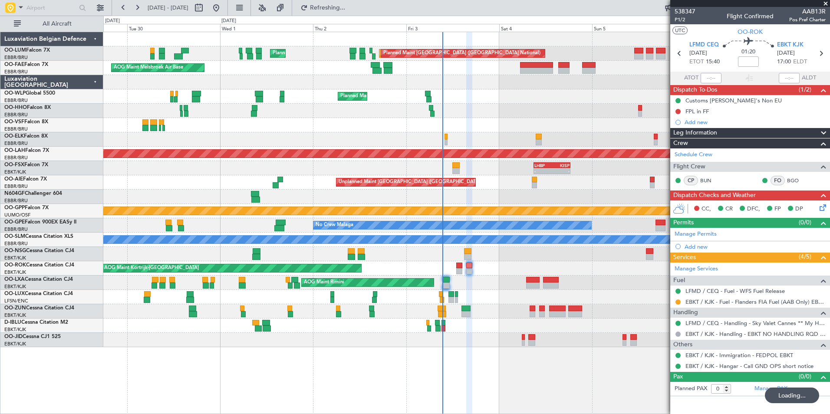
click at [438, 283] on div "AOG Maint Melsbroek Air Base Planned Maint Brussels (Brussels National) Planned…" at bounding box center [466, 189] width 726 height 315
click at [820, 209] on icon at bounding box center [820, 206] width 7 height 7
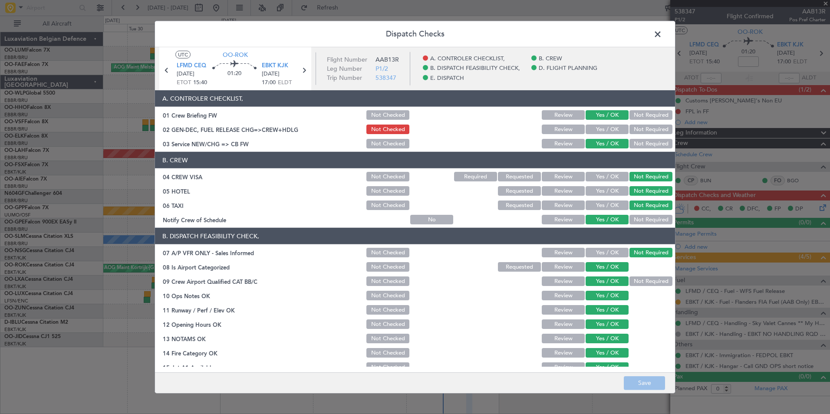
drag, startPoint x: 591, startPoint y: 128, endPoint x: 597, endPoint y: 139, distance: 12.9
click at [591, 128] on button "Yes / OK" at bounding box center [606, 130] width 43 height 10
click at [644, 376] on button "Save" at bounding box center [644, 383] width 41 height 14
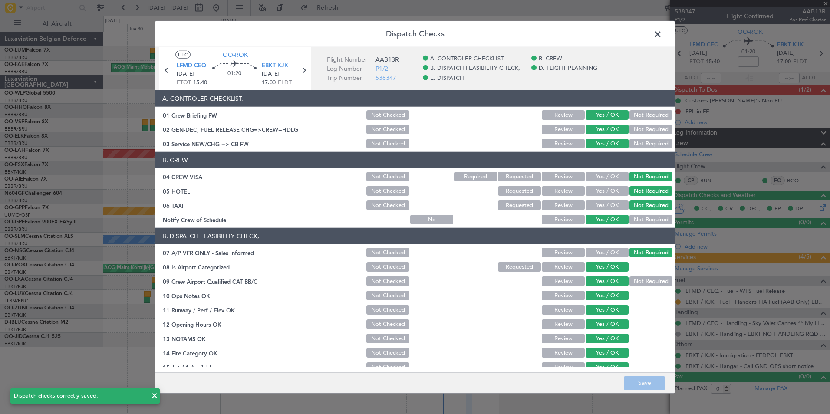
click at [662, 33] on span at bounding box center [662, 36] width 0 height 17
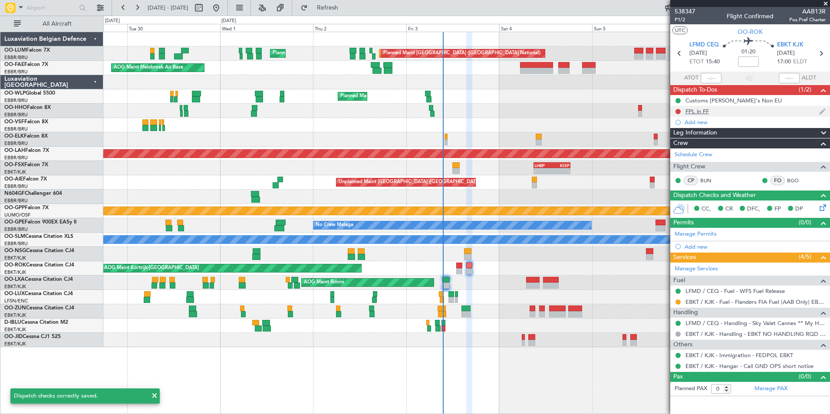
click at [681, 111] on div "FPL in FF" at bounding box center [750, 111] width 160 height 11
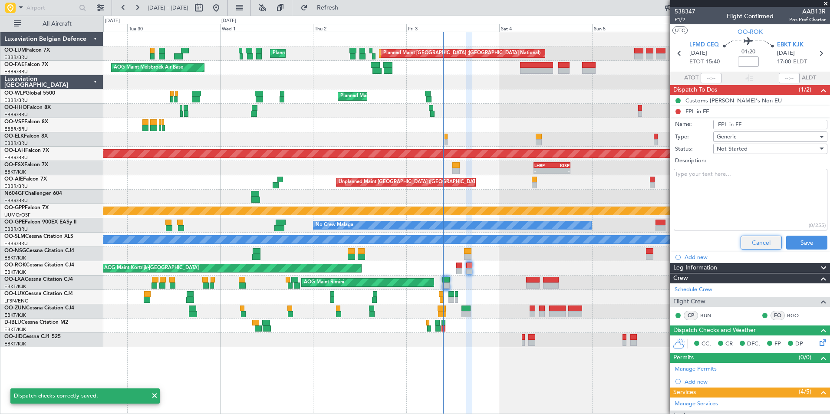
click at [751, 239] on button "Cancel" at bounding box center [760, 243] width 41 height 14
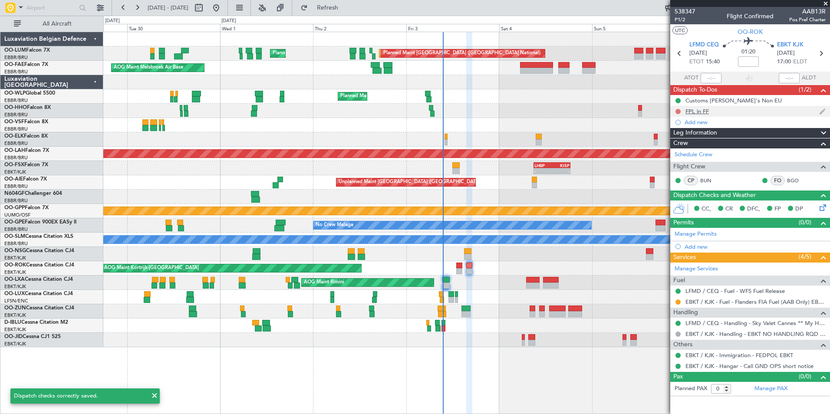
click at [677, 111] on button at bounding box center [677, 111] width 5 height 5
click at [677, 152] on span "Completed" at bounding box center [681, 149] width 29 height 9
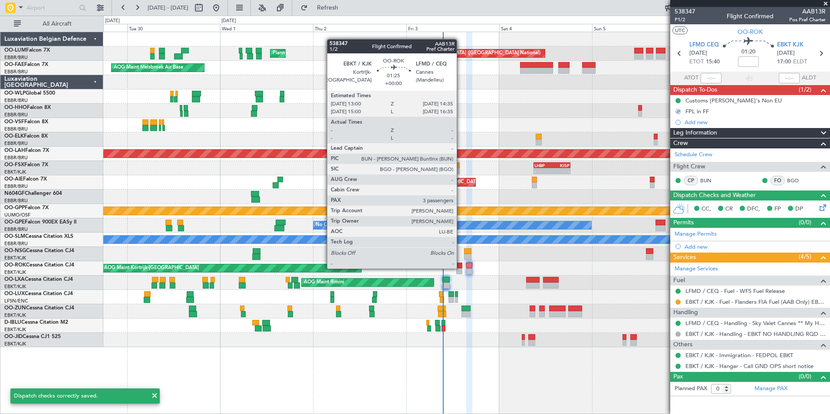
click at [460, 268] on div at bounding box center [459, 266] width 7 height 6
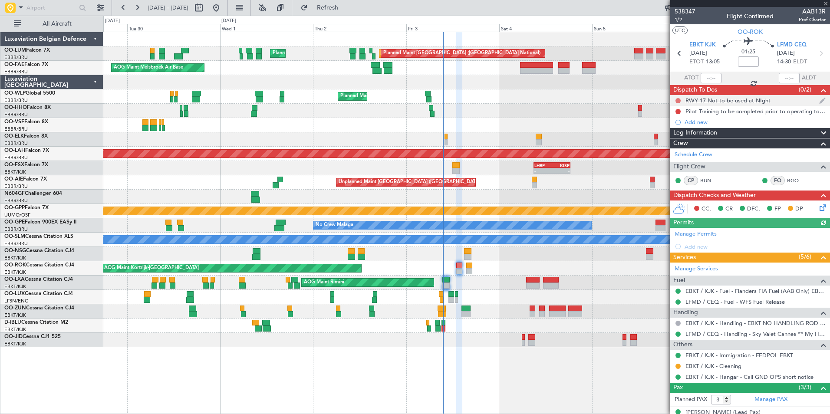
click at [676, 98] on button at bounding box center [677, 100] width 5 height 5
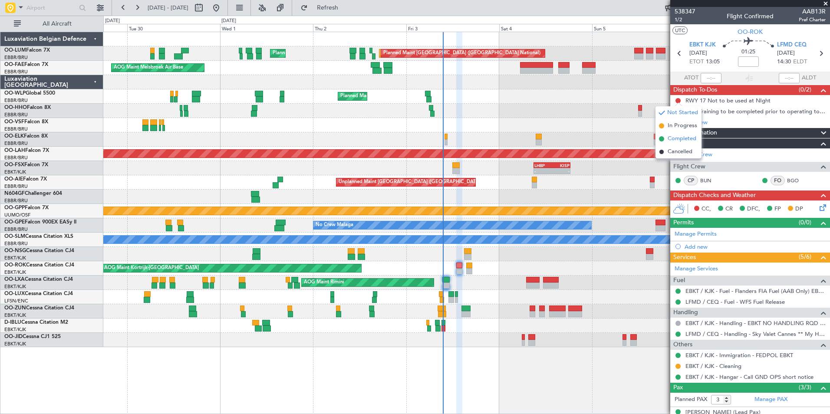
drag, startPoint x: 675, startPoint y: 149, endPoint x: 676, endPoint y: 138, distance: 11.4
click at [676, 138] on ul "Not Started In Progress Completed Cancelled" at bounding box center [678, 132] width 46 height 52
click at [676, 138] on span "Completed" at bounding box center [681, 139] width 29 height 9
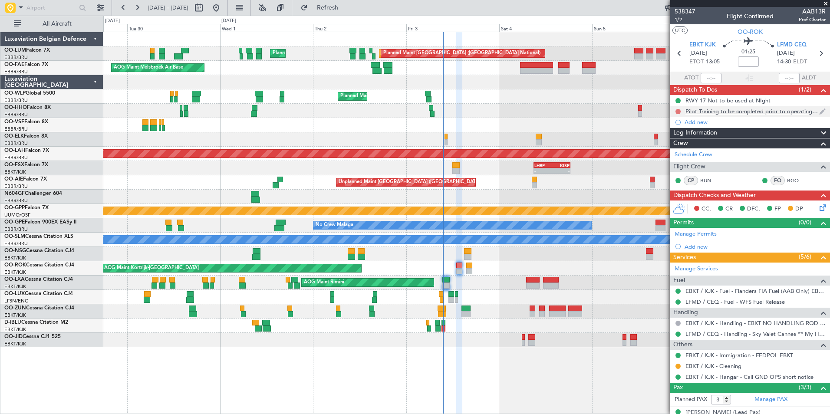
click at [677, 112] on button at bounding box center [677, 111] width 5 height 5
click at [671, 143] on li "Completed" at bounding box center [678, 149] width 46 height 13
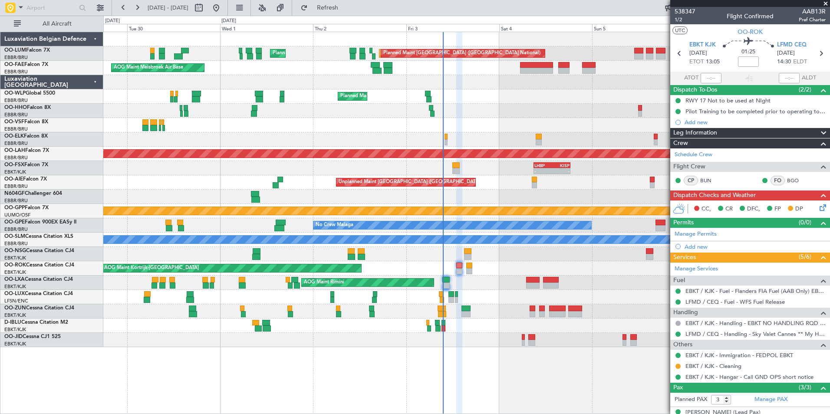
click at [817, 208] on icon at bounding box center [820, 206] width 7 height 7
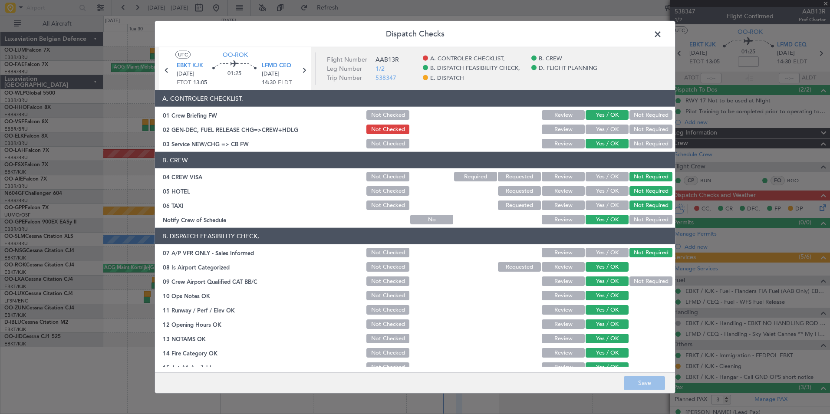
click at [601, 131] on button "Yes / OK" at bounding box center [606, 130] width 43 height 10
click at [646, 376] on button "Save" at bounding box center [644, 383] width 41 height 14
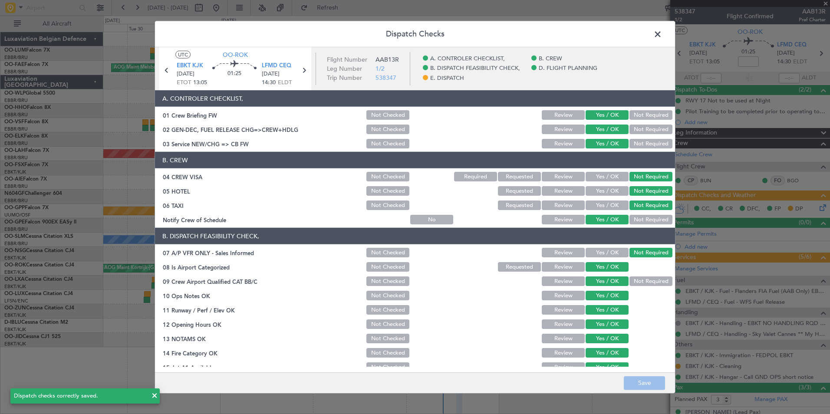
click at [662, 37] on span at bounding box center [662, 36] width 0 height 17
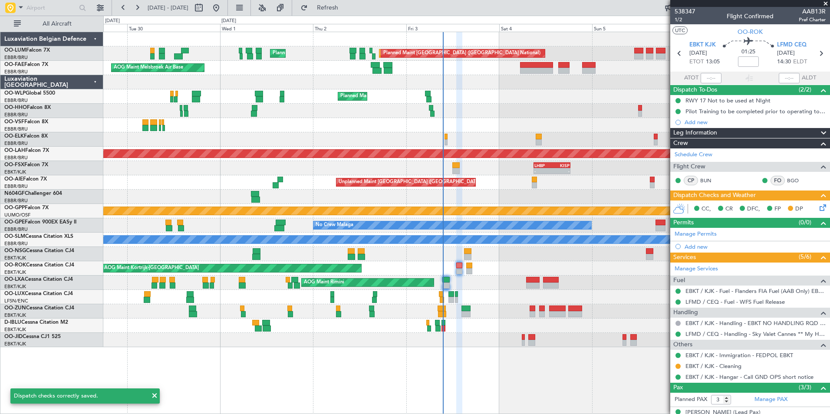
click at [465, 266] on div "AOG Maint Kortrijk-[GEOGRAPHIC_DATA]" at bounding box center [466, 268] width 726 height 14
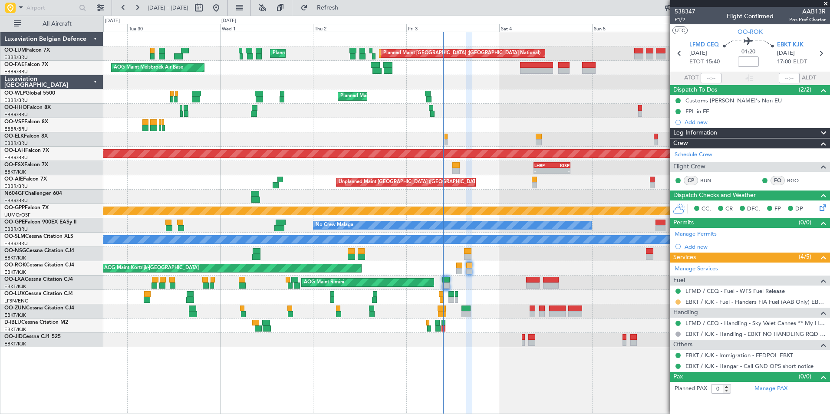
click at [679, 301] on button at bounding box center [677, 301] width 5 height 5
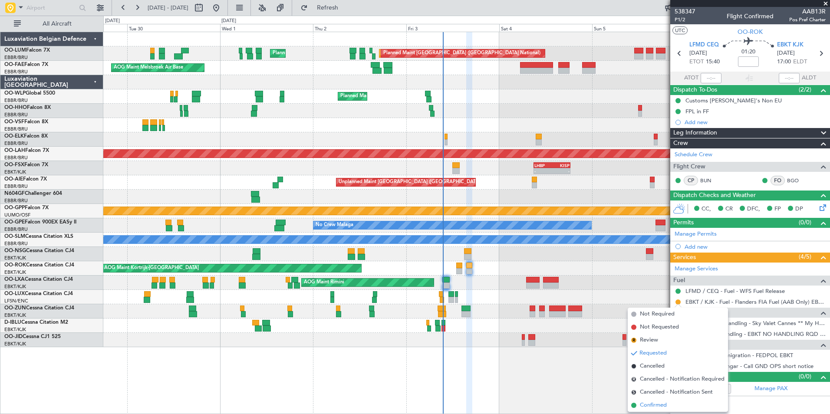
click at [654, 407] on span "Confirmed" at bounding box center [653, 405] width 27 height 9
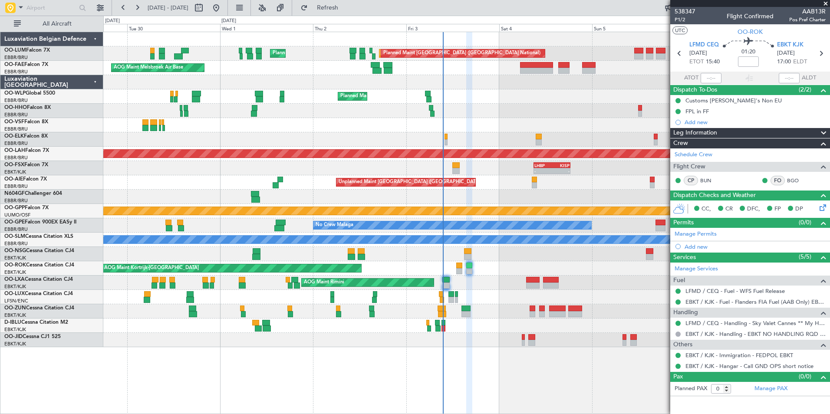
click at [76, 327] on div "AOG Maint Melsbroek Air Base Planned Maint Brussels (Brussels National) Planned…" at bounding box center [415, 215] width 830 height 398
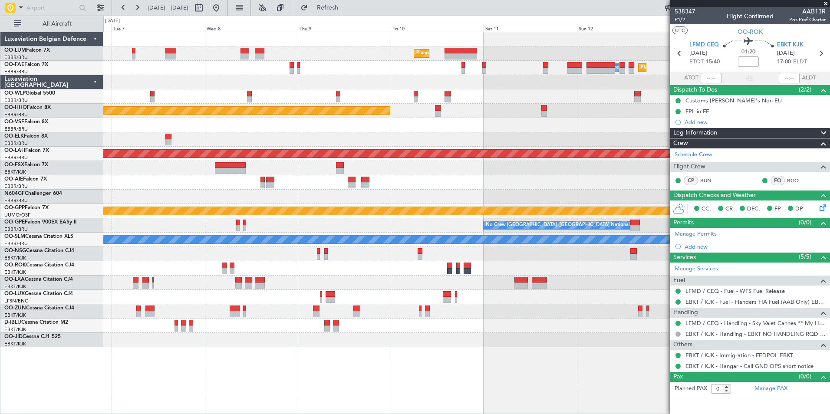
click at [199, 252] on div "Planned Maint Brussels (Brussels National) Owner Melsbroek Air Base Planned Mai…" at bounding box center [466, 189] width 726 height 315
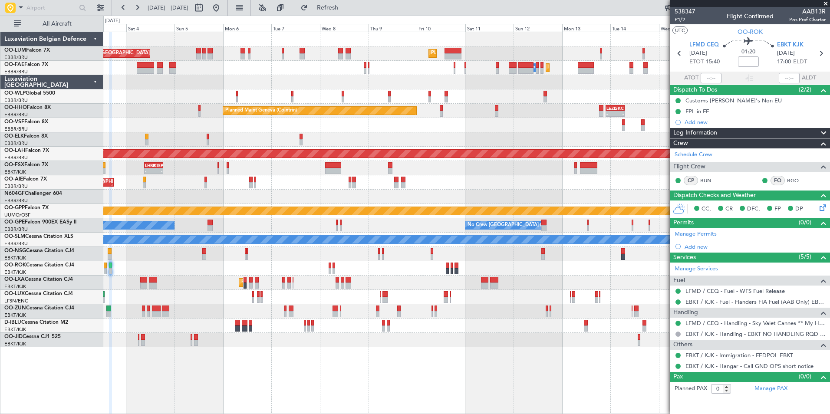
click at [312, 224] on div "No Crew Brussels (Brussels National) No Crew Brussels (Brussels National) No Cr…" at bounding box center [466, 225] width 726 height 14
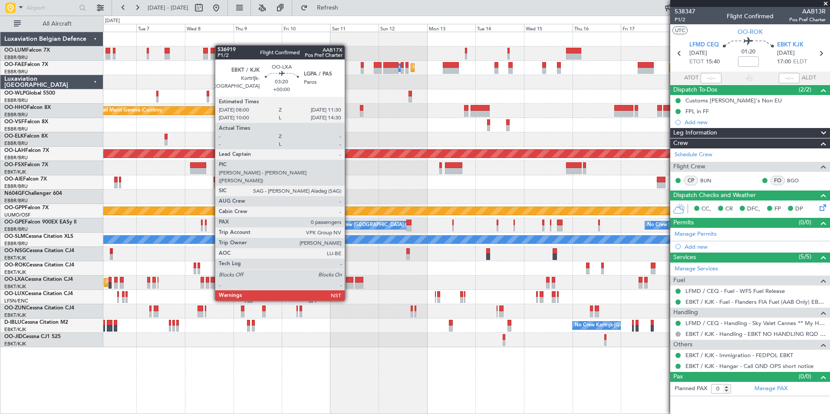
click at [348, 284] on div at bounding box center [349, 285] width 7 height 6
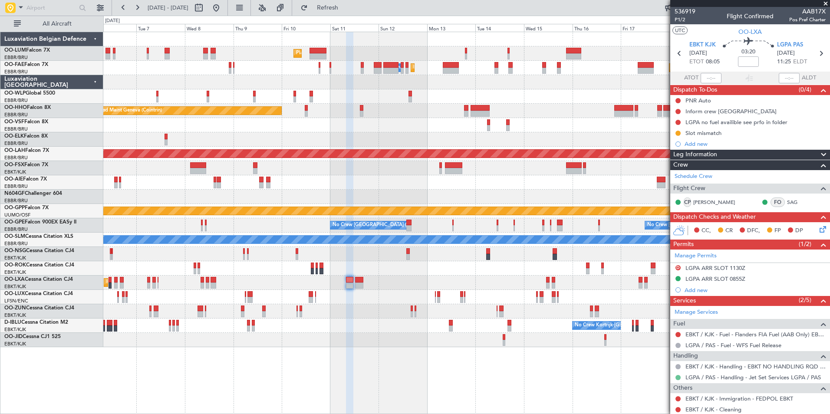
click at [680, 377] on button at bounding box center [677, 377] width 5 height 5
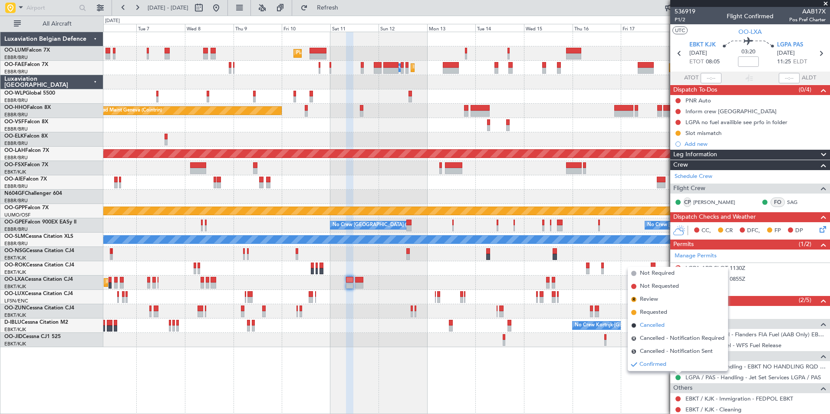
click at [652, 327] on span "Cancelled" at bounding box center [652, 325] width 25 height 9
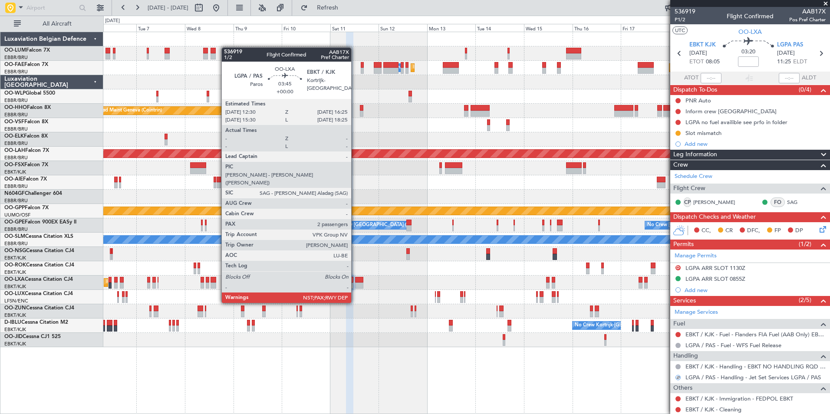
click at [355, 286] on div at bounding box center [359, 285] width 8 height 6
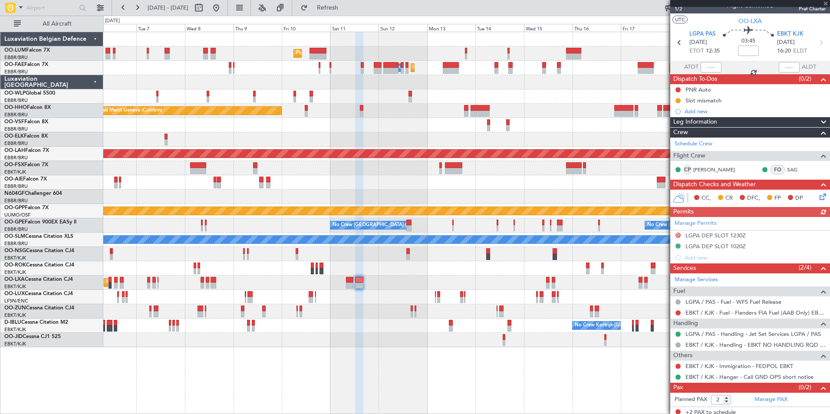
scroll to position [15, 0]
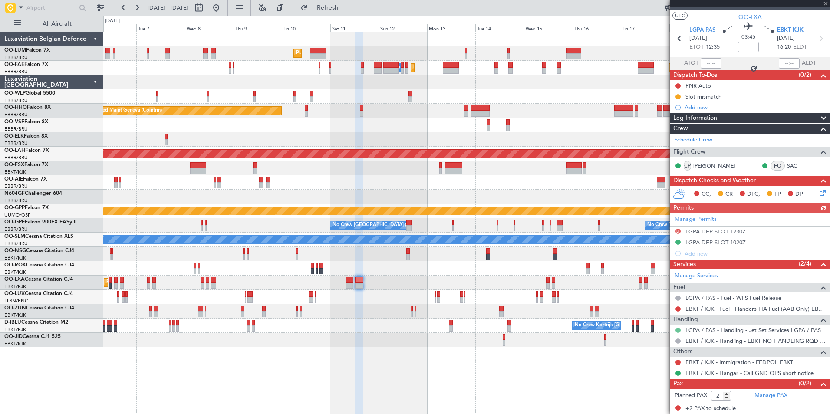
click at [680, 329] on button at bounding box center [677, 330] width 5 height 5
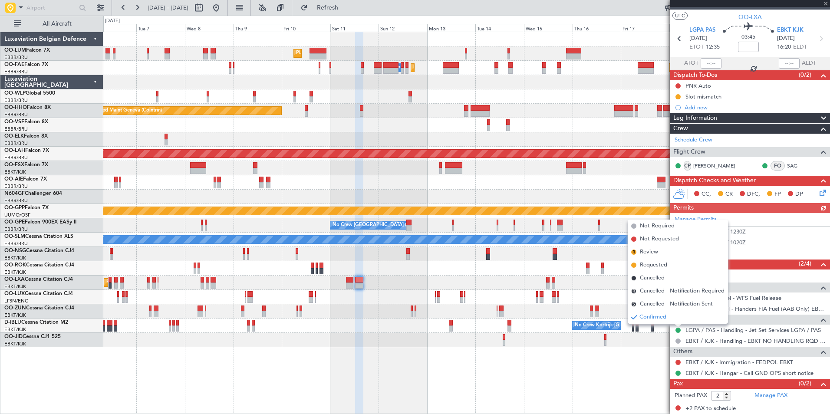
click at [651, 282] on span "Cancelled" at bounding box center [652, 278] width 25 height 9
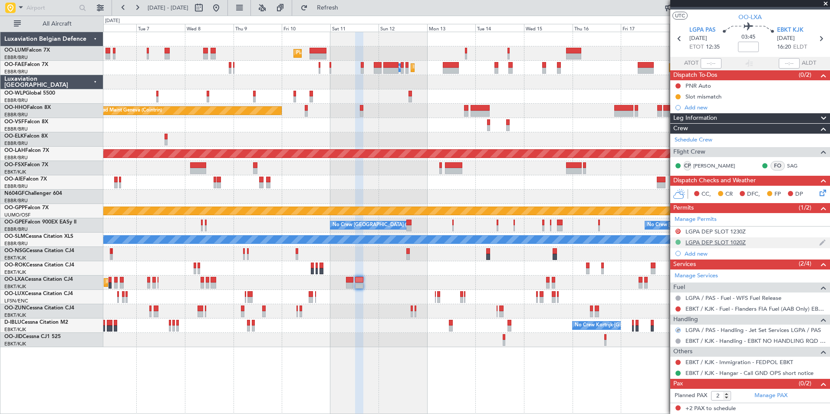
click at [676, 241] on button at bounding box center [677, 242] width 5 height 5
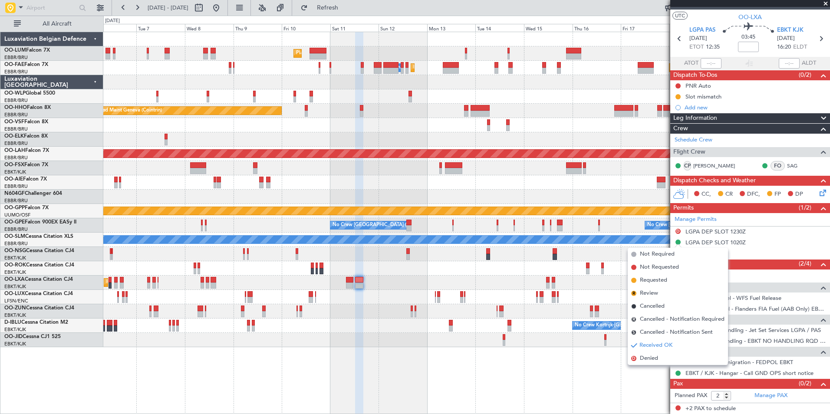
drag, startPoint x: 649, startPoint y: 308, endPoint x: 482, endPoint y: 308, distance: 167.1
click at [648, 308] on span "Cancelled" at bounding box center [652, 306] width 25 height 9
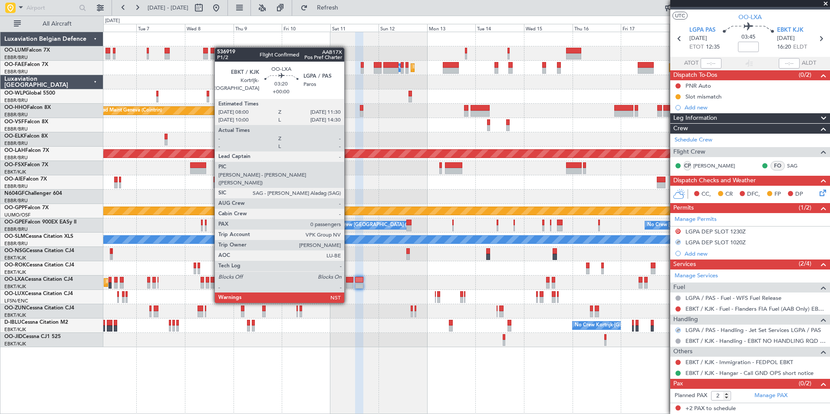
click at [348, 286] on div at bounding box center [349, 285] width 7 height 6
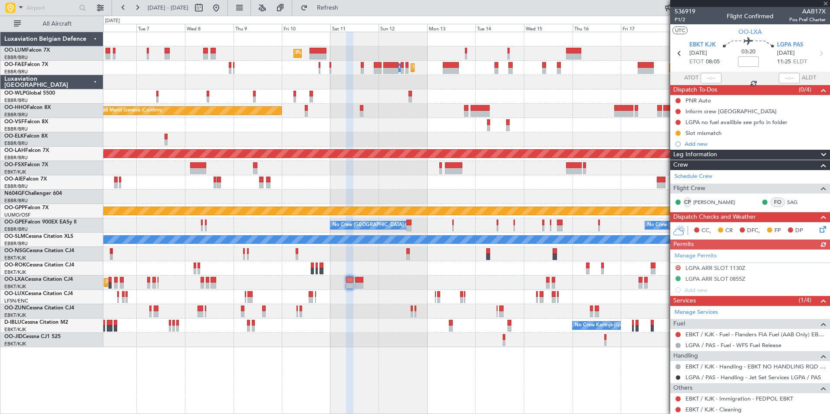
scroll to position [36, 0]
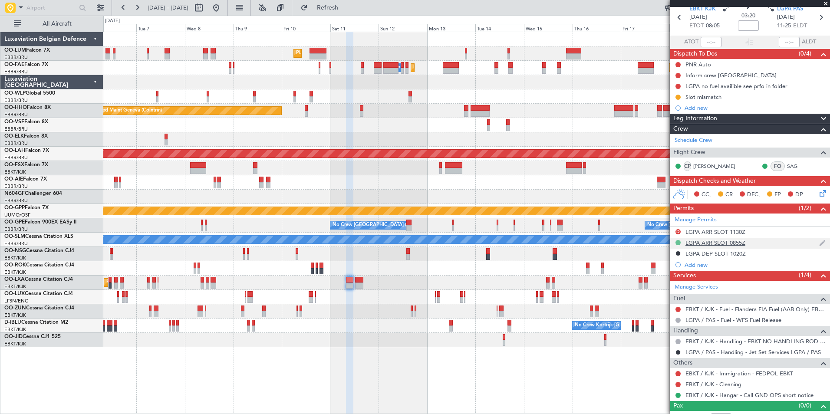
click at [678, 242] on button at bounding box center [677, 242] width 5 height 5
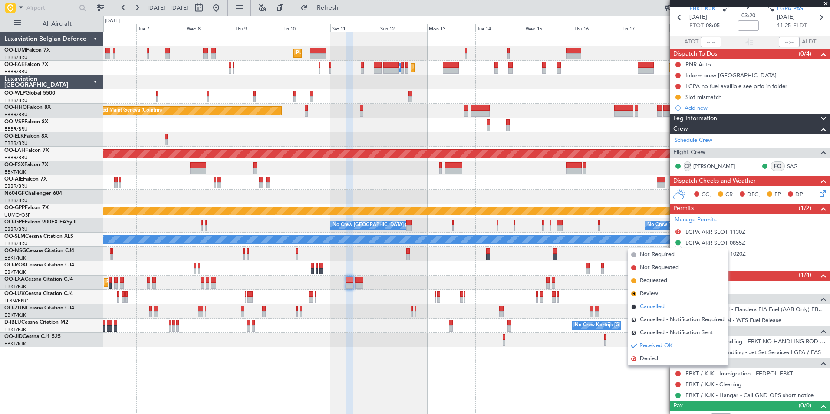
click at [650, 308] on span "Cancelled" at bounding box center [652, 306] width 25 height 9
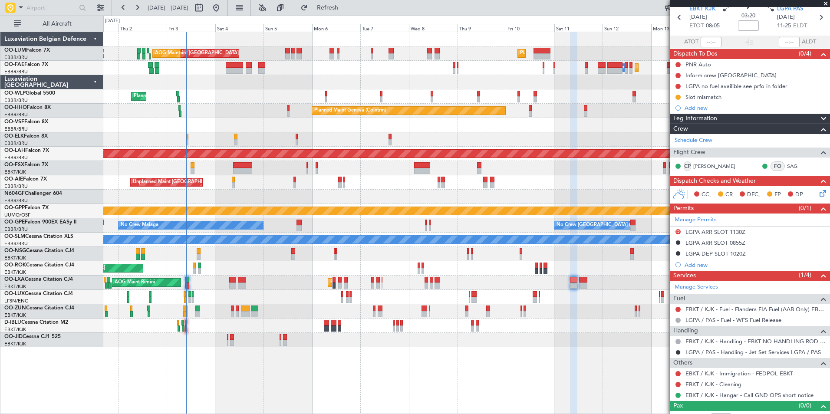
click at [422, 183] on div "Unplanned Maint London (Farnborough) Planned Maint London (Farnborough)" at bounding box center [466, 182] width 726 height 14
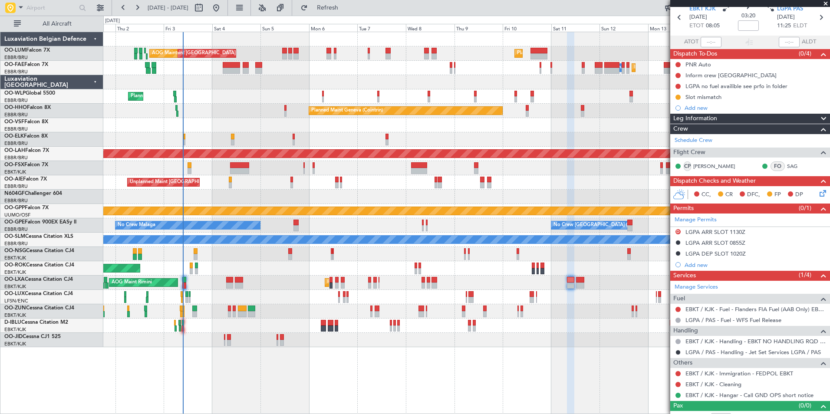
click at [359, 263] on div "AOG Maint Kortrijk-[GEOGRAPHIC_DATA]" at bounding box center [466, 268] width 726 height 14
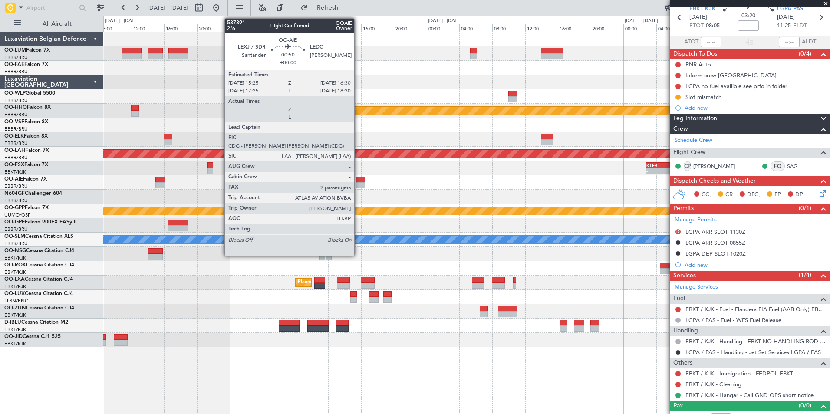
click at [358, 181] on div at bounding box center [360, 180] width 9 height 6
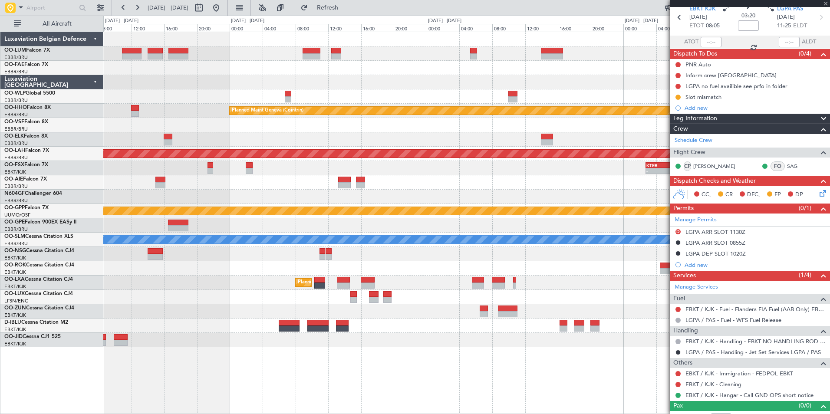
click at [359, 189] on div at bounding box center [466, 182] width 726 height 14
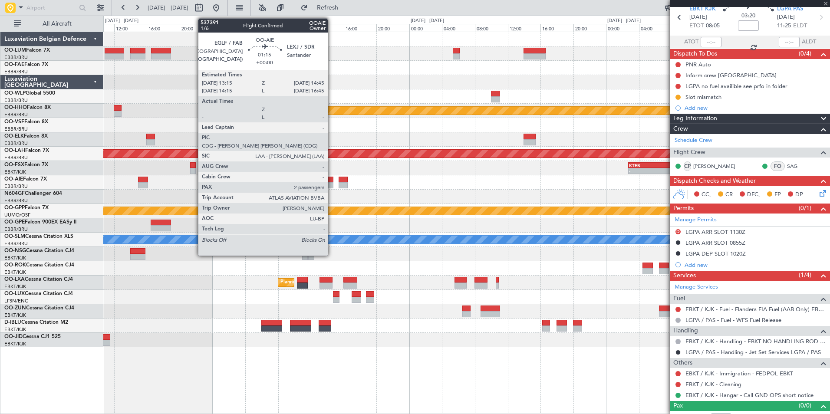
type input "2"
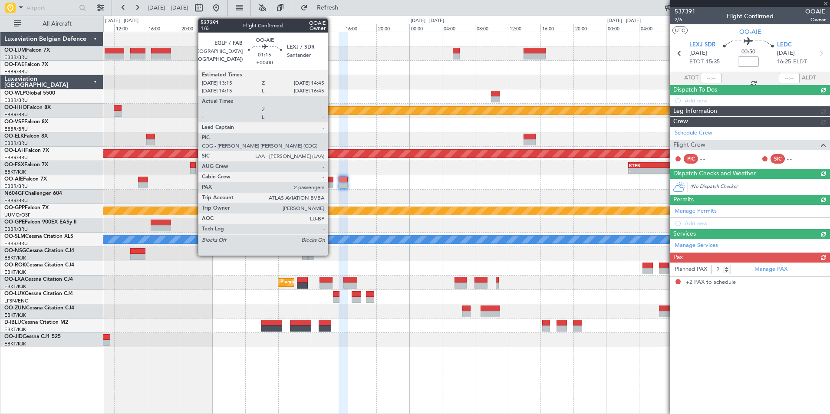
scroll to position [0, 0]
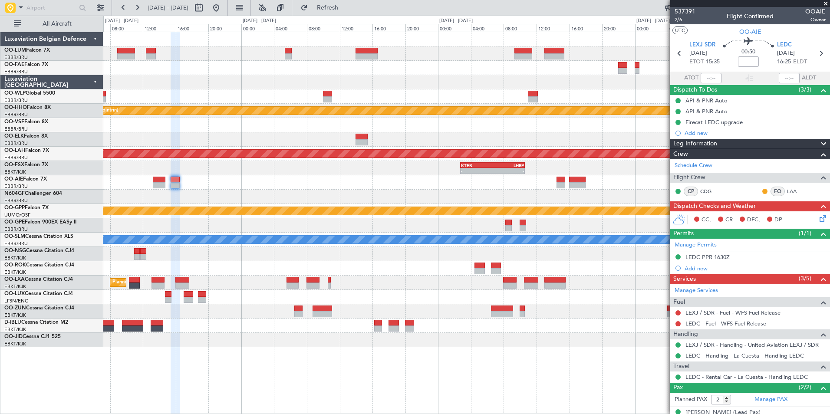
click at [254, 203] on div "Planned Maint [GEOGRAPHIC_DATA] ([GEOGRAPHIC_DATA] National) - - EBMB 14:00 Z K…" at bounding box center [466, 189] width 726 height 315
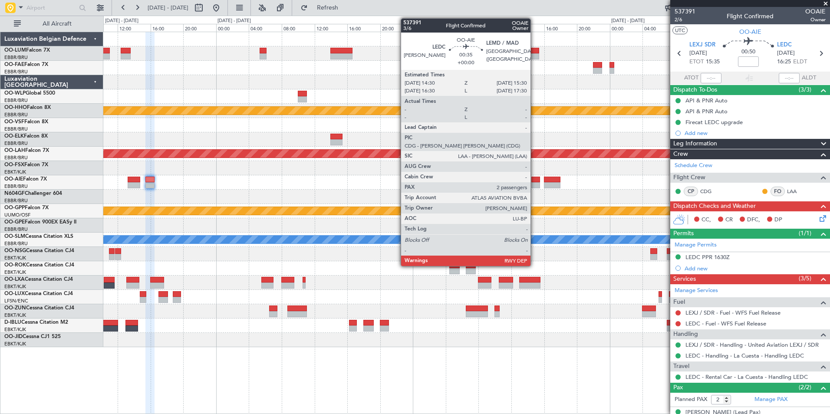
click at [534, 183] on div at bounding box center [535, 185] width 8 height 6
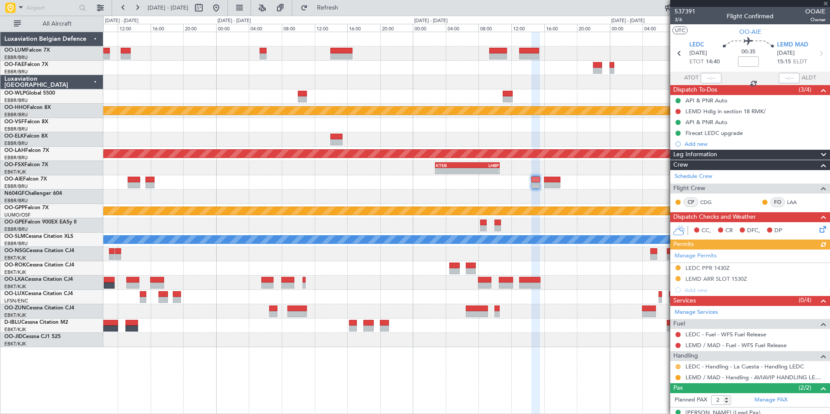
click at [679, 367] on button at bounding box center [677, 366] width 5 height 5
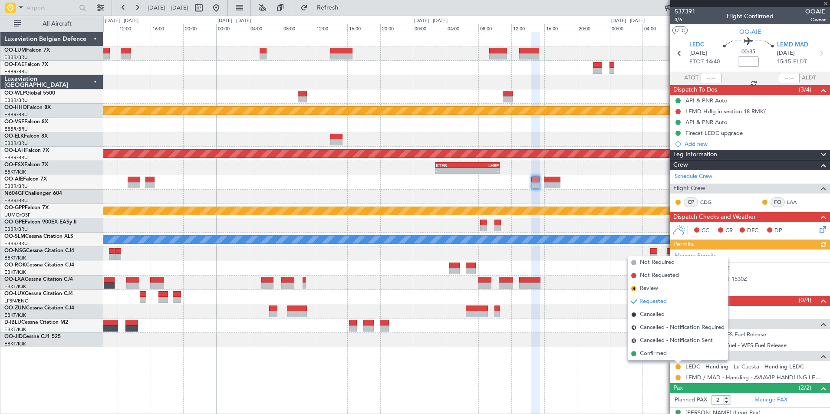
click at [652, 355] on span "Confirmed" at bounding box center [653, 353] width 27 height 9
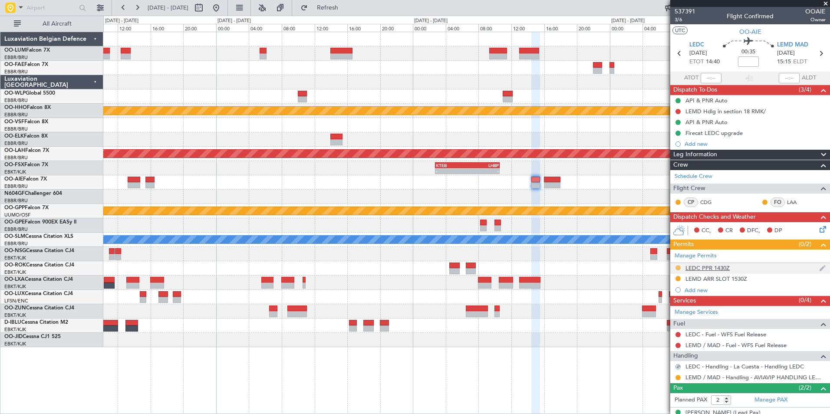
click at [677, 267] on button at bounding box center [677, 267] width 5 height 5
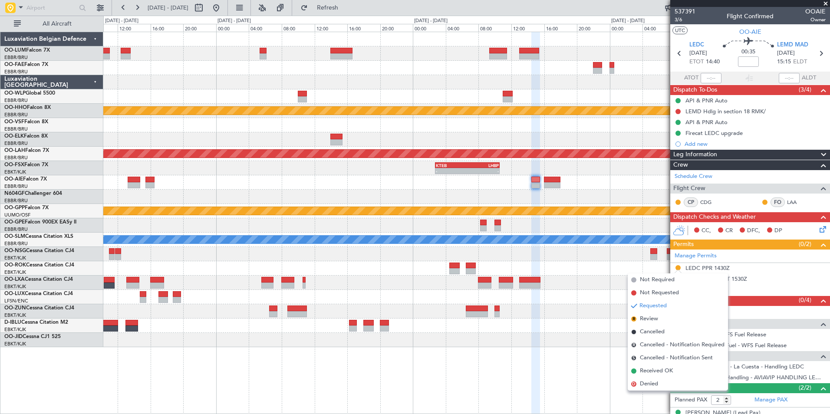
drag, startPoint x: 657, startPoint y: 373, endPoint x: 663, endPoint y: 361, distance: 13.6
click at [657, 371] on span "Received OK" at bounding box center [656, 371] width 33 height 9
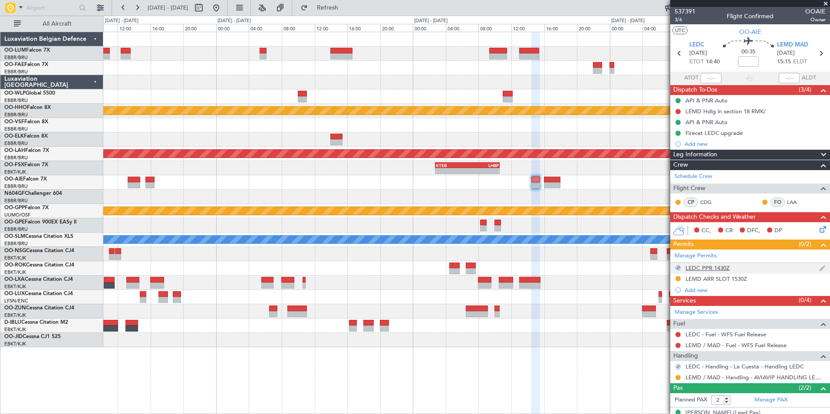
click at [697, 267] on div "LEDC PPR 1430Z" at bounding box center [707, 267] width 44 height 7
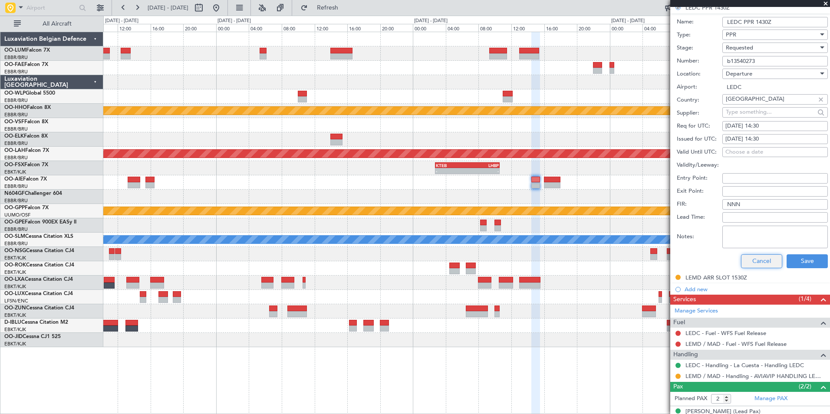
click at [746, 262] on button "Cancel" at bounding box center [761, 261] width 41 height 14
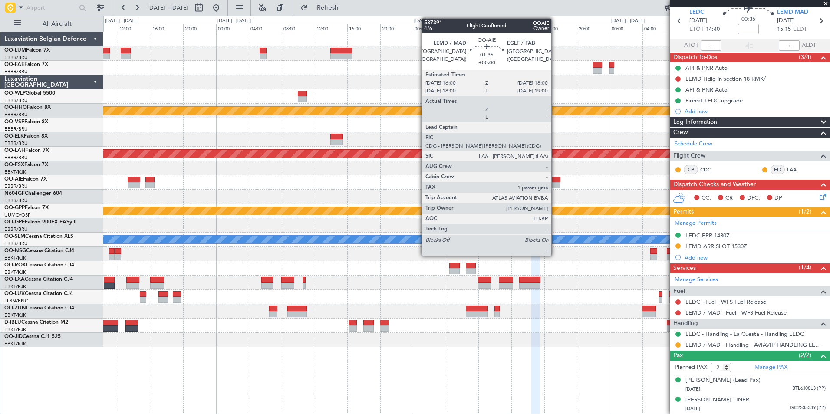
click at [555, 181] on div at bounding box center [552, 180] width 16 height 6
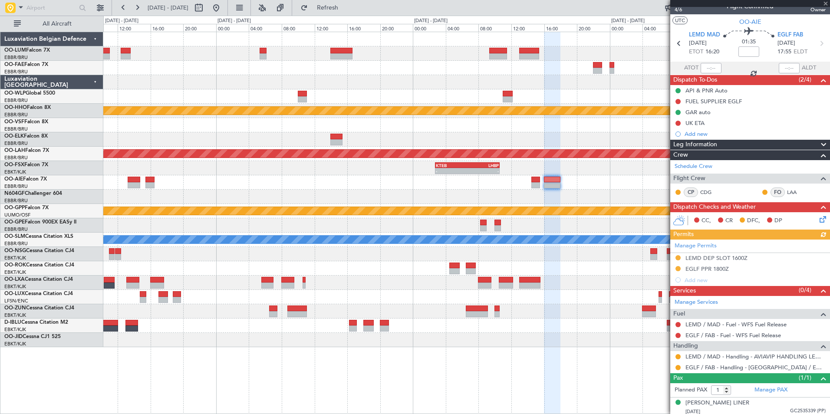
scroll to position [13, 0]
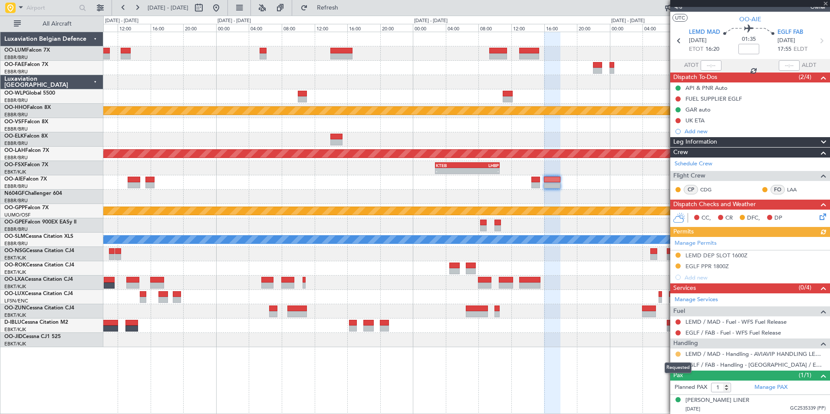
click at [677, 353] on button at bounding box center [677, 353] width 5 height 5
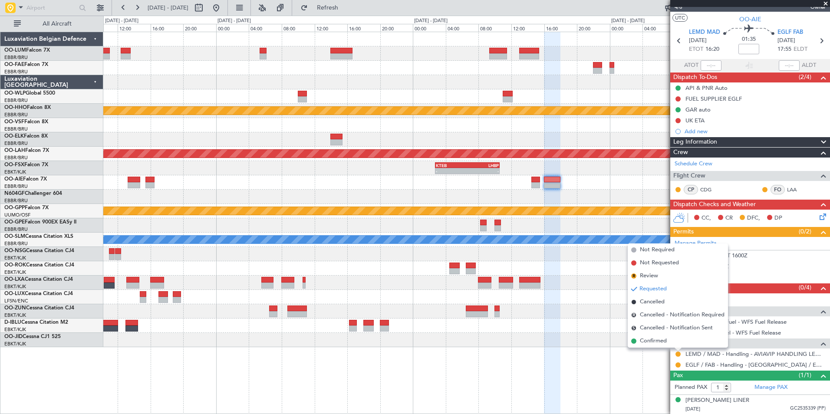
click at [609, 361] on div "Planned Maint [GEOGRAPHIC_DATA] ([GEOGRAPHIC_DATA] National) - - EBMB 14:00 Z K…" at bounding box center [466, 223] width 726 height 382
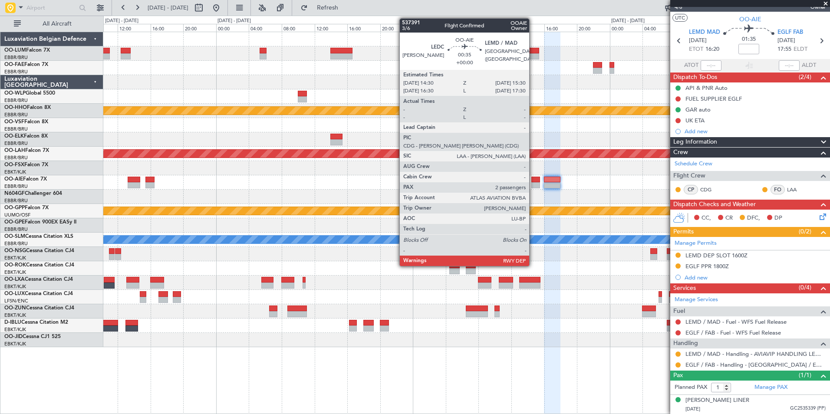
click at [533, 184] on div at bounding box center [535, 185] width 8 height 6
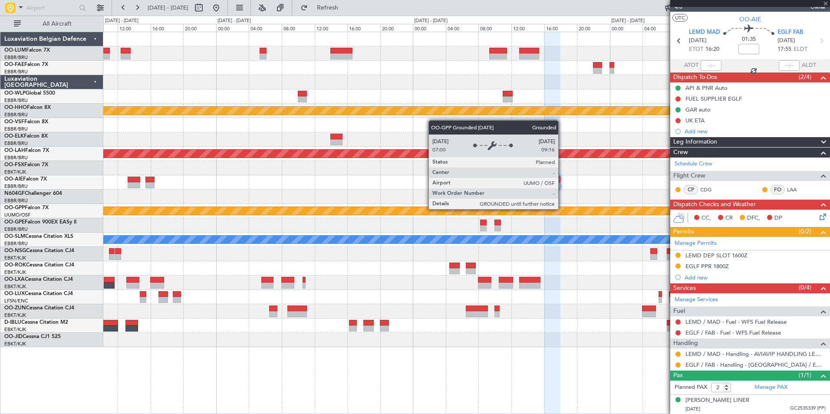
scroll to position [0, 0]
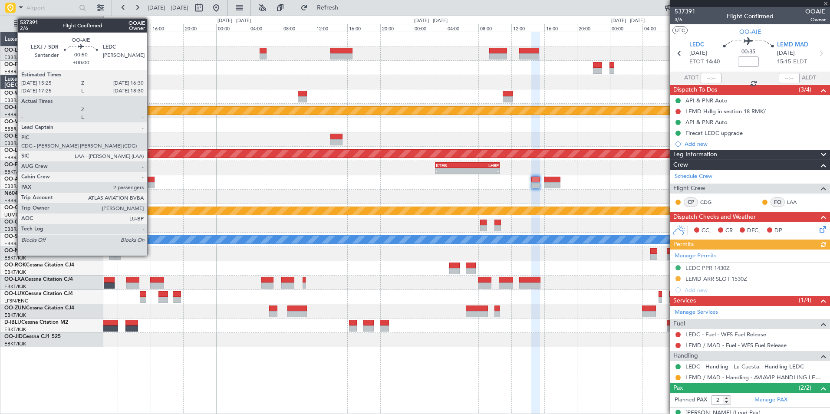
click at [151, 182] on div at bounding box center [149, 180] width 9 height 6
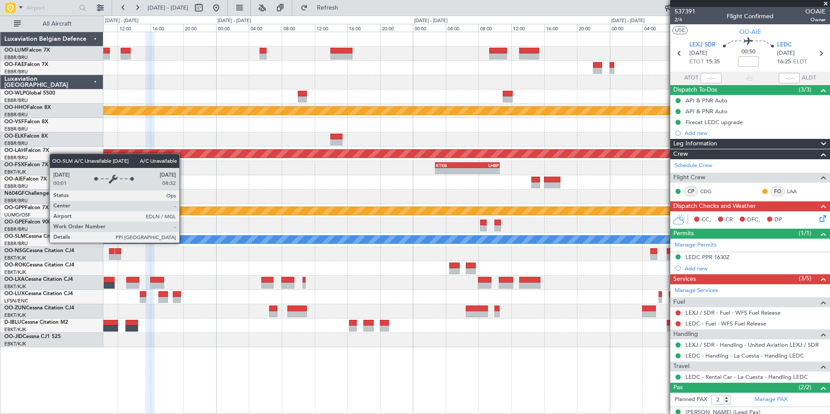
click at [448, 247] on div at bounding box center [466, 254] width 726 height 14
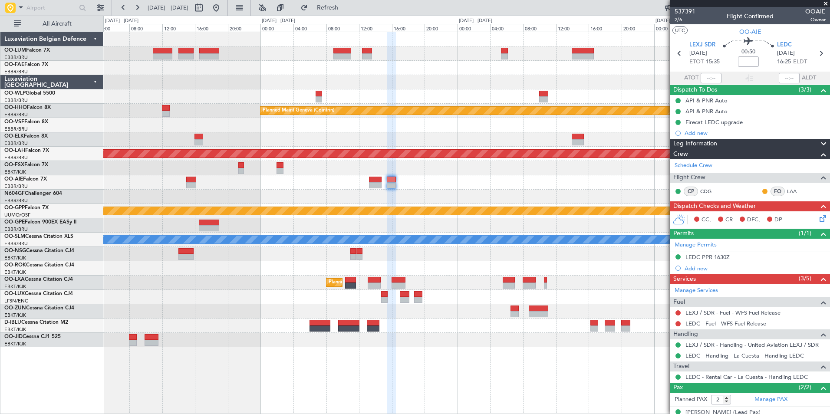
click at [492, 267] on div "Planned Maint Brussels (Brussels National) EBMB 05:30 Z KADW 14:00 Z - - Planne…" at bounding box center [466, 189] width 726 height 315
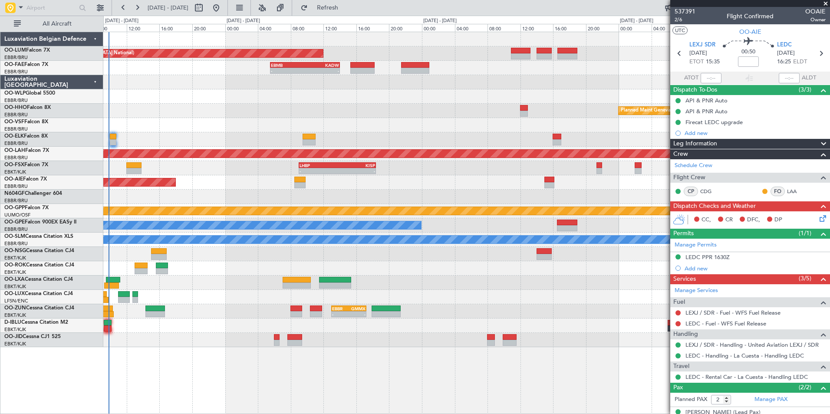
click at [732, 282] on fb-app "06 Oct 2025 - 10 Oct 2025 Refresh Quick Links All Aircraft Planned Maint Brusse…" at bounding box center [415, 210] width 830 height 407
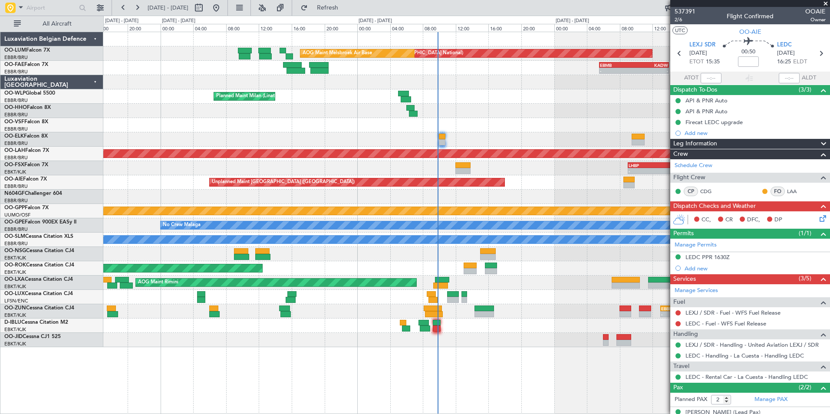
click at [426, 271] on div "Planned Maint Brussels (Brussels National) AOG Maint Melsbroek Air Base Planned…" at bounding box center [466, 189] width 726 height 315
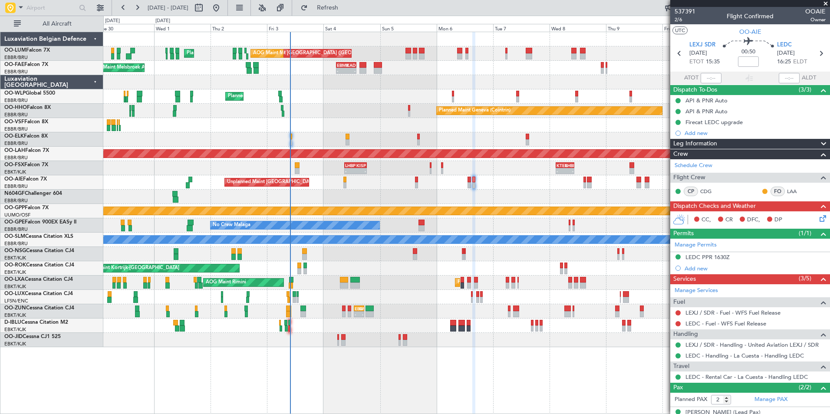
click at [355, 299] on div "Planned Maint Brussels (Brussels National) AOG Maint Melsbroek Air Base Planned…" at bounding box center [466, 189] width 726 height 315
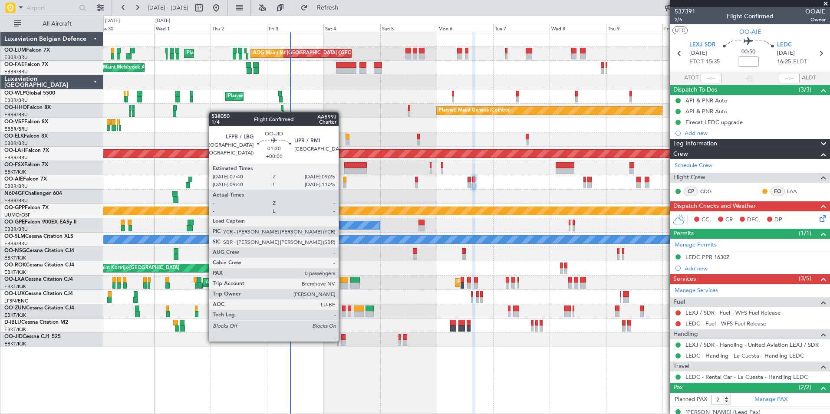
click at [342, 341] on div at bounding box center [343, 343] width 4 height 6
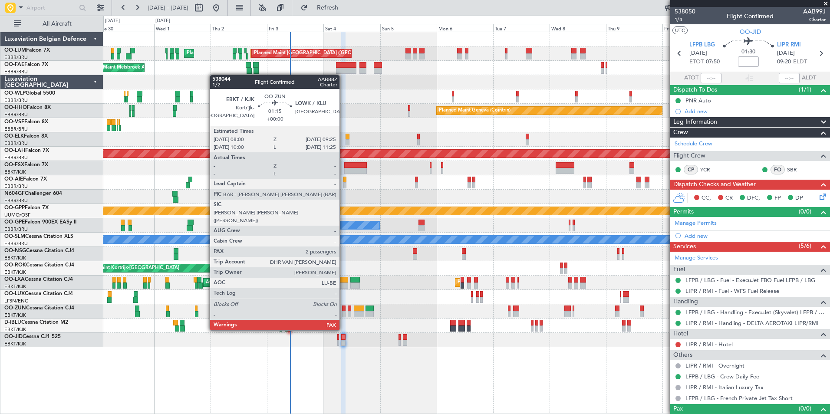
click at [343, 314] on div at bounding box center [343, 314] width 3 height 6
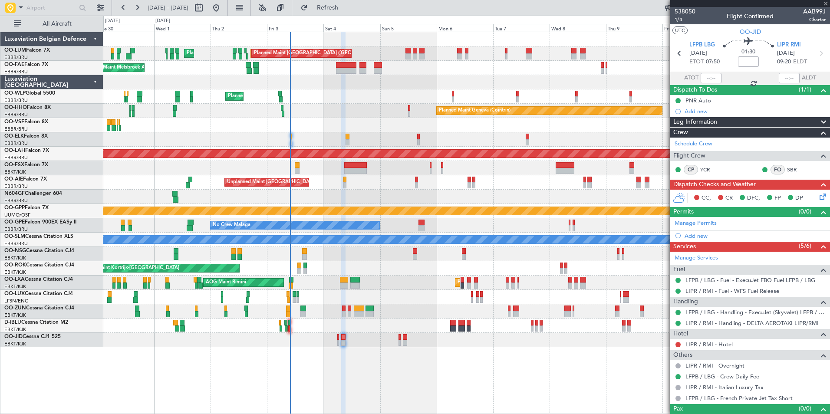
type input "2"
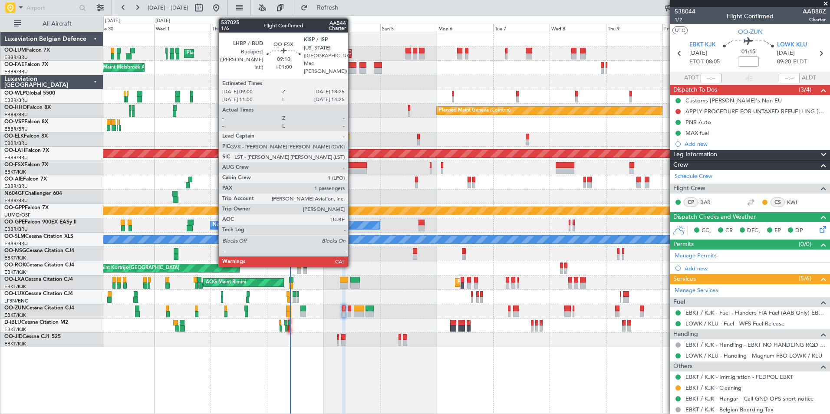
click at [352, 164] on div at bounding box center [355, 165] width 23 height 6
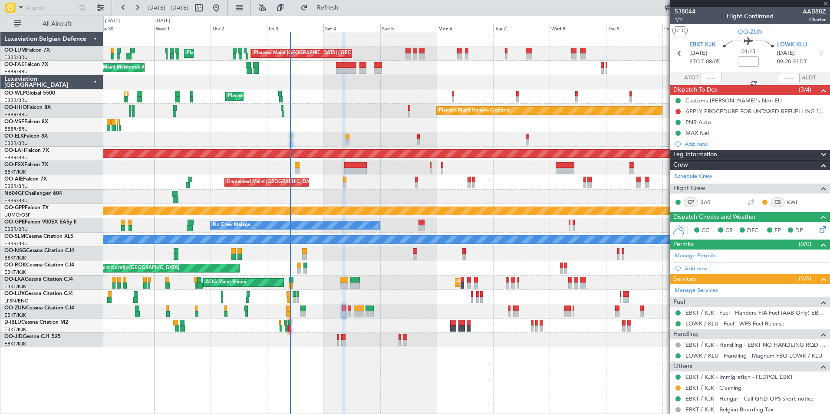
type input "+01:00"
type input "1"
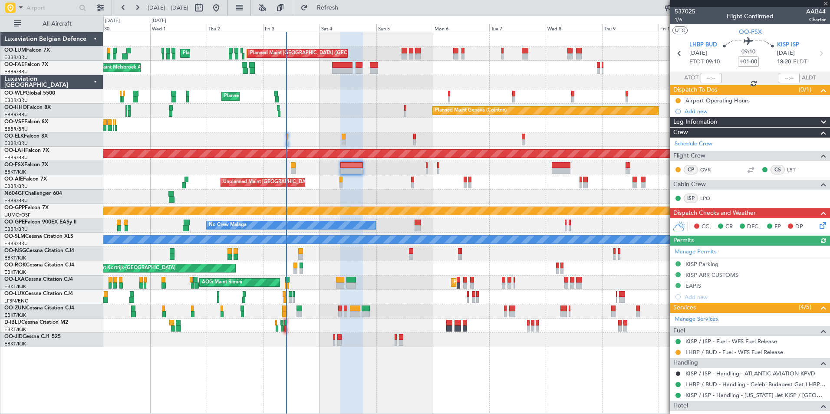
click at [369, 198] on div at bounding box center [466, 197] width 726 height 14
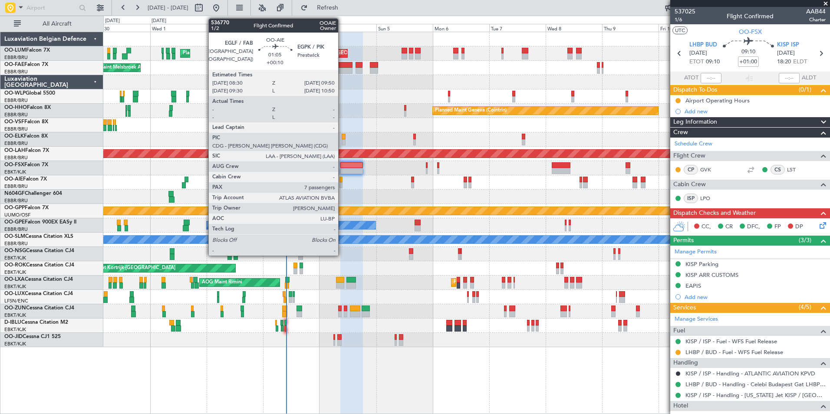
click at [342, 184] on div at bounding box center [340, 185] width 3 height 6
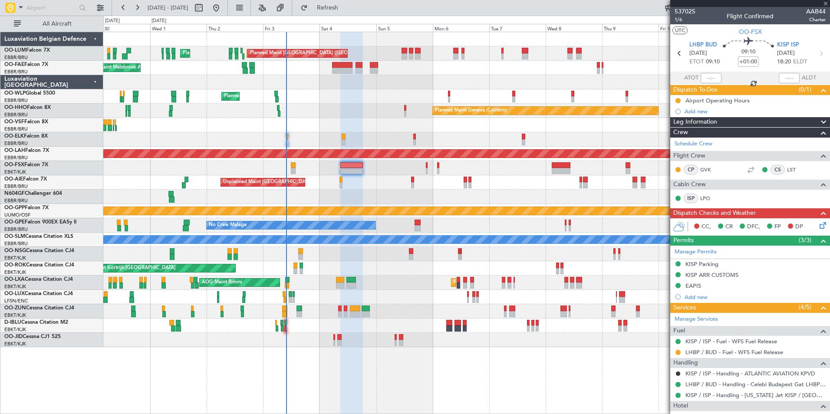
type input "+00:10"
type input "7"
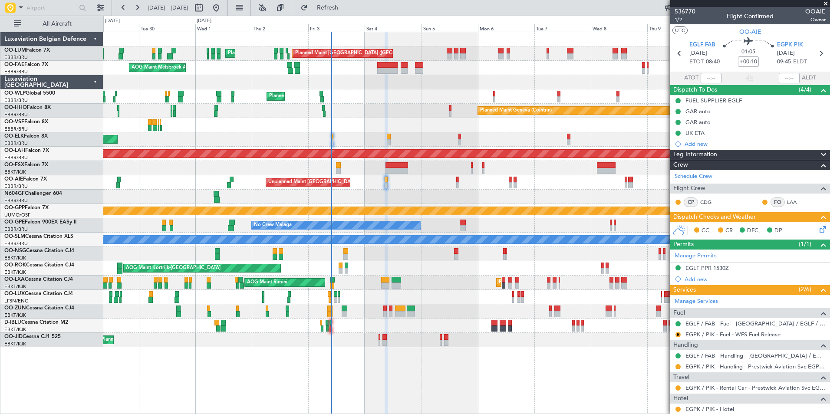
click at [387, 246] on div "A/C Unavailable [GEOGRAPHIC_DATA]" at bounding box center [466, 240] width 726 height 14
click at [701, 356] on link "EGLF / FAB - Handling - Farnborough Airport / EGLF / FAB" at bounding box center [755, 355] width 140 height 7
click at [705, 366] on mat-tooltip-component "EGPK / PIK - Rental Car - Prestwick Aviation Svc EGPK / PIK" at bounding box center [751, 372] width 147 height 23
click at [707, 365] on mat-tooltip-component "EGLF / FAB - Handling - Farnborough Airport / EGLF / FAB" at bounding box center [753, 370] width 148 height 23
click at [713, 366] on link "EGPK / PIK - Handling - Prestwick Aviation Svc EGPK / PIK" at bounding box center [755, 366] width 140 height 7
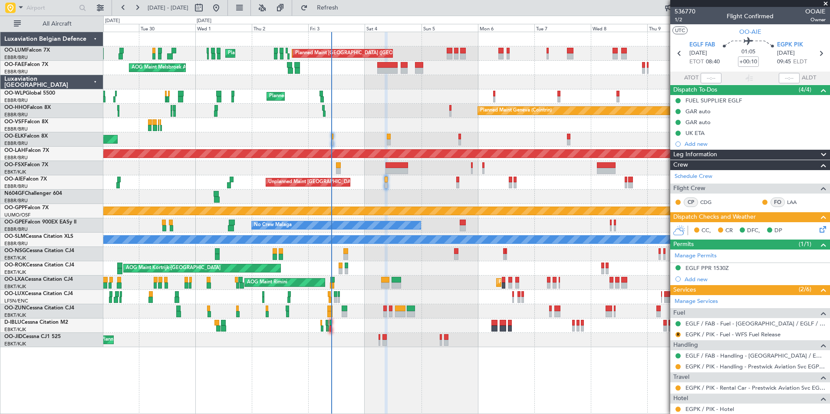
click at [817, 231] on icon at bounding box center [820, 227] width 7 height 7
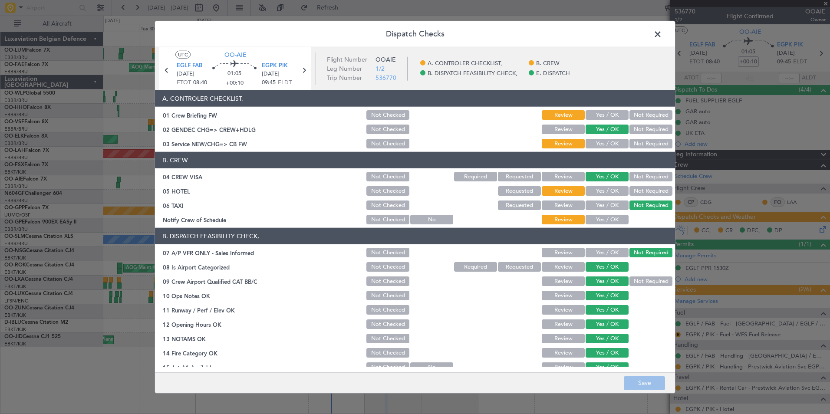
click at [662, 34] on span at bounding box center [662, 36] width 0 height 17
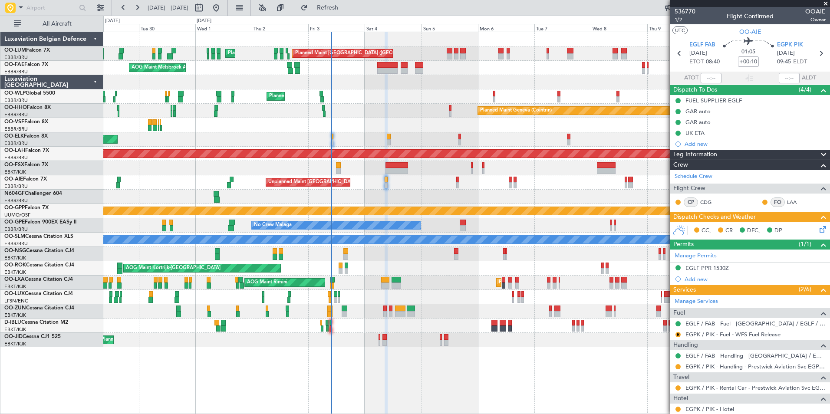
click at [678, 18] on span "1/2" at bounding box center [684, 19] width 21 height 7
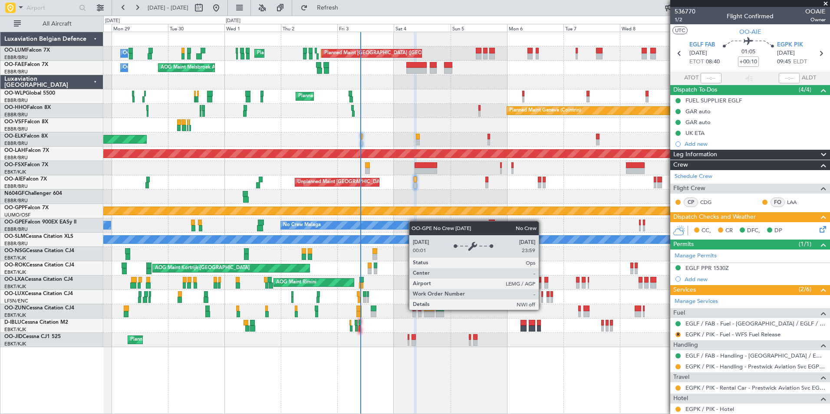
click at [415, 221] on div "Planned Maint Brussels (Brussels National) AOG Maint Melsbroek Air Base Planned…" at bounding box center [466, 189] width 726 height 315
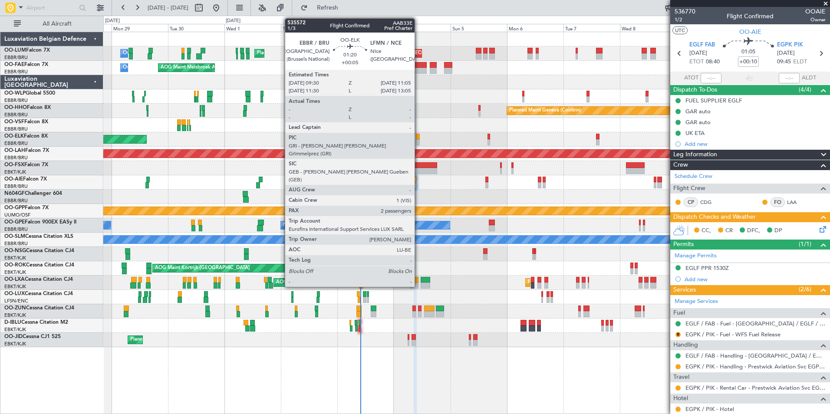
click at [412, 137] on div "Planned Maint Kortrijk-[GEOGRAPHIC_DATA]" at bounding box center [466, 139] width 726 height 14
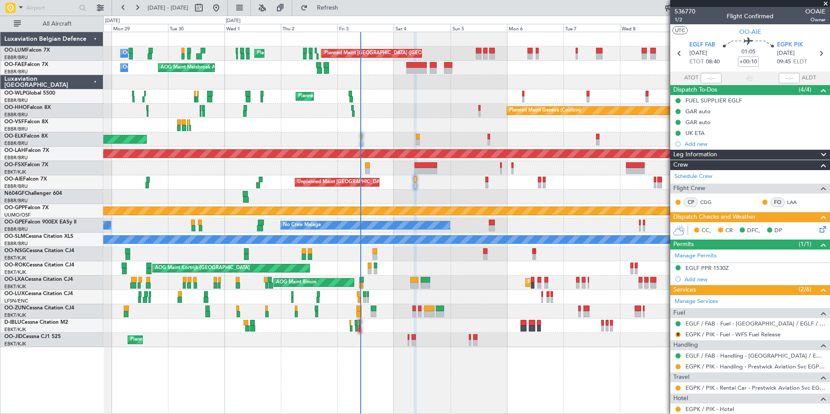
click at [404, 97] on div "Planned Maint Milan (Linate)" at bounding box center [466, 96] width 726 height 14
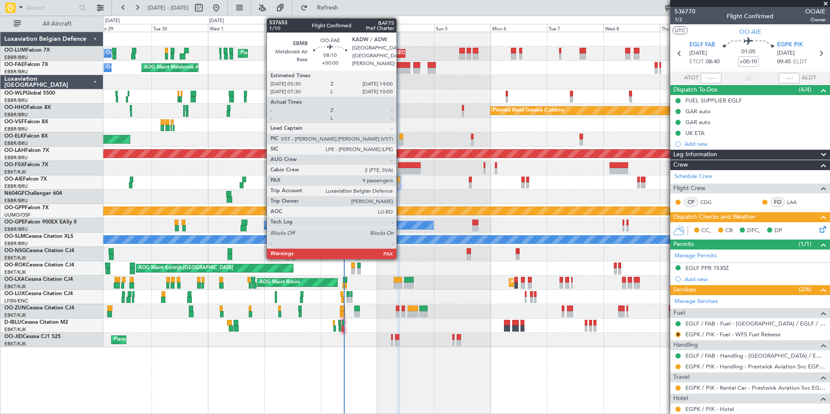
click at [400, 64] on div at bounding box center [400, 65] width 20 height 6
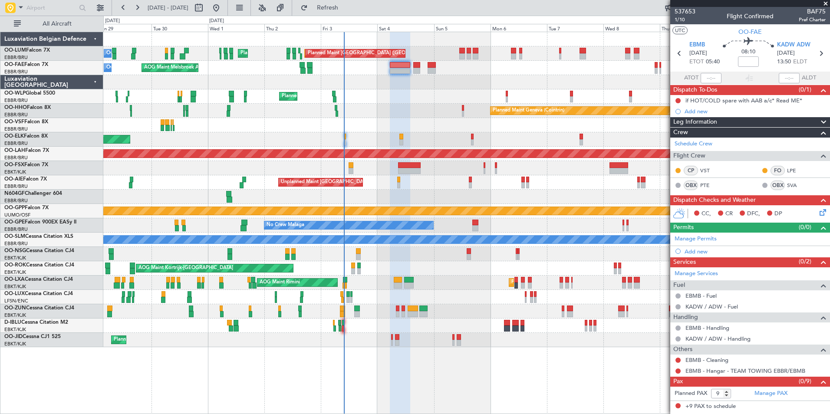
click at [238, 295] on div "Planned Maint Brussels (Brussels National) Owner Melsbroek Air Base AOG Maint M…" at bounding box center [466, 189] width 726 height 315
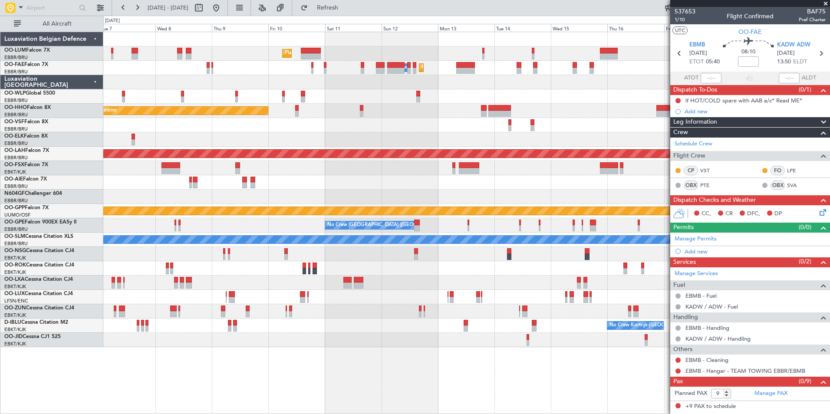
click at [193, 283] on div "Planned Maint Brussels (Brussels National) Planned Maint Brussels (Brussels Nat…" at bounding box center [466, 189] width 726 height 315
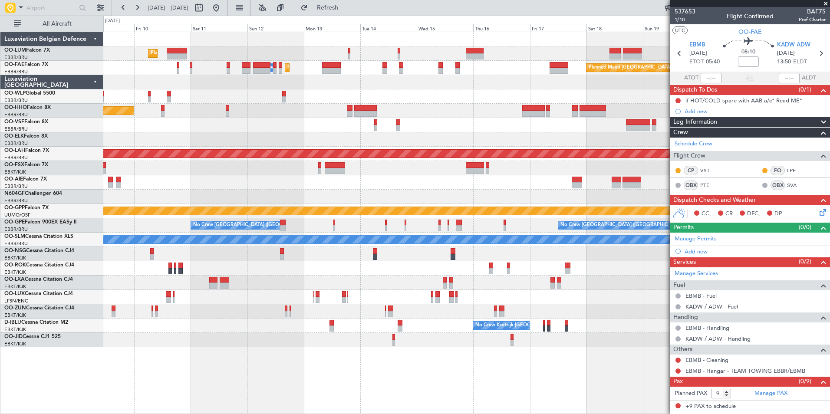
click at [338, 247] on div "Planned Maint Brussels (Brussels National) Owner Melsbroek Air Base Planned Mai…" at bounding box center [466, 189] width 726 height 315
click at [310, 259] on div at bounding box center [466, 254] width 726 height 14
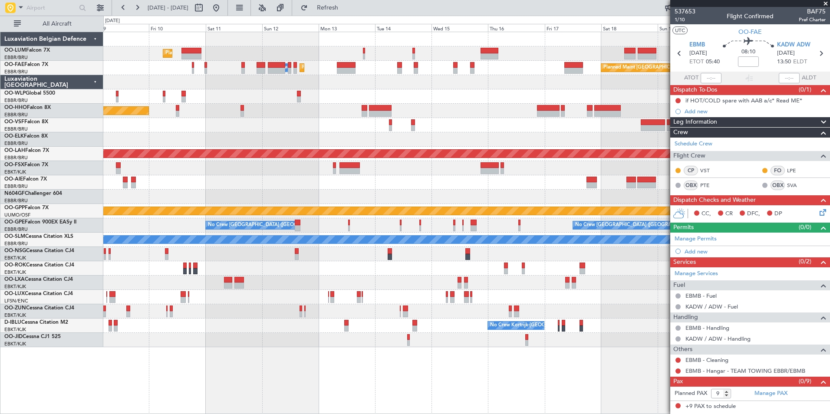
click at [333, 275] on div at bounding box center [466, 268] width 726 height 14
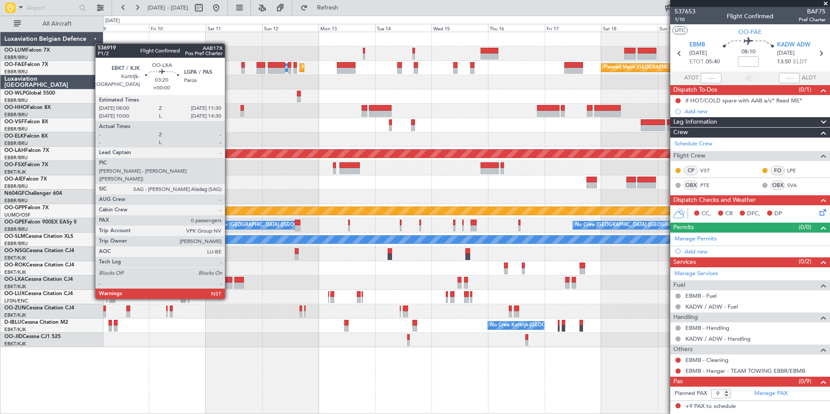
click at [229, 282] on div at bounding box center [228, 285] width 8 height 6
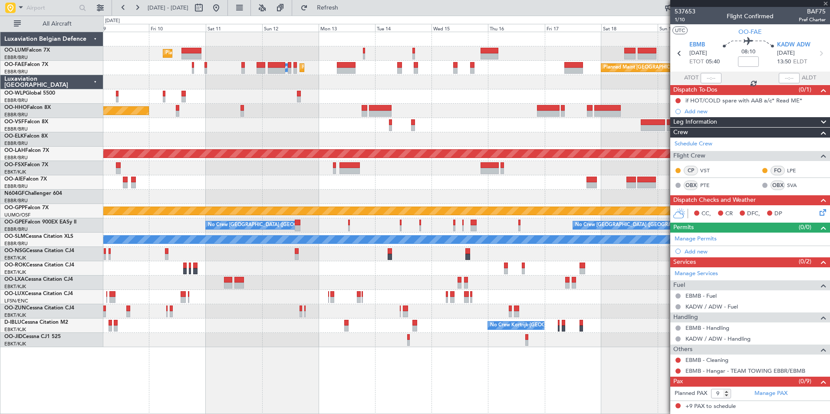
type input "0"
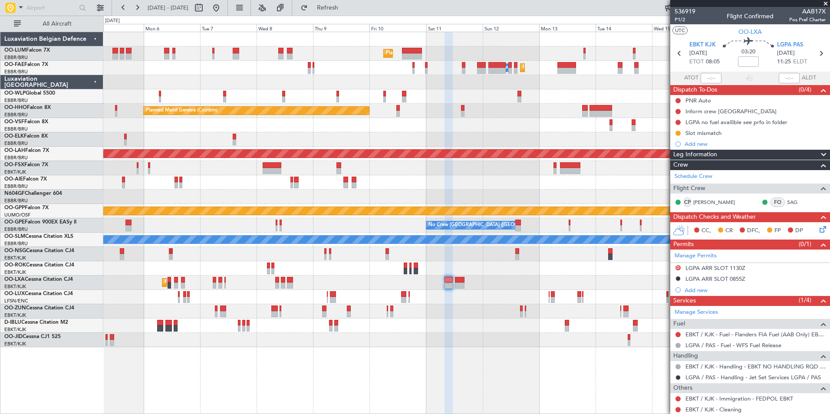
click at [457, 322] on div "No Crew Kortrijk-[GEOGRAPHIC_DATA]" at bounding box center [466, 325] width 726 height 14
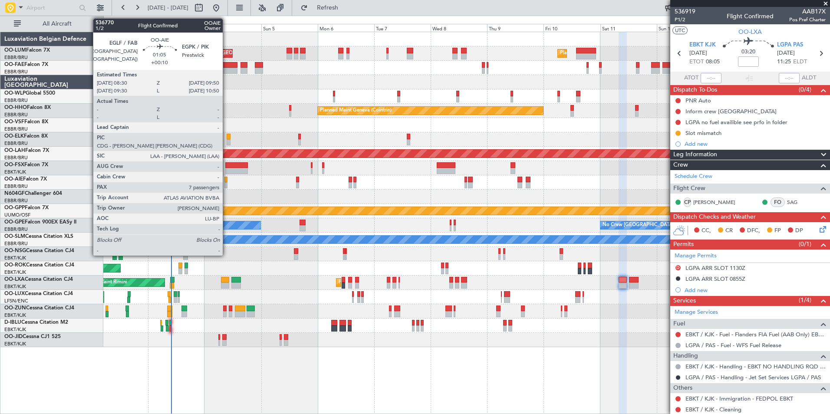
click at [226, 183] on div at bounding box center [225, 185] width 3 height 6
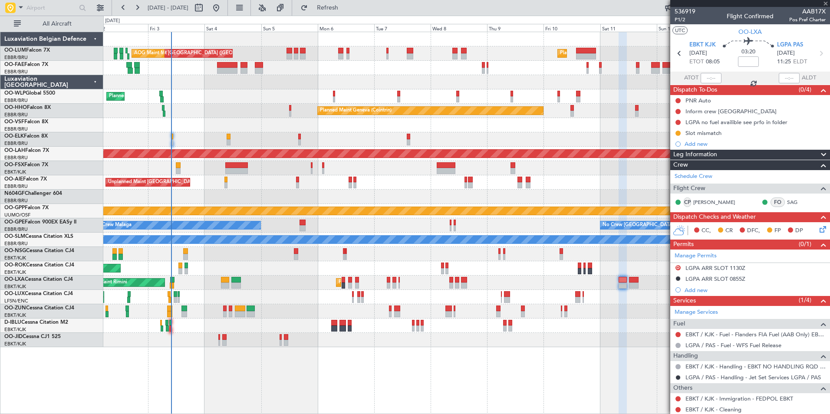
type input "+00:10"
type input "7"
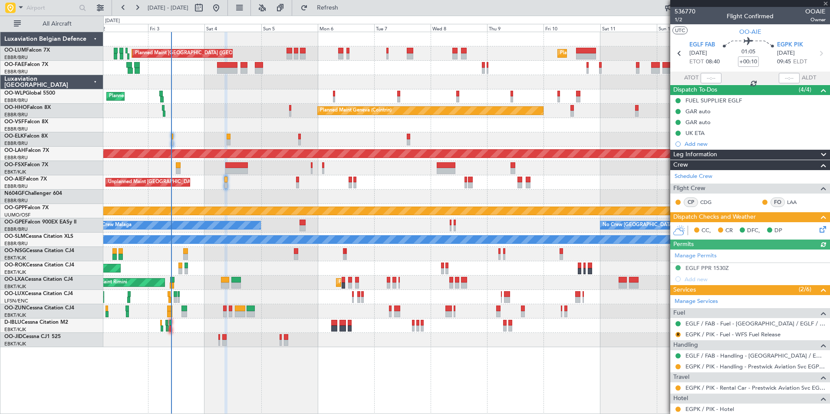
click at [817, 229] on icon at bounding box center [820, 227] width 7 height 7
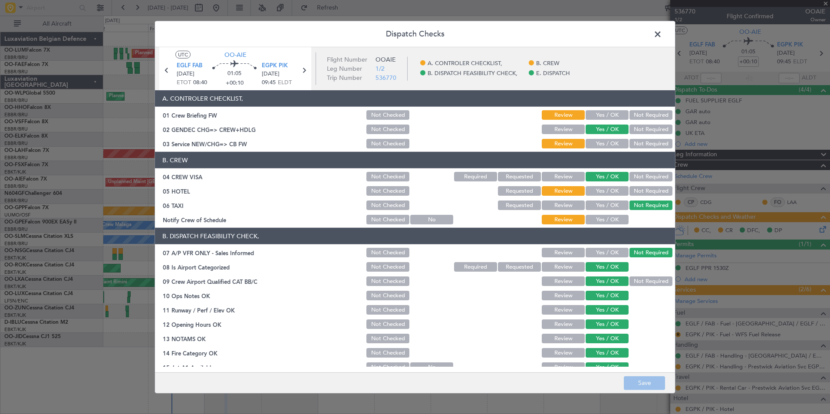
click at [662, 31] on span at bounding box center [662, 36] width 0 height 17
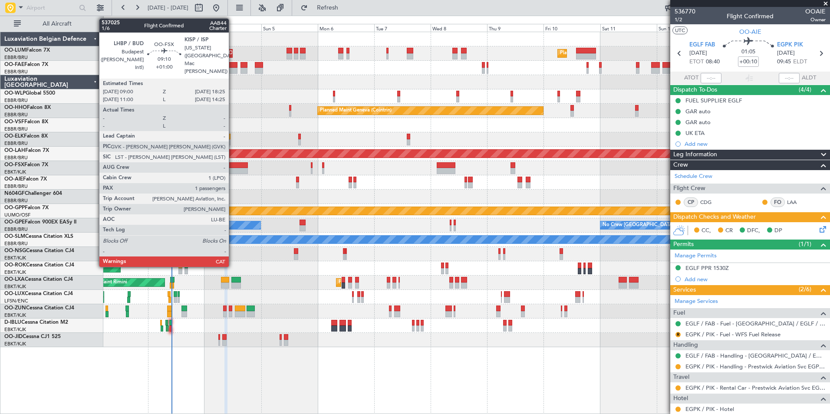
click at [242, 164] on div at bounding box center [236, 165] width 23 height 6
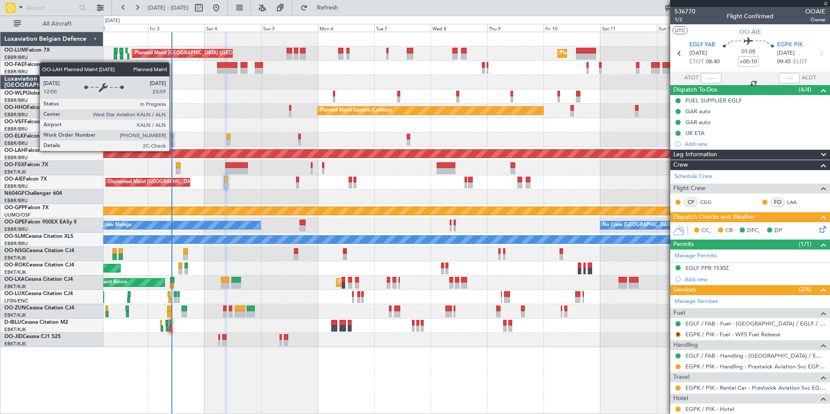
type input "+01:00"
type input "1"
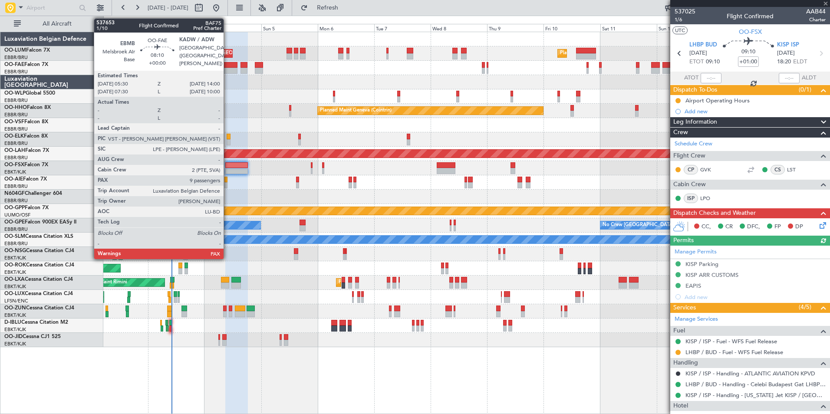
click at [227, 66] on div at bounding box center [227, 65] width 20 height 6
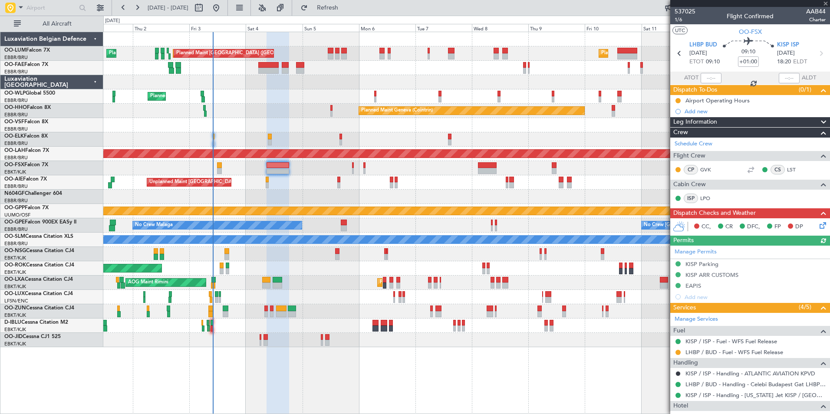
click at [268, 94] on div "Planned Maint Milan (Linate)" at bounding box center [466, 96] width 726 height 14
type input "9"
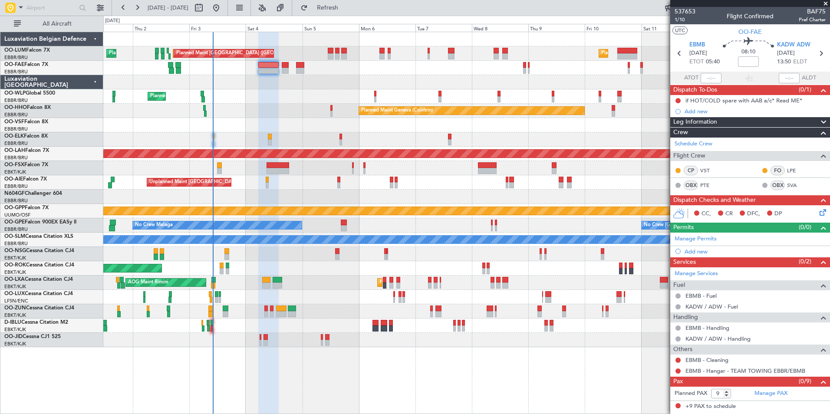
click at [281, 160] on div "Planned Maint [PERSON_NAME]-[GEOGRAPHIC_DATA][PERSON_NAME] ([GEOGRAPHIC_DATA][P…" at bounding box center [466, 154] width 726 height 14
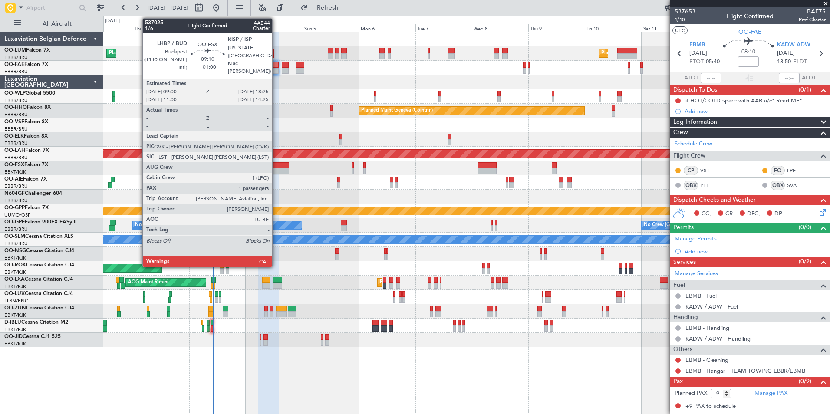
click at [276, 167] on div at bounding box center [277, 165] width 23 height 6
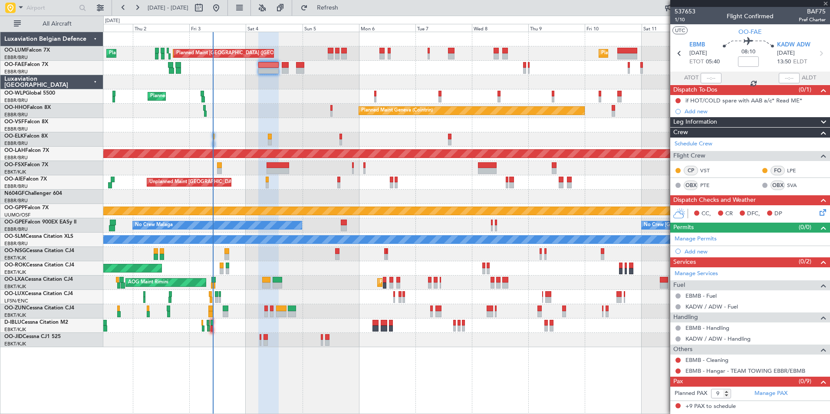
type input "+01:00"
type input "1"
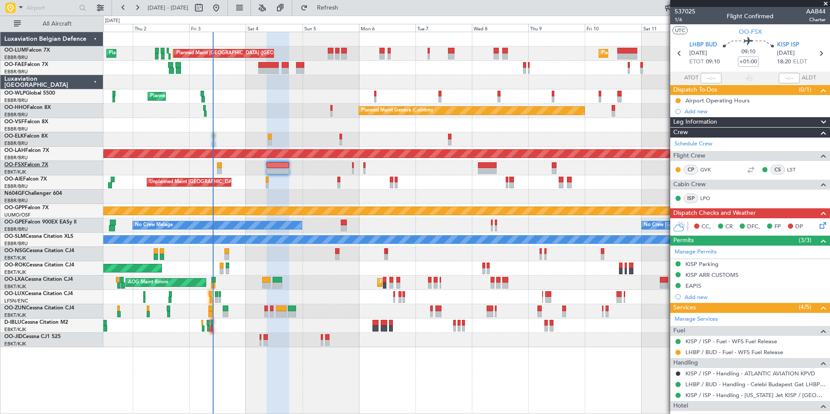
click at [45, 167] on link "OO-FSX Falcon 7X" at bounding box center [26, 164] width 44 height 5
click at [311, 184] on div "Unplanned Maint [GEOGRAPHIC_DATA] ([GEOGRAPHIC_DATA]) Planned Maint [GEOGRAPHIC…" at bounding box center [466, 182] width 726 height 14
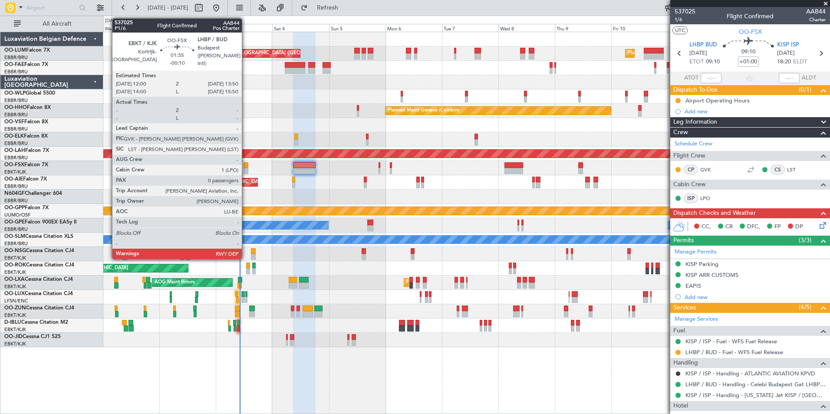
click at [246, 167] on div at bounding box center [245, 165] width 4 height 6
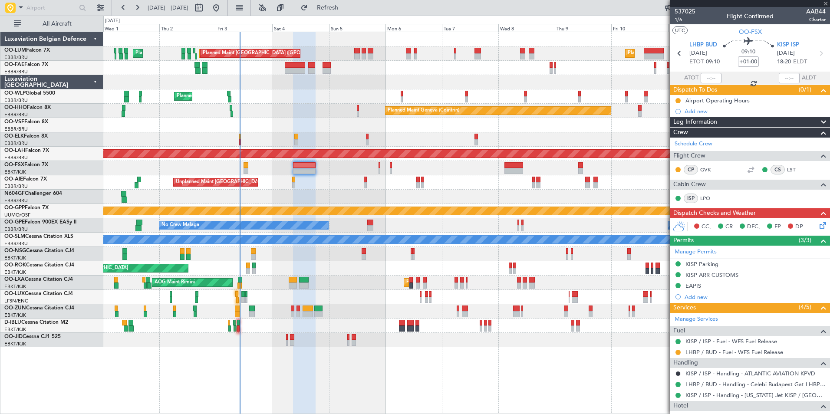
type input "-00:10"
type input "0"
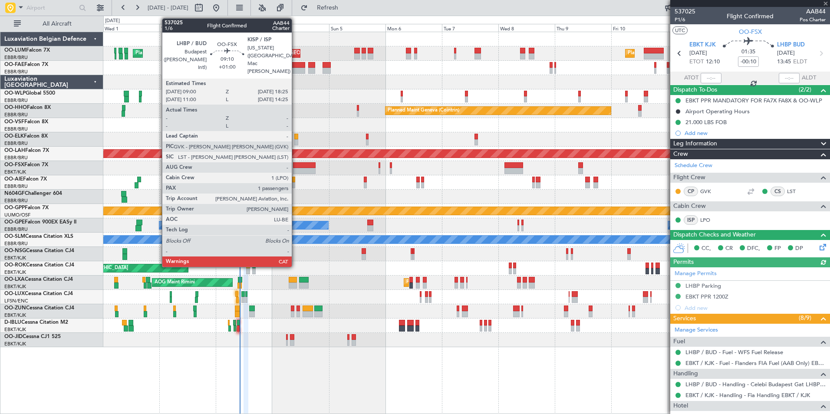
click at [297, 167] on div at bounding box center [304, 165] width 23 height 6
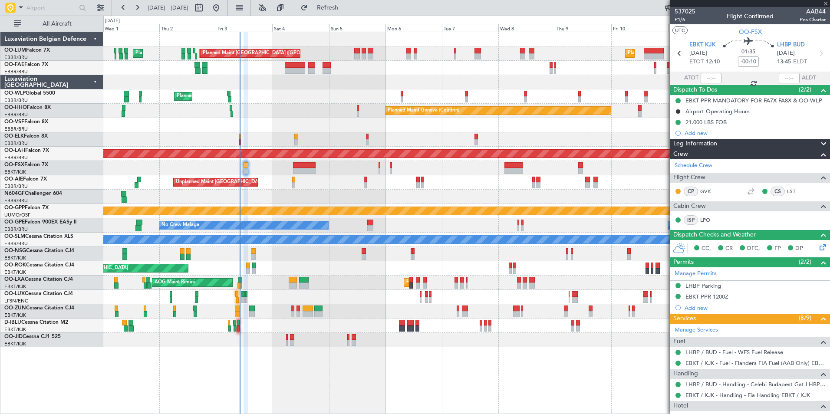
type input "+01:00"
type input "1"
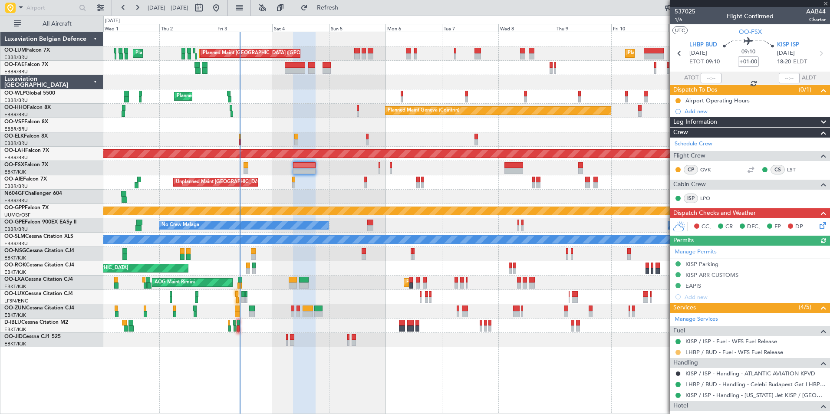
click at [677, 353] on button at bounding box center [677, 352] width 5 height 5
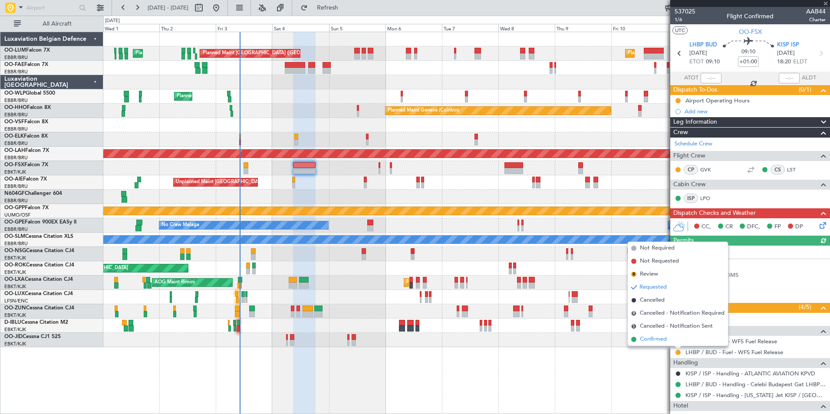
click at [663, 337] on span "Confirmed" at bounding box center [653, 339] width 27 height 9
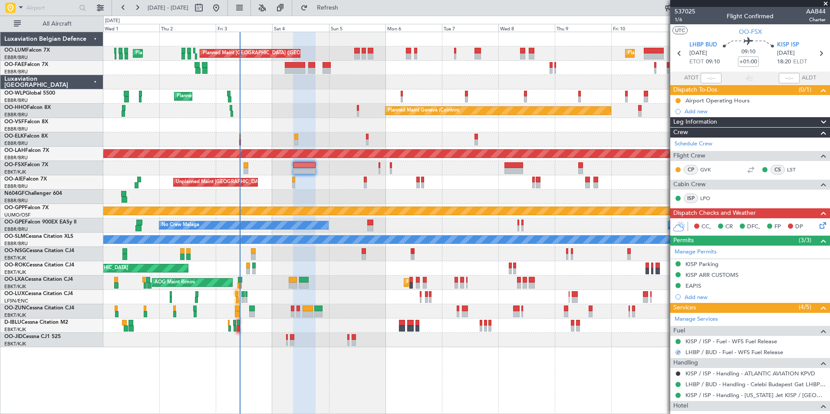
click at [817, 227] on icon at bounding box center [820, 223] width 7 height 7
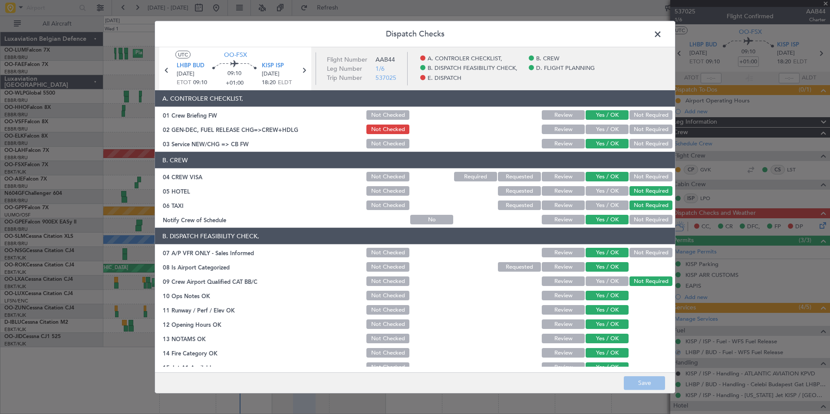
click at [662, 33] on span at bounding box center [662, 36] width 0 height 17
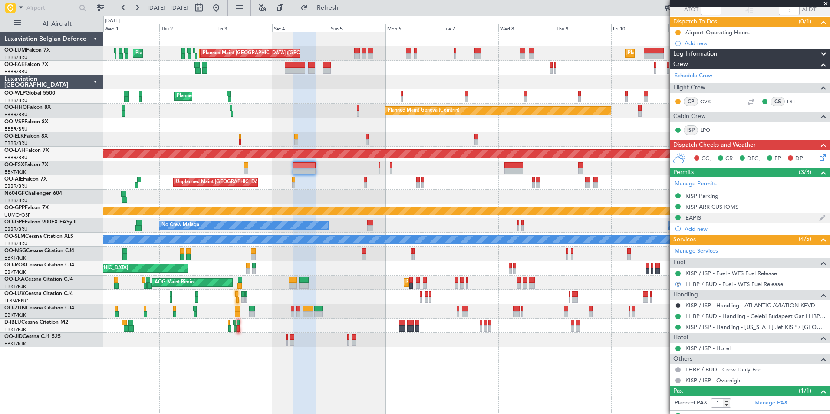
scroll to position [84, 0]
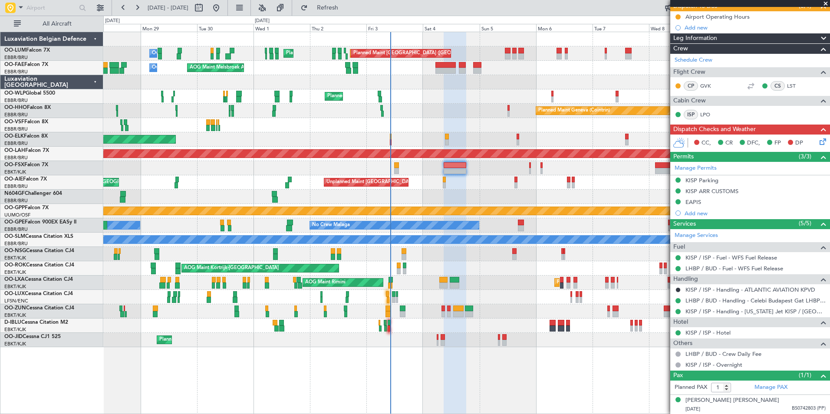
click at [499, 197] on div at bounding box center [466, 197] width 726 height 14
click at [471, 170] on div "Planned Maint Kortrijk-[GEOGRAPHIC_DATA]" at bounding box center [466, 168] width 726 height 14
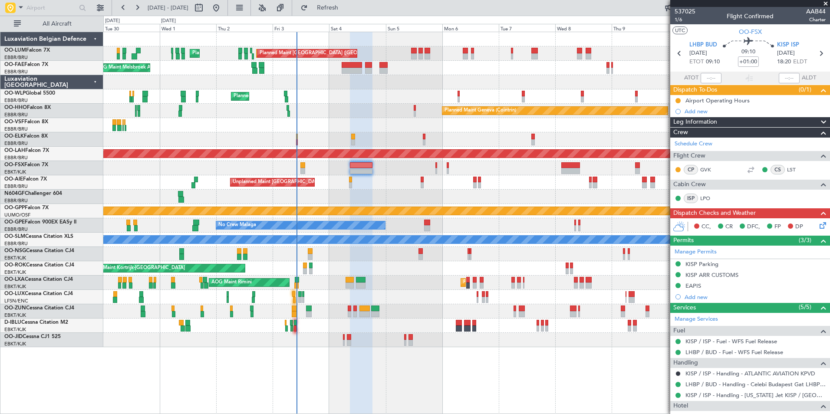
scroll to position [84, 0]
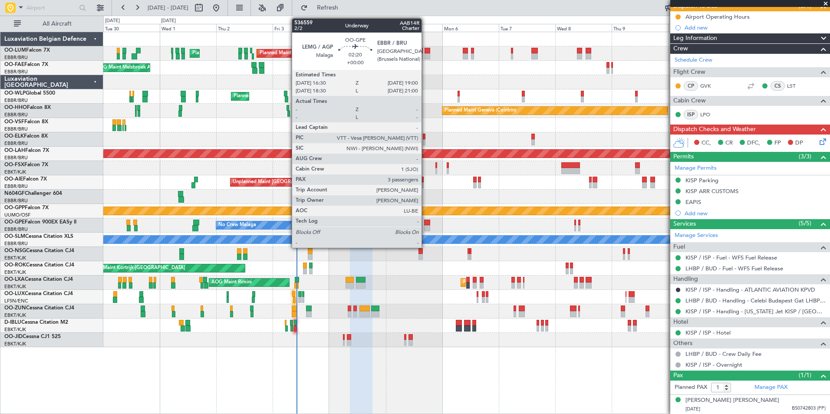
click at [425, 224] on div at bounding box center [427, 223] width 6 height 6
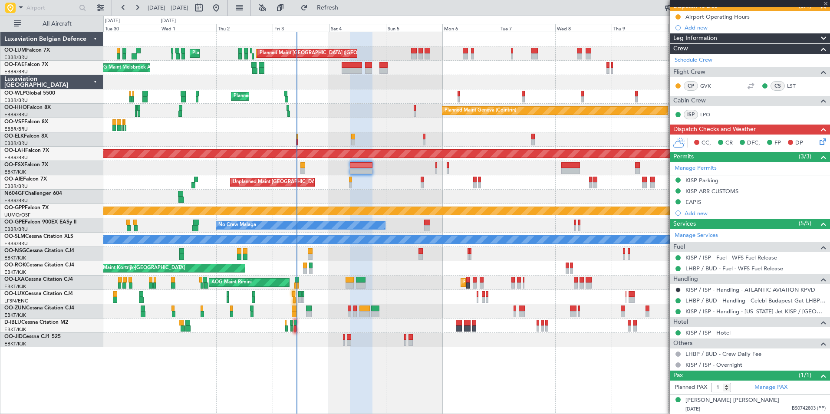
click at [241, 226] on div "No Crew [GEOGRAPHIC_DATA] ([GEOGRAPHIC_DATA] National) No Crew Malaga No Crew […" at bounding box center [466, 225] width 726 height 14
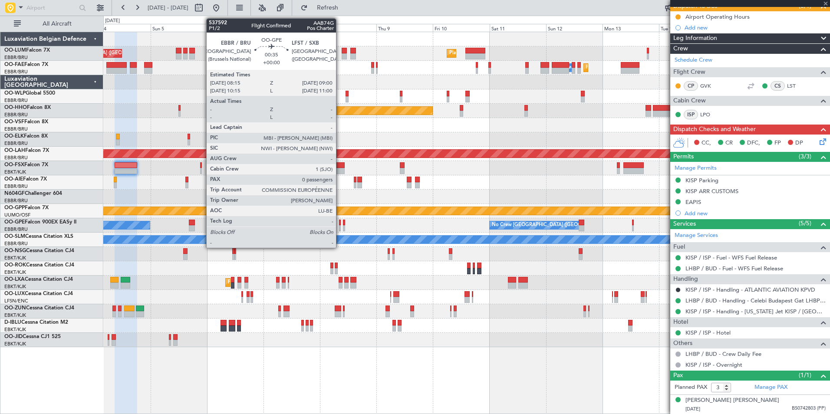
scroll to position [0, 0]
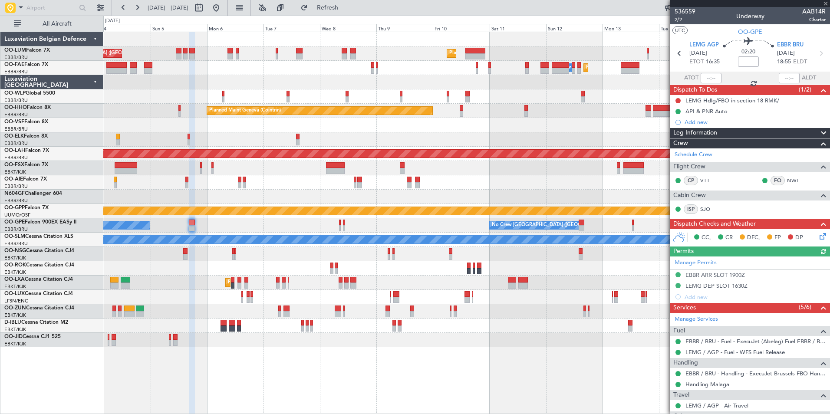
click at [284, 244] on div "Planned Maint [GEOGRAPHIC_DATA] ([GEOGRAPHIC_DATA] National) Planned Maint [GEO…" at bounding box center [466, 189] width 726 height 315
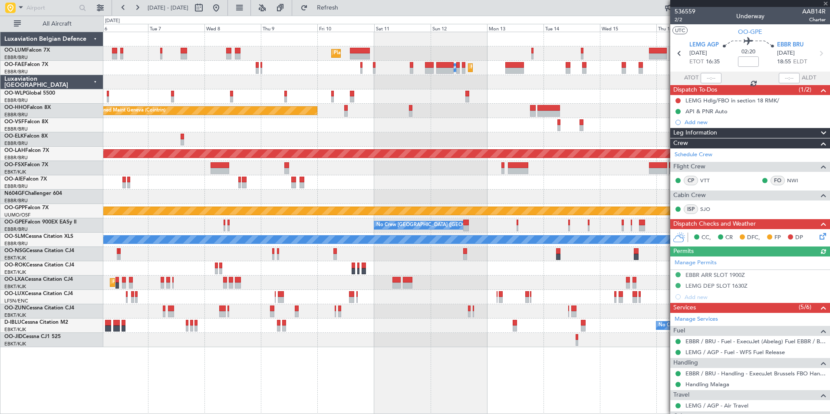
click at [366, 237] on div "Planned Maint [GEOGRAPHIC_DATA] ([GEOGRAPHIC_DATA] National) Planned Maint [GEO…" at bounding box center [466, 189] width 726 height 315
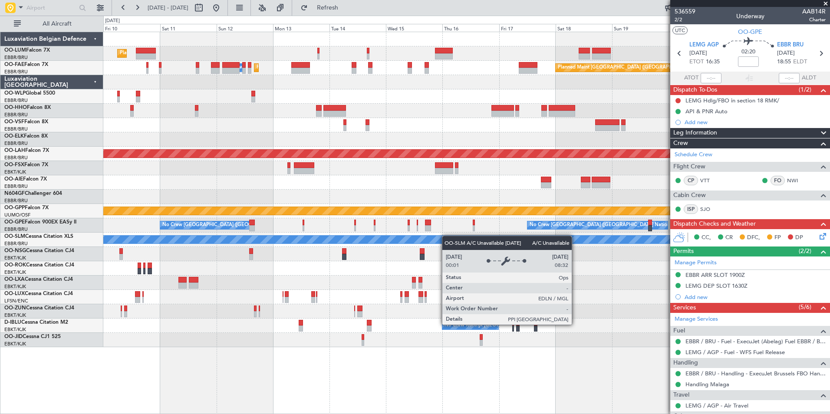
click at [429, 238] on div "A/C Unavailable [GEOGRAPHIC_DATA]" at bounding box center [466, 240] width 726 height 14
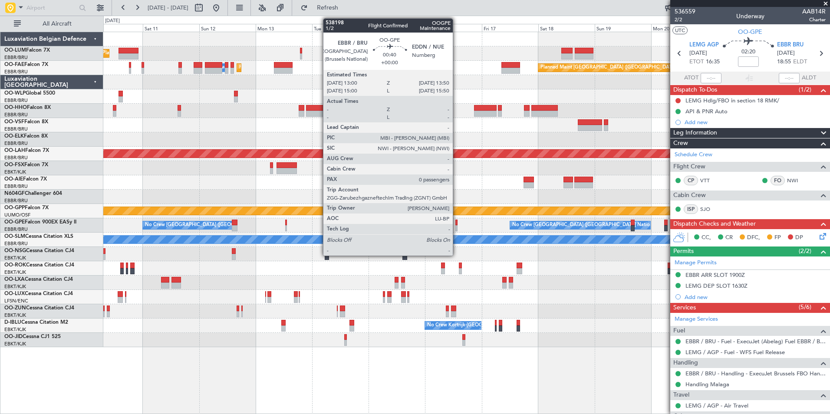
click at [456, 223] on div at bounding box center [456, 223] width 2 height 6
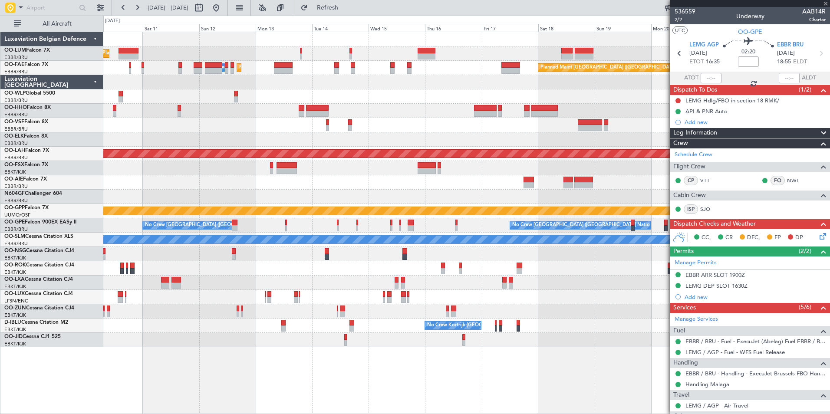
click at [451, 234] on div "A/C Unavailable [GEOGRAPHIC_DATA]" at bounding box center [466, 240] width 726 height 14
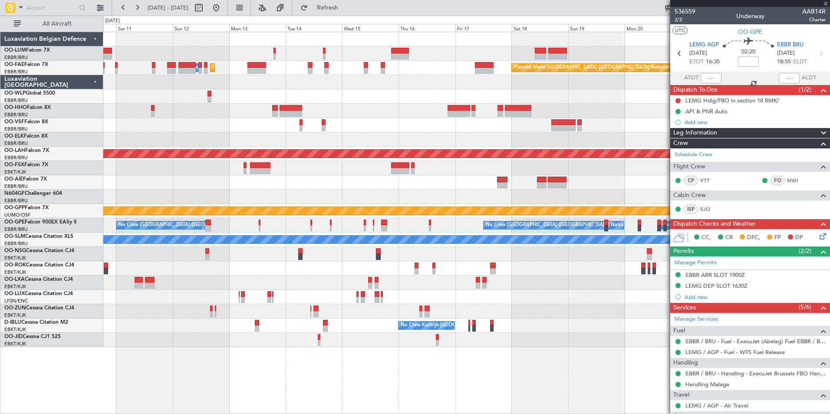
type input "0"
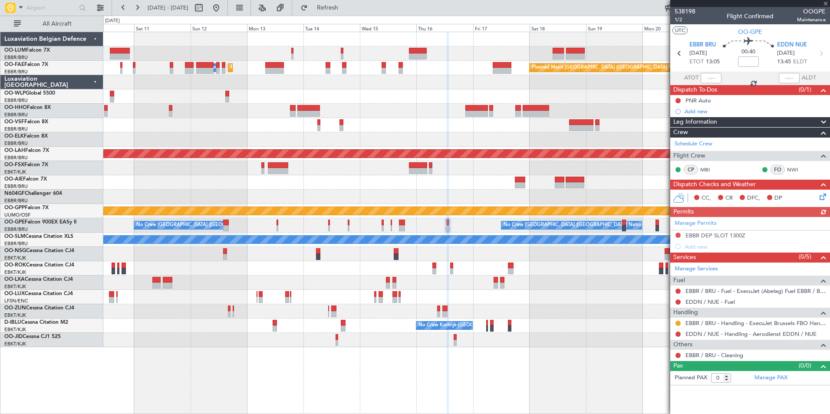
click at [423, 224] on div "No Crew [GEOGRAPHIC_DATA] ([GEOGRAPHIC_DATA] National) Planned Maint Nurnberg N…" at bounding box center [466, 225] width 726 height 14
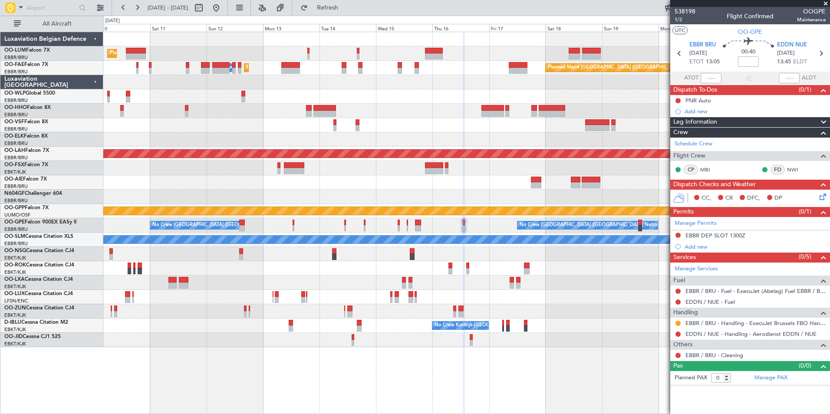
click at [461, 229] on div "No Crew [GEOGRAPHIC_DATA] ([GEOGRAPHIC_DATA] National) Planned Maint Nurnberg N…" at bounding box center [466, 225] width 726 height 14
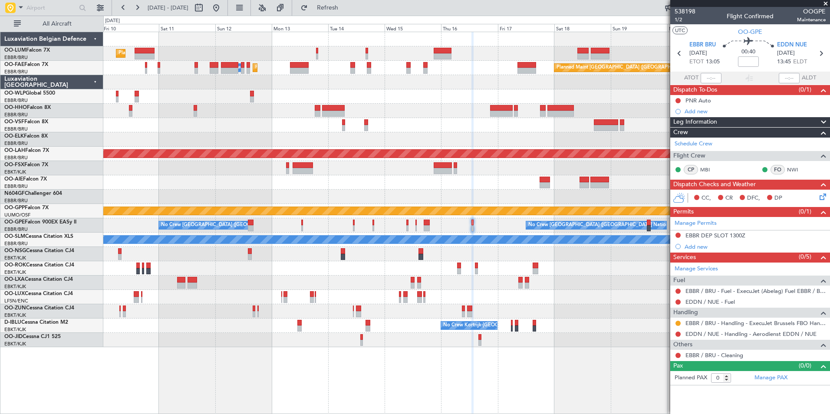
click at [462, 225] on div "No Crew [GEOGRAPHIC_DATA] ([GEOGRAPHIC_DATA] National) Planned Maint Nurnberg N…" at bounding box center [466, 225] width 726 height 14
click at [674, 204] on fb-app "[DATE] - [DATE] Refresh Quick Links All Aircraft Planned Maint [GEOGRAPHIC_DATA…" at bounding box center [415, 210] width 830 height 407
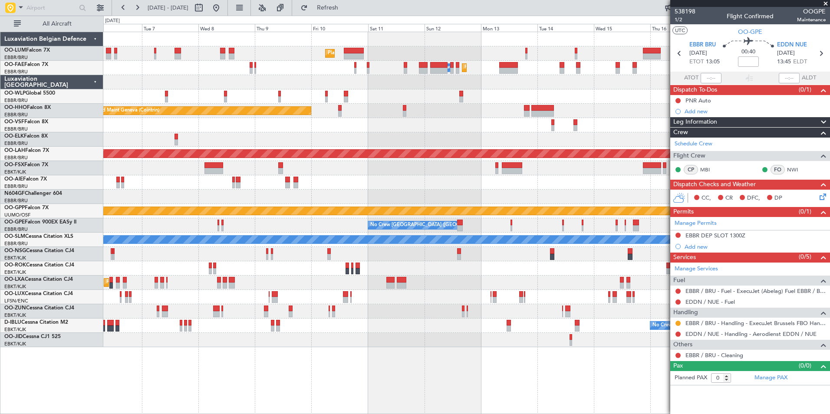
click at [565, 218] on div "Planned Maint [GEOGRAPHIC_DATA] ([GEOGRAPHIC_DATA] National) Planned Maint [GEO…" at bounding box center [466, 189] width 726 height 315
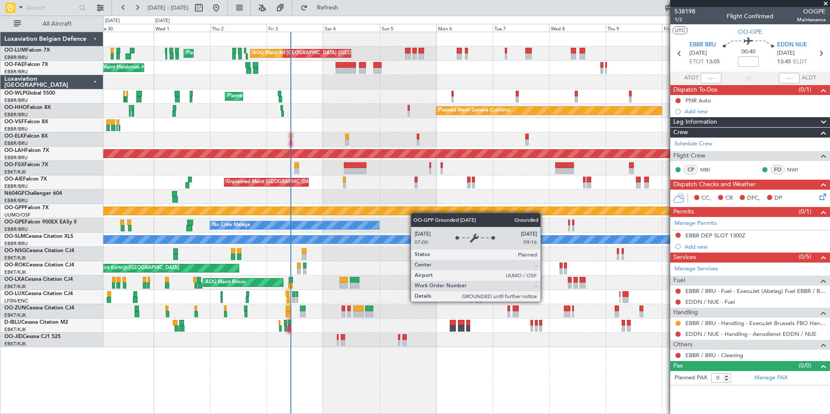
click at [434, 210] on div "Grounded [PERSON_NAME]" at bounding box center [466, 211] width 726 height 14
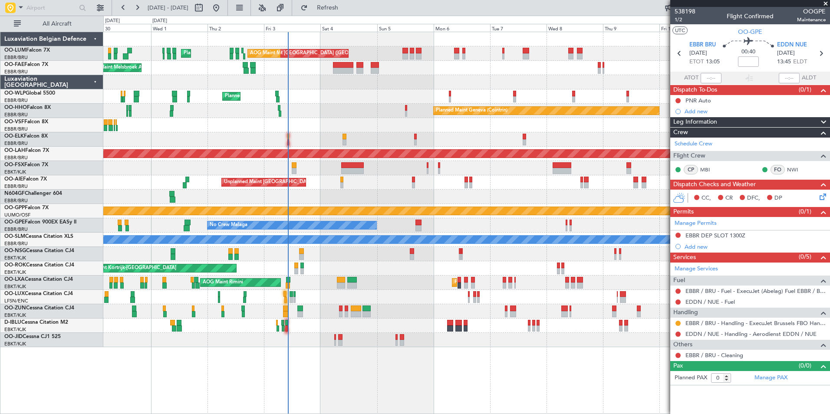
click at [345, 220] on div "No Crew [GEOGRAPHIC_DATA] ([GEOGRAPHIC_DATA] National) No Crew Malaga No Crew […" at bounding box center [466, 225] width 726 height 14
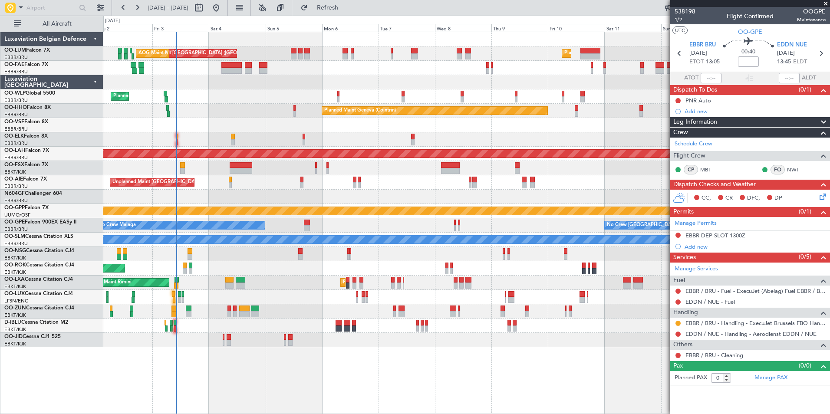
click at [404, 227] on div "No Crew [GEOGRAPHIC_DATA] ([GEOGRAPHIC_DATA] National) No Crew Malaga No Crew […" at bounding box center [466, 225] width 726 height 14
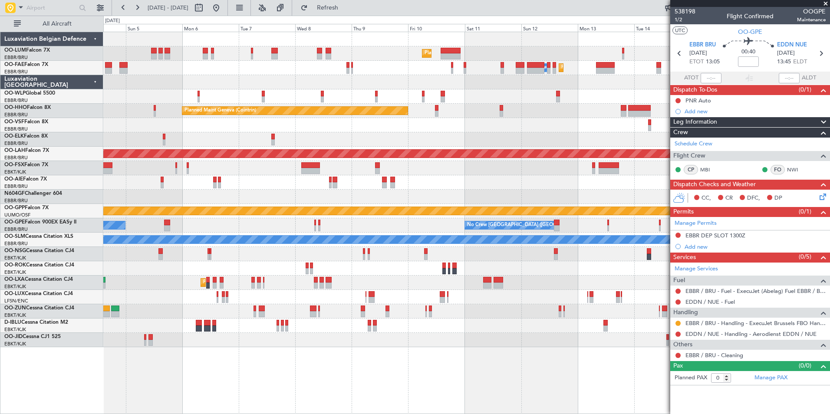
click at [312, 223] on div "No Crew [GEOGRAPHIC_DATA] ([GEOGRAPHIC_DATA] National) No Crew Malaga No Crew […" at bounding box center [466, 225] width 726 height 14
click at [410, 287] on div "Planned Maint [GEOGRAPHIC_DATA] ([GEOGRAPHIC_DATA] National) Planned Maint [GEO…" at bounding box center [466, 189] width 726 height 315
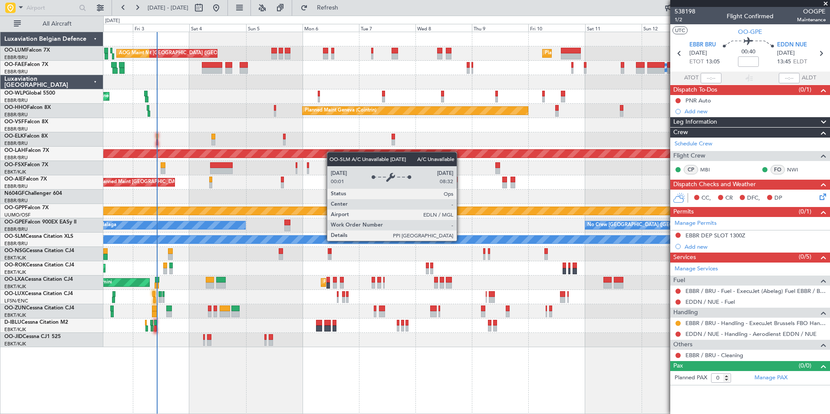
click at [247, 283] on div "Planned Maint [GEOGRAPHIC_DATA] ([GEOGRAPHIC_DATA] National) Planned Maint [GEO…" at bounding box center [466, 189] width 726 height 315
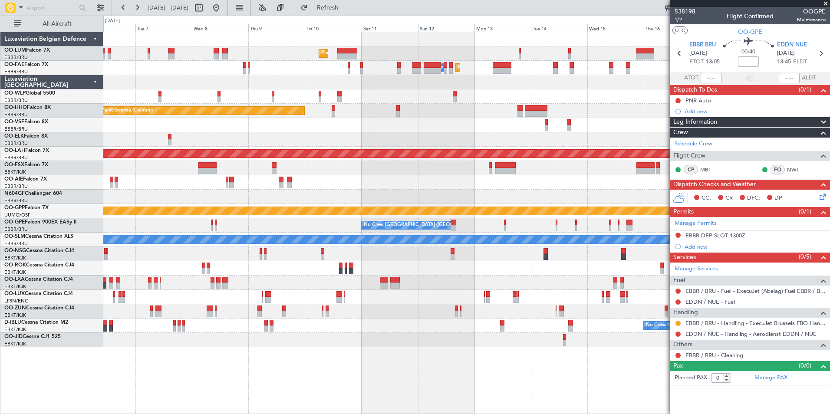
click at [373, 261] on div "Planned Maint [GEOGRAPHIC_DATA] ([GEOGRAPHIC_DATA] National) Planned Maint [GEO…" at bounding box center [466, 189] width 726 height 315
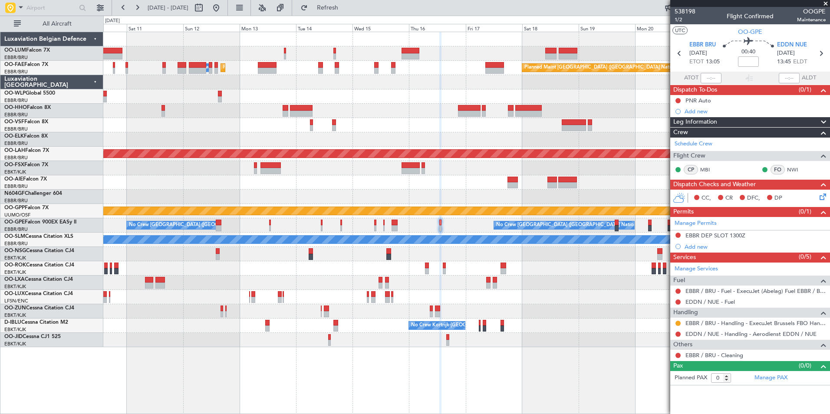
click at [443, 229] on div "No Crew [GEOGRAPHIC_DATA] ([GEOGRAPHIC_DATA] National) No Crew [GEOGRAPHIC_DATA…" at bounding box center [466, 225] width 726 height 14
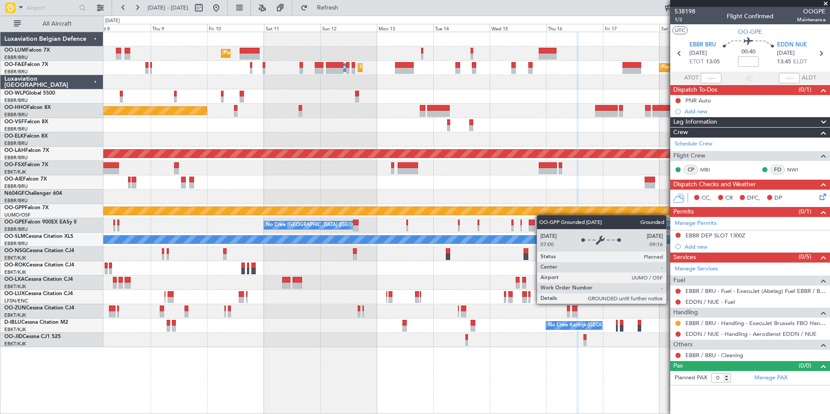
click at [578, 213] on div "Planned Maint [GEOGRAPHIC_DATA] ([GEOGRAPHIC_DATA] National) Planned Maint [GEO…" at bounding box center [466, 189] width 726 height 315
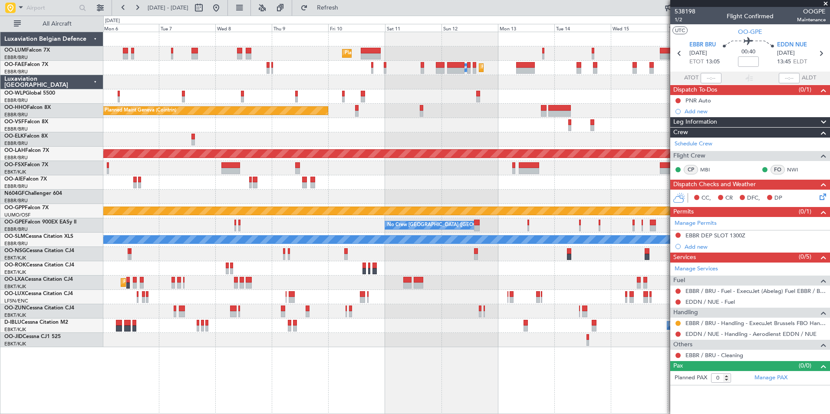
click at [513, 223] on div "No Crew [GEOGRAPHIC_DATA] ([GEOGRAPHIC_DATA] National) No Crew [GEOGRAPHIC_DATA…" at bounding box center [466, 225] width 726 height 14
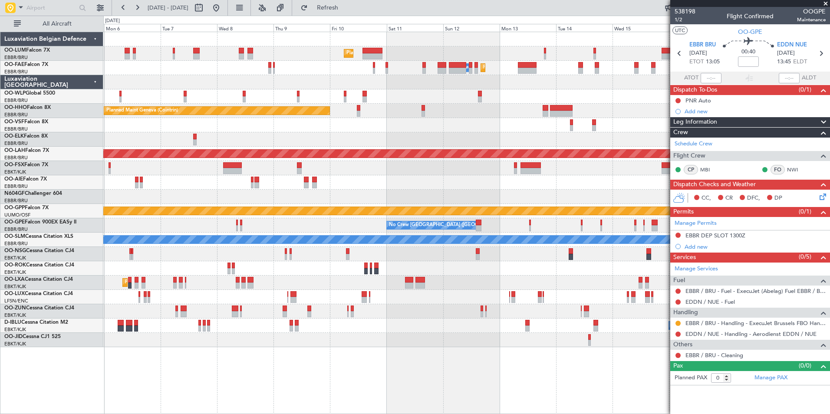
click at [354, 241] on div "Planned Maint [GEOGRAPHIC_DATA] ([GEOGRAPHIC_DATA] National) Planned Maint [GEO…" at bounding box center [466, 189] width 726 height 315
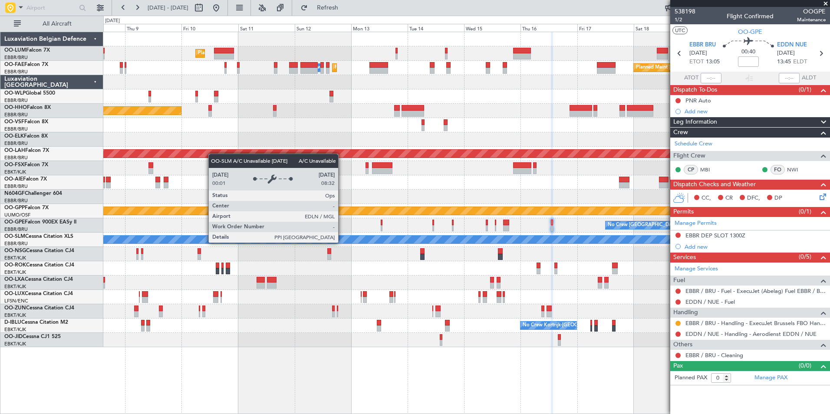
click at [259, 255] on div "Planned Maint [GEOGRAPHIC_DATA] ([GEOGRAPHIC_DATA] National) Planned Maint [GEO…" at bounding box center [466, 189] width 726 height 315
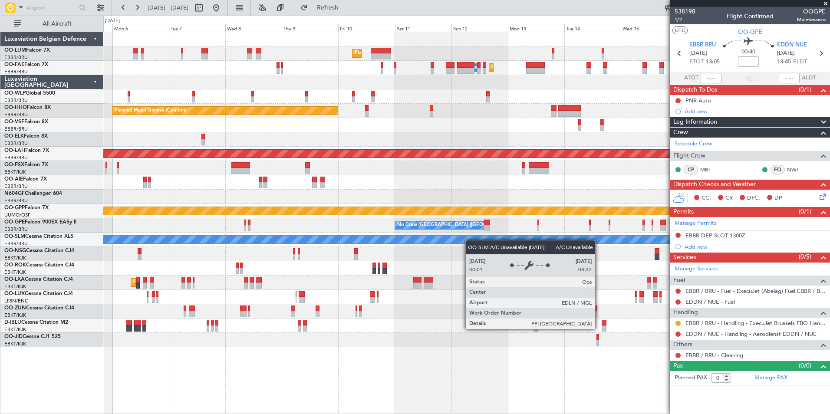
click at [495, 236] on div "Planned Maint [GEOGRAPHIC_DATA] ([GEOGRAPHIC_DATA] National) Planned Maint [GEO…" at bounding box center [466, 189] width 726 height 315
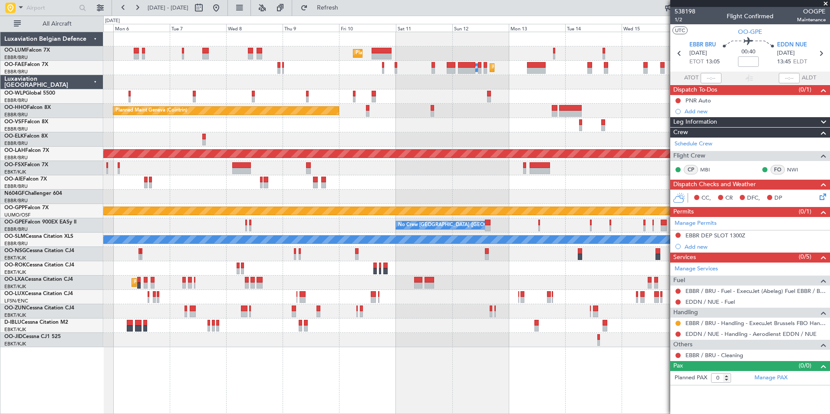
click at [436, 244] on div "Planned Maint [GEOGRAPHIC_DATA] ([GEOGRAPHIC_DATA] National) Planned Maint [GEO…" at bounding box center [466, 189] width 726 height 315
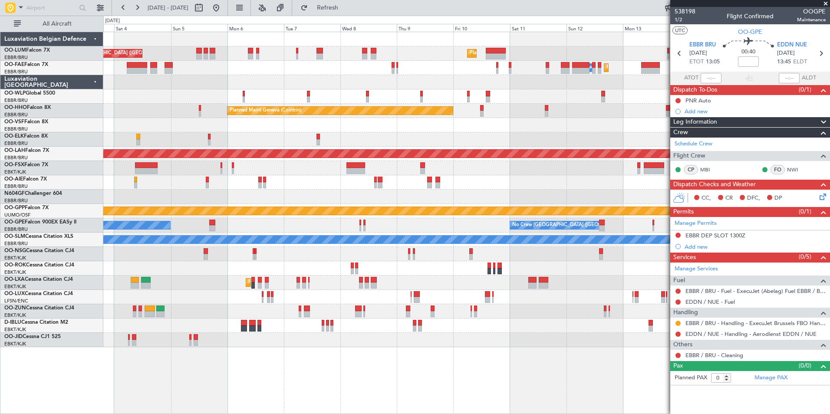
click at [404, 235] on div "A/C Unavailable [GEOGRAPHIC_DATA]" at bounding box center [466, 240] width 726 height 14
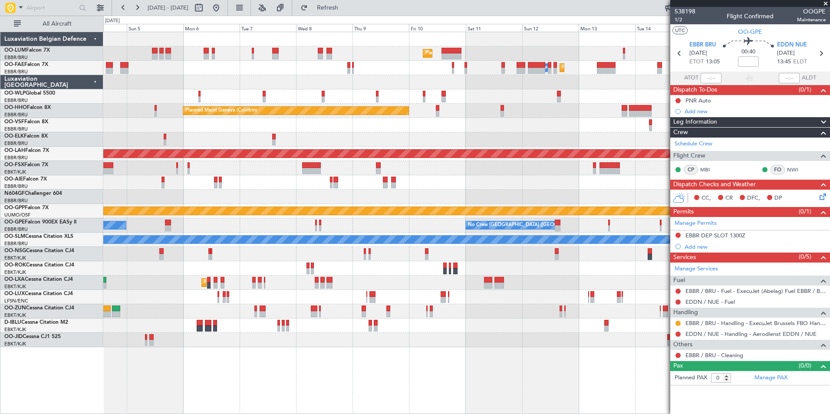
click at [303, 249] on div "Planned Maint [GEOGRAPHIC_DATA] ([GEOGRAPHIC_DATA] National) Planned Maint [GEO…" at bounding box center [466, 189] width 726 height 315
click at [251, 259] on div "Planned Maint [GEOGRAPHIC_DATA] ([GEOGRAPHIC_DATA] National) Planned Maint [GEO…" at bounding box center [466, 189] width 726 height 315
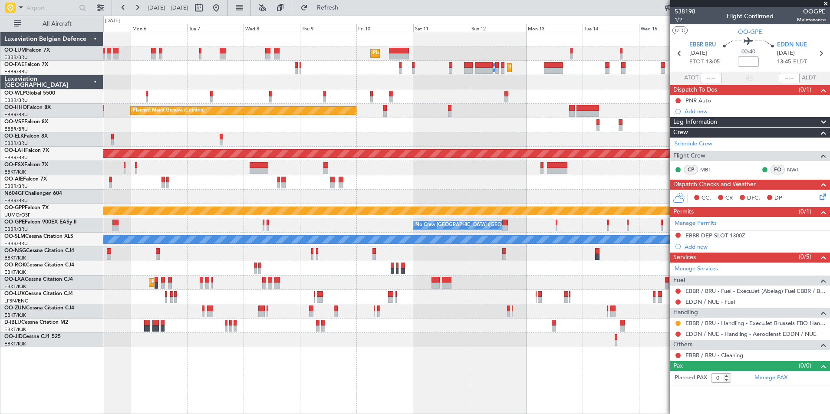
click at [565, 296] on div "Planned Maint [GEOGRAPHIC_DATA] ([GEOGRAPHIC_DATA] National) Planned Maint [GEO…" at bounding box center [466, 189] width 726 height 315
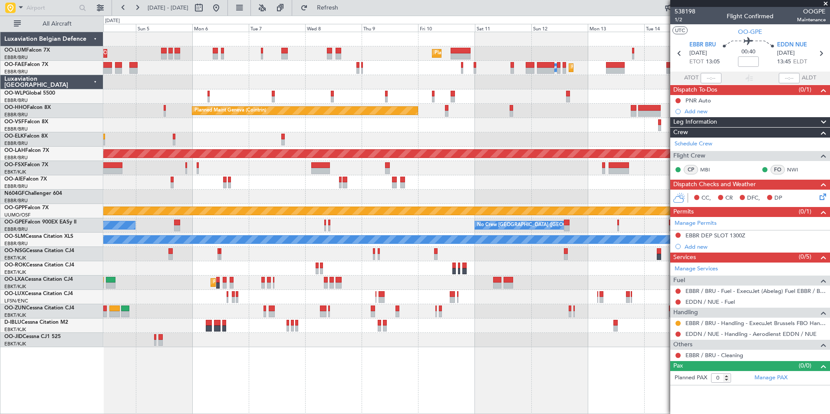
click at [473, 313] on div at bounding box center [466, 311] width 726 height 14
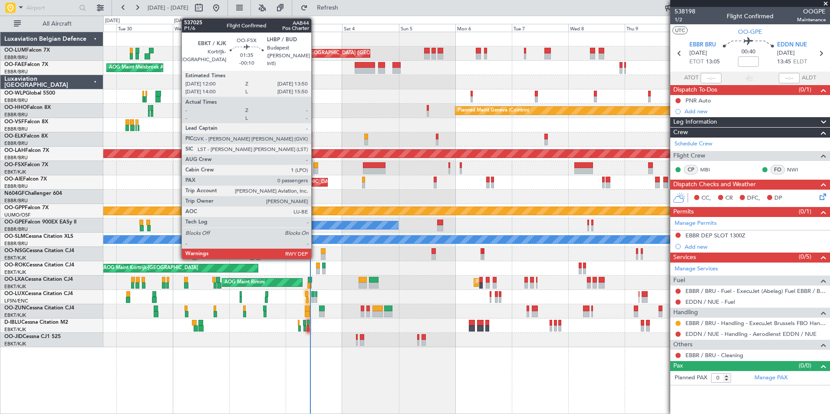
click at [315, 167] on div at bounding box center [315, 165] width 4 height 6
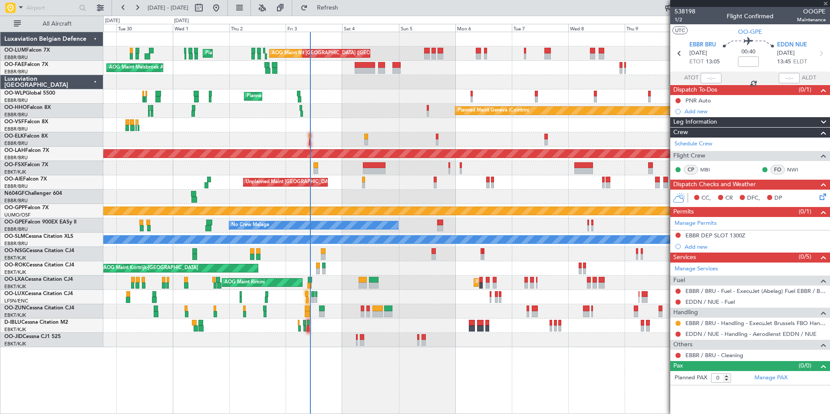
click at [394, 177] on div "Unplanned Maint [GEOGRAPHIC_DATA] ([GEOGRAPHIC_DATA]) Planned Maint [GEOGRAPHIC…" at bounding box center [466, 182] width 726 height 14
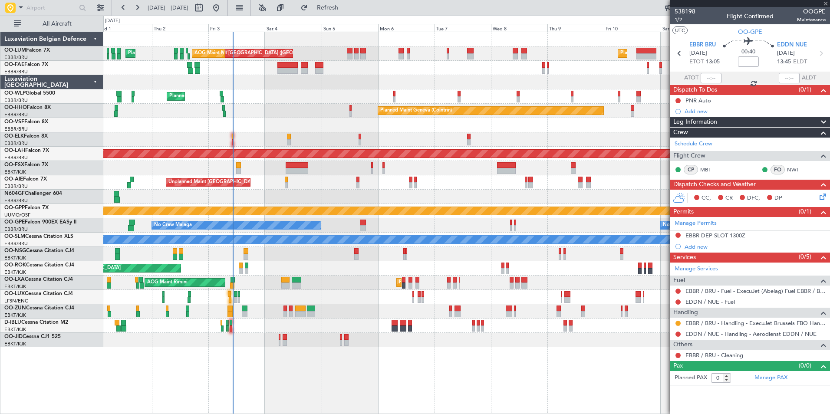
type input "-00:10"
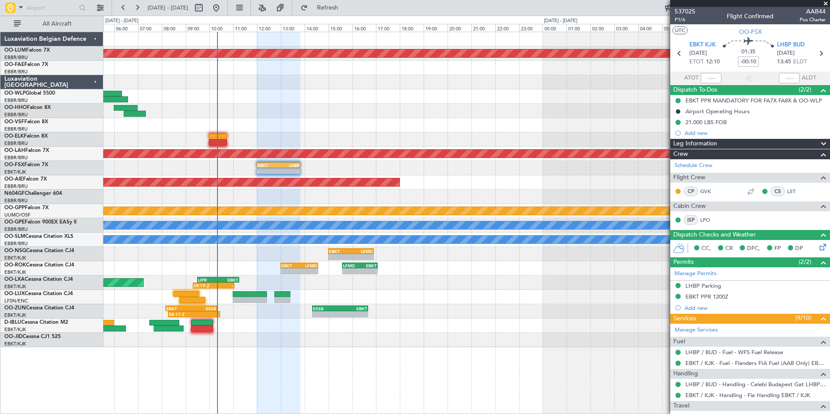
click at [233, 169] on div "- - EBKT 12:00 Z LHBP 13:50 Z - - LHBP 09:00 Z KISP 18:25 Z" at bounding box center [466, 168] width 726 height 14
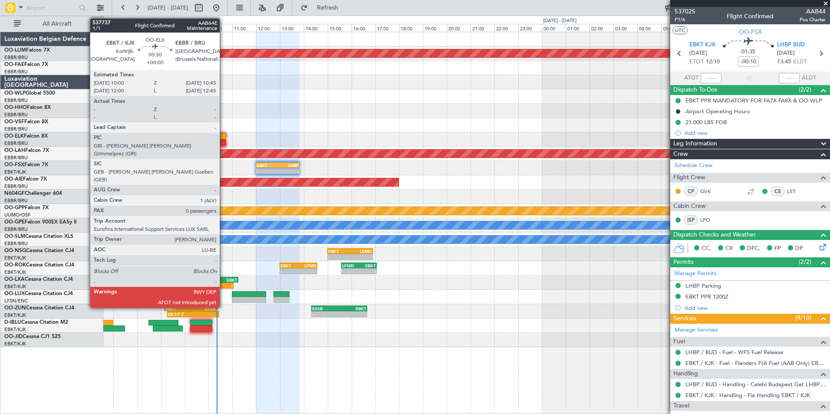
click at [223, 138] on div at bounding box center [217, 137] width 18 height 6
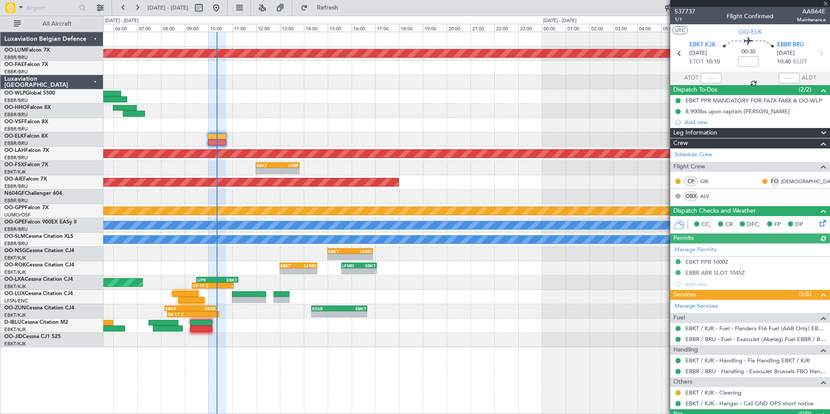
scroll to position [19, 0]
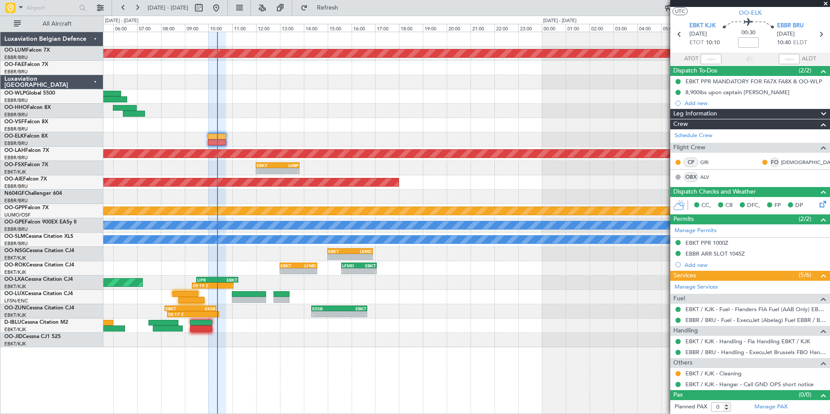
click at [207, 142] on div "- - EBBR 09:30 Z LFMN 11:05 Z" at bounding box center [466, 139] width 726 height 14
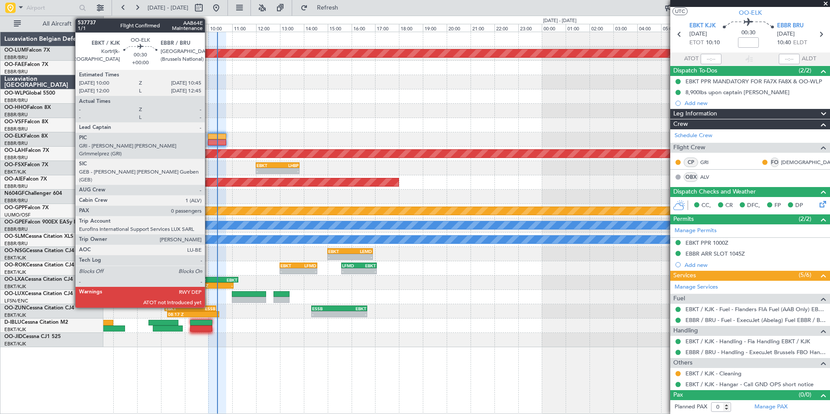
click at [209, 141] on div at bounding box center [217, 142] width 18 height 6
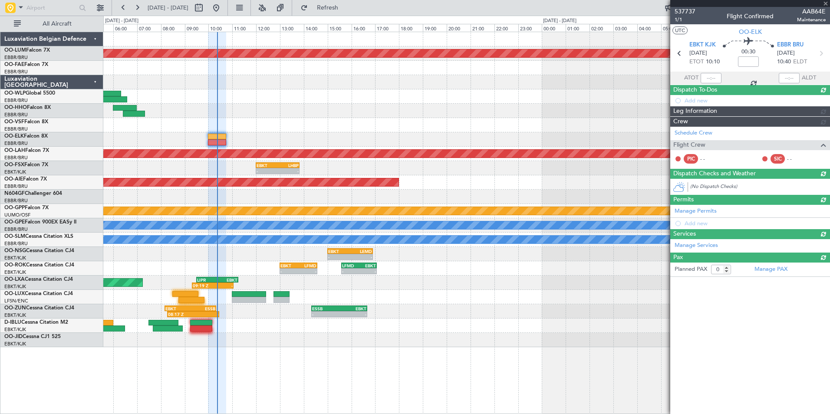
scroll to position [0, 0]
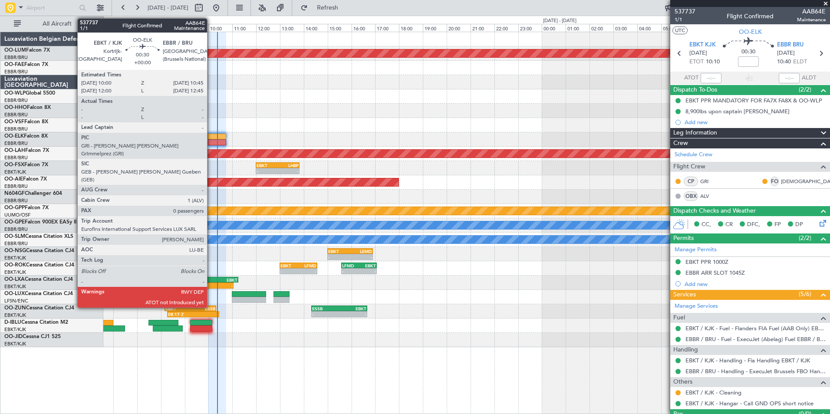
click at [211, 141] on div at bounding box center [217, 142] width 18 height 6
click at [210, 141] on div at bounding box center [217, 142] width 18 height 6
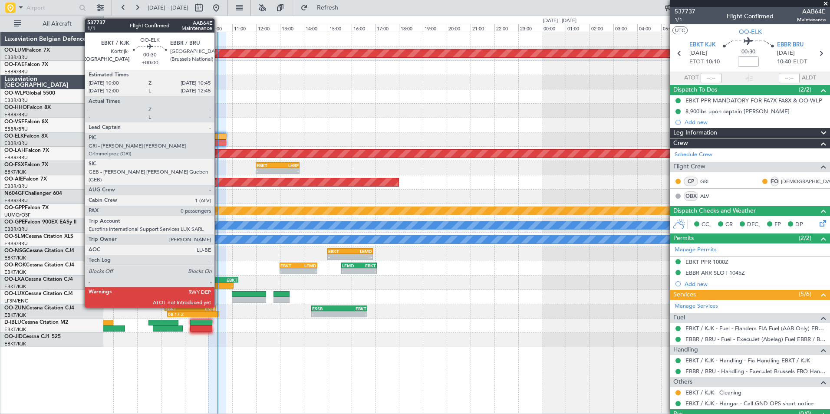
click at [218, 143] on div at bounding box center [217, 142] width 18 height 6
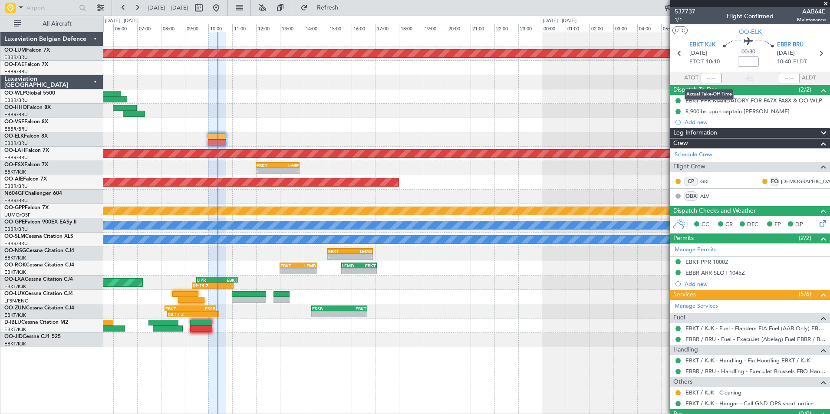
click at [708, 80] on input "text" at bounding box center [710, 78] width 21 height 10
click at [710, 76] on div "Estimated Take-Off Time" at bounding box center [711, 77] width 57 height 11
click at [709, 76] on input "text" at bounding box center [710, 78] width 21 height 10
type input "1"
type input "09:58"
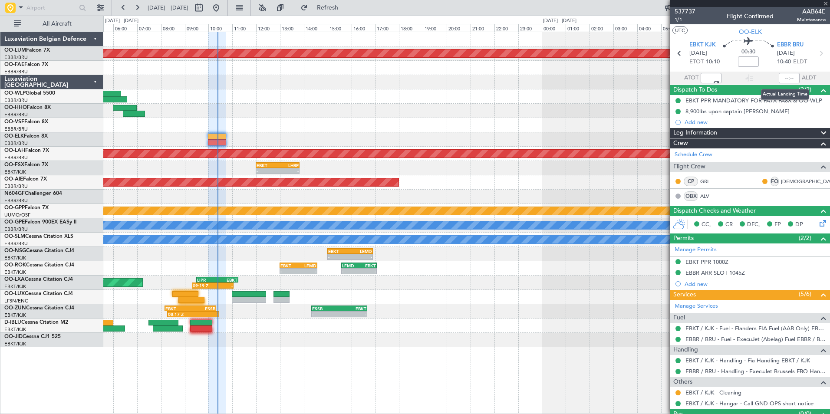
click at [784, 79] on div at bounding box center [788, 78] width 21 height 10
click at [785, 79] on div at bounding box center [788, 78] width 21 height 10
click at [786, 75] on div at bounding box center [788, 78] width 21 height 10
click at [782, 77] on div at bounding box center [788, 78] width 21 height 10
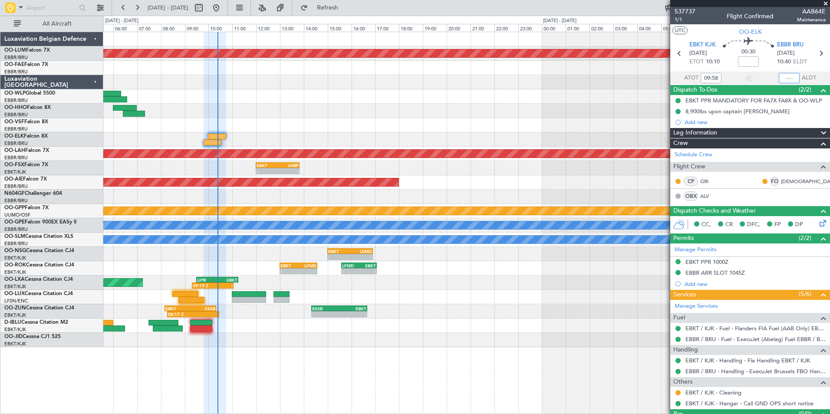
click at [783, 78] on input "text" at bounding box center [788, 78] width 21 height 10
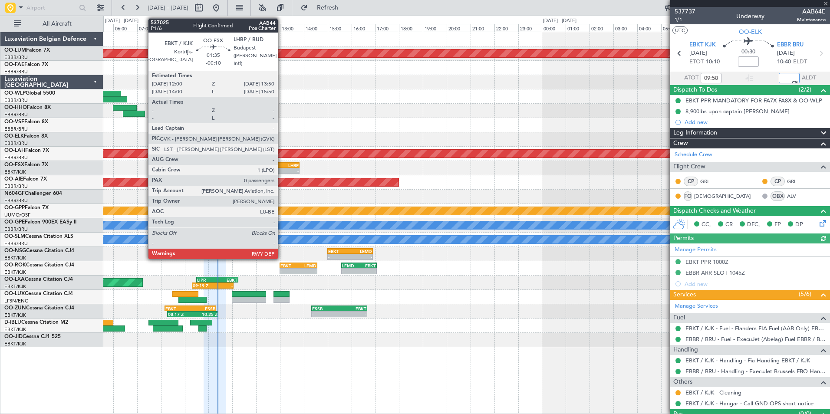
click at [282, 167] on div "EBKT 12:00 Z LHBP 13:50 Z" at bounding box center [278, 165] width 44 height 6
type input "10:21"
type input "-00:10"
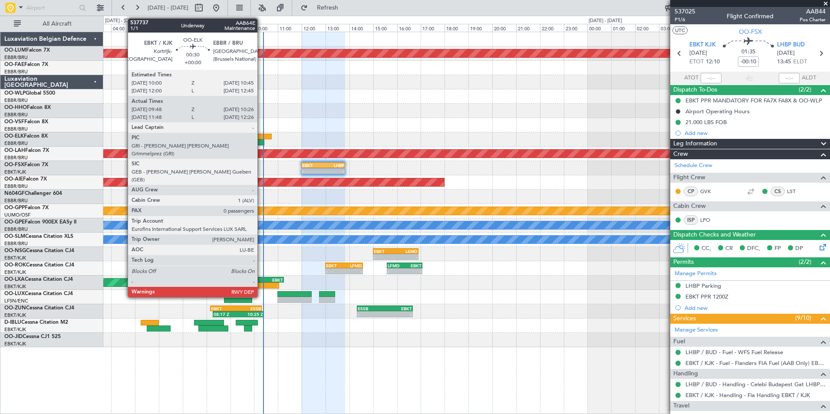
click at [261, 139] on div at bounding box center [262, 137] width 18 height 6
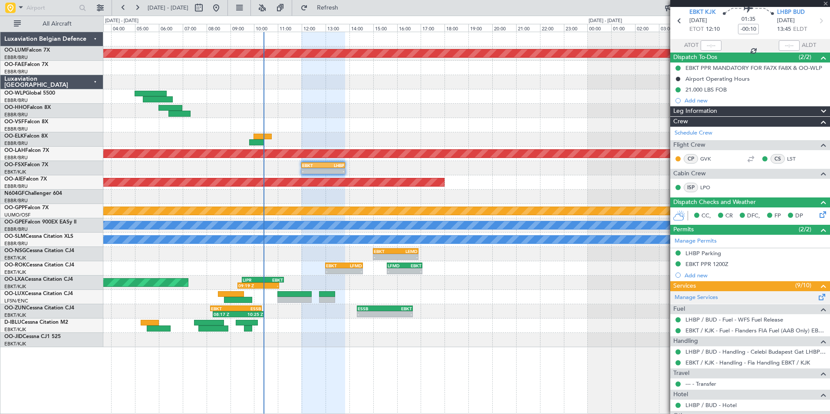
scroll to position [129, 0]
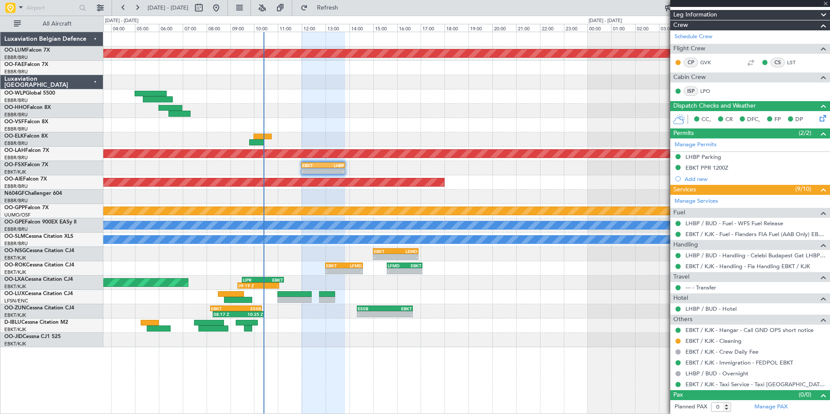
type input "09:58"
type input "10:21"
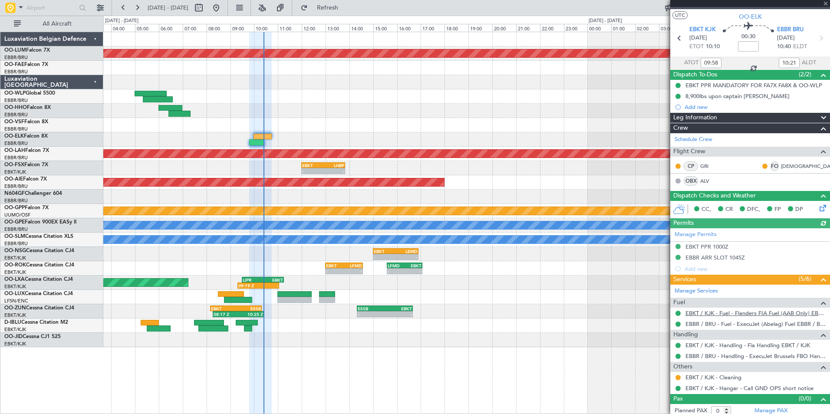
scroll to position [19, 0]
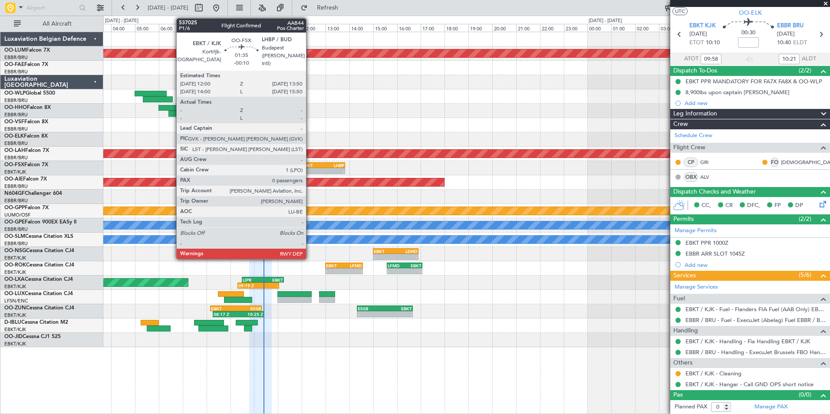
click at [310, 169] on div "-" at bounding box center [312, 170] width 21 height 5
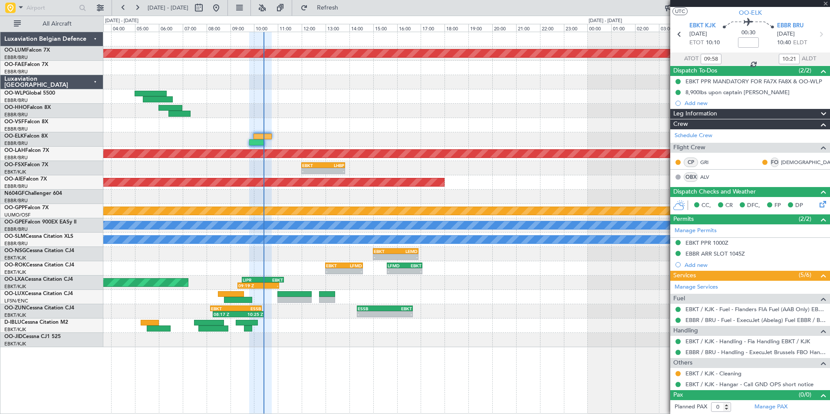
type input "-00:10"
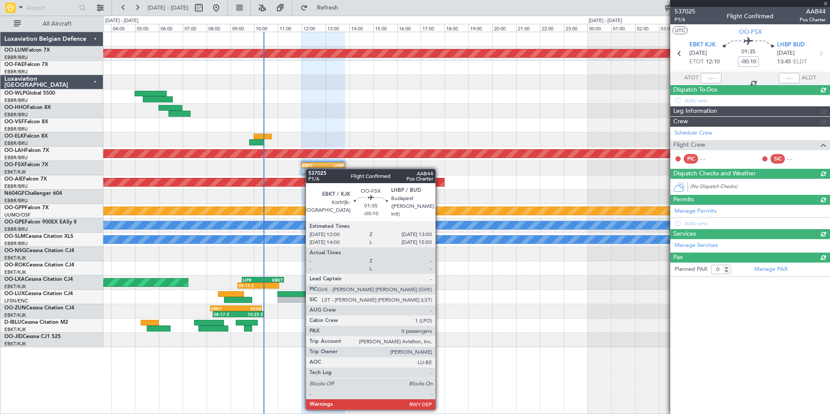
scroll to position [0, 0]
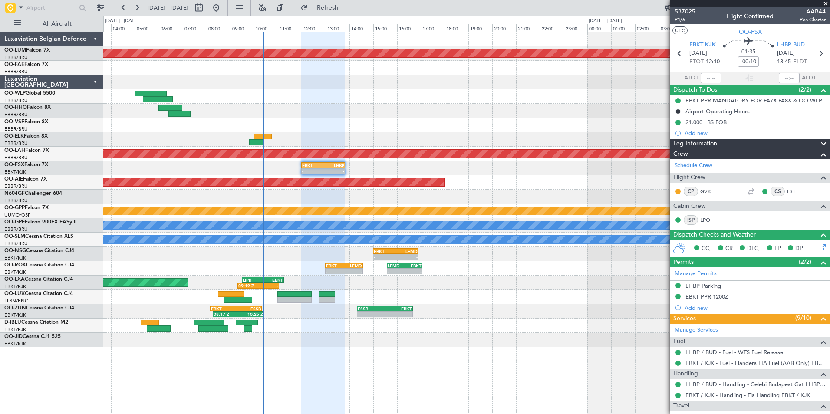
click at [707, 188] on link "GVK" at bounding box center [710, 191] width 20 height 8
click at [312, 194] on div at bounding box center [466, 197] width 726 height 14
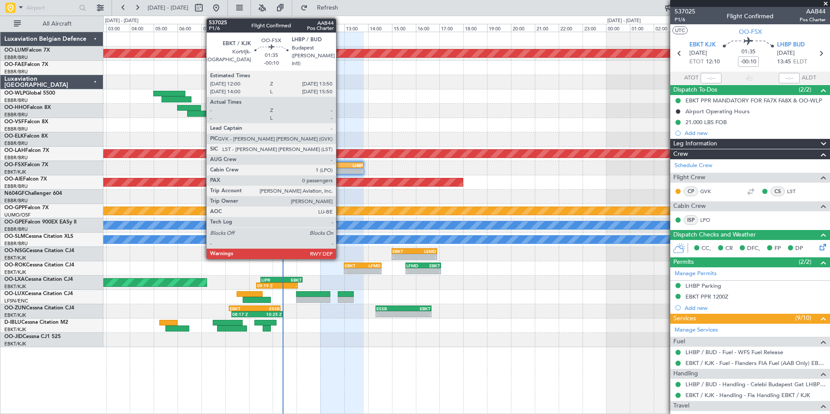
click at [340, 168] on div "- -" at bounding box center [342, 171] width 44 height 6
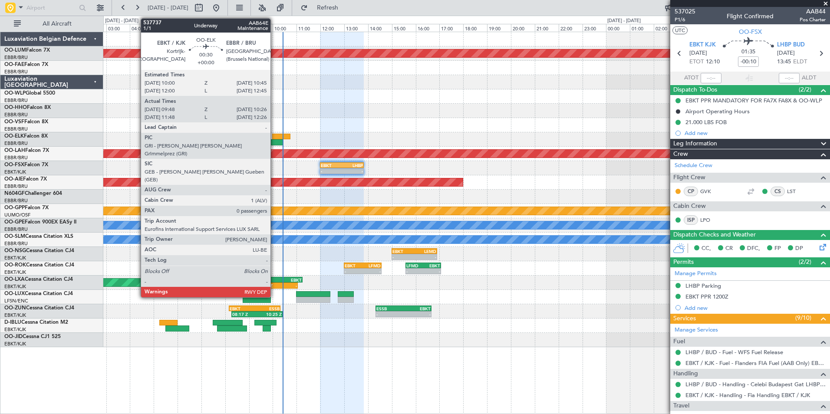
click at [274, 139] on div at bounding box center [281, 137] width 18 height 6
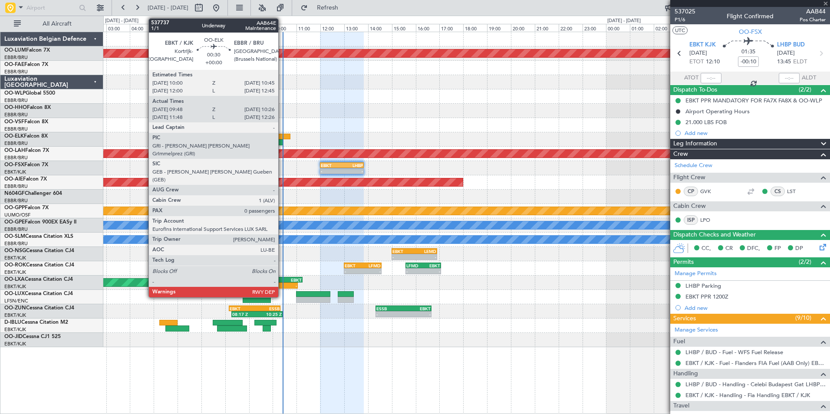
type input "09:58"
type input "10:21"
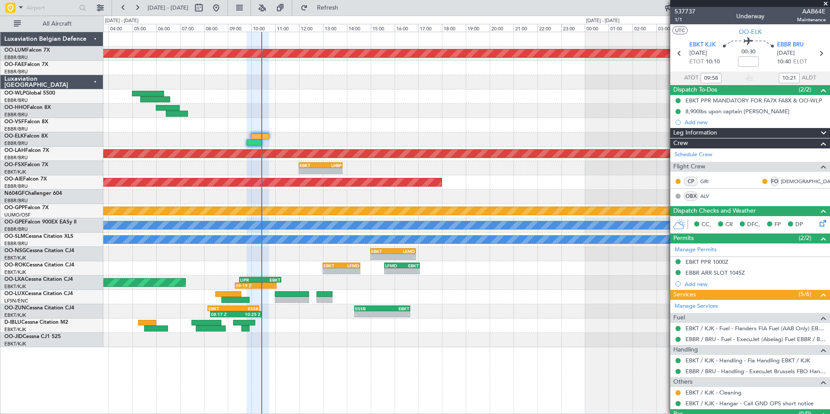
click at [279, 169] on div "- - EBKT 12:00 Z LHBP 13:50 Z - - LHBP 09:00 Z KISP 18:25 Z" at bounding box center [466, 168] width 726 height 14
click at [251, 165] on div "- - EBKT 12:00 Z LHBP 13:50 Z - - LHBP 09:00 Z KISP 18:25 Z" at bounding box center [466, 168] width 726 height 14
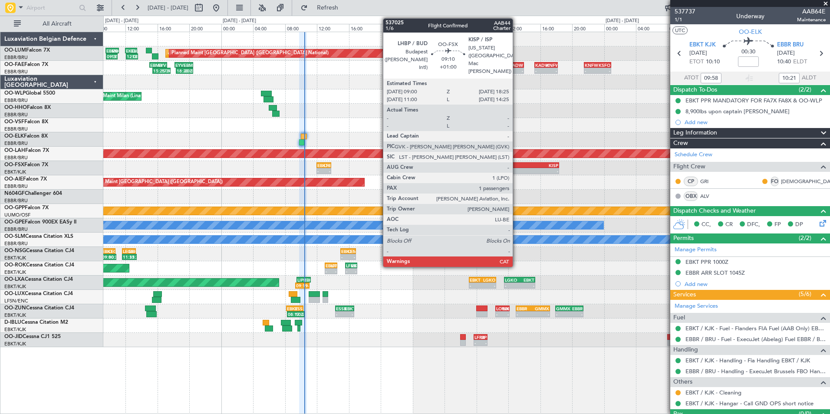
click at [519, 167] on div "LHBP" at bounding box center [503, 165] width 37 height 5
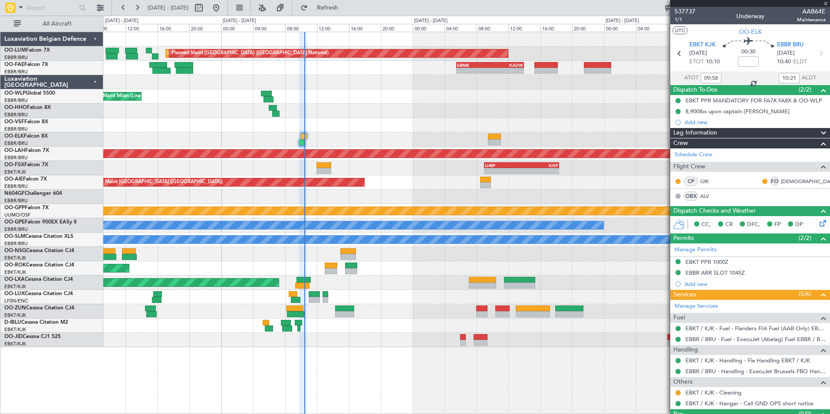
click at [287, 229] on div "No Crew Malaga" at bounding box center [317, 225] width 574 height 9
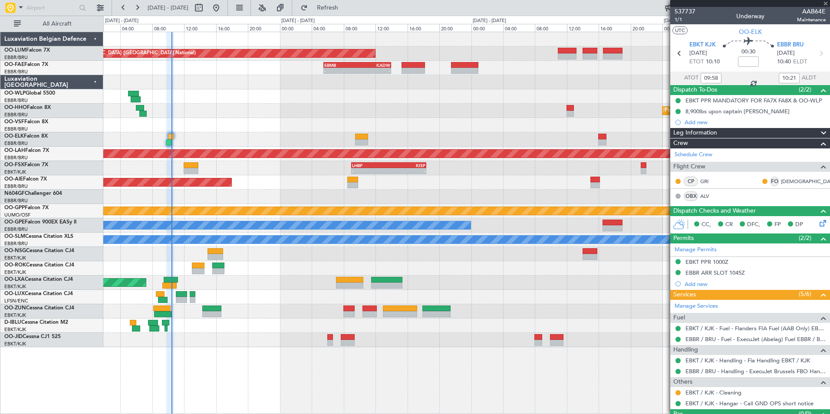
type input "+01:00"
type input "1"
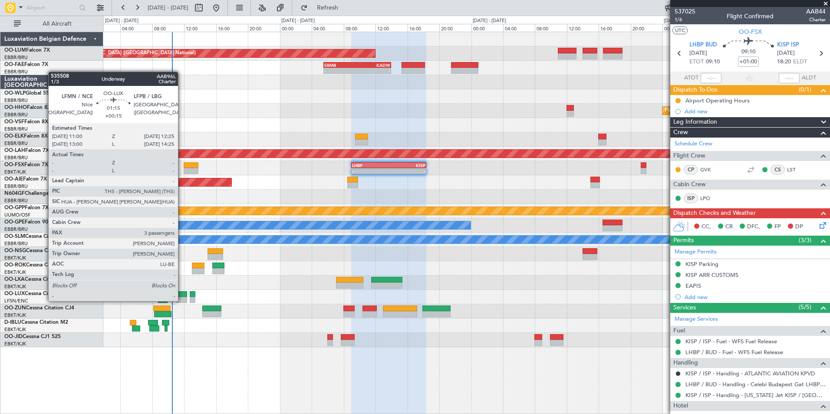
click at [182, 300] on div at bounding box center [182, 300] width 12 height 6
type input "+00:15"
type input "3"
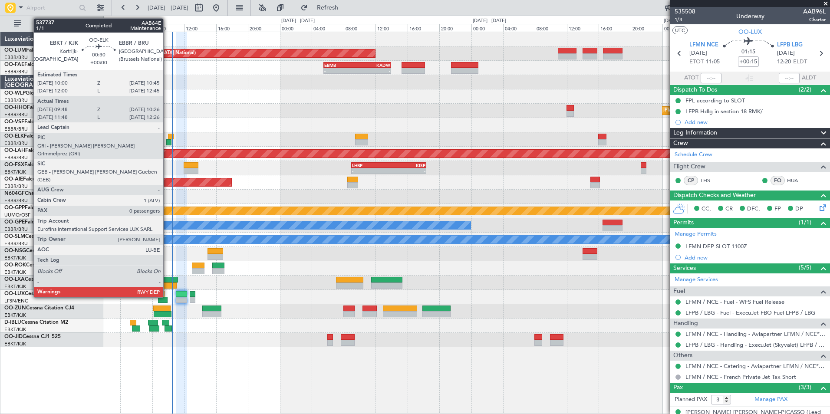
click at [167, 141] on div at bounding box center [168, 142] width 5 height 6
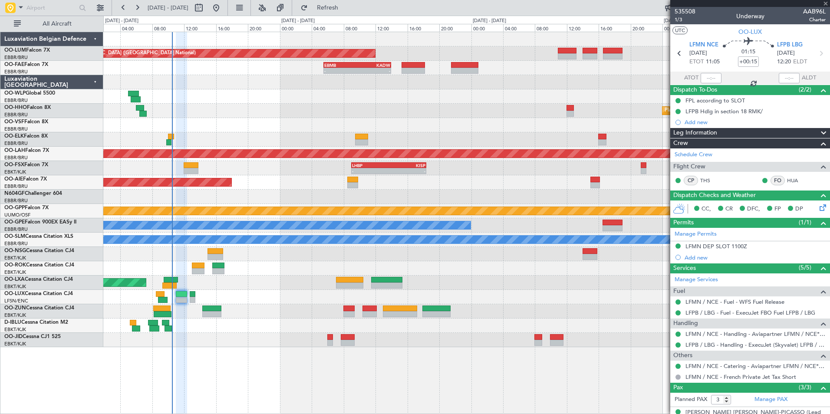
type input "09:58"
type input "10:21"
type input "0"
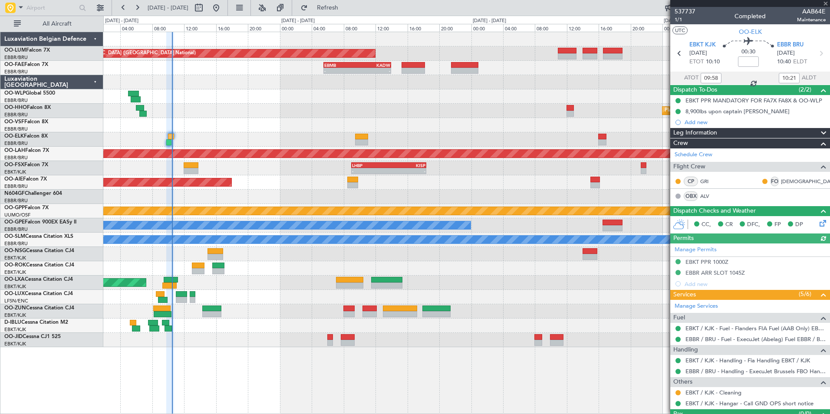
scroll to position [19, 0]
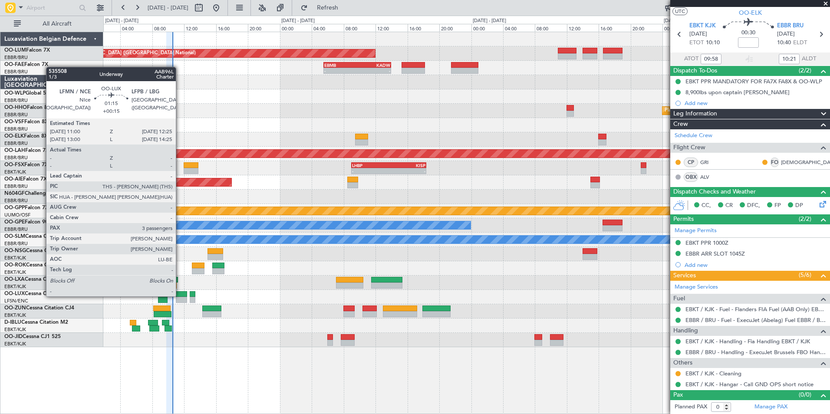
click at [180, 295] on div at bounding box center [182, 294] width 12 height 6
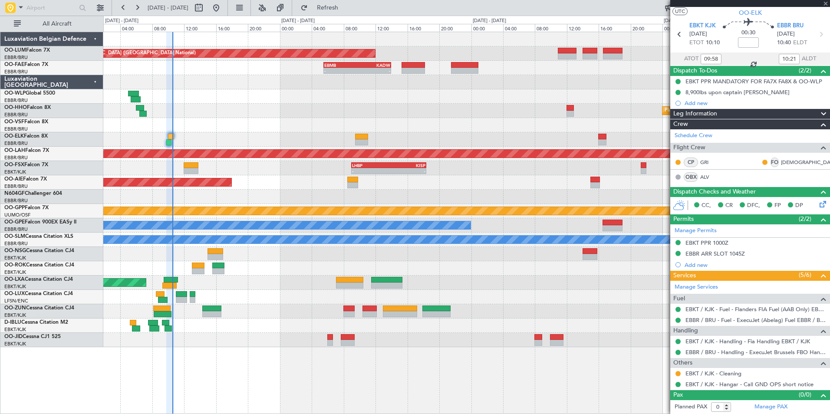
type input "+00:15"
type input "3"
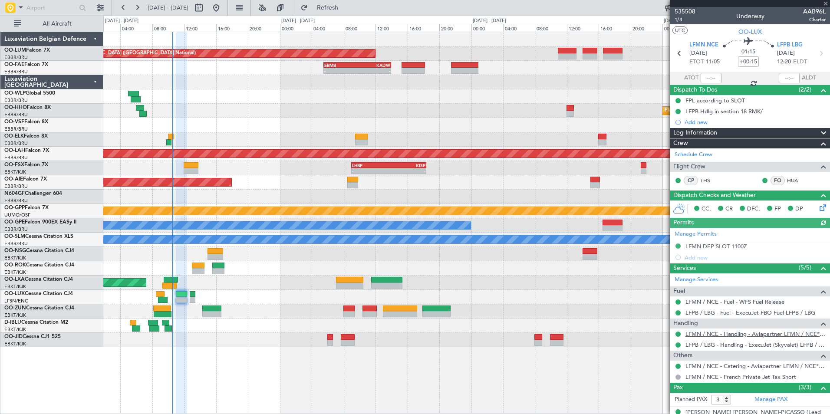
click at [724, 335] on link "LFMN / NCE - Handling - Aviapartner LFMN / NCE*****MY HANDLING****" at bounding box center [755, 333] width 140 height 7
click at [204, 326] on div at bounding box center [466, 325] width 726 height 14
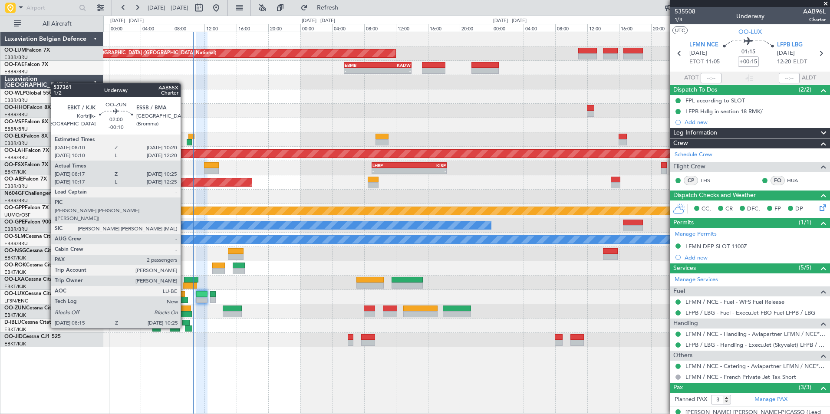
click at [269, 315] on div at bounding box center [466, 311] width 726 height 14
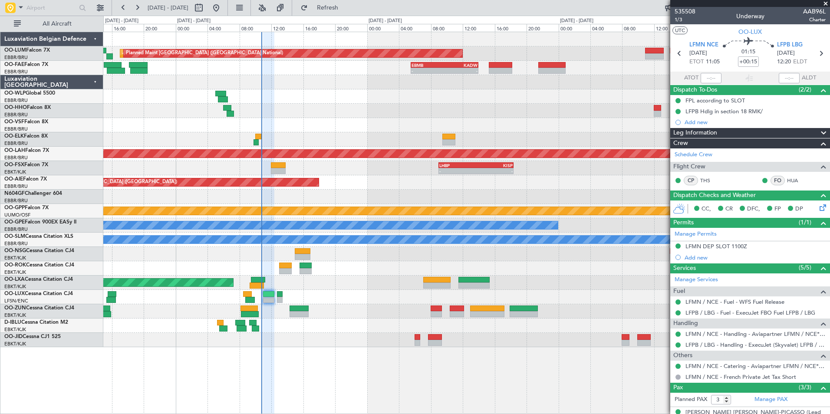
click at [419, 198] on div at bounding box center [466, 197] width 726 height 14
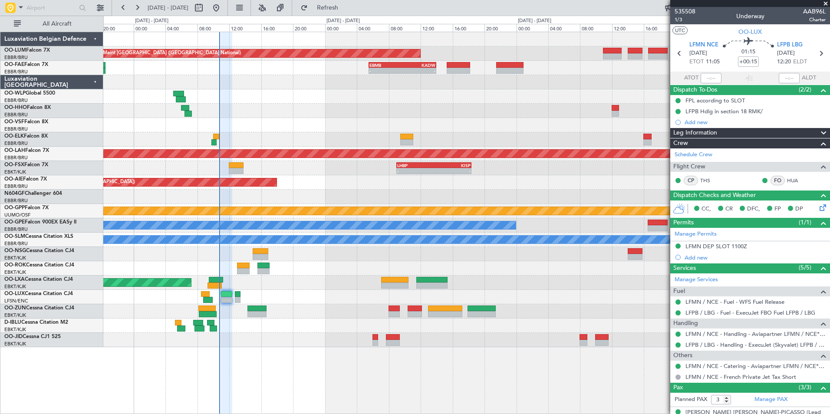
click at [428, 174] on div "- - LHBP 09:00 Z KISP 18:25 Z" at bounding box center [466, 168] width 726 height 14
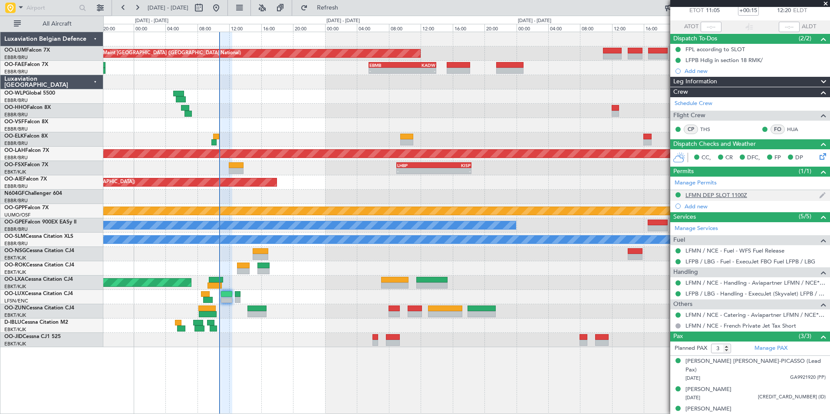
click at [714, 190] on div "LFMN DEP SLOT 1100Z" at bounding box center [750, 195] width 160 height 11
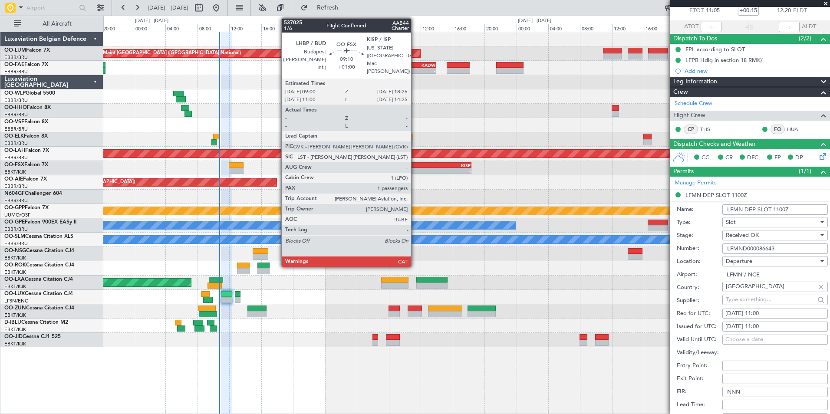
click at [415, 167] on div "LHBP 09:00 Z KISP 18:25 Z" at bounding box center [433, 165] width 75 height 6
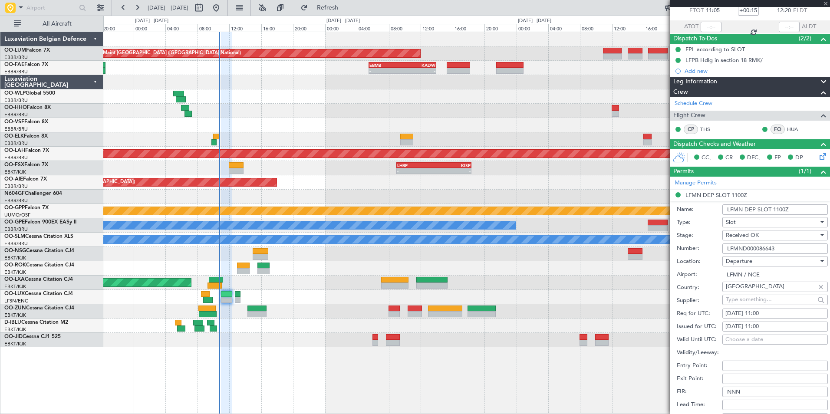
click at [398, 236] on div "A/C Unavailable [GEOGRAPHIC_DATA]" at bounding box center [466, 240] width 726 height 14
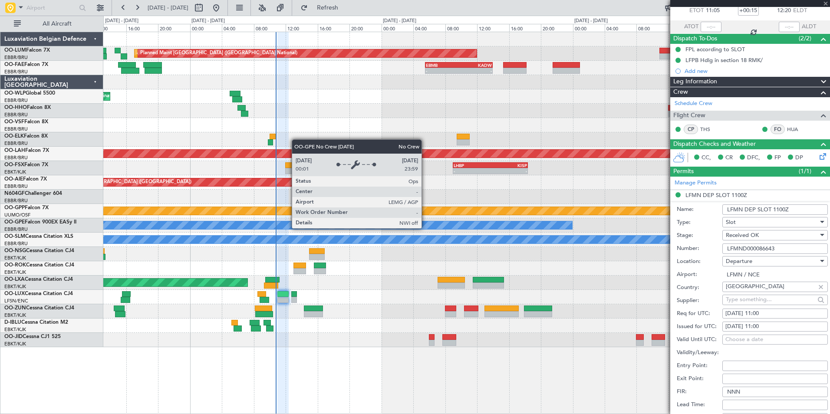
type input "+01:00"
type input "1"
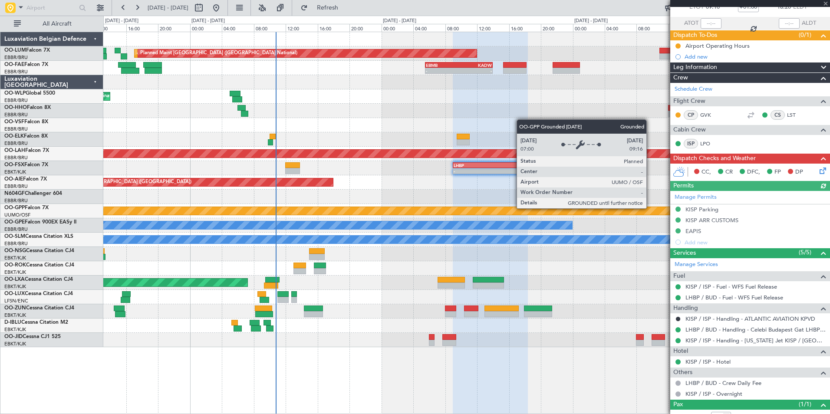
scroll to position [55, 0]
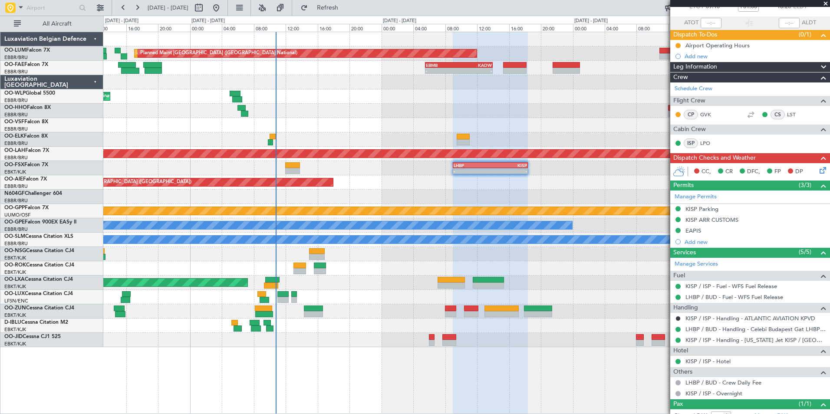
click at [693, 230] on mat-tooltip-component "KISP Parking" at bounding box center [702, 223] width 44 height 23
click at [700, 210] on div "KISP Parking" at bounding box center [701, 208] width 33 height 7
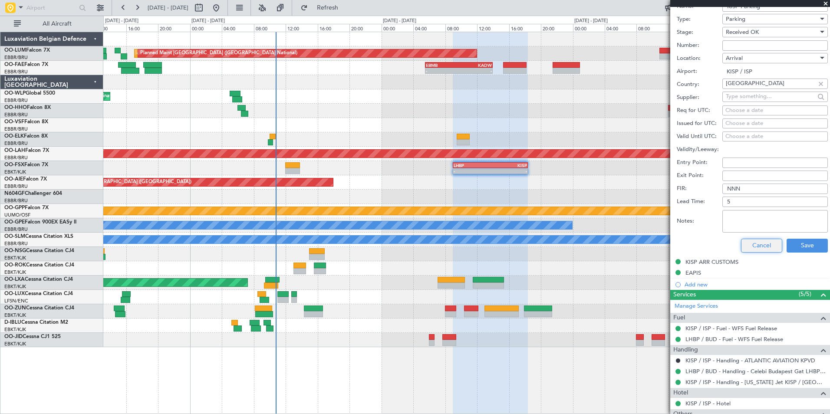
click at [768, 243] on button "Cancel" at bounding box center [761, 246] width 41 height 14
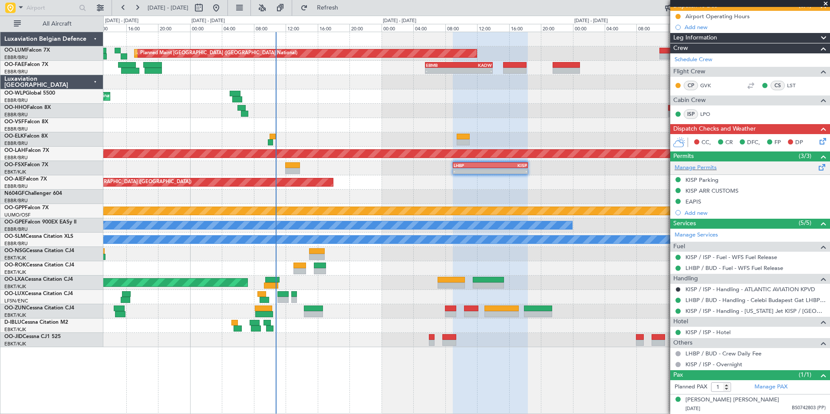
scroll to position [84, 0]
click at [705, 189] on mat-tooltip-component "KISP Parking" at bounding box center [702, 195] width 44 height 23
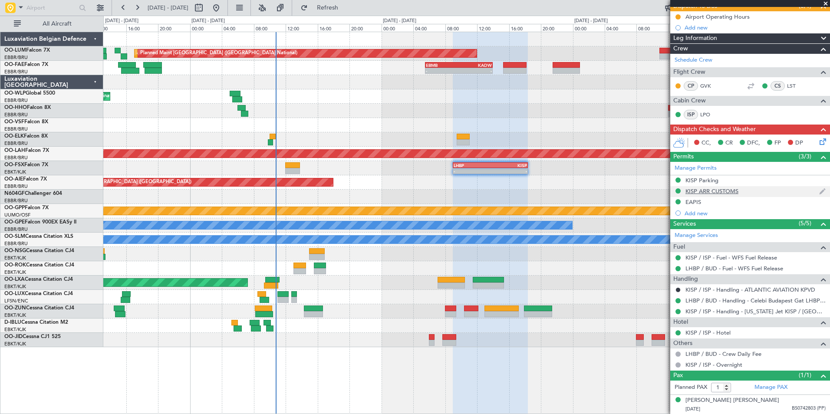
click at [719, 191] on div "KISP ARR CUSTOMS" at bounding box center [711, 190] width 53 height 7
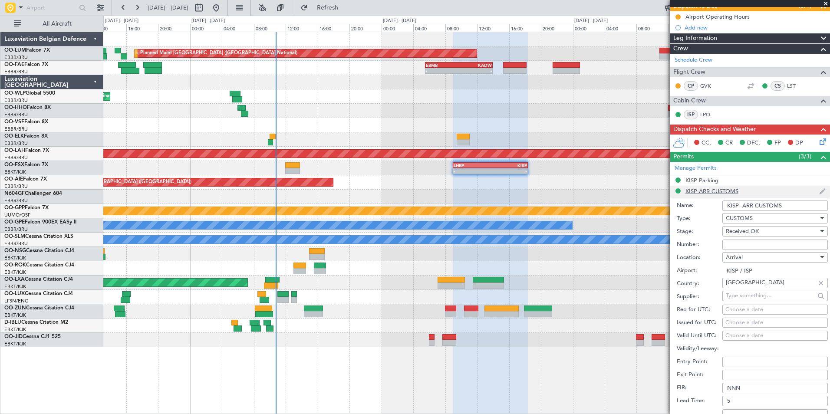
scroll to position [272, 0]
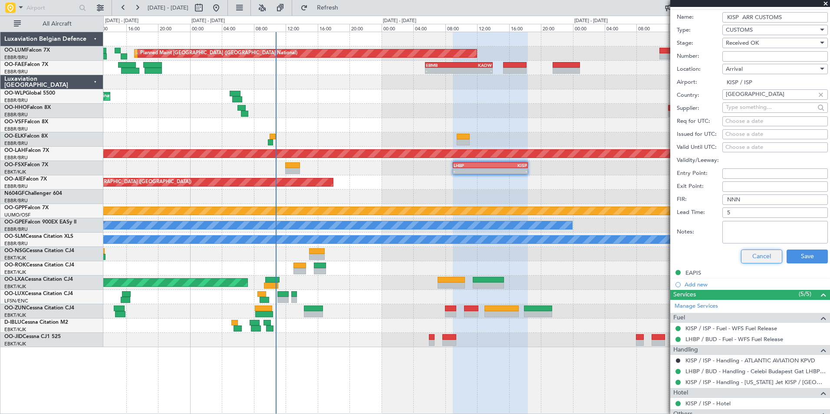
click at [769, 258] on button "Cancel" at bounding box center [761, 256] width 41 height 14
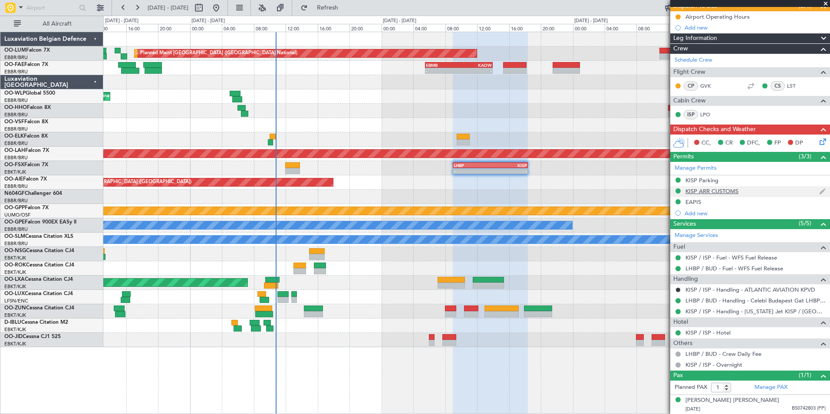
click at [716, 188] on div "KISP ARR CUSTOMS" at bounding box center [711, 190] width 53 height 7
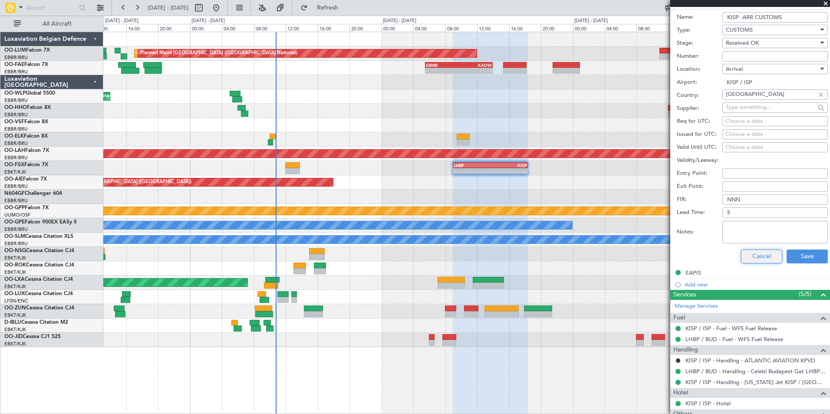
click at [758, 261] on button "Cancel" at bounding box center [761, 256] width 41 height 14
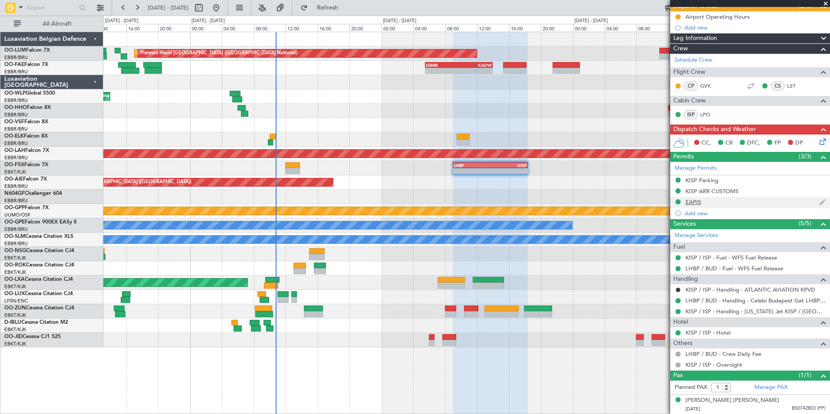
click at [702, 202] on div "EAPIS" at bounding box center [750, 202] width 160 height 11
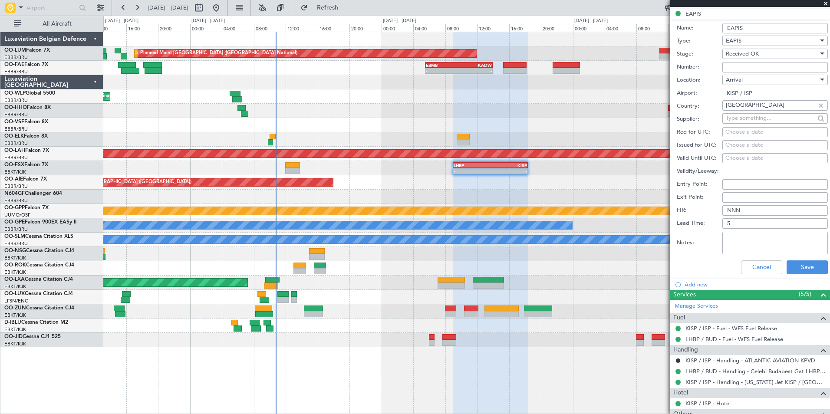
click at [755, 279] on li "Add new" at bounding box center [750, 284] width 160 height 11
click at [755, 263] on button "Cancel" at bounding box center [761, 267] width 41 height 14
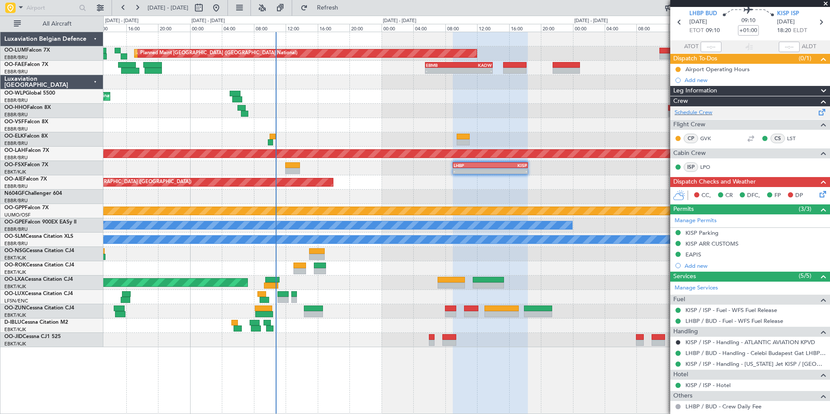
scroll to position [0, 0]
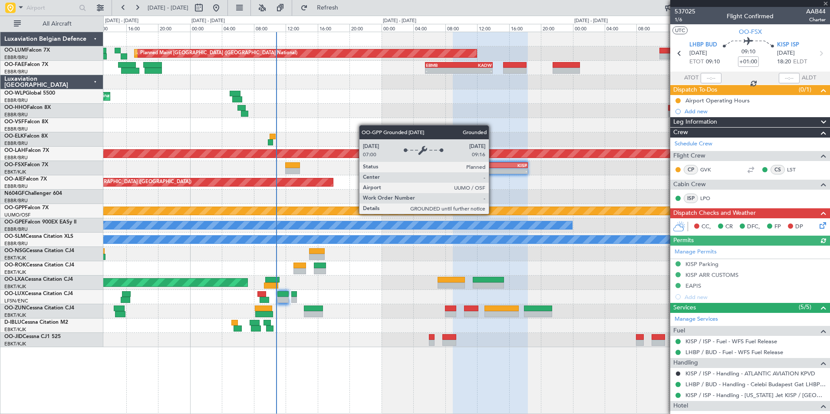
click at [168, 239] on div "AOG Maint Melsbroek Air Base Planned Maint Brussels (Brussels National) Planned…" at bounding box center [466, 189] width 726 height 315
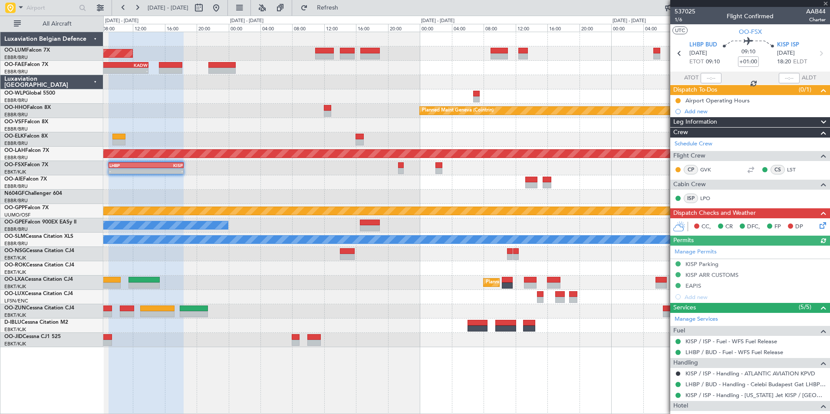
click at [398, 220] on div "No Crew Malaga" at bounding box center [466, 225] width 726 height 14
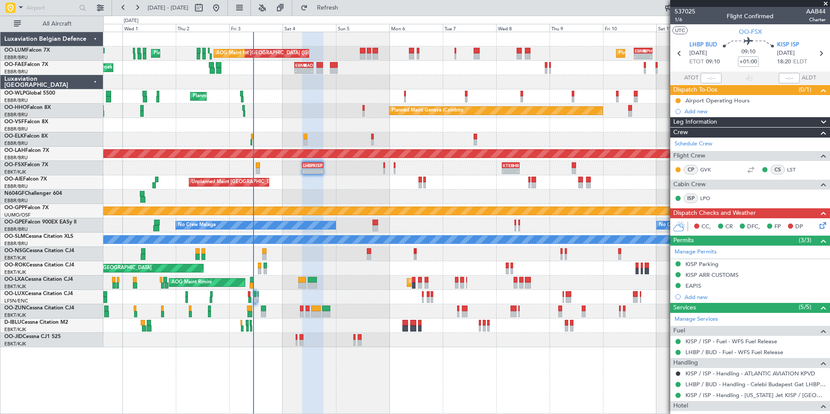
click at [196, 254] on div "Planned Maint Brussels (Brussels National) AOG Maint Melsbroek Air Base Planned…" at bounding box center [466, 189] width 726 height 315
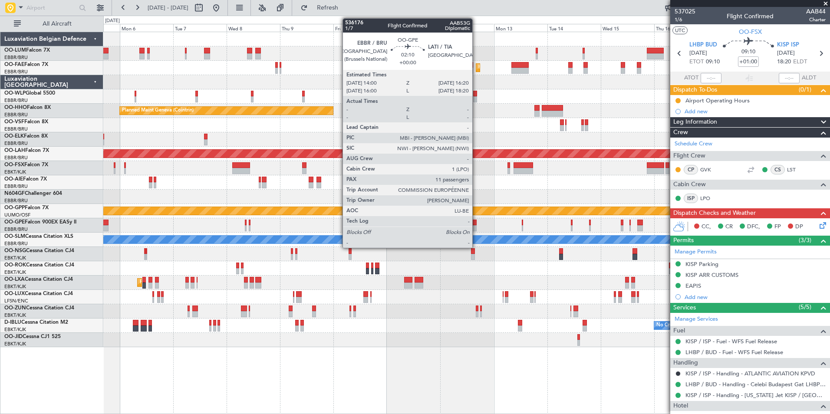
click at [476, 225] on div at bounding box center [473, 223] width 5 height 6
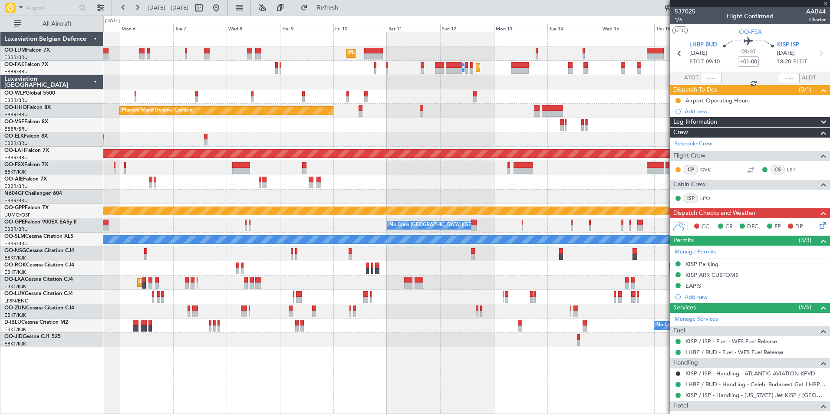
type input "11"
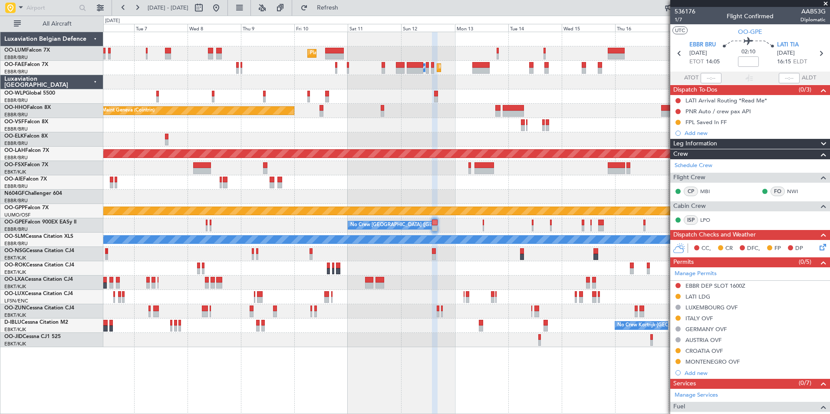
click at [418, 286] on div "Planned Maint Kortrijk-Wevelgem AOG Maint Rimini" at bounding box center [466, 283] width 726 height 14
click at [532, 202] on div "Planned Maint [GEOGRAPHIC_DATA] ([GEOGRAPHIC_DATA] National) Planned Maint [GEO…" at bounding box center [466, 189] width 726 height 315
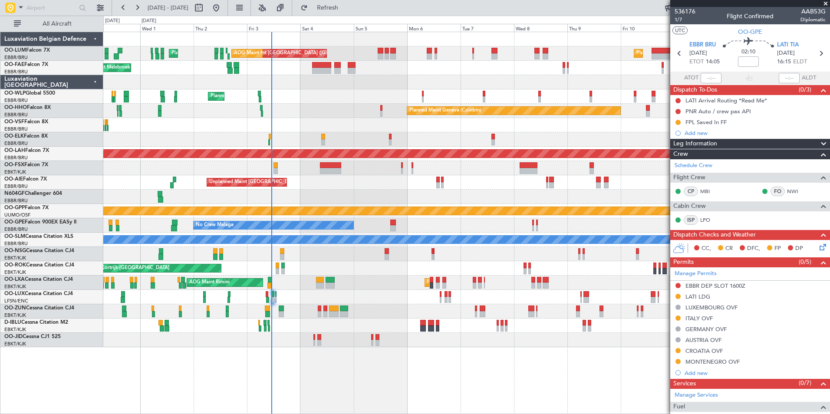
click at [347, 164] on div at bounding box center [466, 168] width 726 height 14
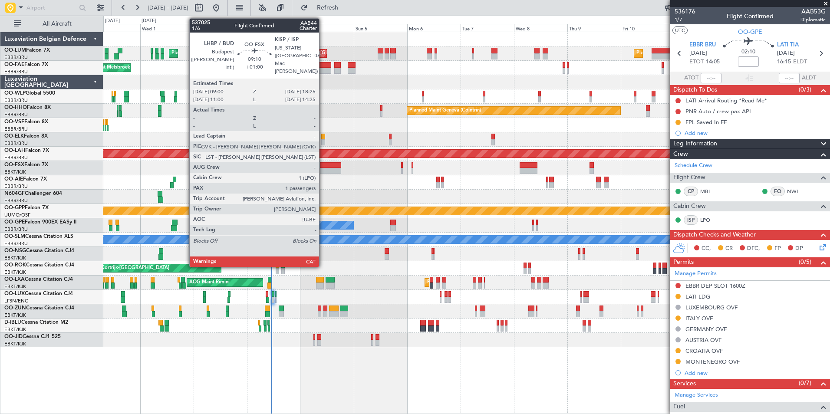
click at [323, 171] on div at bounding box center [330, 171] width 21 height 6
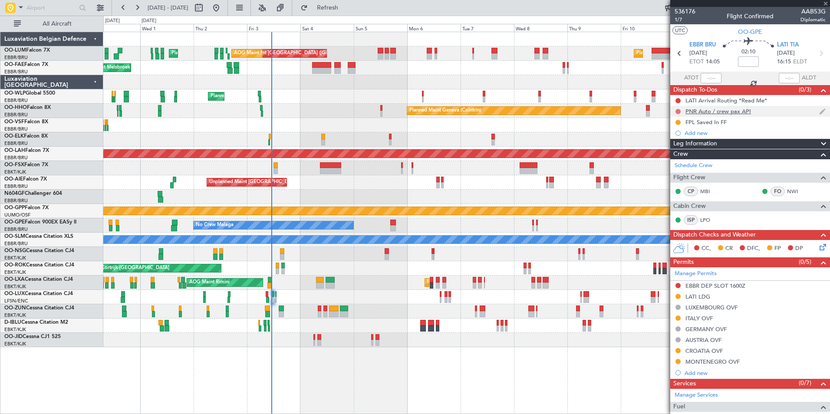
type input "+01:00"
type input "1"
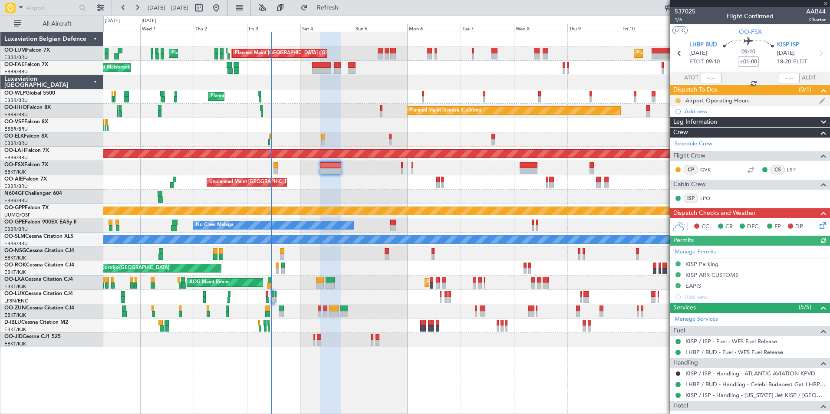
click at [676, 102] on button at bounding box center [677, 100] width 5 height 5
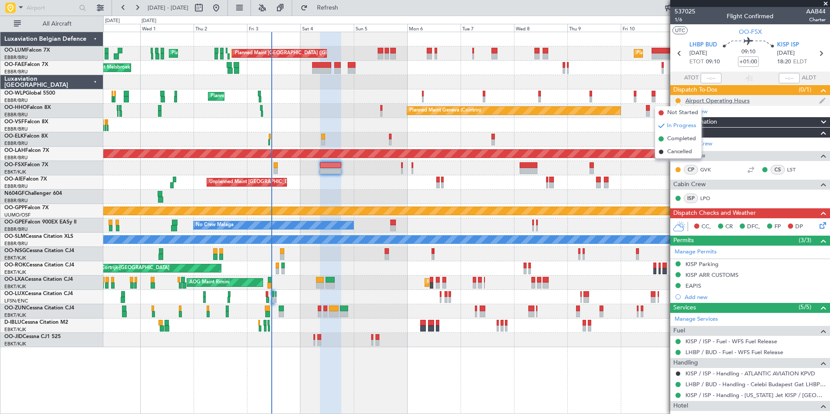
click at [711, 102] on div "Airport Operating Hours" at bounding box center [717, 100] width 64 height 7
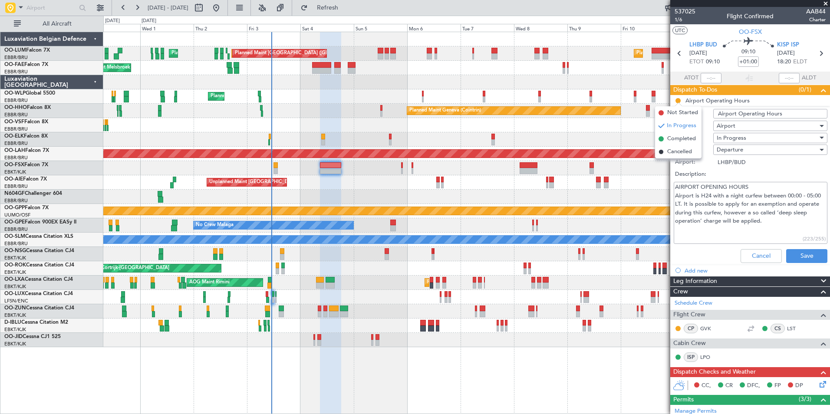
drag, startPoint x: 676, startPoint y: 185, endPoint x: 777, endPoint y: 198, distance: 102.0
click at [777, 198] on textarea "AIRPORT OPENING HOURS Airport is H24 with a night curfew between 00:00 - 05:00 …" at bounding box center [750, 213] width 154 height 62
click at [769, 199] on textarea "AIRPORT OPENING HOURS Airport is H24 with a night curfew between 00:00 - 05:00 …" at bounding box center [750, 213] width 154 height 62
drag, startPoint x: 696, startPoint y: 204, endPoint x: 748, endPoint y: 204, distance: 52.1
click at [748, 204] on textarea "AIRPORT OPENING HOURS Airport is H24 with a night curfew between 00:00 - 05:00 …" at bounding box center [750, 213] width 154 height 62
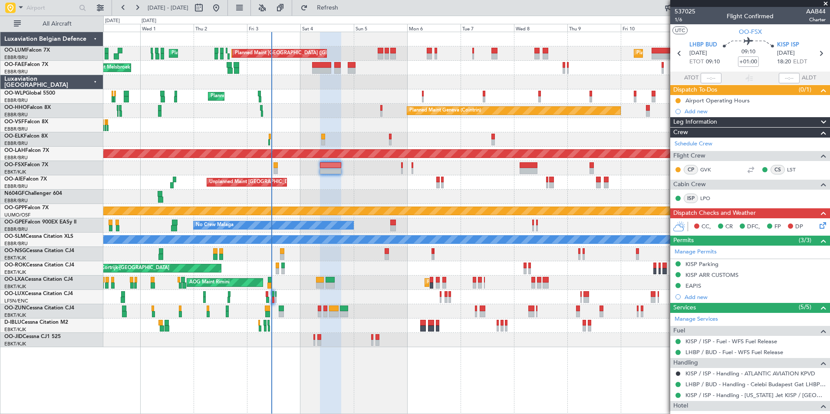
click at [426, 155] on div "Planned Maint [GEOGRAPHIC_DATA] ([GEOGRAPHIC_DATA] National) AOG Maint [GEOGRAP…" at bounding box center [466, 189] width 726 height 315
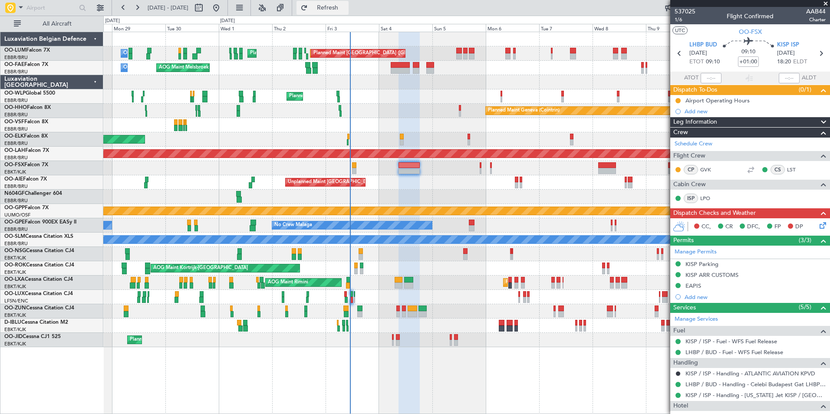
click at [346, 7] on span "Refresh" at bounding box center [327, 8] width 36 height 6
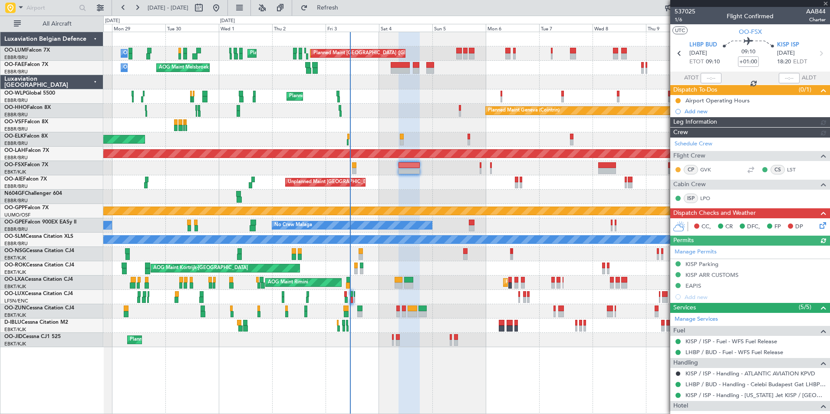
click at [817, 224] on icon at bounding box center [820, 223] width 7 height 7
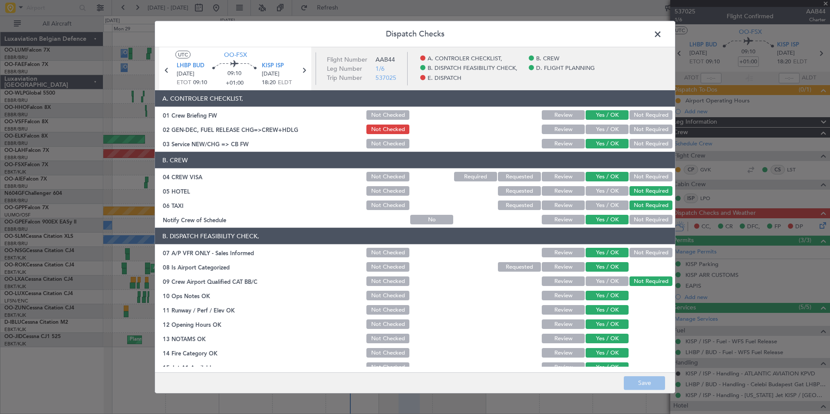
scroll to position [161, 0]
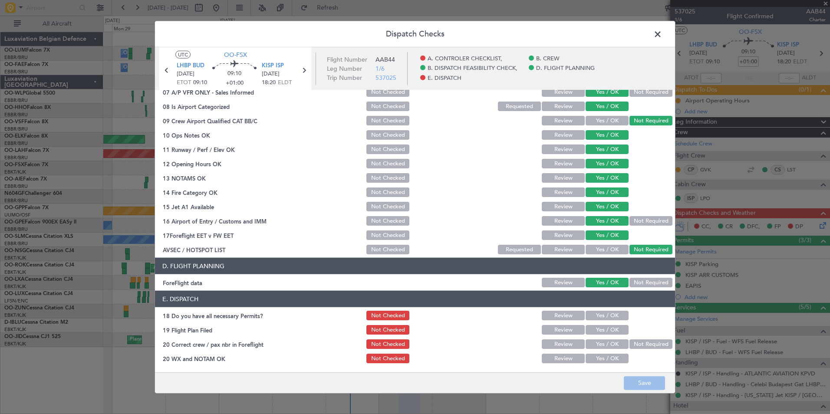
click at [602, 313] on button "Yes / OK" at bounding box center [606, 316] width 43 height 10
click at [600, 330] on button "Yes / OK" at bounding box center [606, 330] width 43 height 10
click at [601, 346] on button "Yes / OK" at bounding box center [606, 344] width 43 height 10
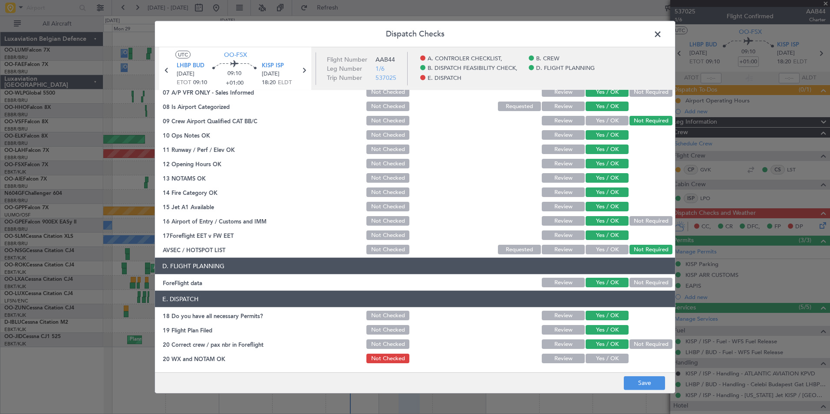
click at [604, 360] on button "Yes / OK" at bounding box center [606, 359] width 43 height 10
drag, startPoint x: 646, startPoint y: 384, endPoint x: 648, endPoint y: 377, distance: 7.6
click at [647, 384] on button "Save" at bounding box center [644, 383] width 41 height 14
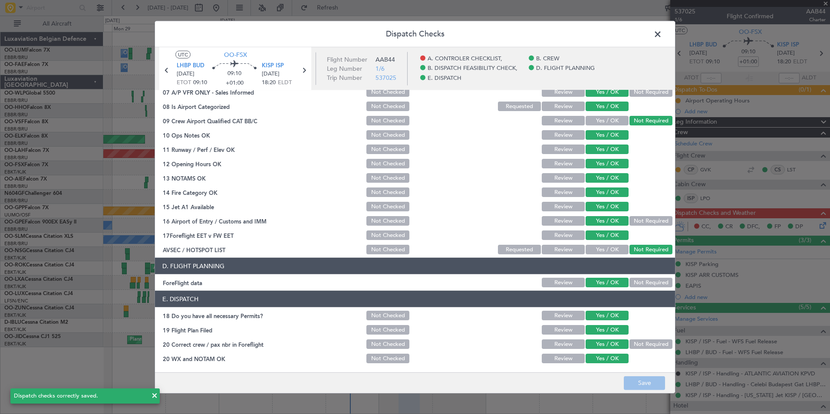
click at [664, 34] on header "Dispatch Checks" at bounding box center [415, 34] width 520 height 26
click at [662, 32] on span at bounding box center [662, 36] width 0 height 17
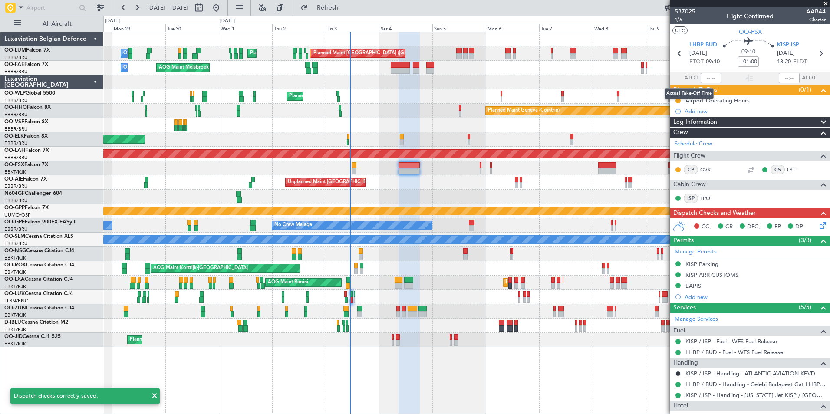
click at [677, 100] on mat-tooltip-component "Actual Take-Off Time" at bounding box center [688, 93] width 61 height 23
click at [677, 99] on button at bounding box center [677, 100] width 5 height 5
click at [677, 141] on span "Completed" at bounding box center [681, 139] width 29 height 9
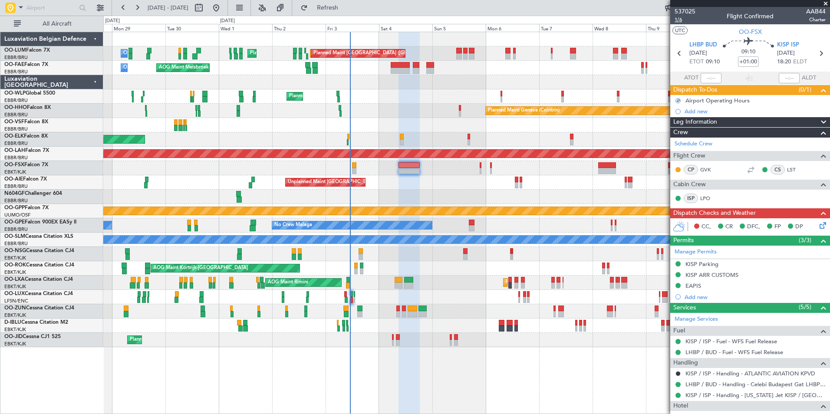
click at [679, 20] on span "1/6" at bounding box center [684, 19] width 21 height 7
click at [185, 191] on div "Planned Maint Brussels (Brussels National) AOG Maint Melsbroek Air Base Planned…" at bounding box center [466, 189] width 726 height 315
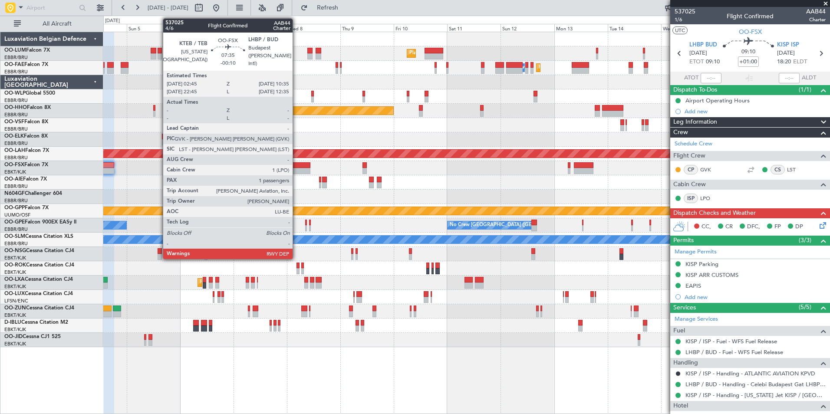
click at [296, 170] on div at bounding box center [301, 171] width 18 height 6
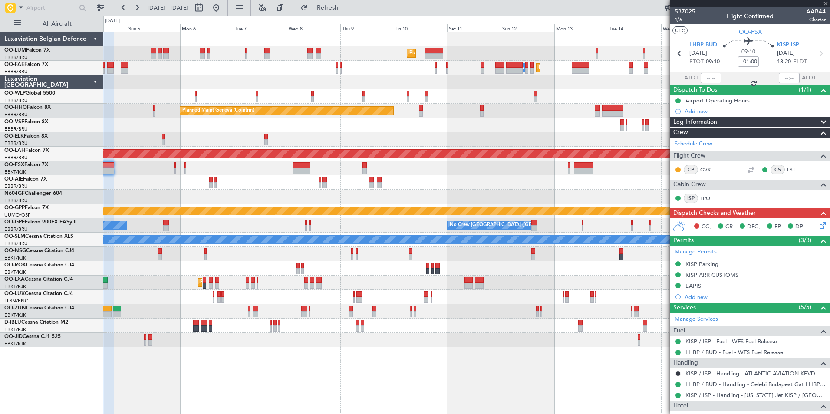
type input "-00:10"
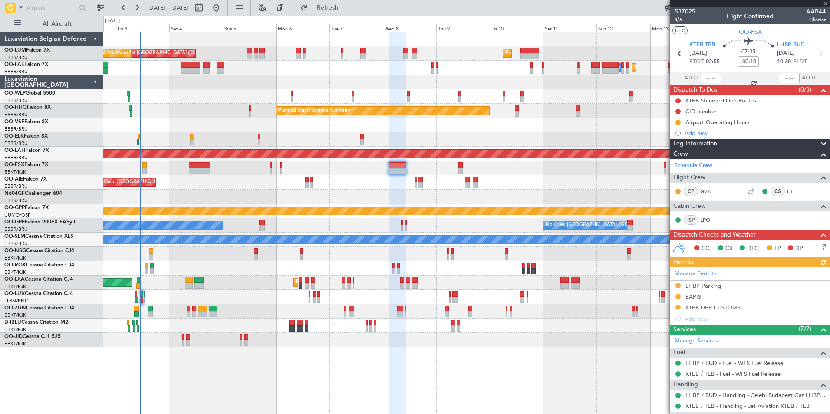
click at [407, 181] on div "Unplanned Maint [GEOGRAPHIC_DATA] ([GEOGRAPHIC_DATA])" at bounding box center [466, 182] width 726 height 14
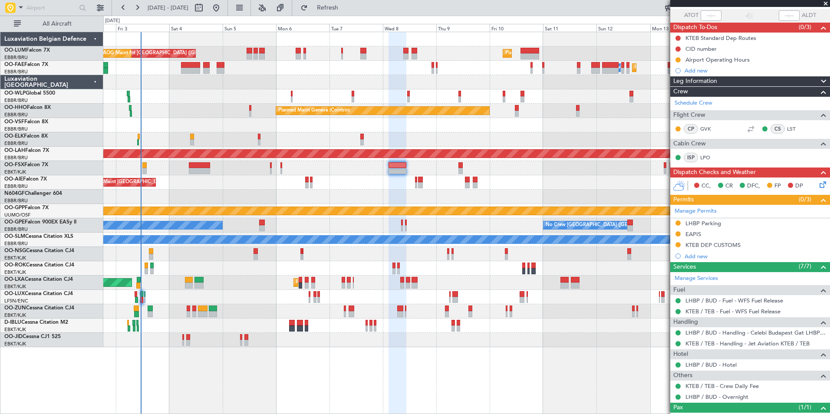
scroll to position [95, 0]
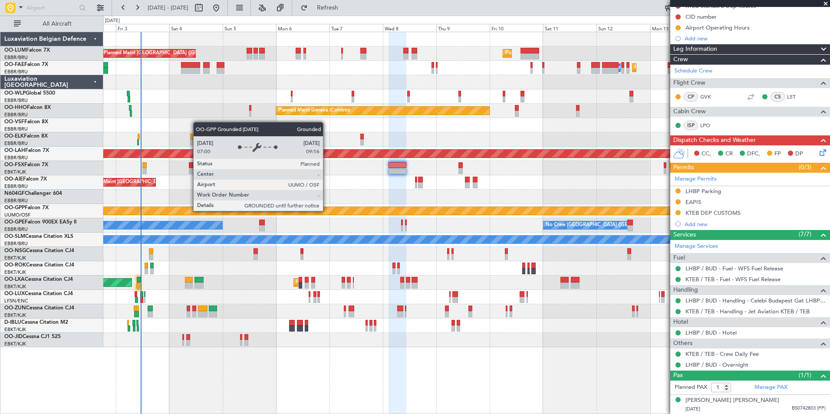
click at [384, 214] on div "Grounded [PERSON_NAME]" at bounding box center [466, 211] width 2177 height 8
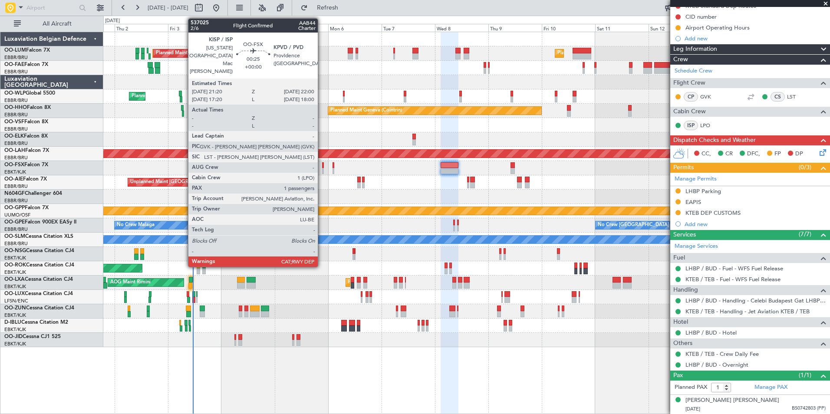
click at [322, 167] on div at bounding box center [323, 165] width 2 height 6
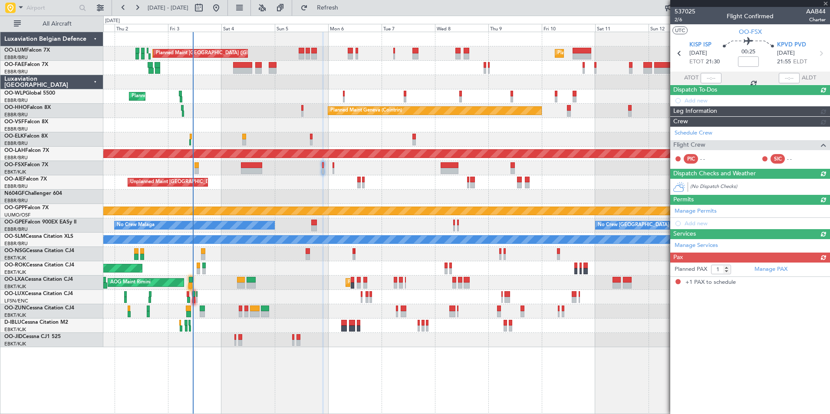
scroll to position [0, 0]
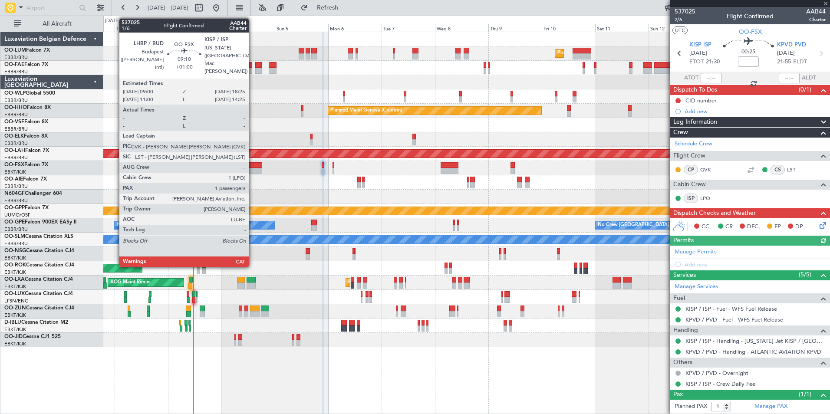
click at [253, 162] on div at bounding box center [251, 165] width 21 height 6
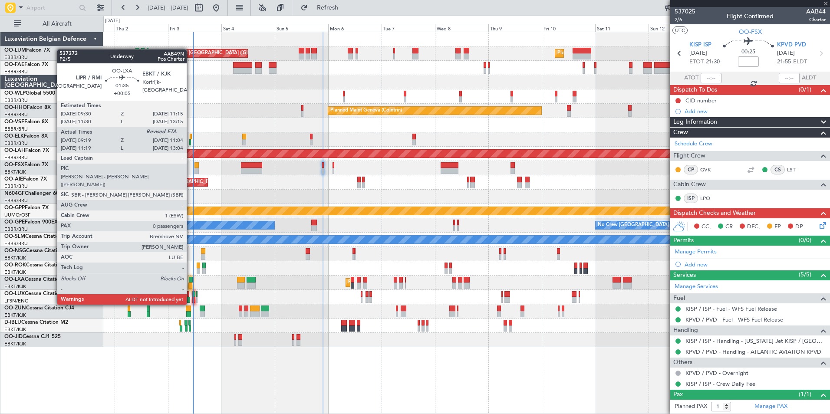
type input "+01:00"
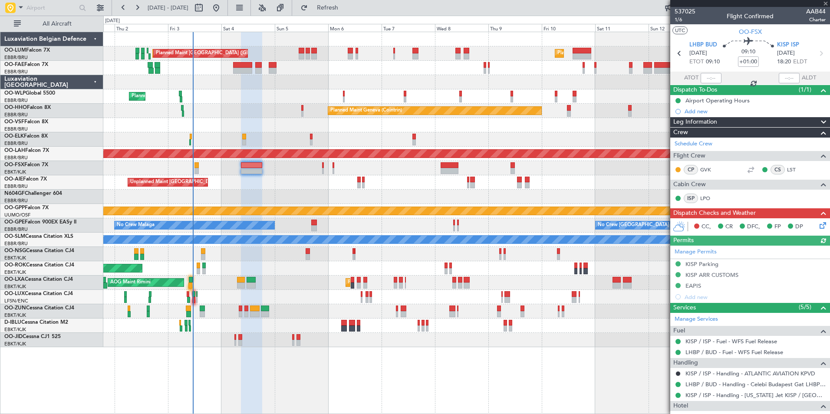
click at [818, 217] on span at bounding box center [823, 213] width 10 height 10
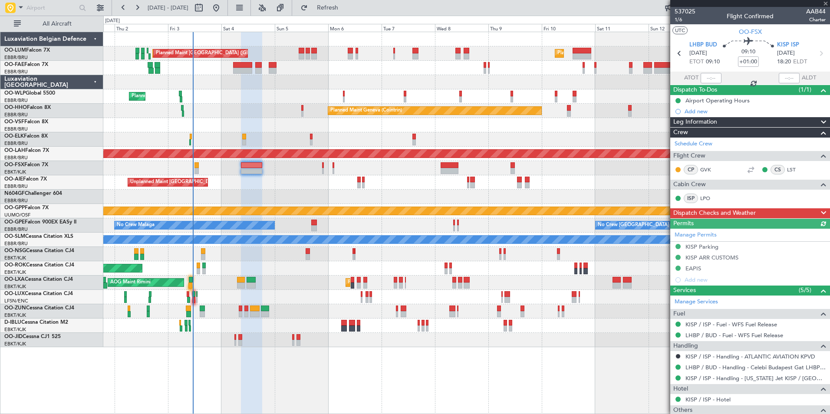
click at [815, 223] on div "Permits (3/3)" at bounding box center [750, 224] width 160 height 10
click at [818, 212] on span at bounding box center [823, 213] width 10 height 10
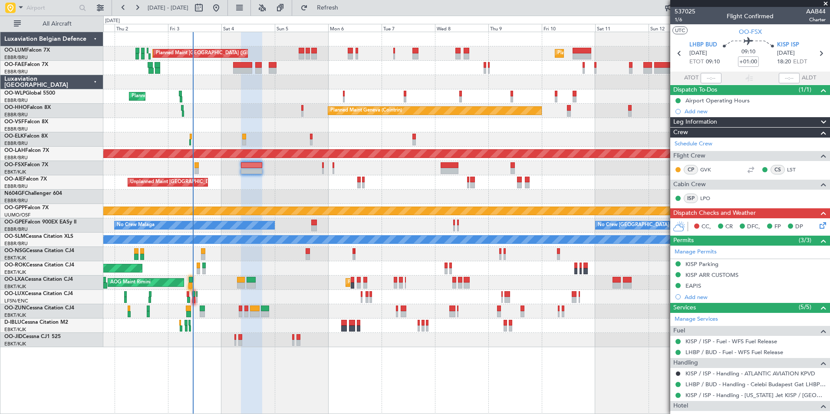
click at [821, 227] on icon at bounding box center [820, 223] width 7 height 7
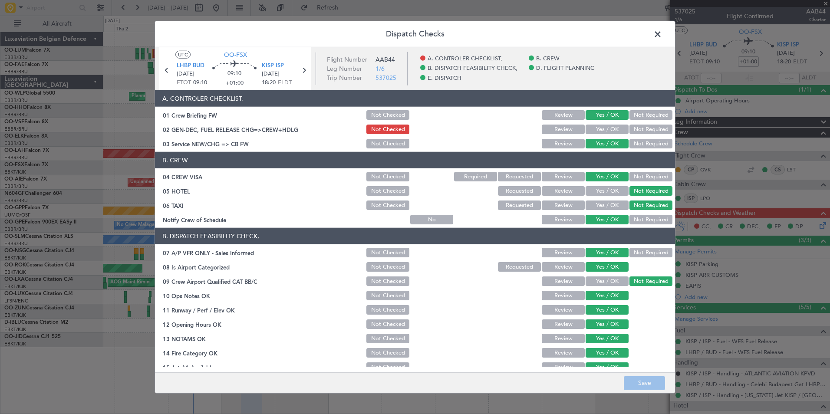
click at [613, 130] on button "Yes / OK" at bounding box center [606, 130] width 43 height 10
click at [656, 376] on button "Save" at bounding box center [644, 383] width 41 height 14
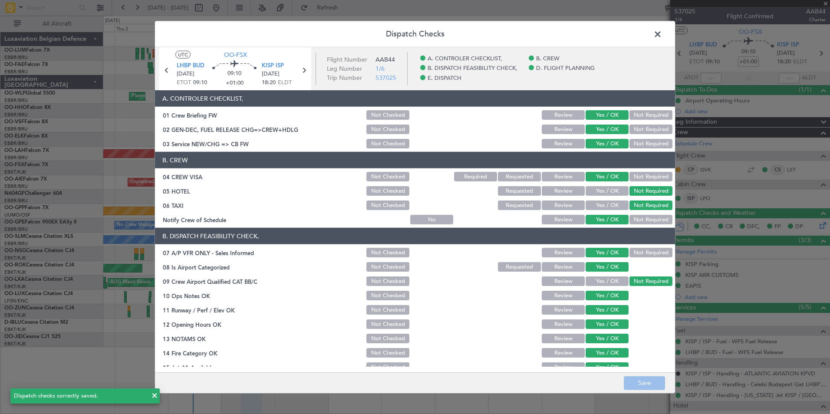
click at [662, 37] on span at bounding box center [662, 36] width 0 height 17
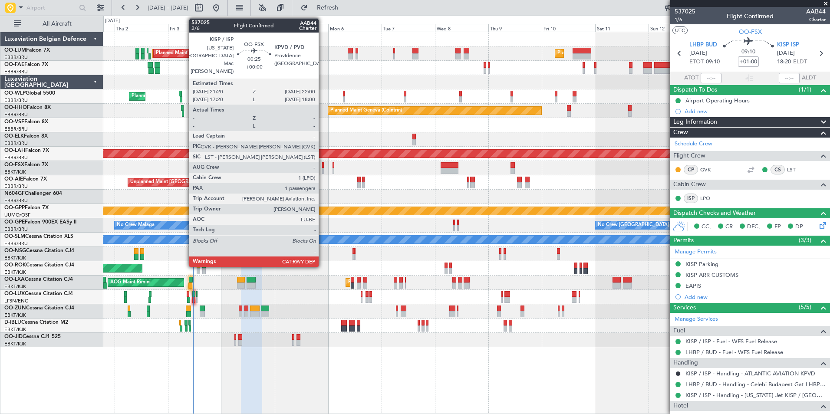
click at [322, 167] on div at bounding box center [323, 165] width 2 height 6
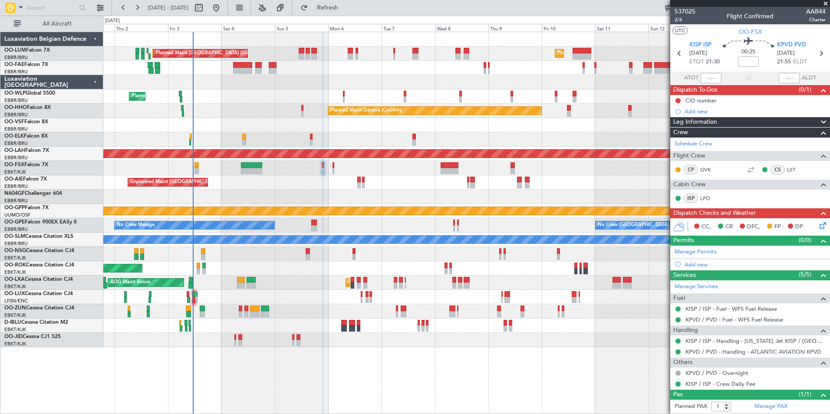
click at [819, 226] on icon at bounding box center [820, 223] width 7 height 7
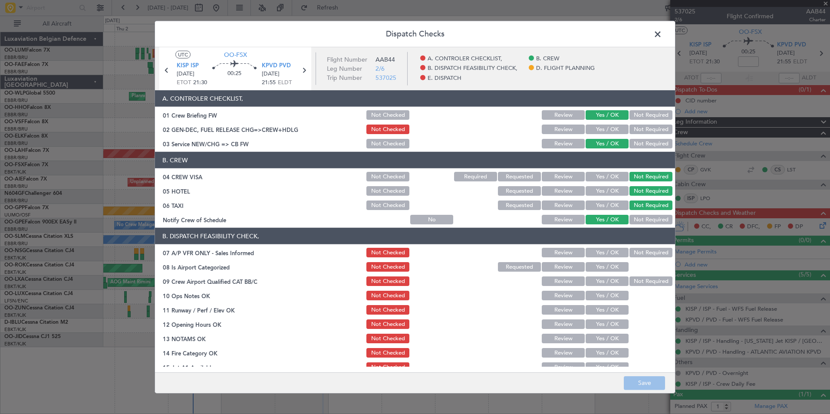
click at [611, 128] on button "Yes / OK" at bounding box center [606, 130] width 43 height 10
click at [643, 377] on button "Save" at bounding box center [644, 383] width 41 height 14
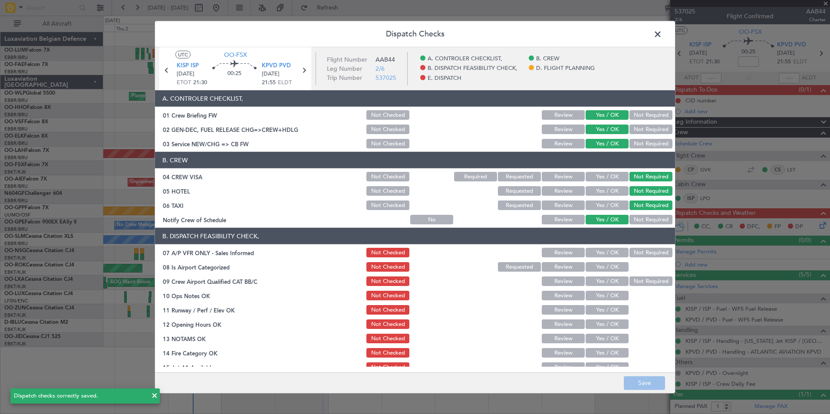
click at [662, 33] on span at bounding box center [662, 36] width 0 height 17
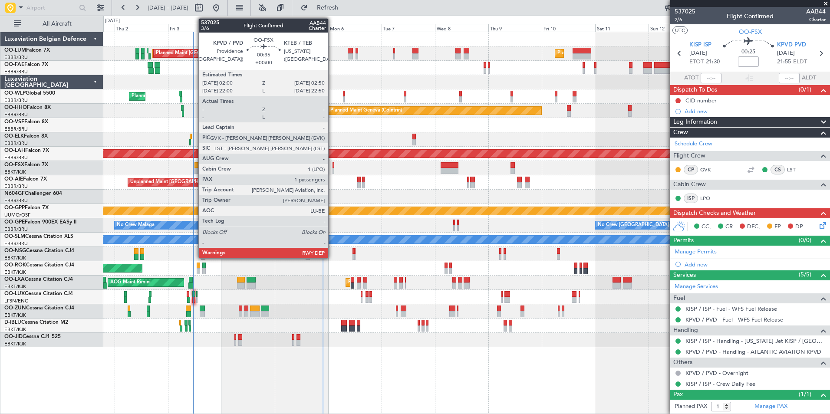
click at [332, 165] on div at bounding box center [333, 165] width 2 height 6
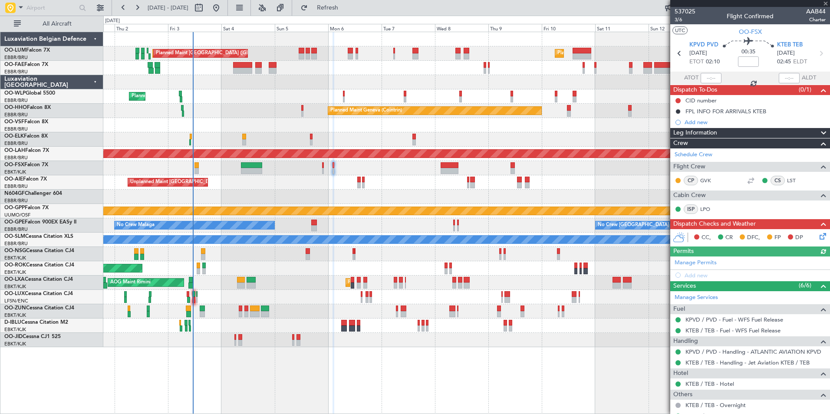
click at [817, 238] on icon at bounding box center [820, 234] width 7 height 7
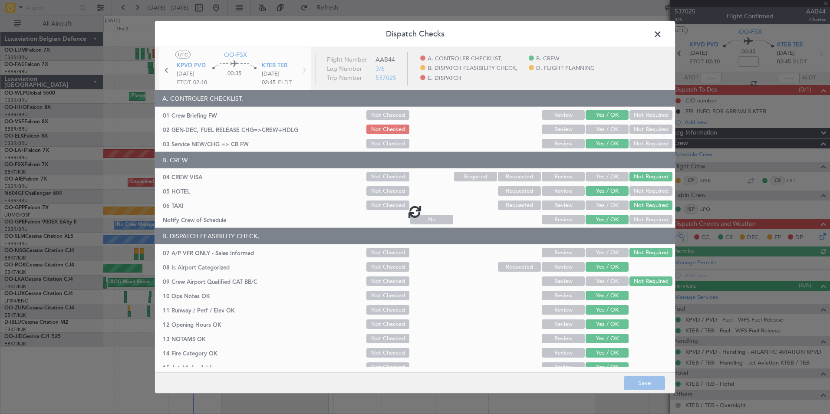
click at [604, 127] on div at bounding box center [415, 211] width 520 height 328
click at [599, 131] on div at bounding box center [415, 211] width 520 height 328
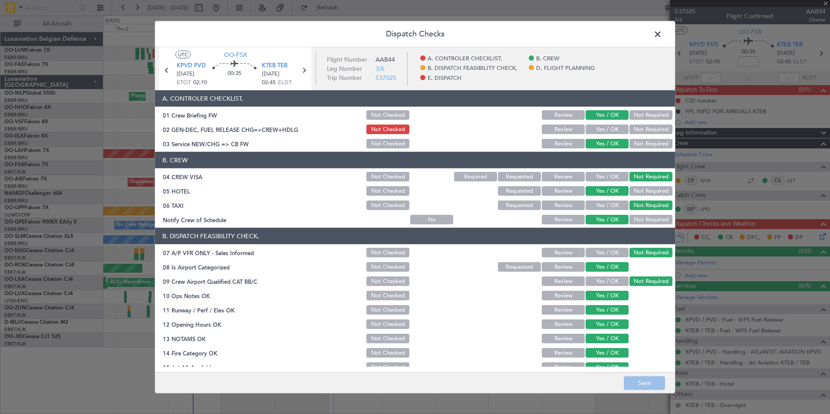
click at [599, 131] on button "Yes / OK" at bounding box center [606, 130] width 43 height 10
click at [647, 378] on button "Save" at bounding box center [644, 383] width 41 height 14
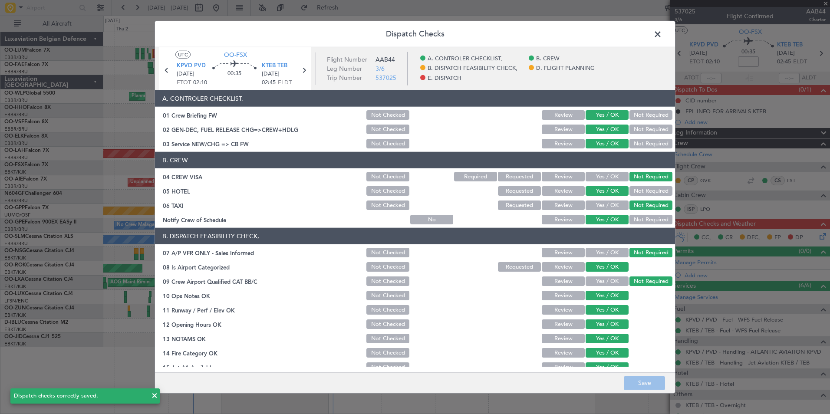
click at [662, 35] on span at bounding box center [662, 36] width 0 height 17
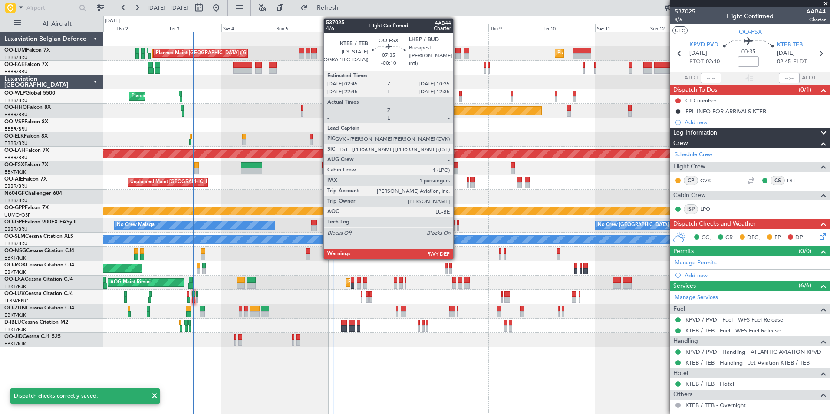
click at [457, 163] on div at bounding box center [449, 165] width 18 height 6
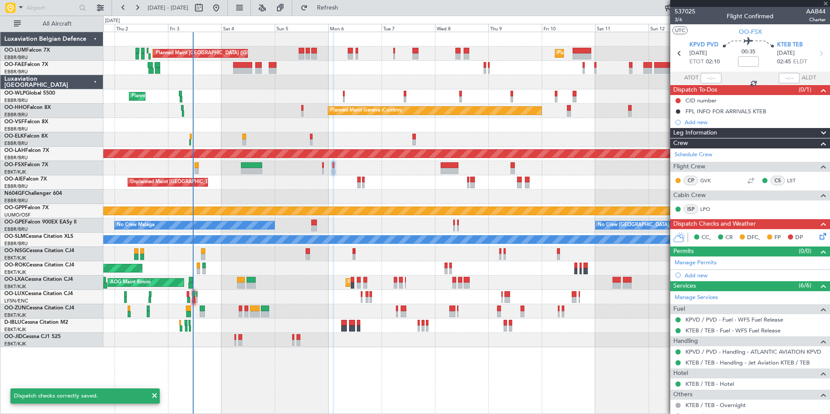
type input "-00:10"
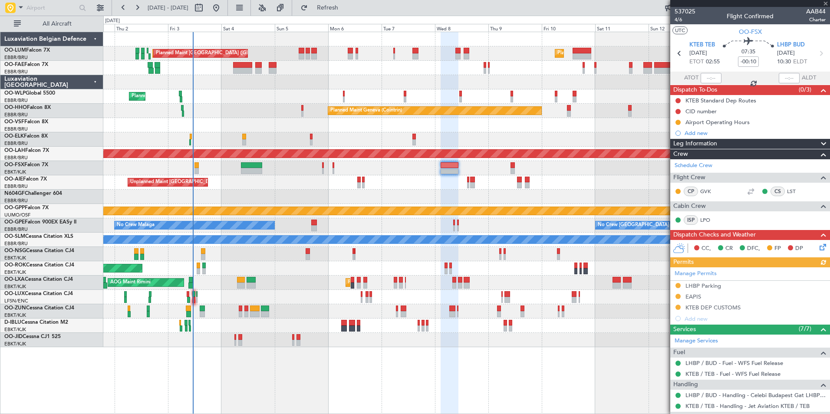
click at [817, 248] on icon at bounding box center [820, 245] width 7 height 7
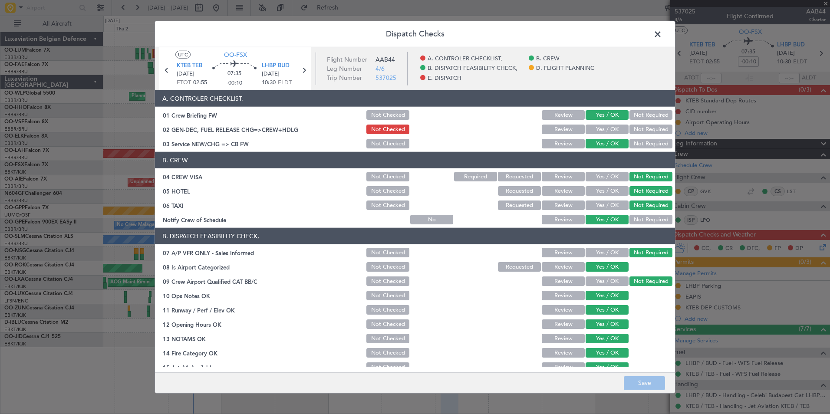
click at [602, 131] on button "Yes / OK" at bounding box center [606, 130] width 43 height 10
click at [651, 387] on button "Save" at bounding box center [644, 383] width 41 height 14
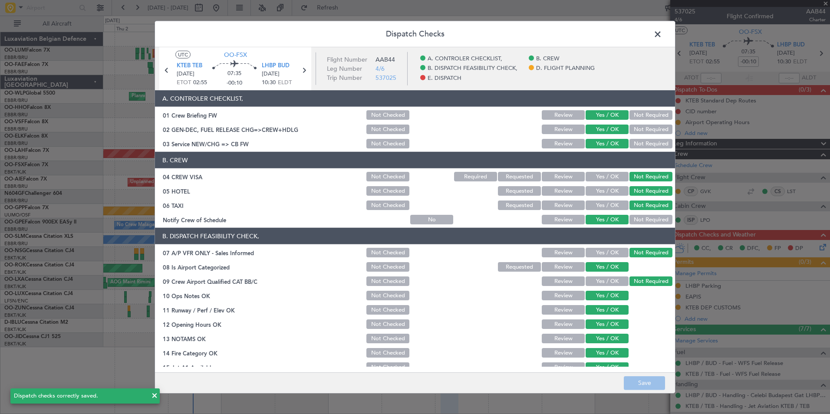
click at [662, 34] on span at bounding box center [662, 36] width 0 height 17
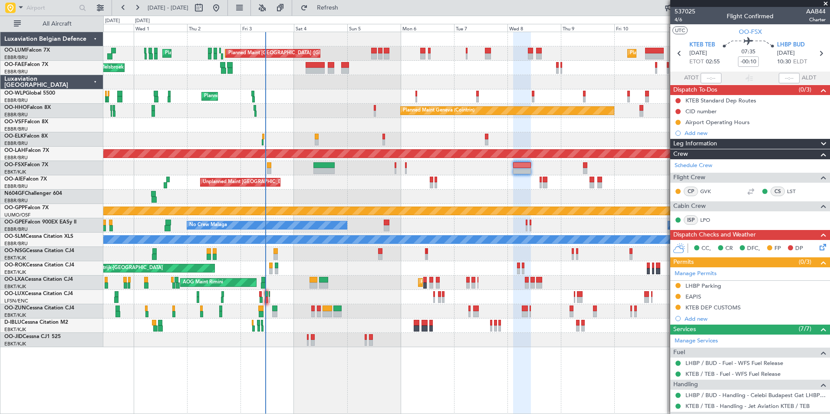
click at [275, 304] on div at bounding box center [466, 297] width 726 height 14
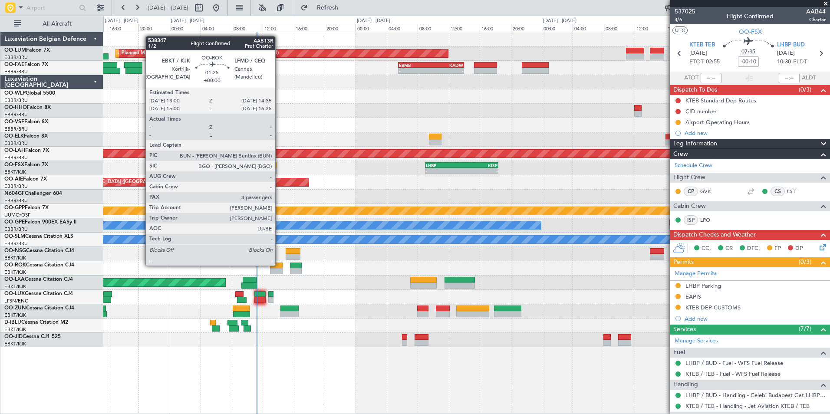
click at [279, 265] on div at bounding box center [276, 266] width 13 height 6
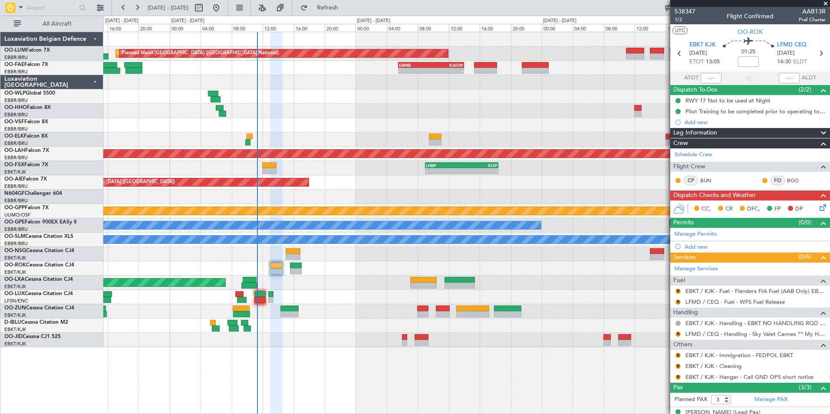
click at [222, 217] on div "Grounded [PERSON_NAME]" at bounding box center [466, 211] width 726 height 14
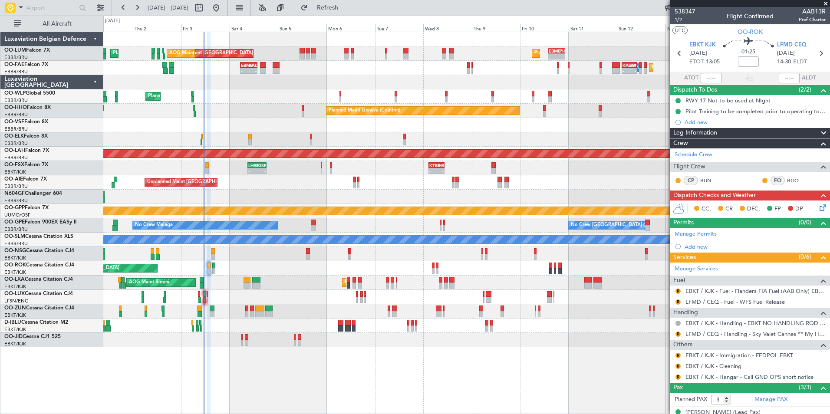
click at [248, 191] on div at bounding box center [466, 197] width 726 height 14
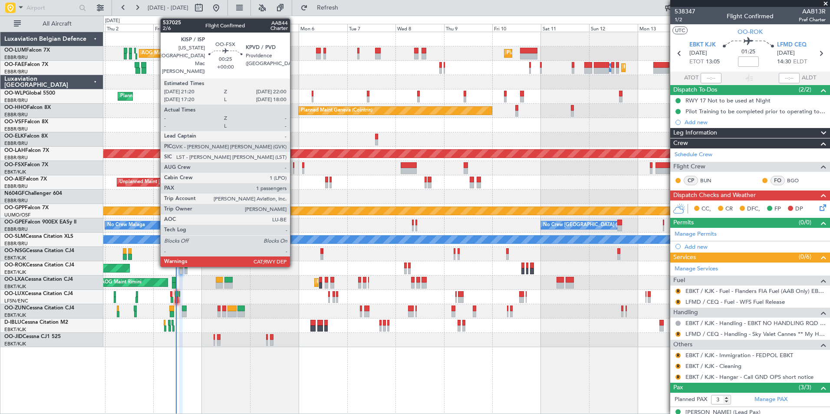
click at [294, 167] on div at bounding box center [294, 165] width 2 height 6
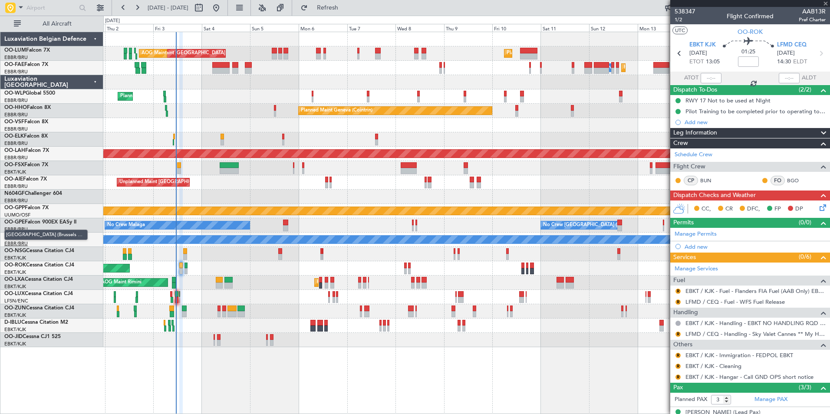
type input "1"
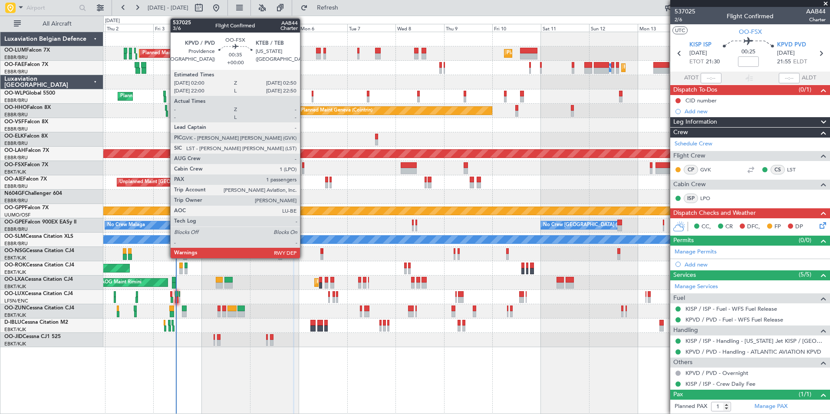
click at [304, 167] on div at bounding box center [303, 165] width 2 height 6
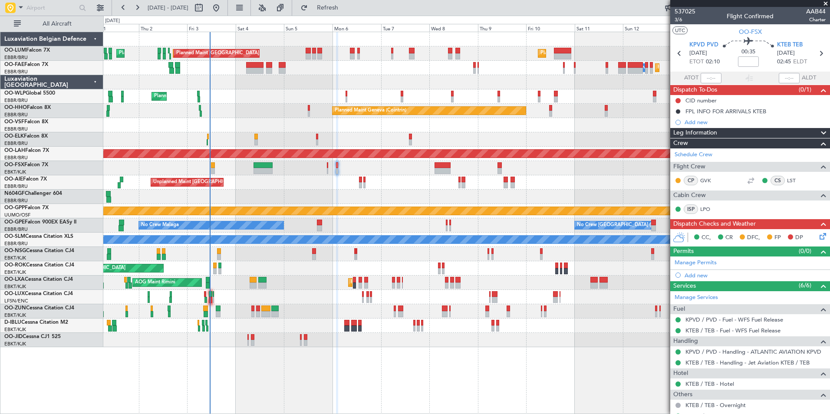
click at [373, 197] on div at bounding box center [466, 197] width 726 height 14
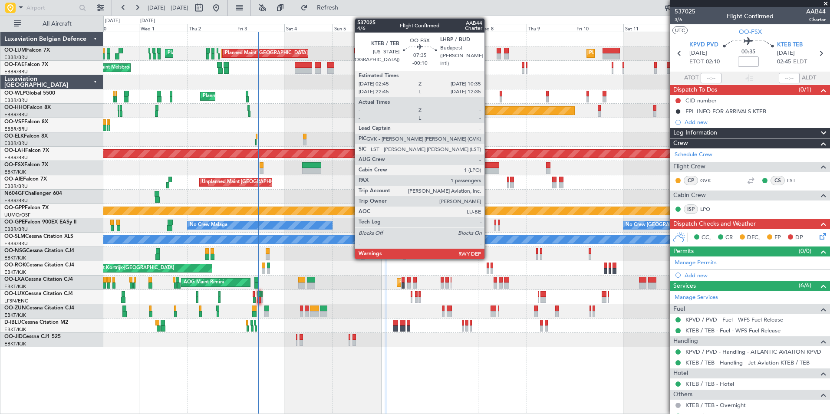
click at [488, 168] on div at bounding box center [491, 171] width 16 height 6
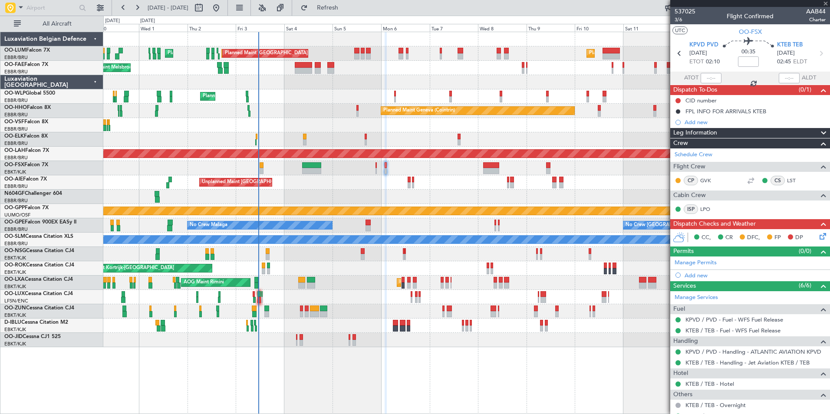
type input "-00:10"
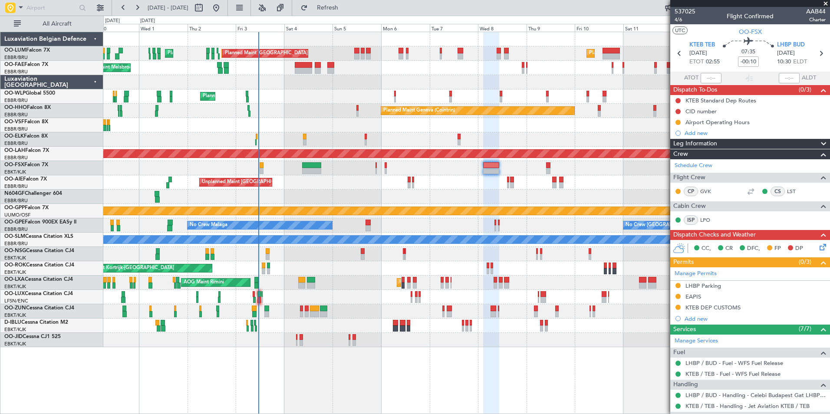
click at [430, 195] on div at bounding box center [466, 197] width 726 height 14
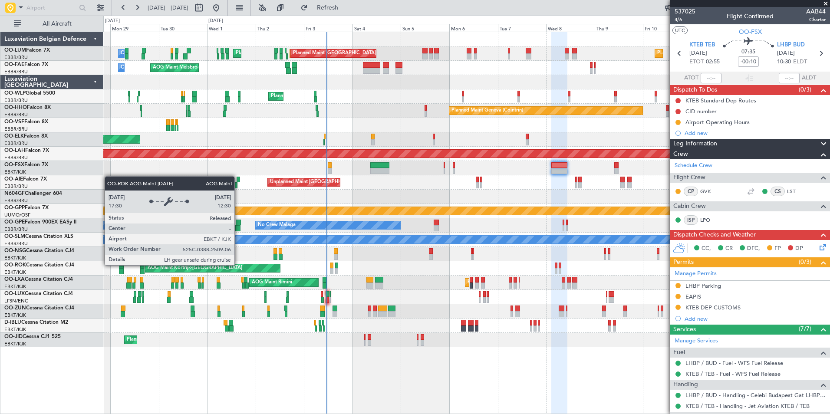
click at [110, 275] on div "Planned Maint Brussels (Brussels National) AOG Maint Melsbroek Air Base Planned…" at bounding box center [466, 189] width 726 height 315
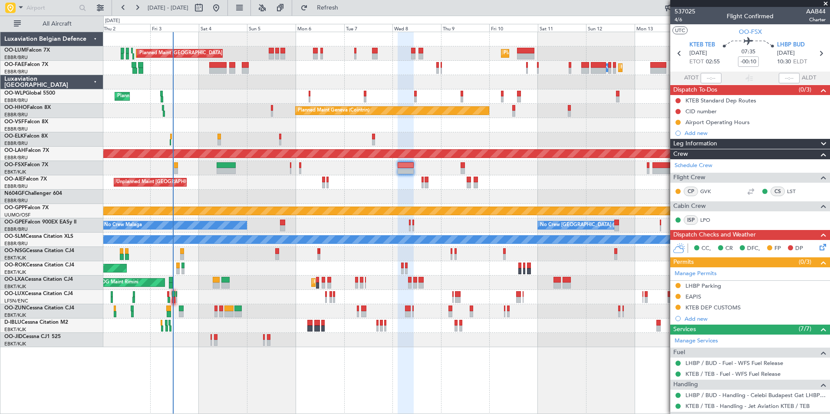
click at [381, 212] on div "Planned Maint Brussels (Brussels National) AOG Maint Melsbroek Air Base Planned…" at bounding box center [466, 189] width 726 height 315
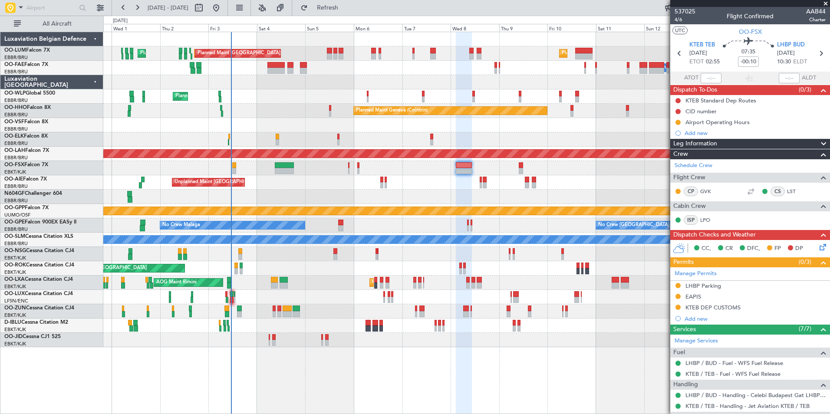
click at [372, 157] on div "Planned Maint Brussels (Brussels National) AOG Maint Melsbroek Air Base Planned…" at bounding box center [466, 189] width 726 height 315
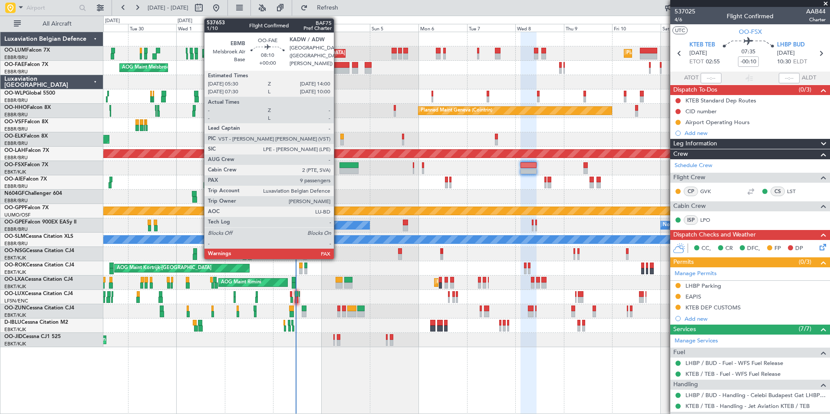
click at [338, 69] on div at bounding box center [340, 71] width 17 height 6
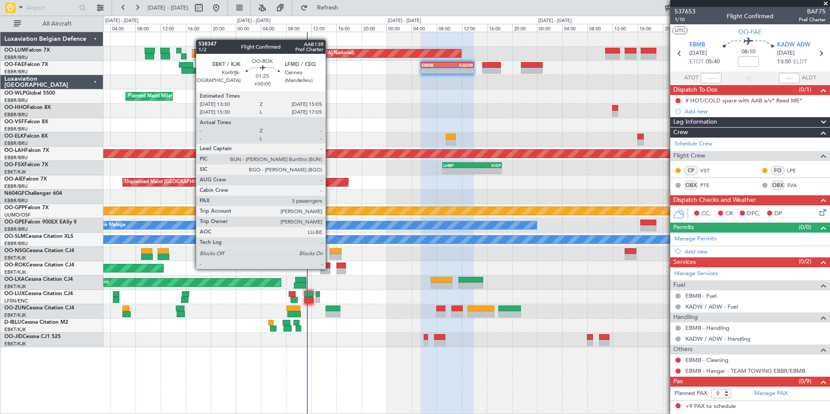
click at [329, 268] on div at bounding box center [325, 271] width 10 height 6
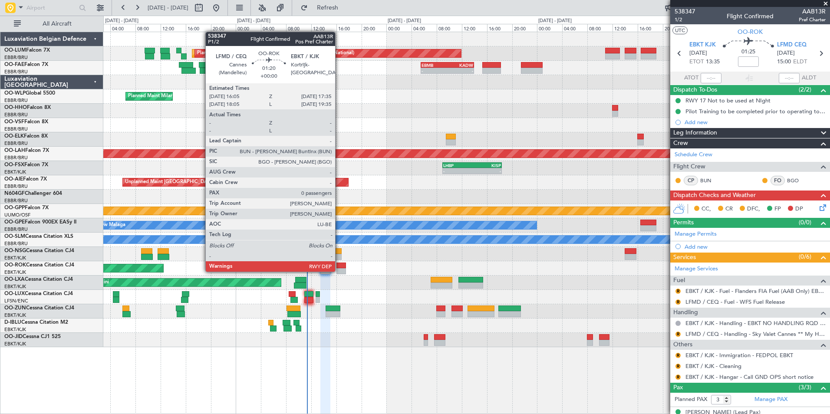
click at [339, 271] on div at bounding box center [341, 271] width 10 height 6
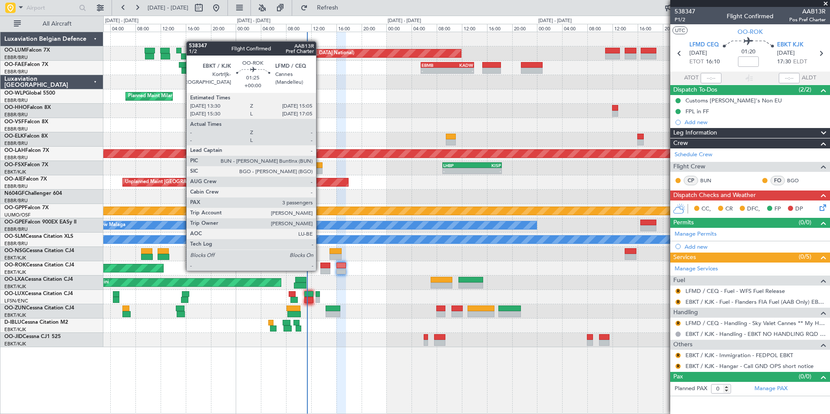
click at [320, 270] on div at bounding box center [325, 271] width 10 height 6
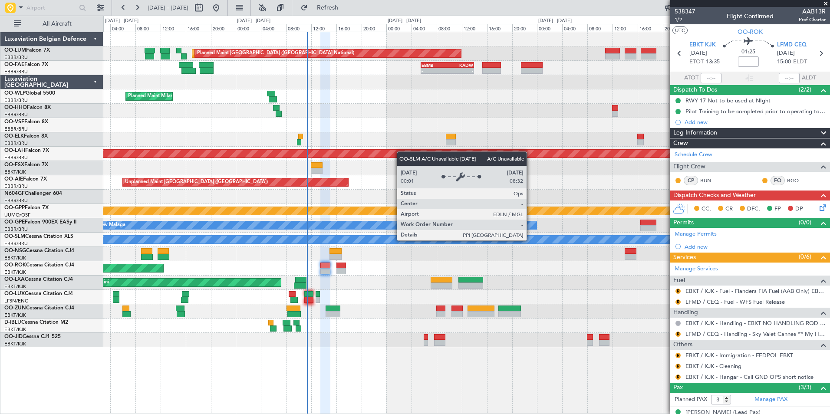
click at [300, 251] on div "AOG Maint Melsbroek Air Base Planned Maint Brussels (Brussels National) Planned…" at bounding box center [466, 189] width 726 height 315
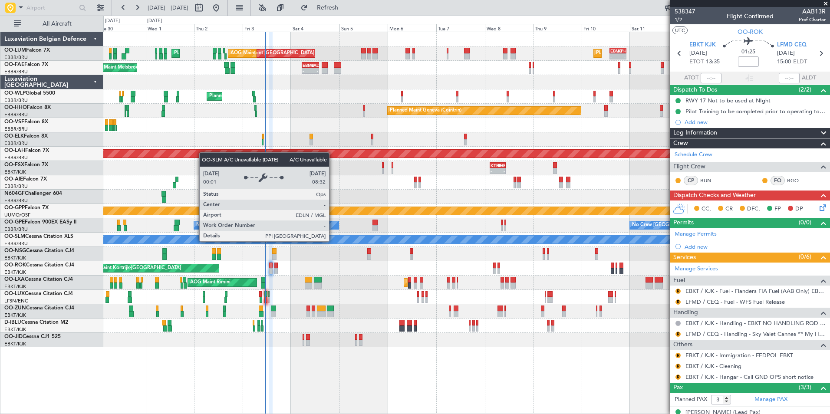
click at [324, 242] on div "A/C Unavailable [GEOGRAPHIC_DATA]" at bounding box center [466, 240] width 2177 height 8
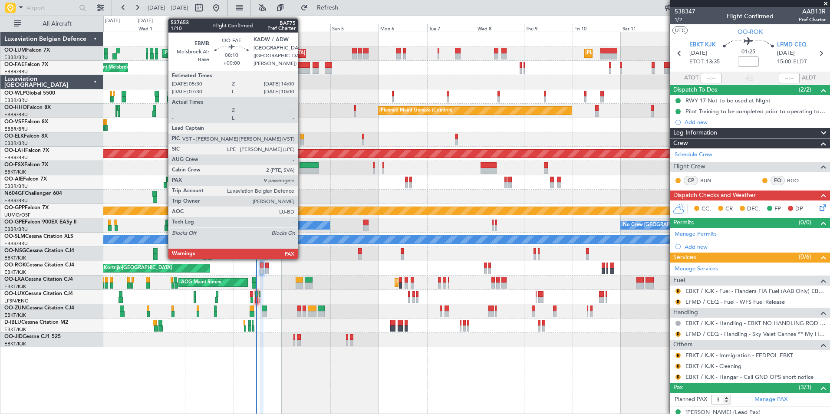
click at [302, 71] on div at bounding box center [300, 71] width 17 height 6
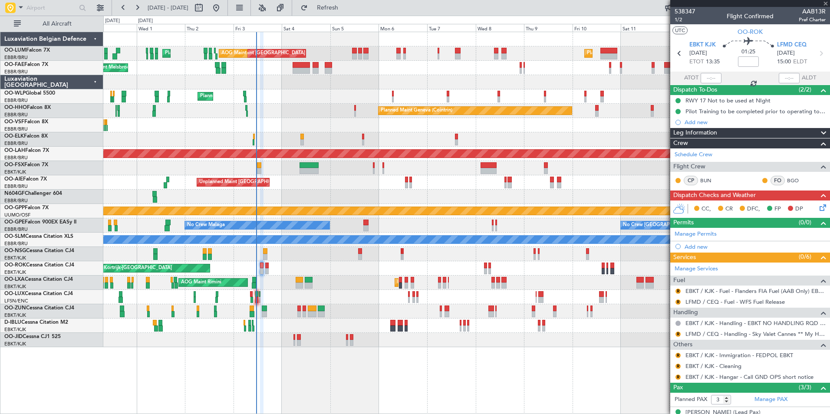
click at [184, 202] on div at bounding box center [466, 197] width 726 height 14
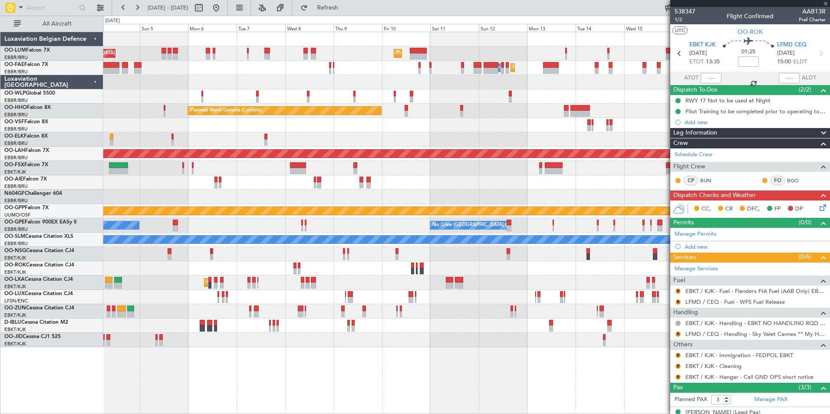
type input "9"
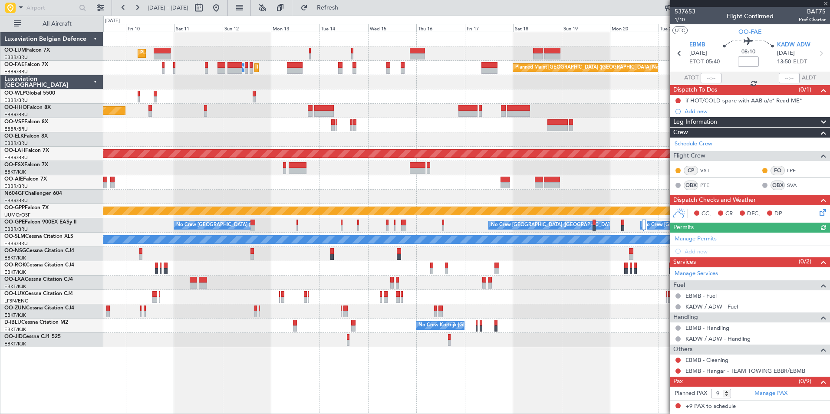
click at [249, 180] on div at bounding box center [466, 182] width 726 height 14
click at [353, 189] on div at bounding box center [466, 182] width 726 height 14
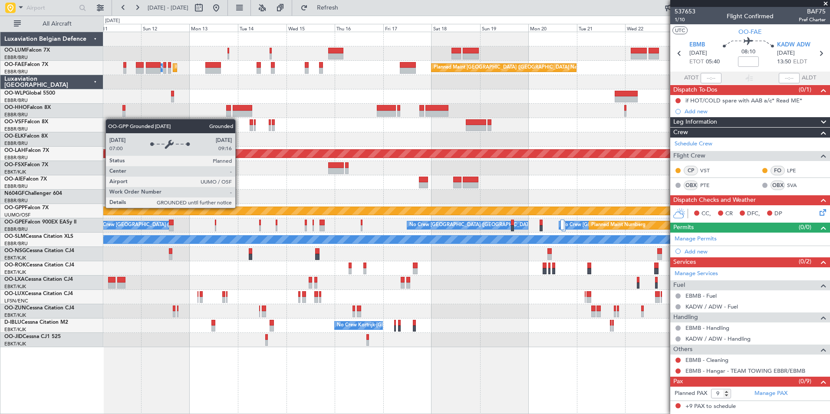
click at [177, 203] on div at bounding box center [466, 197] width 726 height 14
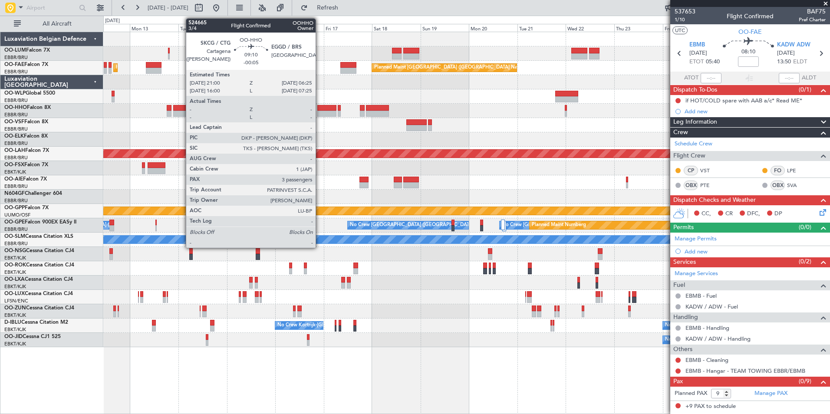
click at [319, 112] on div at bounding box center [326, 114] width 19 height 6
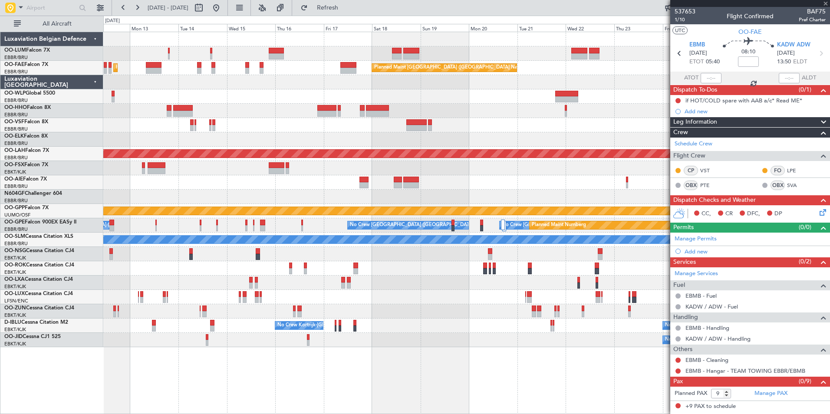
click at [229, 126] on div at bounding box center [466, 125] width 726 height 14
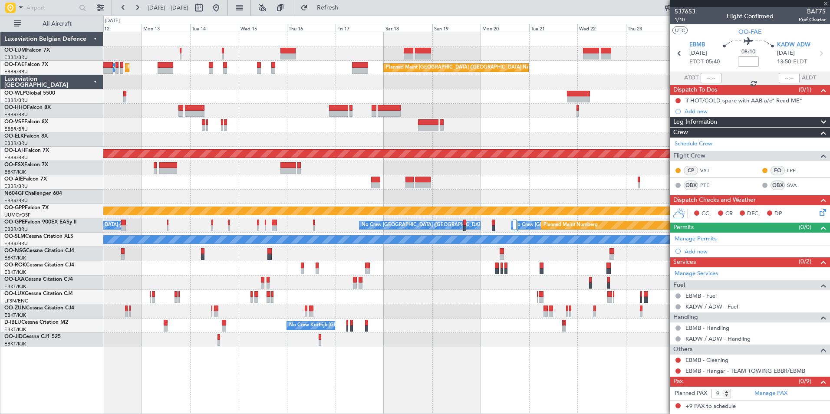
type input "-00:05"
type input "3"
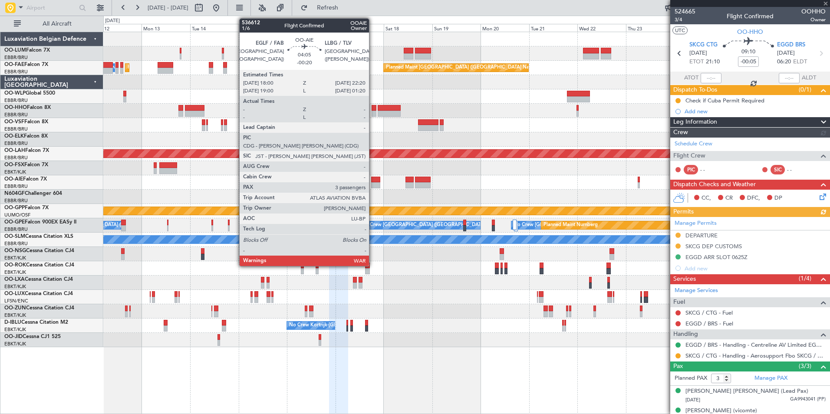
click at [373, 183] on div at bounding box center [375, 185] width 9 height 6
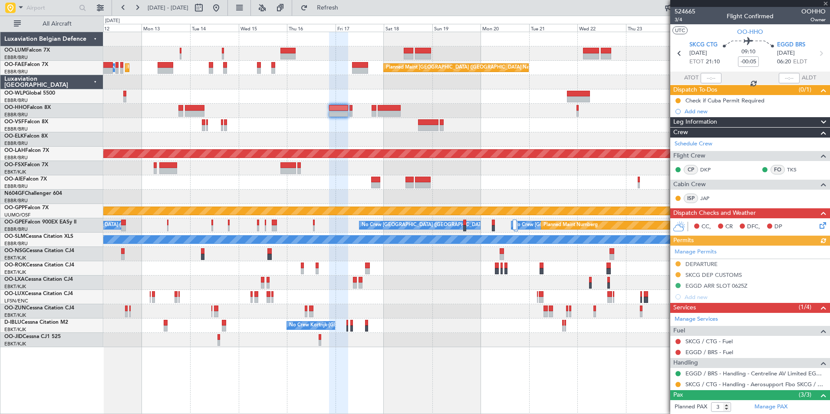
type input "-00:20"
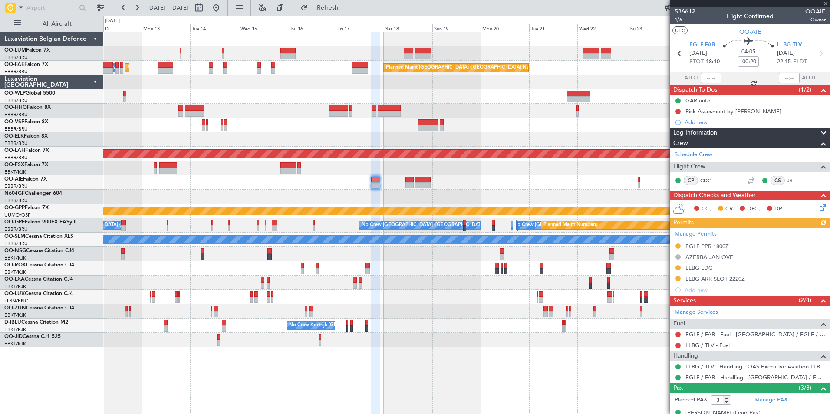
scroll to position [60, 0]
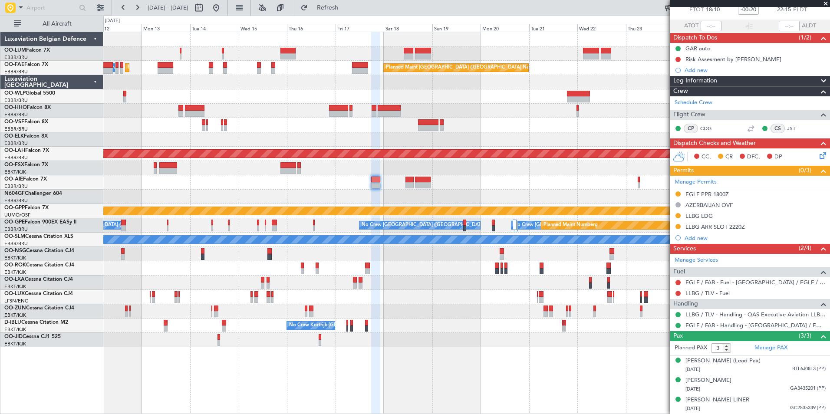
click at [716, 309] on div "LLBG / TLV - Handling - QAS Executive Aviation LLBG / TLV" at bounding box center [750, 314] width 160 height 11
click at [716, 311] on link "LLBG / TLV - Handling - QAS Executive Aviation LLBG / TLV" at bounding box center [755, 314] width 140 height 7
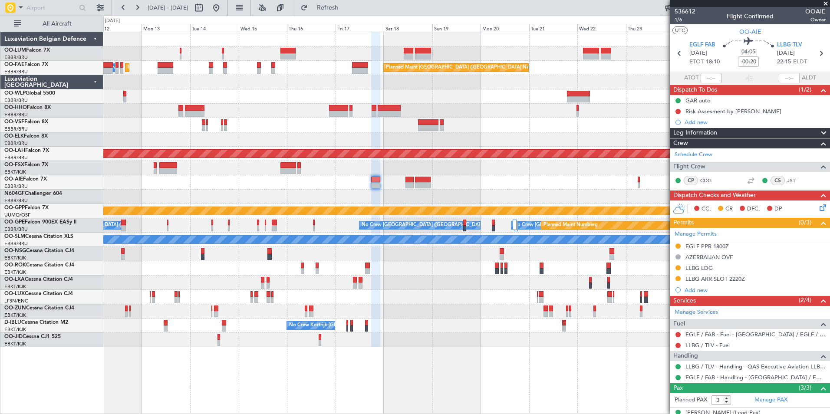
scroll to position [60, 0]
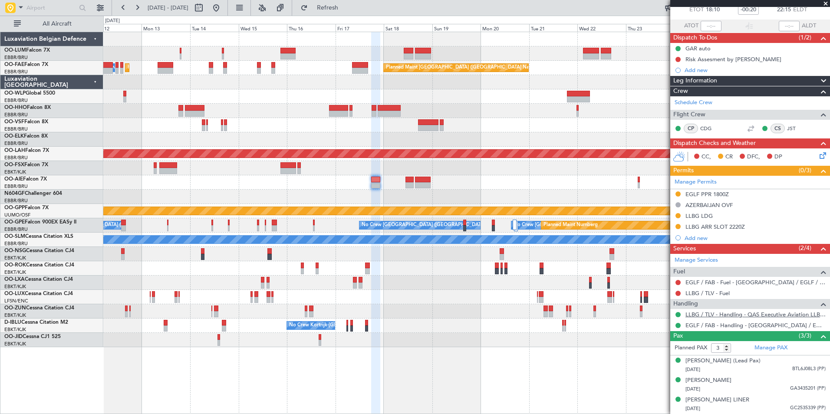
click at [704, 311] on link "LLBG / TLV - Handling - QAS Executive Aviation LLBG / TLV" at bounding box center [755, 314] width 140 height 7
click at [700, 125] on link "CDG" at bounding box center [710, 129] width 20 height 8
click at [787, 125] on link "JST" at bounding box center [797, 129] width 20 height 8
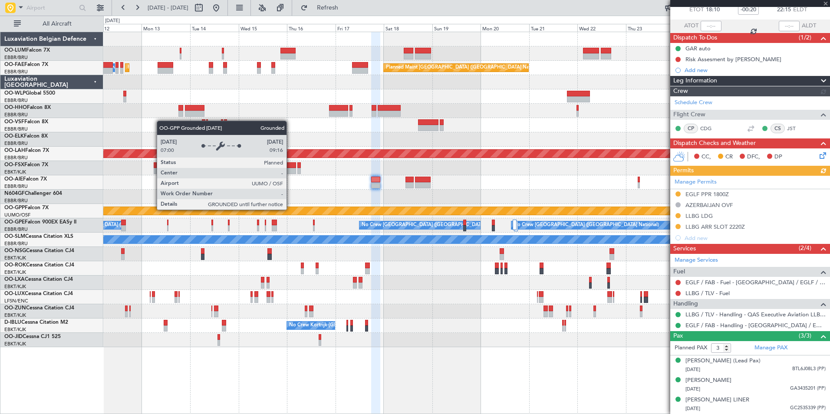
click at [608, 195] on div "Owner Melsbroek Air Base Owner [GEOGRAPHIC_DATA] Planned Maint [GEOGRAPHIC_DATA…" at bounding box center [466, 189] width 726 height 315
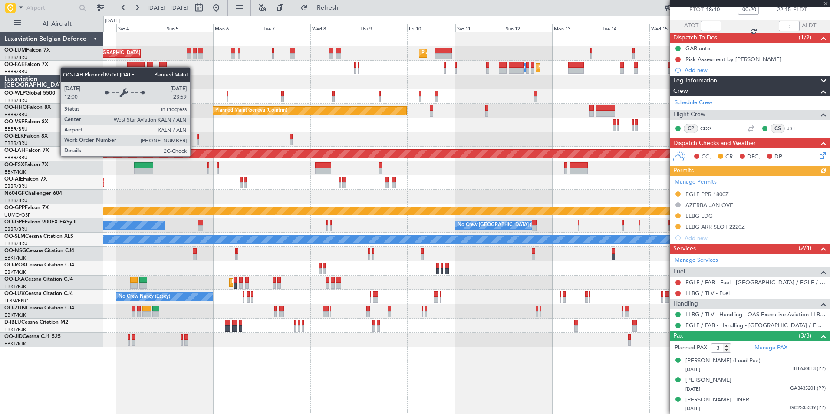
click at [484, 137] on div "Planned Maint [GEOGRAPHIC_DATA] ([GEOGRAPHIC_DATA] National) Planned Maint [GEO…" at bounding box center [466, 189] width 726 height 315
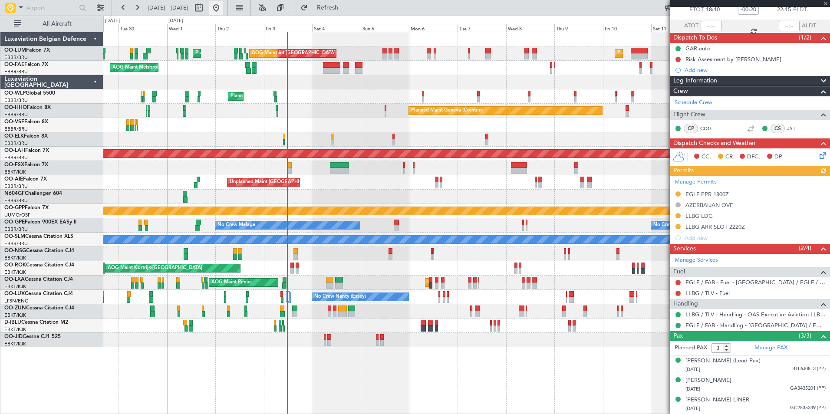
click at [223, 11] on button at bounding box center [216, 8] width 14 height 14
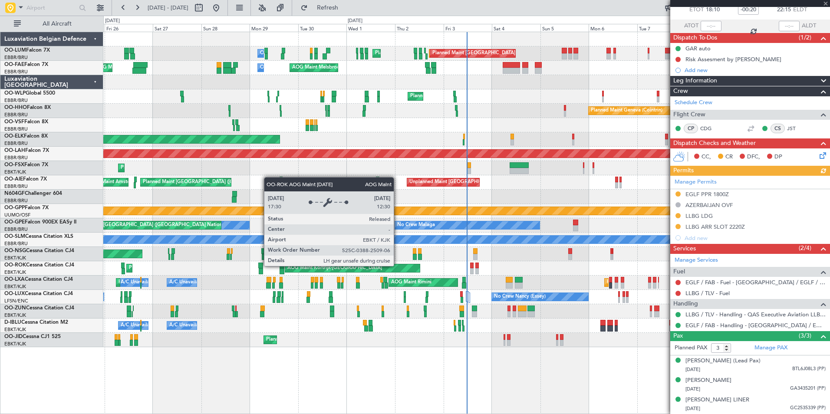
click at [409, 276] on div "Planned Maint [GEOGRAPHIC_DATA] ([GEOGRAPHIC_DATA] National) Owner [GEOGRAPHIC_…" at bounding box center [466, 189] width 726 height 315
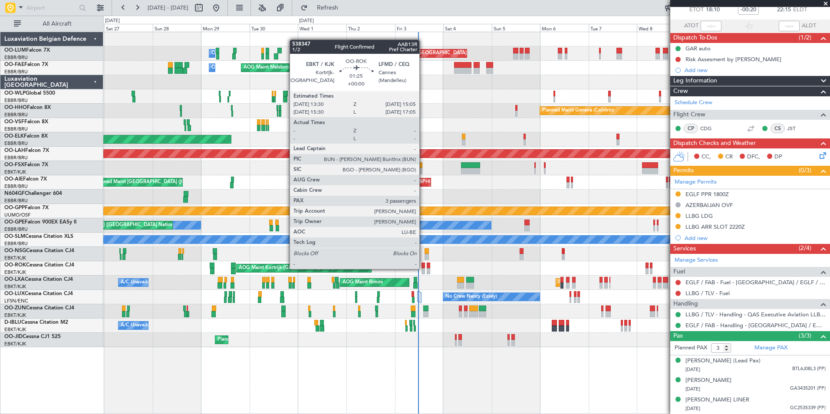
click at [423, 268] on div at bounding box center [422, 271] width 3 height 6
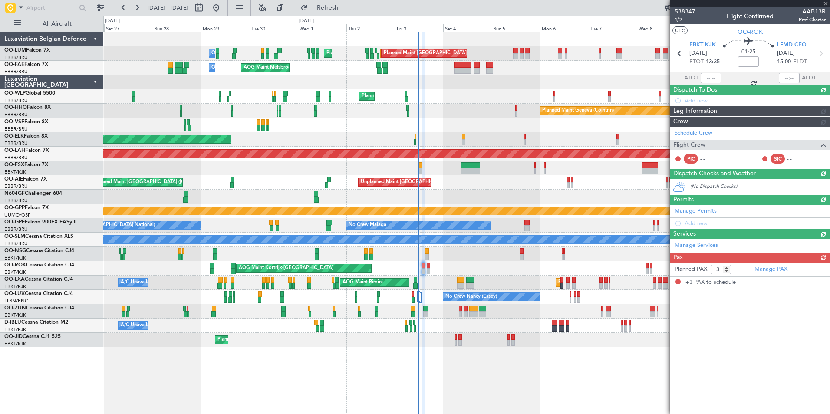
scroll to position [0, 0]
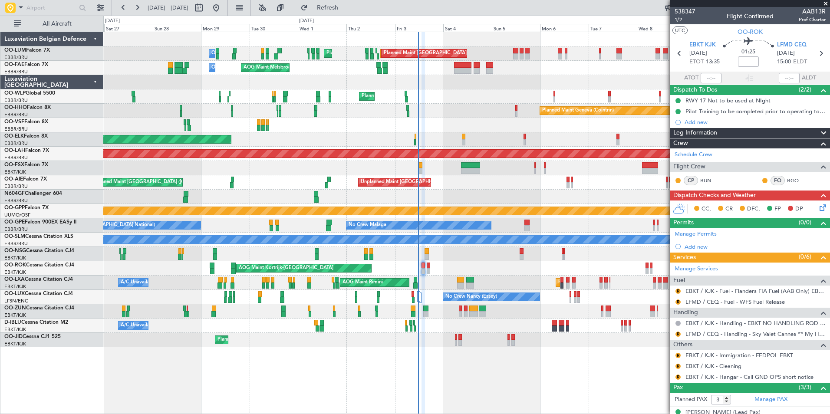
click at [418, 170] on div "Planned Maint Kortrijk-[GEOGRAPHIC_DATA]" at bounding box center [466, 168] width 726 height 14
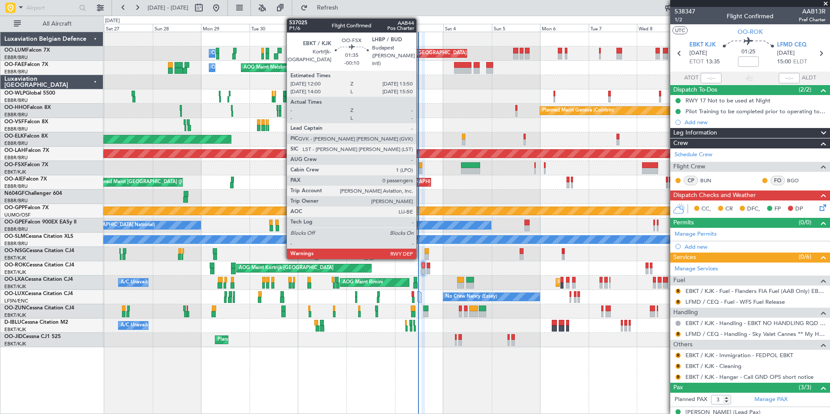
click at [420, 170] on div at bounding box center [420, 171] width 4 height 6
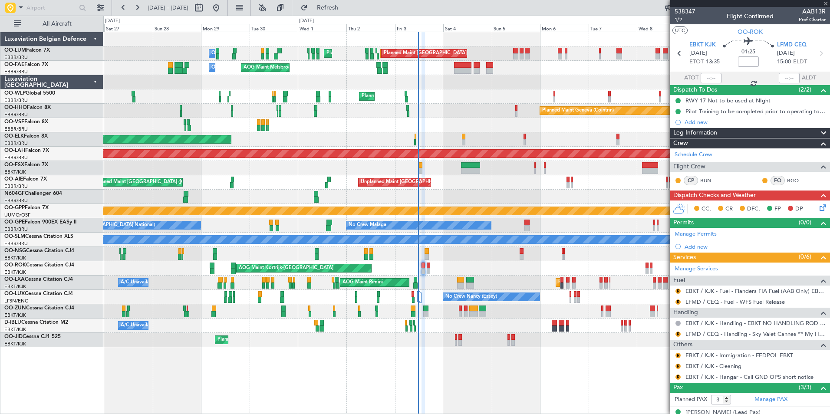
type input "-00:10"
type input "0"
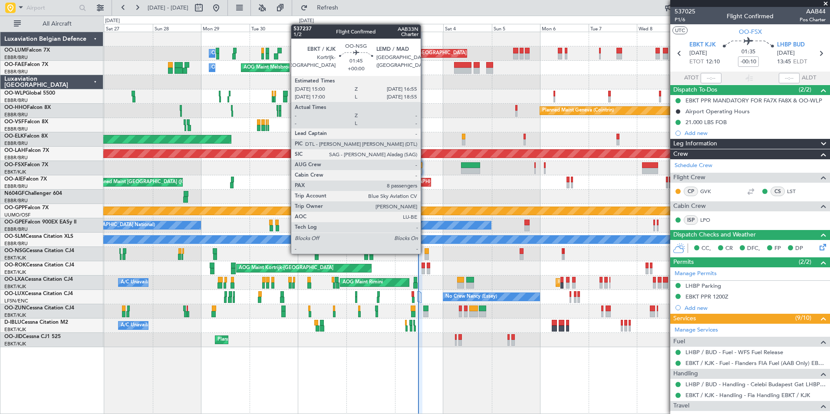
click at [424, 253] on div at bounding box center [426, 251] width 4 height 6
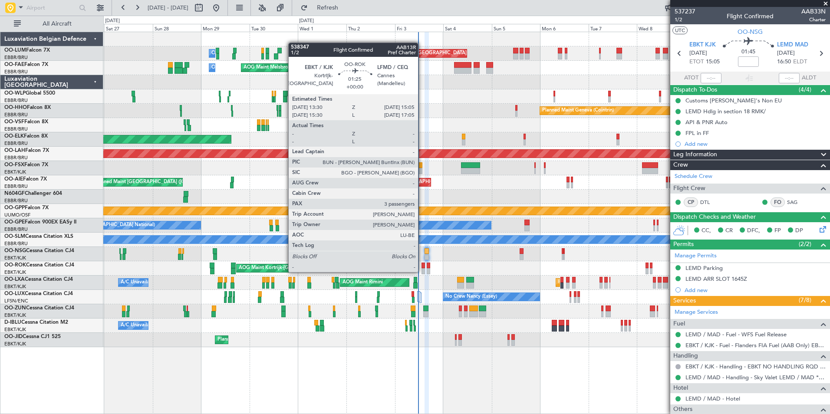
click at [422, 271] on div at bounding box center [422, 271] width 3 height 6
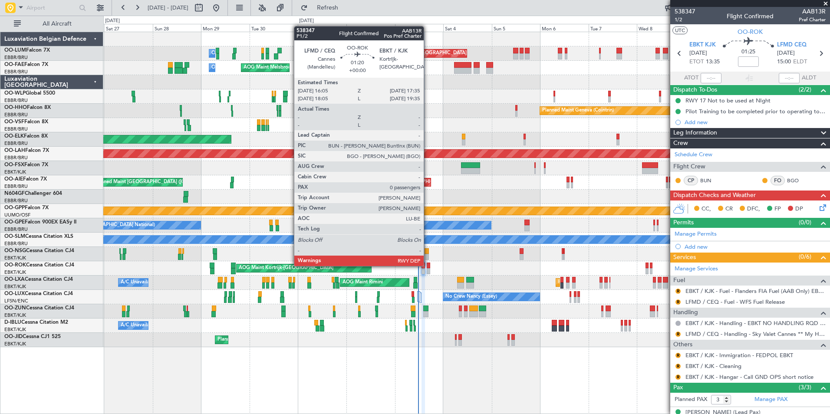
click at [427, 265] on div at bounding box center [428, 266] width 3 height 6
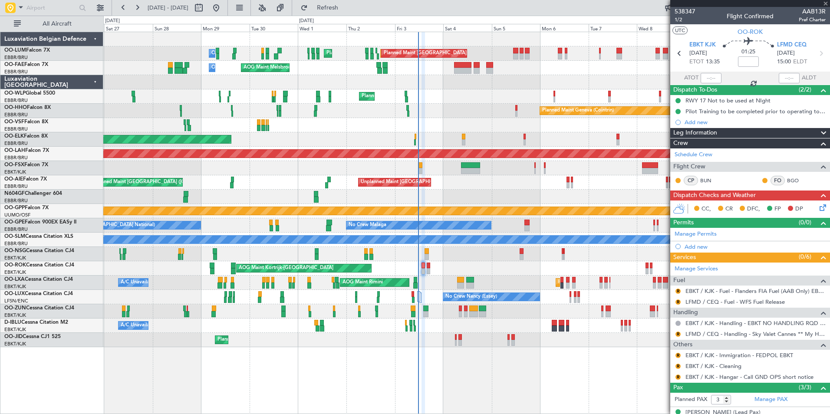
type input "0"
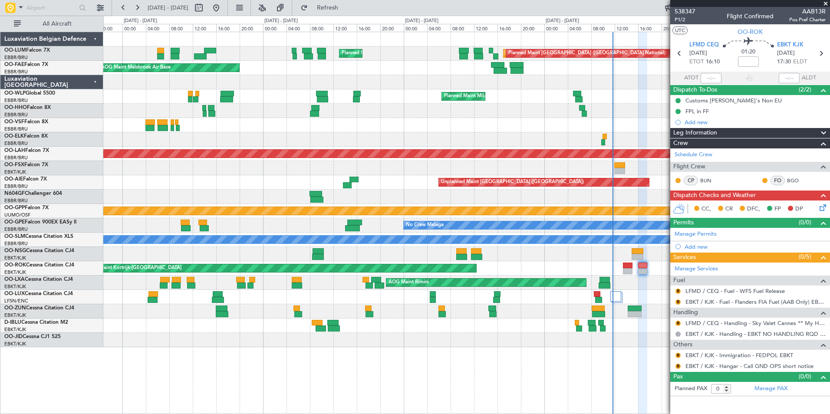
click at [440, 265] on div "AOG Maint Kortrijk-[GEOGRAPHIC_DATA]" at bounding box center [466, 268] width 726 height 14
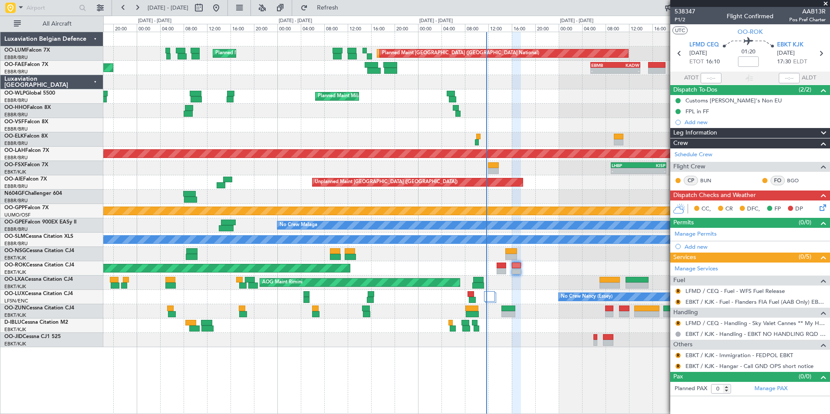
click at [499, 307] on div at bounding box center [466, 311] width 726 height 14
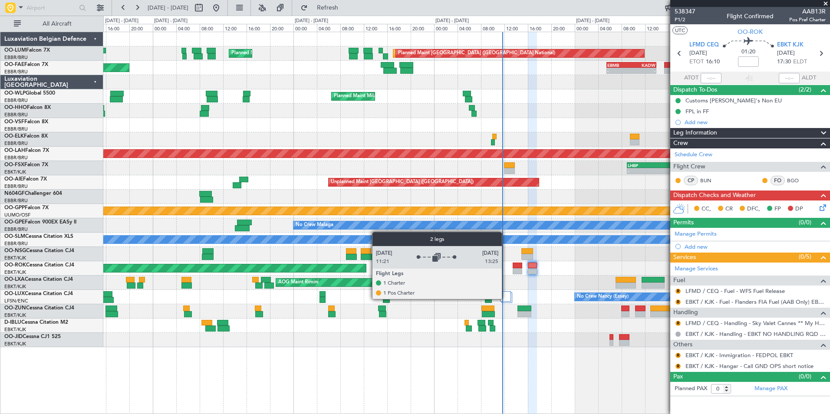
click at [505, 299] on div at bounding box center [505, 296] width 11 height 10
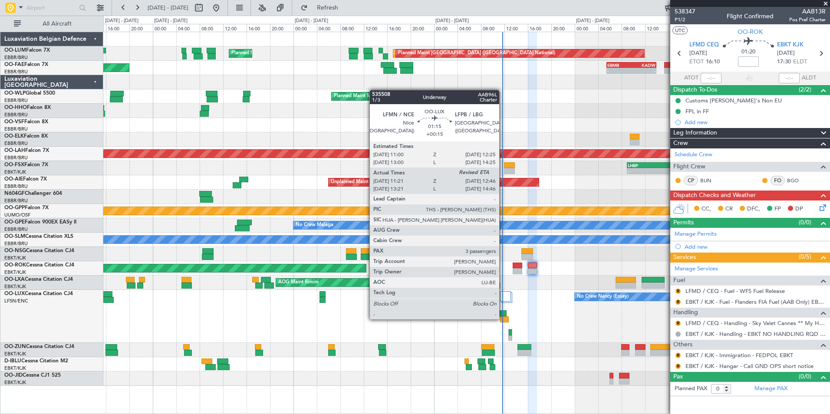
click at [503, 318] on div at bounding box center [504, 319] width 9 height 6
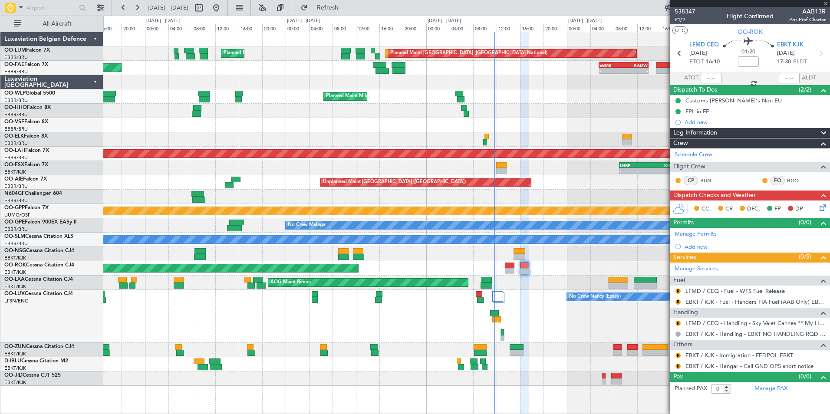
click at [522, 324] on div "No Crew Nancy (Essey)" at bounding box center [466, 316] width 726 height 53
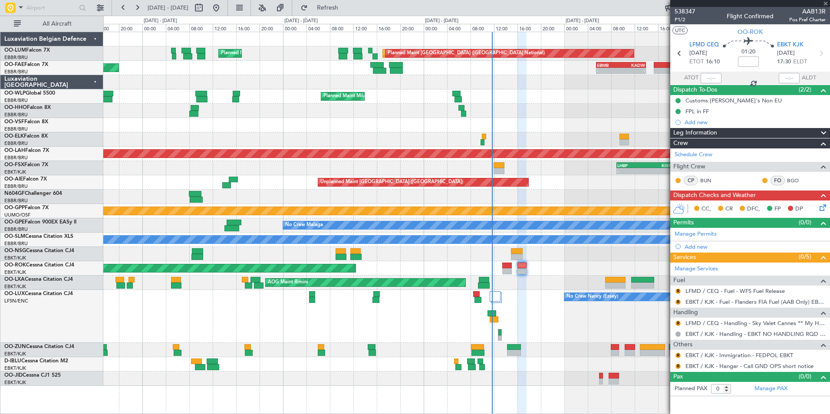
type input "+00:15"
type input "11:26"
type input "3"
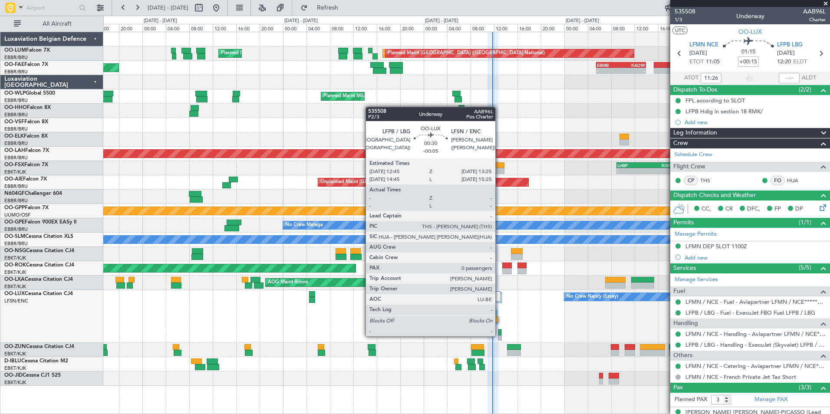
click at [499, 335] on div at bounding box center [499, 338] width 3 height 6
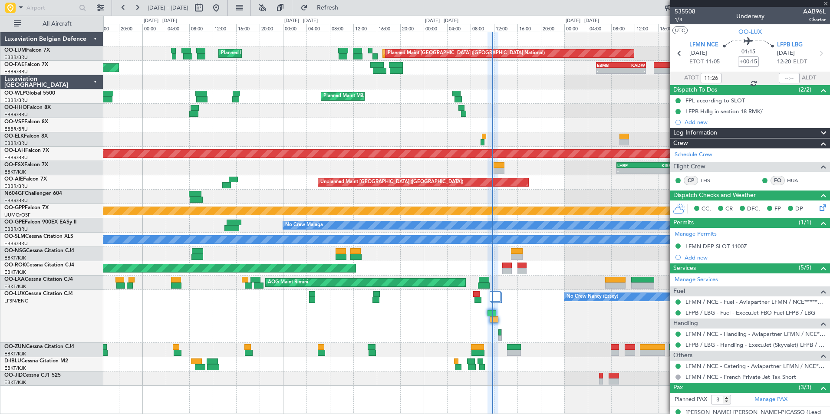
type input "-00:05"
type input "0"
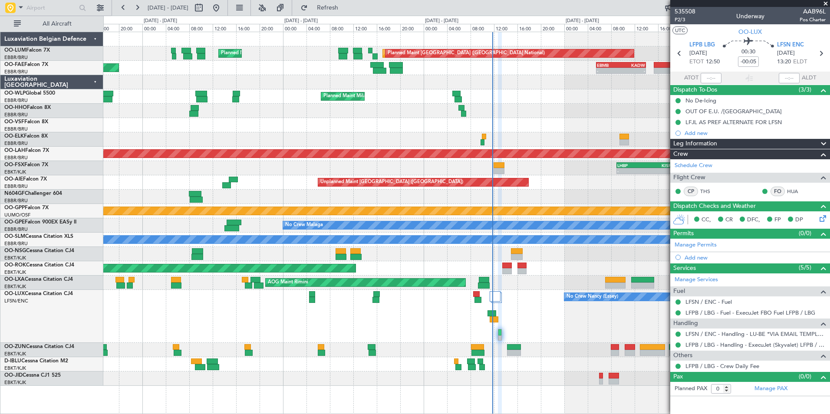
click at [374, 336] on div "No Crew Nancy (Essey)" at bounding box center [466, 316] width 726 height 53
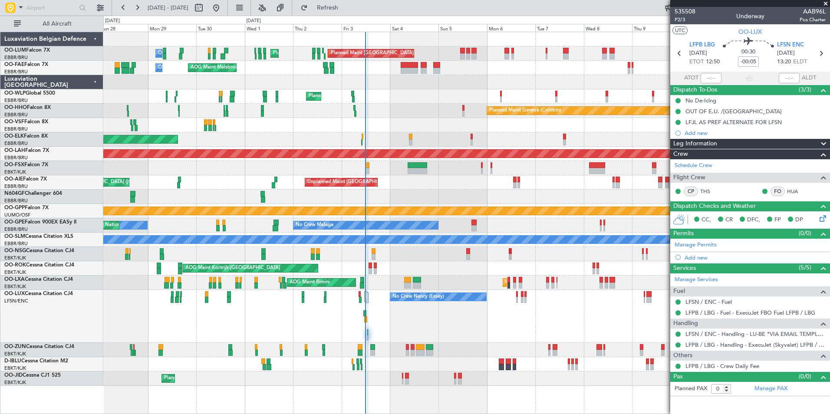
click at [415, 233] on div "A/C Unavailable [GEOGRAPHIC_DATA]" at bounding box center [466, 240] width 726 height 14
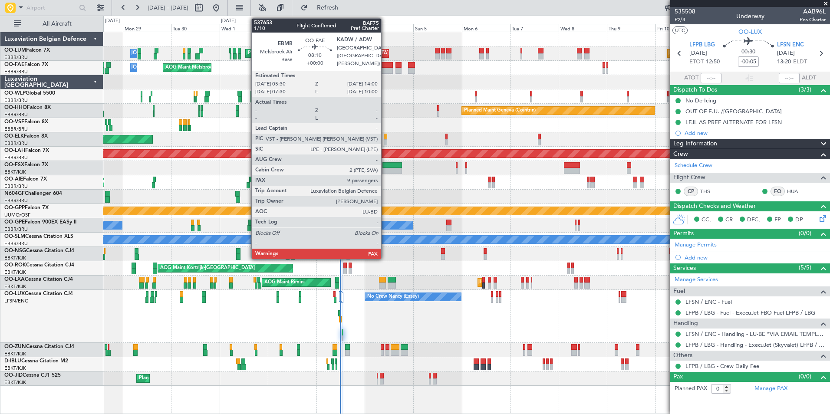
click at [385, 68] on div at bounding box center [383, 71] width 17 height 6
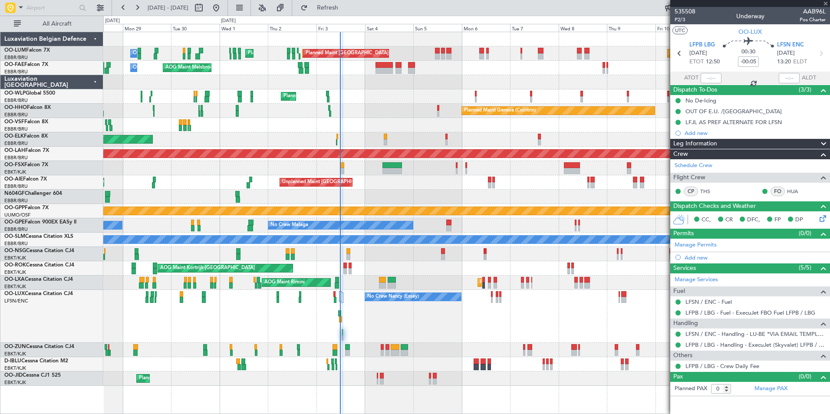
type input "9"
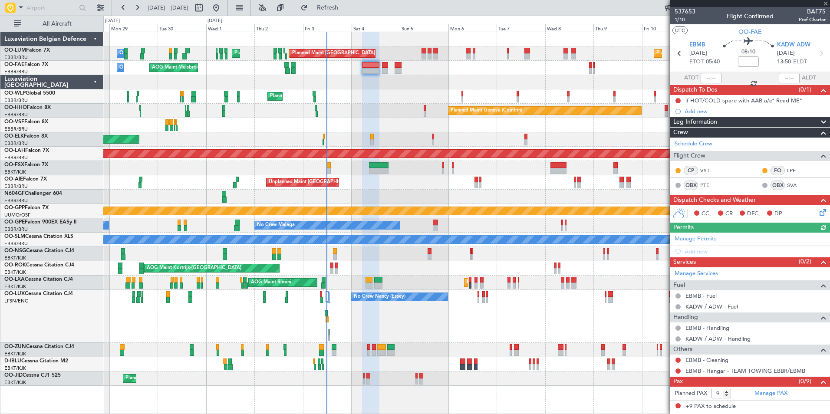
click at [383, 117] on div "Planned Maint [GEOGRAPHIC_DATA] ([GEOGRAPHIC_DATA] National) Owner [GEOGRAPHIC_…" at bounding box center [466, 209] width 726 height 354
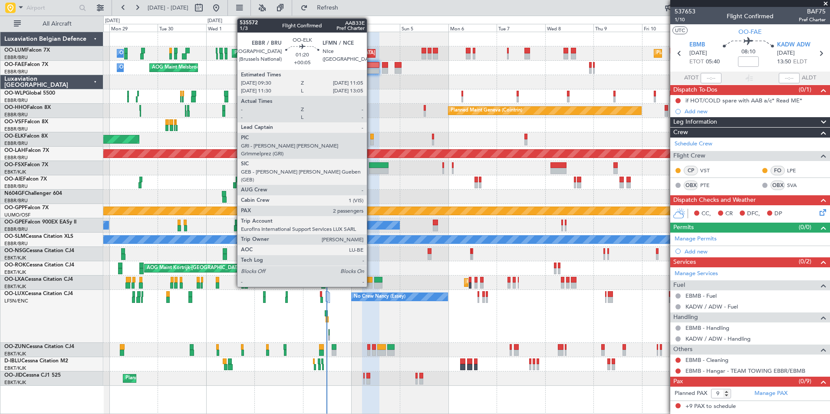
click at [371, 140] on div at bounding box center [371, 142] width 3 height 6
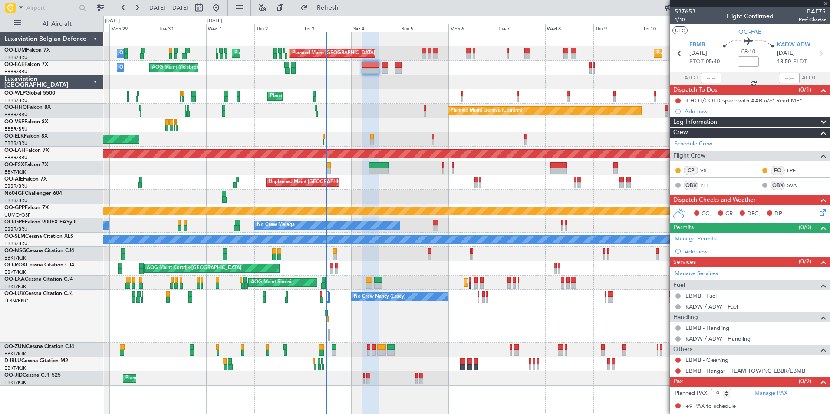
type input "+00:05"
type input "2"
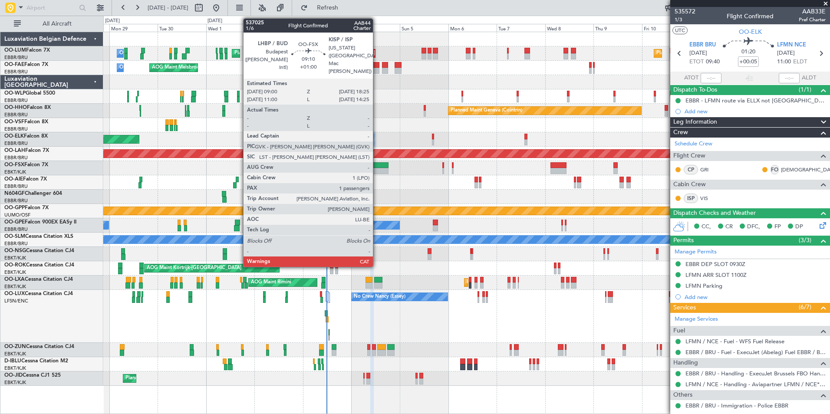
click at [377, 169] on div at bounding box center [378, 171] width 19 height 6
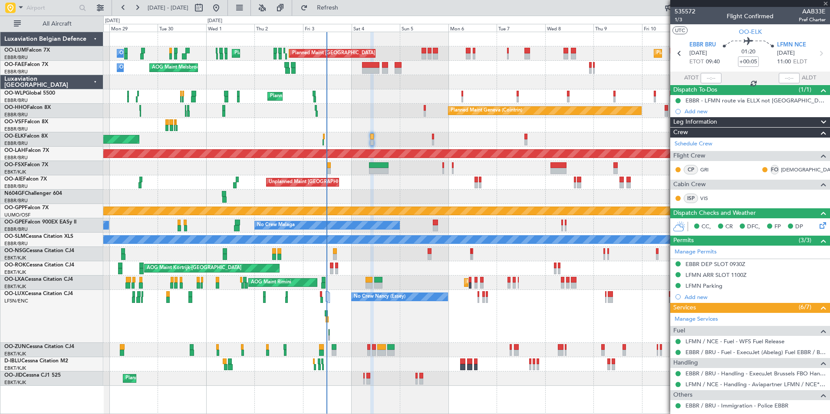
type input "+01:00"
type input "1"
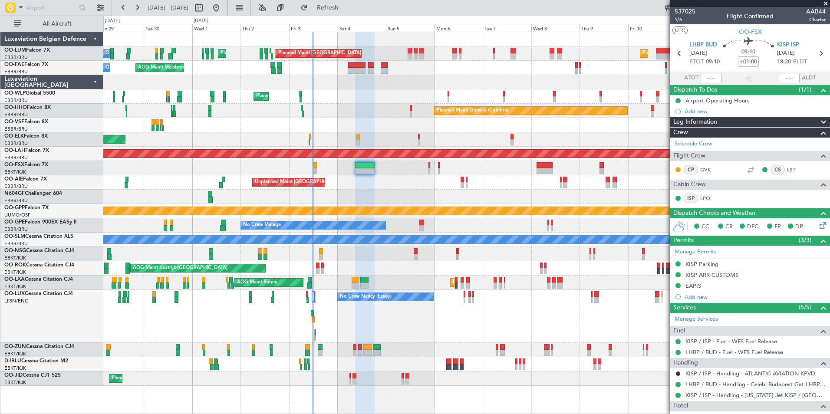
click at [374, 191] on div at bounding box center [466, 197] width 726 height 14
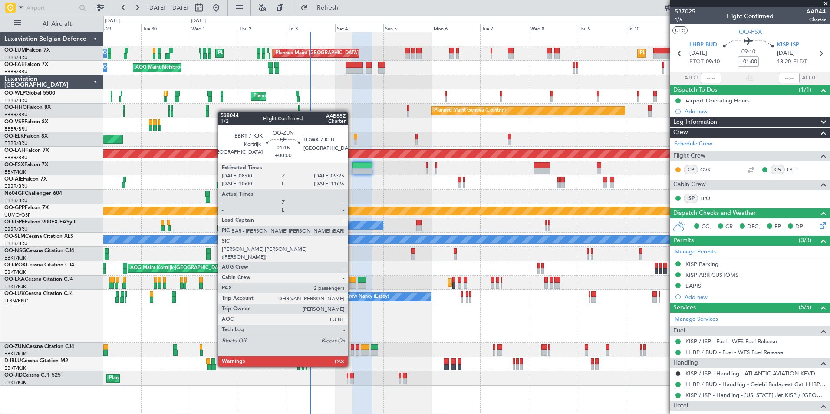
click at [351, 350] on div at bounding box center [352, 353] width 3 height 6
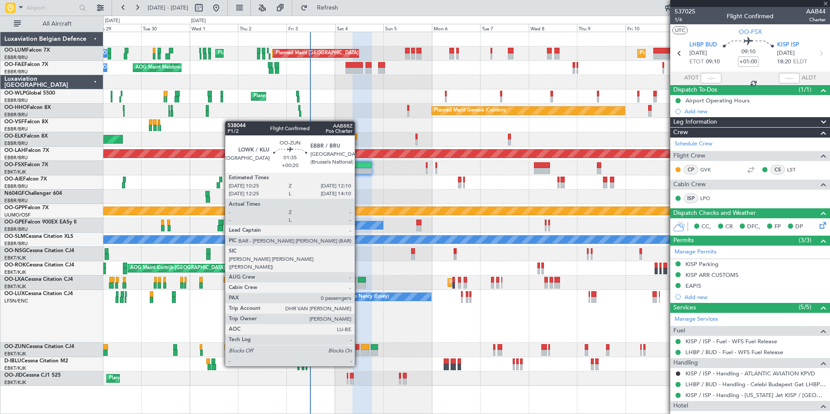
type input "2"
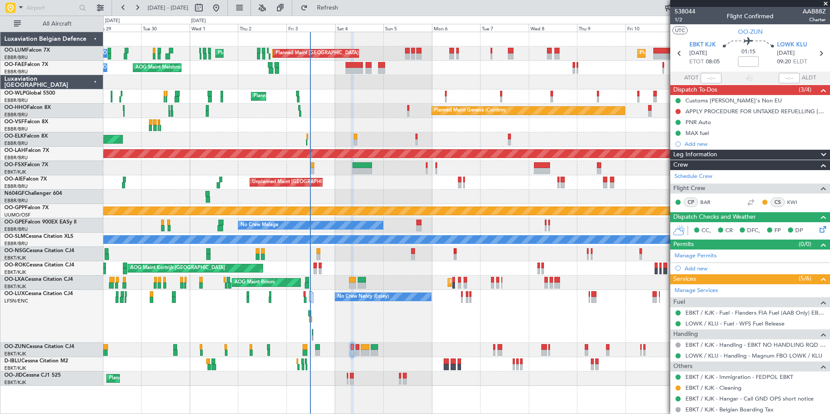
drag, startPoint x: 678, startPoint y: 109, endPoint x: 689, endPoint y: 166, distance: 57.4
click at [689, 166] on div "538044 1/2 Flight Confirmed AAB88Z Charter UTC OO-ZUN EBKT KJK [DATE] ETOT 08:0…" at bounding box center [750, 243] width 160 height 472
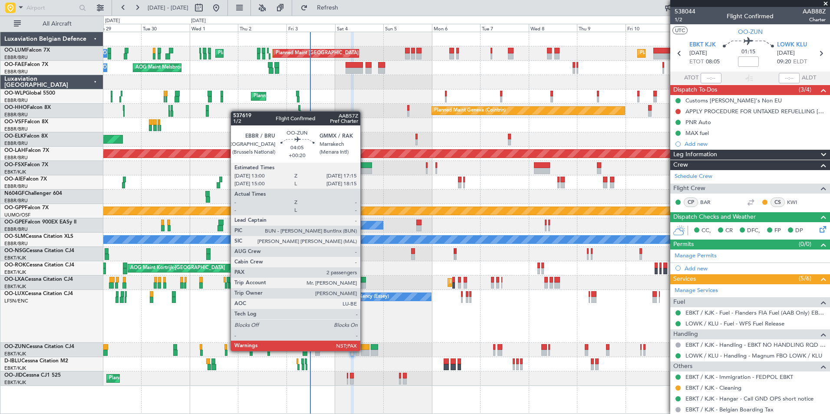
click at [364, 351] on div at bounding box center [365, 353] width 9 height 6
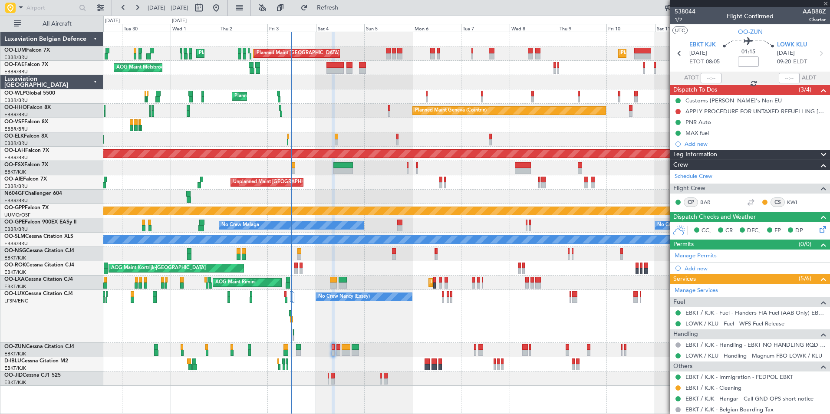
click at [353, 368] on div "A/C Unavailable [GEOGRAPHIC_DATA]-[GEOGRAPHIC_DATA] A/C Unavailable [GEOGRAPHIC…" at bounding box center [466, 364] width 726 height 14
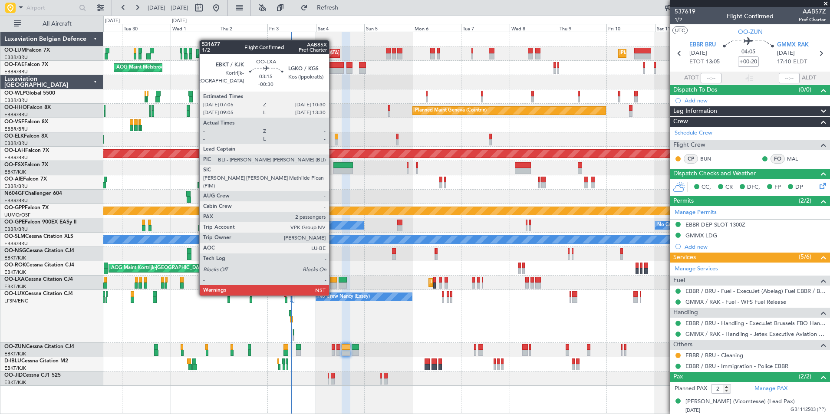
click at [333, 279] on div at bounding box center [333, 280] width 7 height 6
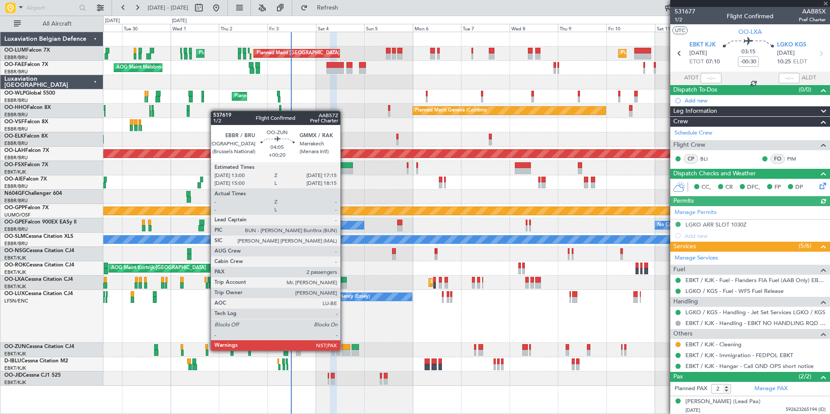
click at [344, 351] on div at bounding box center [345, 353] width 9 height 6
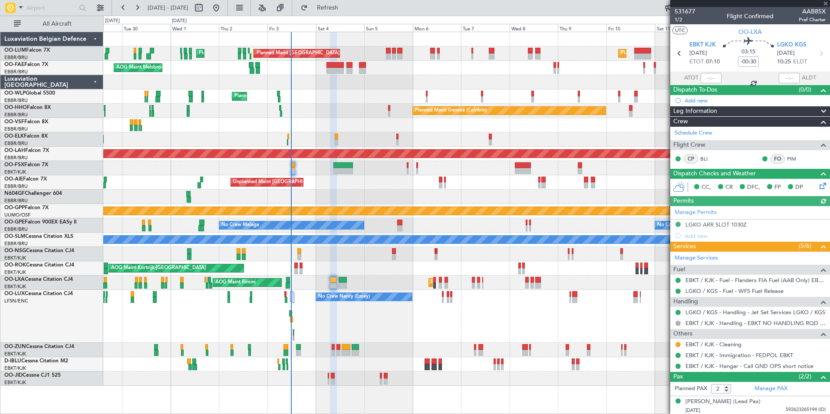
type input "+00:20"
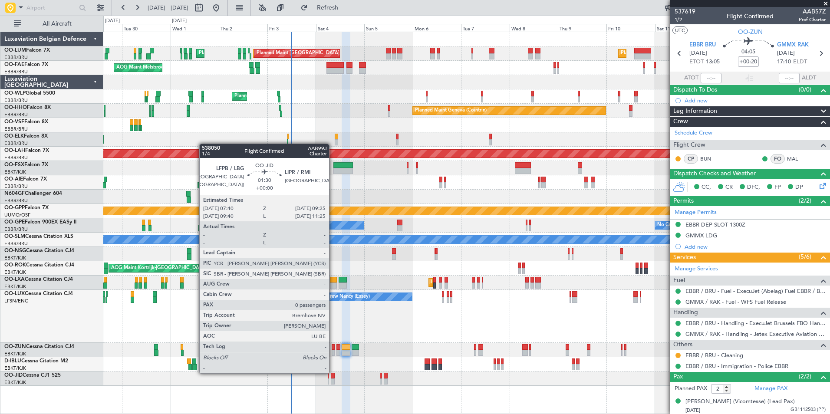
click at [333, 372] on div "Planned Maint Kortrijk-[GEOGRAPHIC_DATA]" at bounding box center [466, 378] width 726 height 14
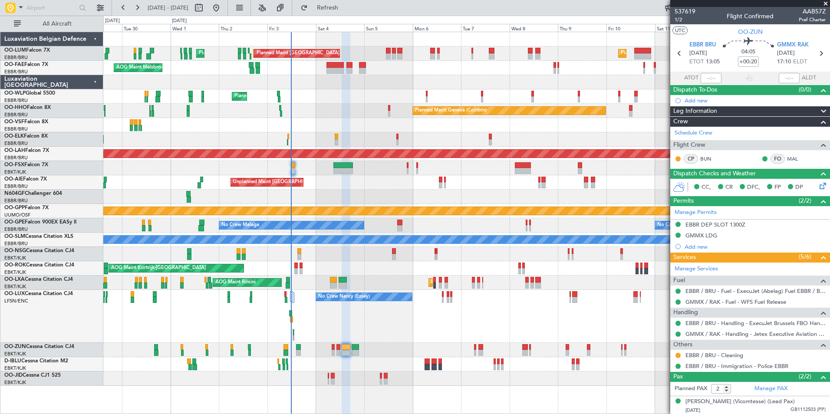
click at [334, 372] on div "Planned Maint Kortrijk-[GEOGRAPHIC_DATA]" at bounding box center [466, 378] width 726 height 14
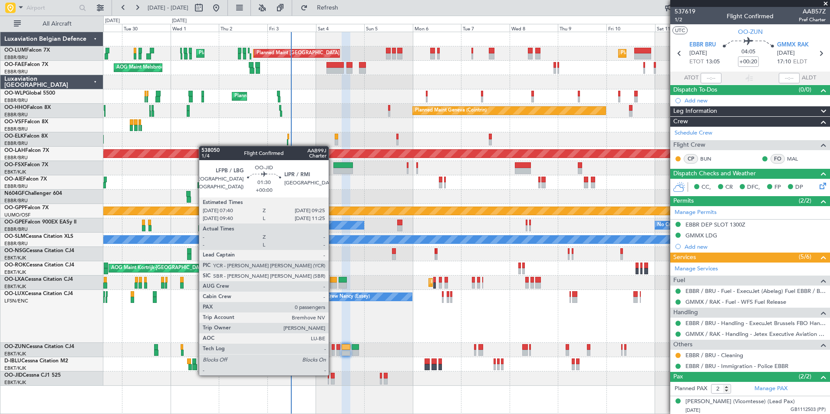
click at [332, 374] on div at bounding box center [333, 376] width 4 height 6
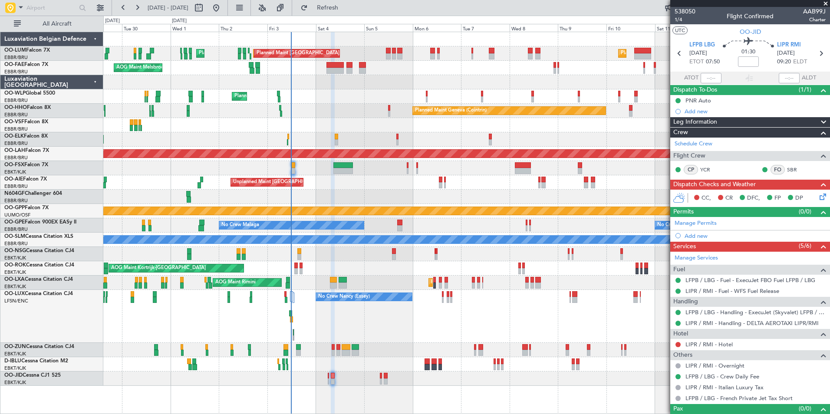
click at [817, 196] on icon at bounding box center [820, 195] width 7 height 7
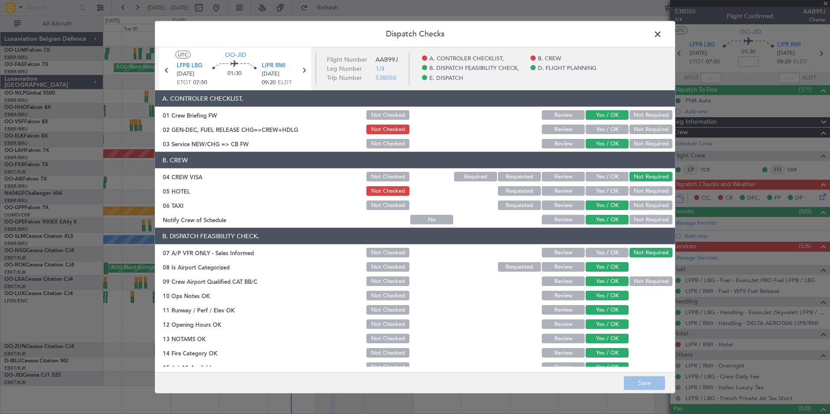
click at [667, 31] on header "Dispatch Checks" at bounding box center [415, 34] width 520 height 26
click at [662, 36] on span at bounding box center [662, 36] width 0 height 17
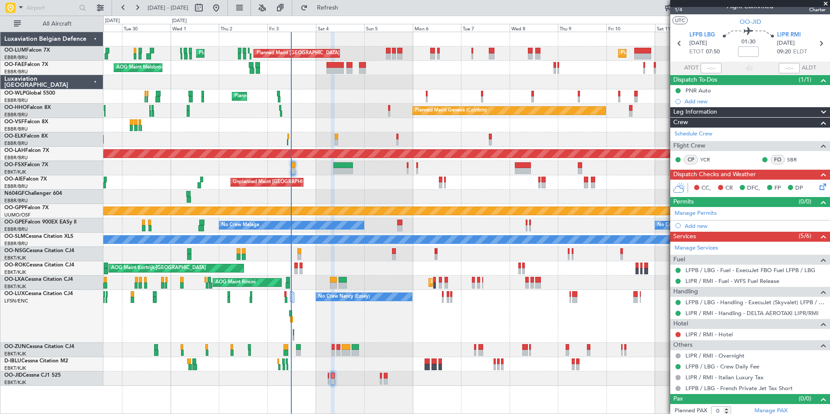
scroll to position [14, 0]
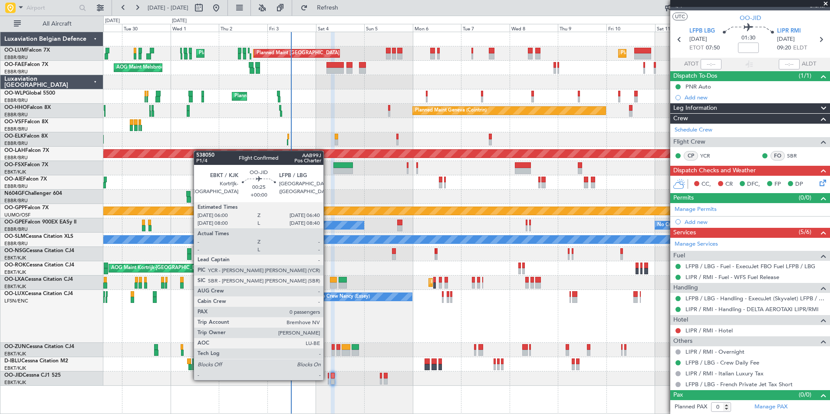
click at [328, 379] on div at bounding box center [329, 381] width 2 height 6
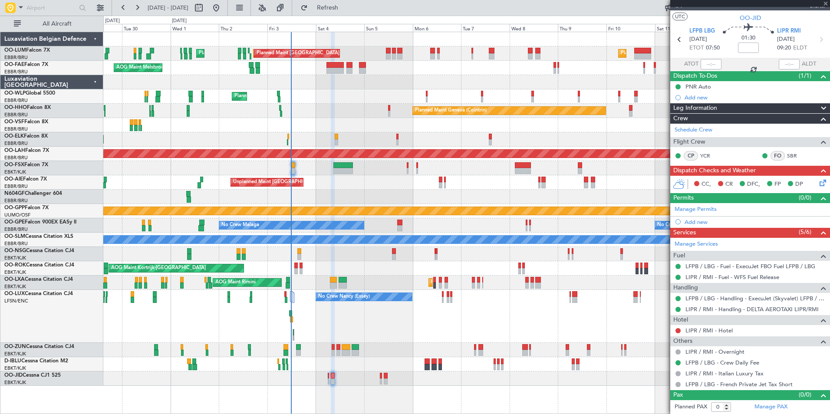
scroll to position [0, 0]
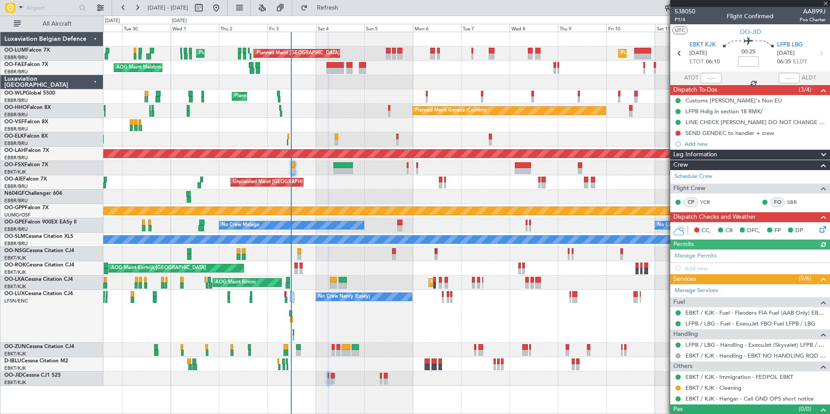
click at [328, 375] on div at bounding box center [329, 376] width 2 height 6
click at [332, 377] on div at bounding box center [333, 376] width 4 height 6
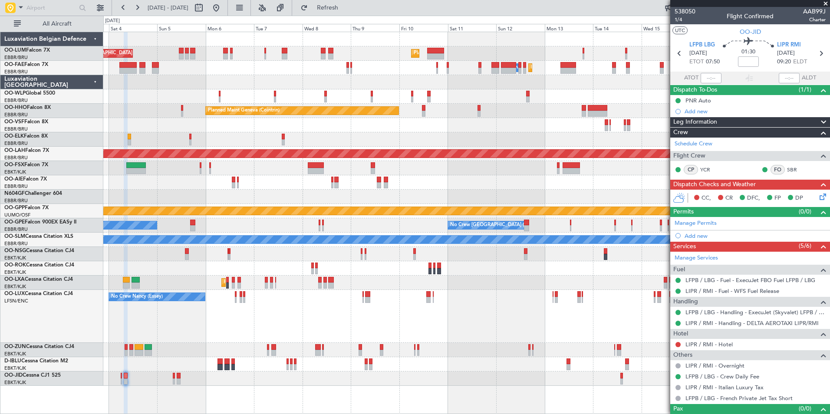
click at [308, 223] on div "No Crew [GEOGRAPHIC_DATA] ([GEOGRAPHIC_DATA] National) No Crew Malaga No Crew […" at bounding box center [466, 225] width 726 height 14
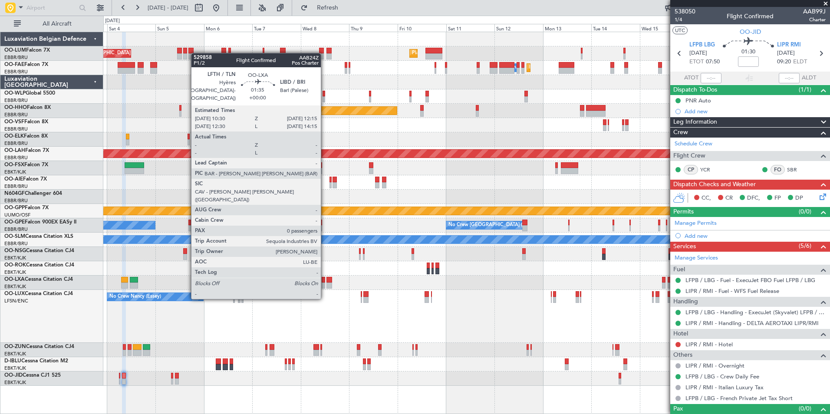
click at [325, 282] on div at bounding box center [324, 280] width 4 height 6
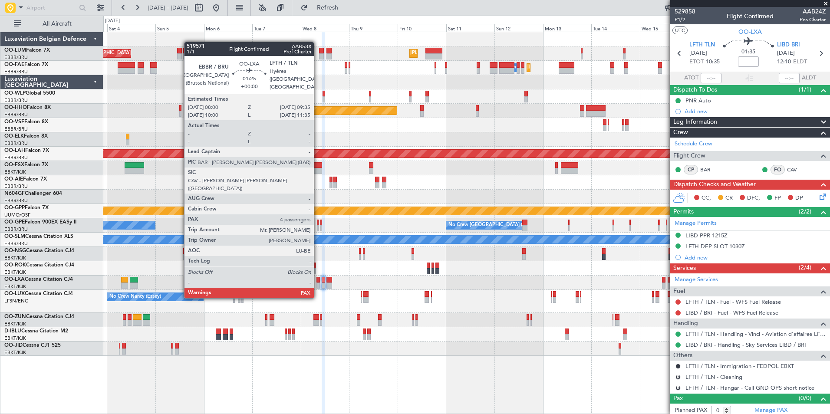
click at [318, 282] on div at bounding box center [317, 280] width 3 height 6
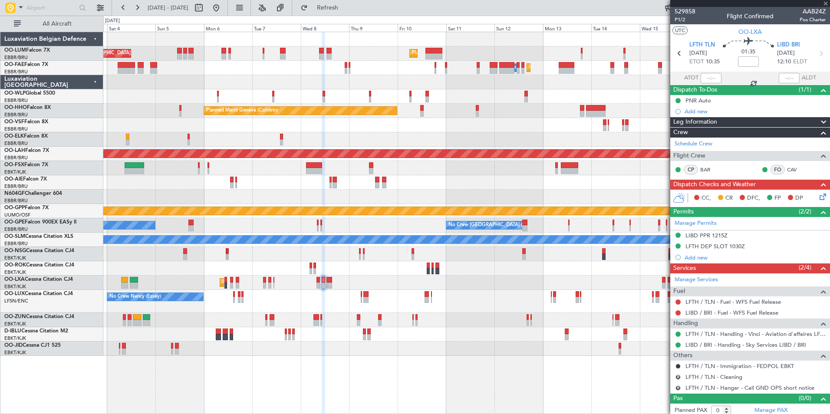
type input "4"
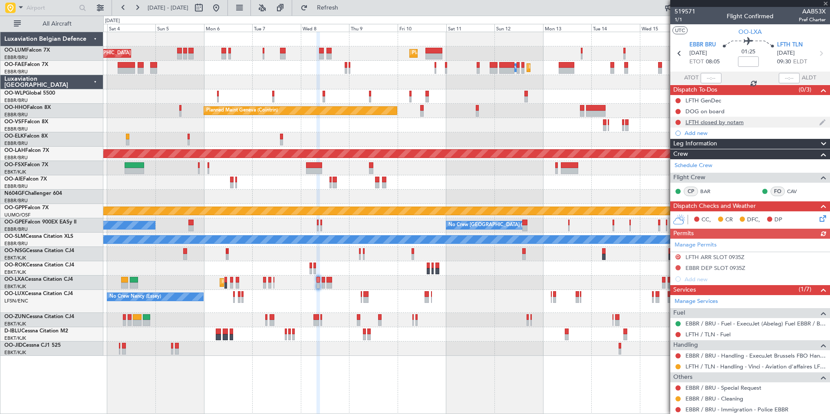
click at [705, 121] on div "LFTH closed by notam" at bounding box center [714, 121] width 58 height 7
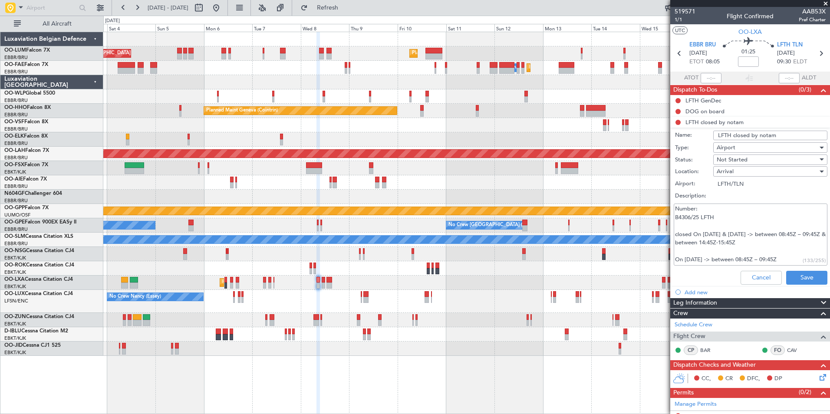
drag, startPoint x: 732, startPoint y: 243, endPoint x: 689, endPoint y: 253, distance: 44.1
click at [713, 243] on textarea "Number: B4306/25 LFTH closed On [DATE] & [DATE] -> between 08:45Z – 09:45Z & be…" at bounding box center [750, 235] width 154 height 62
drag, startPoint x: 736, startPoint y: 236, endPoint x: 723, endPoint y: 236, distance: 12.6
click at [723, 236] on textarea "Number: B4306/25 LFTH closed On [DATE] & [DATE] -> between 08:45Z – 09:45Z & be…" at bounding box center [750, 235] width 154 height 62
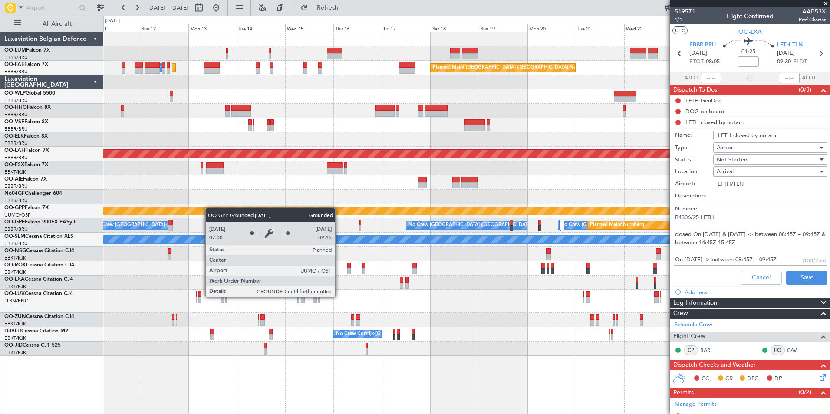
click at [178, 210] on div "Planned Maint [GEOGRAPHIC_DATA] ([GEOGRAPHIC_DATA] National) Planned Maint [GEO…" at bounding box center [466, 194] width 726 height 324
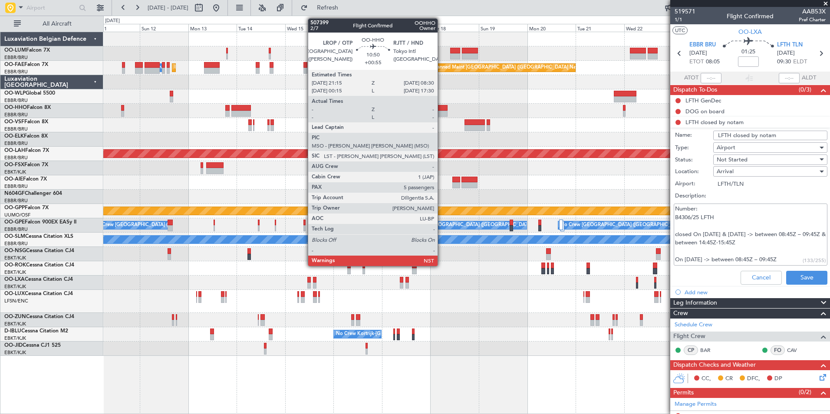
click at [441, 108] on div at bounding box center [435, 108] width 23 height 6
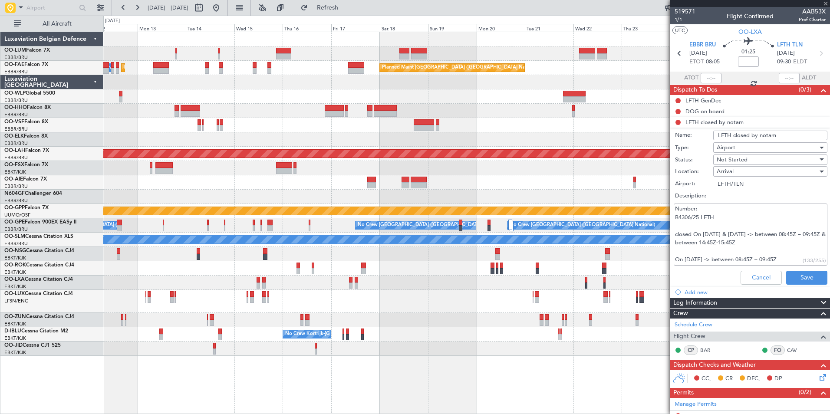
click at [436, 114] on div "Planned Maint Geneva (Cointrin)" at bounding box center [466, 111] width 726 height 14
type input "+00:55"
type input "5"
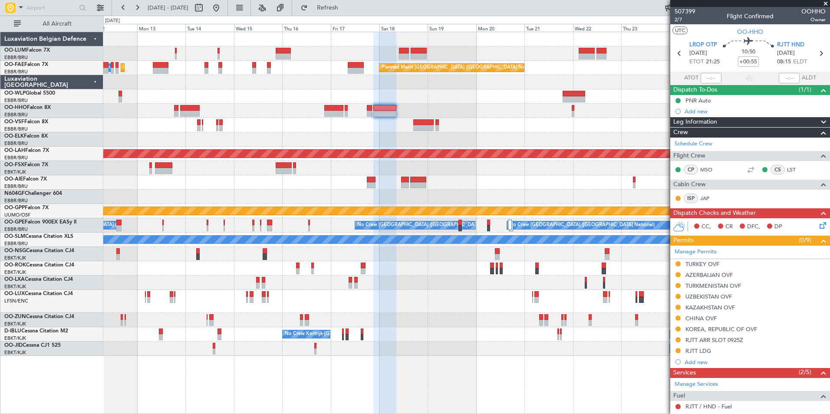
click at [498, 184] on div "Planned Maint Kortrijk-[GEOGRAPHIC_DATA] Owner [GEOGRAPHIC_DATA] Owner [GEOGRAP…" at bounding box center [466, 194] width 726 height 324
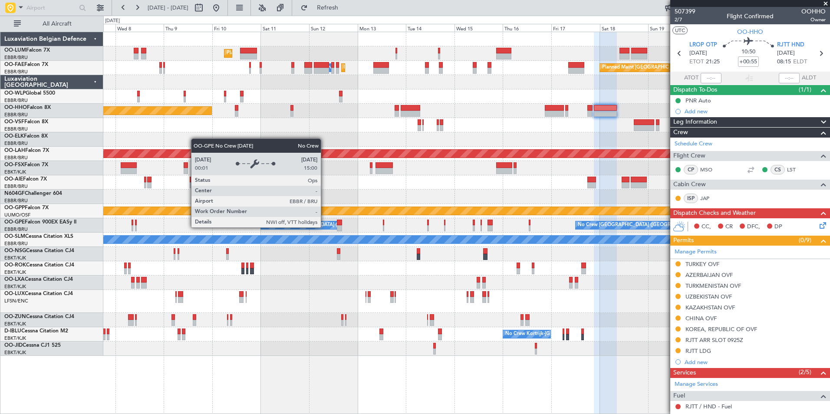
click at [513, 235] on div "Planned Maint [GEOGRAPHIC_DATA] ([GEOGRAPHIC_DATA] National) Owner [GEOGRAPHIC_…" at bounding box center [466, 194] width 726 height 324
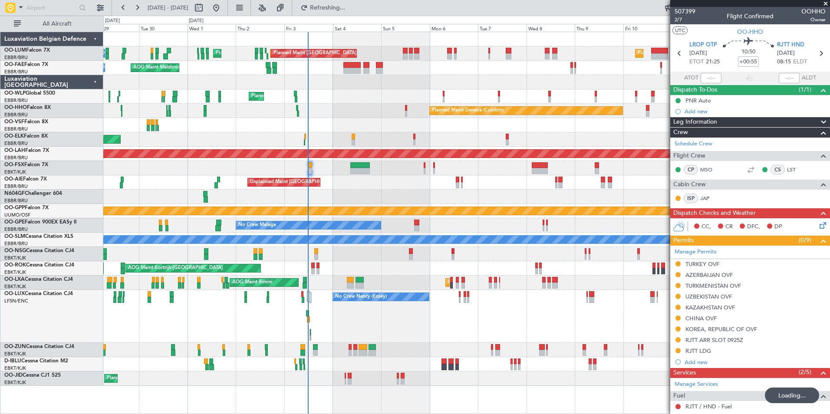
click at [367, 263] on div "AOG Maint Kortrijk-[GEOGRAPHIC_DATA] Planned Maint [GEOGRAPHIC_DATA]-[GEOGRAPHI…" at bounding box center [466, 268] width 726 height 14
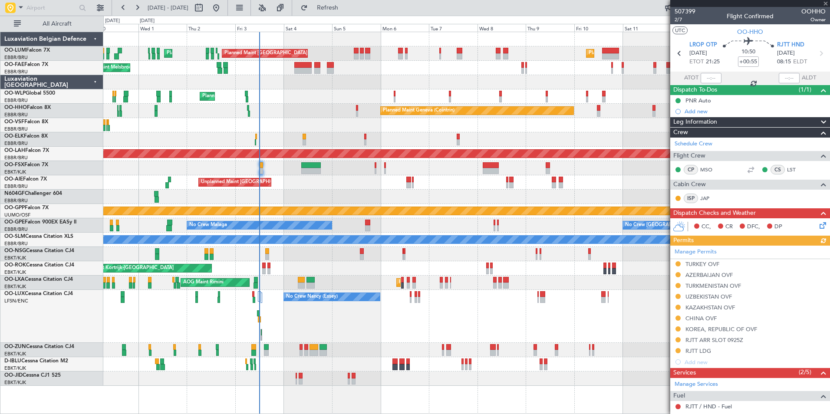
click at [354, 334] on div "No Crew Nancy (Essey)" at bounding box center [466, 316] width 726 height 53
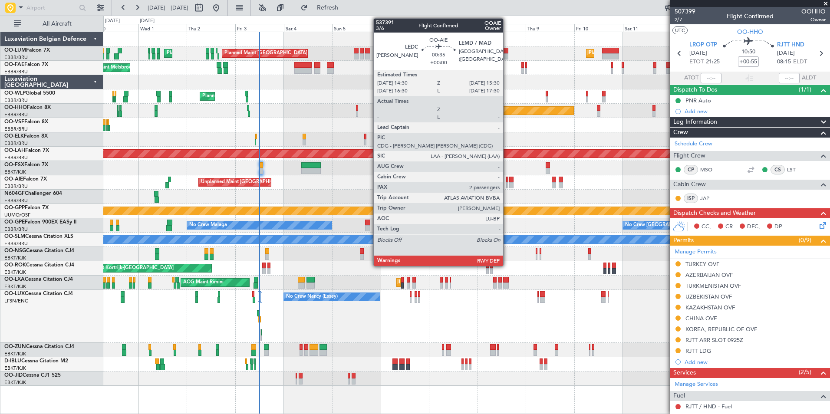
click at [121, 196] on div "Planned Maint [GEOGRAPHIC_DATA] ([GEOGRAPHIC_DATA] National) Planned Maint [GEO…" at bounding box center [466, 209] width 726 height 354
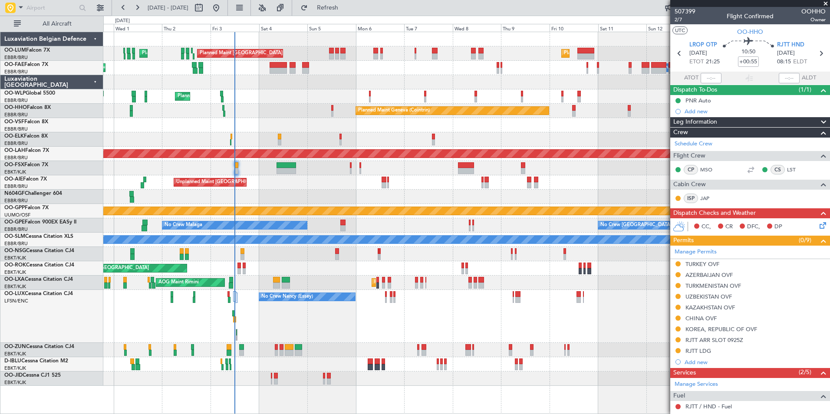
click at [330, 335] on div "No Crew Nancy (Essey)" at bounding box center [466, 316] width 726 height 53
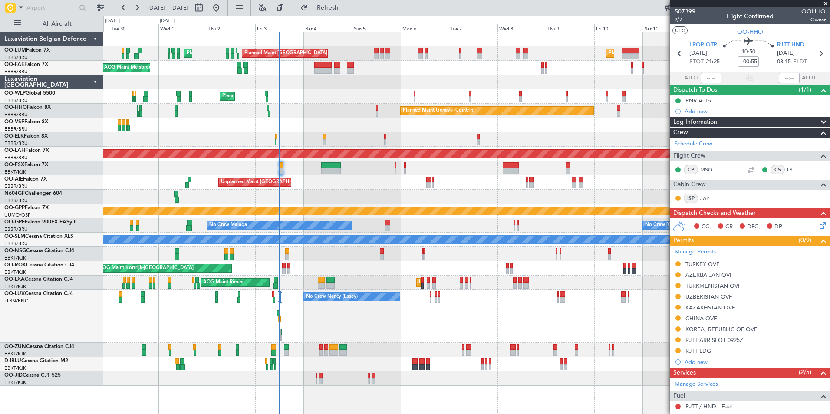
click at [300, 329] on div "No Crew Nancy (Essey)" at bounding box center [466, 316] width 726 height 53
click at [156, 241] on div "Planned Maint [GEOGRAPHIC_DATA] ([GEOGRAPHIC_DATA] National) Planned Maint [GEO…" at bounding box center [466, 209] width 726 height 354
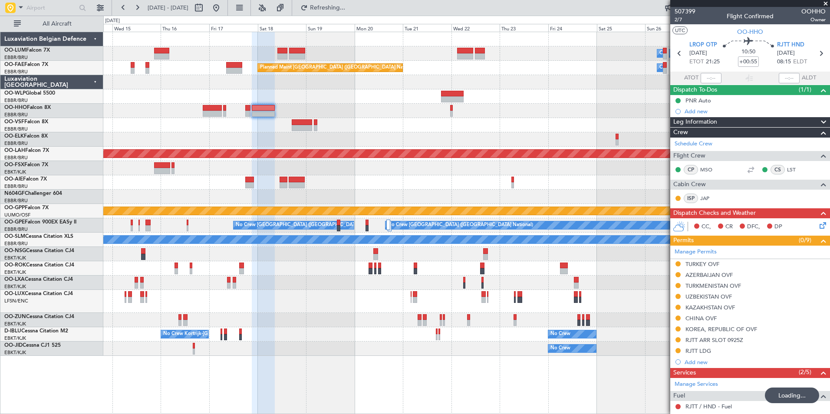
click at [456, 161] on div "Planned Maint [PERSON_NAME]-[GEOGRAPHIC_DATA][PERSON_NAME] ([GEOGRAPHIC_DATA][P…" at bounding box center [466, 154] width 726 height 14
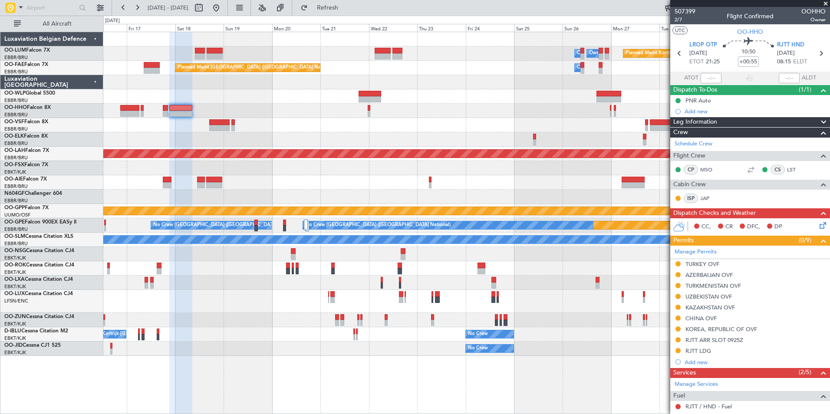
click at [314, 165] on div at bounding box center [466, 168] width 726 height 14
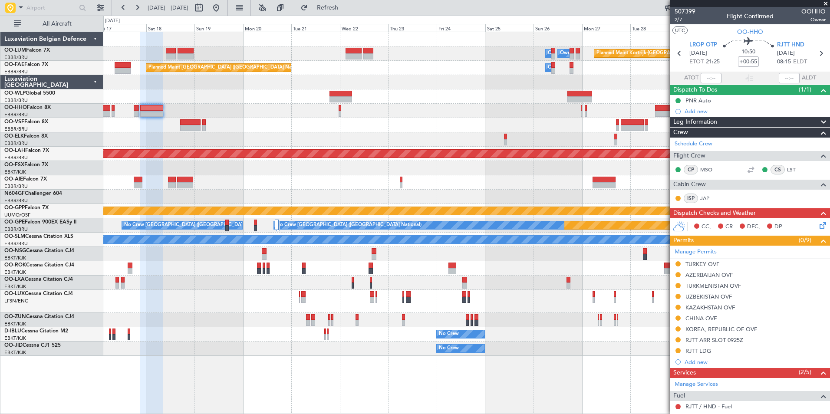
click at [300, 184] on div at bounding box center [466, 182] width 726 height 14
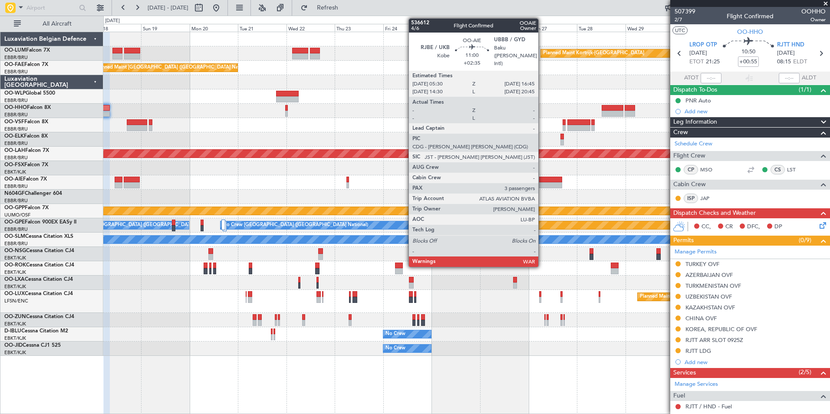
click at [542, 181] on div at bounding box center [550, 180] width 23 height 6
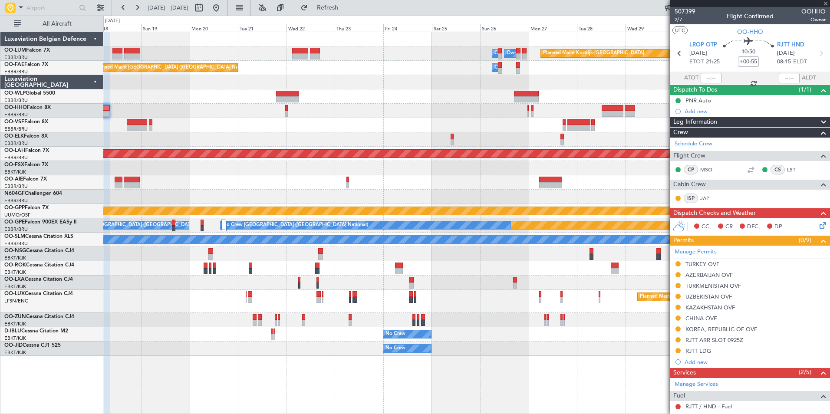
type input "+02:35"
type input "3"
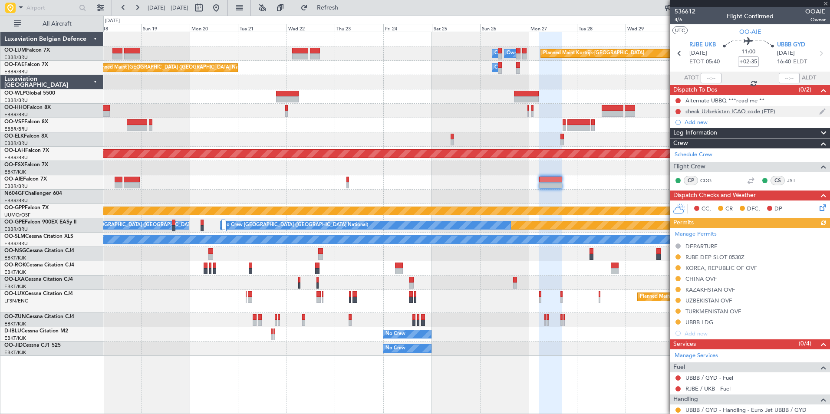
click at [725, 112] on div "check Uzbekistan ICAO code (ETP)" at bounding box center [730, 111] width 90 height 7
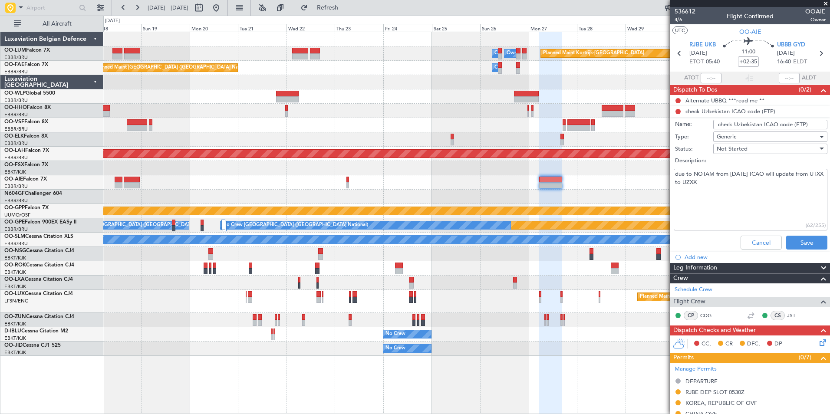
drag, startPoint x: 730, startPoint y: 173, endPoint x: 689, endPoint y: 270, distance: 105.0
click at [746, 177] on textarea "due to NOTAM from [DATE] ICAO will update from UTXX to UZXX" at bounding box center [750, 200] width 154 height 62
click at [741, 177] on textarea "due to NOTAM from [DATE] ICAO will update from UTXX to UZXX" at bounding box center [750, 200] width 154 height 62
click at [730, 172] on textarea "due to NOTAM from [DATE] ICAO will update from UTXX to UZXX" at bounding box center [750, 200] width 154 height 62
type textarea "due to NOTAM from [DATE] ICAO will update from UTXX to UZXX"
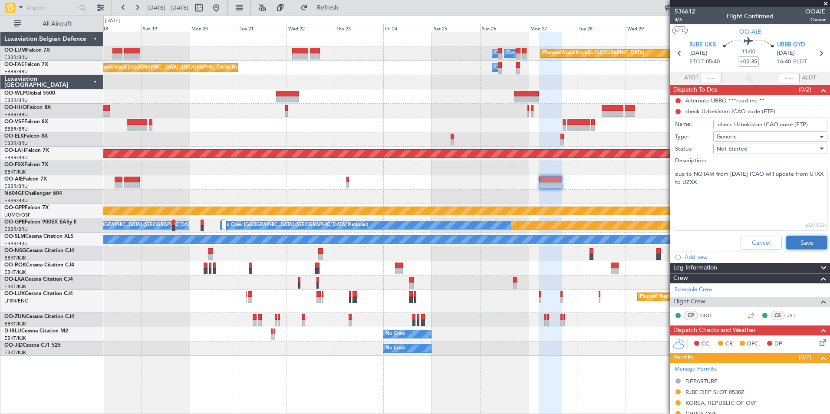
click at [792, 240] on button "Save" at bounding box center [806, 243] width 41 height 14
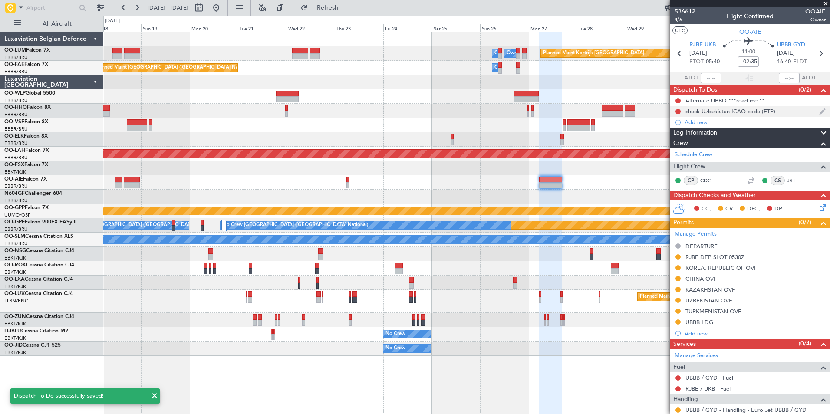
click at [716, 115] on div "check Uzbekistan ICAO code (ETP)" at bounding box center [750, 111] width 160 height 11
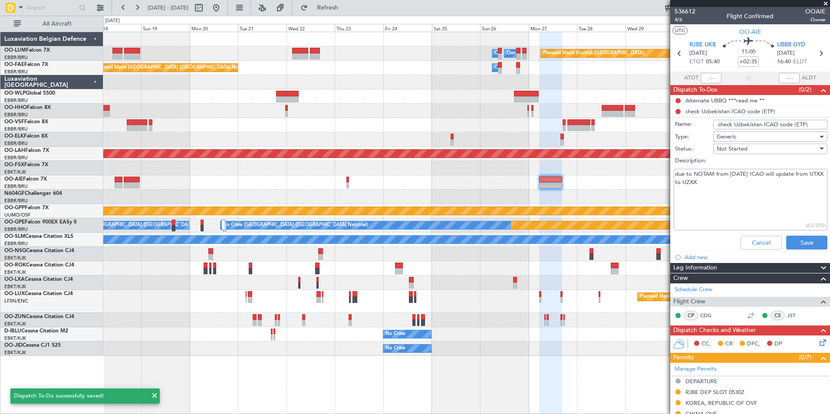
drag, startPoint x: 715, startPoint y: 124, endPoint x: 820, endPoint y: 123, distance: 105.0
click at [820, 123] on input "check Uzbekistan ICAO code (ETP)" at bounding box center [770, 125] width 114 height 10
drag, startPoint x: 718, startPoint y: 187, endPoint x: 673, endPoint y: 179, distance: 45.4
click at [670, 166] on fb-app "[DATE] - [DATE] Refresh Quick Links All Aircraft Planned Maint [GEOGRAPHIC_DATA…" at bounding box center [415, 210] width 830 height 407
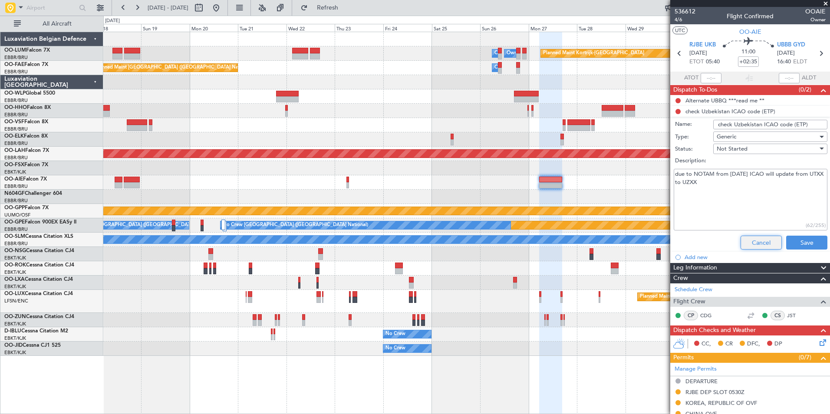
click at [748, 243] on button "Cancel" at bounding box center [760, 243] width 41 height 14
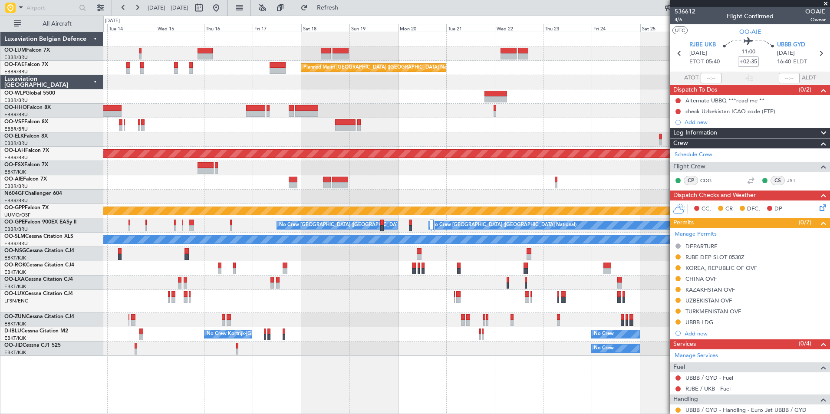
click at [486, 189] on div at bounding box center [466, 182] width 726 height 14
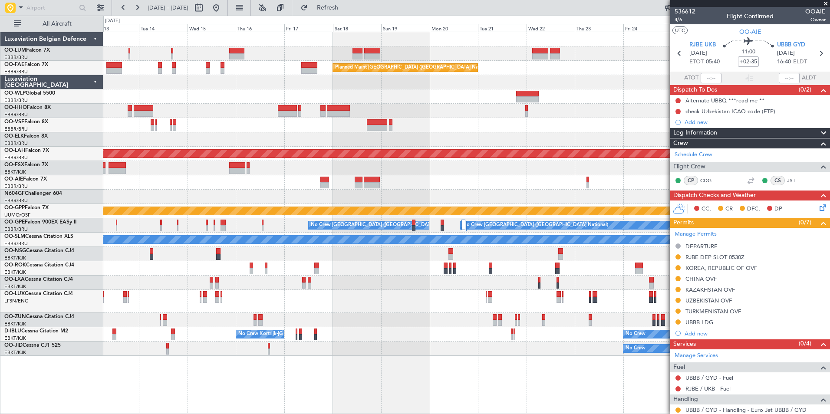
click at [368, 190] on div "Planned Maint Kortrijk-[GEOGRAPHIC_DATA] Owner [GEOGRAPHIC_DATA] Owner [GEOGRAP…" at bounding box center [466, 194] width 726 height 324
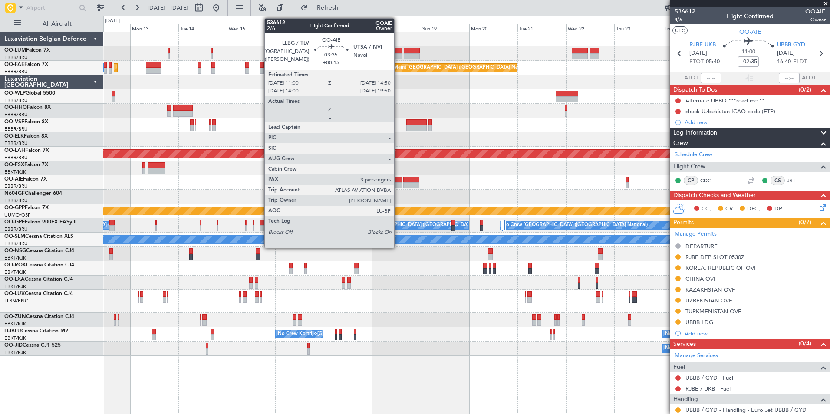
click at [398, 181] on div at bounding box center [398, 180] width 8 height 6
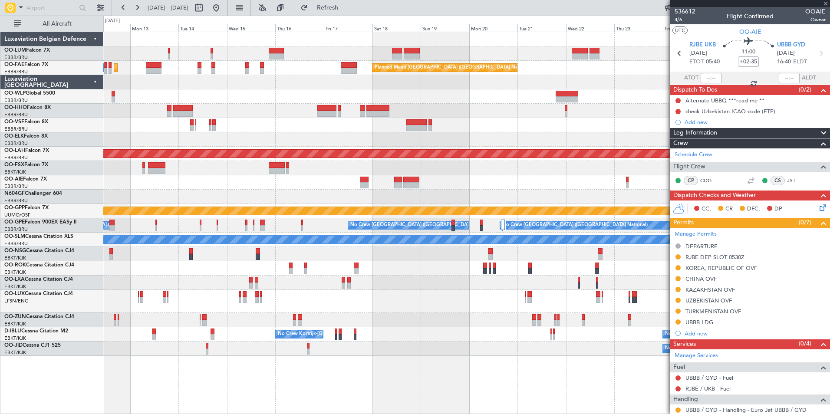
type input "+00:15"
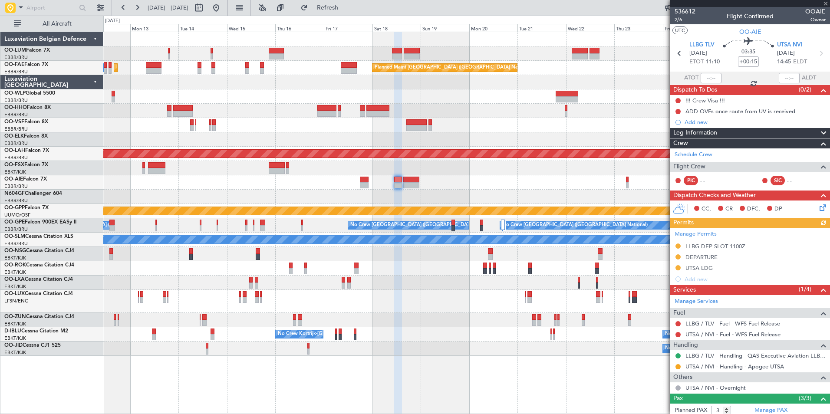
click at [699, 118] on mat-tooltip-component "ADD OVFs once route from UV is received" at bounding box center [740, 126] width 108 height 23
click at [684, 123] on div "Add new" at bounding box center [750, 122] width 160 height 11
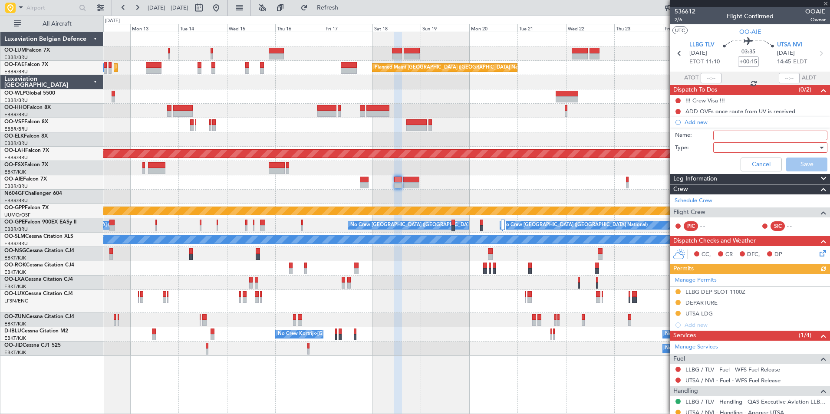
drag, startPoint x: 691, startPoint y: 126, endPoint x: 714, endPoint y: 138, distance: 25.4
click at [714, 138] on input "Name:" at bounding box center [770, 136] width 114 height 10
paste input "due to NOTAM from [DATE] ICAO will update from UTXX to UZXX"
type input "due to NOTAM from [DATE] ICAO will update from UTXX to UZXX"
paste input "check Uzbekistan ICAO code (ETP)"
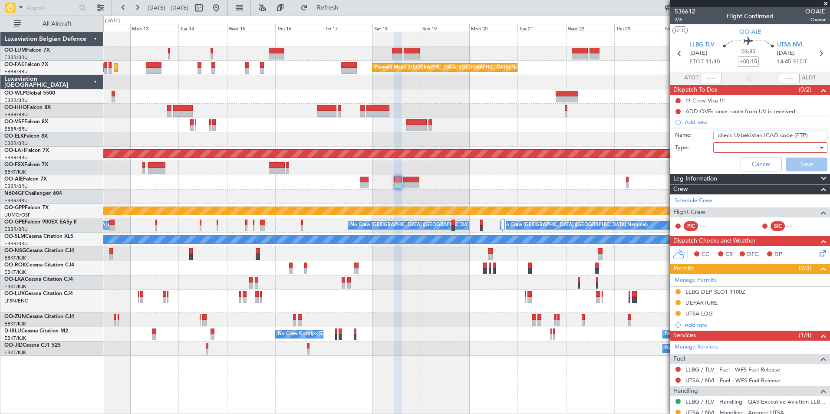
type input "check Uzbekistan ICAO code (ETP)"
click at [722, 145] on div at bounding box center [766, 147] width 101 height 13
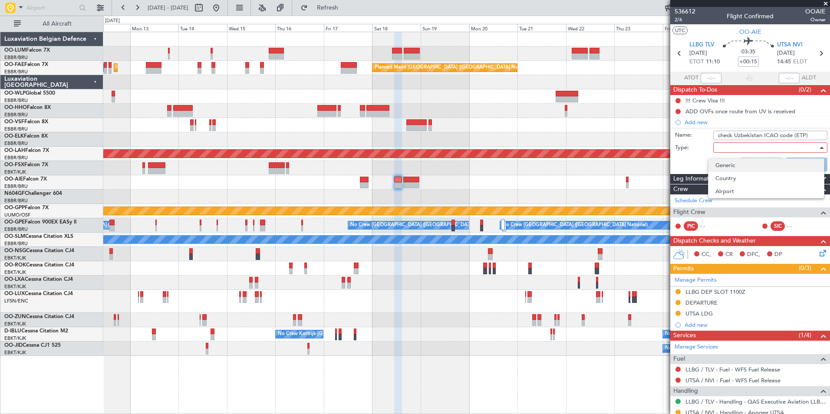
click at [726, 166] on span "Generic" at bounding box center [766, 165] width 102 height 13
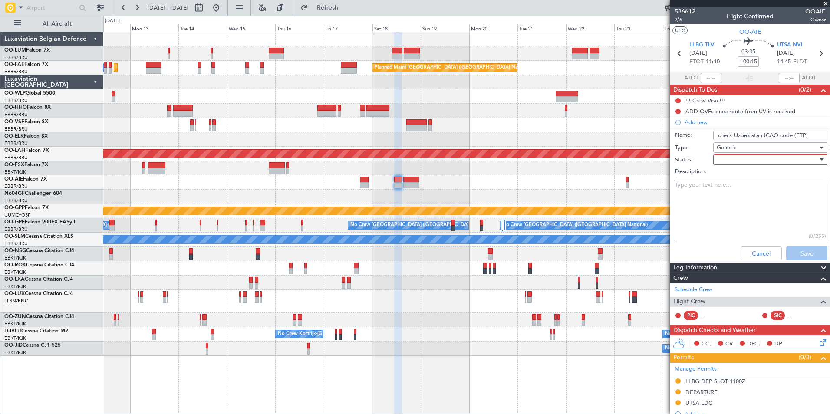
click at [726, 166] on div "Description:" at bounding box center [750, 172] width 168 height 12
click at [726, 165] on div at bounding box center [766, 159] width 101 height 13
click at [725, 176] on span "Not Started" at bounding box center [766, 177] width 102 height 13
click at [695, 204] on textarea "Description:" at bounding box center [750, 211] width 154 height 62
paste textarea "check Uzbekistan ICAO code (ETP)"
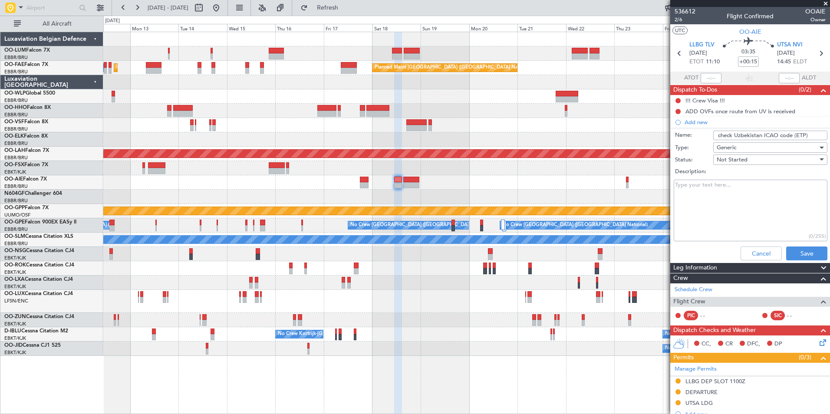
type textarea "check Uzbekistan ICAO code (ETP)"
paste textarea "due to NOTAM from [DATE] ICAO will update from UTXX to UZXX"
type textarea "due to NOTAM from [DATE] ICAO will update from UTXX to UZXX"
drag, startPoint x: 813, startPoint y: 135, endPoint x: 790, endPoint y: 135, distance: 22.6
click at [790, 135] on input "check Uzbekistan ICAO code (ETP)" at bounding box center [770, 136] width 114 height 10
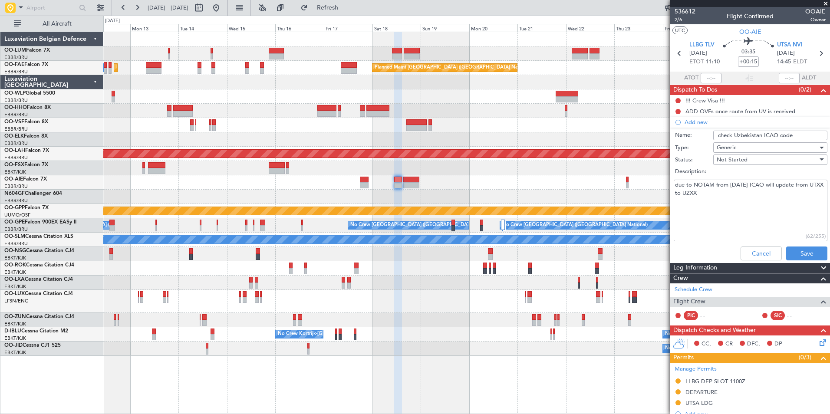
type input "check Uzbekistan ICAO code"
click at [784, 228] on textarea "due to NOTAM from [DATE] ICAO will update from UTXX to UZXX" at bounding box center [750, 211] width 154 height 62
click at [803, 251] on button "Save" at bounding box center [806, 253] width 41 height 14
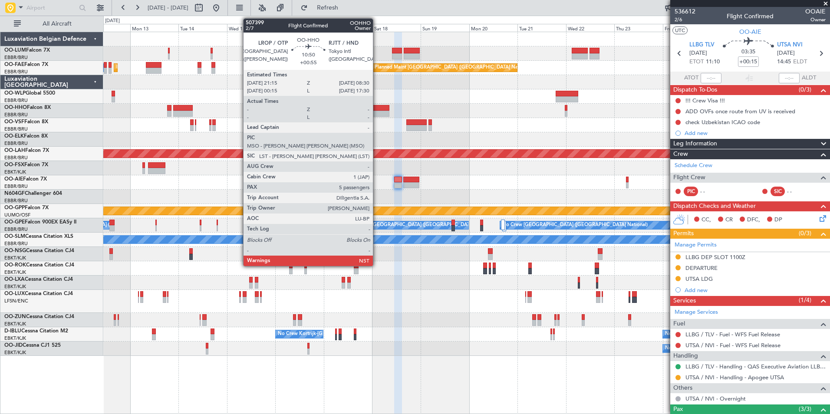
click at [377, 109] on div at bounding box center [377, 108] width 23 height 6
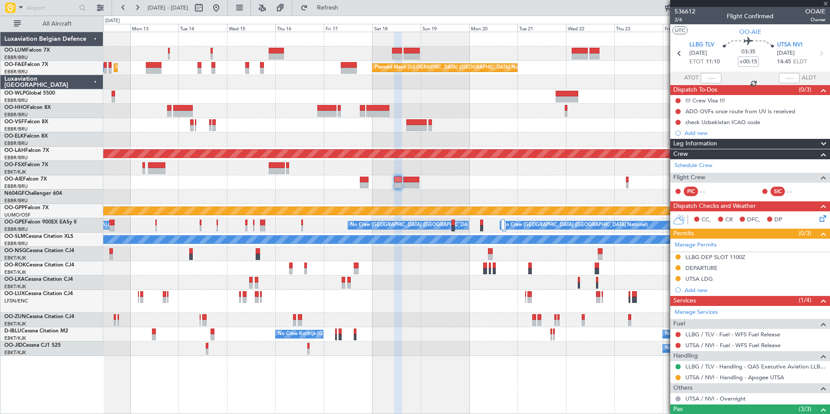
type input "+00:55"
type input "5"
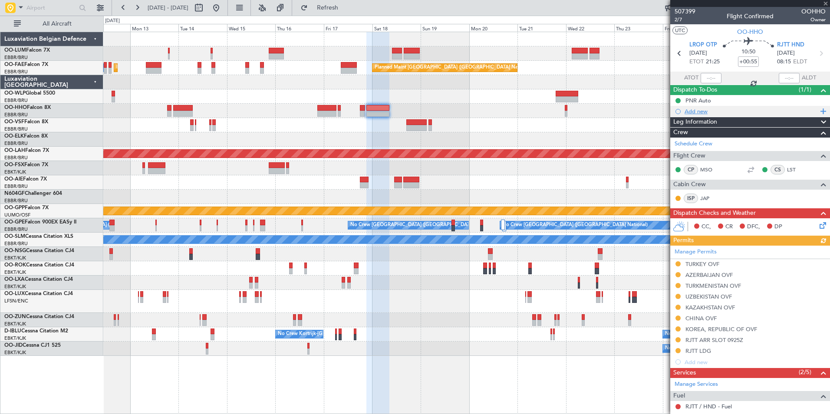
click at [704, 110] on div "Add new" at bounding box center [750, 111] width 133 height 7
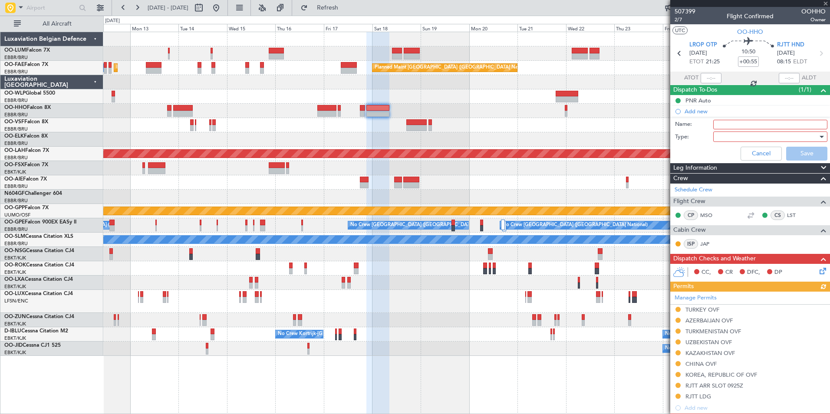
click at [725, 122] on input "Name:" at bounding box center [770, 125] width 114 height 10
paste input "check Uzbekistan ICAO code (ETP)"
type input "check Uzbekistan ICAO code (ETP)"
click at [732, 132] on div at bounding box center [766, 136] width 101 height 13
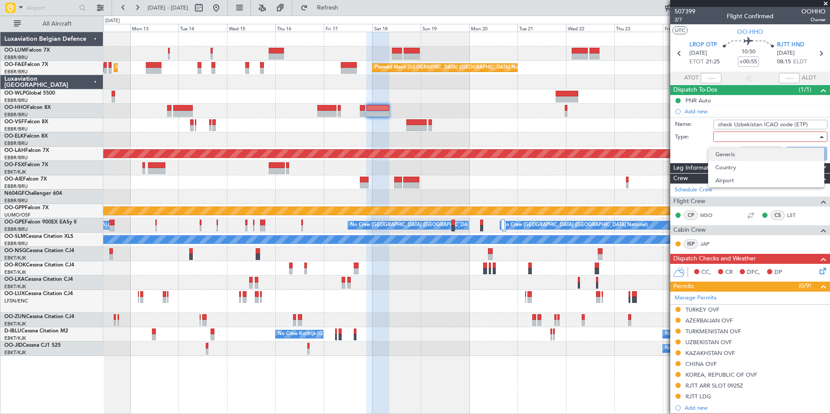
click at [727, 154] on span "Generic" at bounding box center [766, 154] width 102 height 13
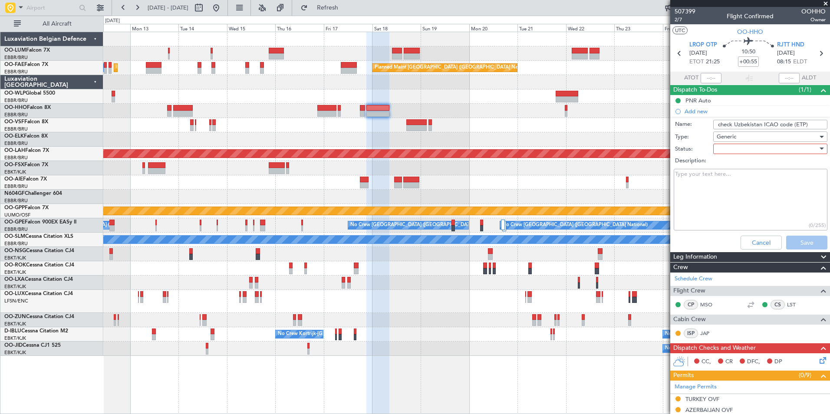
drag, startPoint x: 727, startPoint y: 154, endPoint x: 723, endPoint y: 151, distance: 4.7
click at [723, 151] on div at bounding box center [766, 148] width 101 height 13
click at [729, 165] on span "Not Started" at bounding box center [766, 166] width 102 height 13
click at [695, 188] on textarea "Description:" at bounding box center [750, 200] width 154 height 62
paste textarea "check Uzbekistan ICAO code (ETP)"
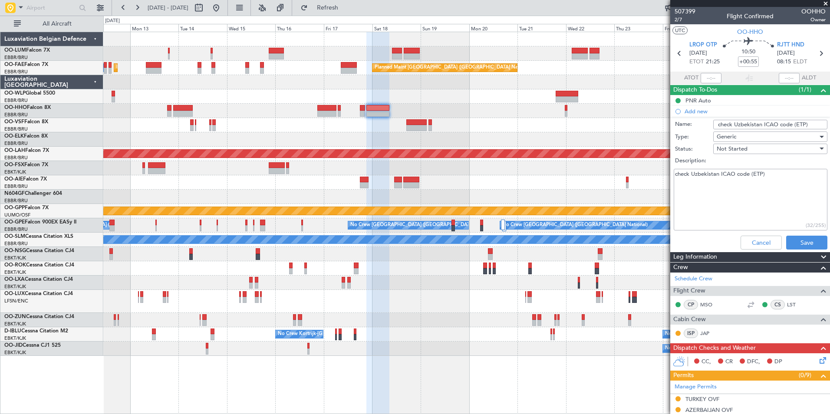
drag, startPoint x: 764, startPoint y: 177, endPoint x: 690, endPoint y: 171, distance: 74.0
click at [690, 171] on textarea "check Uzbekistan ICAO code (ETP)" at bounding box center [750, 200] width 154 height 62
type textarea "c"
paste textarea "due to NOTAM from [DATE] ICAO will update from UTXX to UZXX"
type textarea "due to NOTAM from [DATE] ICAO will update from UTXX to UZXX"
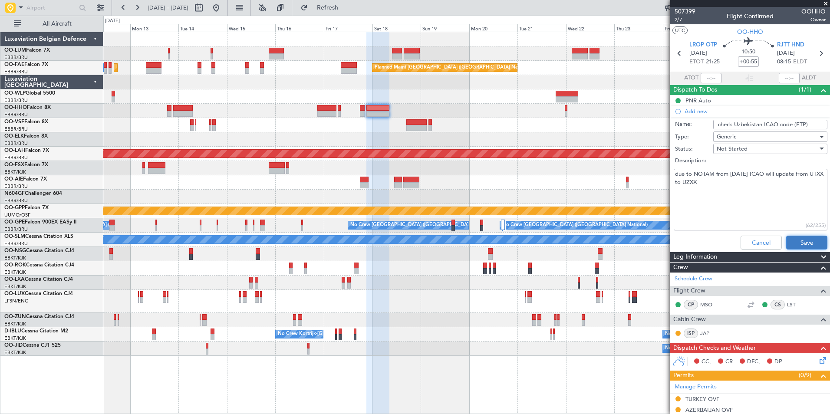
click at [797, 244] on button "Save" at bounding box center [806, 243] width 41 height 14
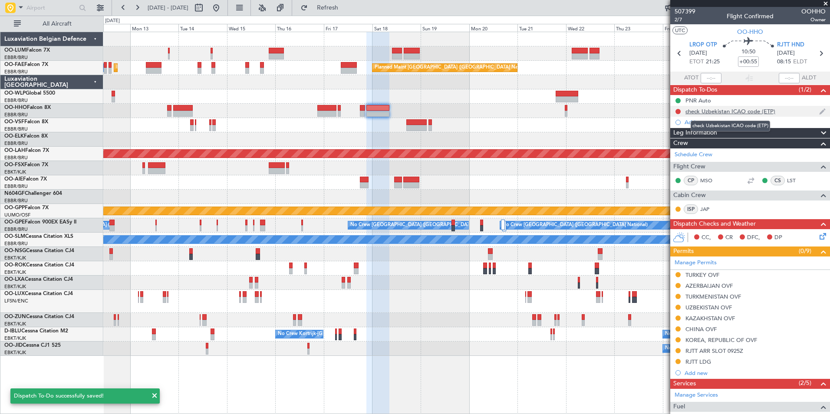
click at [735, 110] on div "check Uzbekistan ICAO code (ETP)" at bounding box center [730, 111] width 90 height 7
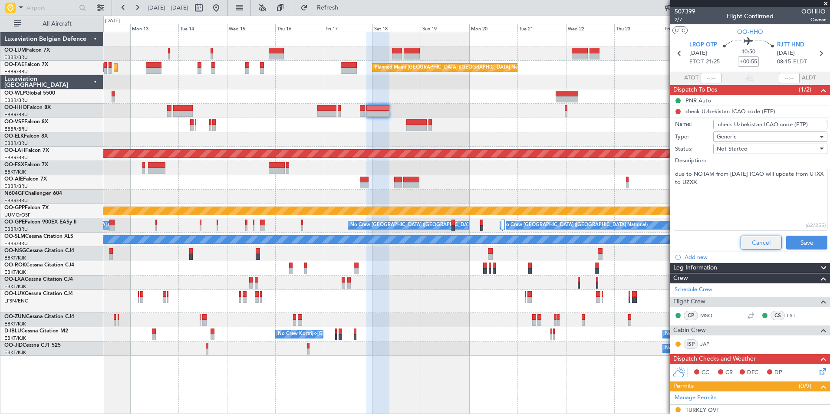
click at [758, 243] on button "Cancel" at bounding box center [760, 243] width 41 height 14
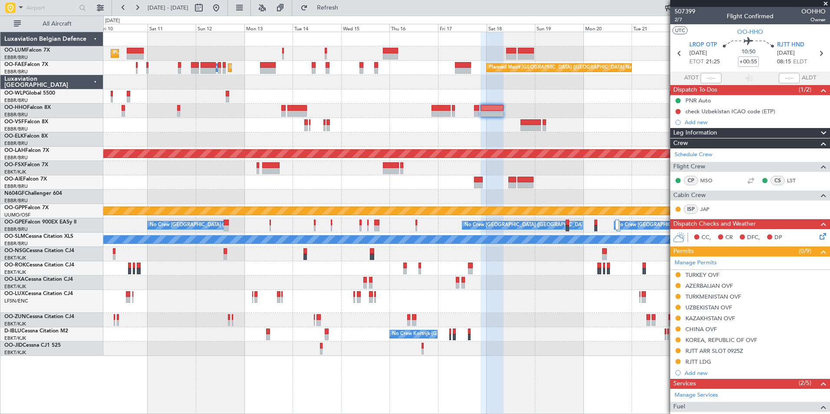
click at [515, 275] on div "Planned Maint [GEOGRAPHIC_DATA] ([GEOGRAPHIC_DATA] National) Owner [GEOGRAPHIC_…" at bounding box center [466, 194] width 726 height 324
click at [668, 226] on div "Planned Maint [GEOGRAPHIC_DATA] ([GEOGRAPHIC_DATA] National) Owner [GEOGRAPHIC_…" at bounding box center [466, 194] width 726 height 324
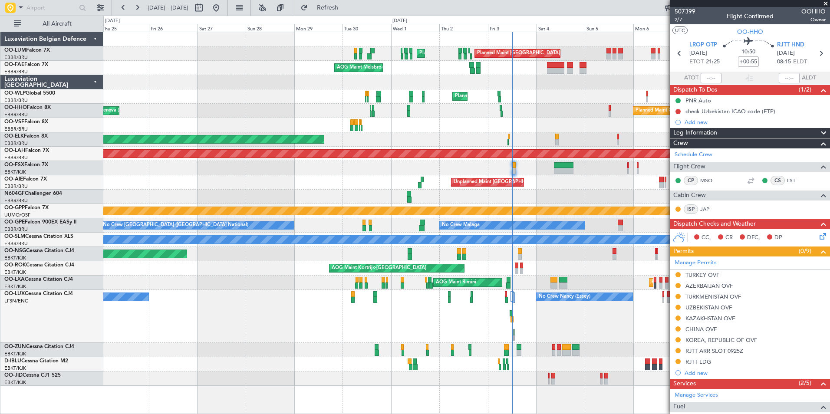
click at [522, 259] on div "Planned Maint [GEOGRAPHIC_DATA] ([GEOGRAPHIC_DATA])" at bounding box center [466, 254] width 726 height 14
click at [333, 272] on div "Planned Maint [GEOGRAPHIC_DATA] ([GEOGRAPHIC_DATA] National) Planned Maint [GEO…" at bounding box center [466, 209] width 726 height 354
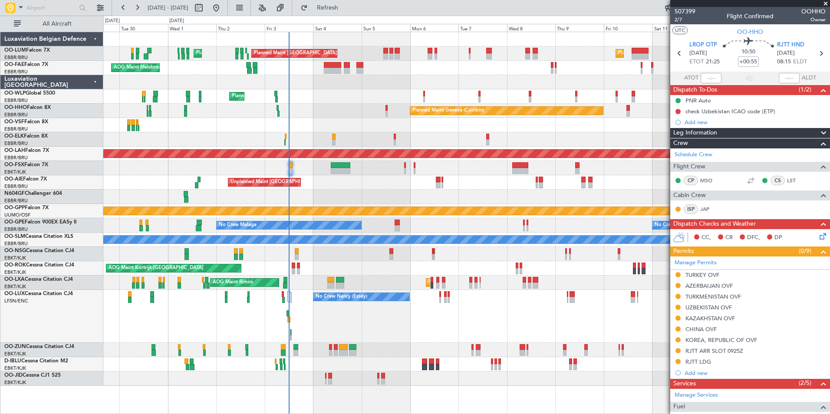
click at [338, 269] on div "AOG Maint Kortrijk-[GEOGRAPHIC_DATA]" at bounding box center [466, 268] width 726 height 14
